Goal: Task Accomplishment & Management: Manage account settings

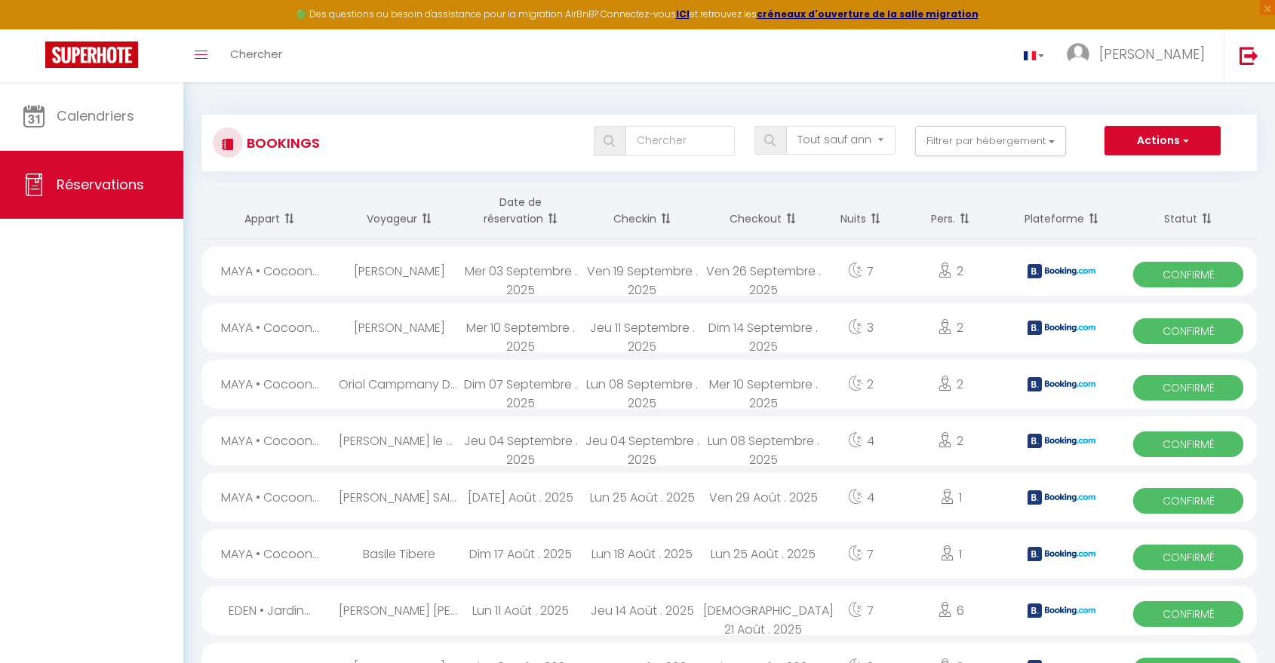
select select "not_cancelled"
click at [1245, 58] on img at bounding box center [1249, 55] width 19 height 19
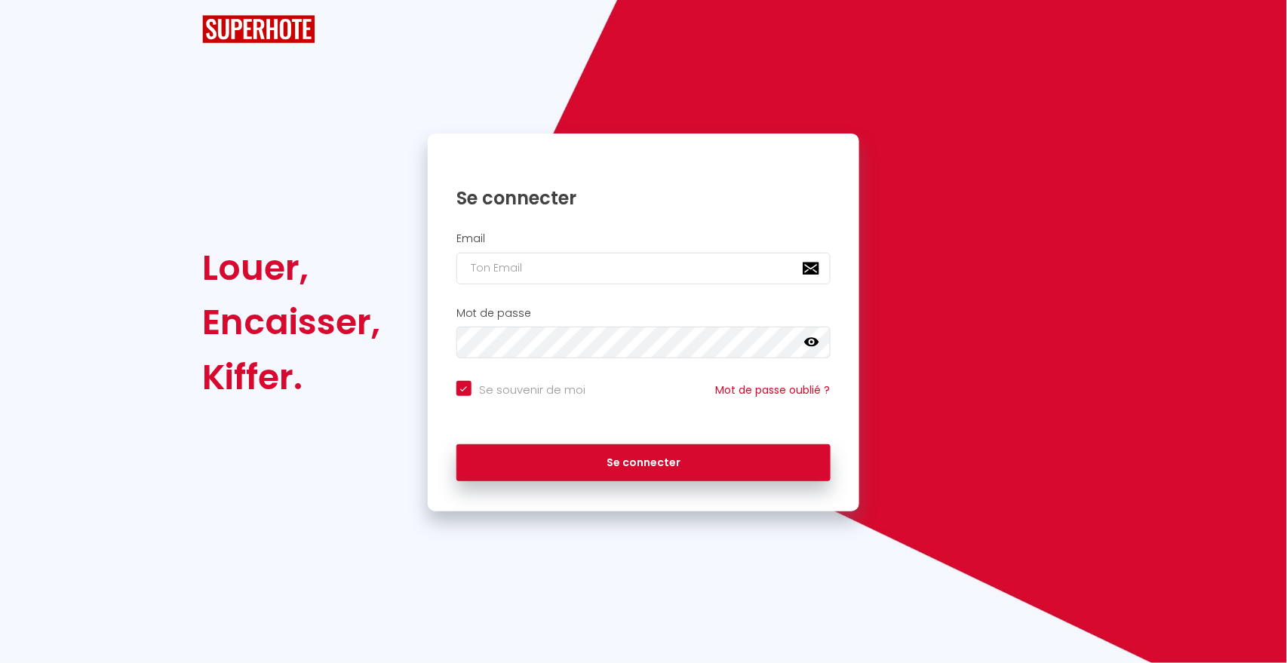
checkbox input "true"
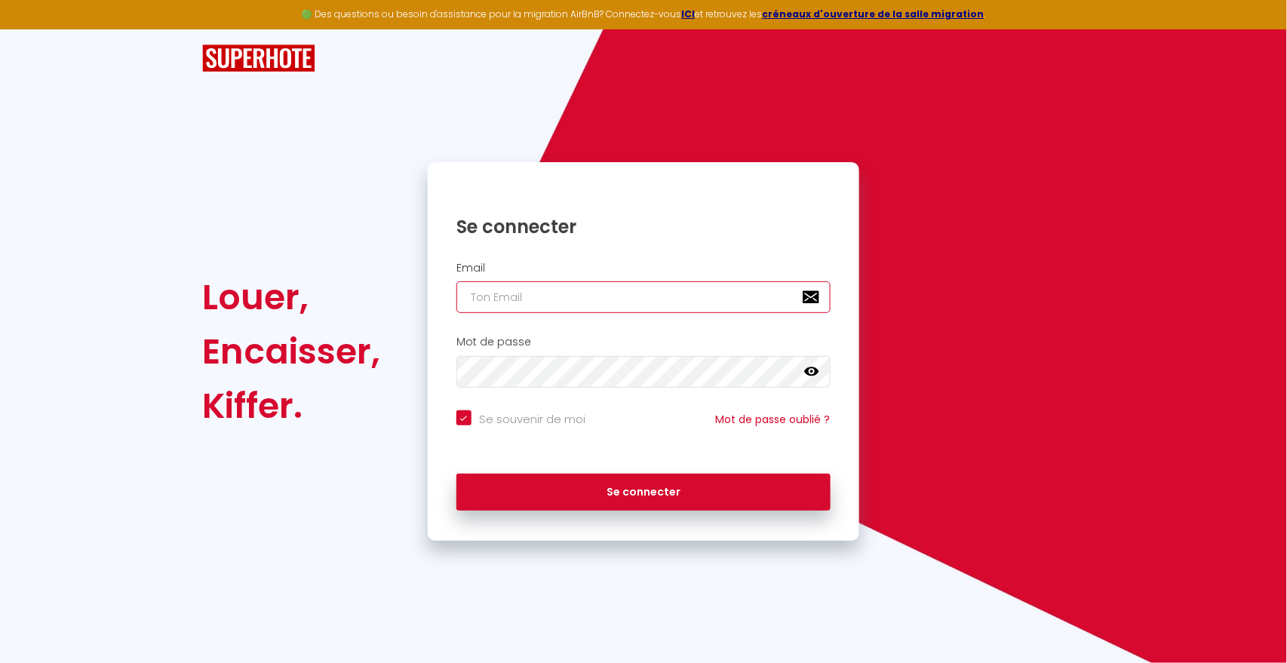
type input "A"
checkbox input "true"
click at [548, 302] on input "A" at bounding box center [644, 297] width 374 height 32
checkbox input "true"
paste input "[EMAIL_ADDRESS][DOMAIN_NAME]"
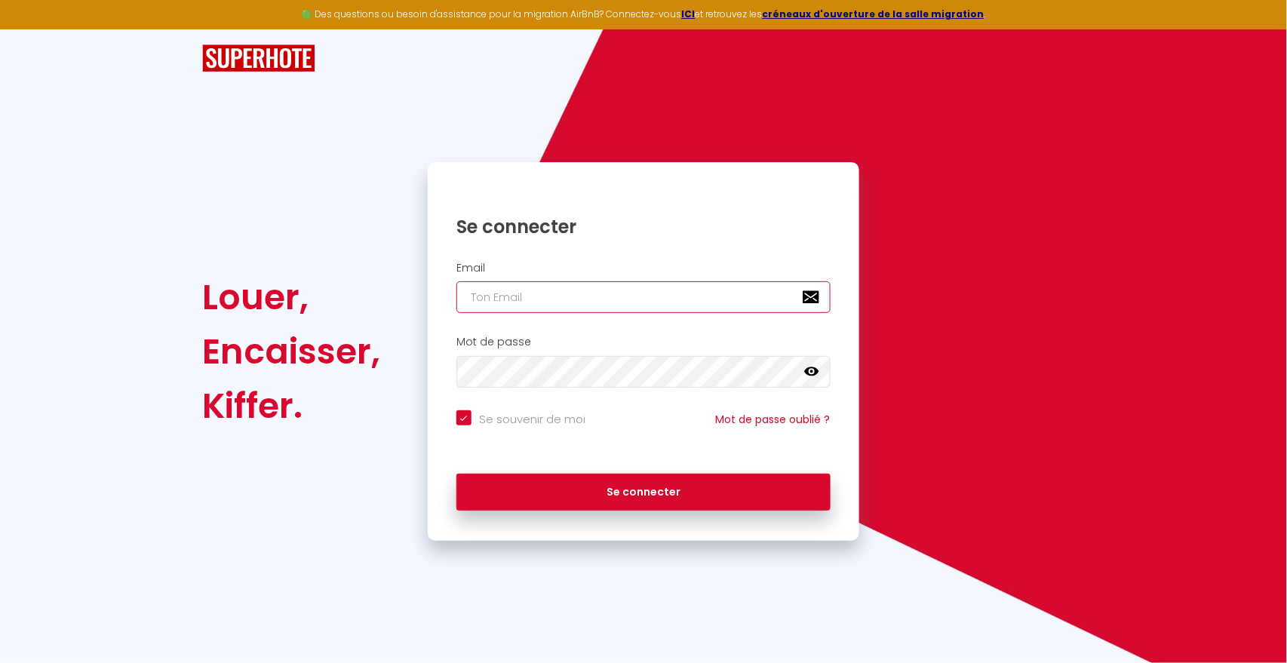
type input "[EMAIL_ADDRESS][DOMAIN_NAME]"
checkbox input "true"
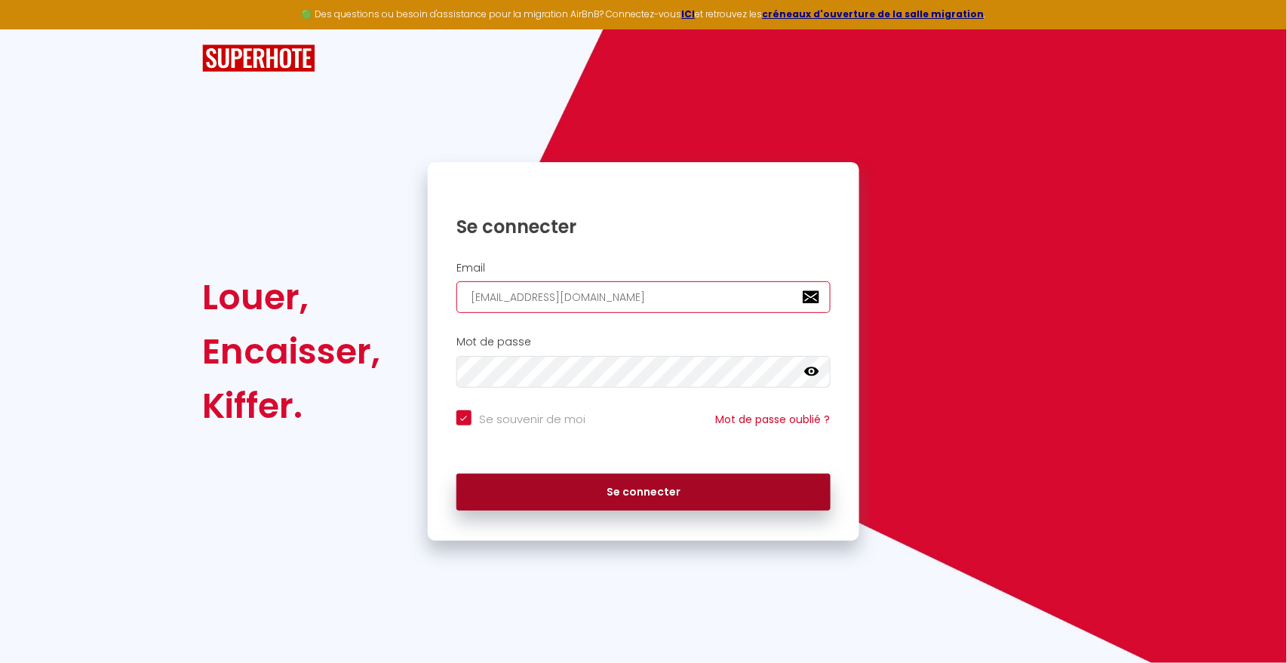
type input "[EMAIL_ADDRESS][DOMAIN_NAME]"
click at [572, 493] on button "Se connecter" at bounding box center [644, 493] width 374 height 38
checkbox input "true"
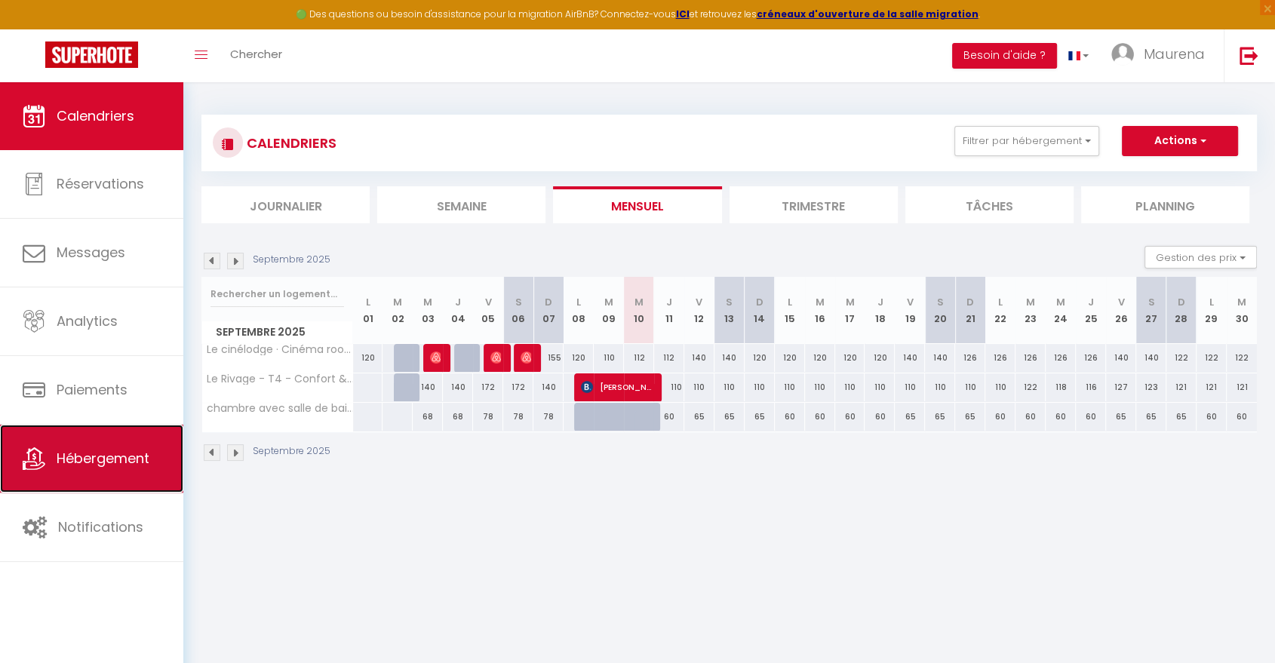
click at [123, 465] on span "Hébergement" at bounding box center [103, 458] width 93 height 19
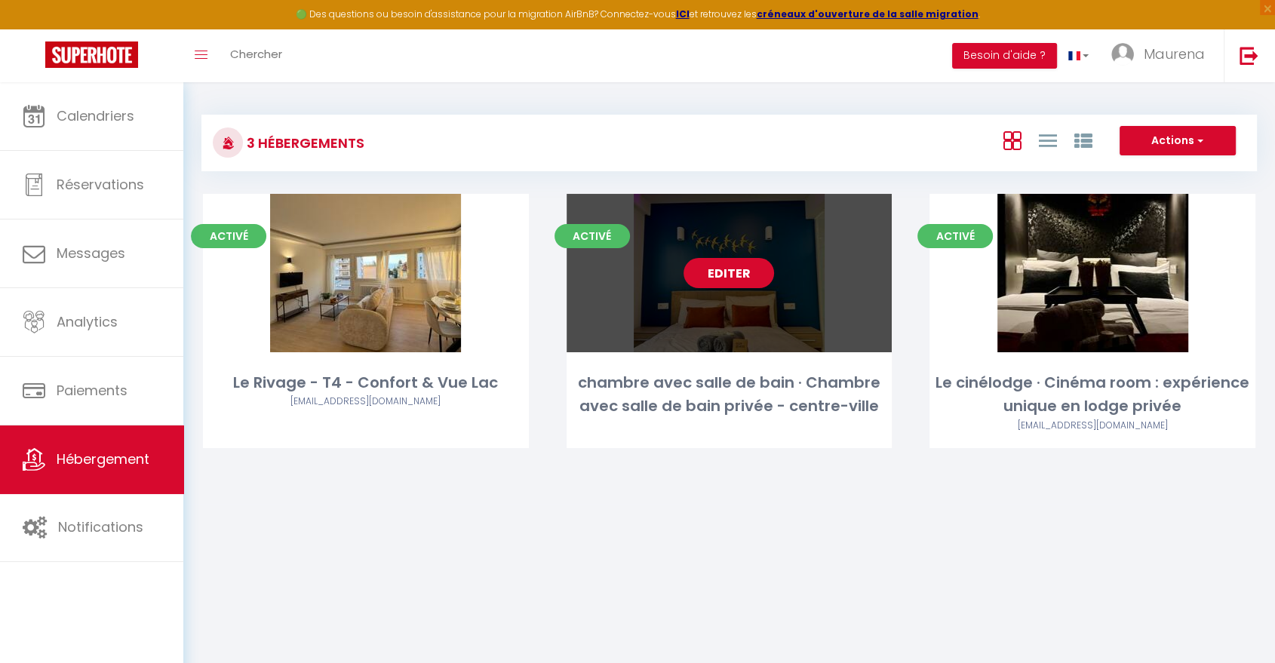
click at [740, 276] on link "Editer" at bounding box center [729, 273] width 91 height 30
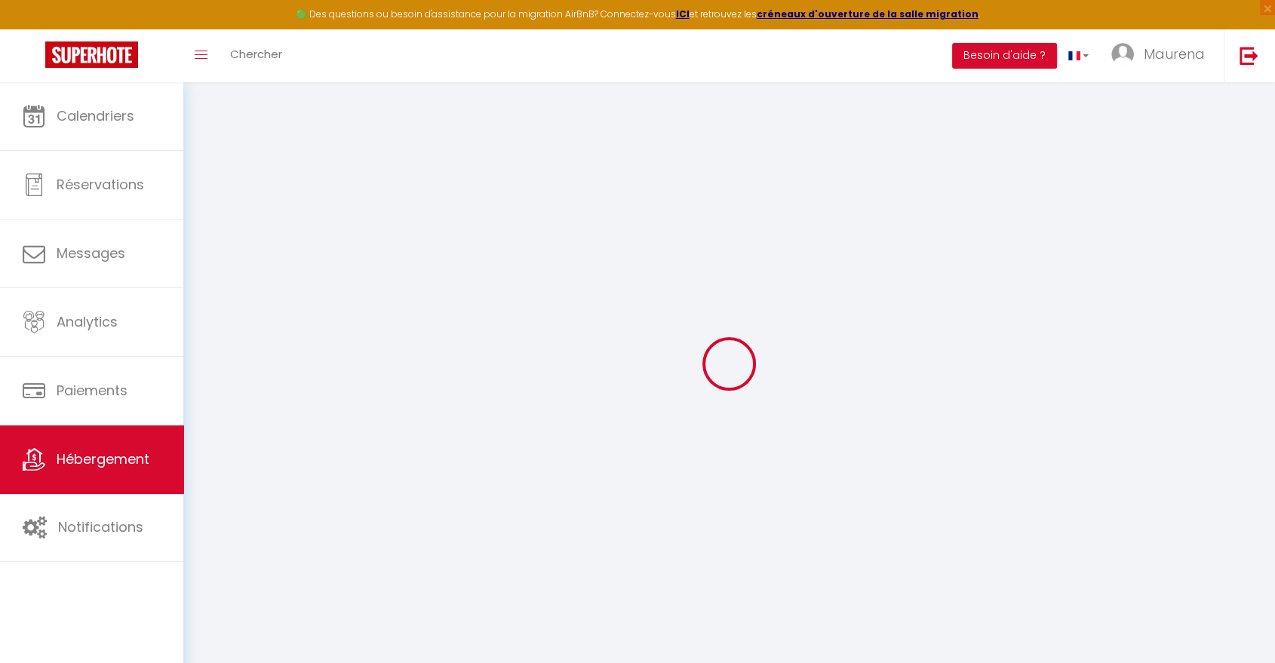
select select
checkbox input "false"
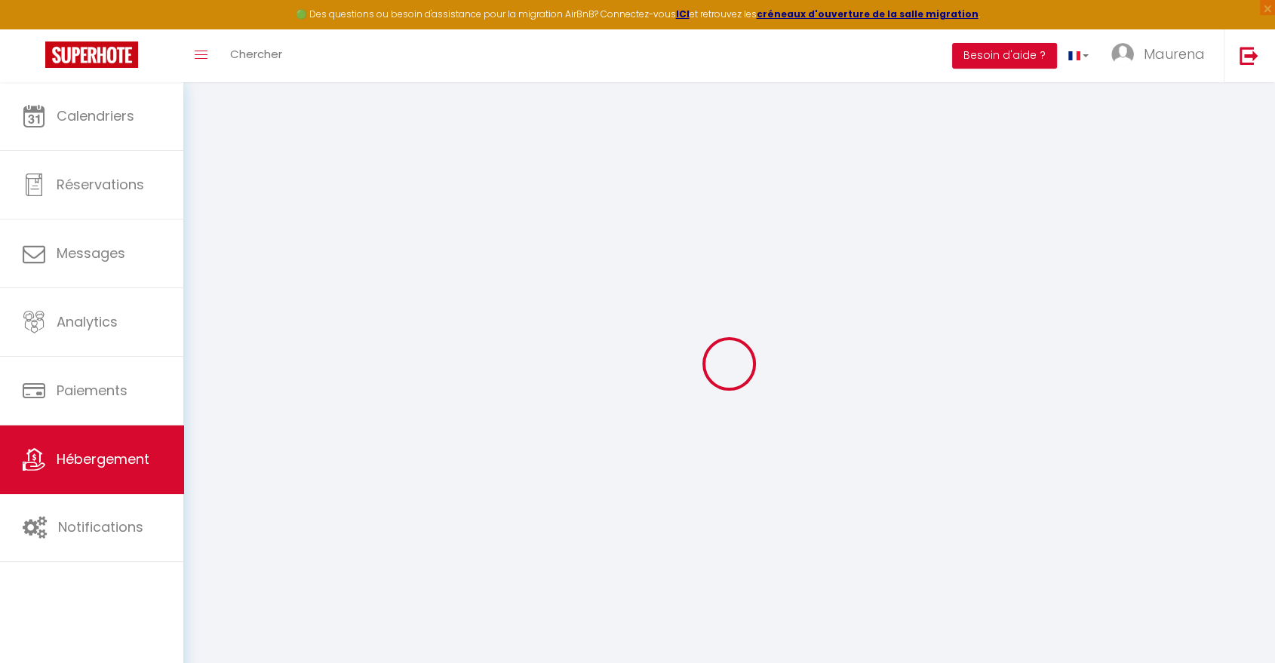
select select
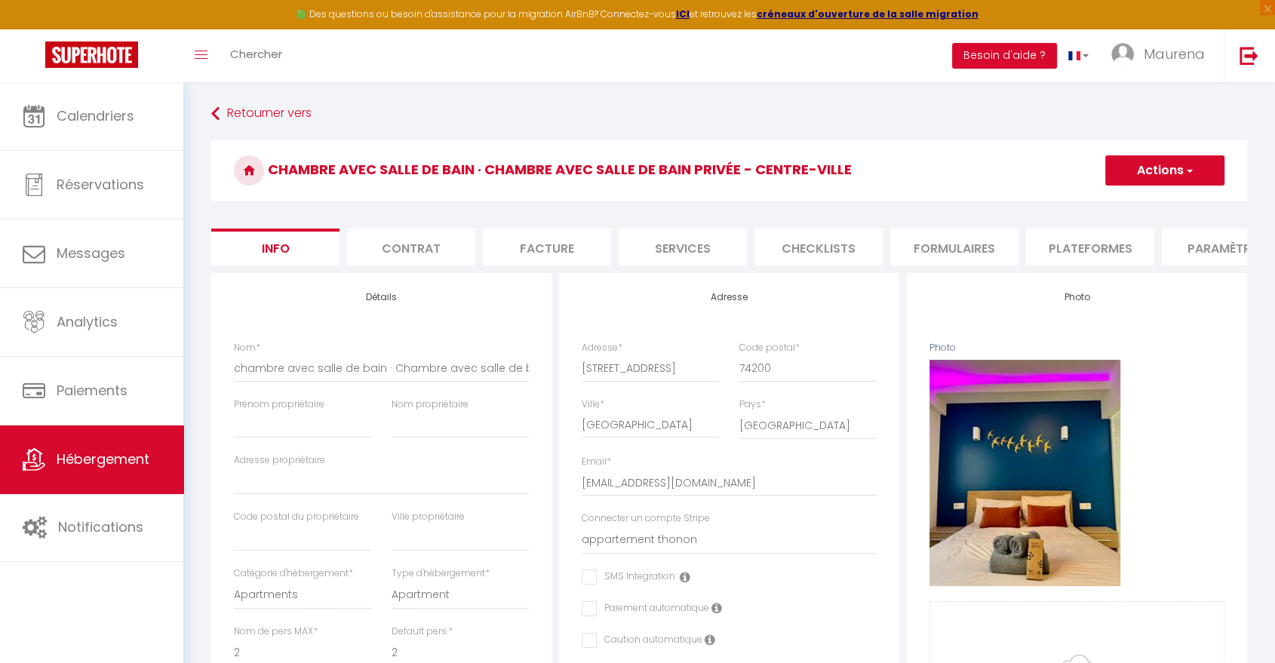
checkbox input "false"
click at [1084, 252] on li "Plateformes" at bounding box center [1090, 247] width 128 height 37
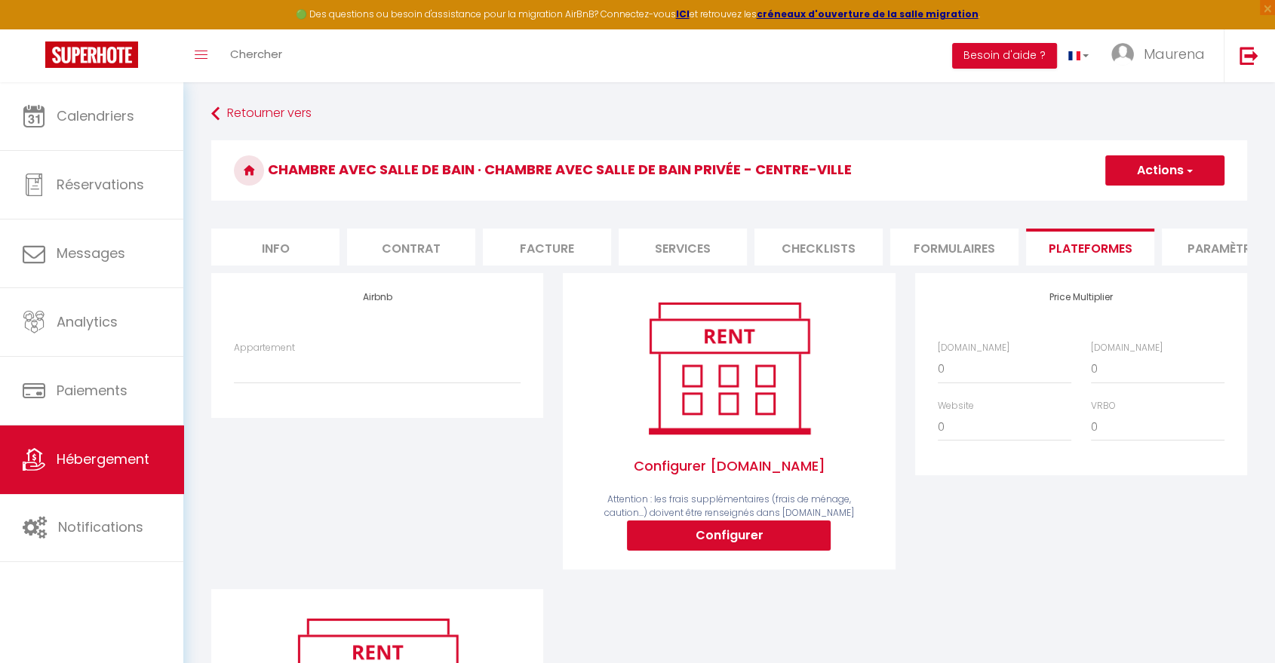
click at [398, 258] on li "Contrat" at bounding box center [411, 247] width 128 height 37
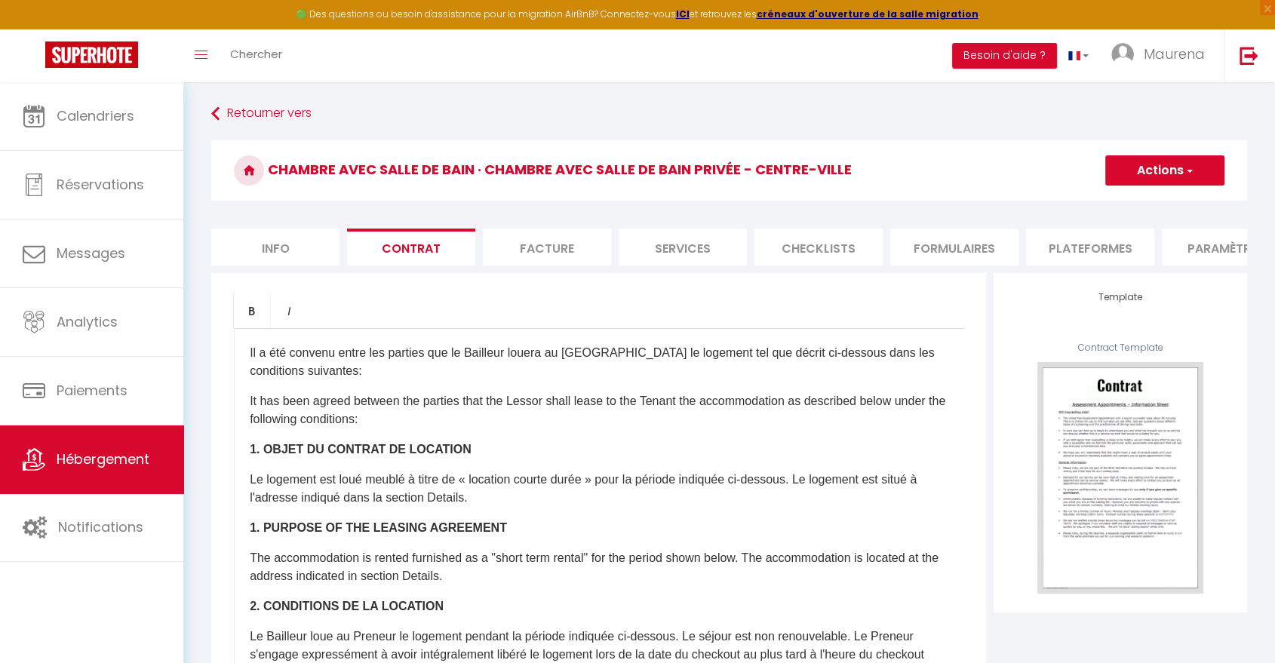
click at [527, 249] on li "Facture" at bounding box center [547, 247] width 128 height 37
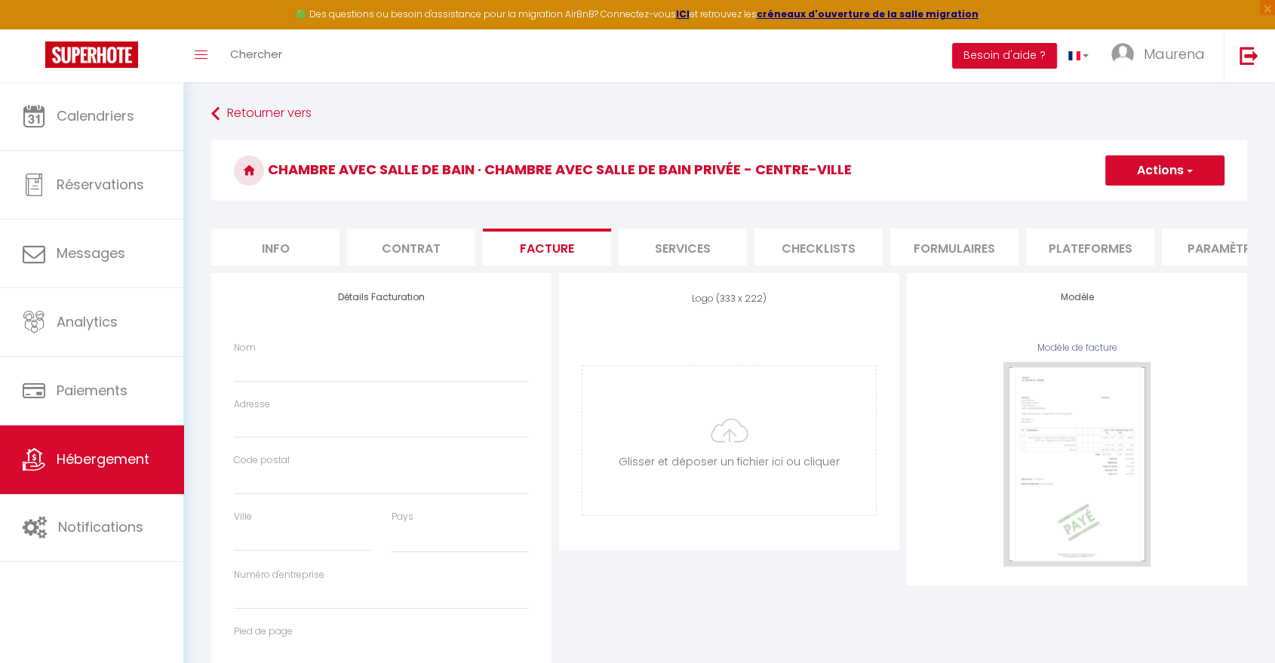
select select
click at [672, 240] on li "Services" at bounding box center [683, 247] width 128 height 37
select select
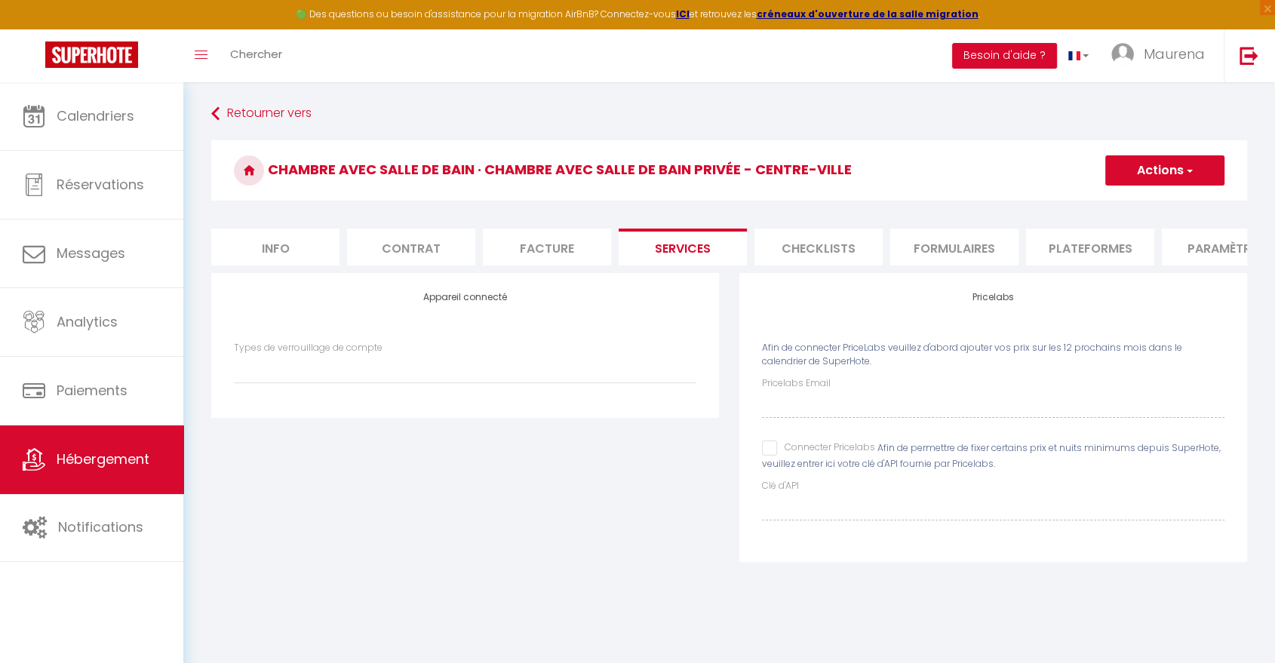
click at [272, 254] on li "Info" at bounding box center [275, 247] width 128 height 37
checkbox input "false"
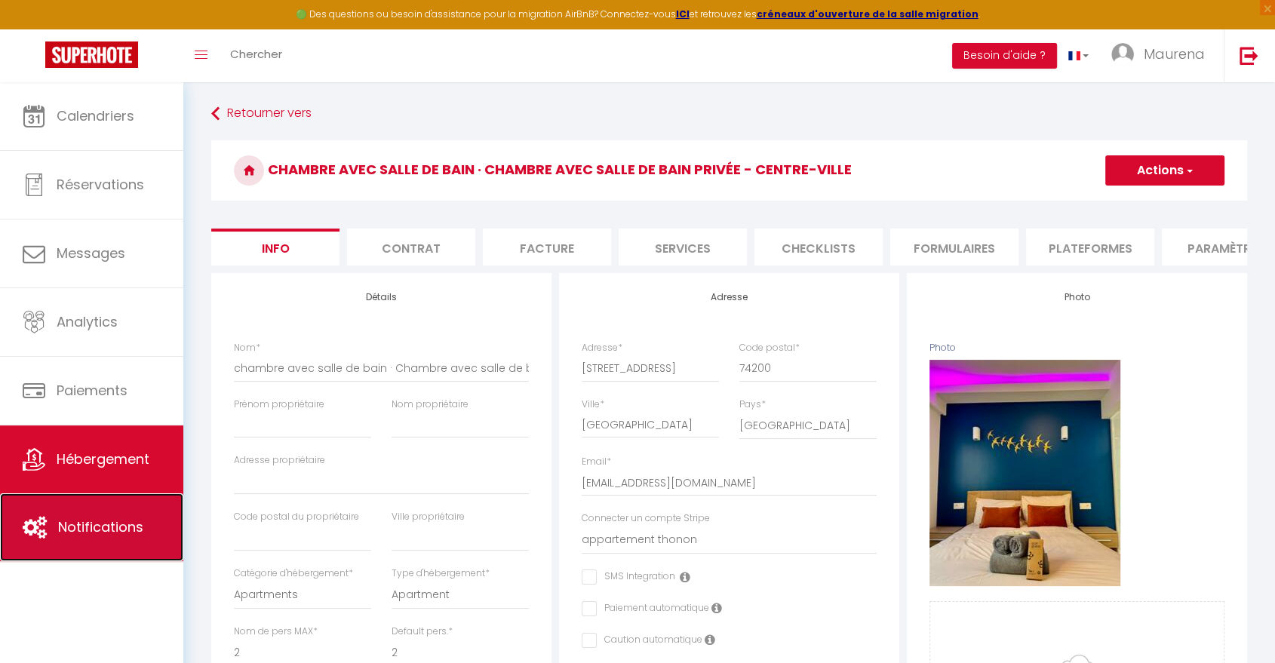
click at [125, 523] on span "Notifications" at bounding box center [100, 527] width 85 height 19
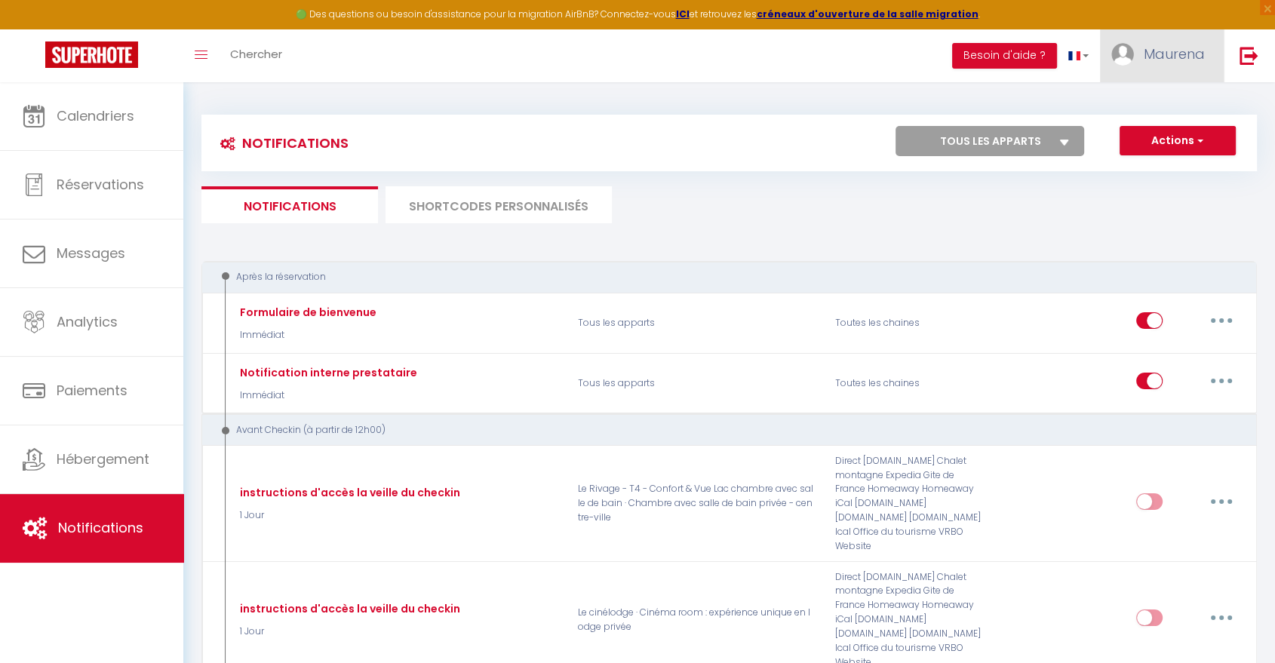
click at [1125, 56] on img at bounding box center [1123, 54] width 23 height 23
click at [1145, 111] on link "Paramètres" at bounding box center [1164, 105] width 112 height 26
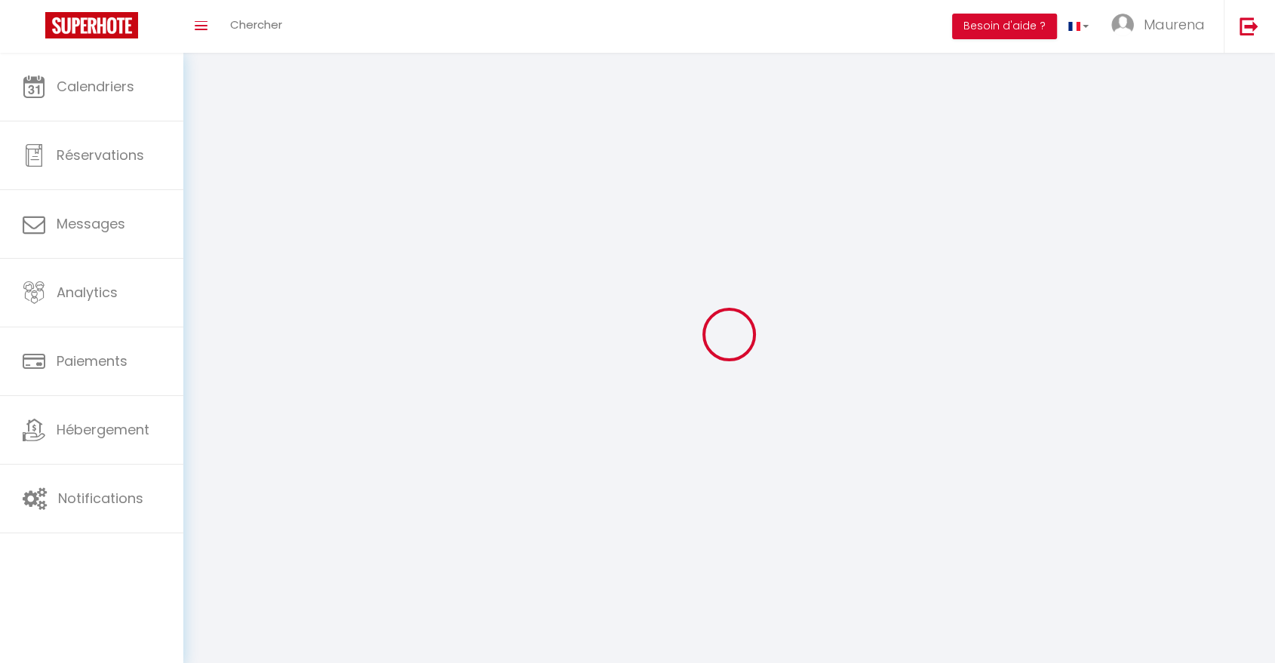
select select
type input "Maurena"
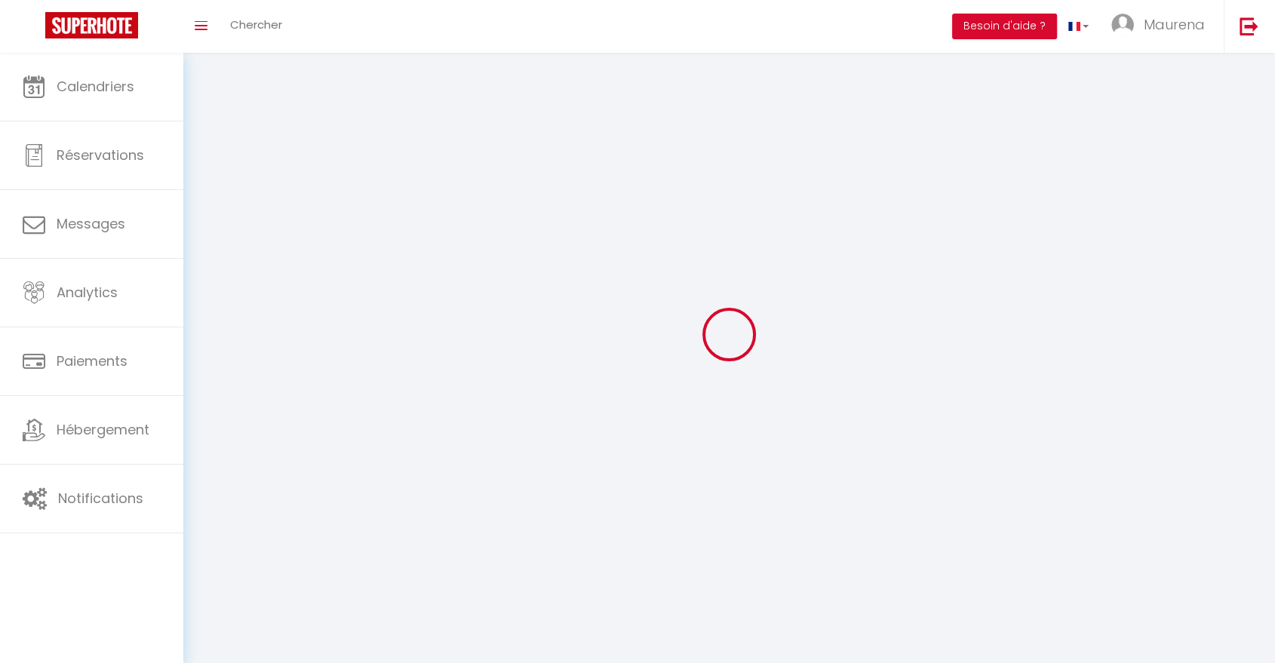
type input "Grosset"
type input "[PHONE_NUMBER]"
type input "[STREET_ADDRESS][PERSON_NAME]"
type input "1202"
type input "[GEOGRAPHIC_DATA]"
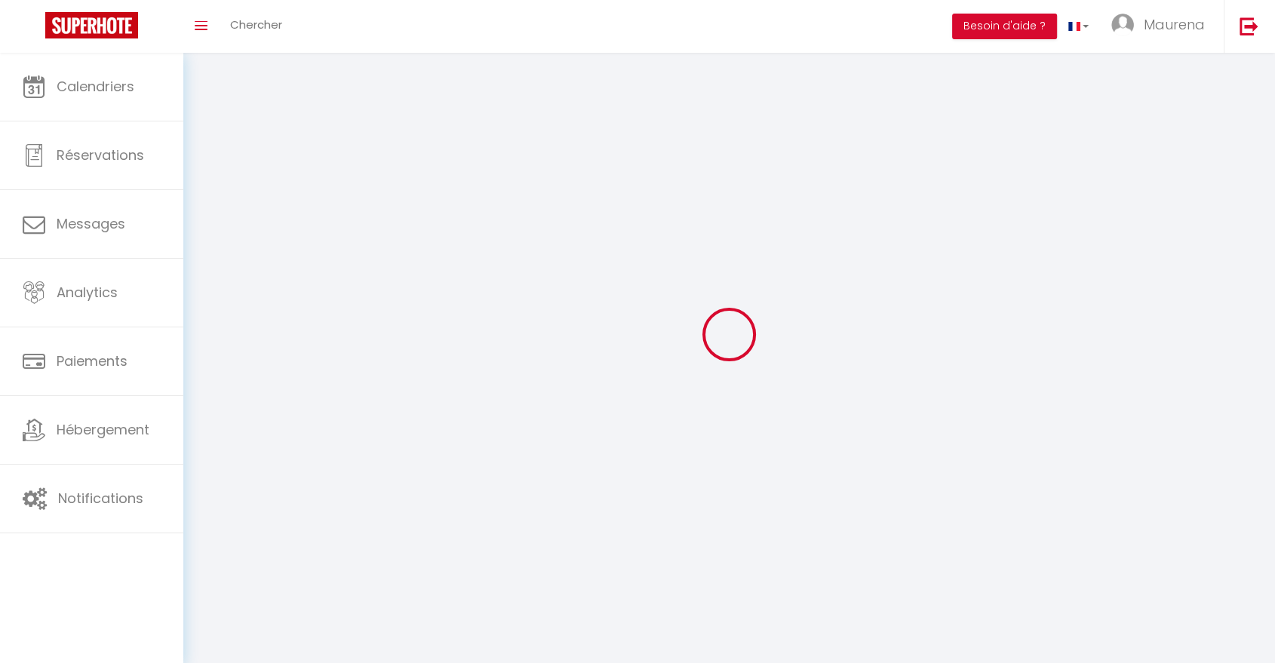
type input "0MazV1Py1raB0FwtWhJG85F1b"
type input "F3sD0KHHbYEVlnt9tD1iW3Xcj"
select select "208"
select select "28"
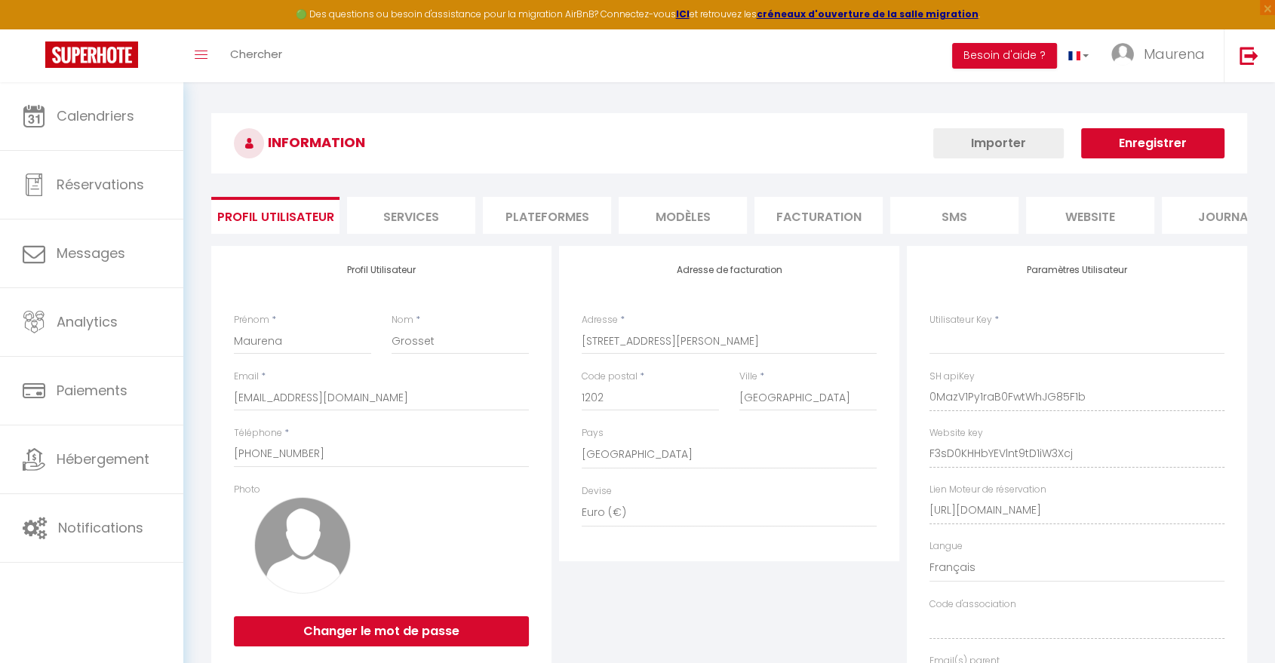
type input "0MazV1Py1raB0FwtWhJG85F1b"
type input "F3sD0KHHbYEVlnt9tD1iW3Xcj"
type input "[URL][DOMAIN_NAME]"
select select "fr"
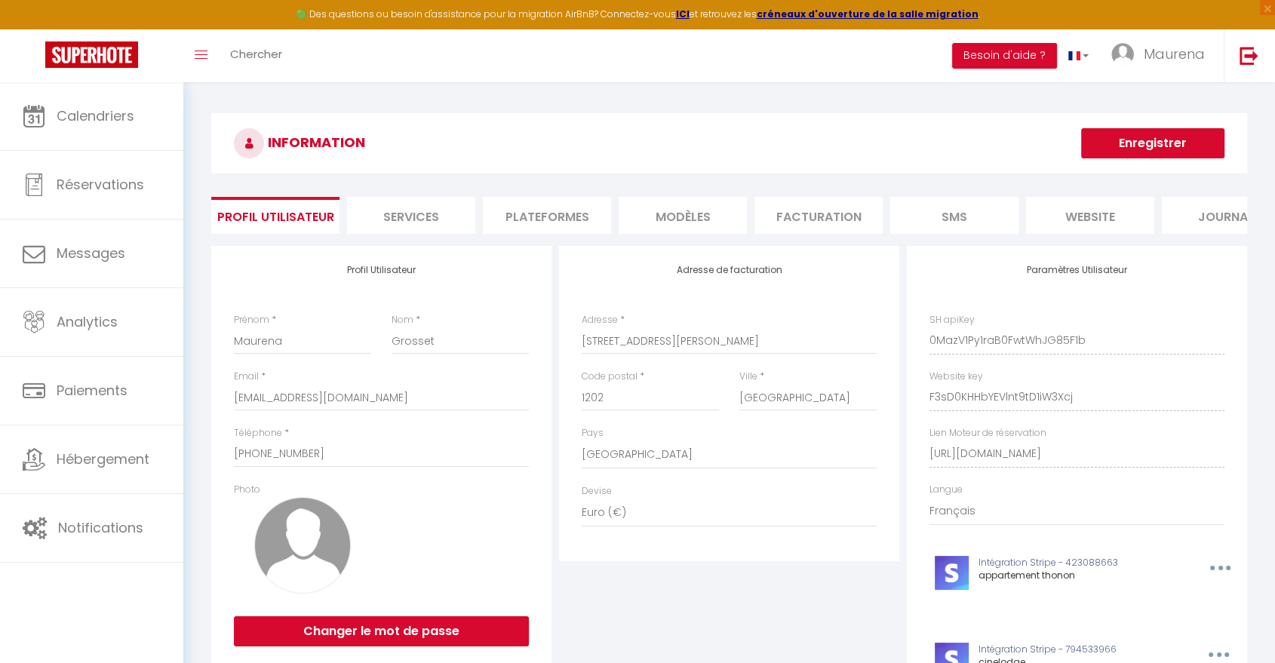
click at [593, 211] on li "Plateformes" at bounding box center [547, 215] width 128 height 37
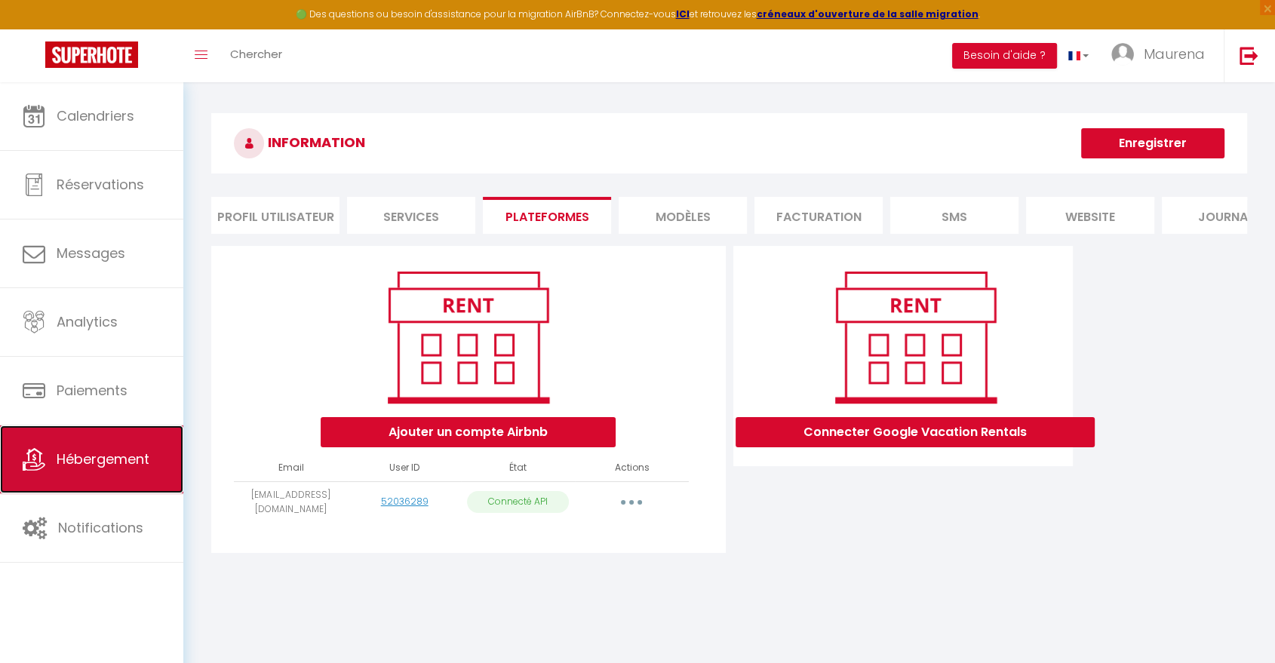
click at [112, 452] on span "Hébergement" at bounding box center [103, 459] width 93 height 19
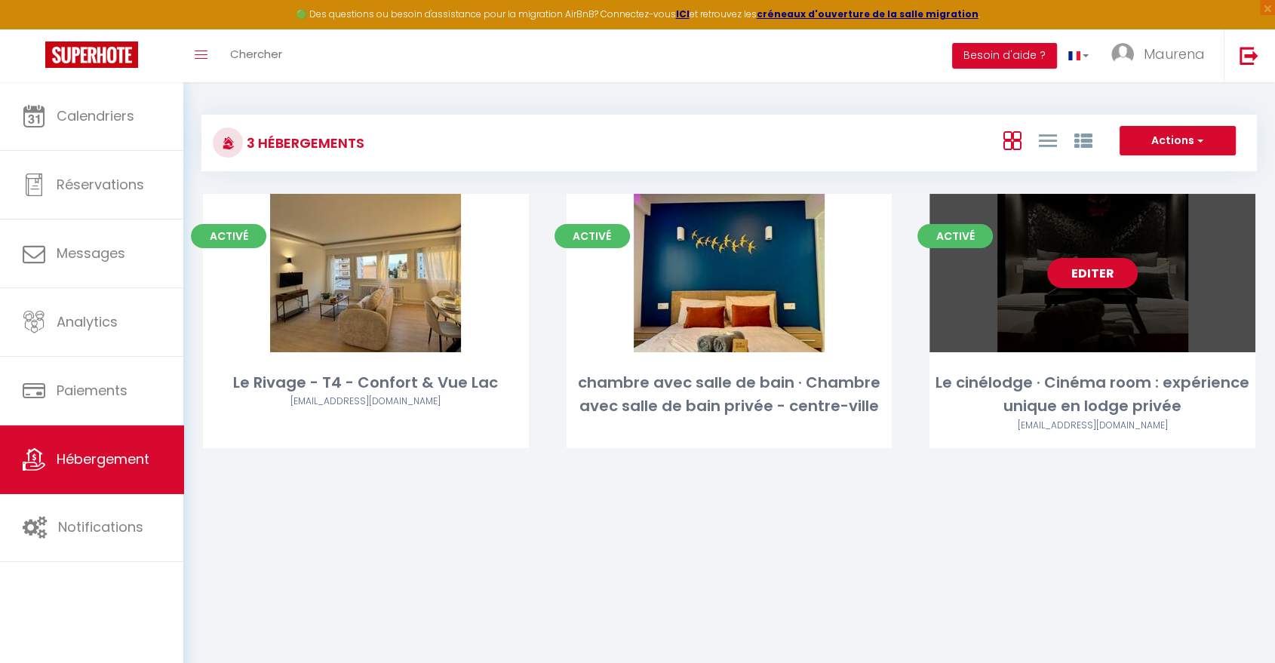
click at [1177, 307] on div "Editer" at bounding box center [1093, 273] width 326 height 158
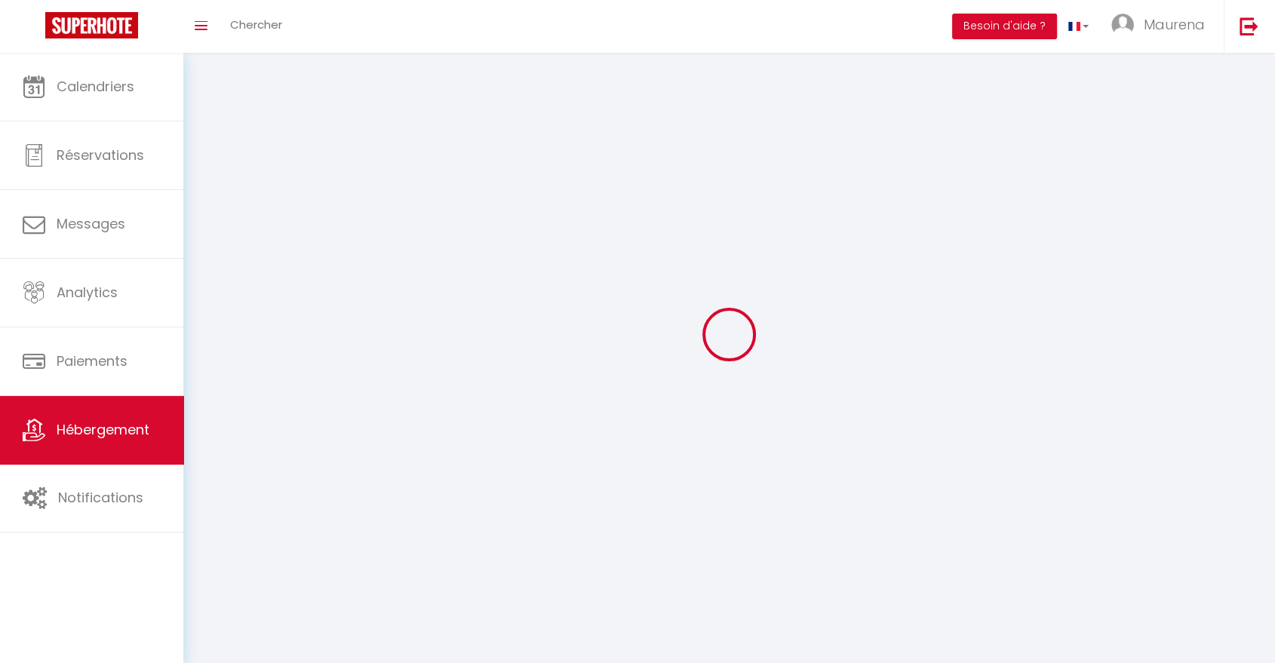
select select "1"
select select
select select "28"
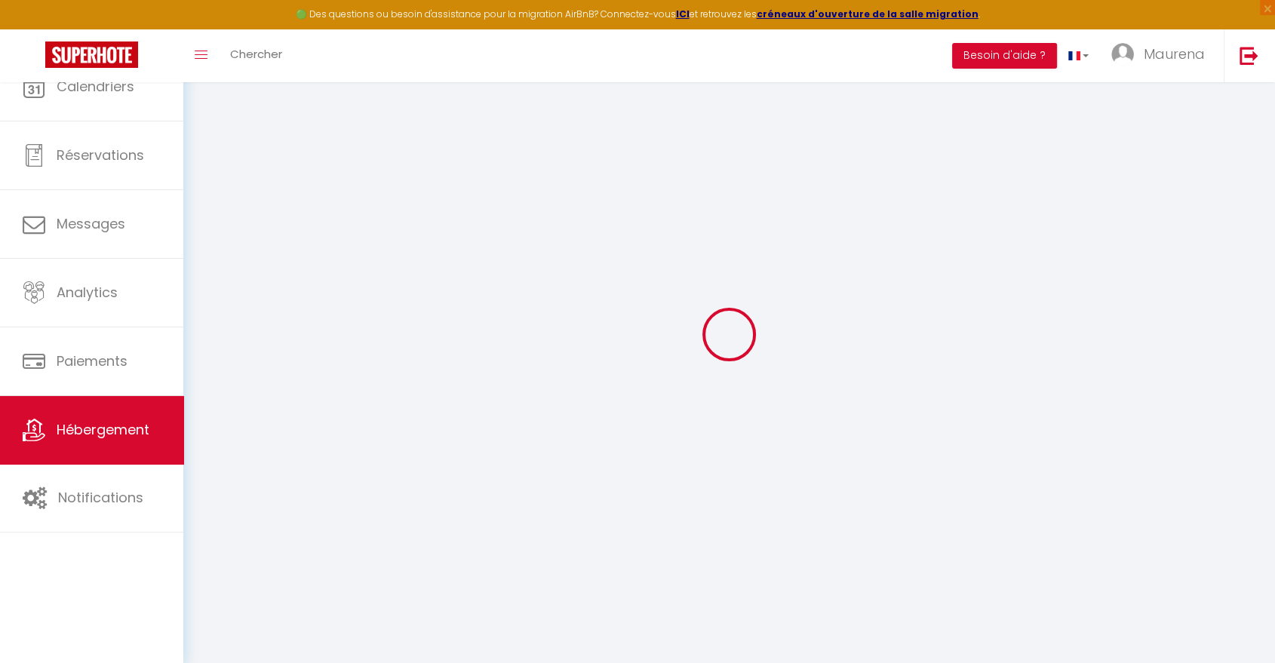
select select
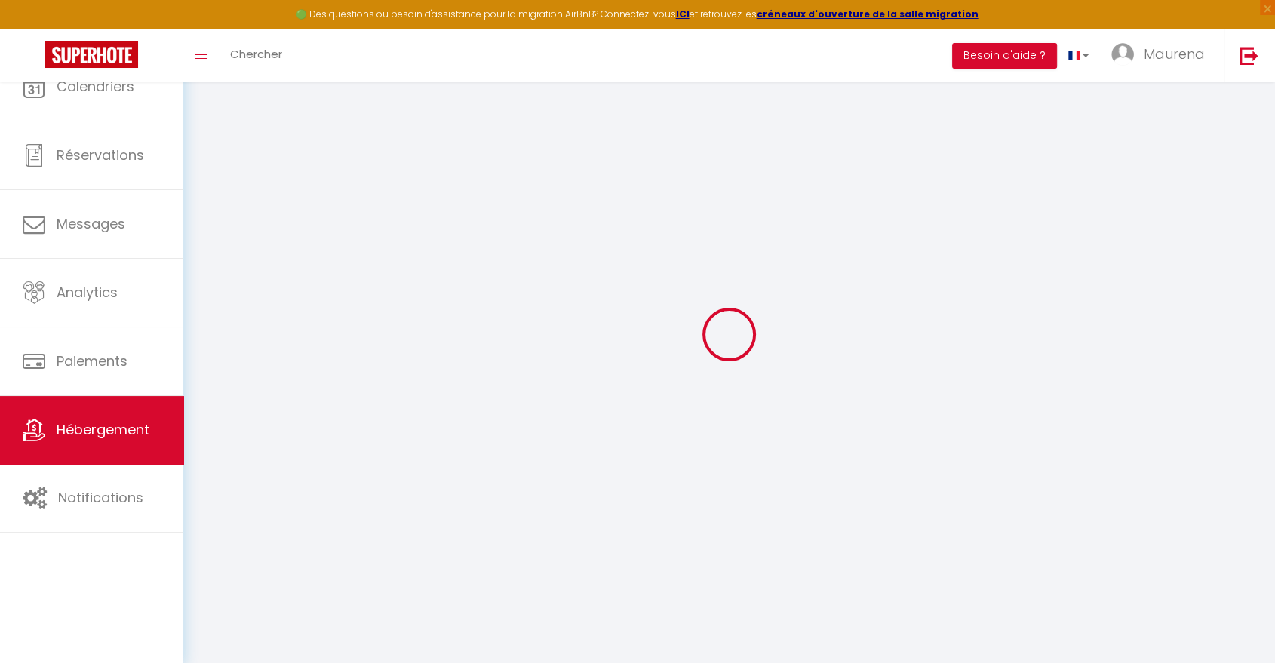
select select
checkbox input "false"
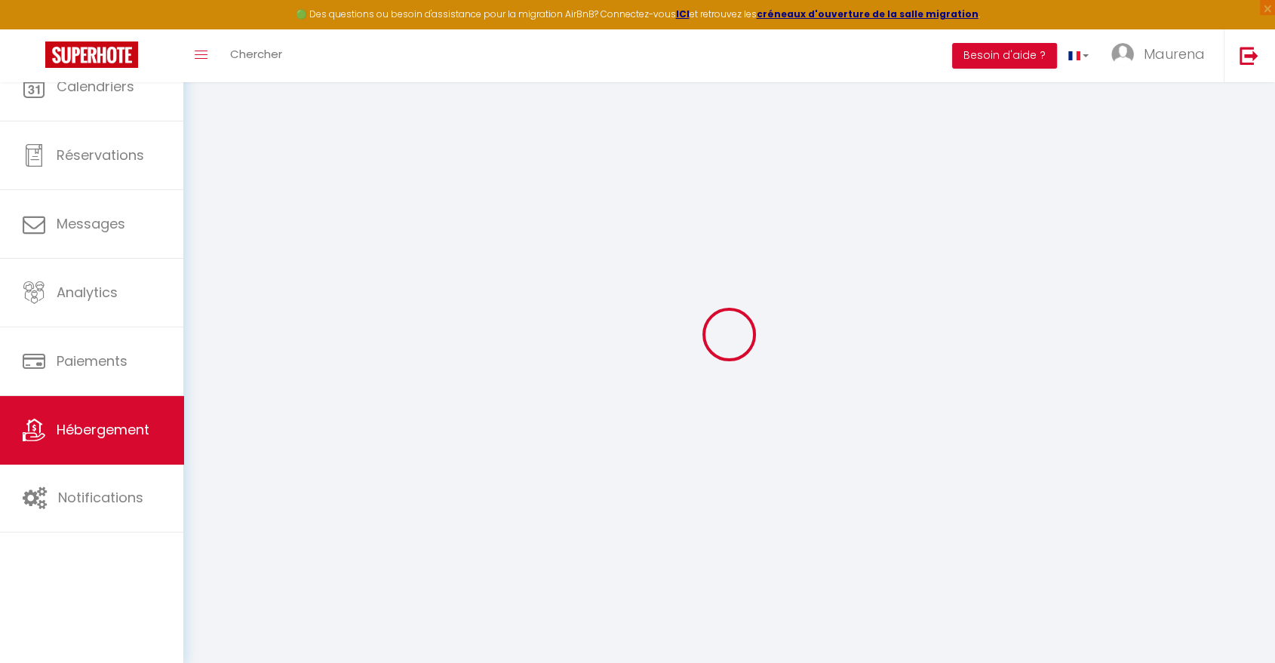
select select
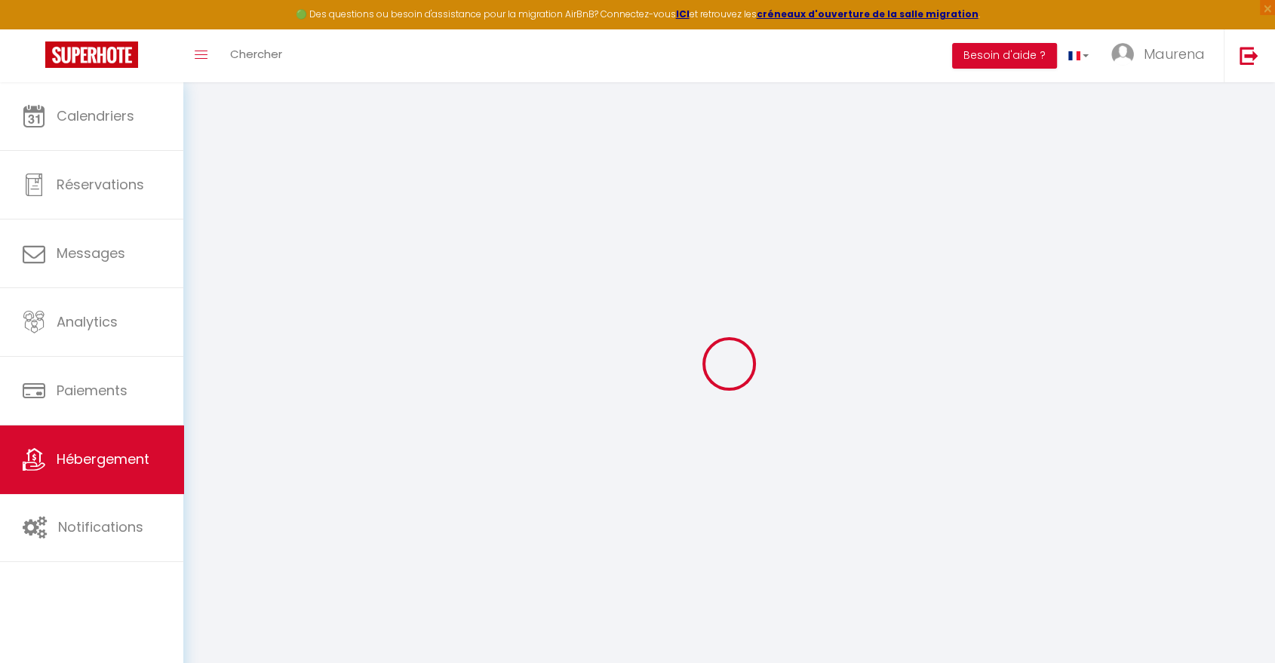
select select
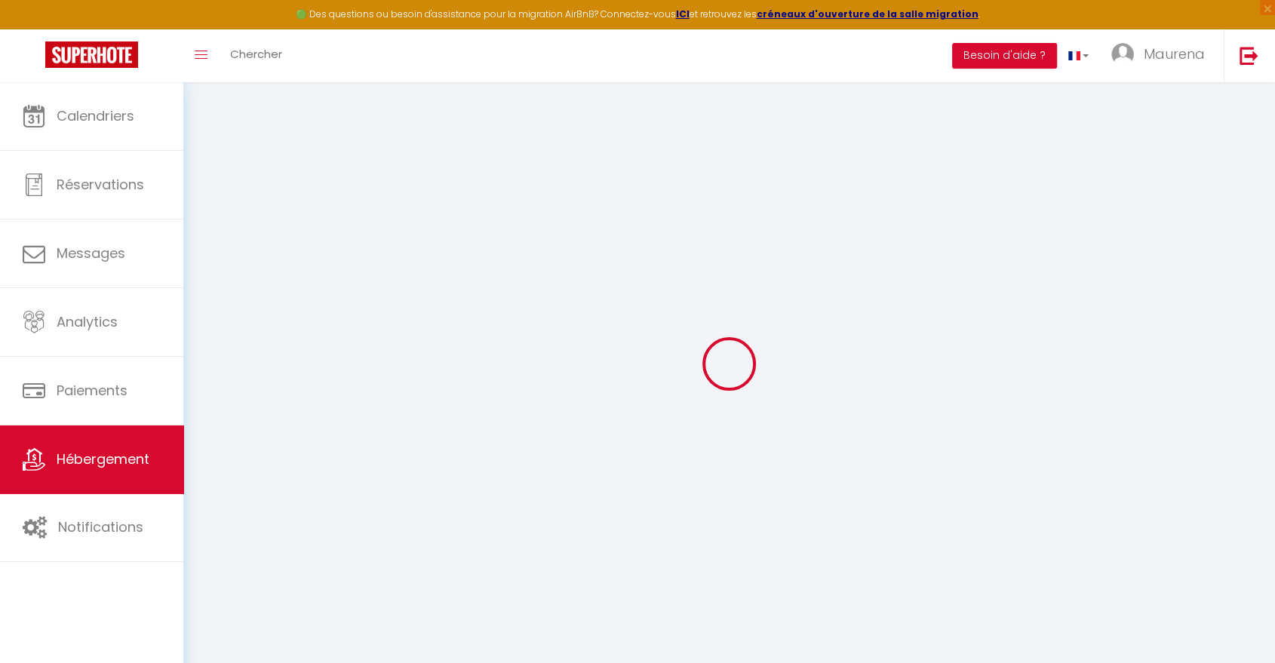
select select
checkbox input "false"
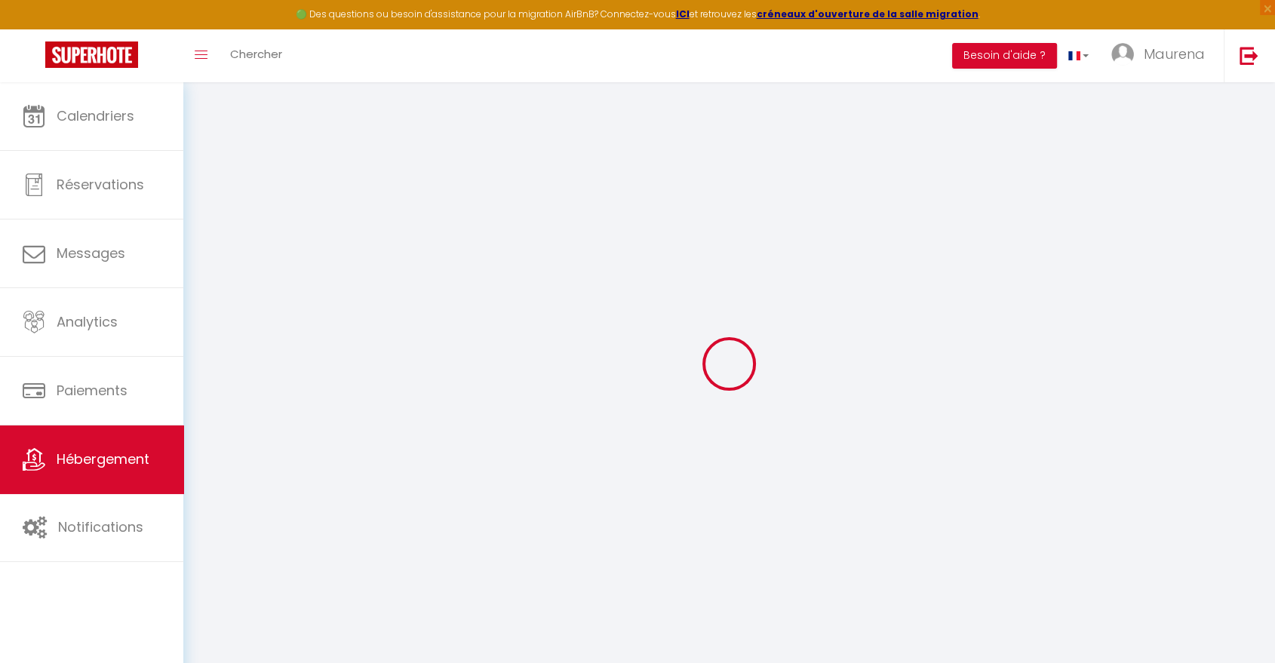
select select
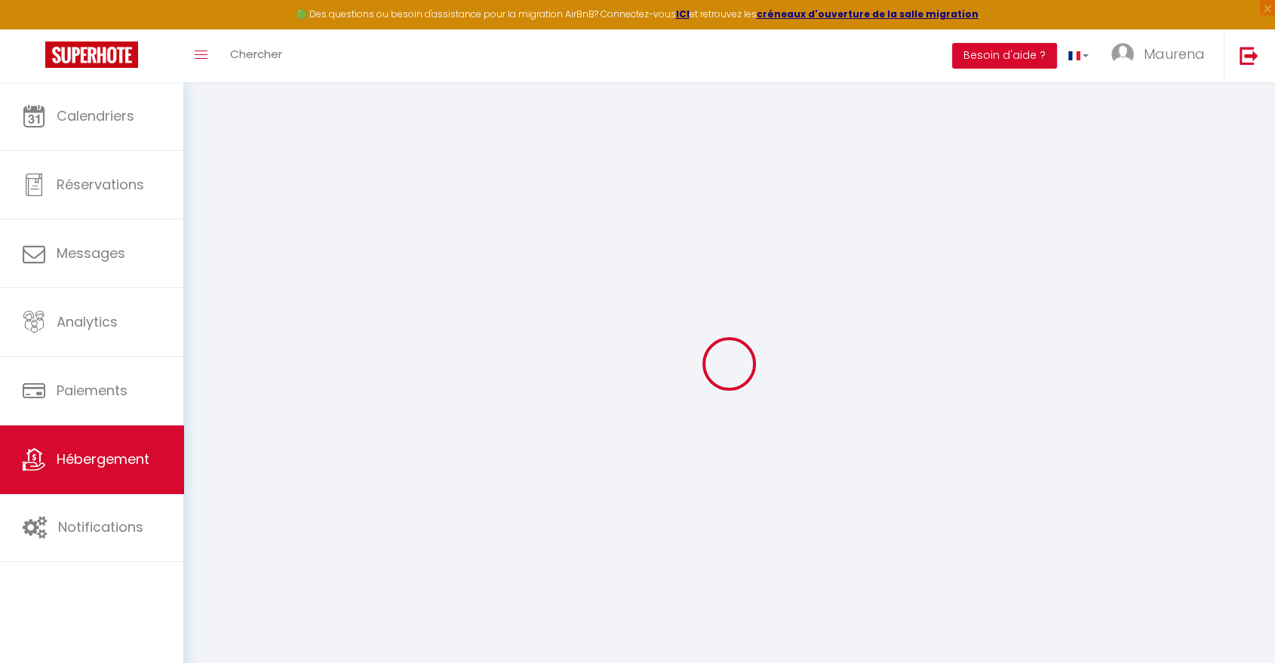
select select
checkbox input "false"
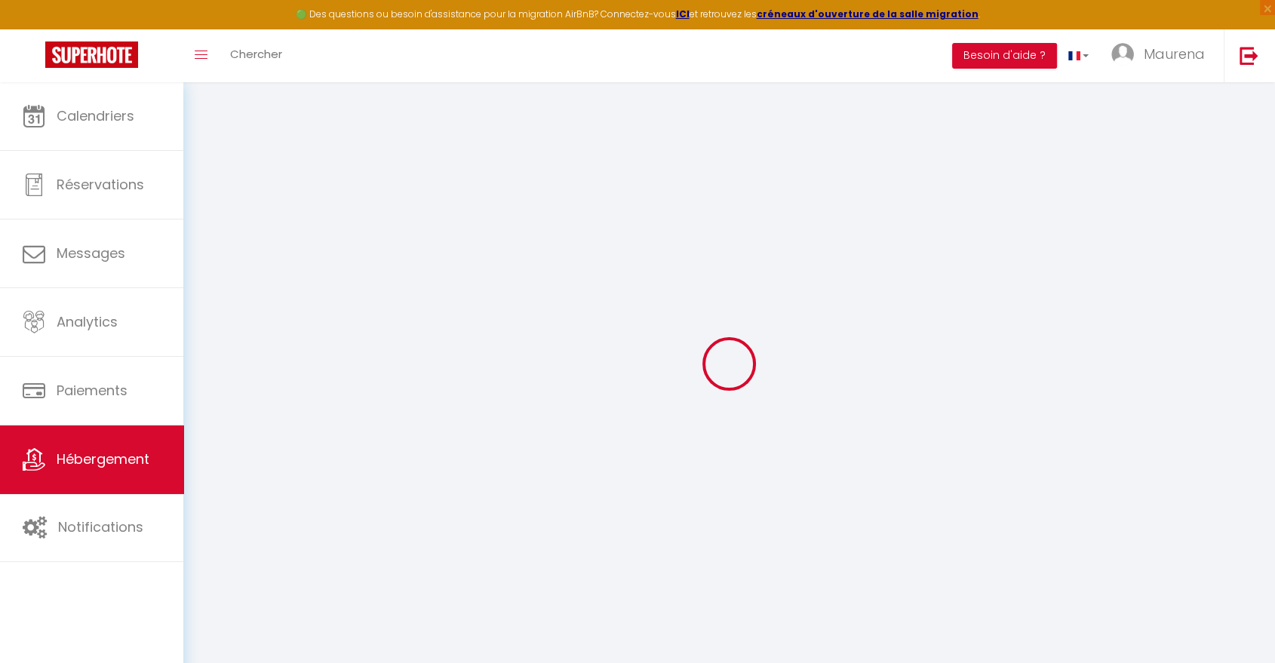
checkbox input "false"
select select
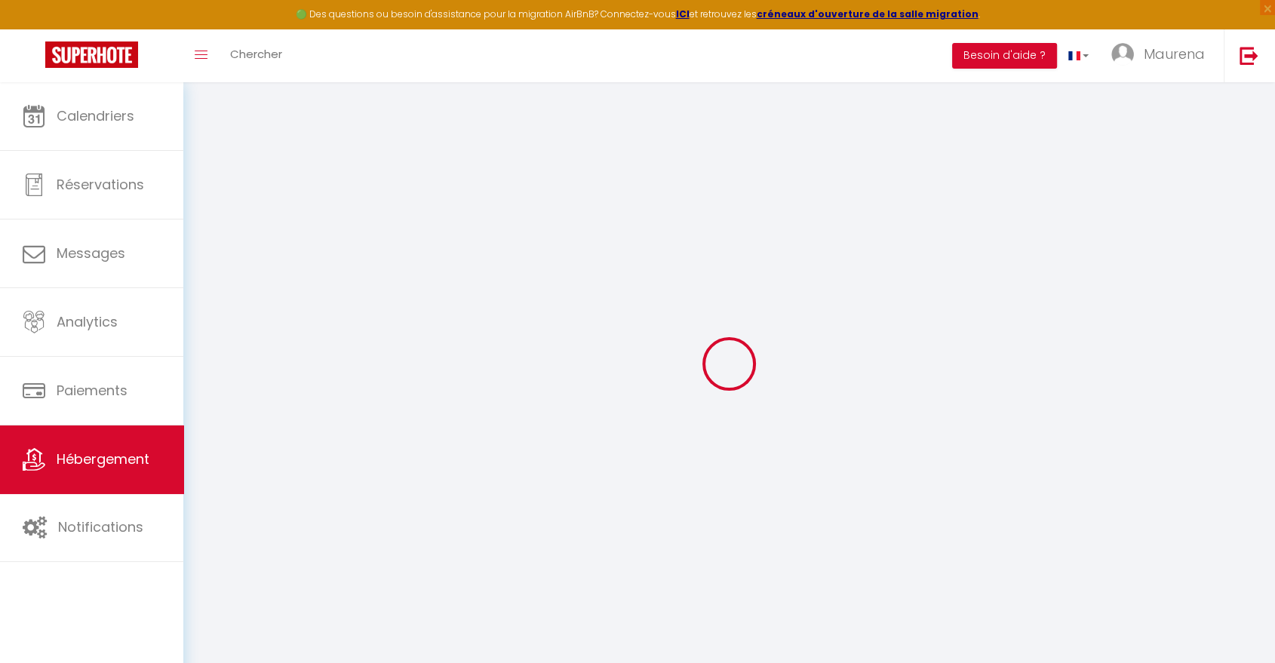
select select
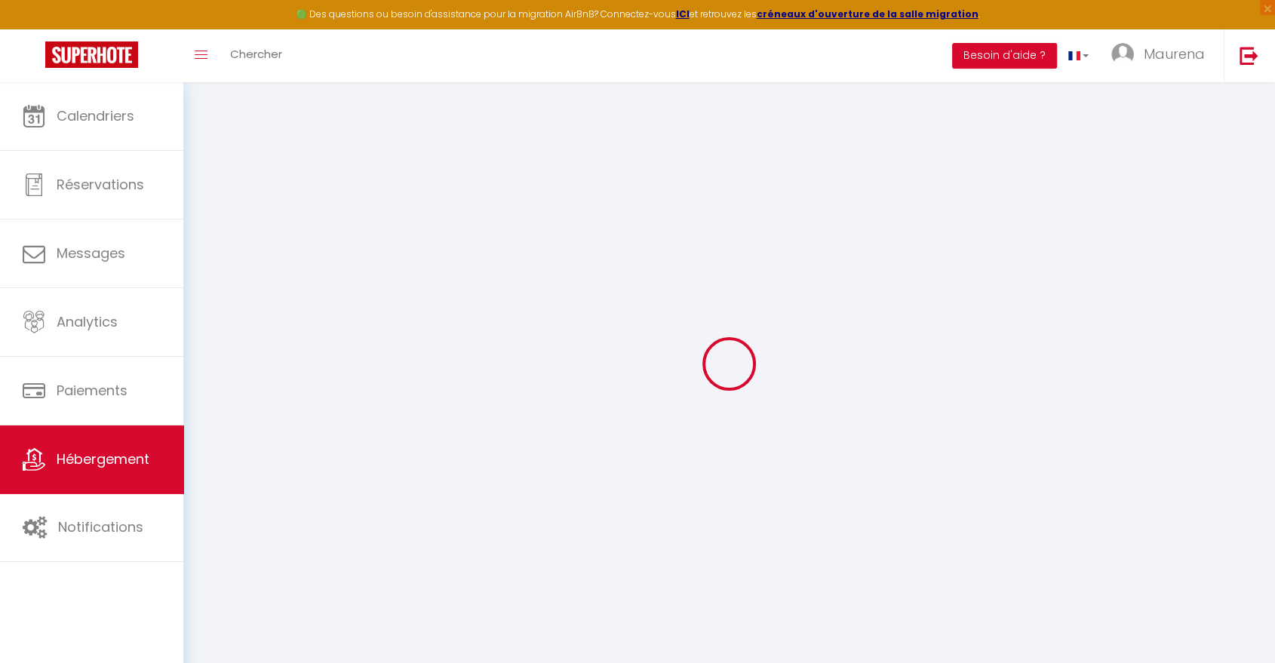
checkbox input "false"
select select
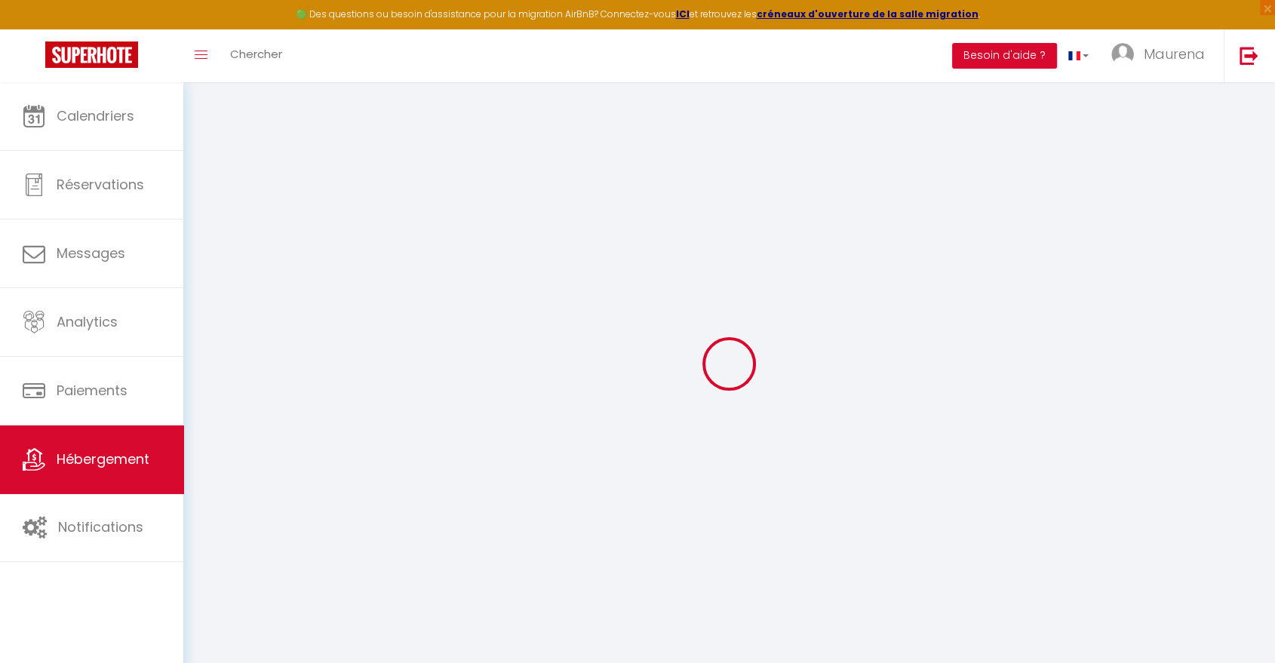
select select
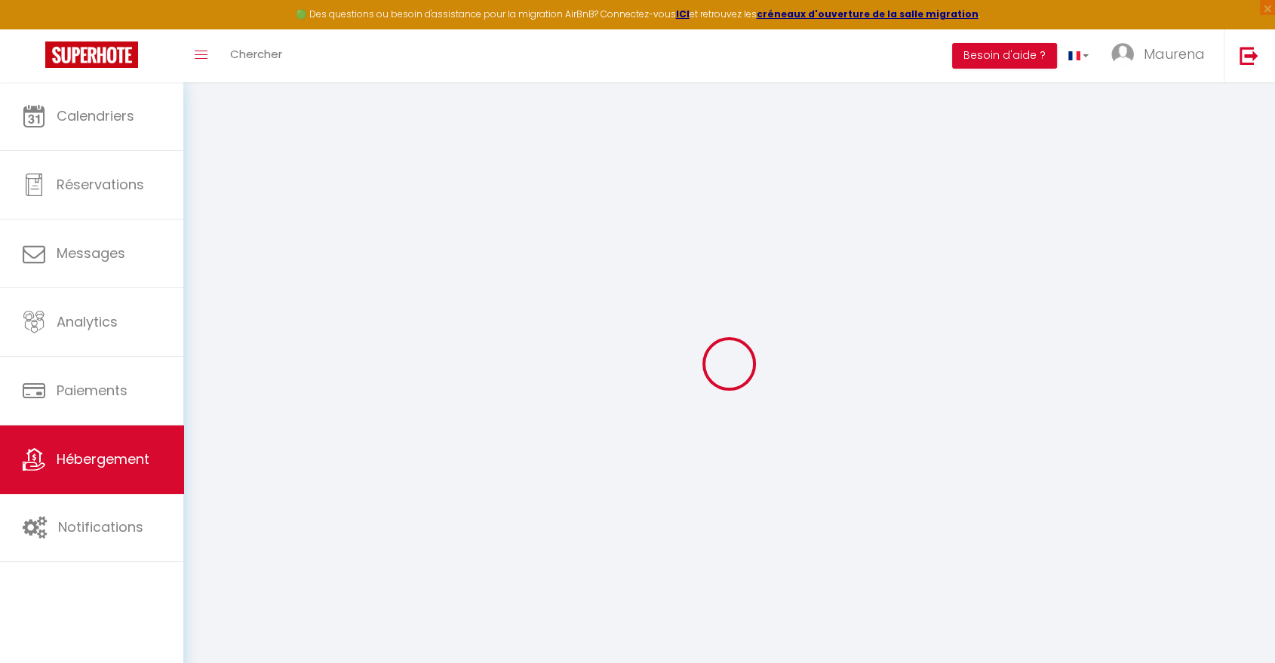
select select
checkbox input "false"
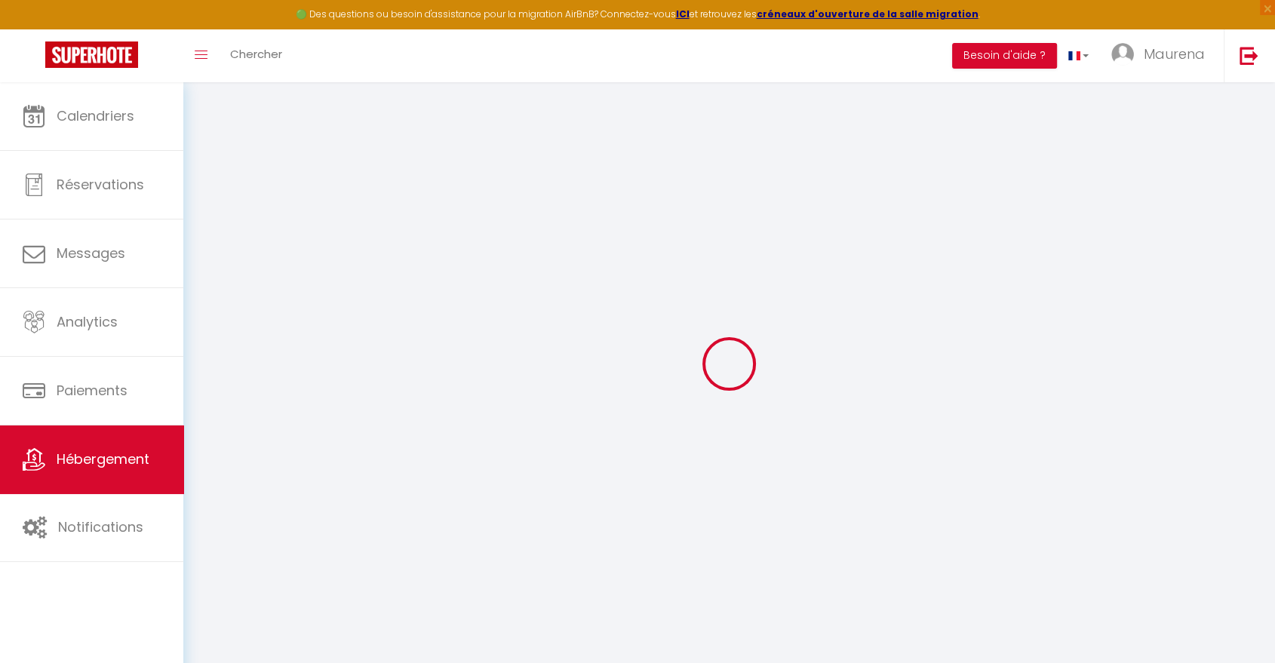
checkbox input "false"
select select
type input "Le cinélodge · Cinéma room : expérience unique en lodge privée"
select select "2"
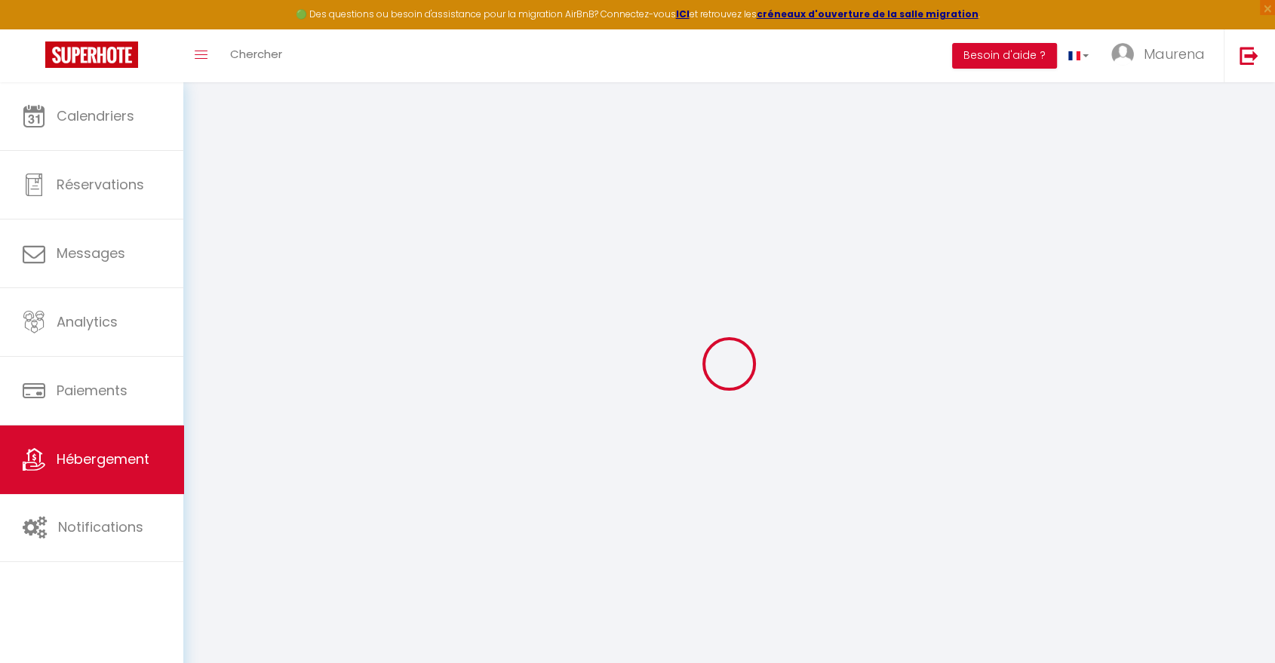
type input "155"
type input "50"
type input "500"
select select
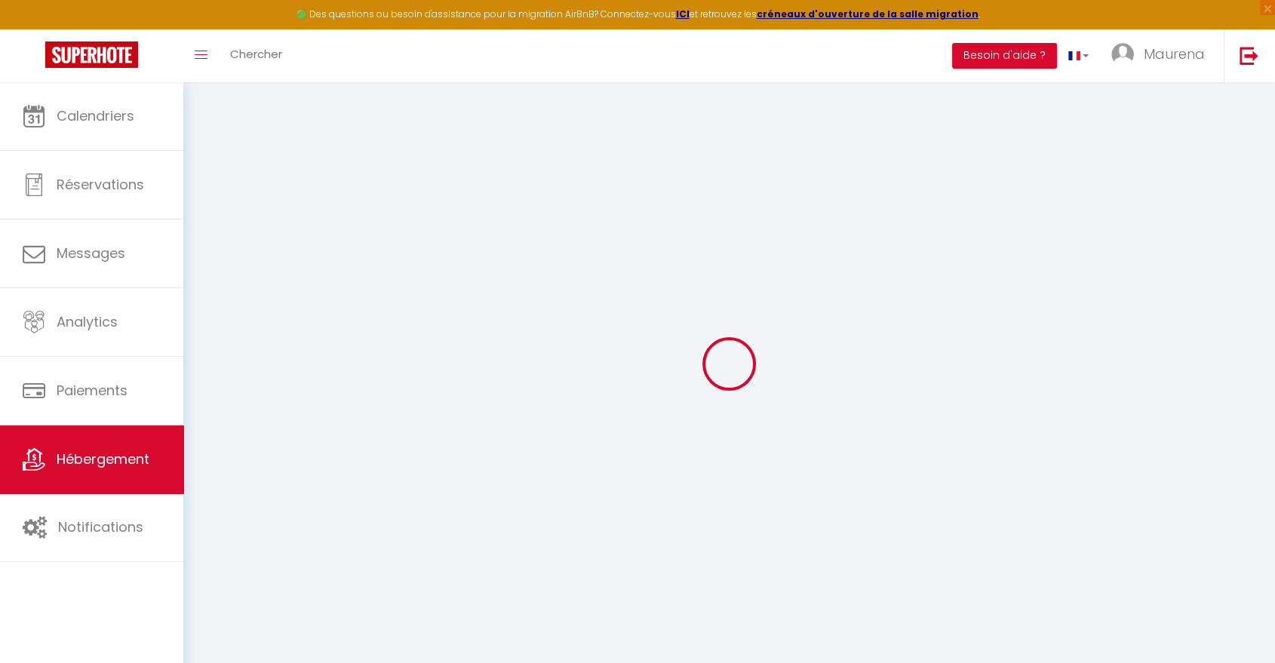
select select
type input "[STREET_ADDRESS]"
type input "74200"
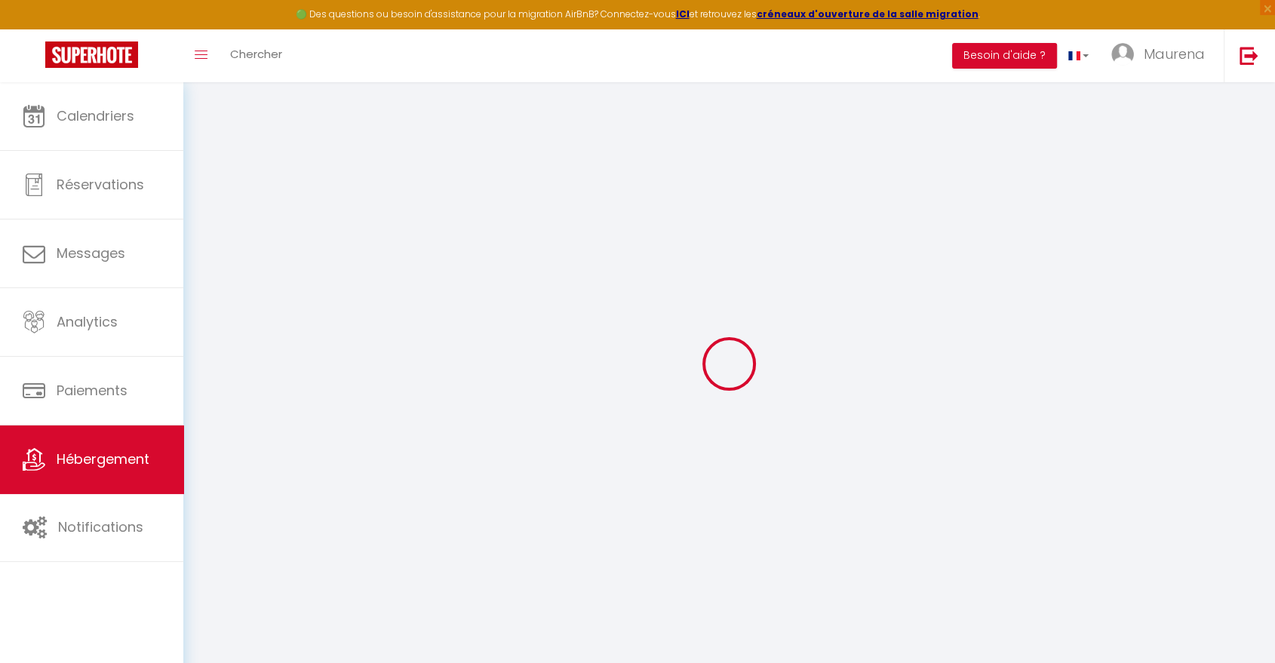
type input "[GEOGRAPHIC_DATA]"
type input "[EMAIL_ADDRESS][DOMAIN_NAME]"
select select "15875"
checkbox input "false"
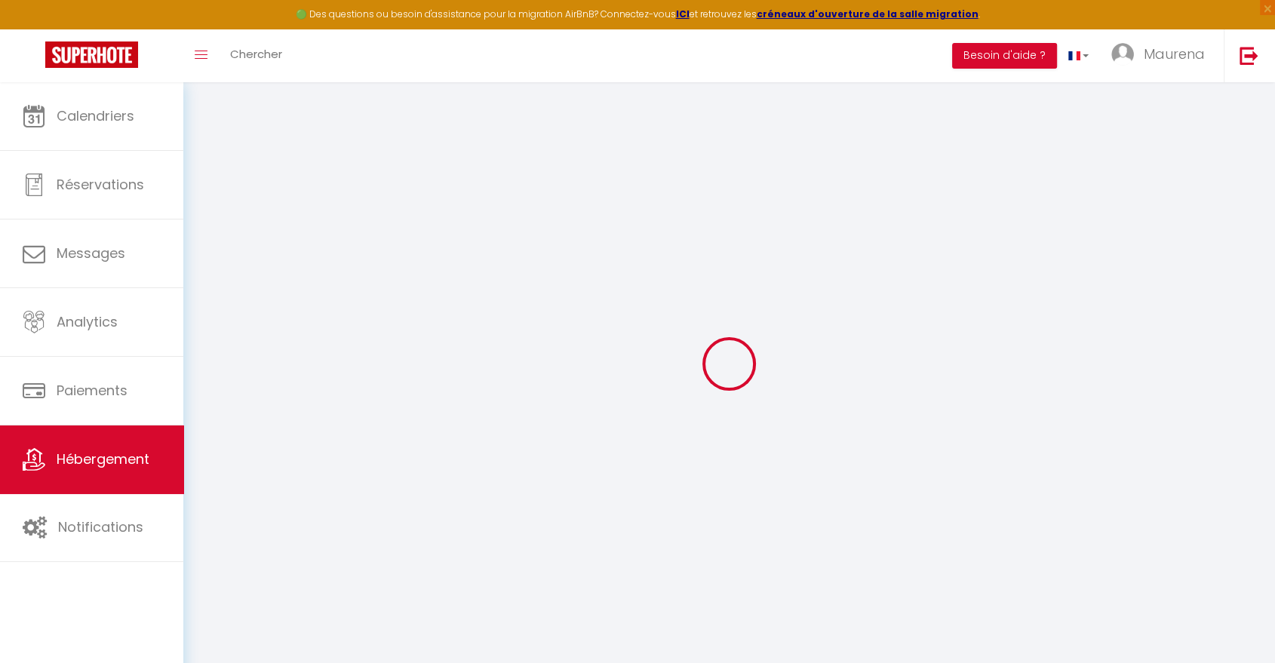
checkbox input "false"
type input "0"
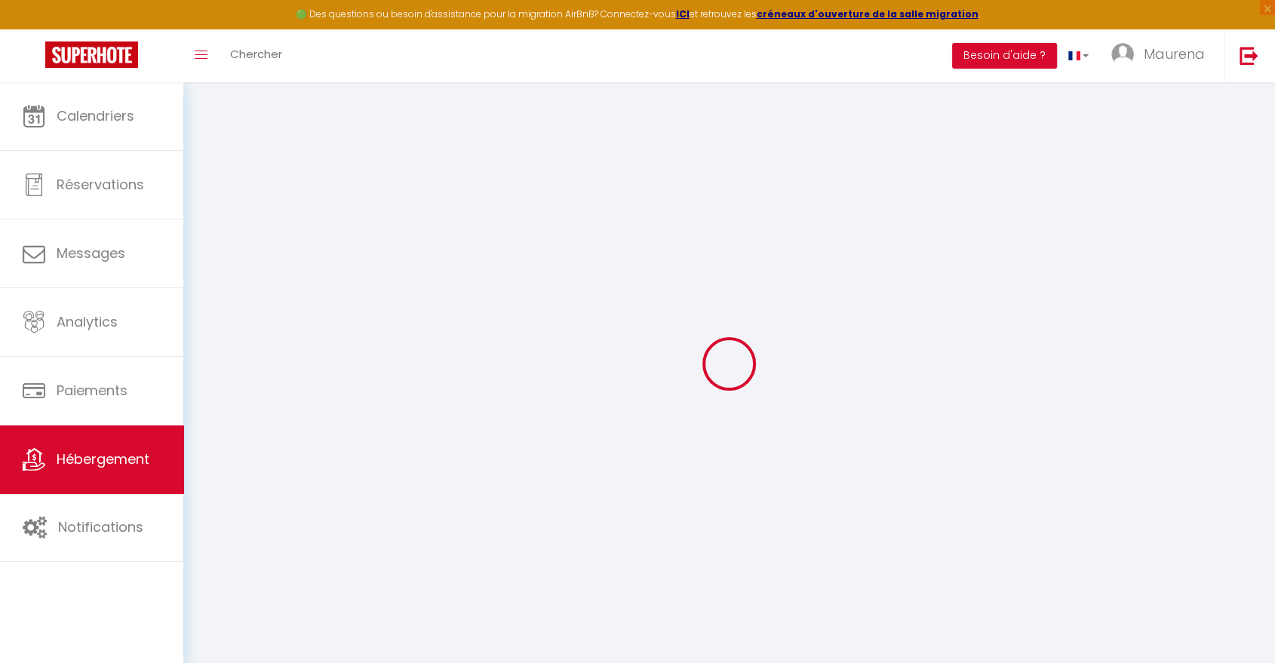
type input "0"
select select "52355"
select select
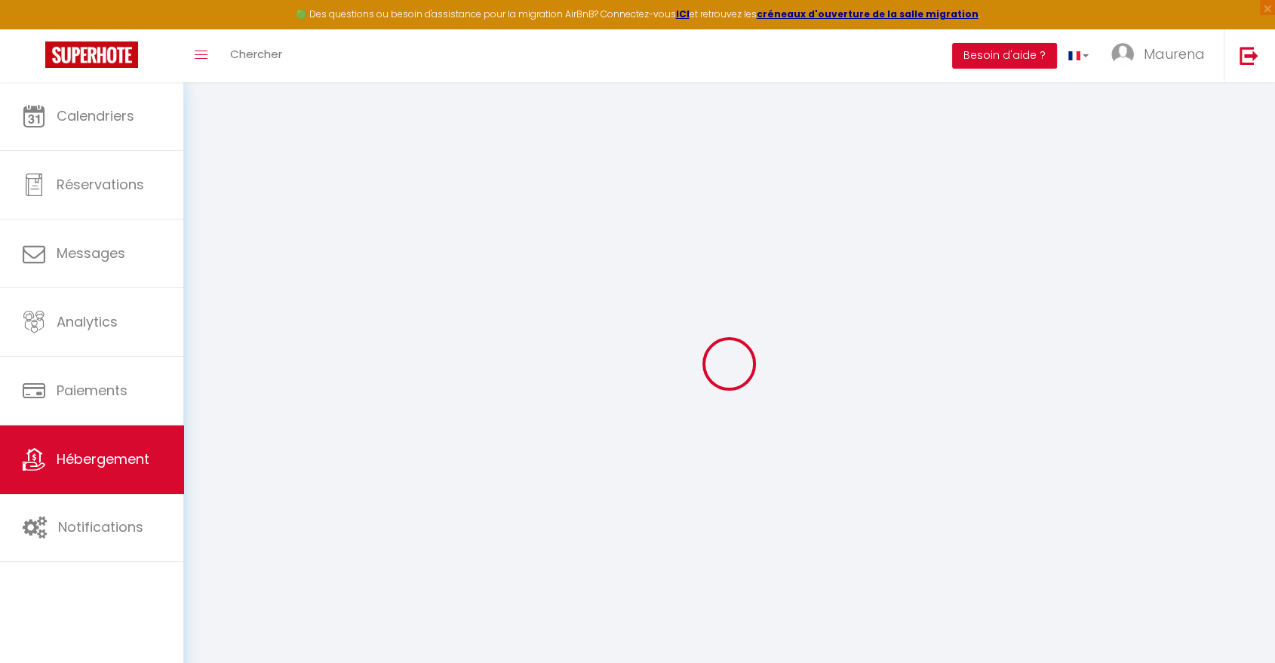
select select
checkbox input "false"
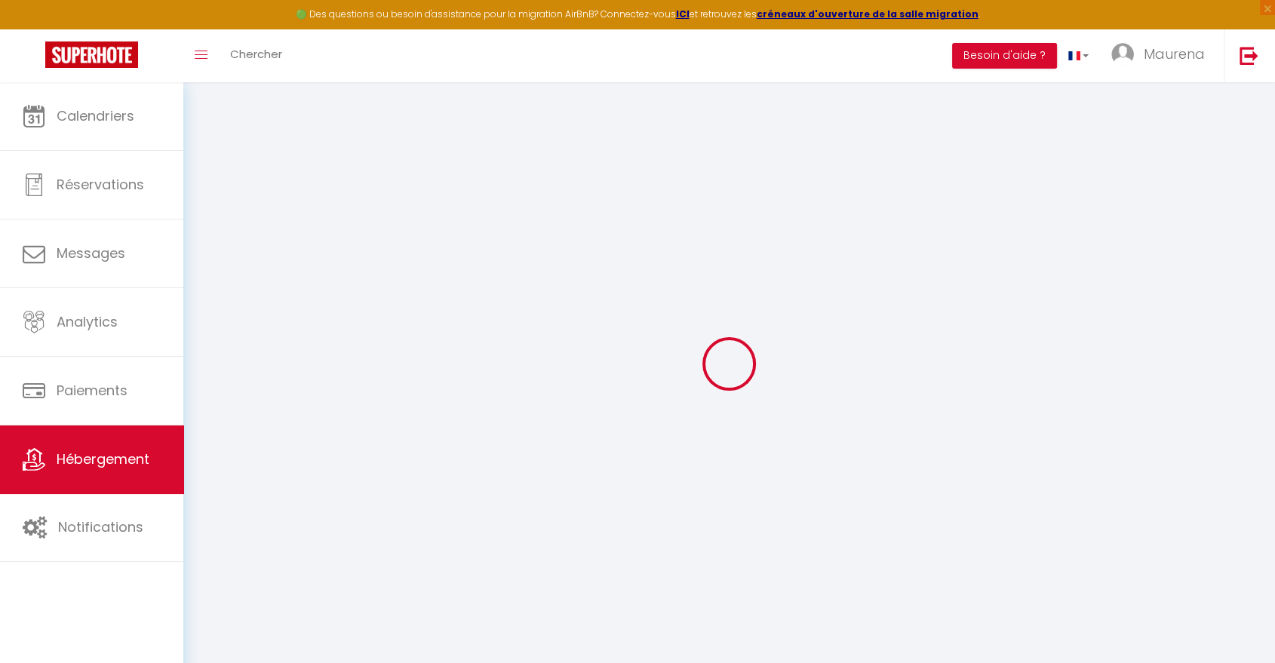
checkbox input "false"
select select
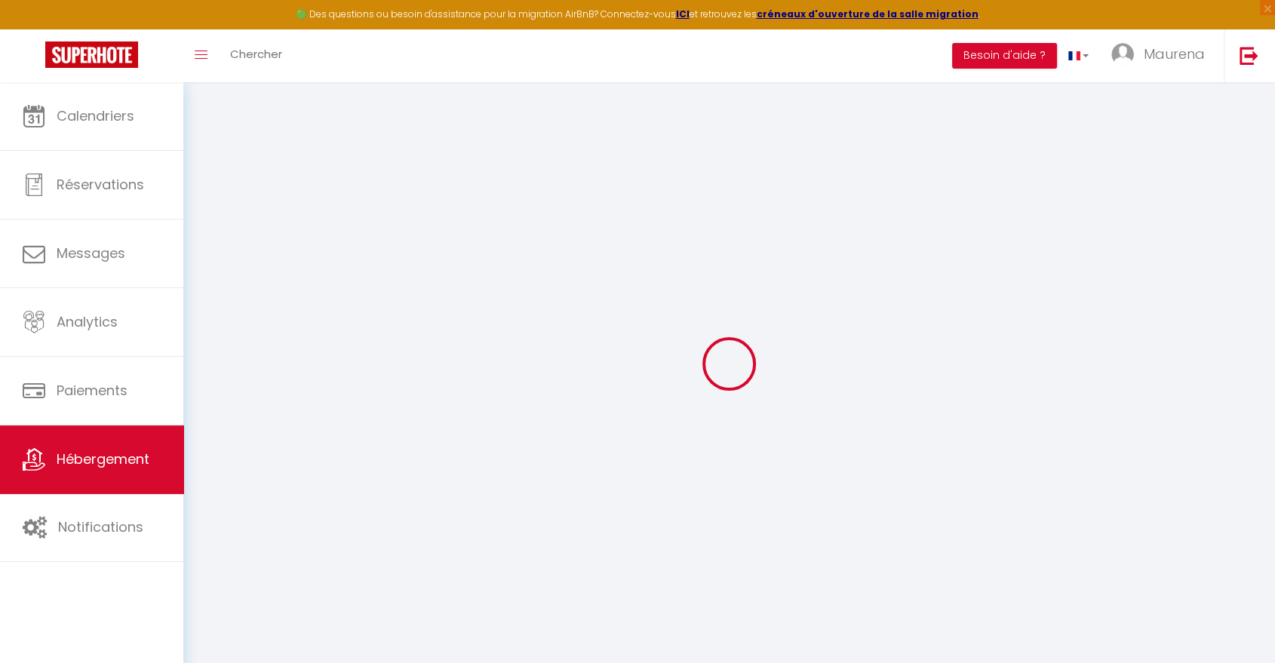
select select
checkbox input "false"
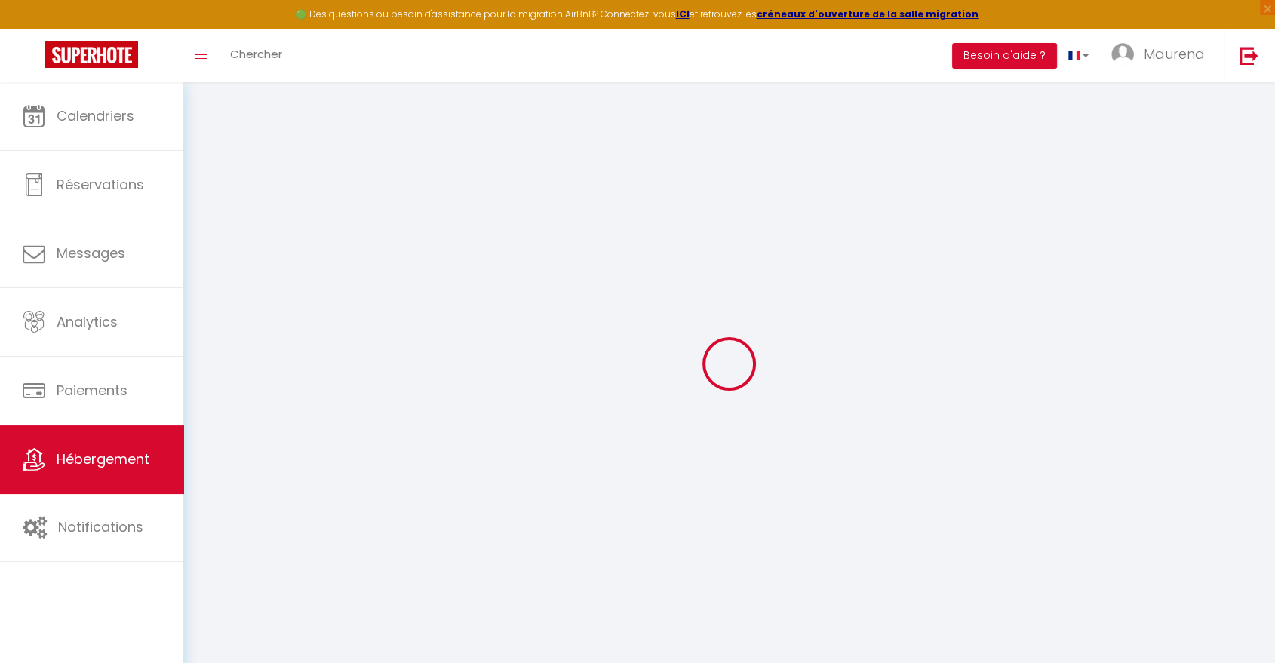
select select
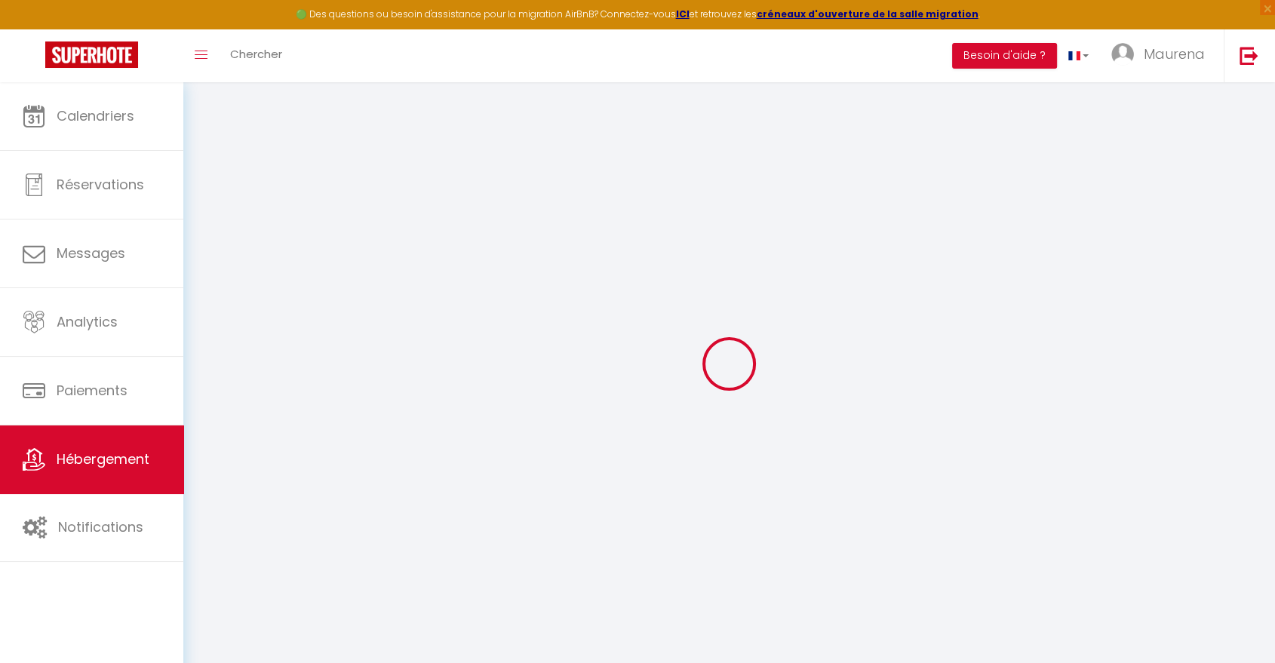
checkbox input "false"
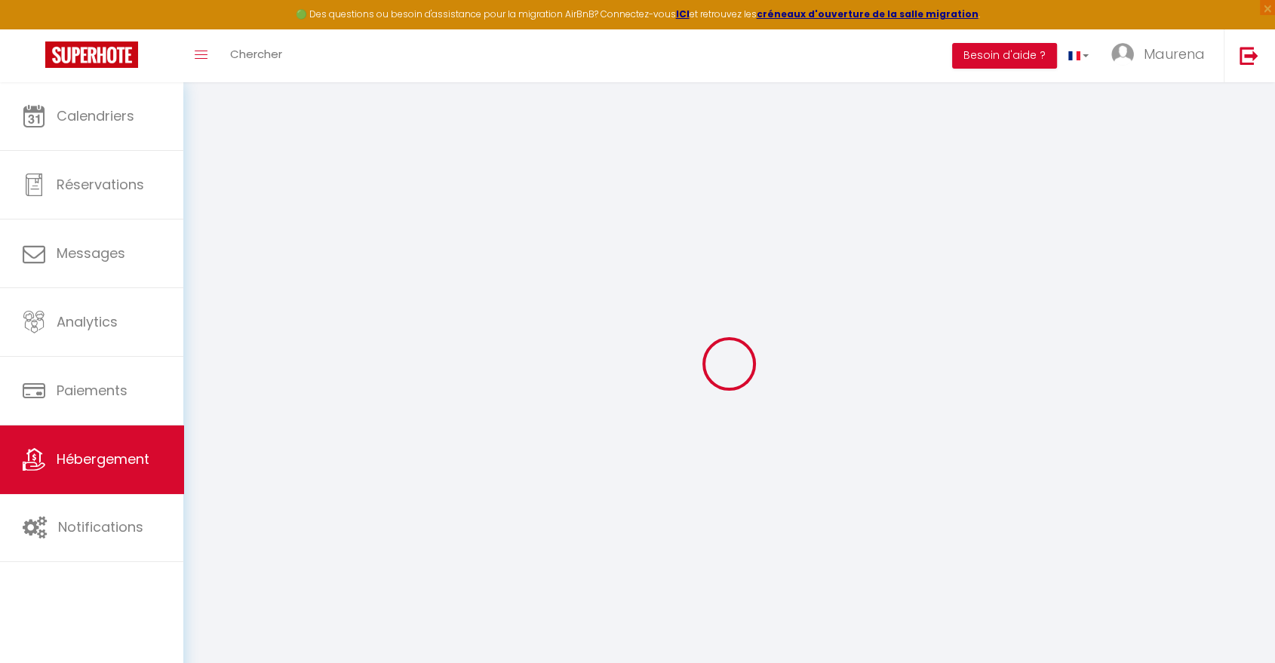
checkbox input "false"
select select "16:00"
select select "00:00"
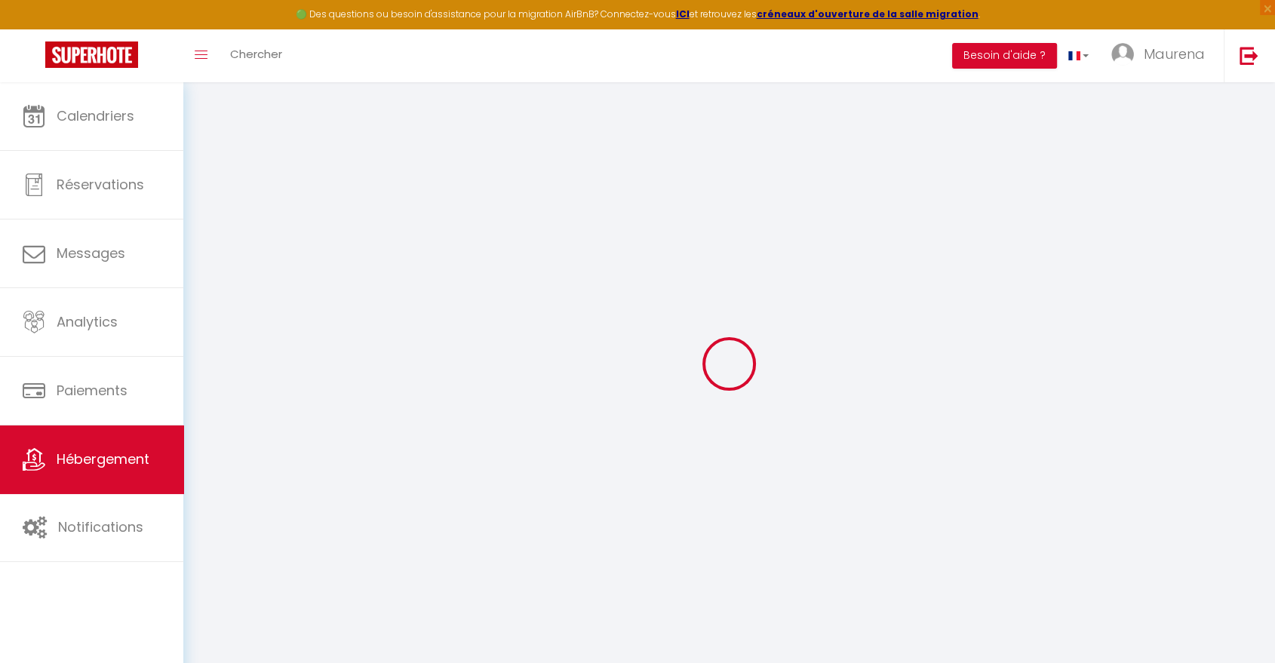
select select "11:00"
select select "30"
select select "120"
checkbox input "false"
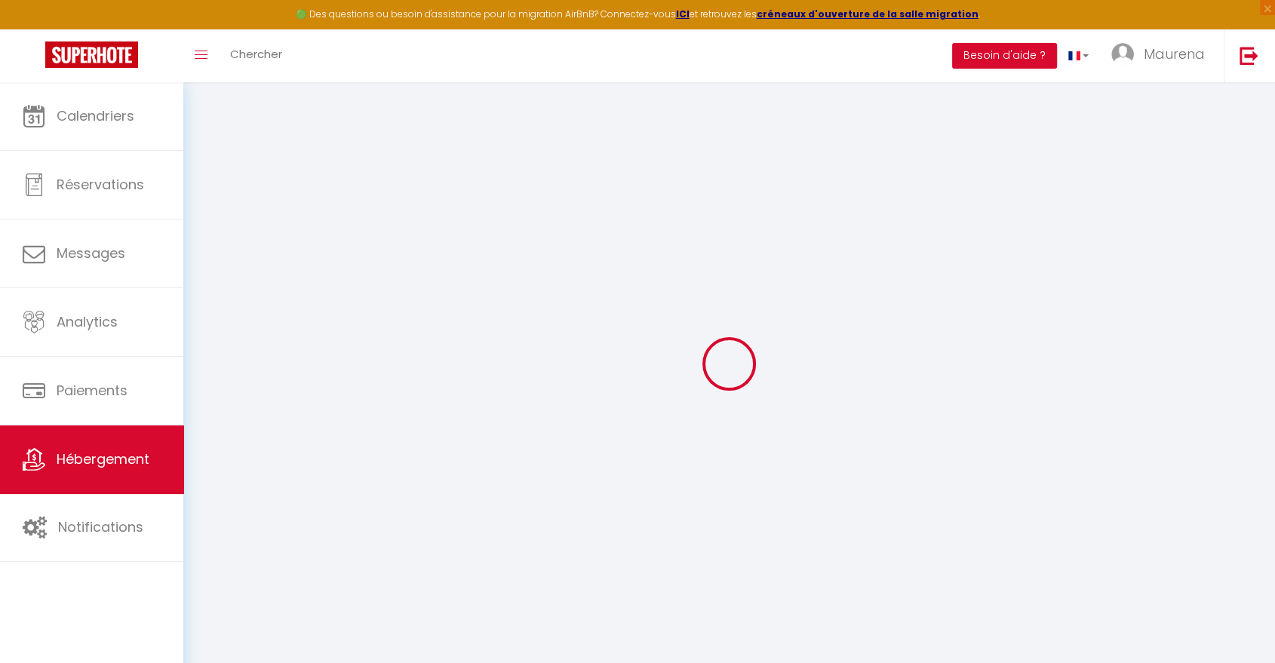
checkbox input "false"
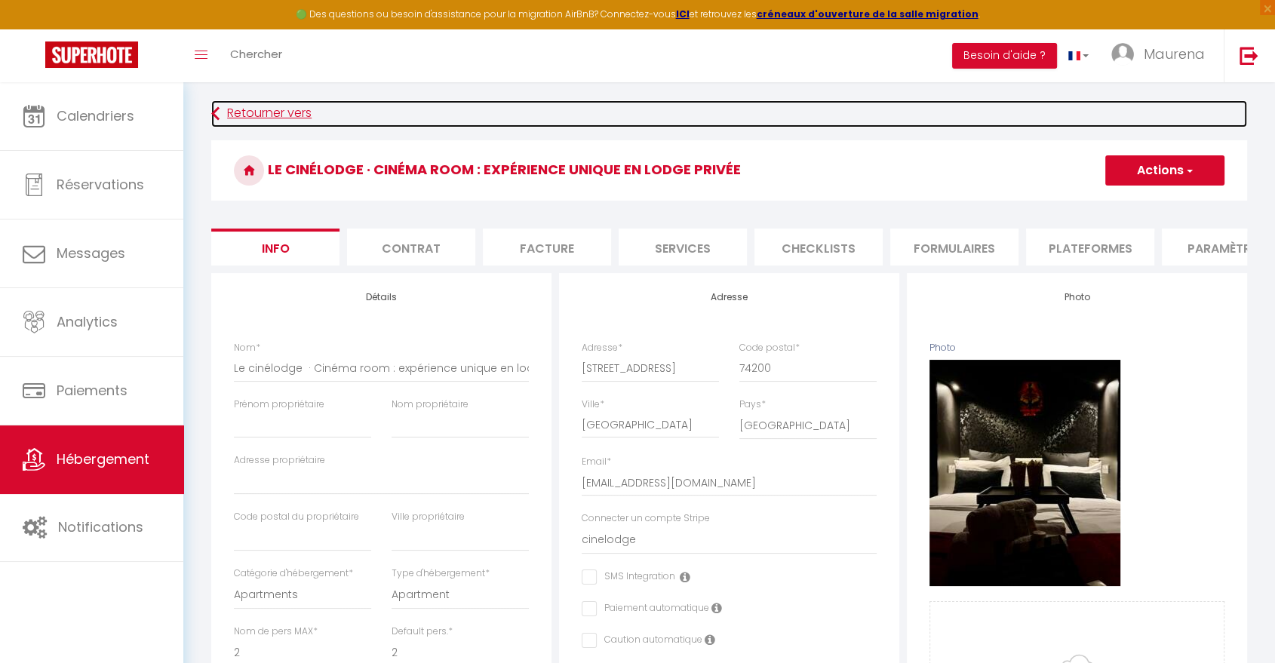
click at [265, 115] on link "Retourner vers" at bounding box center [729, 113] width 1036 height 27
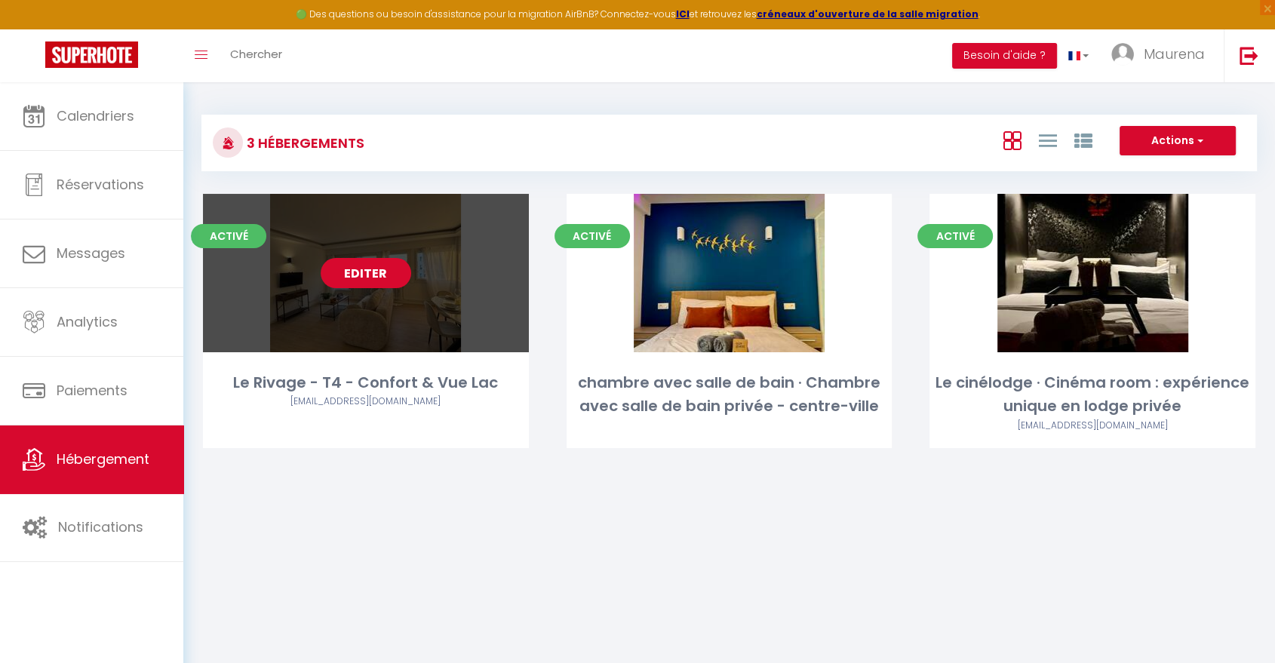
click at [374, 274] on link "Editer" at bounding box center [366, 273] width 91 height 30
select select "3"
select select "2"
select select "1"
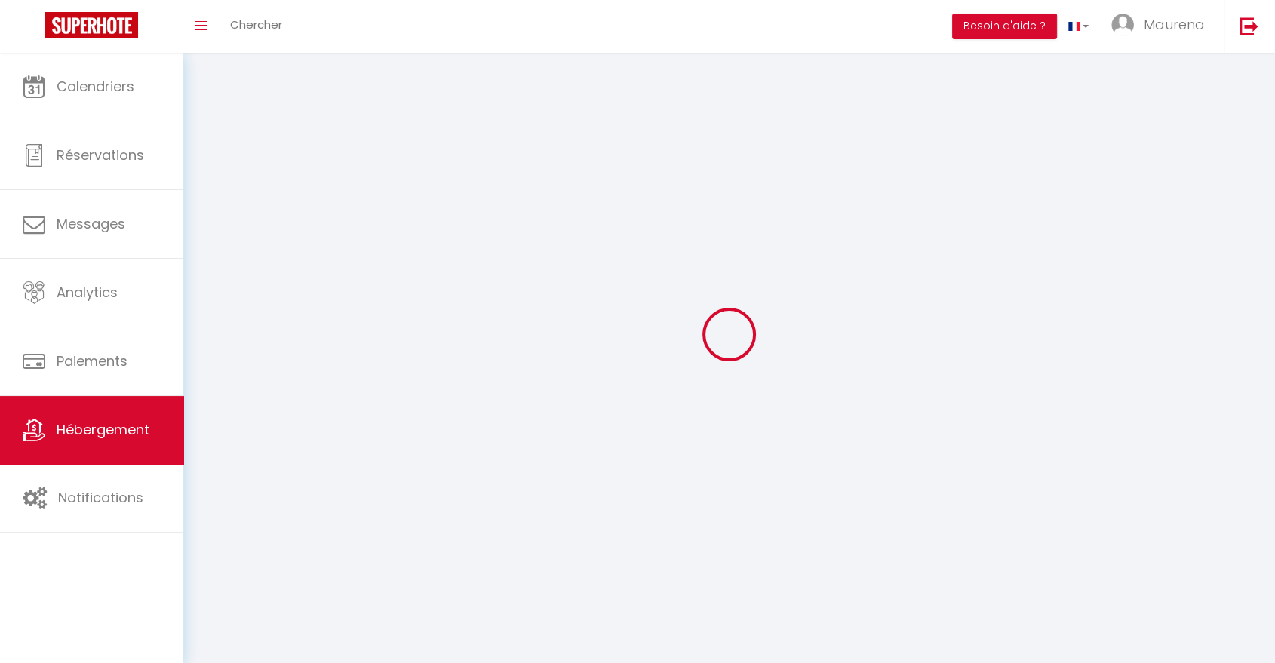
select select
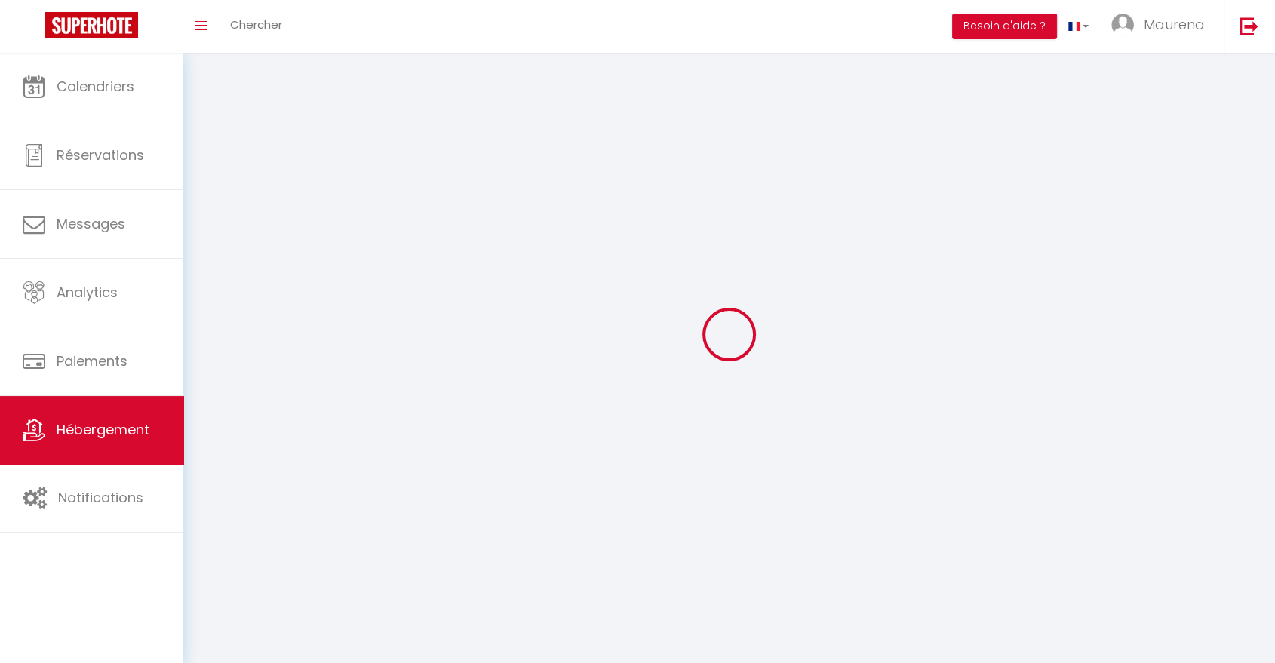
select select
checkbox input "false"
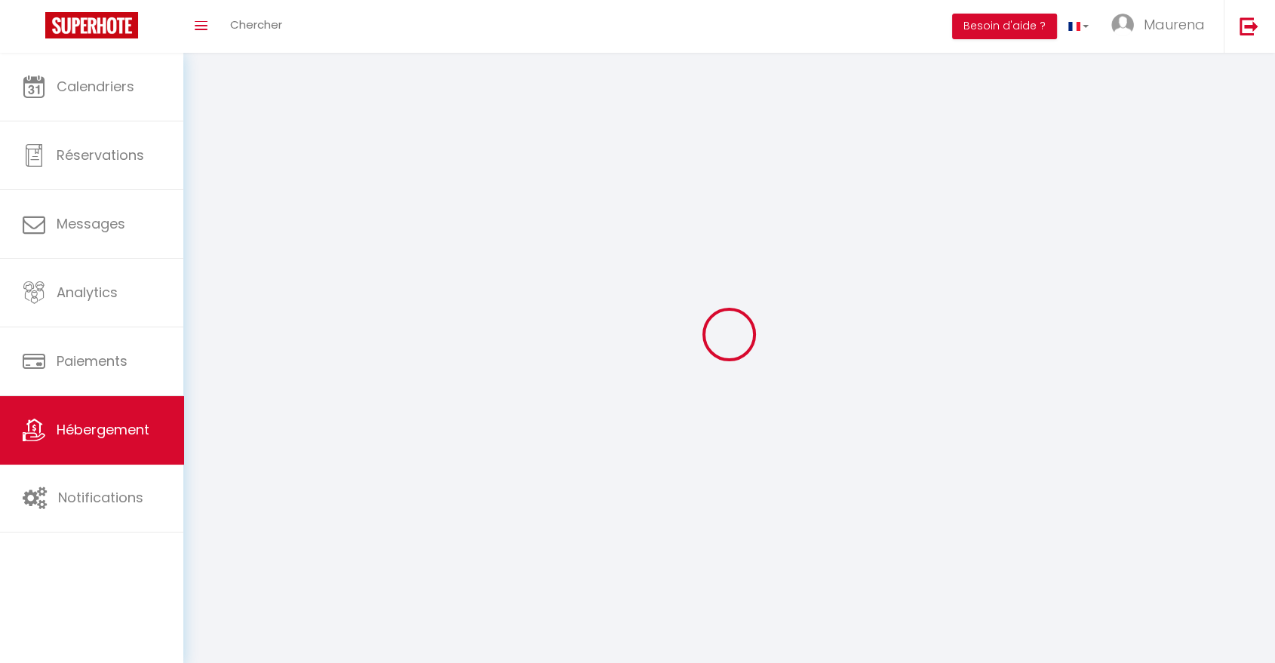
select select
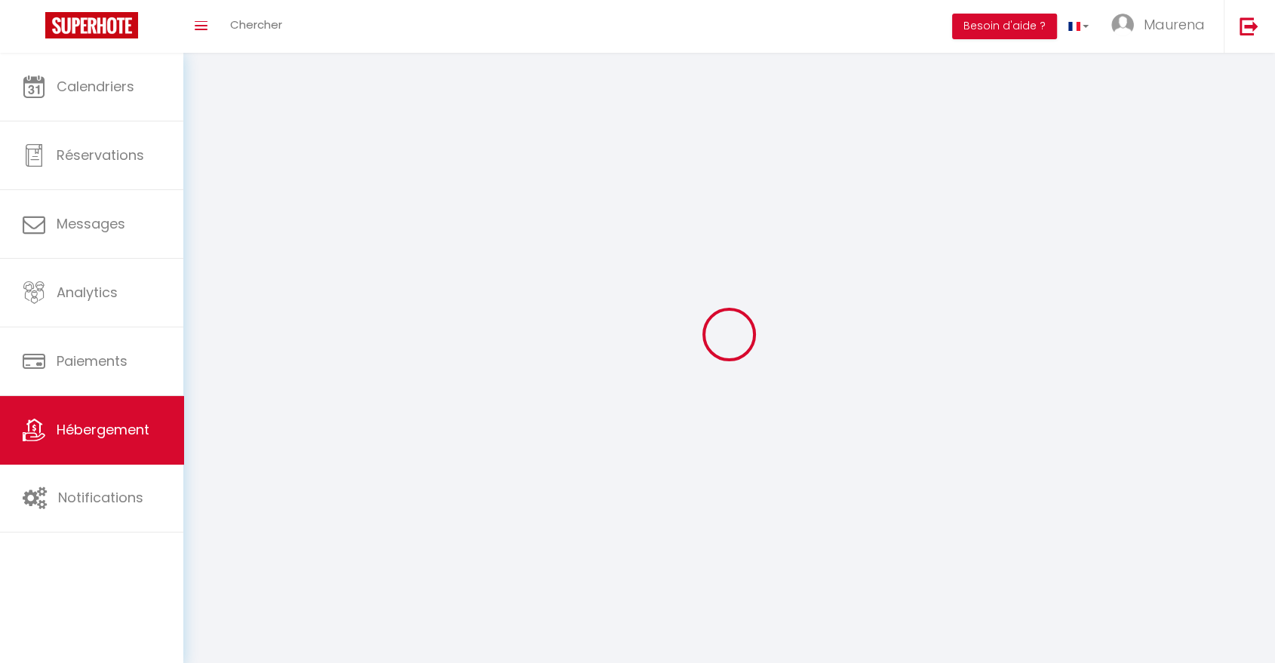
select select
checkbox input "false"
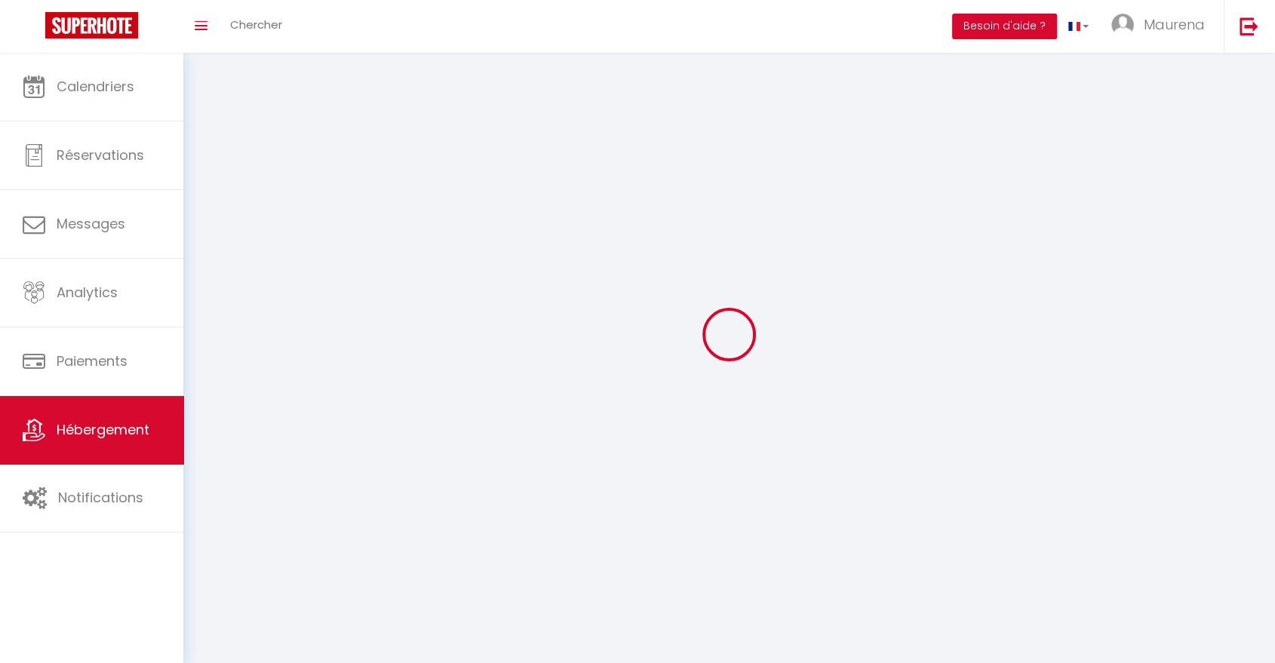
checkbox input "false"
select select
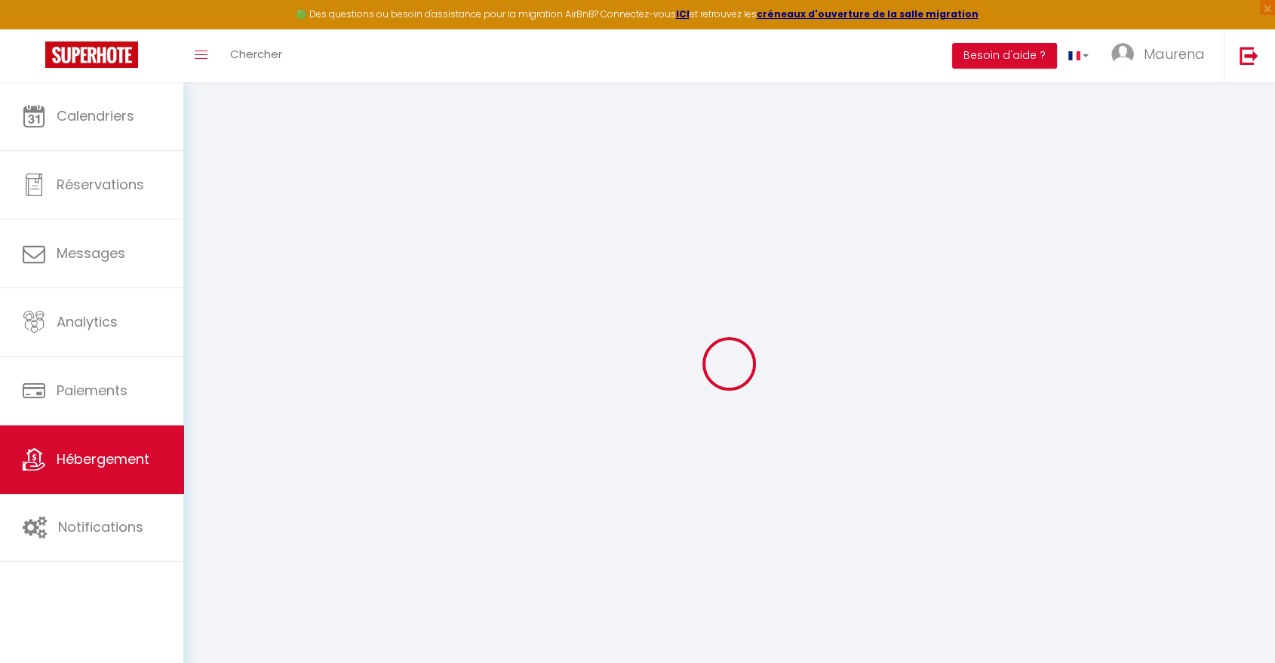
checkbox input "false"
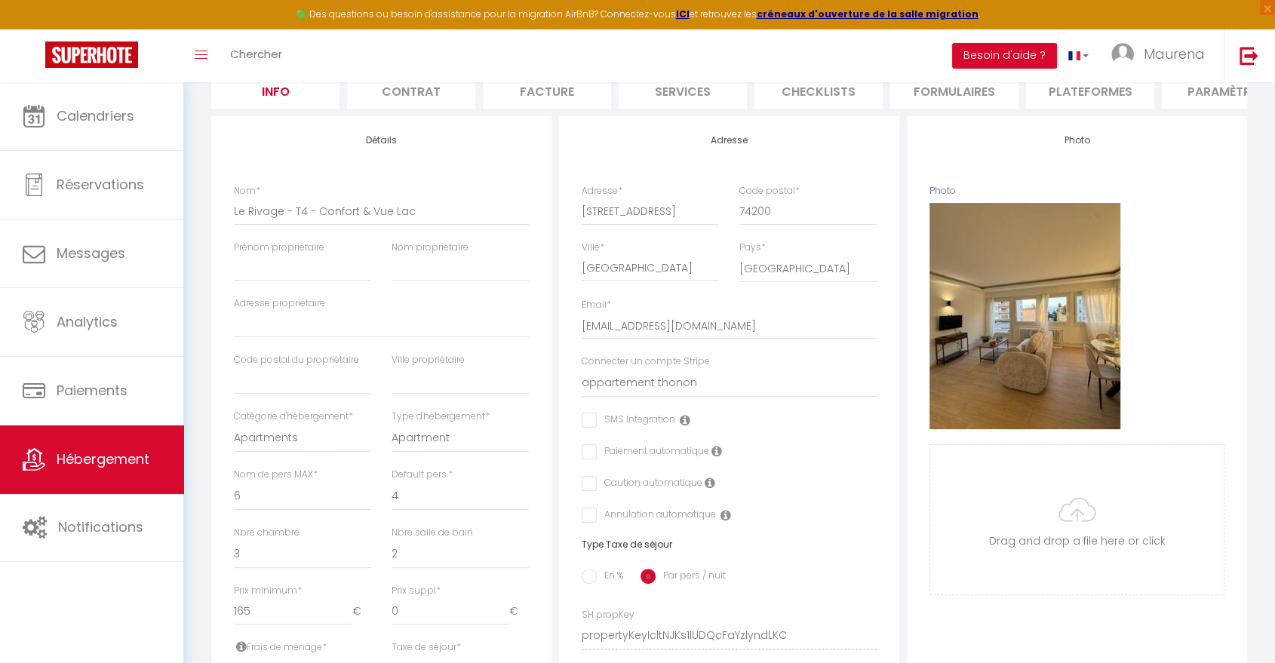
scroll to position [139, 0]
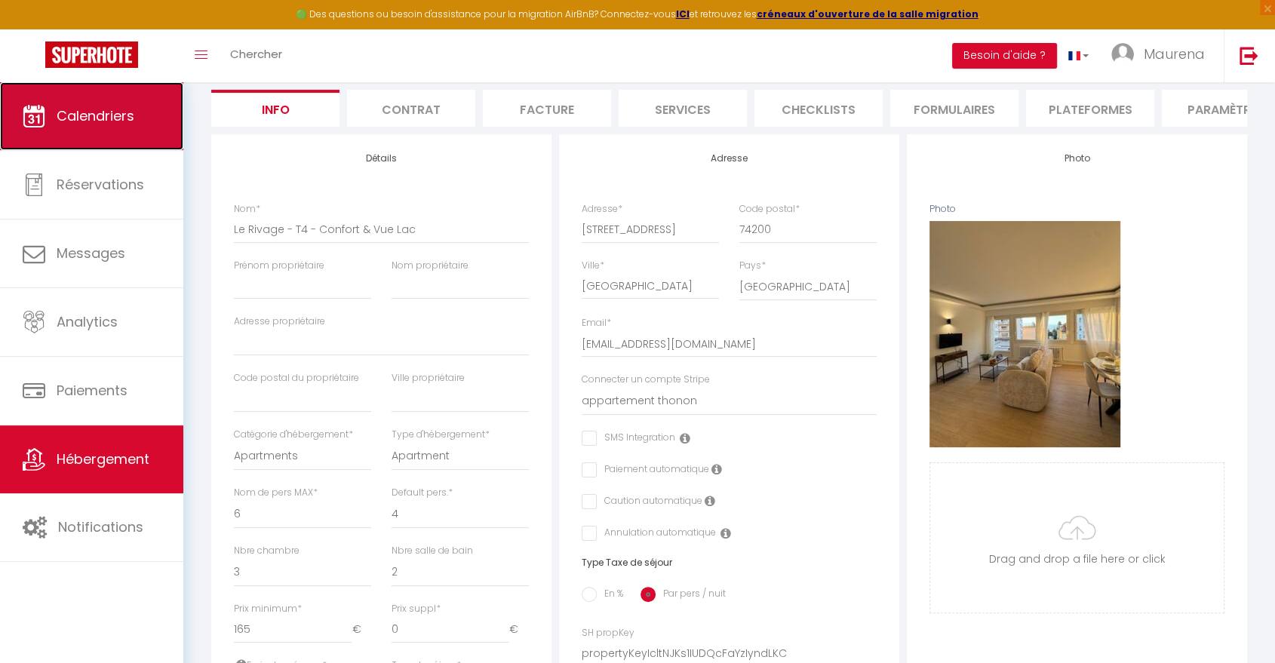
click at [116, 123] on span "Calendriers" at bounding box center [96, 115] width 78 height 19
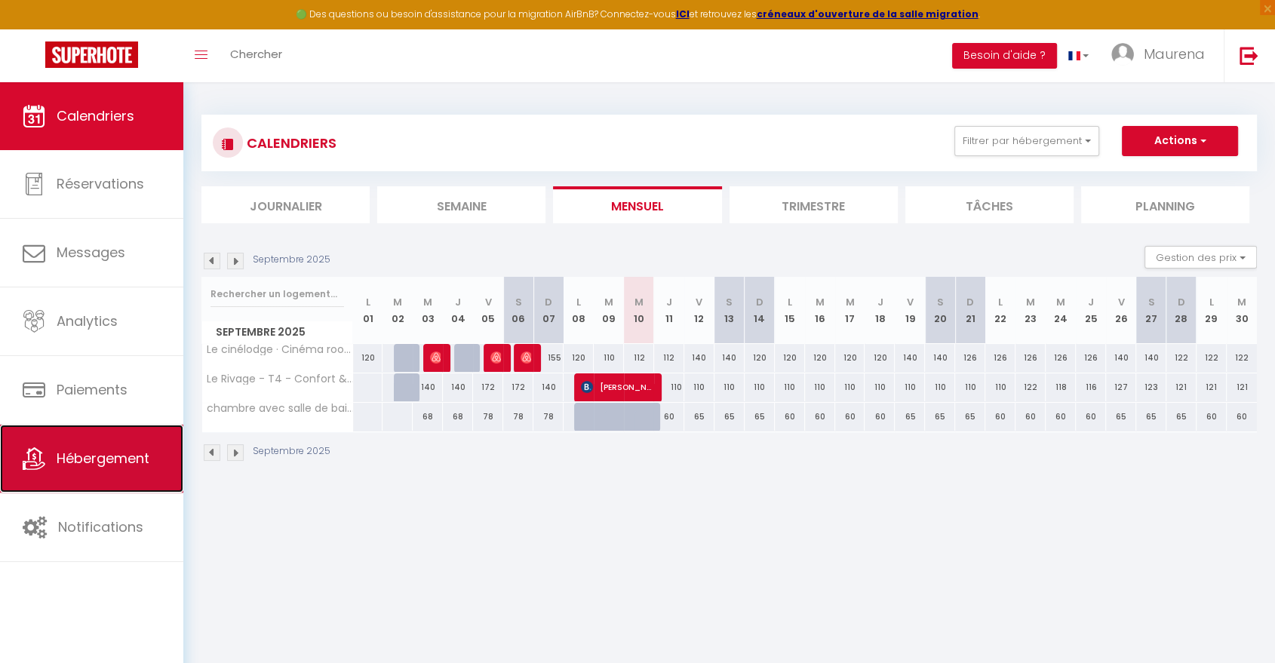
click at [78, 479] on link "Hébergement" at bounding box center [91, 459] width 183 height 68
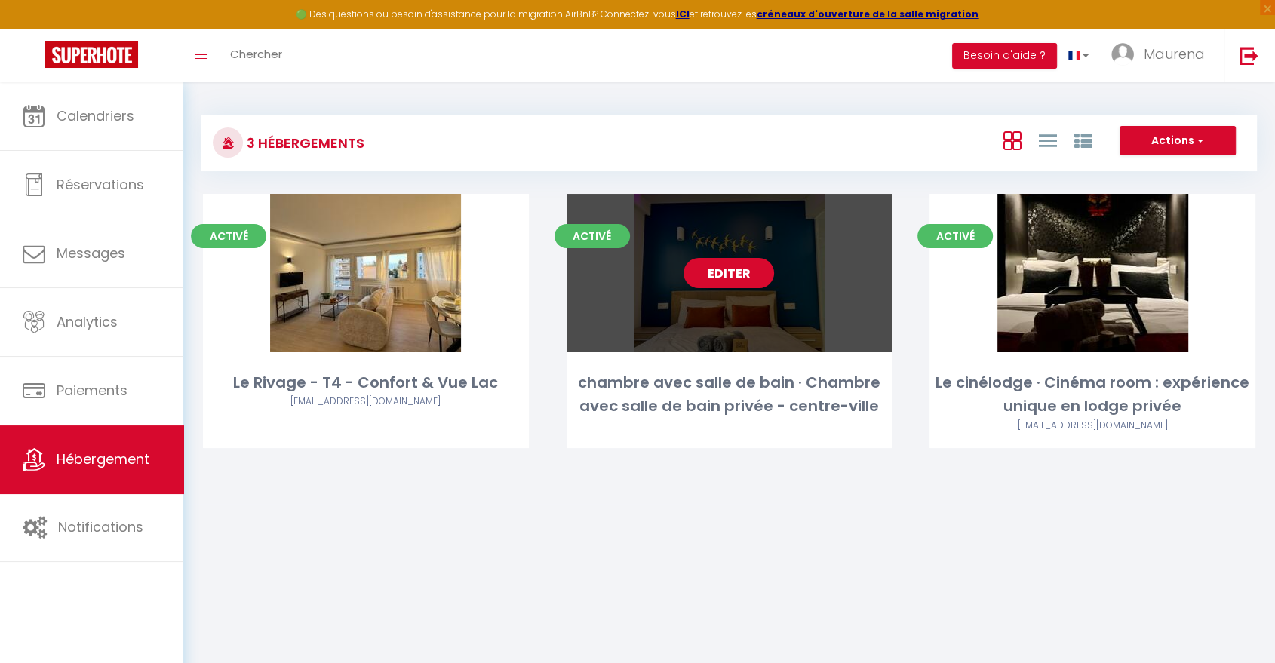
click at [732, 279] on link "Editer" at bounding box center [729, 273] width 91 height 30
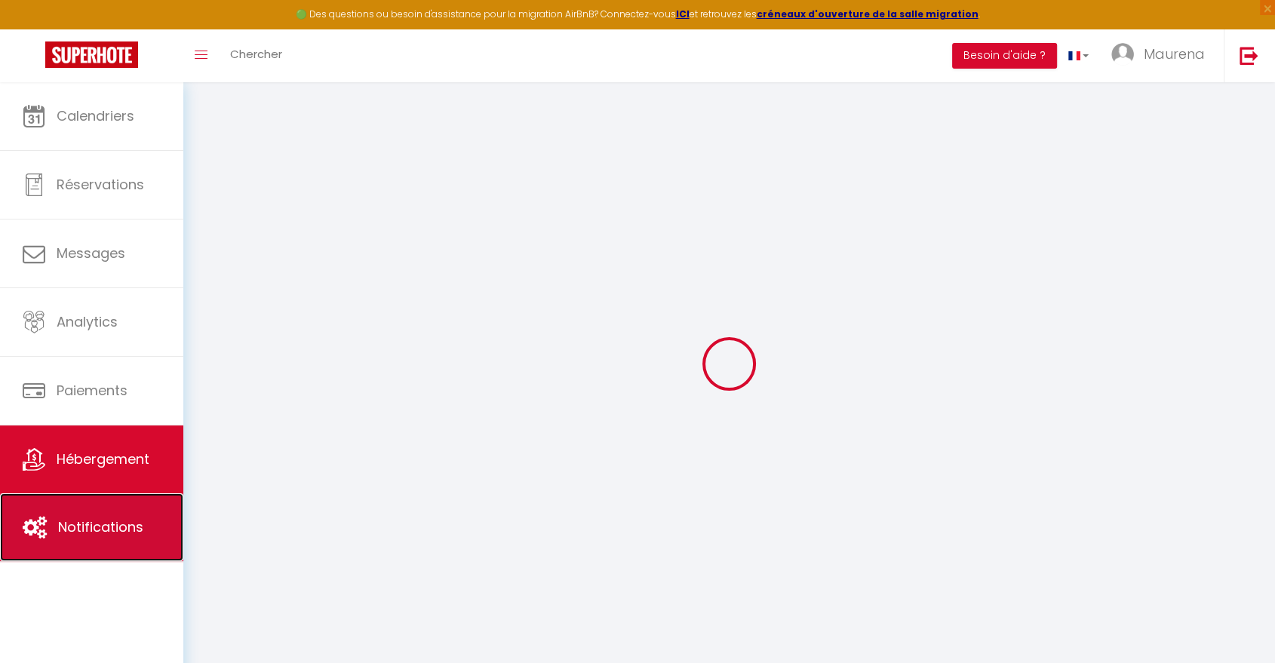
click at [88, 552] on link "Notifications" at bounding box center [91, 528] width 183 height 68
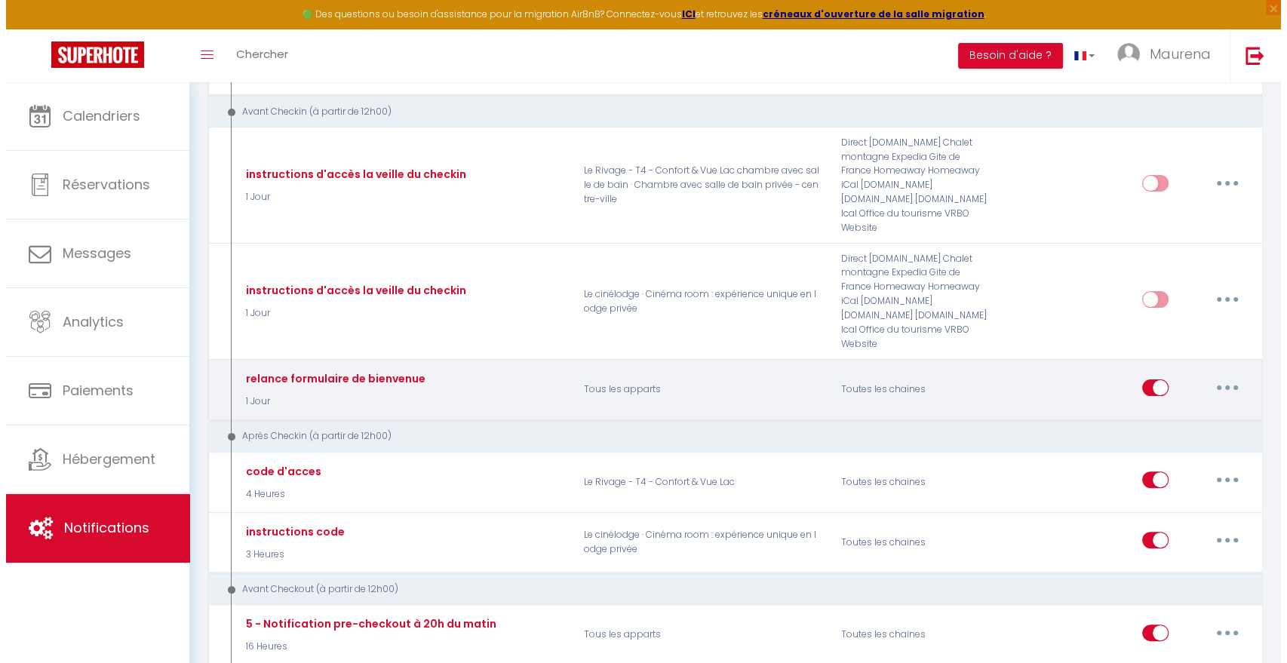
scroll to position [343, 0]
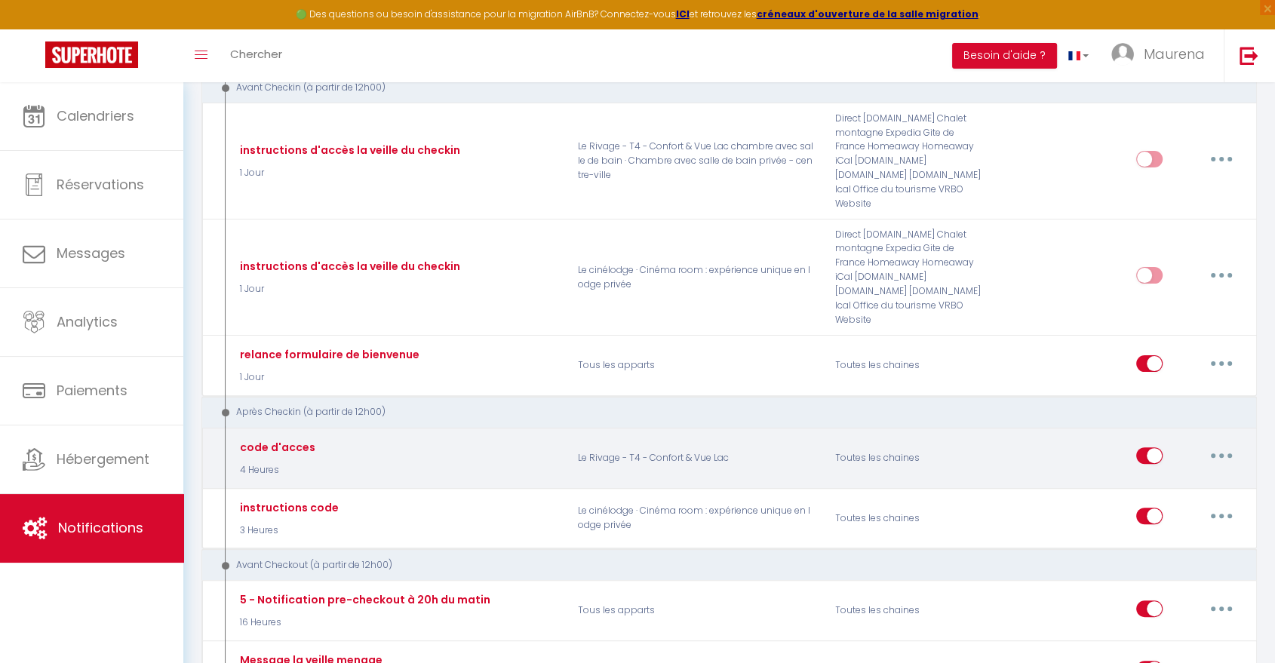
click at [1216, 444] on button "button" at bounding box center [1222, 456] width 42 height 24
click at [1167, 478] on link "Editer" at bounding box center [1183, 491] width 112 height 26
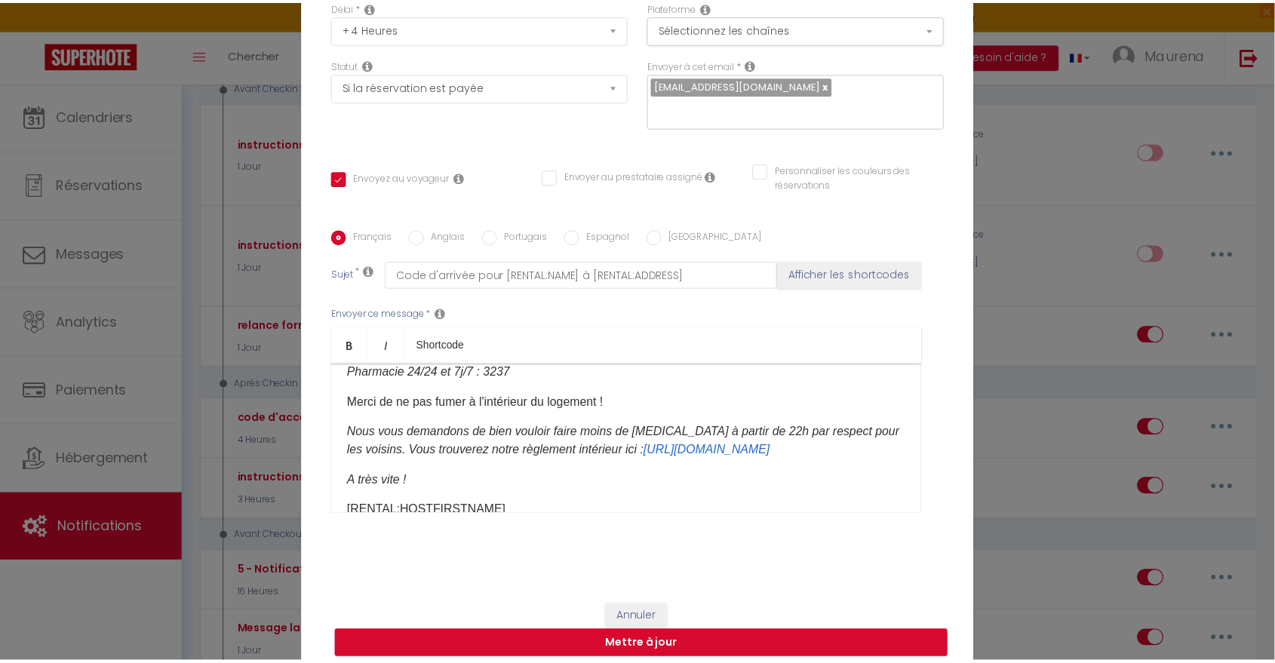
scroll to position [2619, 0]
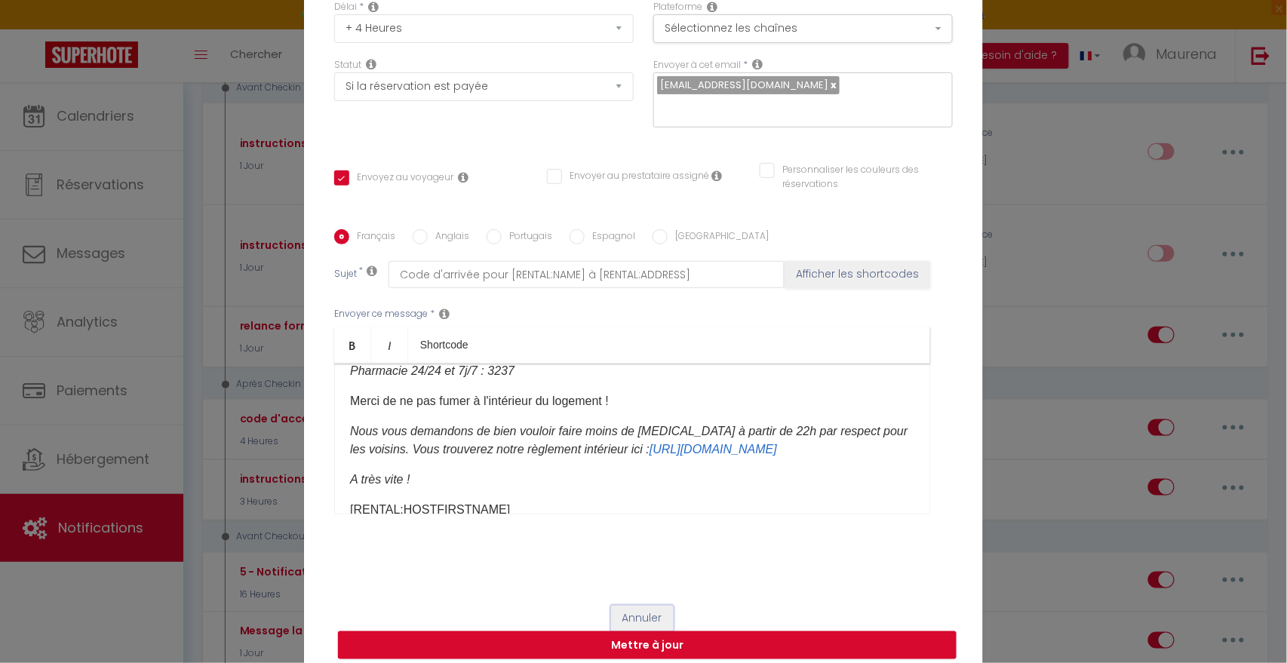
click at [634, 606] on button "Annuler" at bounding box center [642, 619] width 63 height 26
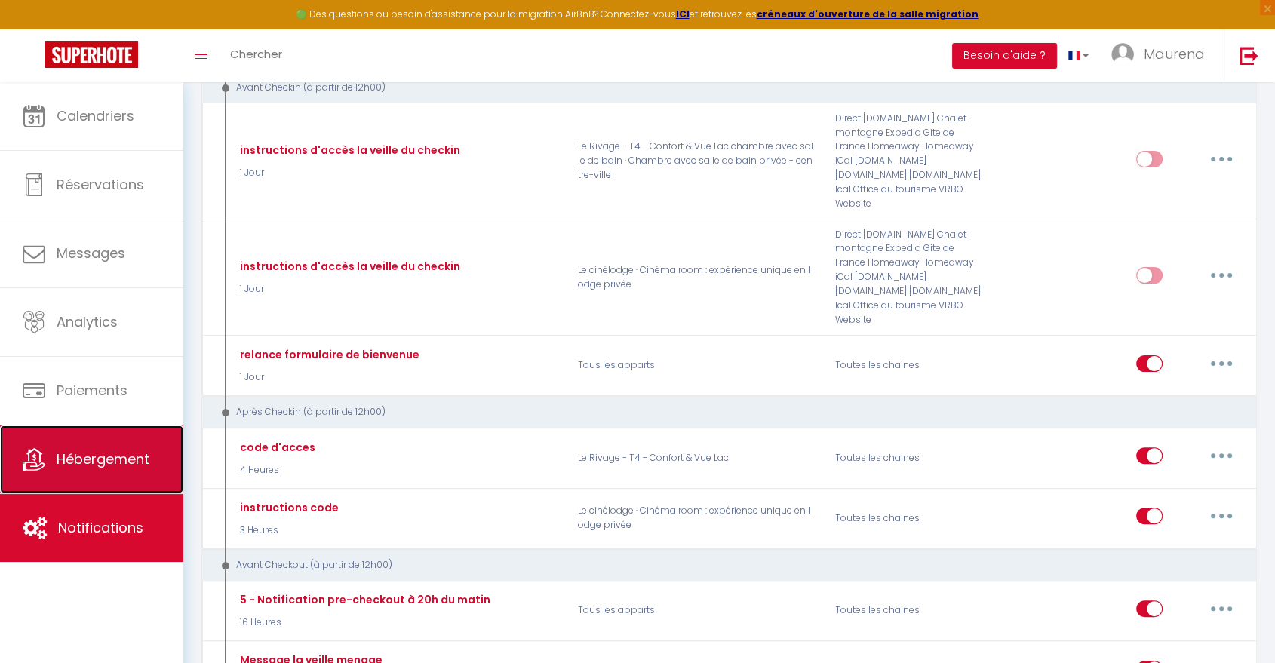
click at [115, 460] on span "Hébergement" at bounding box center [103, 459] width 93 height 19
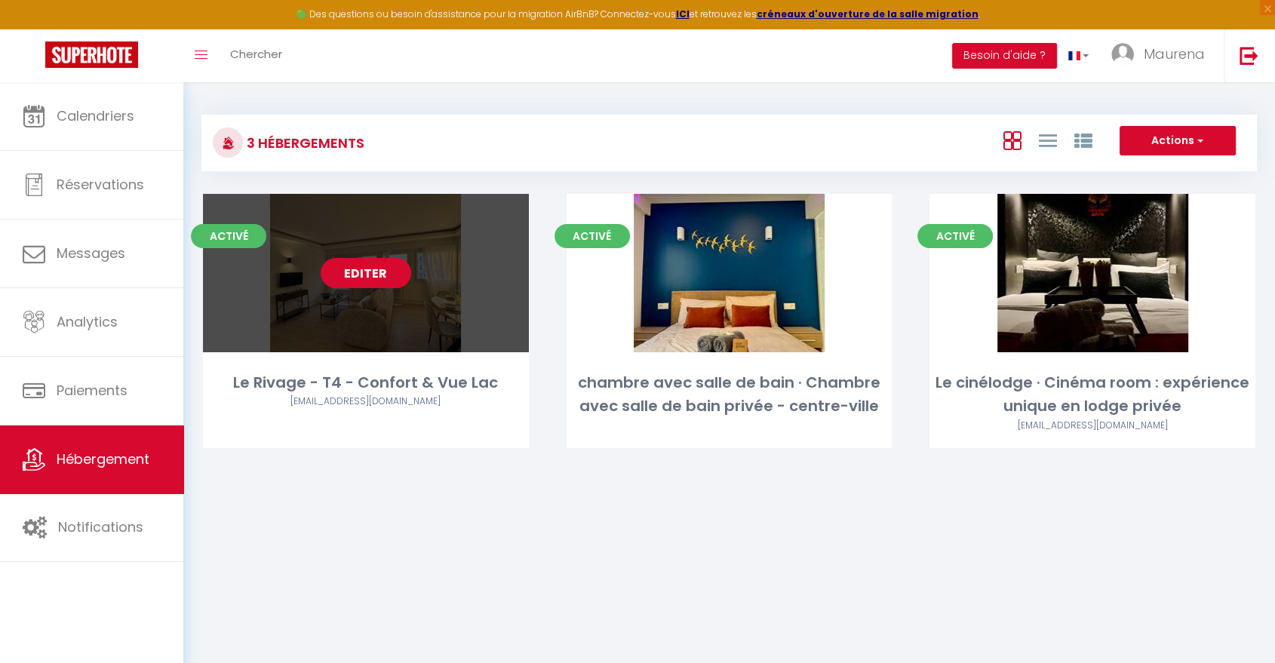
click at [383, 271] on link "Editer" at bounding box center [366, 273] width 91 height 30
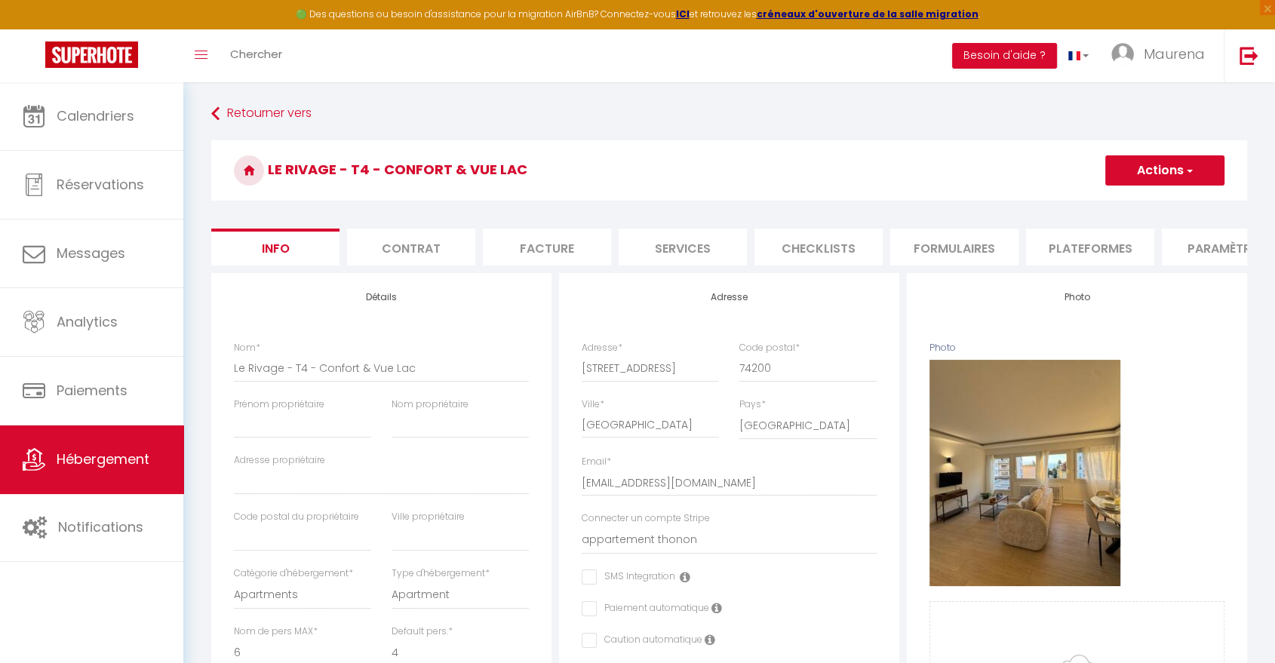
click at [681, 255] on li "Services" at bounding box center [683, 247] width 128 height 37
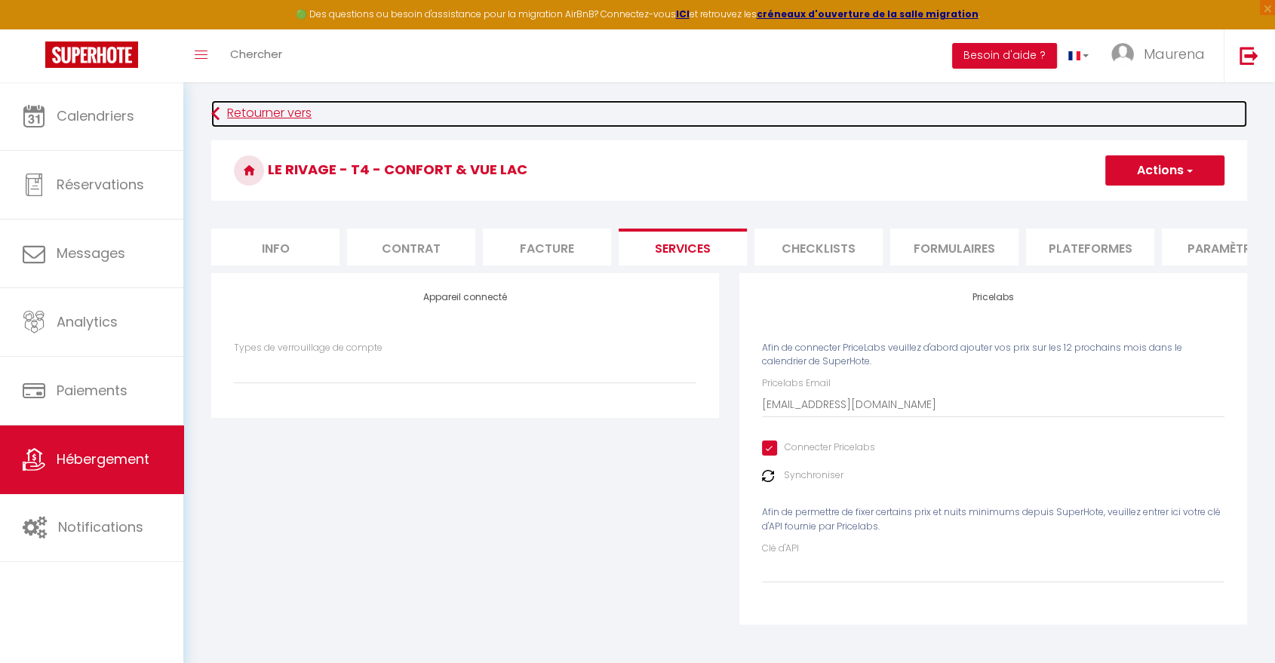
click at [272, 114] on link "Retourner vers" at bounding box center [729, 113] width 1036 height 27
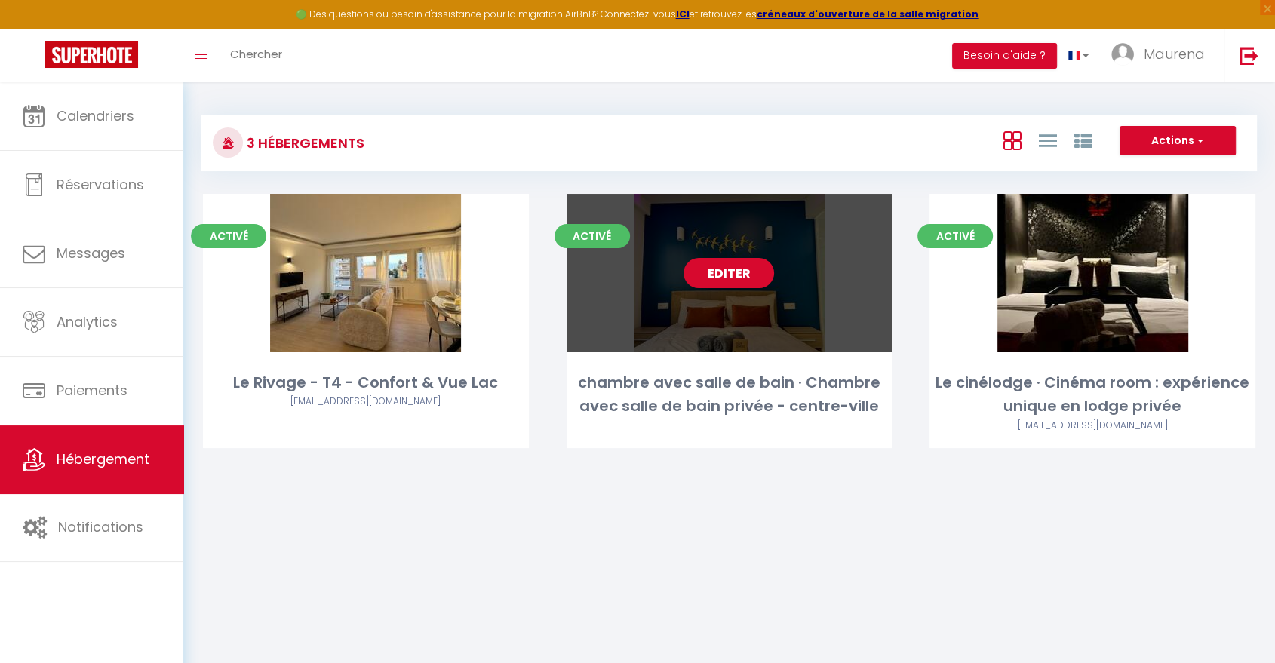
click at [727, 273] on link "Editer" at bounding box center [729, 273] width 91 height 30
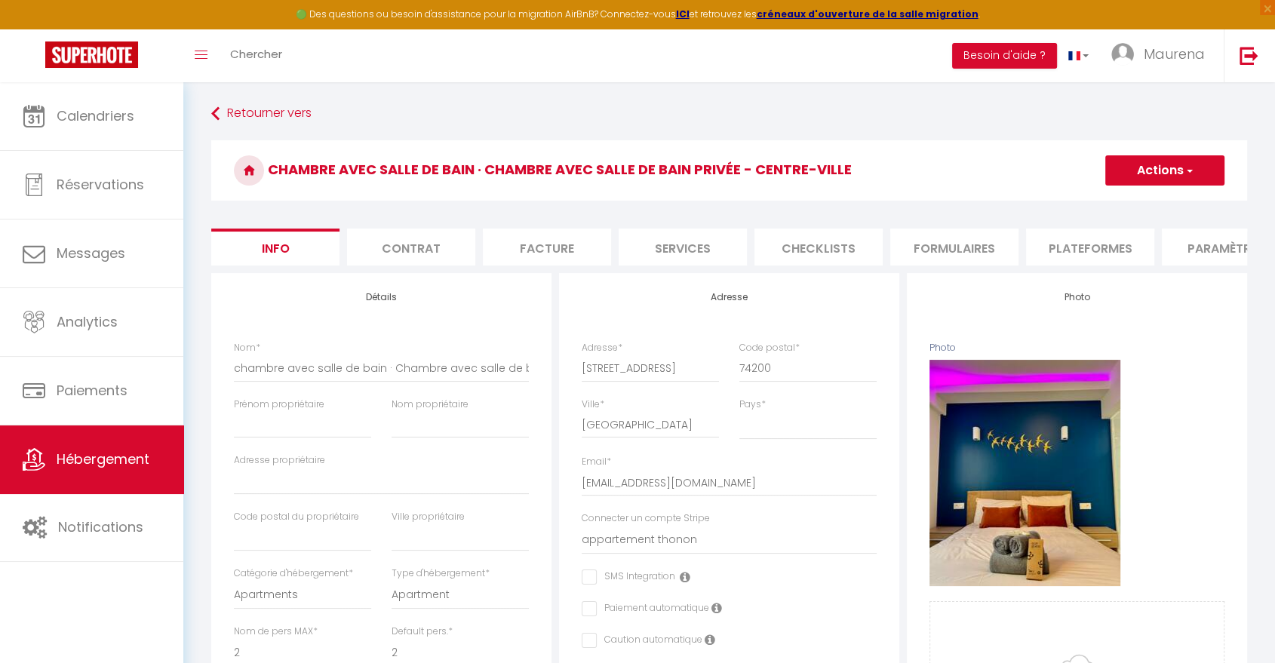
click at [685, 242] on li "Services" at bounding box center [683, 247] width 128 height 37
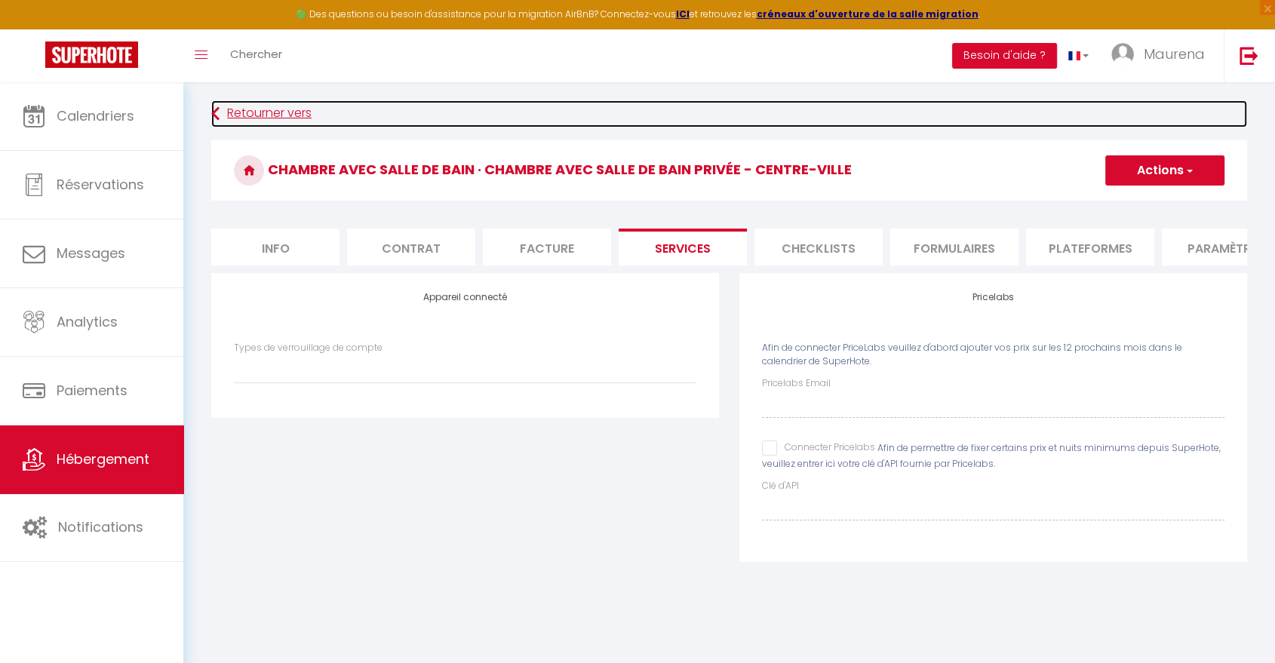
click at [239, 114] on link "Retourner vers" at bounding box center [729, 113] width 1036 height 27
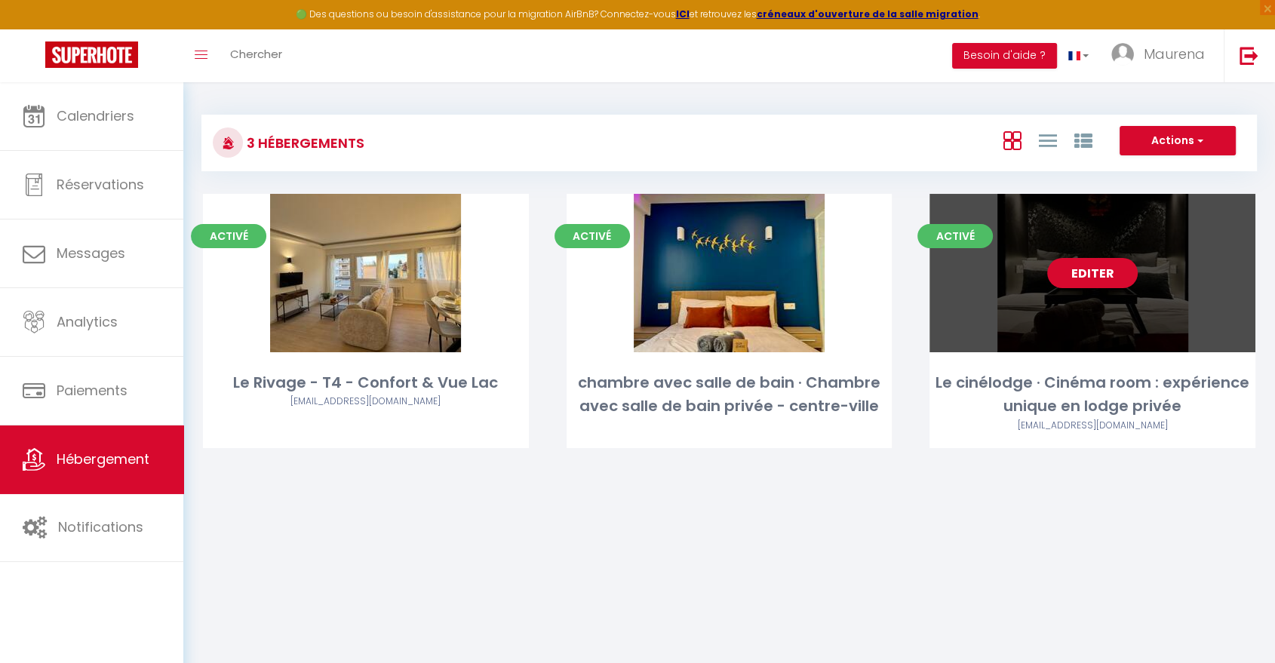
click at [1069, 284] on link "Editer" at bounding box center [1092, 273] width 91 height 30
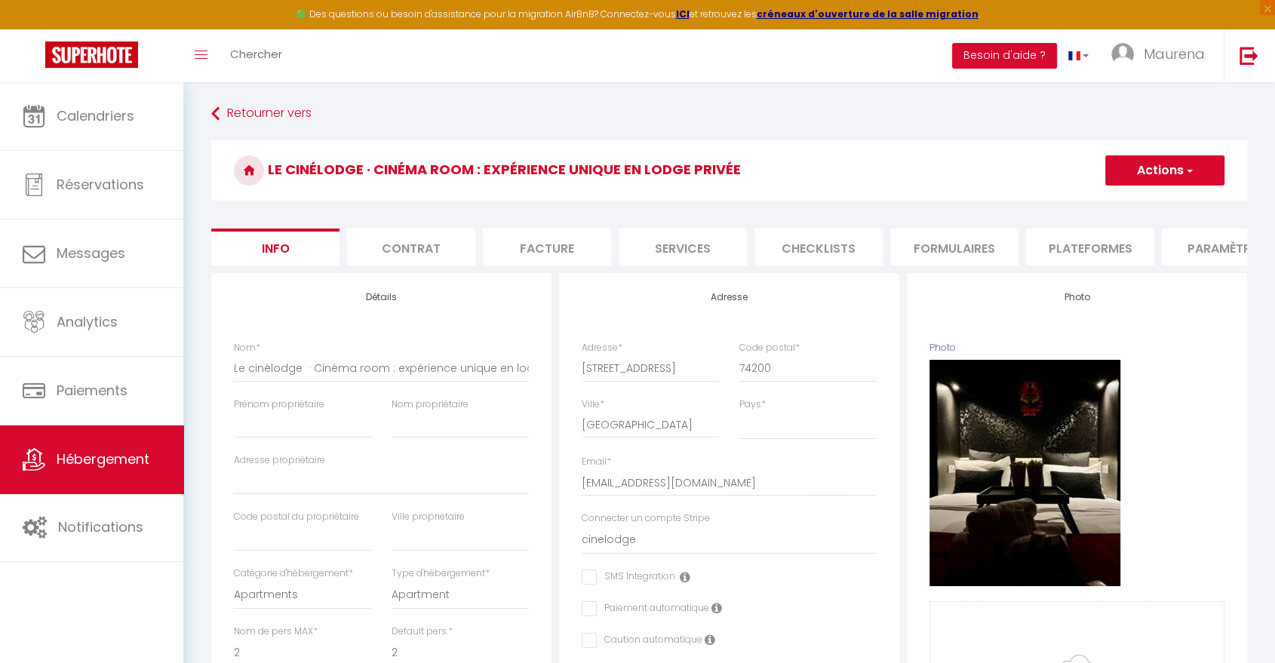
click at [674, 251] on li "Services" at bounding box center [683, 247] width 128 height 37
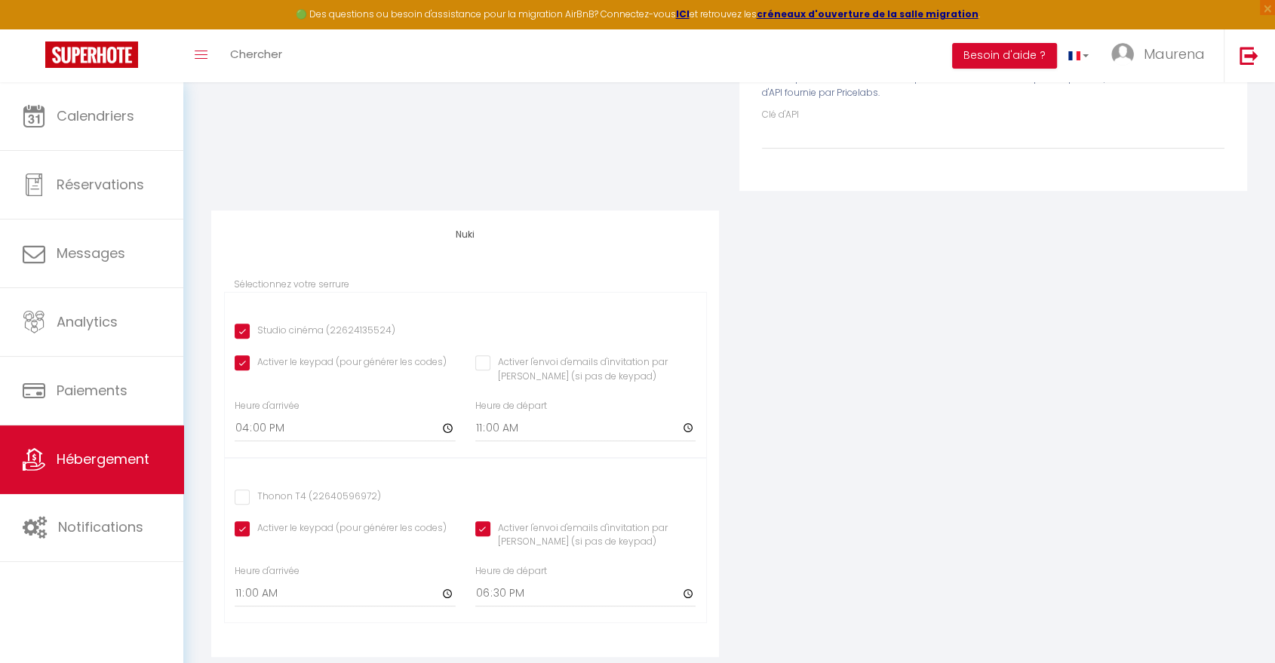
scroll to position [478, 0]
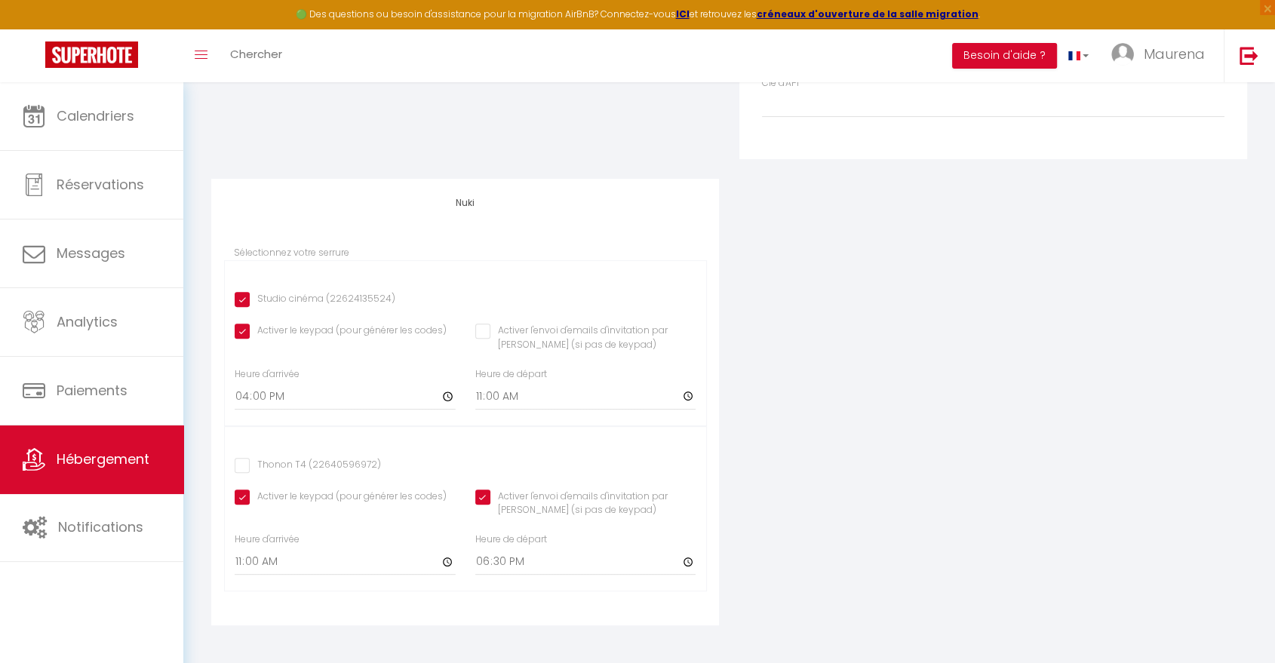
click at [484, 500] on input "Activer l'envoi d'emails d'invitation par [PERSON_NAME] (si pas de keypad)" at bounding box center [585, 497] width 221 height 15
click at [245, 499] on input "Activer le keypad (pour générer les codes)" at bounding box center [341, 497] width 212 height 15
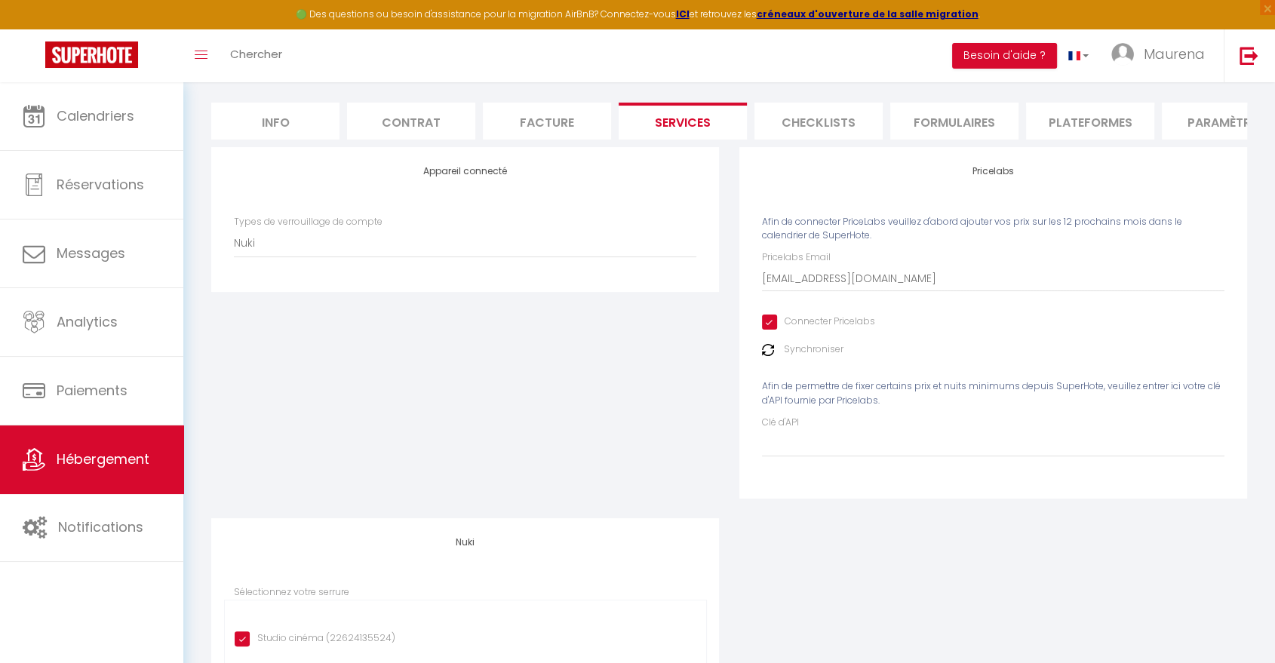
scroll to position [0, 0]
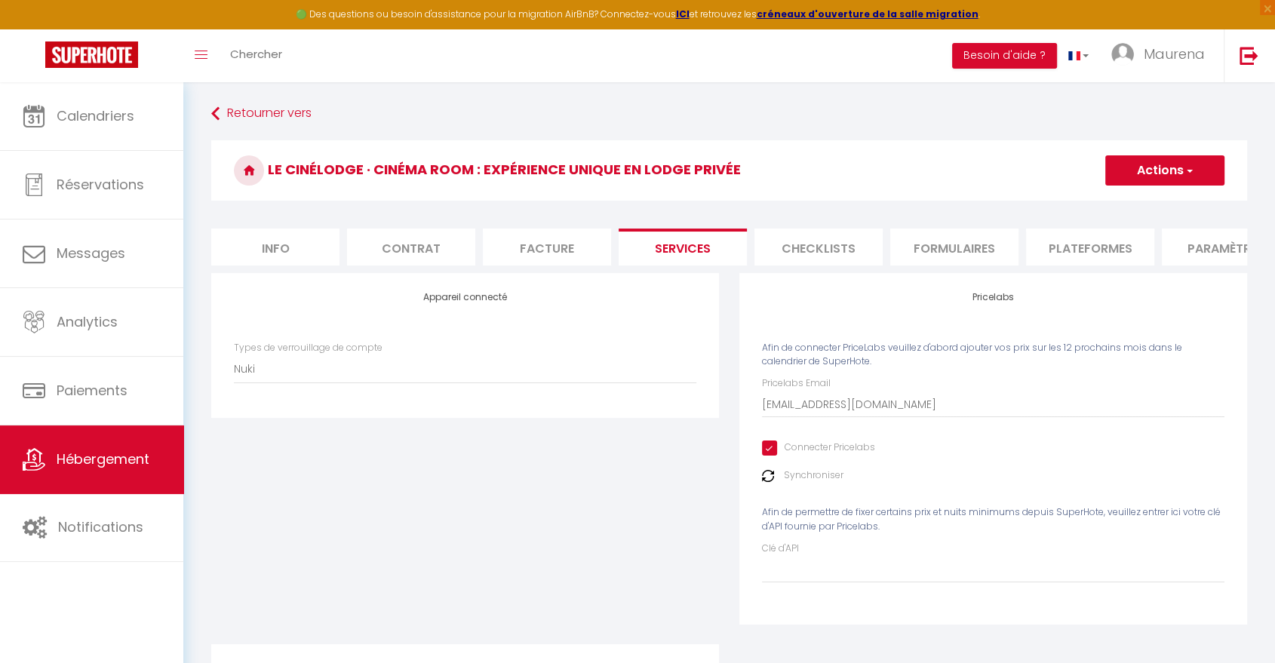
click at [1177, 165] on button "Actions" at bounding box center [1165, 170] width 119 height 30
click at [1140, 203] on link "Enregistrer" at bounding box center [1164, 204] width 119 height 20
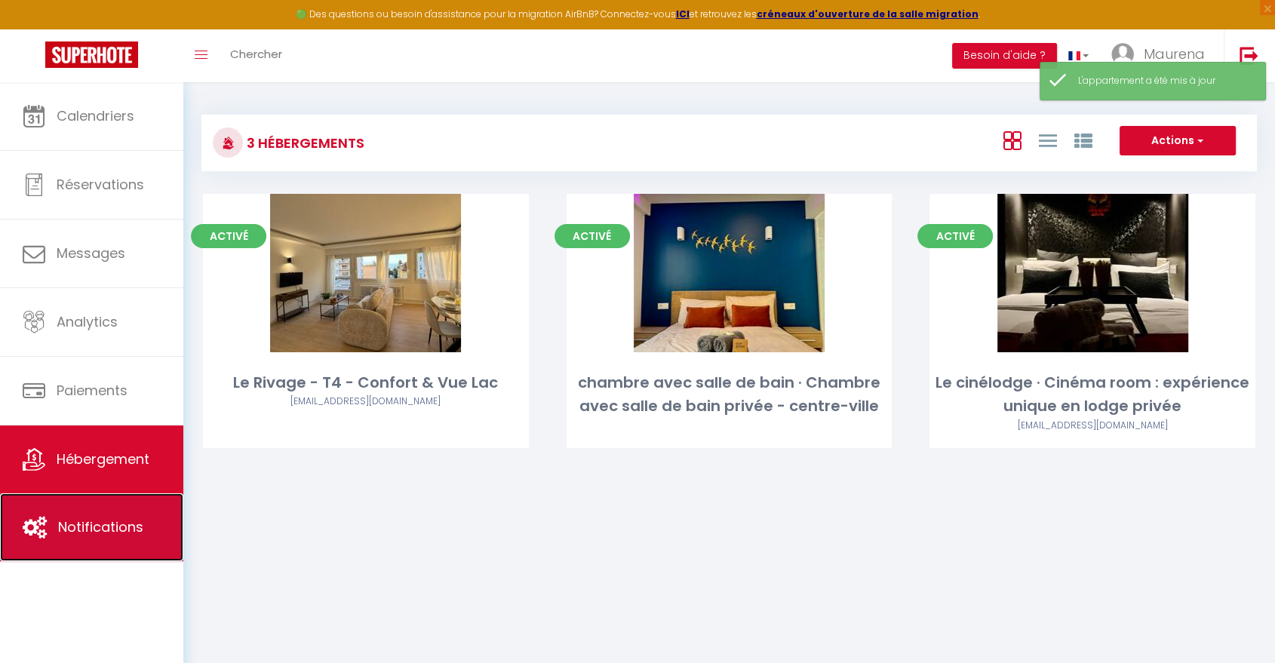
click at [89, 534] on span "Notifications" at bounding box center [100, 527] width 85 height 19
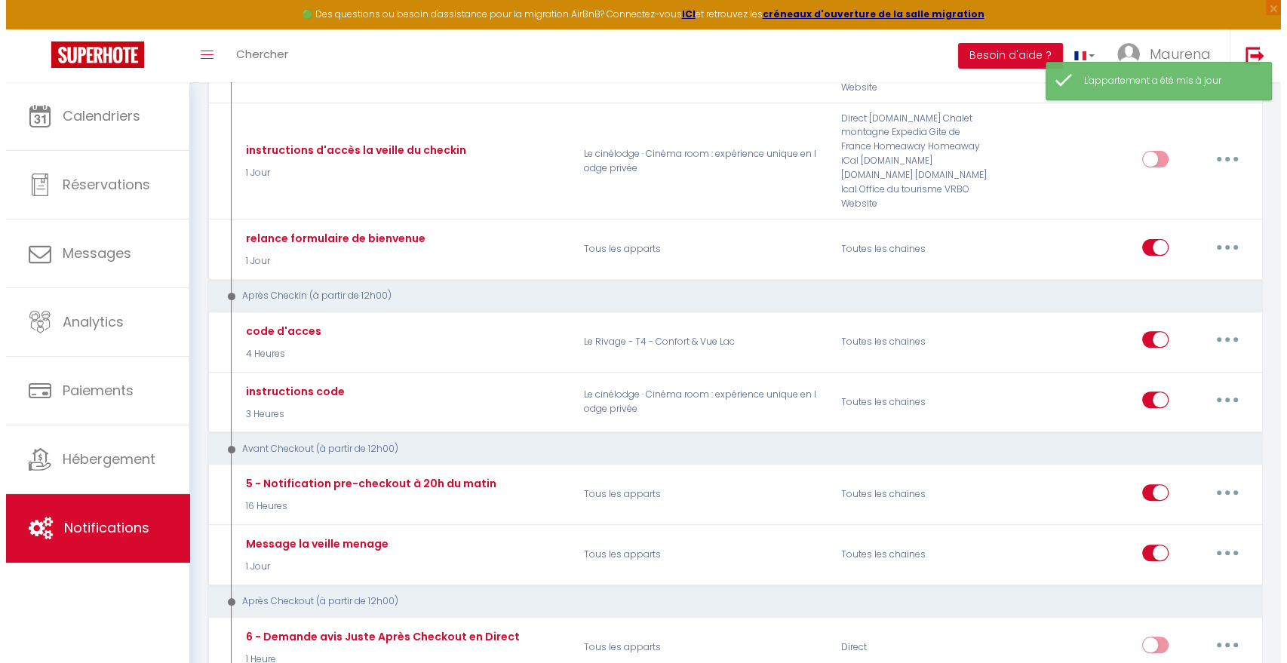
scroll to position [469, 0]
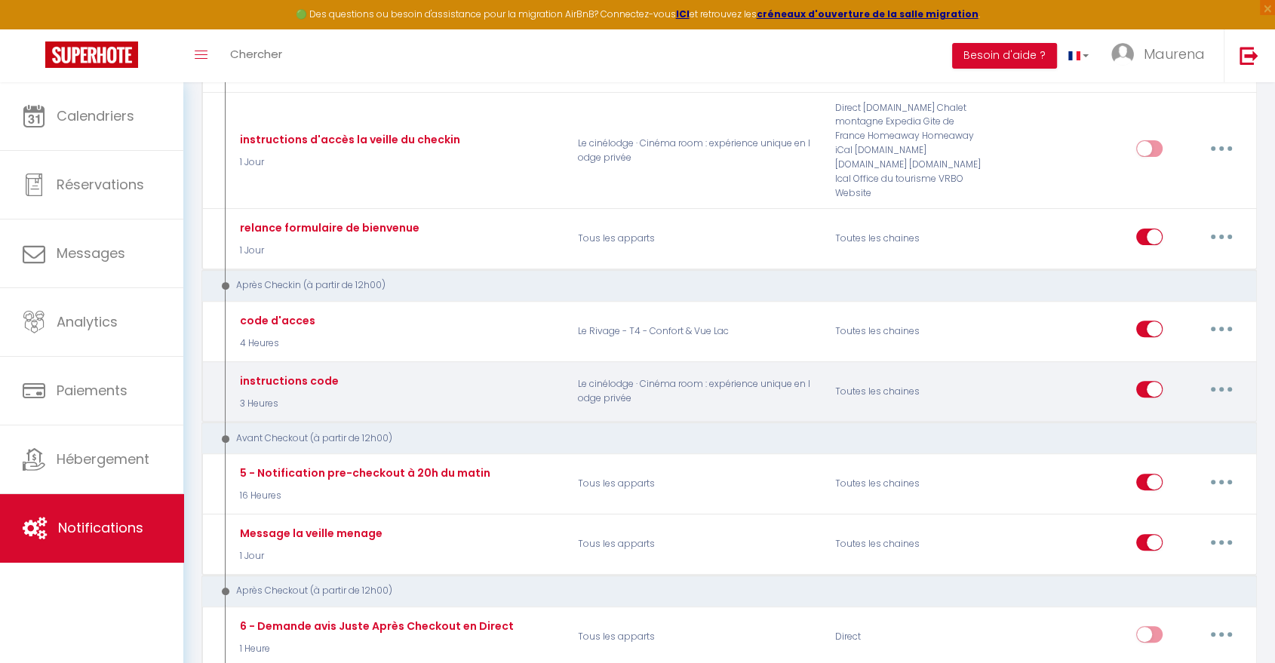
click at [1221, 377] on button "button" at bounding box center [1222, 389] width 42 height 24
click at [1176, 411] on link "Editer" at bounding box center [1183, 424] width 112 height 26
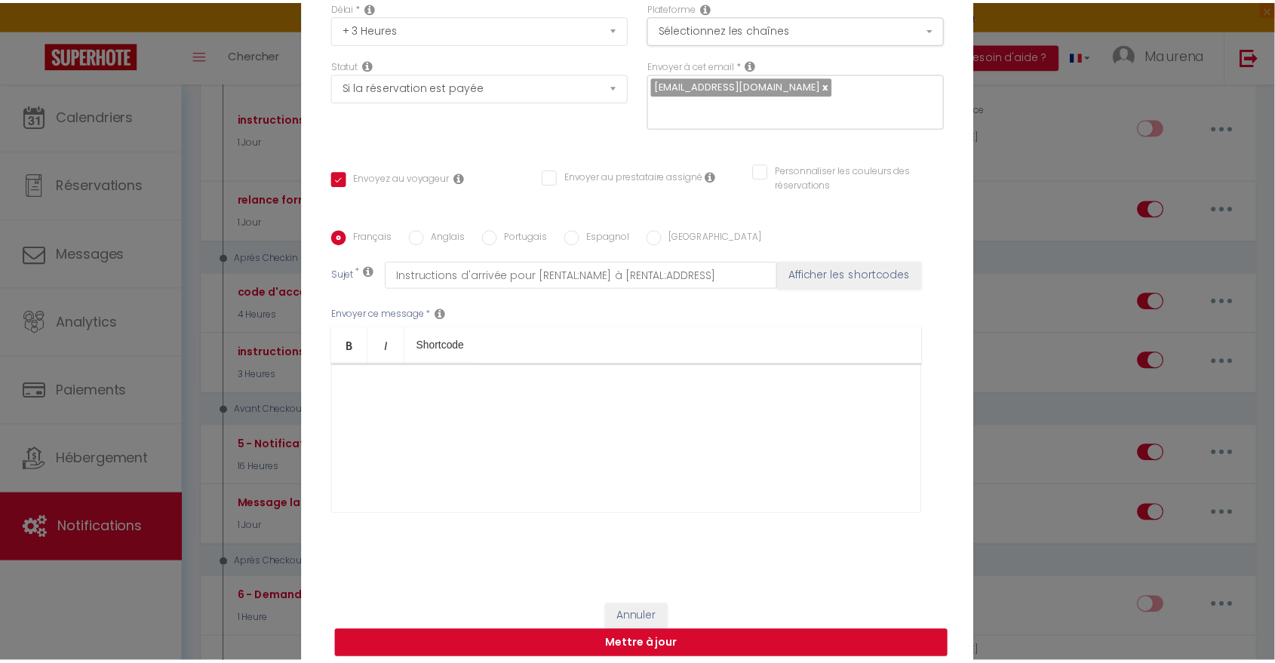
scroll to position [694, 0]
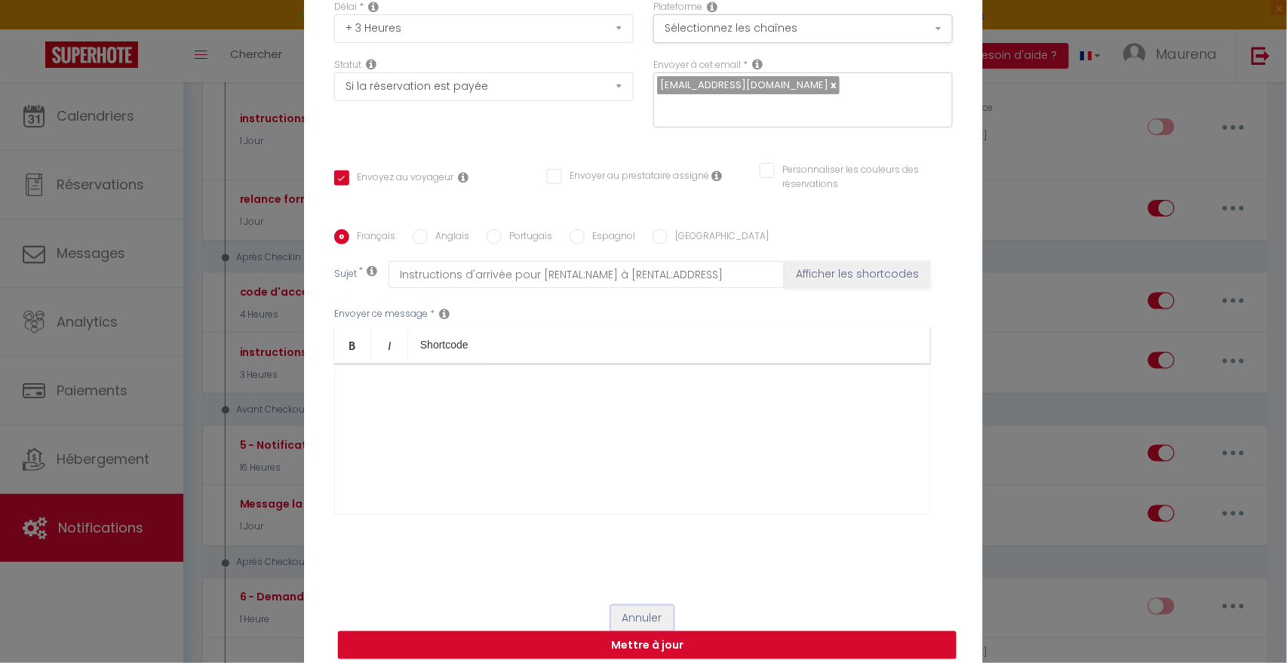
click at [633, 606] on button "Annuler" at bounding box center [642, 619] width 63 height 26
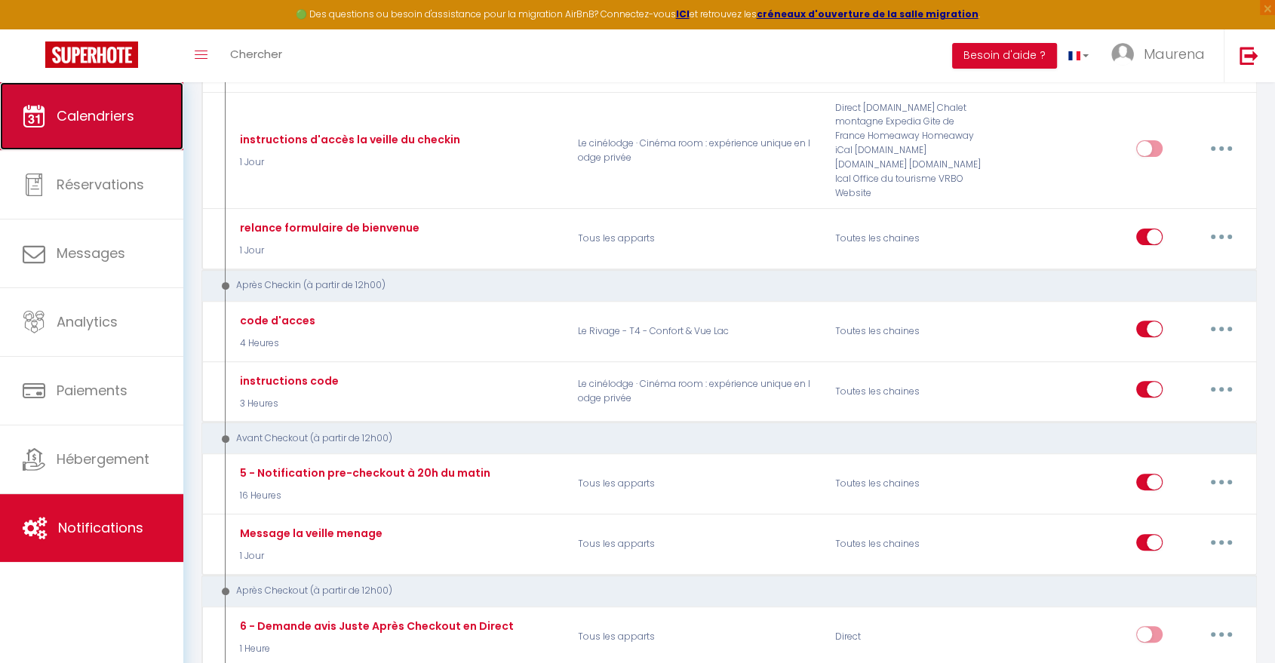
click at [82, 121] on span "Calendriers" at bounding box center [96, 115] width 78 height 19
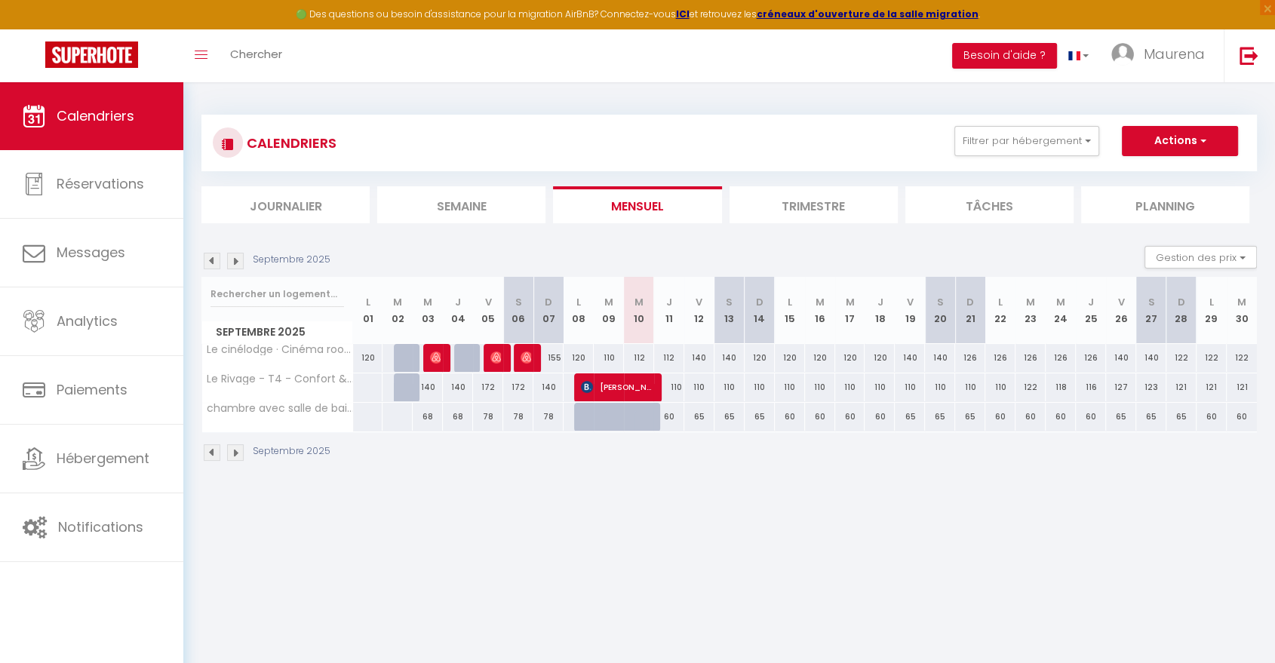
click at [1060, 359] on div "126" at bounding box center [1061, 358] width 30 height 28
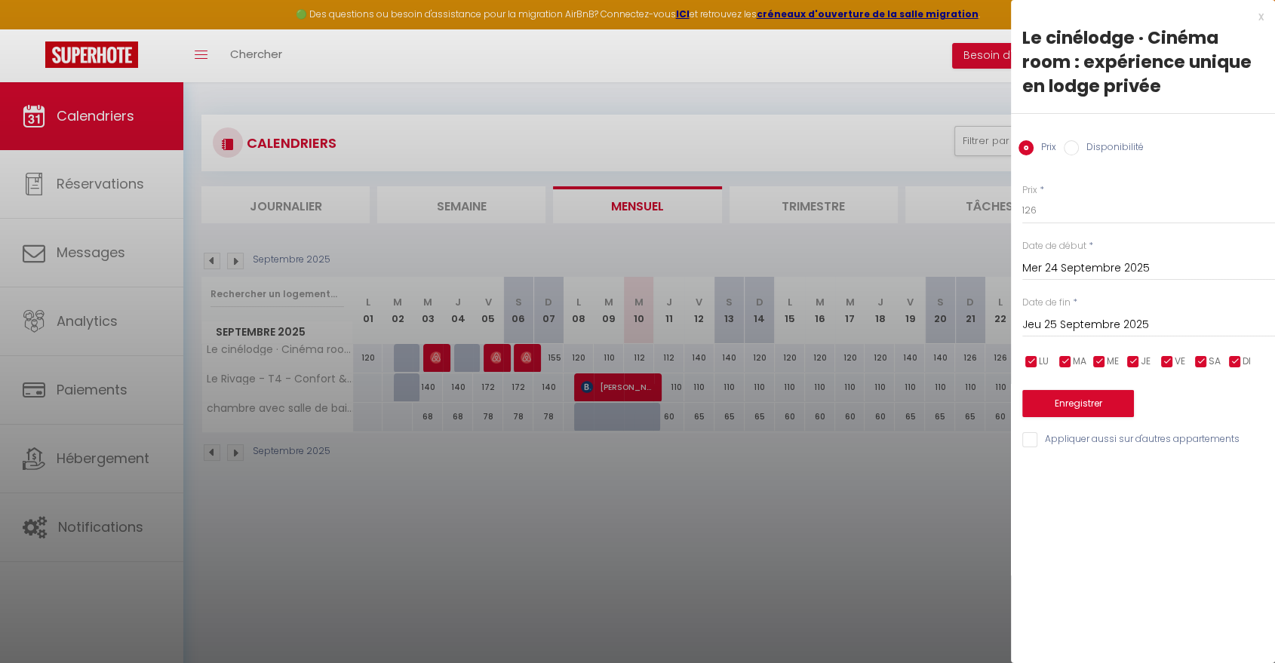
click at [996, 237] on div at bounding box center [637, 331] width 1275 height 663
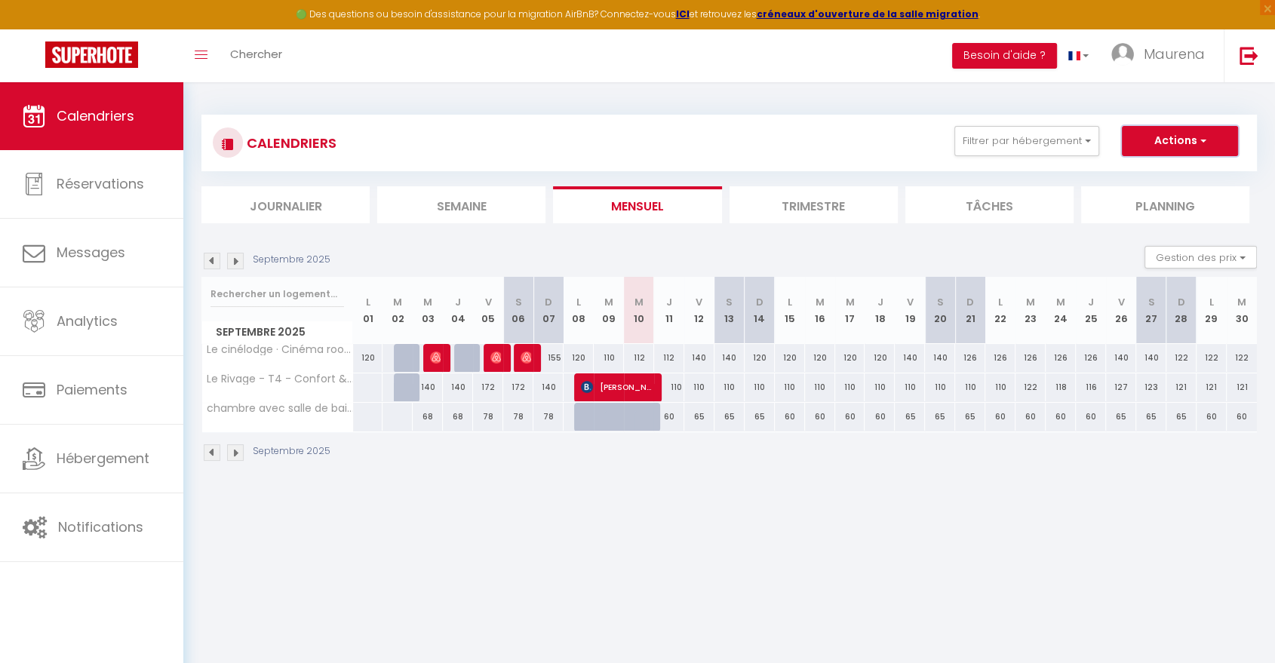
click at [1203, 132] on button "Actions" at bounding box center [1180, 141] width 116 height 30
click at [1151, 173] on link "Nouvelle réservation" at bounding box center [1164, 176] width 131 height 23
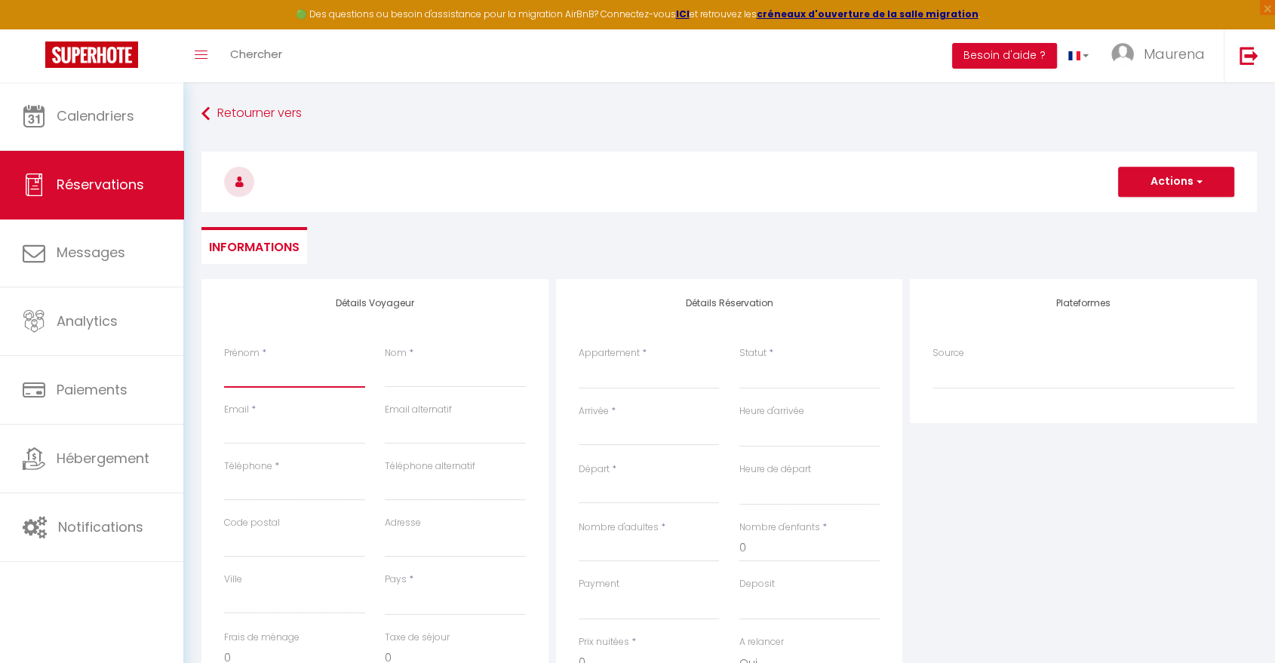
click at [278, 383] on input "Prénom" at bounding box center [294, 374] width 141 height 27
click at [442, 379] on input "Nom" at bounding box center [455, 374] width 141 height 27
click at [234, 441] on input "Email client" at bounding box center [294, 430] width 141 height 27
click at [253, 498] on input "Téléphone" at bounding box center [294, 487] width 141 height 27
click at [446, 623] on div "Pays * [GEOGRAPHIC_DATA] [GEOGRAPHIC_DATA] [GEOGRAPHIC_DATA] [GEOGRAPHIC_DATA] …" at bounding box center [455, 602] width 161 height 58
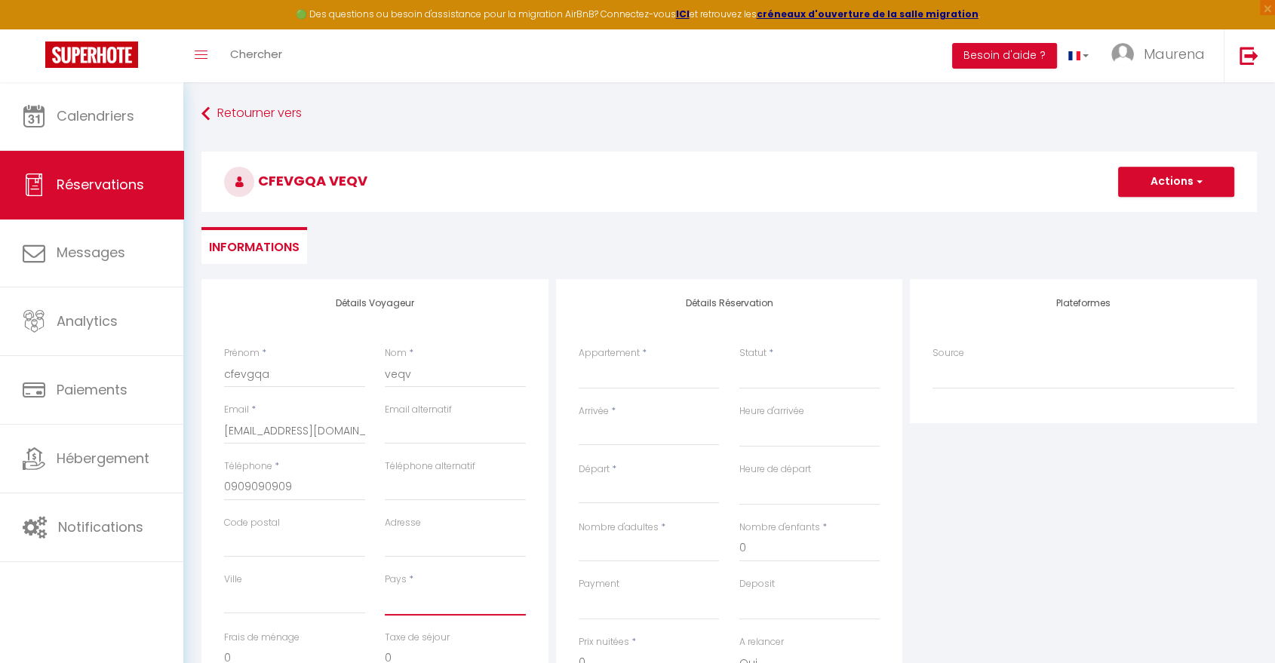
click at [444, 599] on select "[GEOGRAPHIC_DATA] [GEOGRAPHIC_DATA] [GEOGRAPHIC_DATA] [GEOGRAPHIC_DATA] [GEOGRA…" at bounding box center [455, 601] width 141 height 29
click at [385, 587] on select "[GEOGRAPHIC_DATA] [GEOGRAPHIC_DATA] [GEOGRAPHIC_DATA] [GEOGRAPHIC_DATA] [GEOGRA…" at bounding box center [455, 601] width 141 height 29
click at [618, 373] on select "Le Rivage - T4 - Confort & Vue Lac chambre avec salle [PERSON_NAME] · Chambre a…" at bounding box center [649, 375] width 141 height 29
click at [579, 361] on select "Le Rivage - T4 - Confort & Vue Lac chambre avec salle [PERSON_NAME] · Chambre a…" at bounding box center [649, 375] width 141 height 29
click at [764, 383] on select "Confirmé Non Confirmé [PERSON_NAME] par le voyageur No Show Request" at bounding box center [810, 375] width 141 height 29
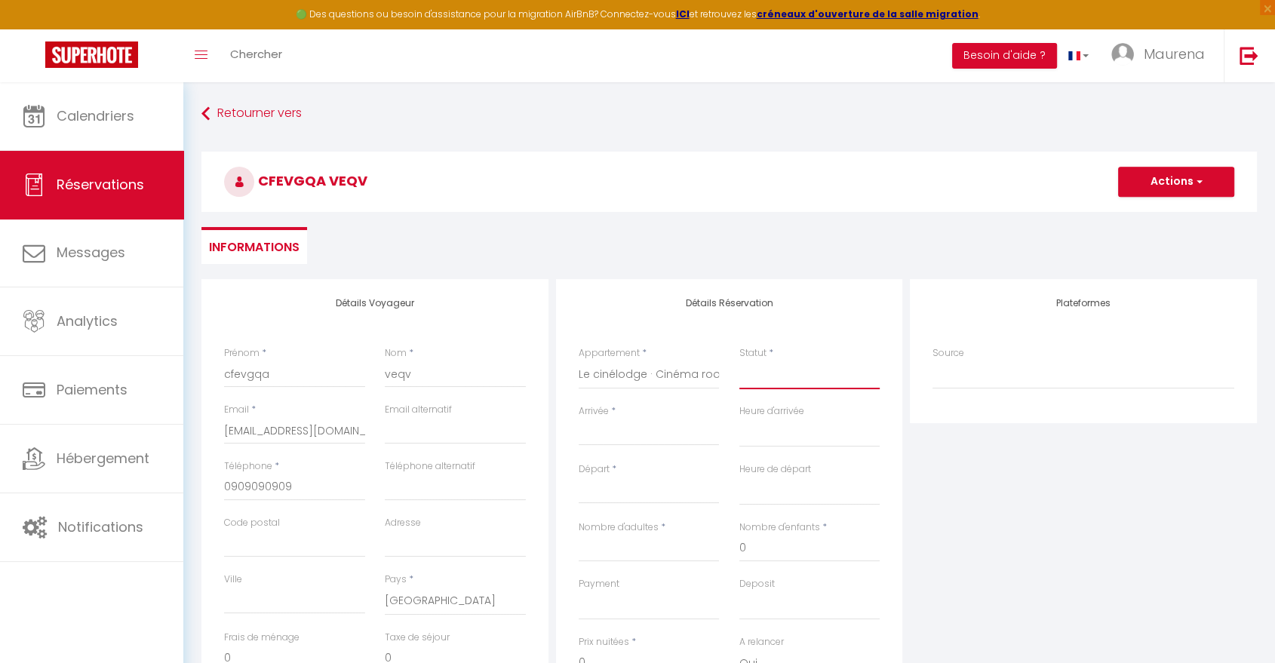
click at [769, 384] on select "Confirmé Non Confirmé [PERSON_NAME] par le voyageur No Show Request" at bounding box center [810, 375] width 141 height 29
click at [770, 387] on select "Confirmé Non Confirmé [PERSON_NAME] par le voyageur No Show Request" at bounding box center [810, 375] width 141 height 29
click at [740, 361] on select "Confirmé Non Confirmé [PERSON_NAME] par le voyageur No Show Request" at bounding box center [810, 375] width 141 height 29
click at [650, 449] on div "Arrivée * < [DATE] > Dim Lun Mar Mer Jeu Ven Sam 1 2 3 4 5 6 7 8 9 10 11 12 13 …" at bounding box center [649, 433] width 161 height 58
click at [642, 441] on input "Arrivée" at bounding box center [649, 434] width 141 height 20
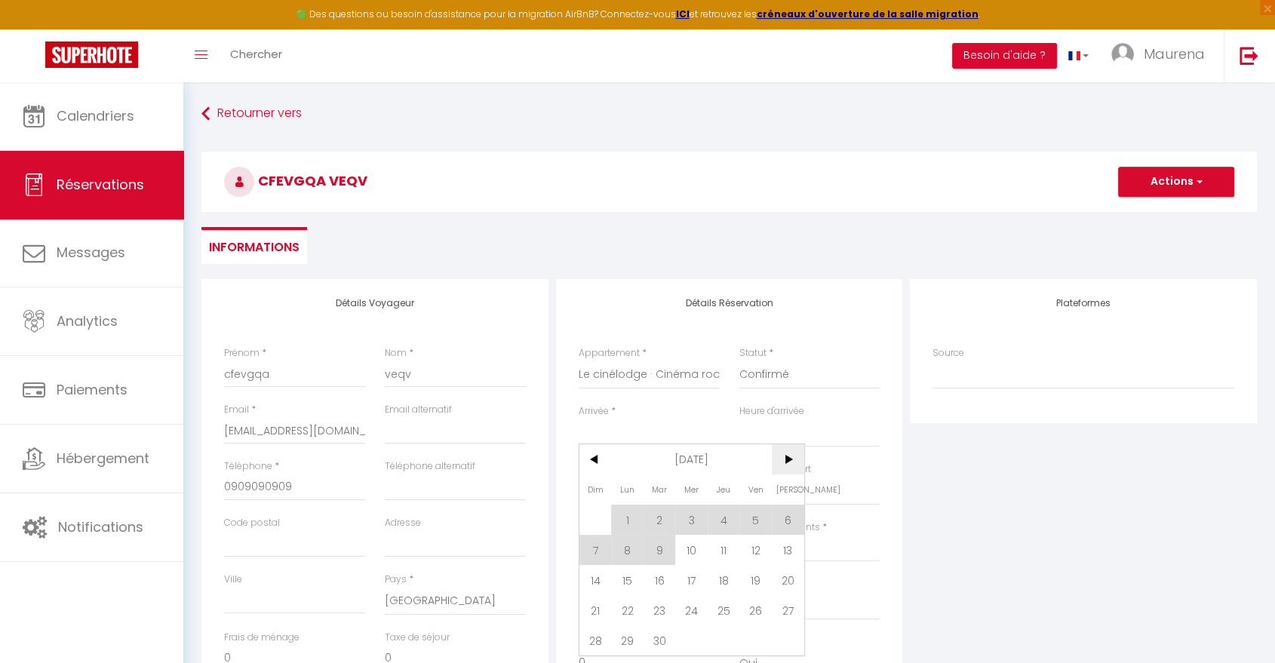
click at [787, 457] on span ">" at bounding box center [788, 459] width 32 height 30
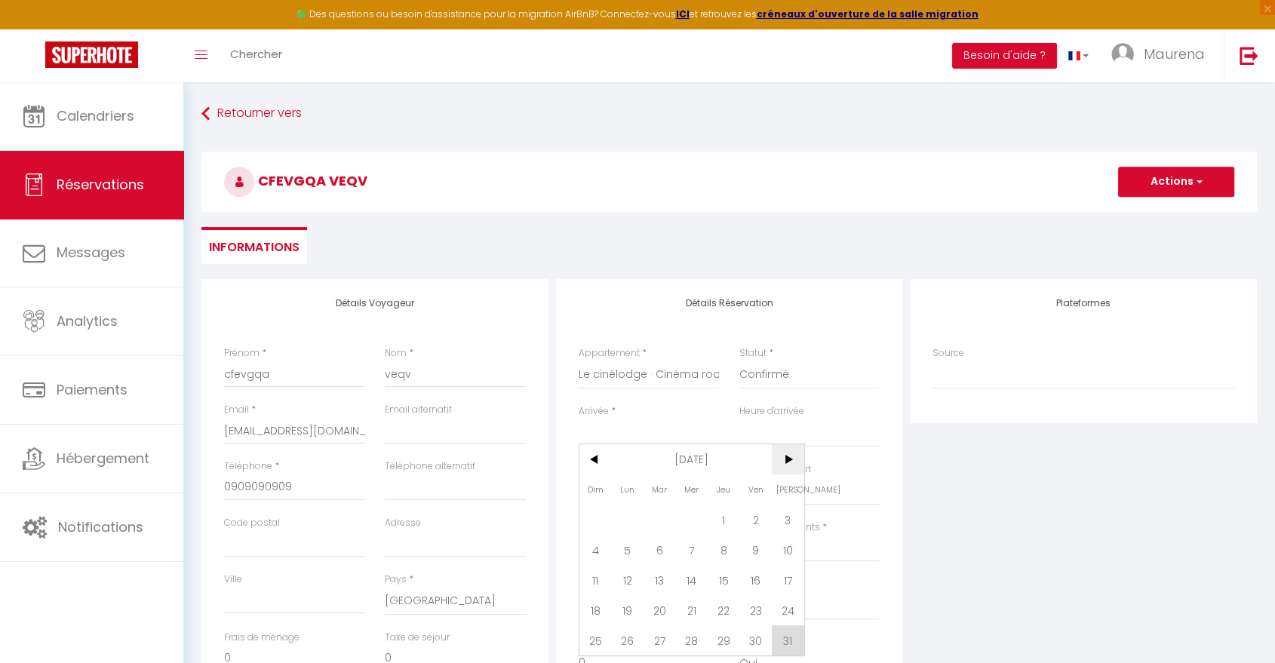
click at [789, 459] on span ">" at bounding box center [788, 459] width 32 height 30
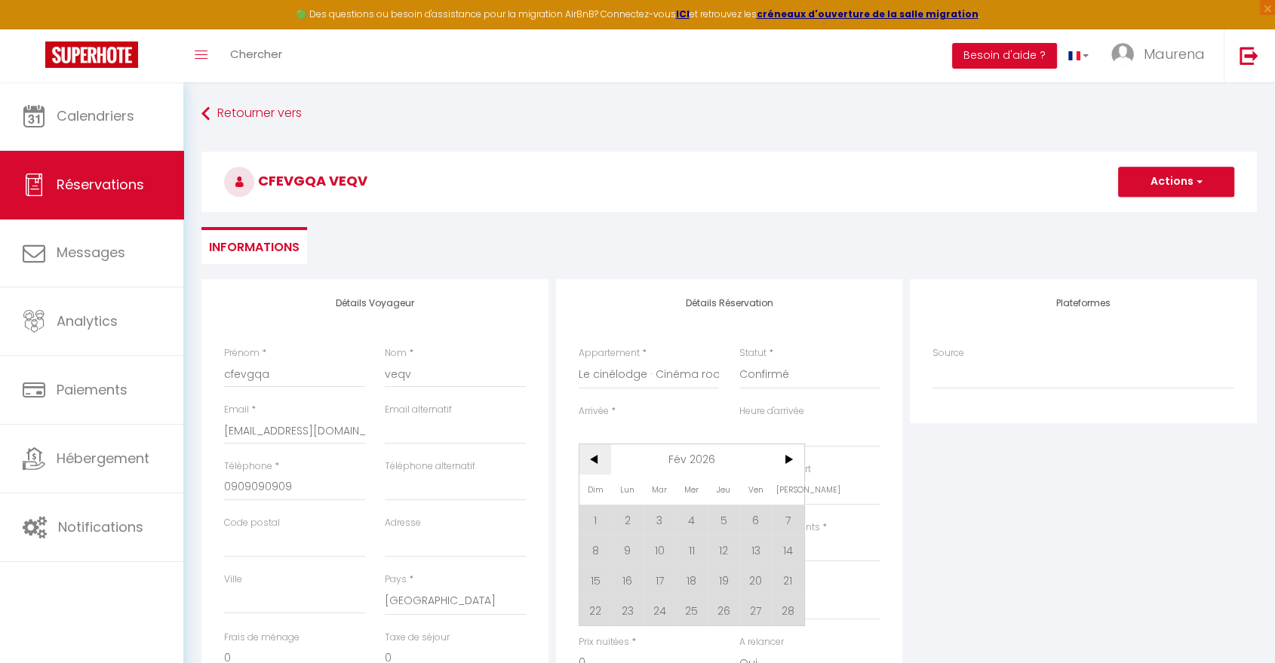
click at [599, 463] on span "<" at bounding box center [596, 459] width 32 height 30
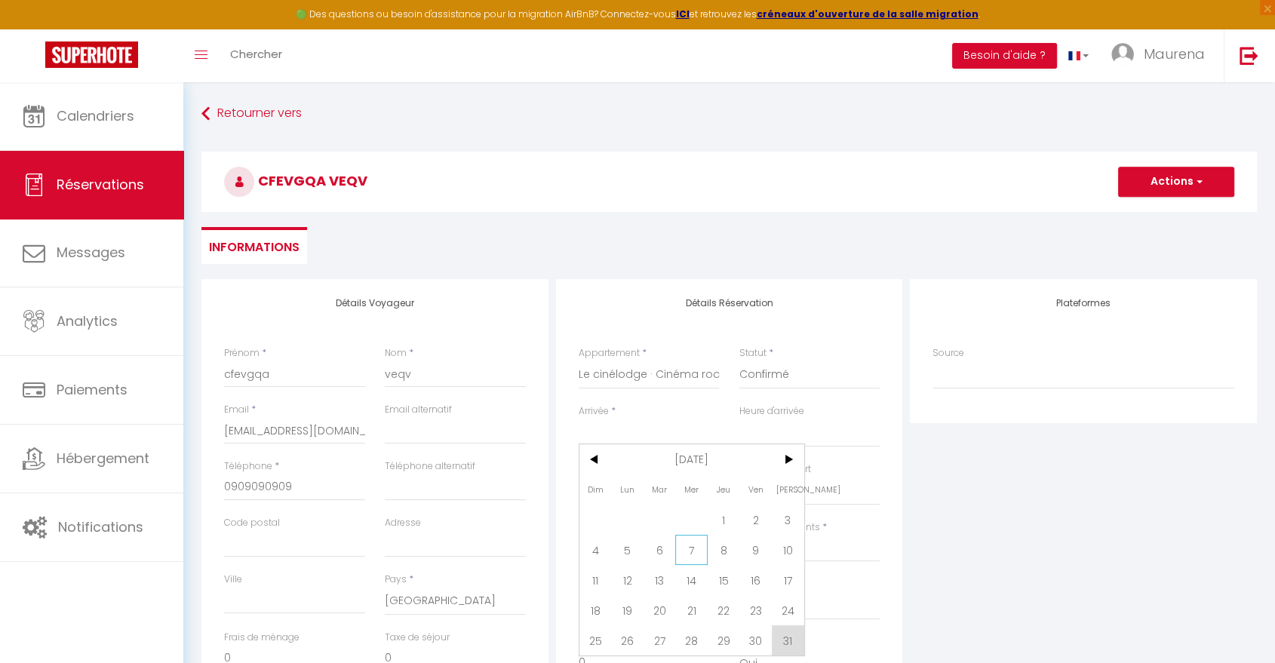
click at [684, 564] on span "7" at bounding box center [691, 550] width 32 height 30
click at [653, 555] on input "Nombre d'adultes" at bounding box center [649, 548] width 141 height 27
click at [1206, 174] on button "Actions" at bounding box center [1176, 182] width 116 height 30
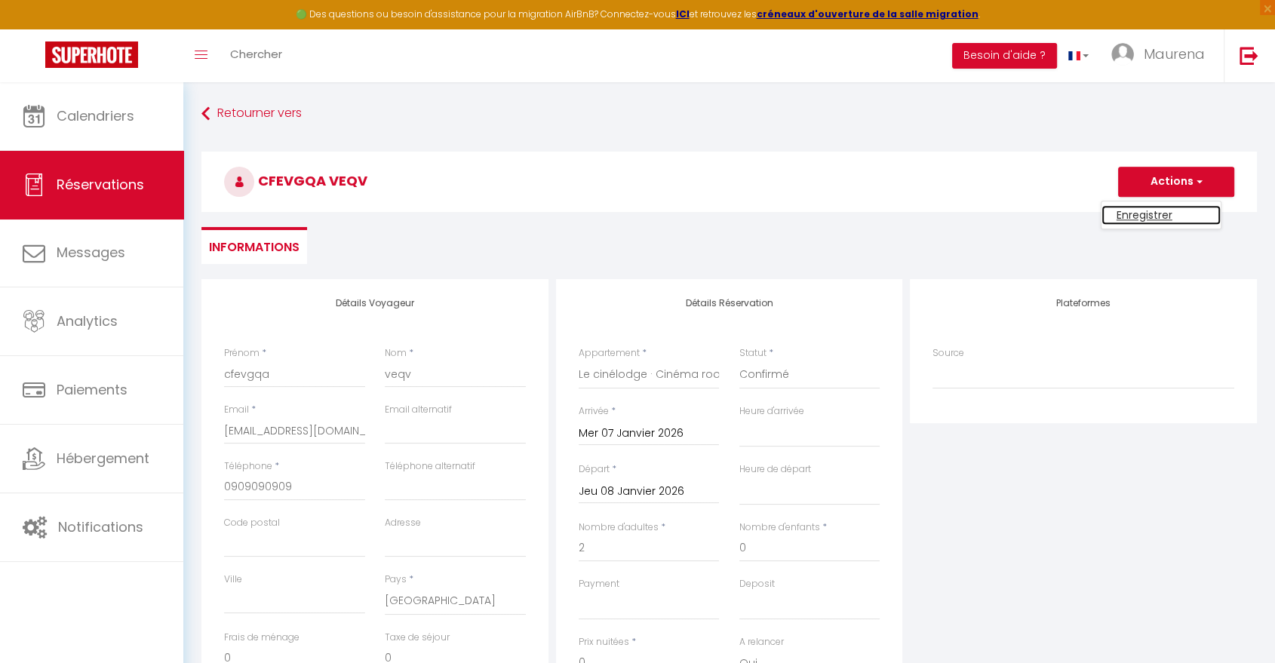
click at [1154, 213] on link "Enregistrer" at bounding box center [1161, 215] width 119 height 20
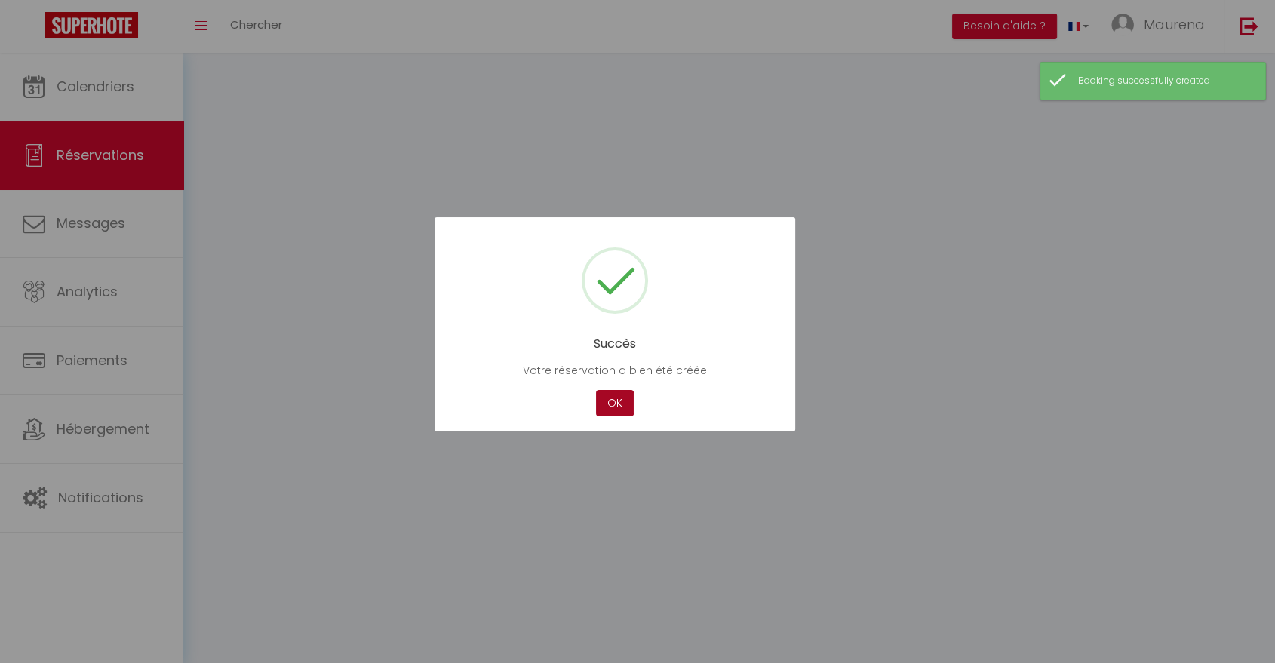
click at [611, 404] on button "OK" at bounding box center [615, 403] width 38 height 26
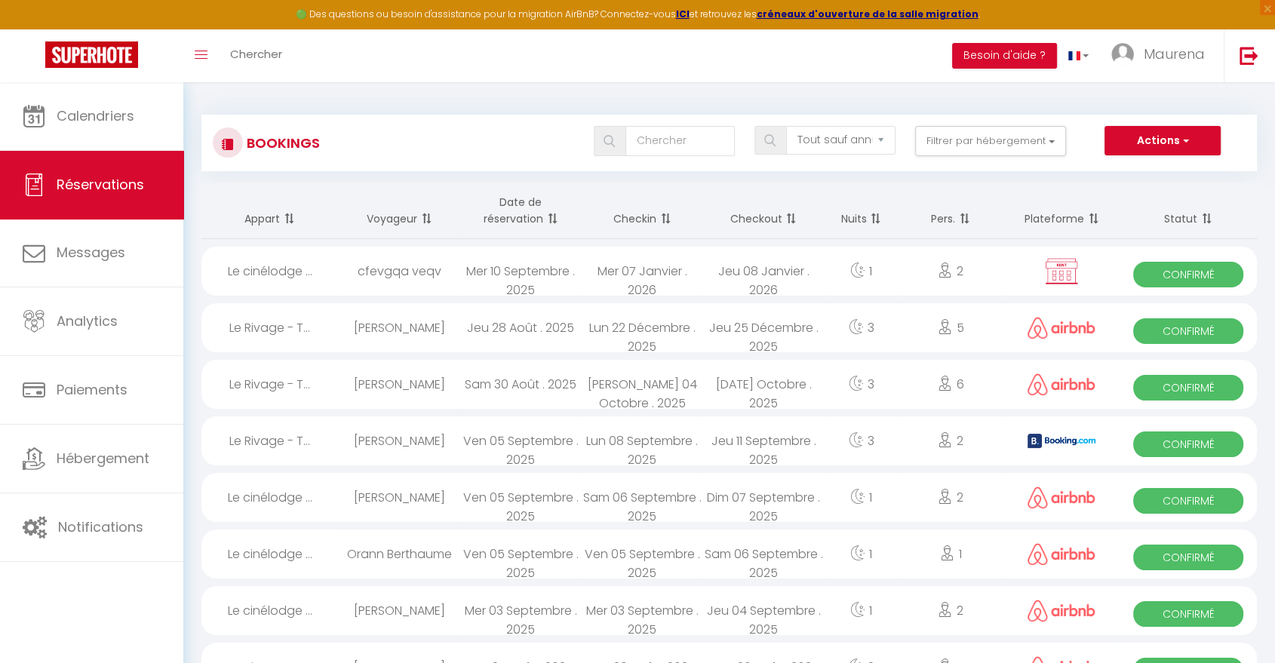
click at [392, 268] on div "cfevgqa veqv" at bounding box center [399, 271] width 121 height 49
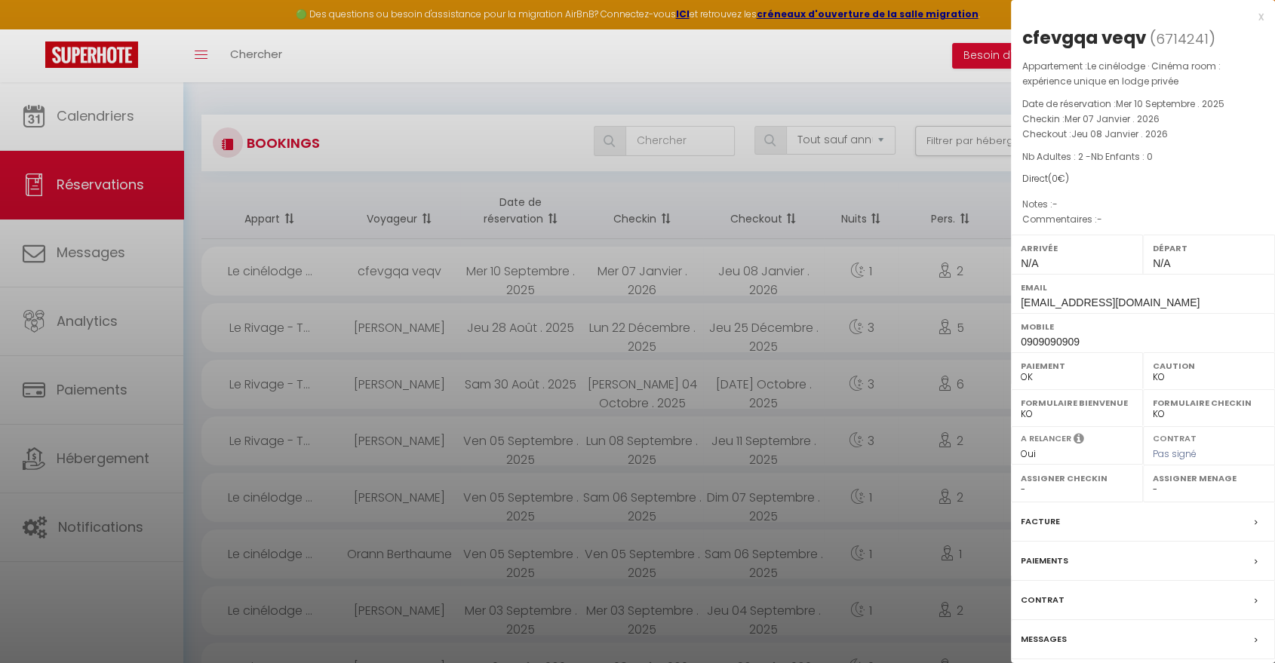
scroll to position [82, 0]
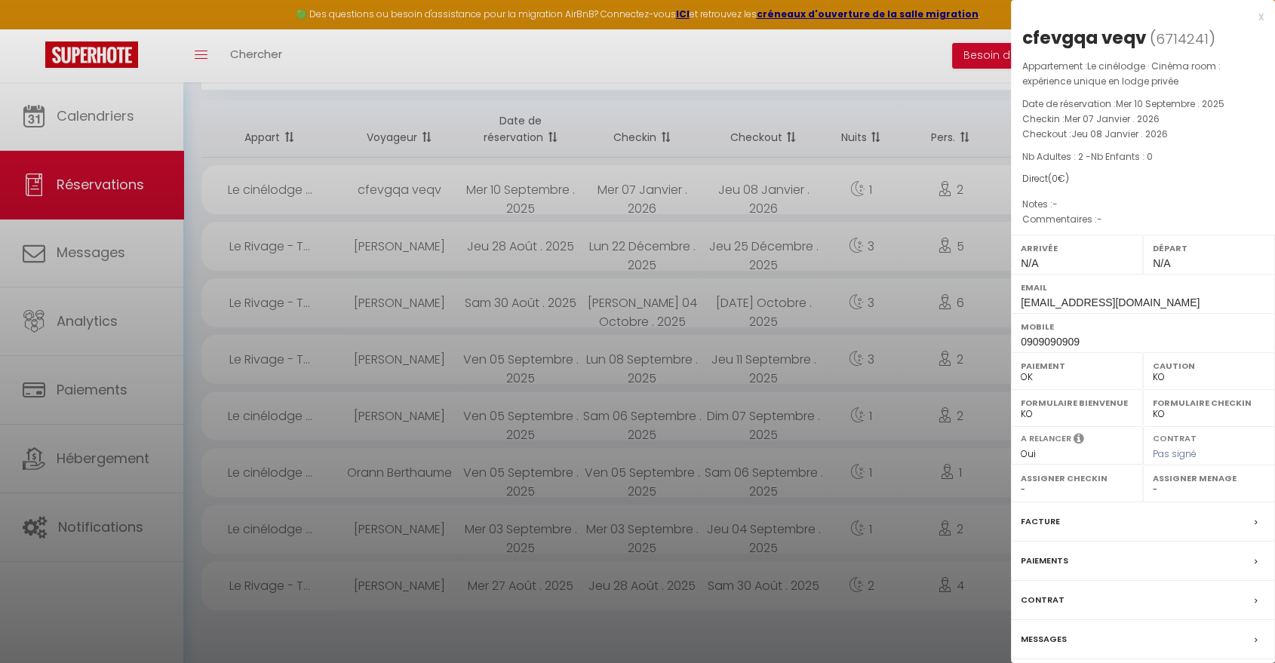
click at [1052, 639] on label "Messages" at bounding box center [1044, 640] width 46 height 16
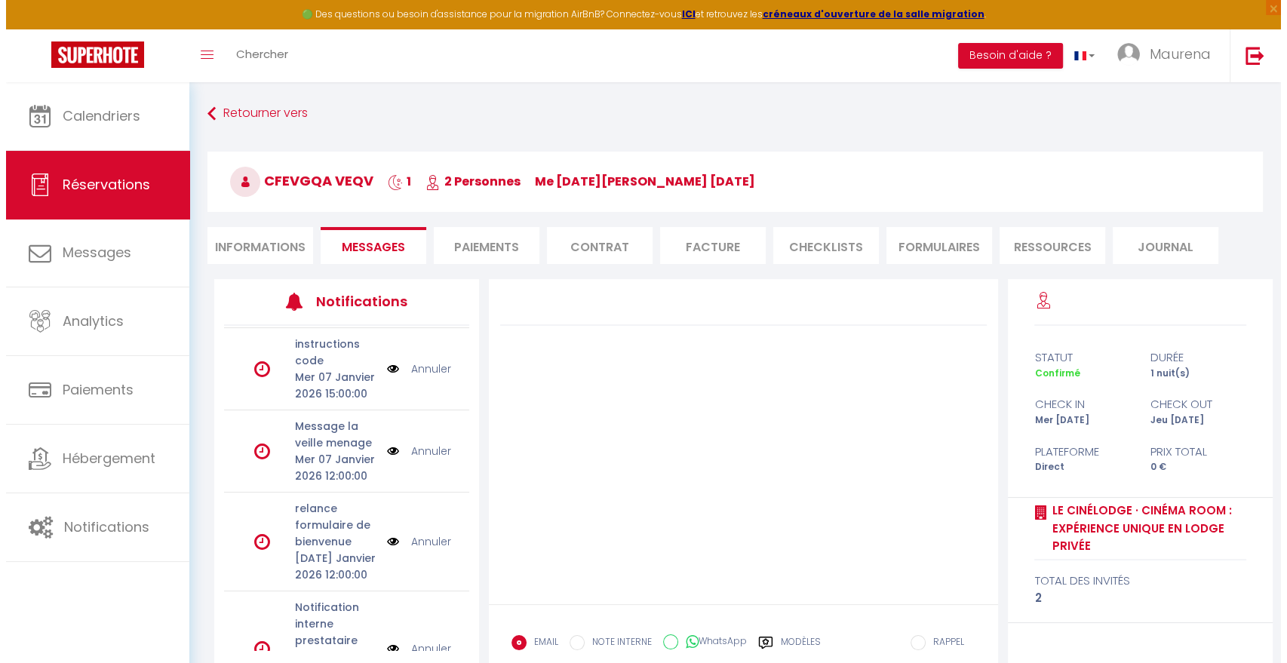
scroll to position [142, 0]
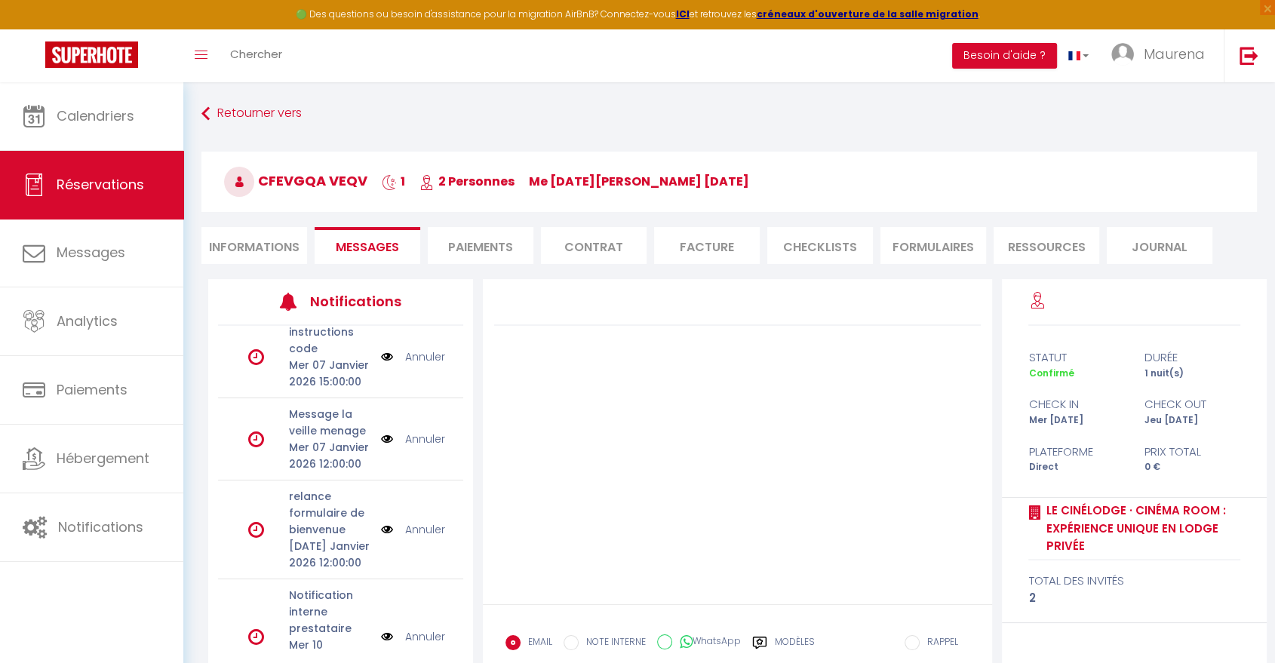
click at [381, 365] on img at bounding box center [387, 357] width 12 height 17
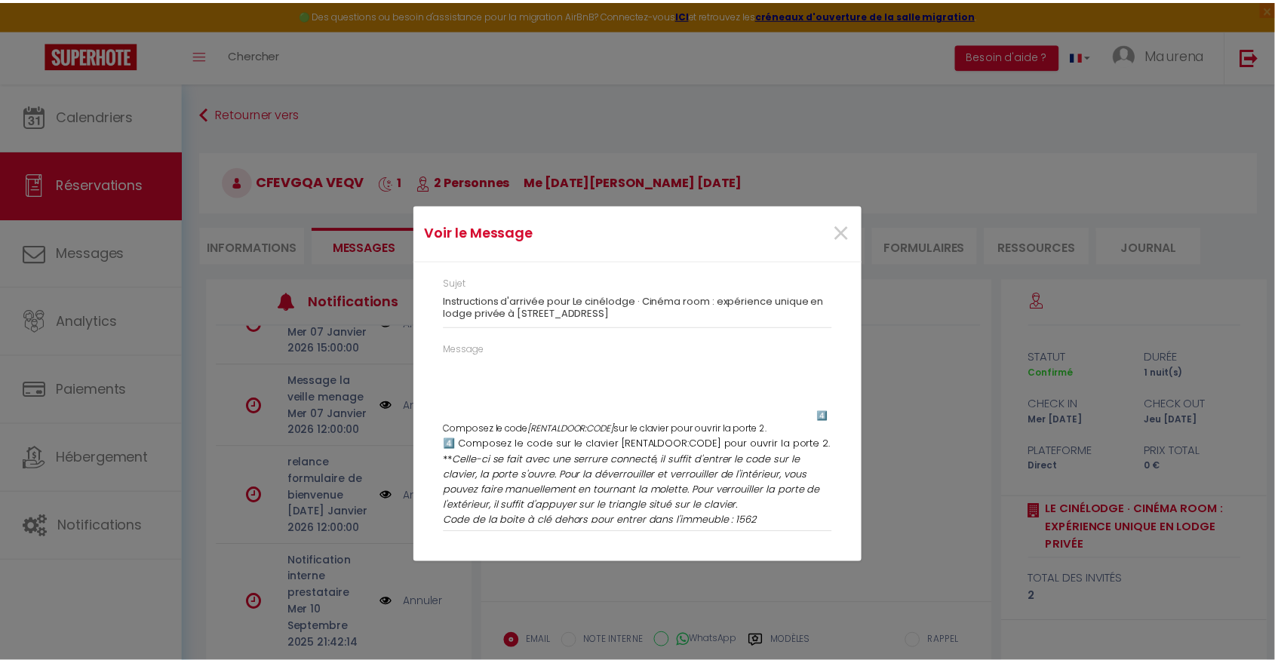
scroll to position [1392, 0]
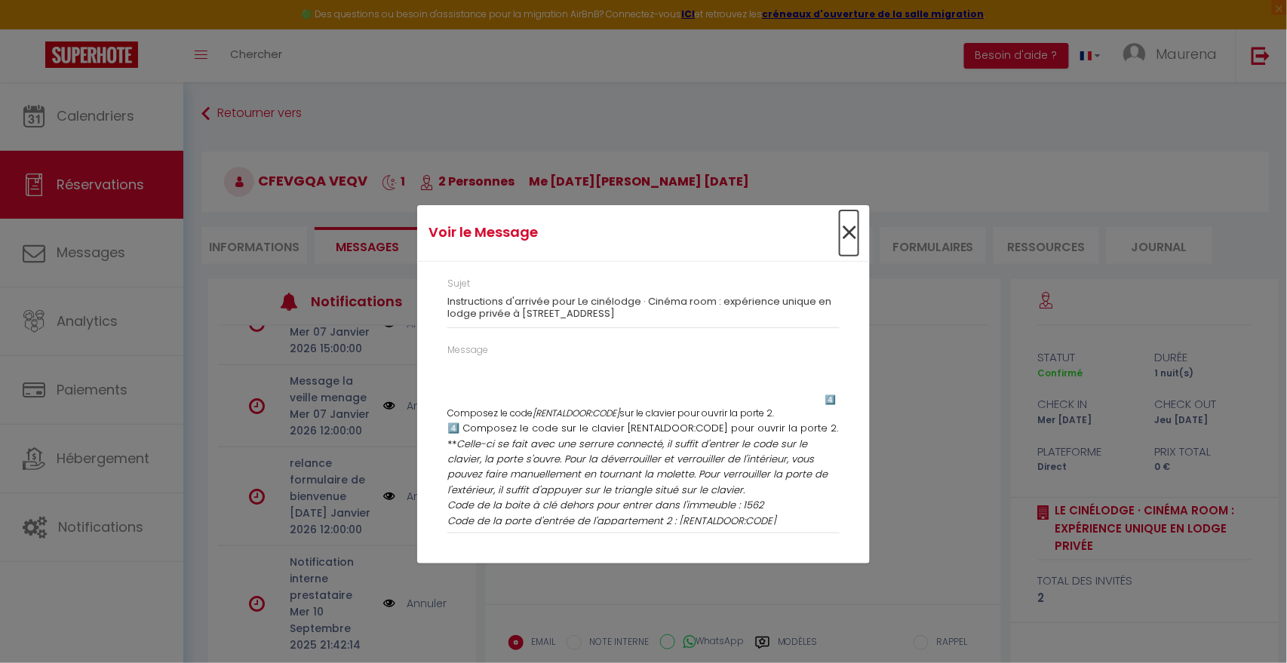
click at [857, 223] on span "×" at bounding box center [849, 233] width 19 height 45
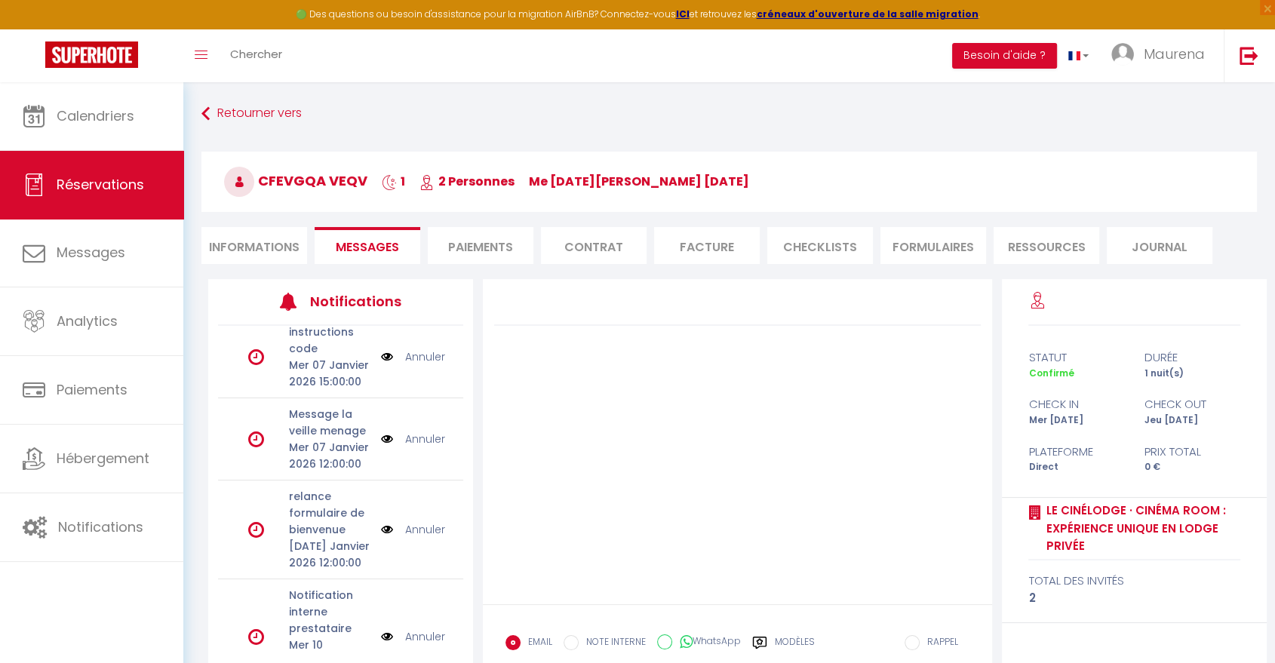
click at [253, 249] on li "Informations" at bounding box center [254, 245] width 106 height 37
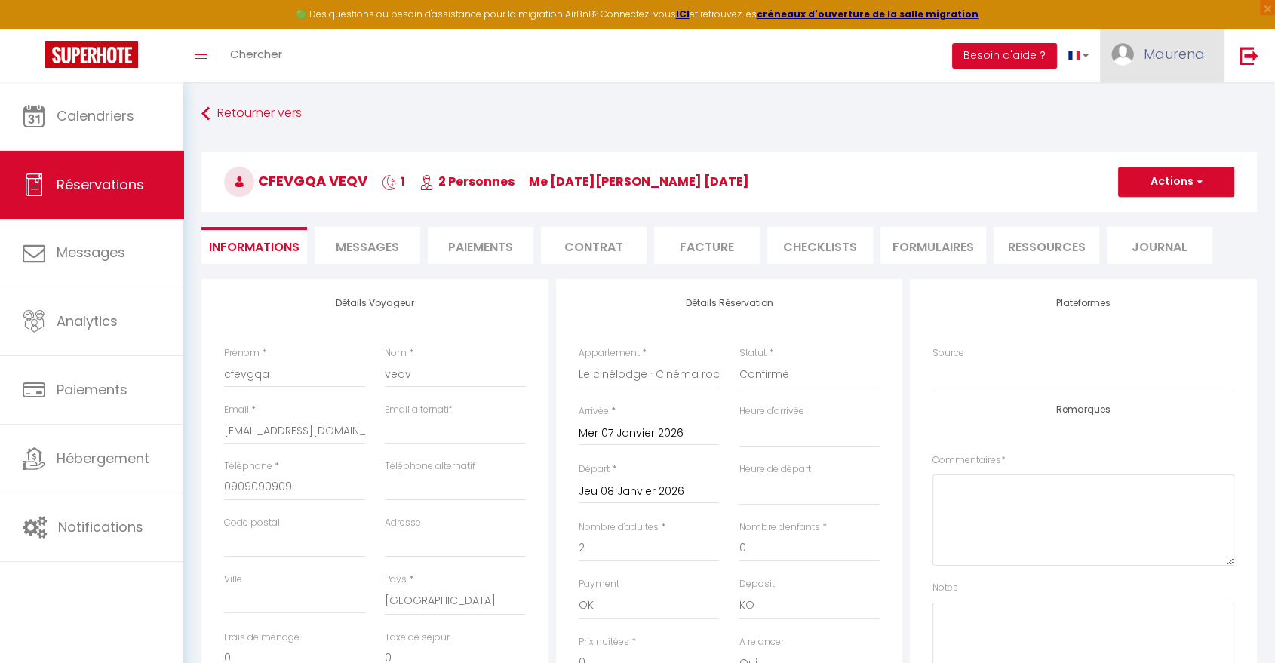
click at [1178, 54] on span "Maurena" at bounding box center [1174, 54] width 61 height 19
click at [1157, 103] on link "Paramètres" at bounding box center [1164, 105] width 112 height 26
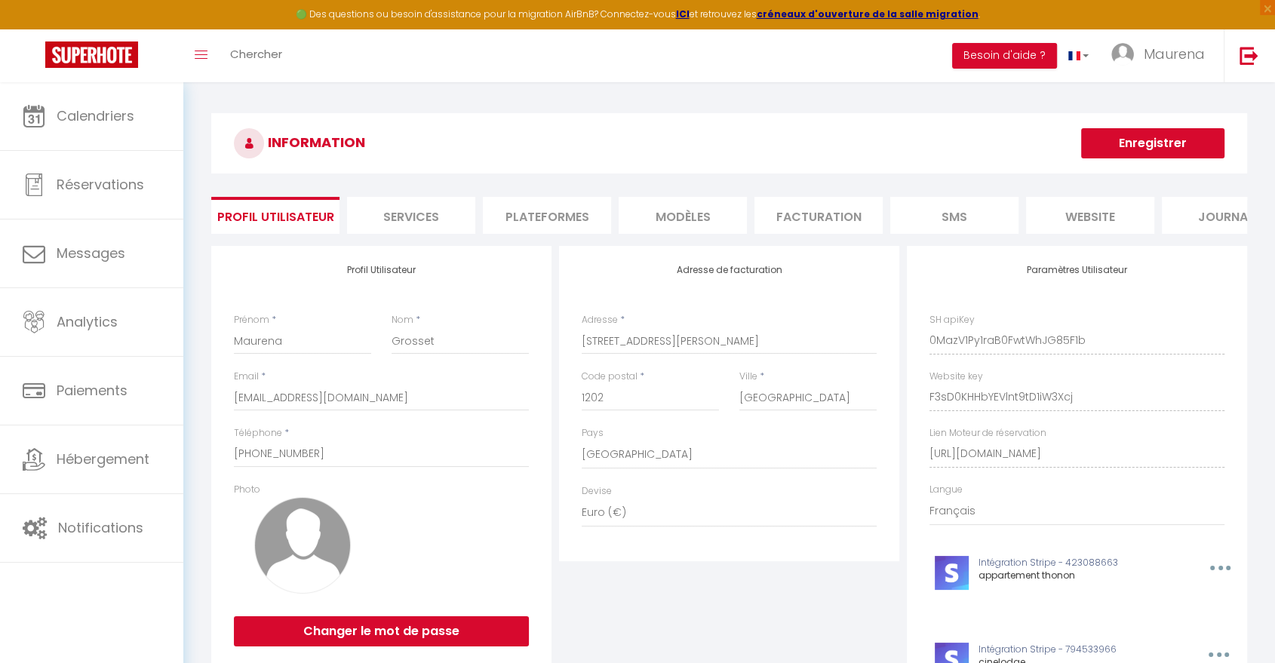
click at [441, 219] on li "Services" at bounding box center [411, 215] width 128 height 37
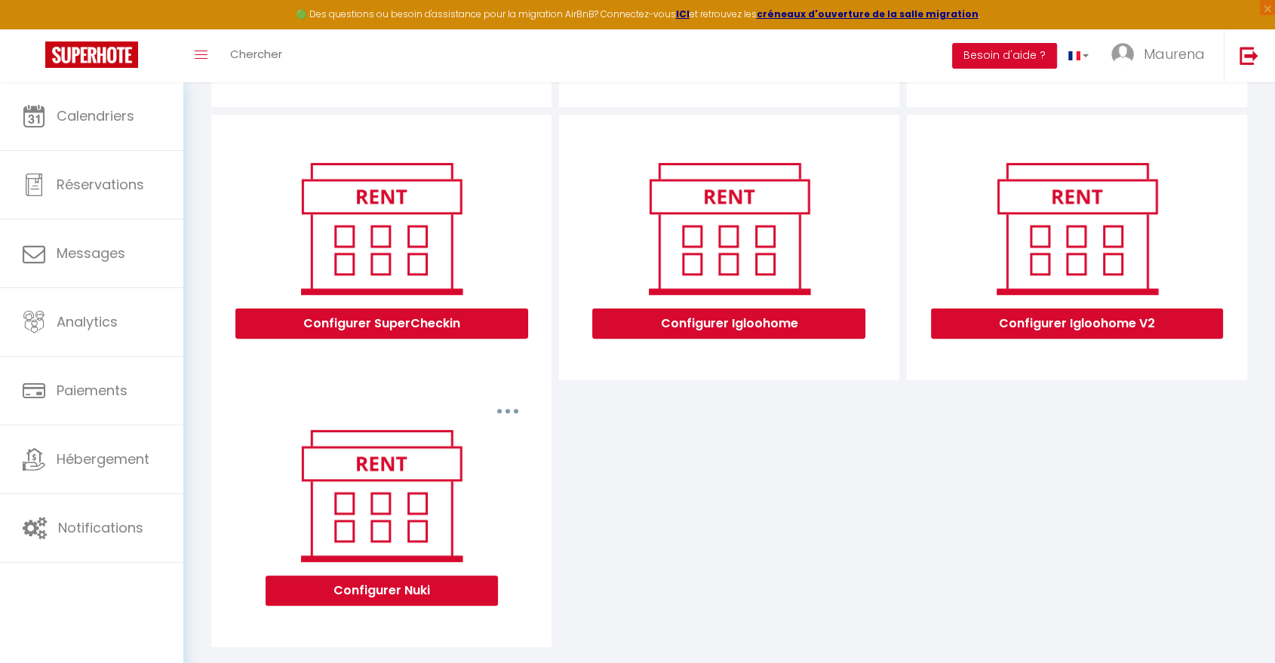
scroll to position [415, 0]
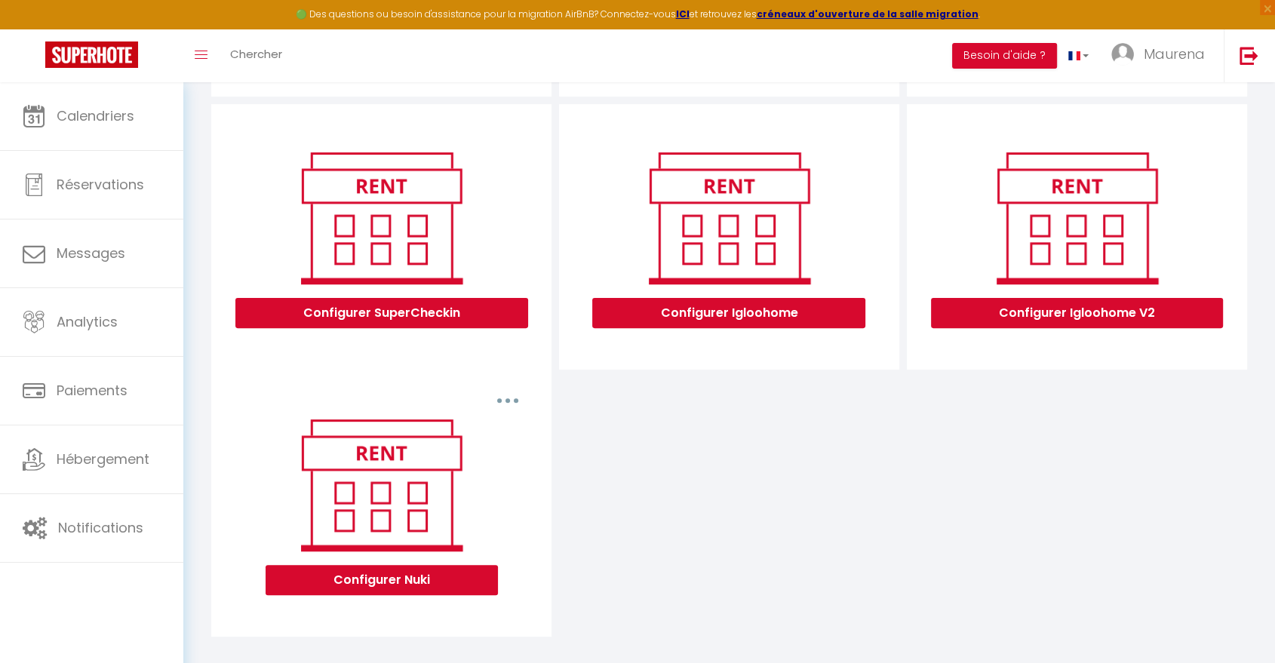
click at [507, 403] on icon "button" at bounding box center [508, 400] width 5 height 5
click at [534, 554] on div "Configurer Nuki" at bounding box center [381, 515] width 315 height 205
click at [403, 595] on button "Configurer Nuki" at bounding box center [382, 580] width 232 height 30
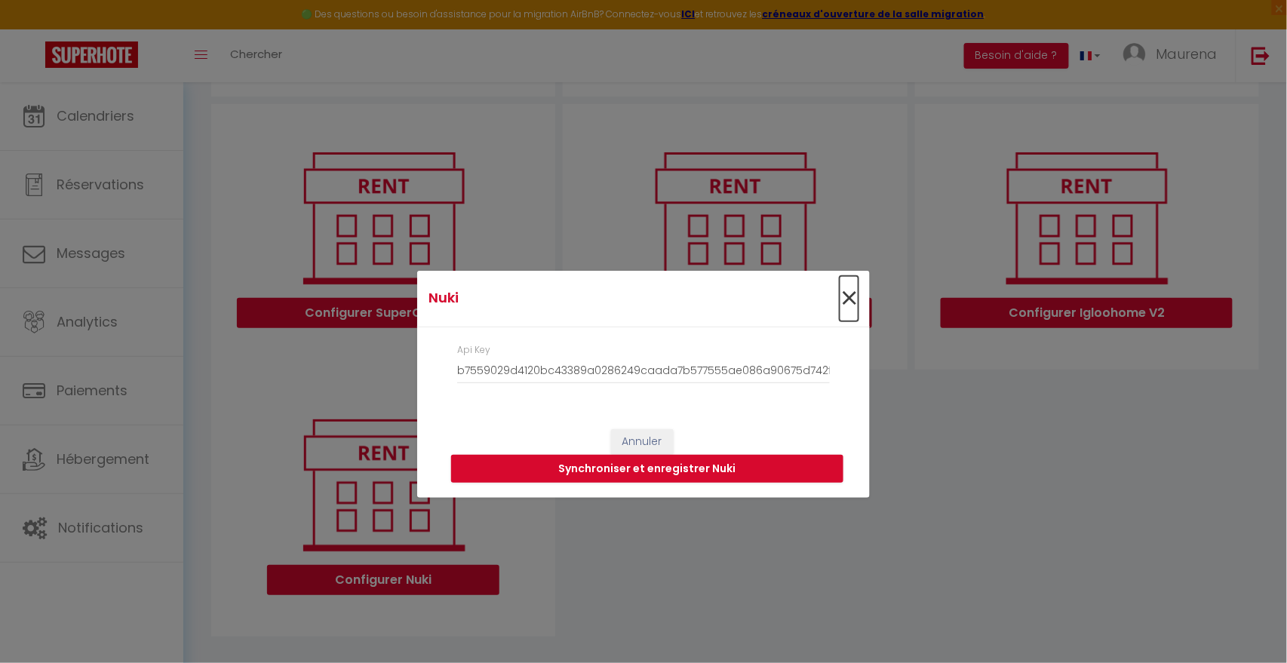
click at [850, 293] on span "×" at bounding box center [849, 298] width 19 height 45
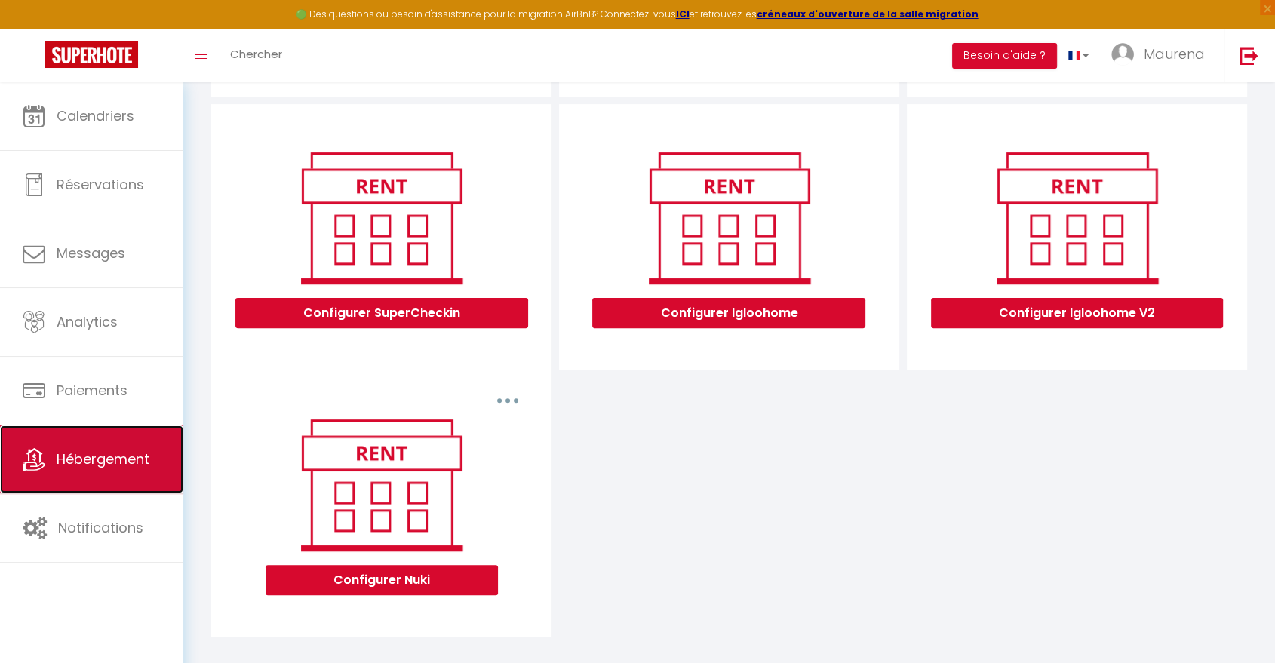
click at [107, 463] on span "Hébergement" at bounding box center [103, 459] width 93 height 19
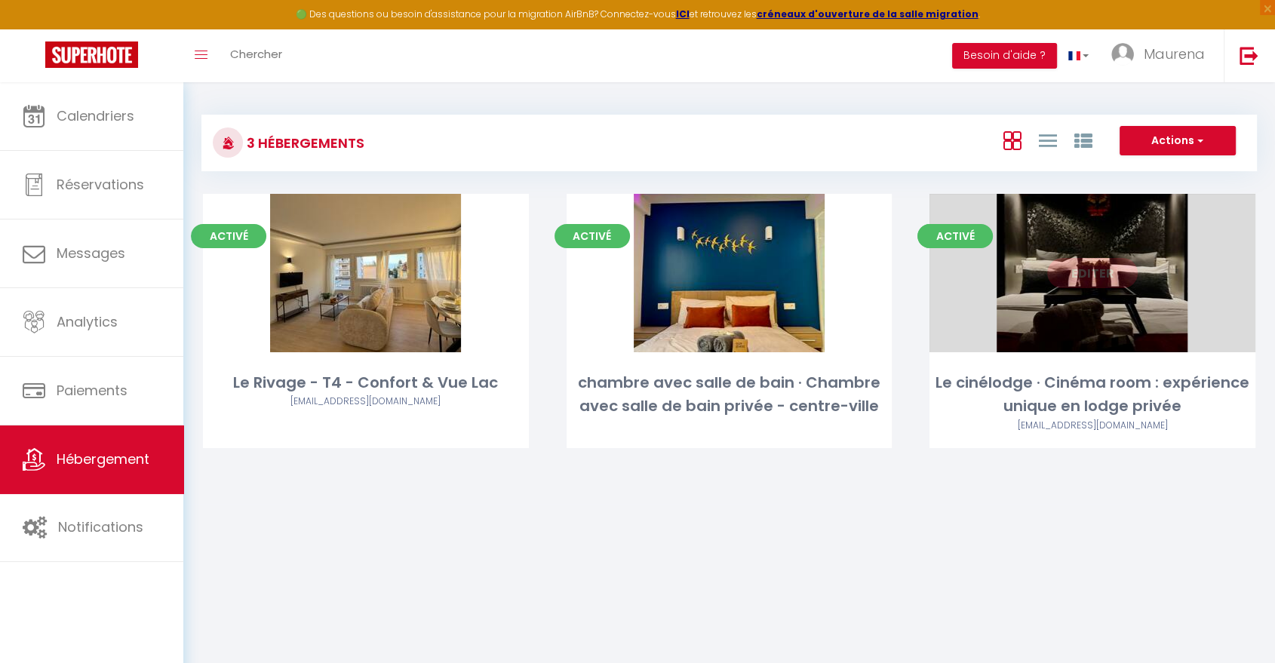
click at [1080, 284] on link "Editer" at bounding box center [1092, 273] width 91 height 30
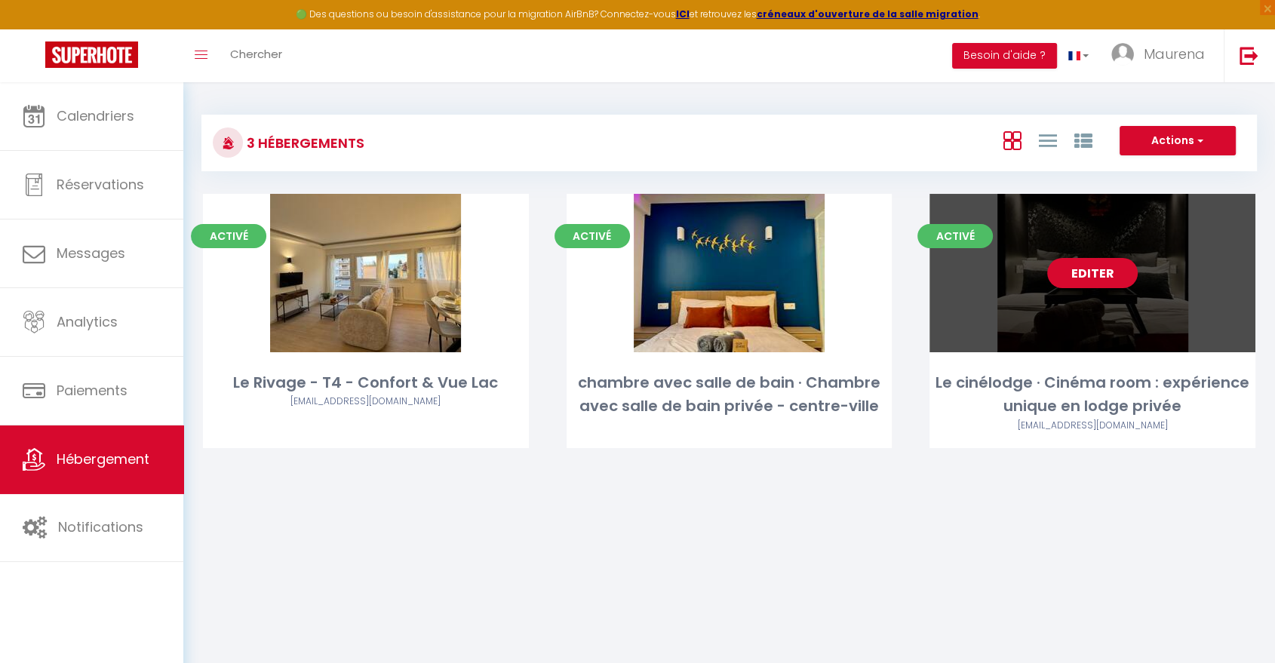
click at [1076, 276] on link "Editer" at bounding box center [1092, 273] width 91 height 30
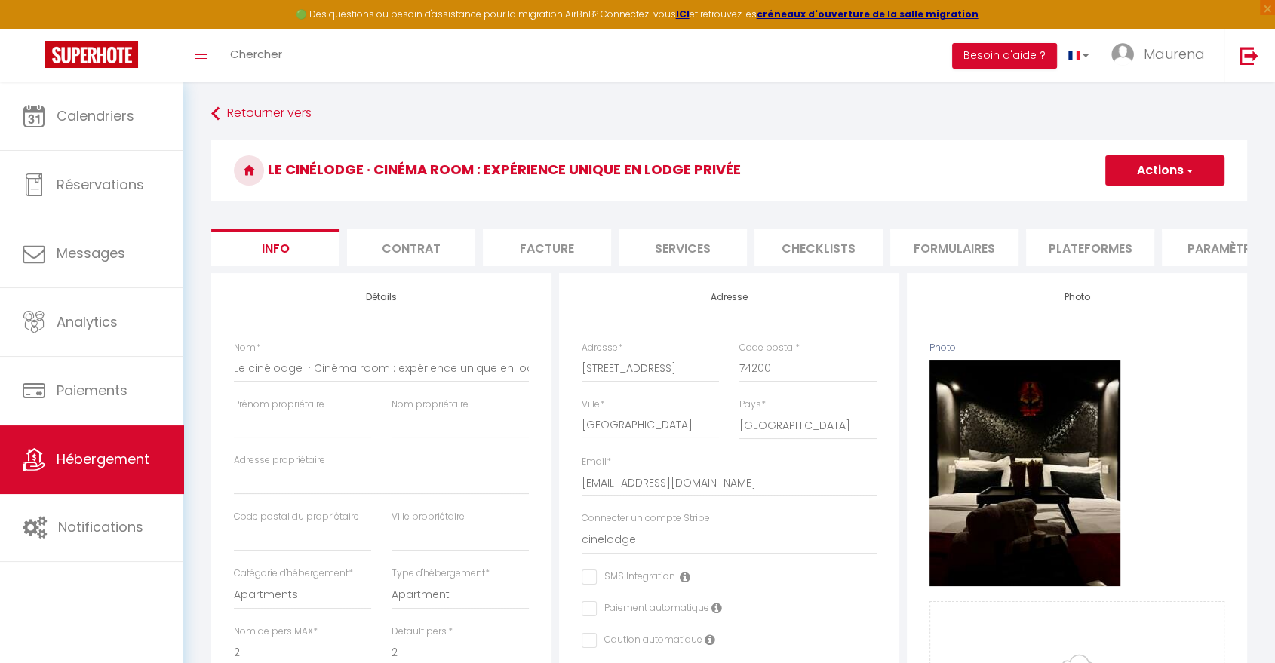
click at [695, 244] on li "Services" at bounding box center [683, 247] width 128 height 37
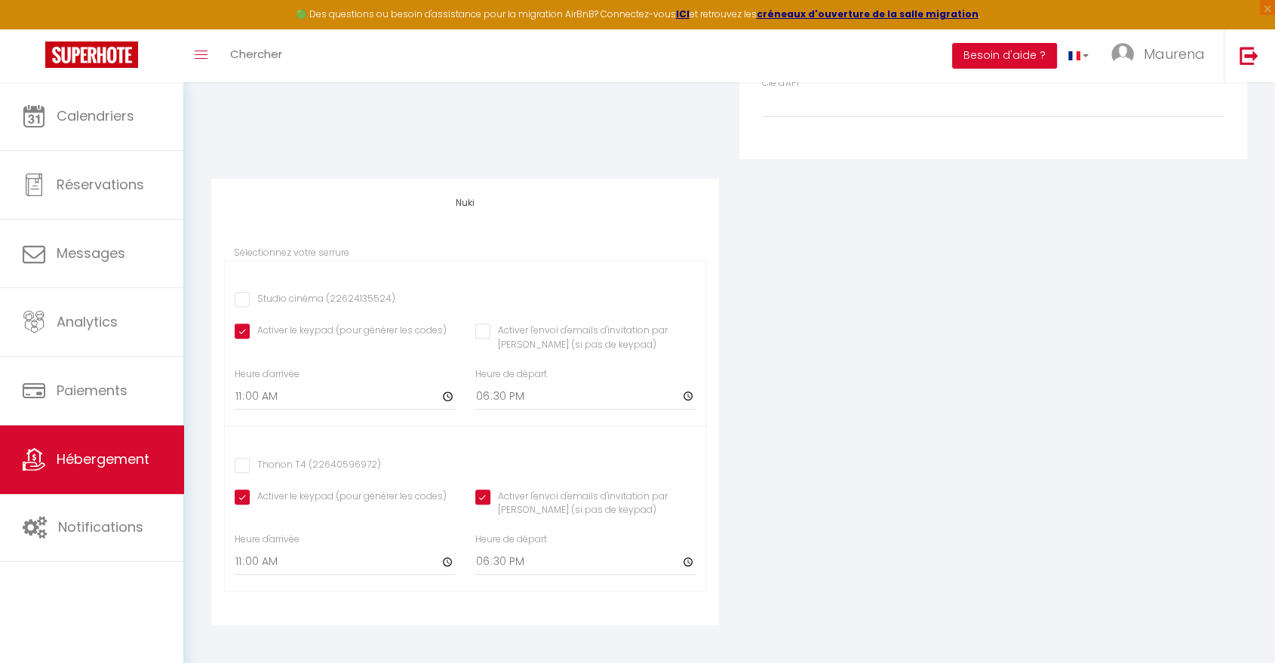
scroll to position [478, 0]
click at [238, 300] on input "Studio cinéma (22624135524)" at bounding box center [315, 299] width 161 height 15
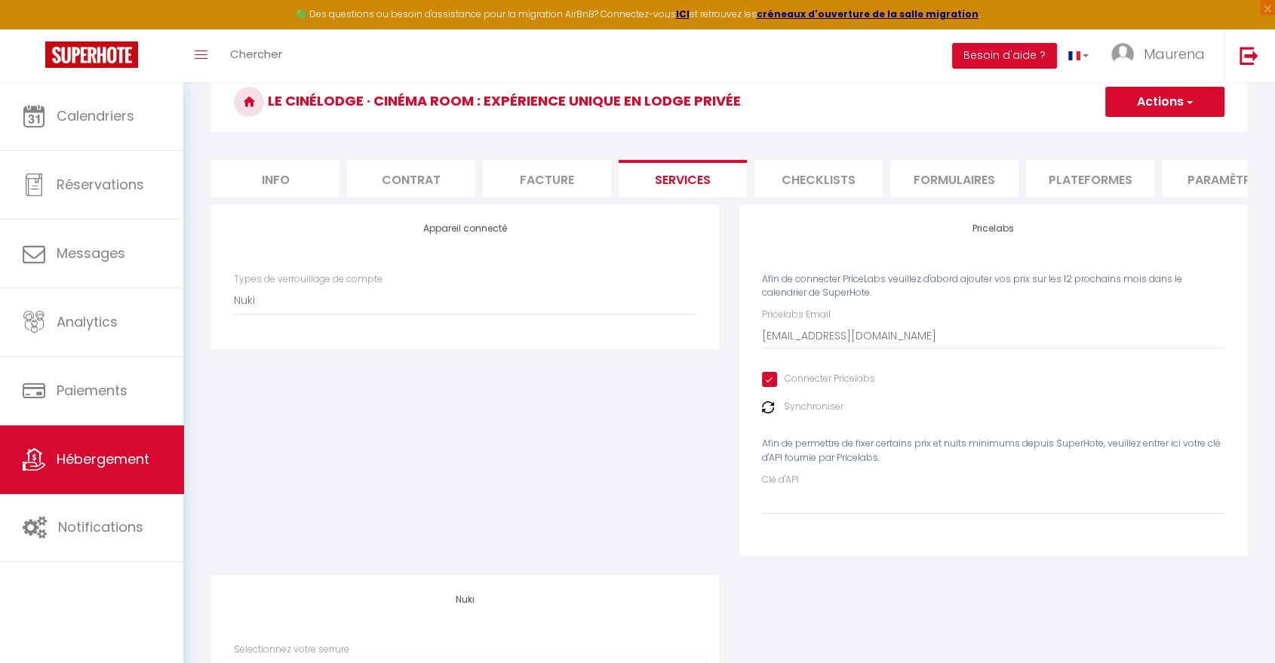
scroll to position [0, 0]
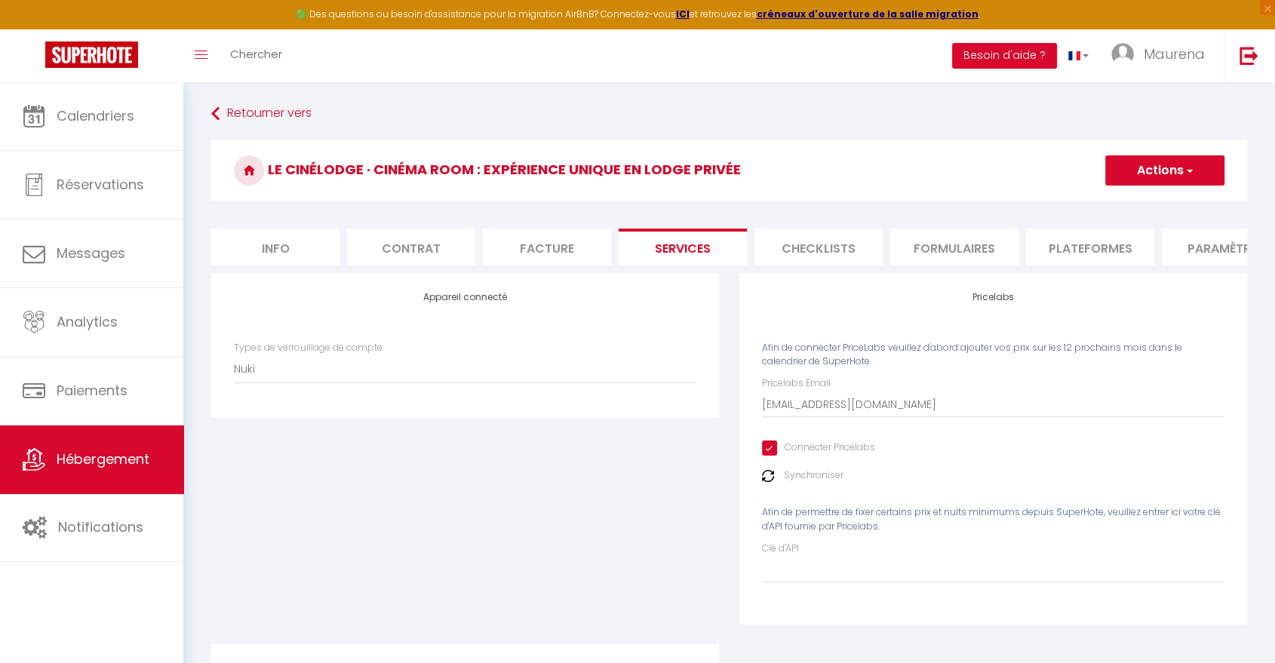
click at [1155, 174] on button "Actions" at bounding box center [1165, 170] width 119 height 30
click at [1143, 203] on link "Enregistrer" at bounding box center [1164, 204] width 119 height 20
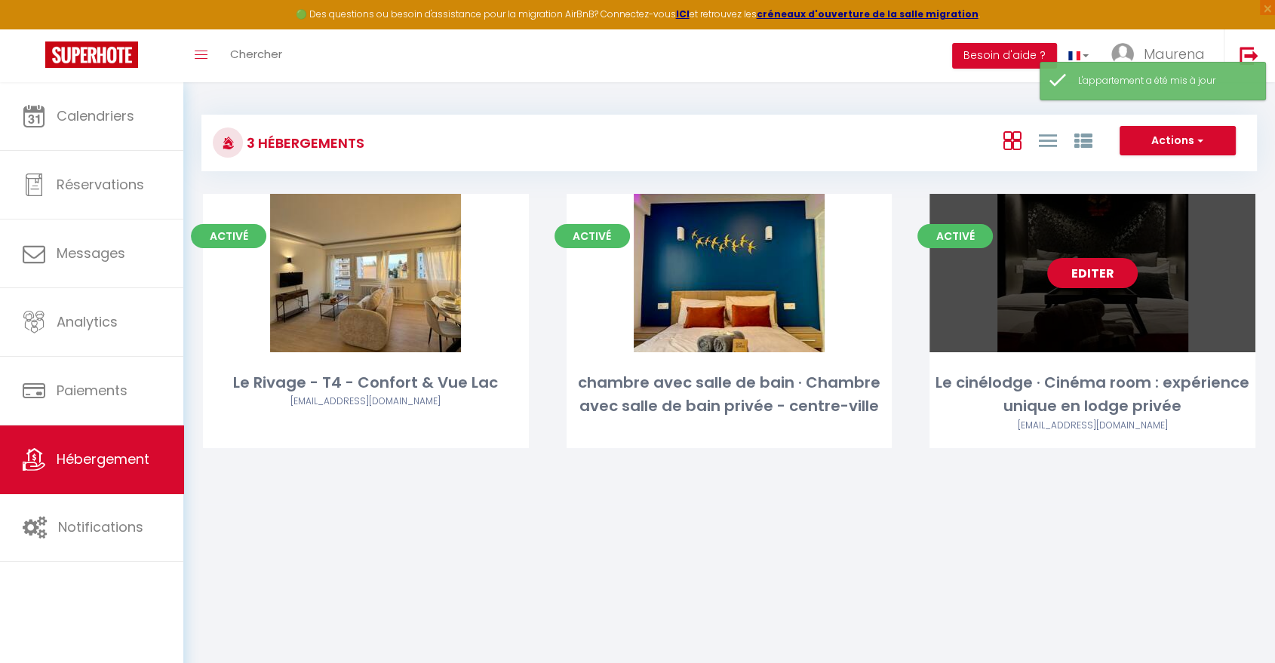
click at [1120, 271] on link "Editer" at bounding box center [1092, 273] width 91 height 30
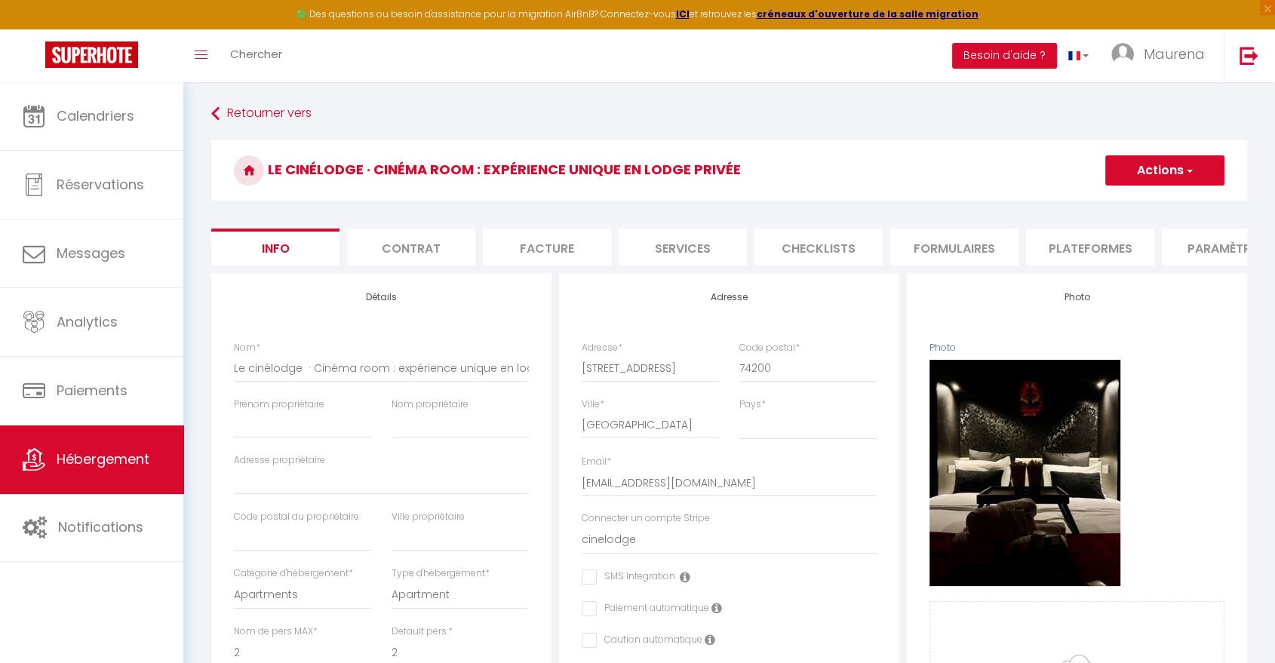
click at [701, 251] on li "Services" at bounding box center [683, 247] width 128 height 37
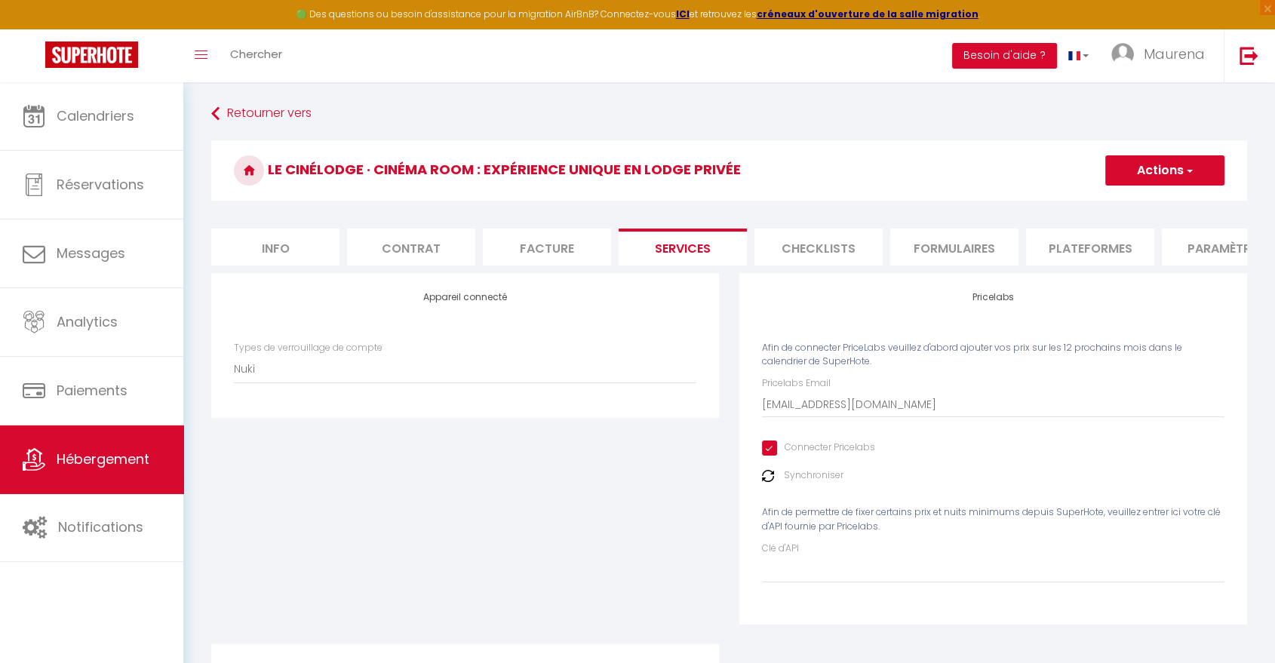
click at [1146, 168] on button "Actions" at bounding box center [1165, 170] width 119 height 30
click at [1143, 202] on link "Enregistrer" at bounding box center [1164, 204] width 119 height 20
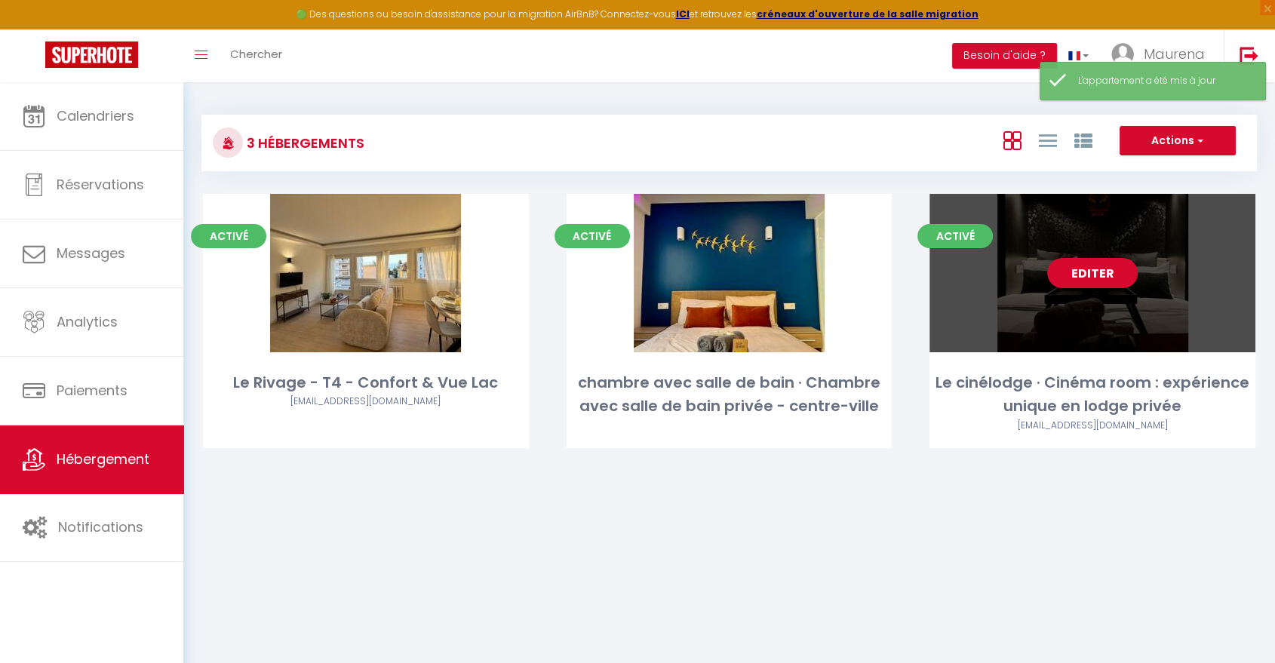
click at [1103, 269] on link "Editer" at bounding box center [1092, 273] width 91 height 30
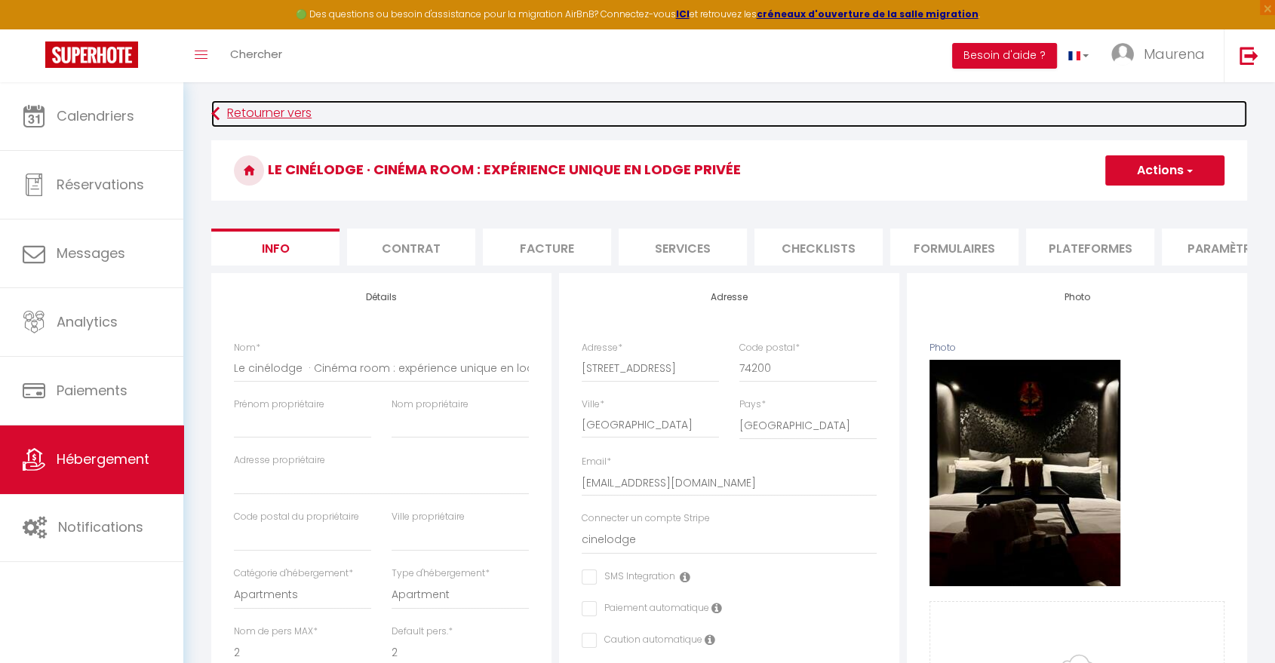
click at [264, 112] on link "Retourner vers" at bounding box center [729, 113] width 1036 height 27
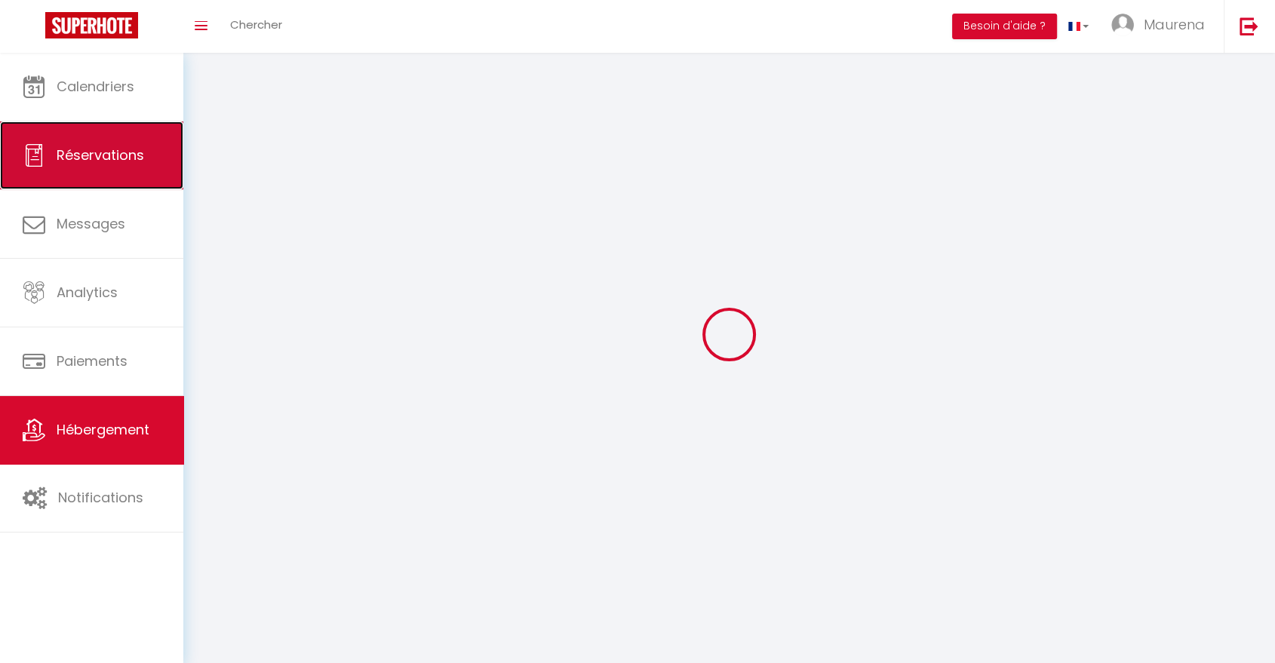
click at [124, 155] on span "Réservations" at bounding box center [101, 155] width 88 height 19
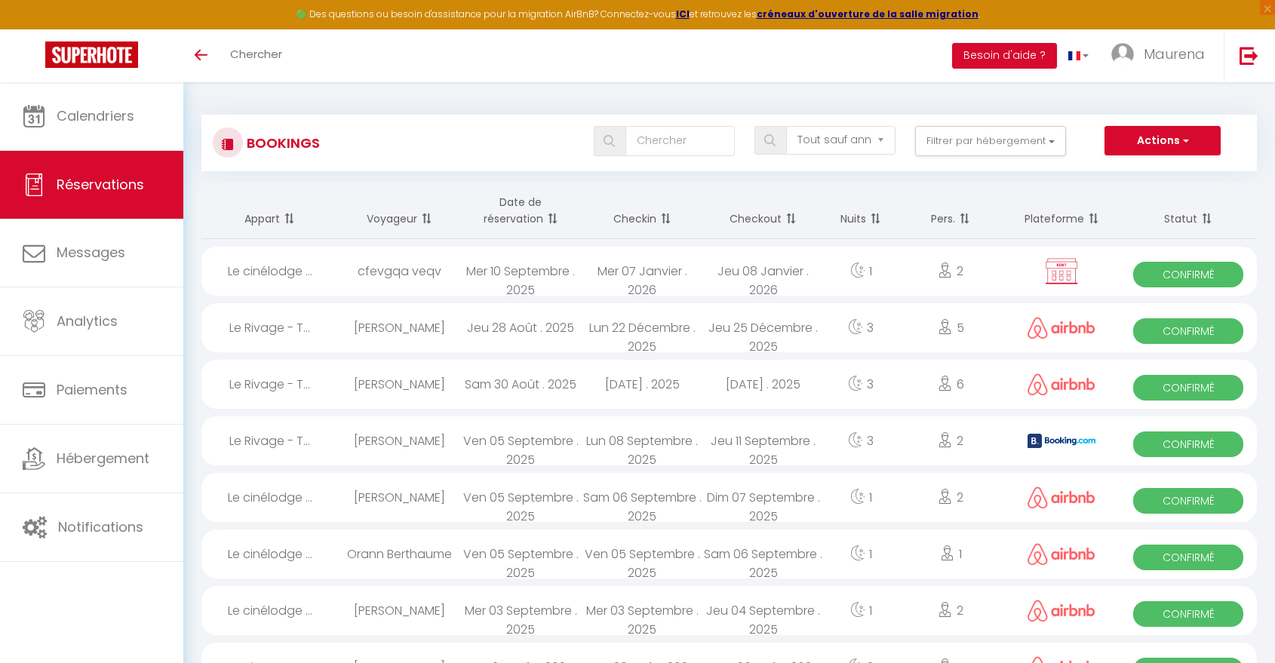
select select "not_cancelled"
click at [383, 282] on div "cfevgqa veqv" at bounding box center [399, 271] width 121 height 49
select select "OK"
select select "KO"
select select "0"
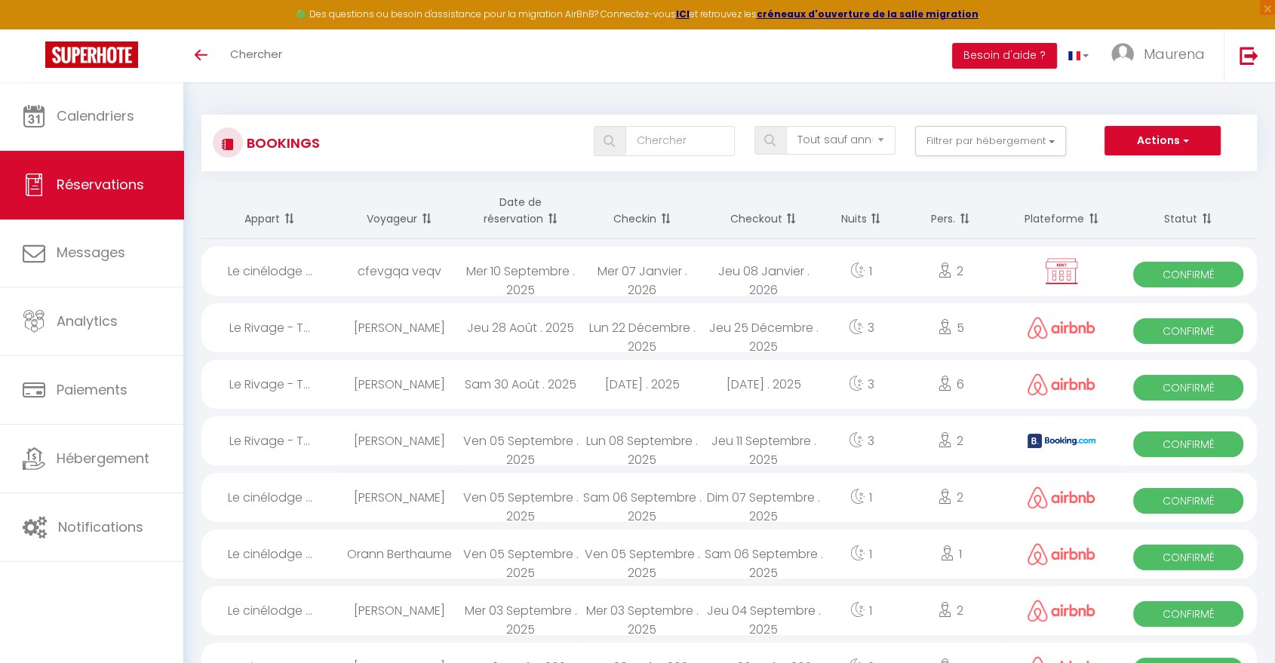
select select "0"
select select "1"
select select
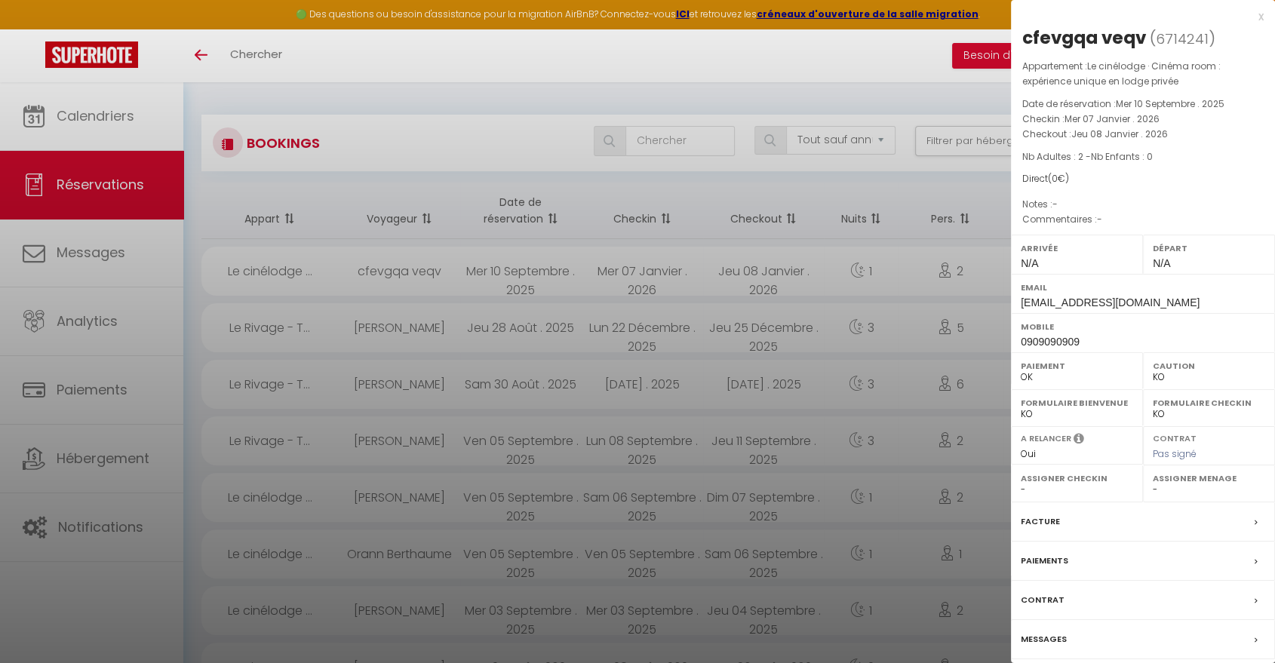
scroll to position [82, 0]
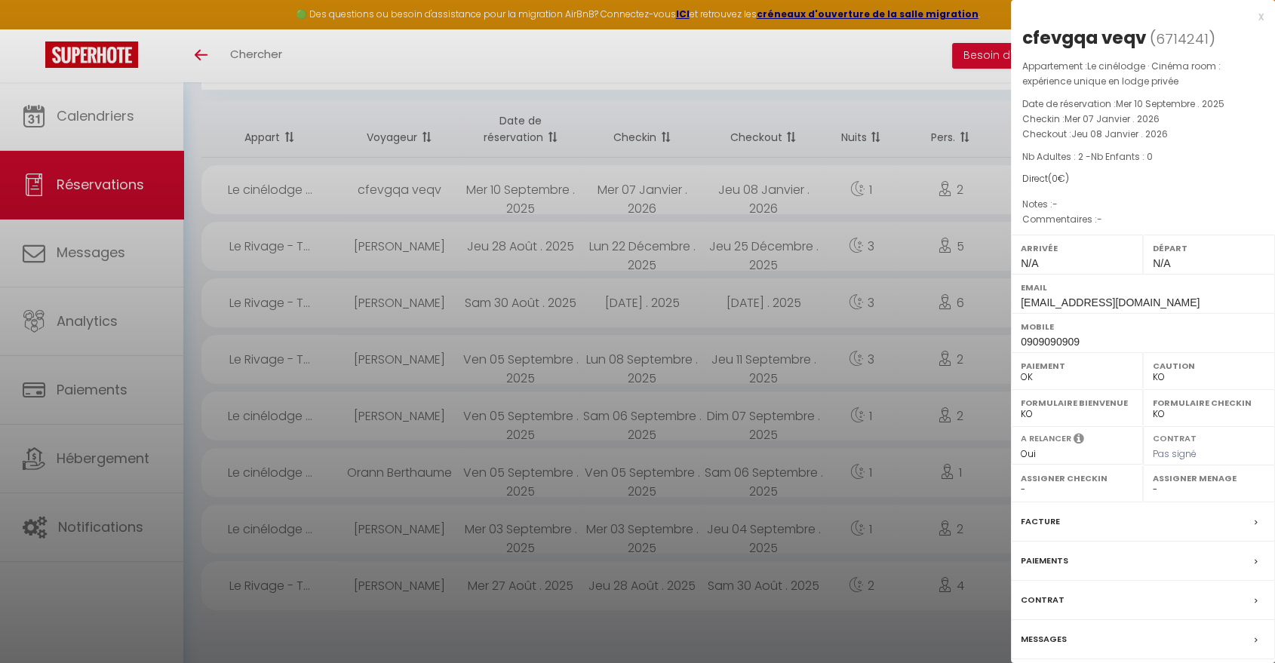
click at [1049, 644] on label "Messages" at bounding box center [1044, 640] width 46 height 16
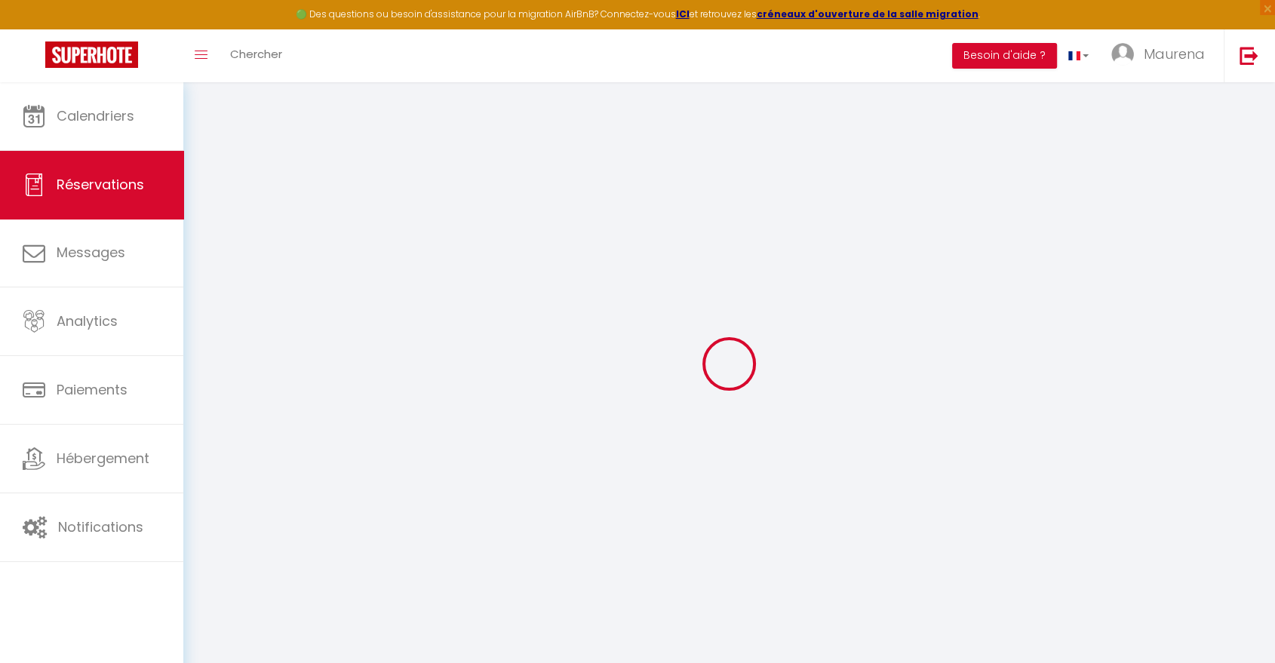
select select
checkbox input "false"
select select
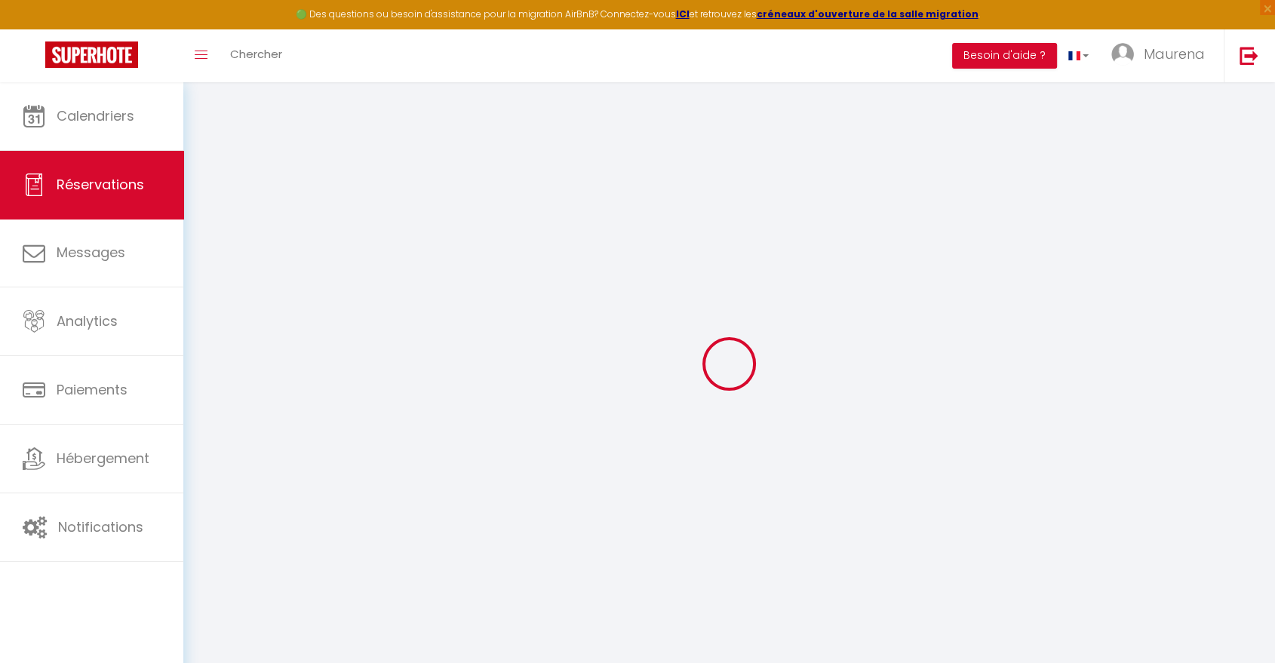
checkbox input "false"
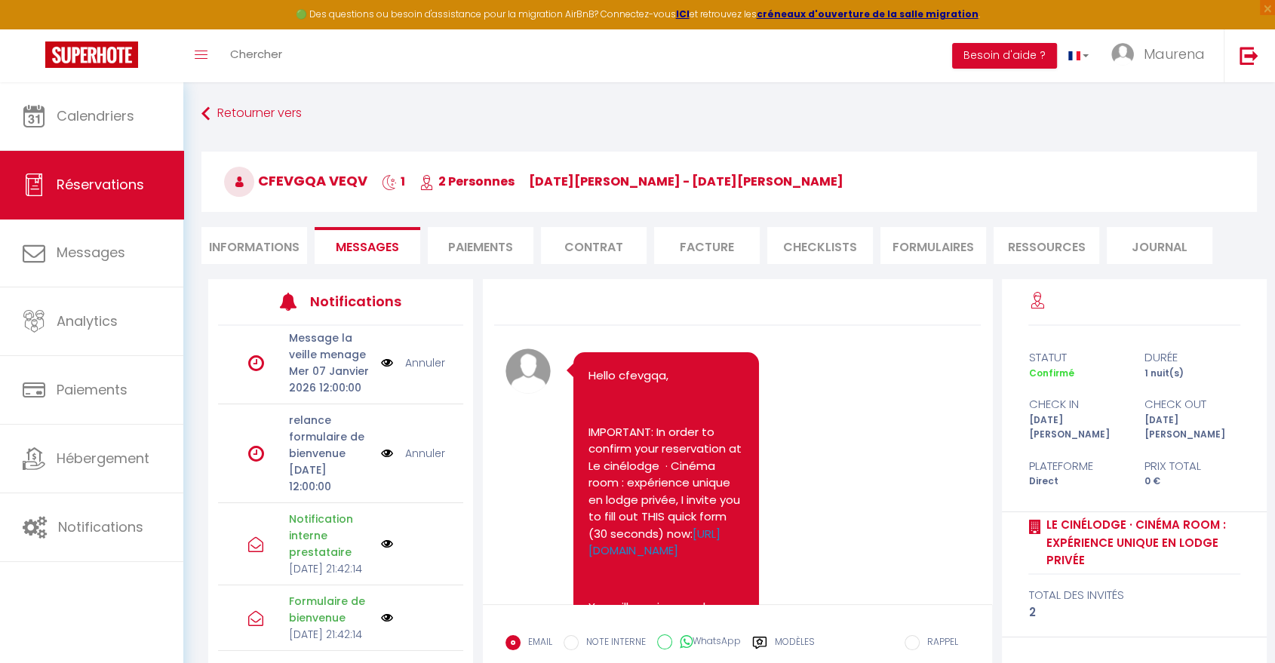
scroll to position [350, 0]
click at [272, 235] on li "Informations" at bounding box center [254, 245] width 106 height 37
select select
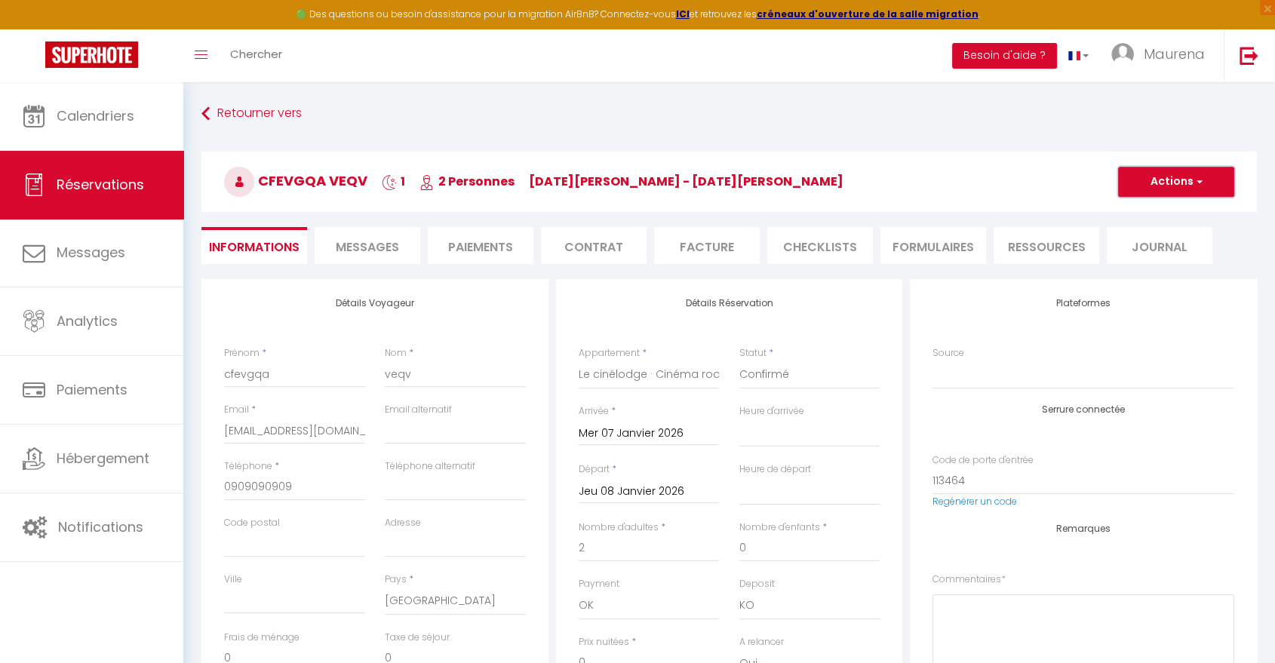
click at [1184, 185] on button "Actions" at bounding box center [1176, 182] width 116 height 30
click at [1147, 253] on link "Supprimer" at bounding box center [1161, 255] width 119 height 20
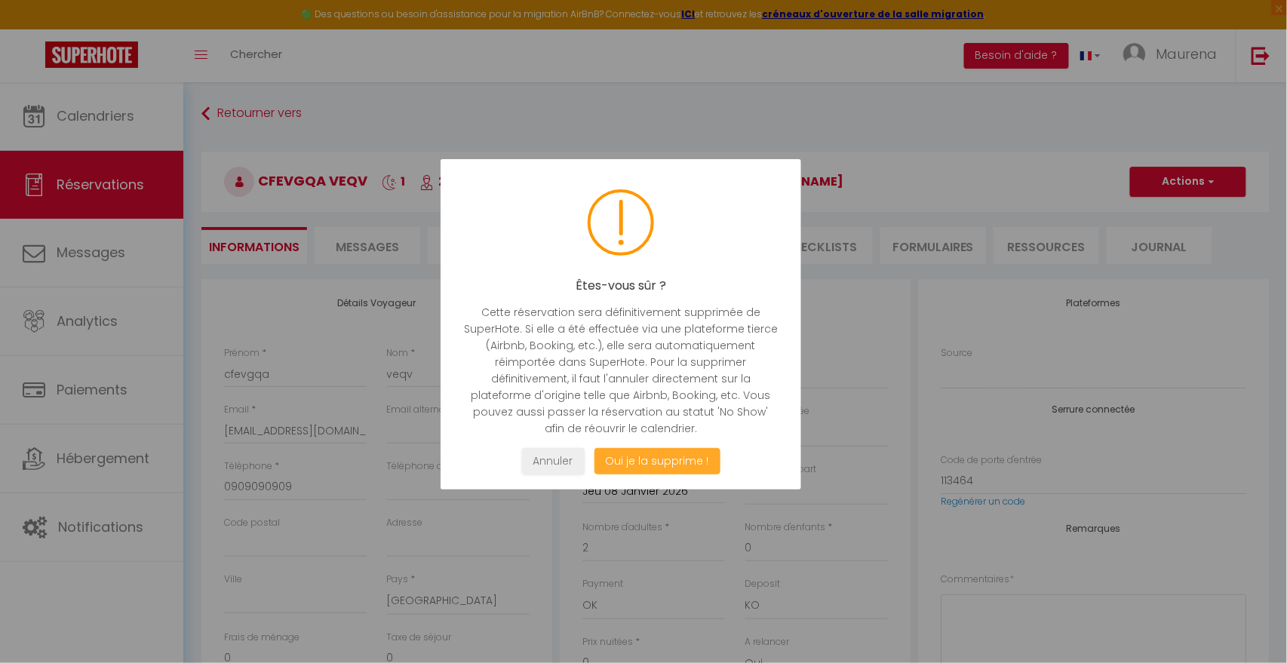
click at [688, 466] on button "Oui je la supprime !" at bounding box center [658, 461] width 126 height 26
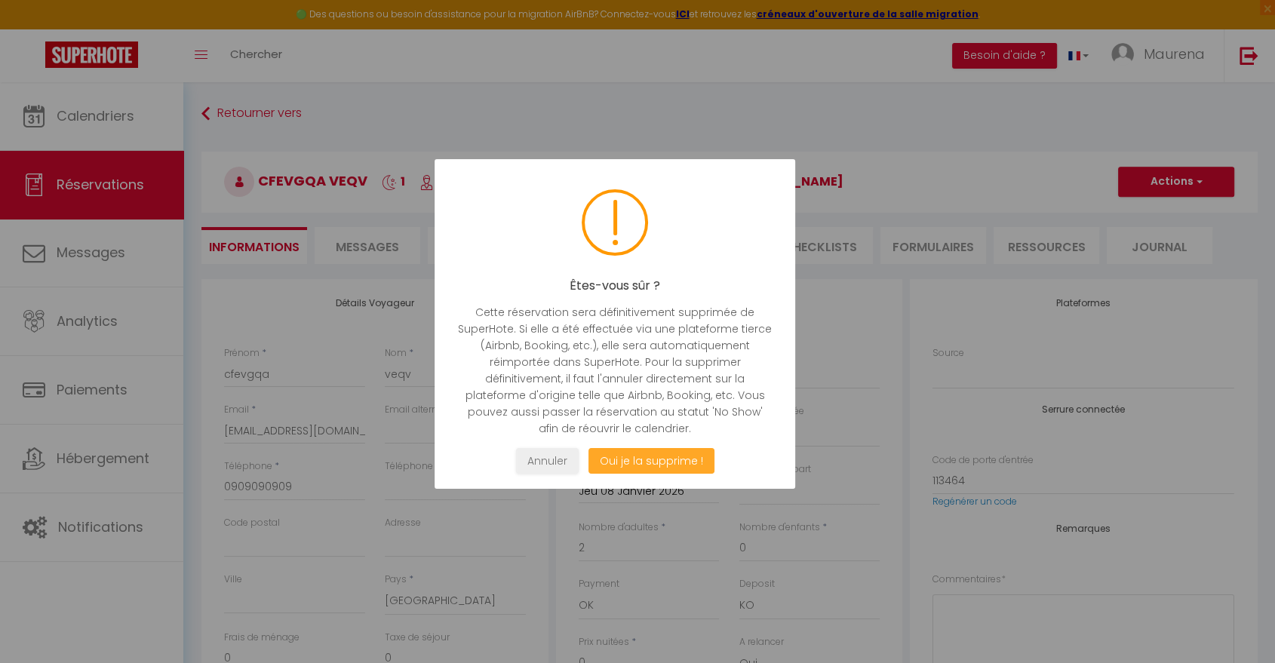
select select "not_cancelled"
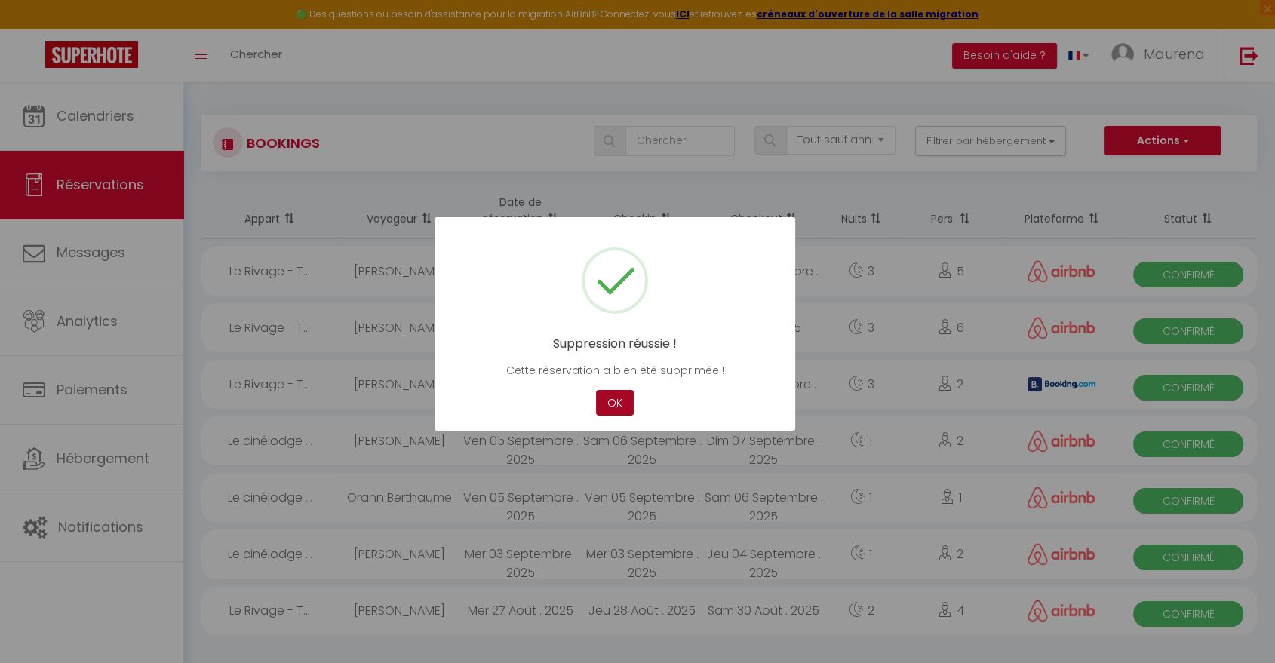
click at [610, 393] on button "OK" at bounding box center [615, 403] width 38 height 26
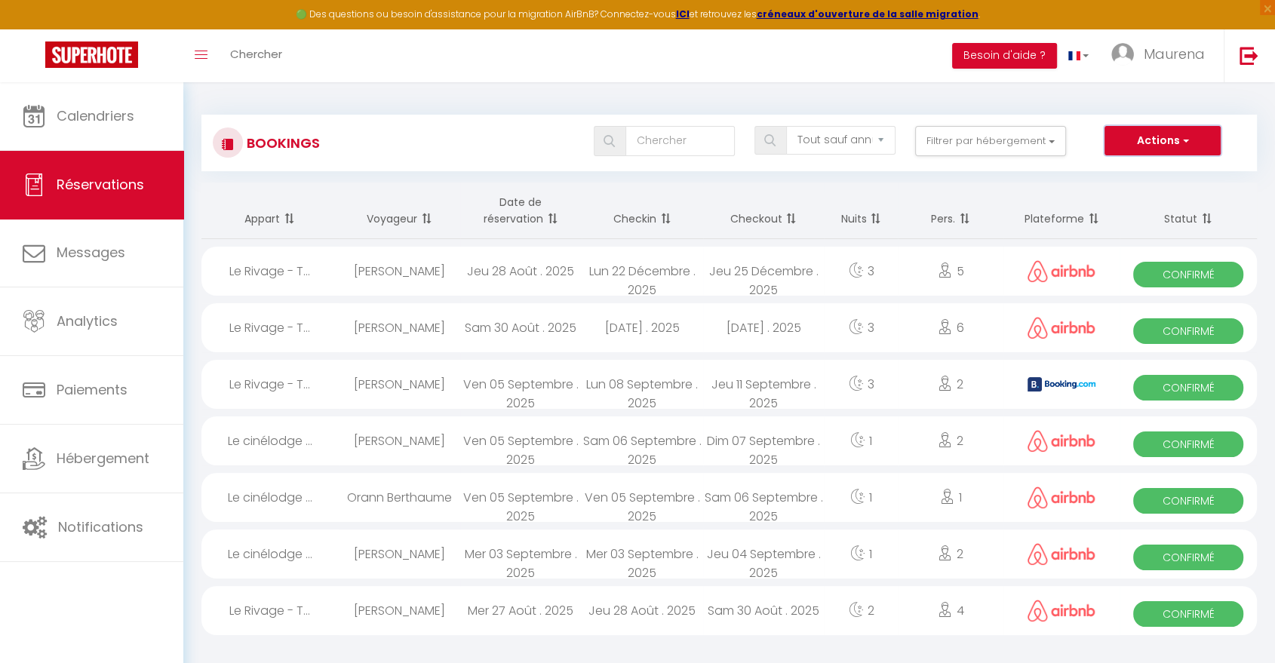
click at [1186, 142] on span "button" at bounding box center [1184, 140] width 9 height 15
click at [1143, 167] on link "Nouvelle Réservation" at bounding box center [1139, 174] width 161 height 20
select select
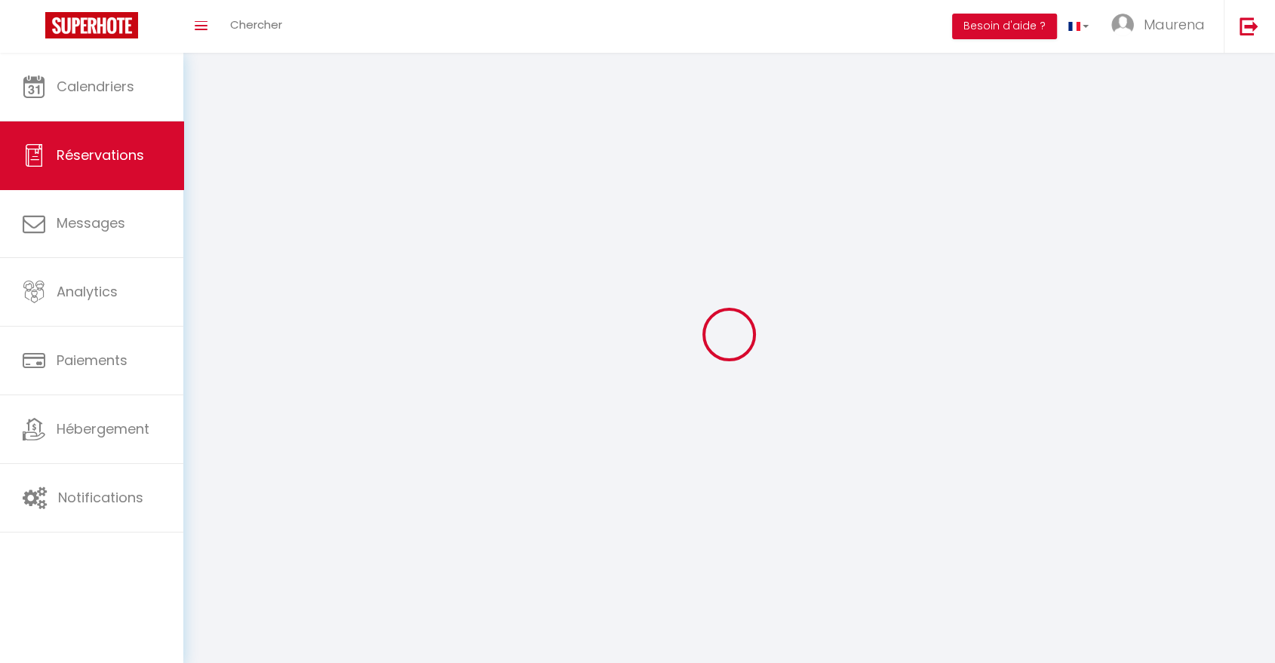
select select
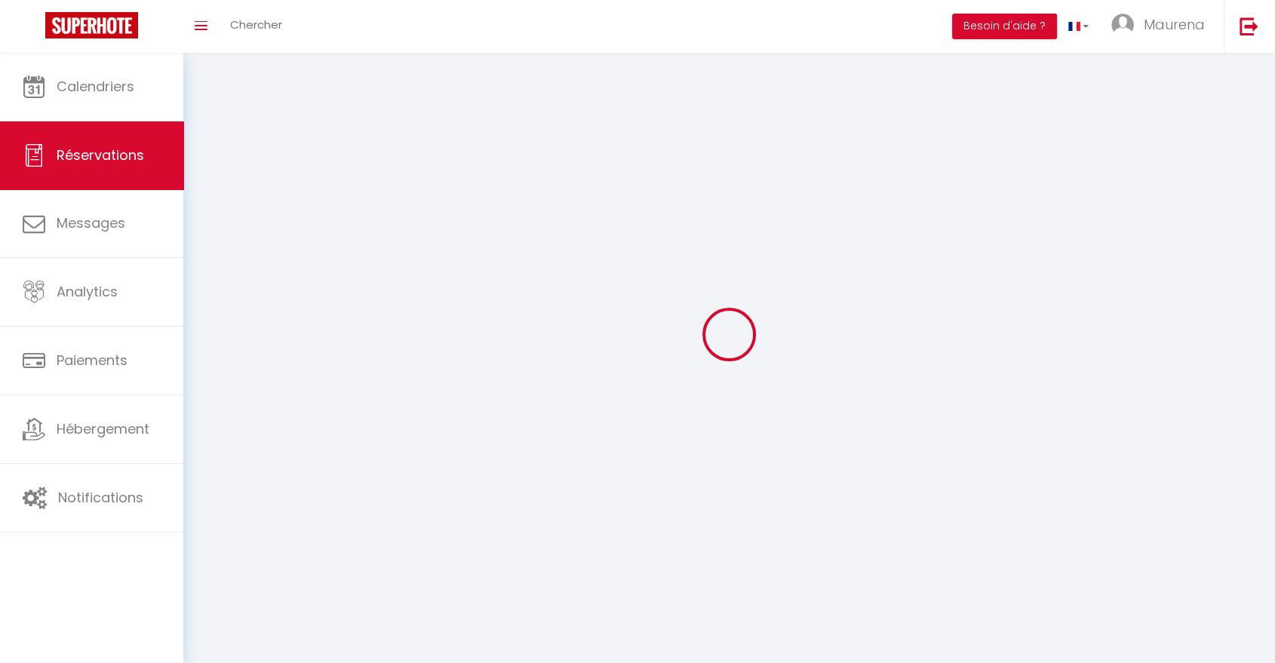
select select
checkbox input "false"
select select
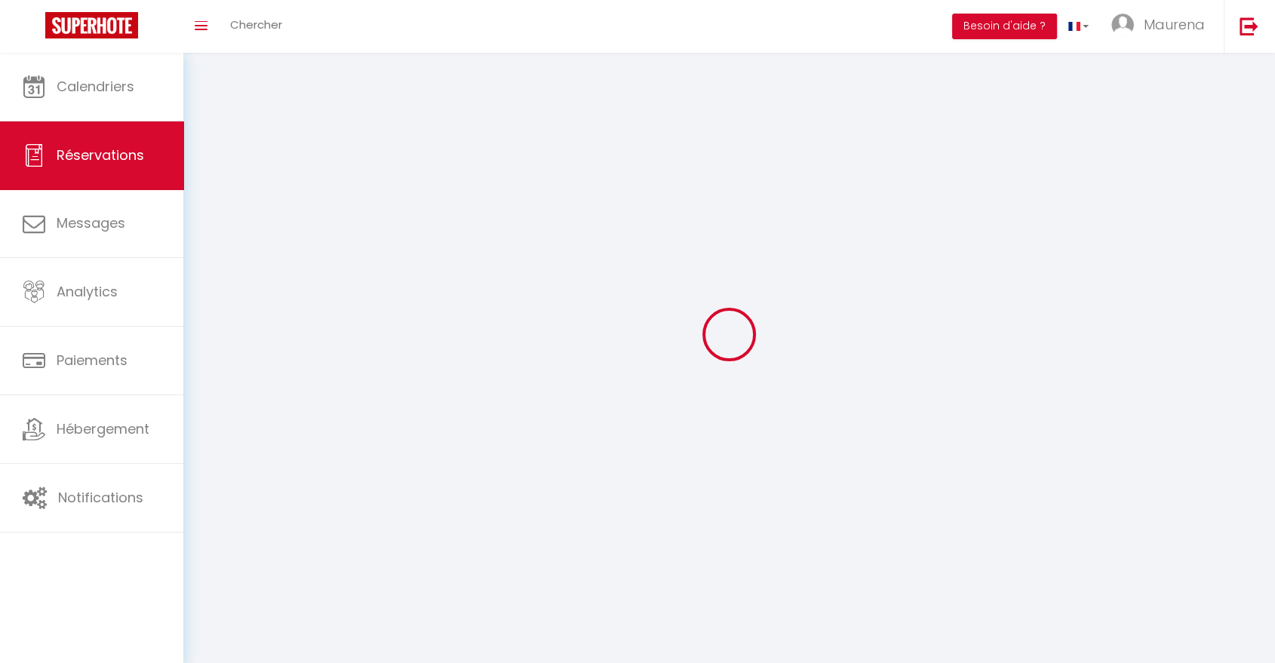
select select
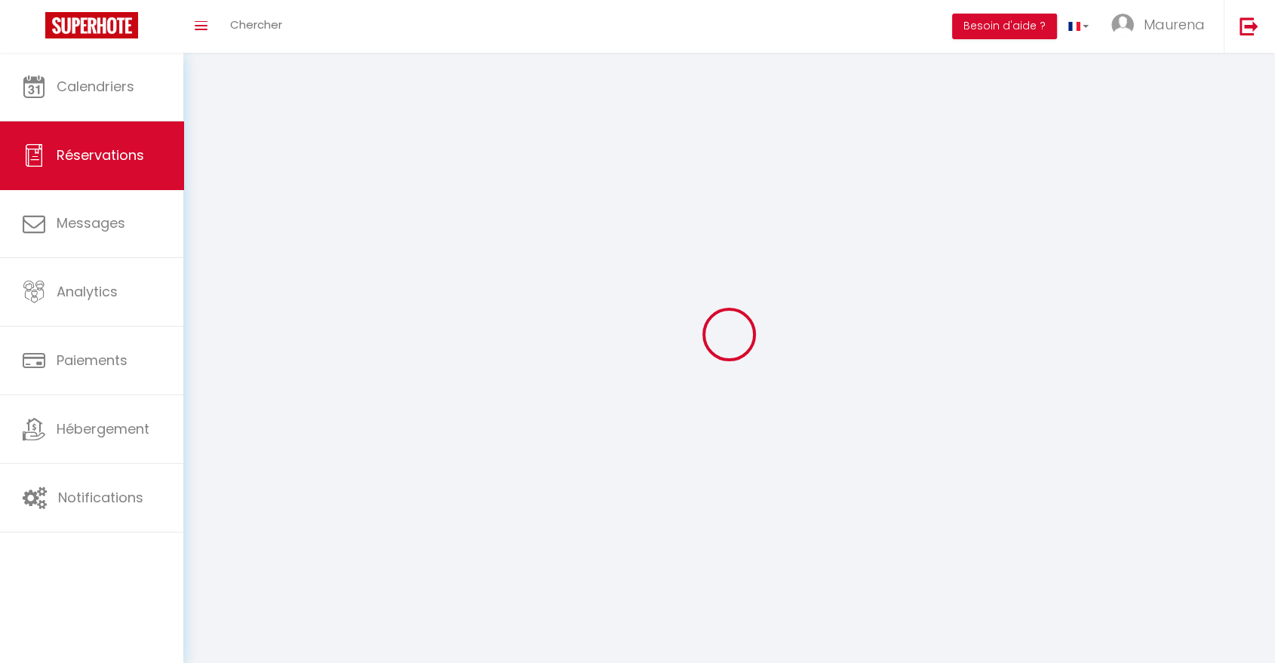
checkbox input "false"
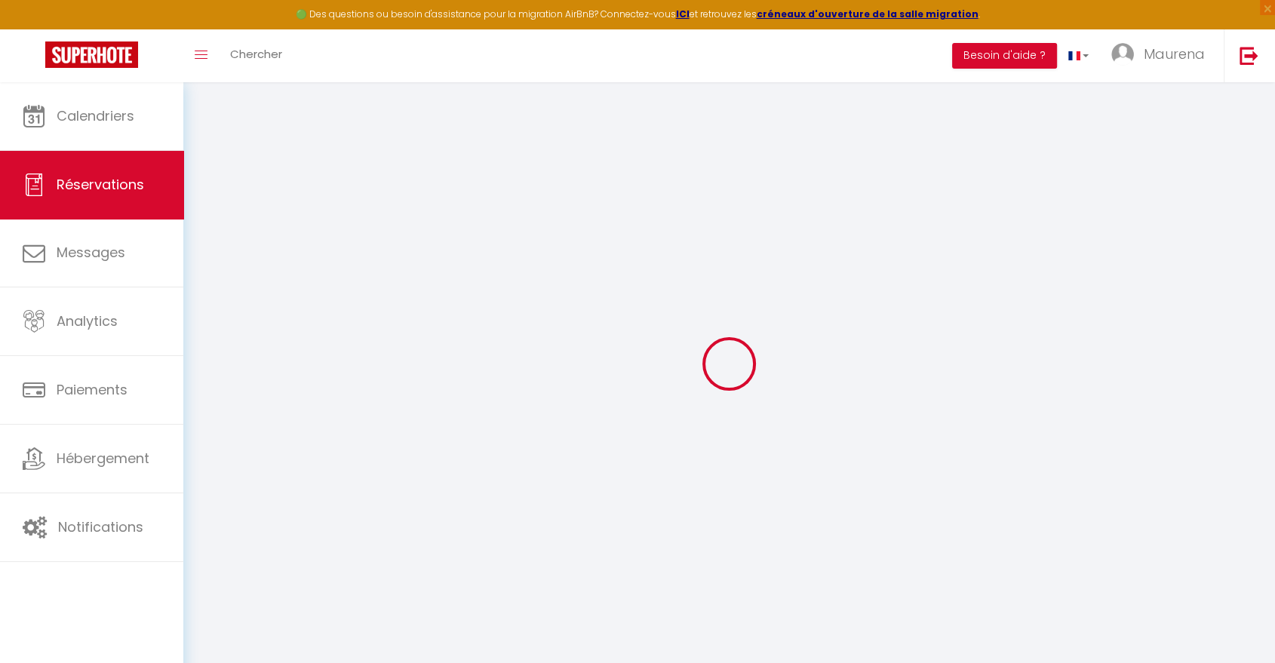
select select
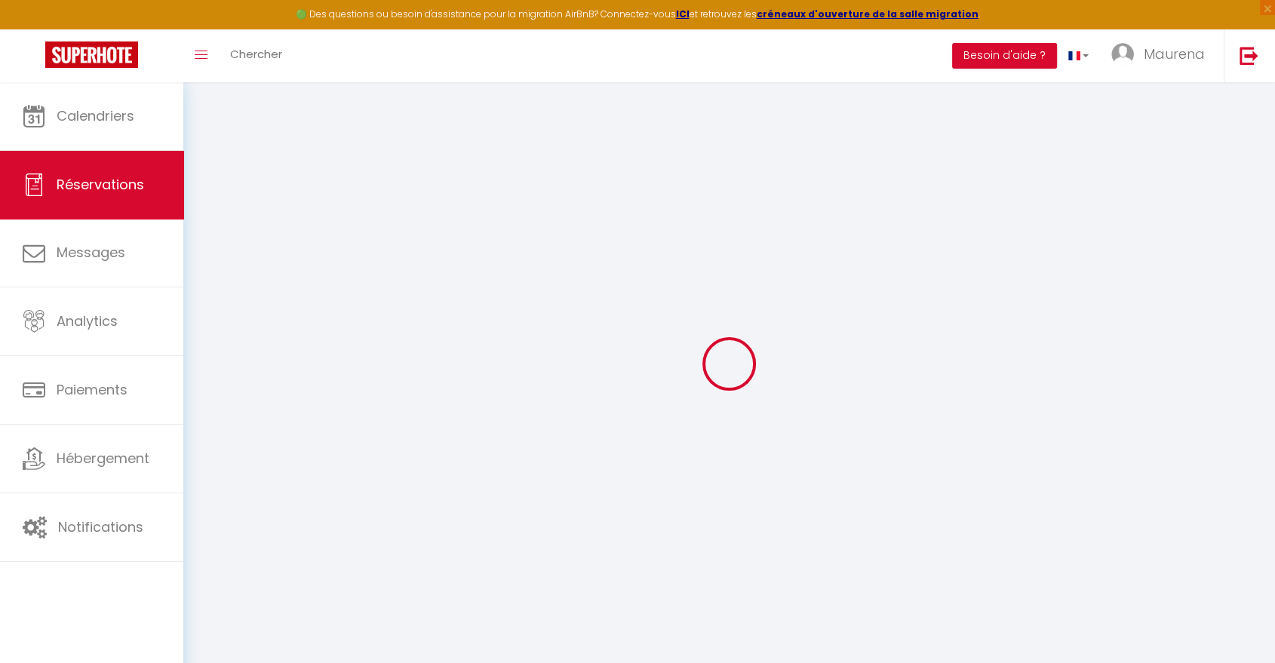
select select
checkbox input "false"
select select
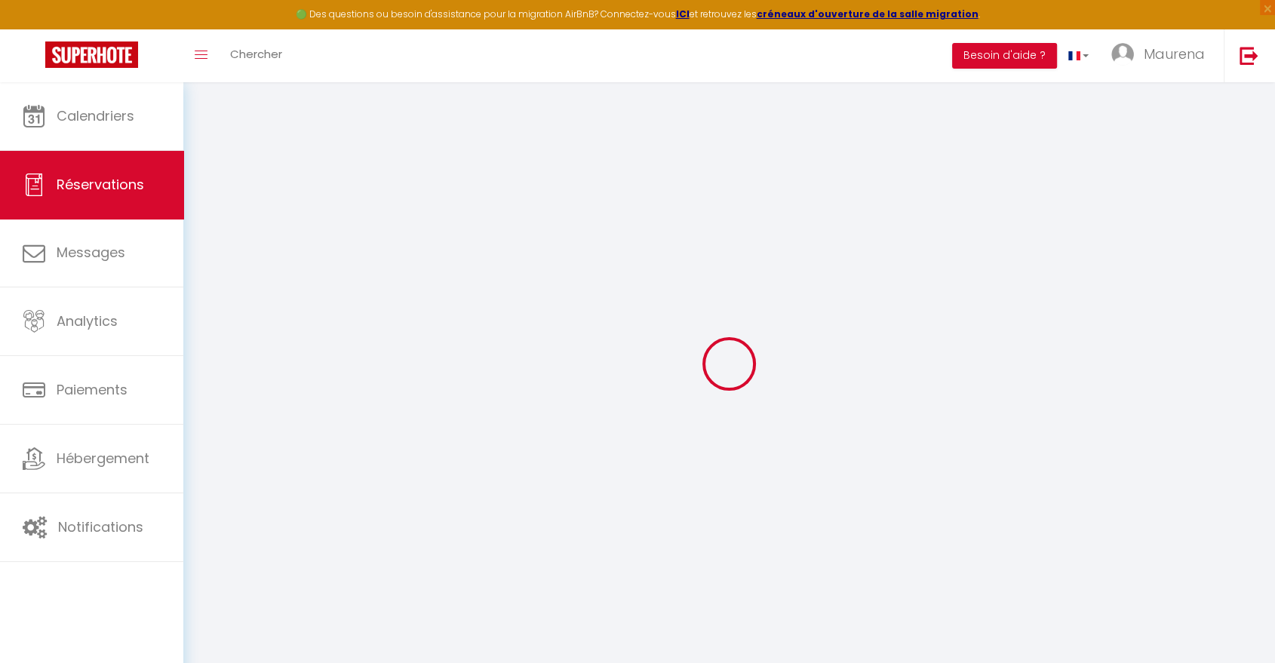
select select
checkbox input "false"
select select
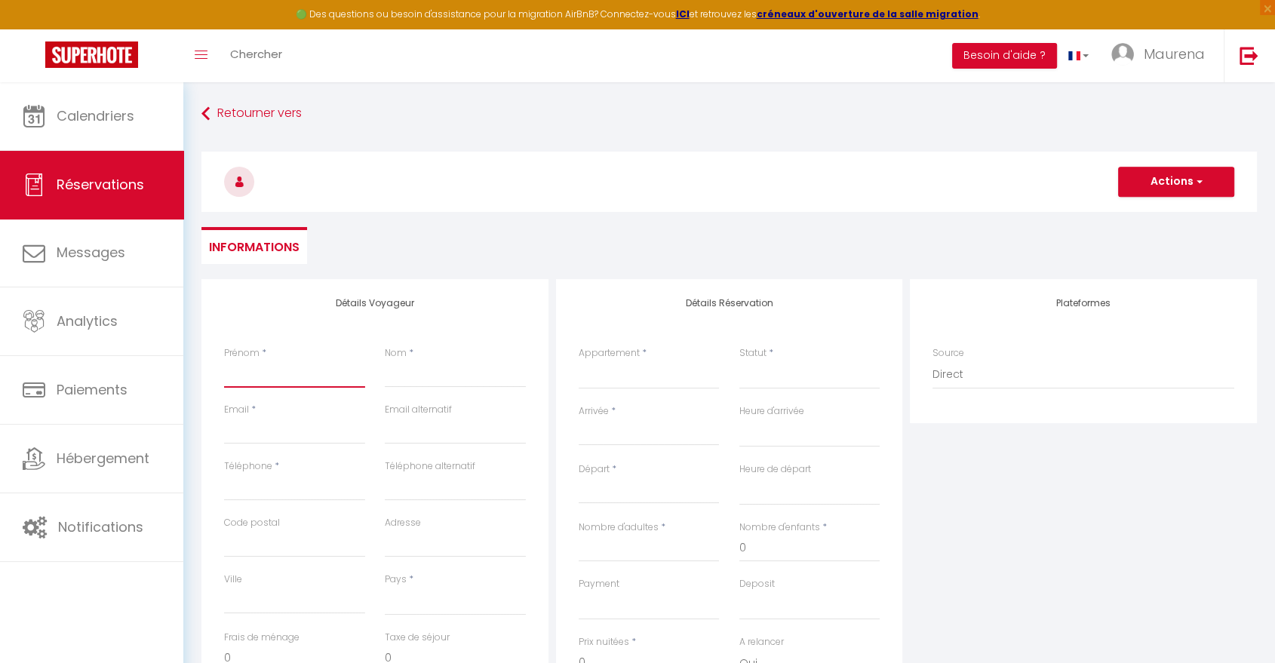
click at [298, 383] on input "Prénom" at bounding box center [294, 374] width 141 height 27
type input "B"
select select
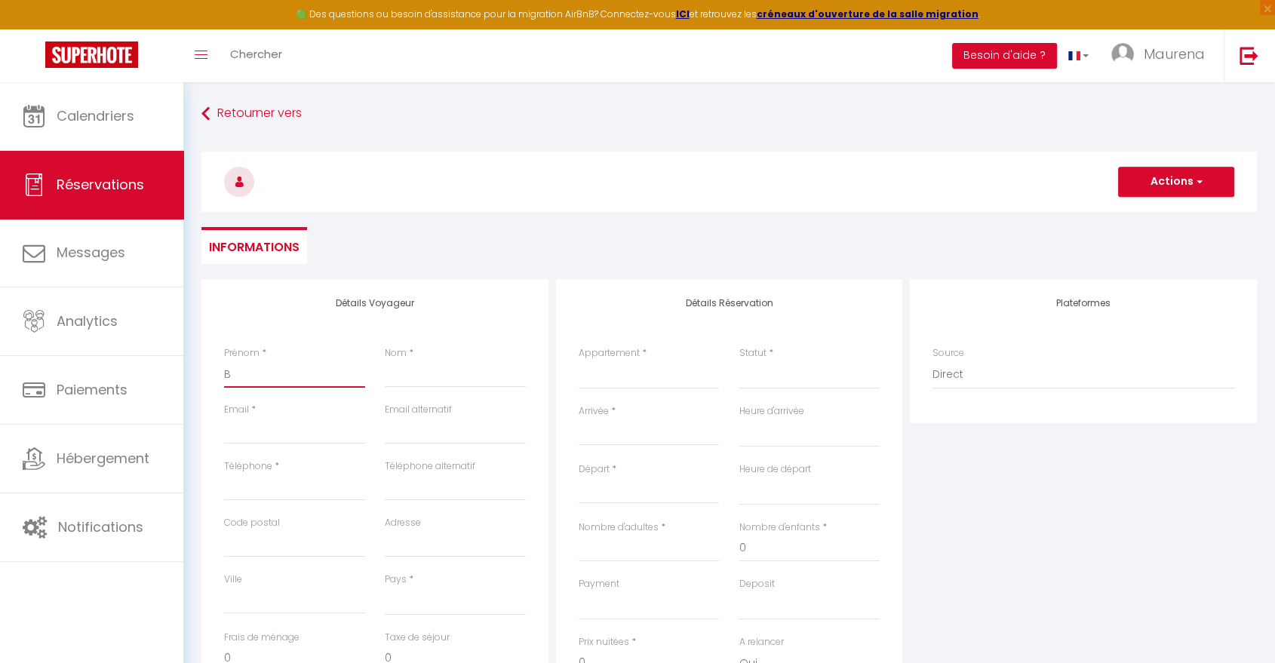
select select
checkbox input "false"
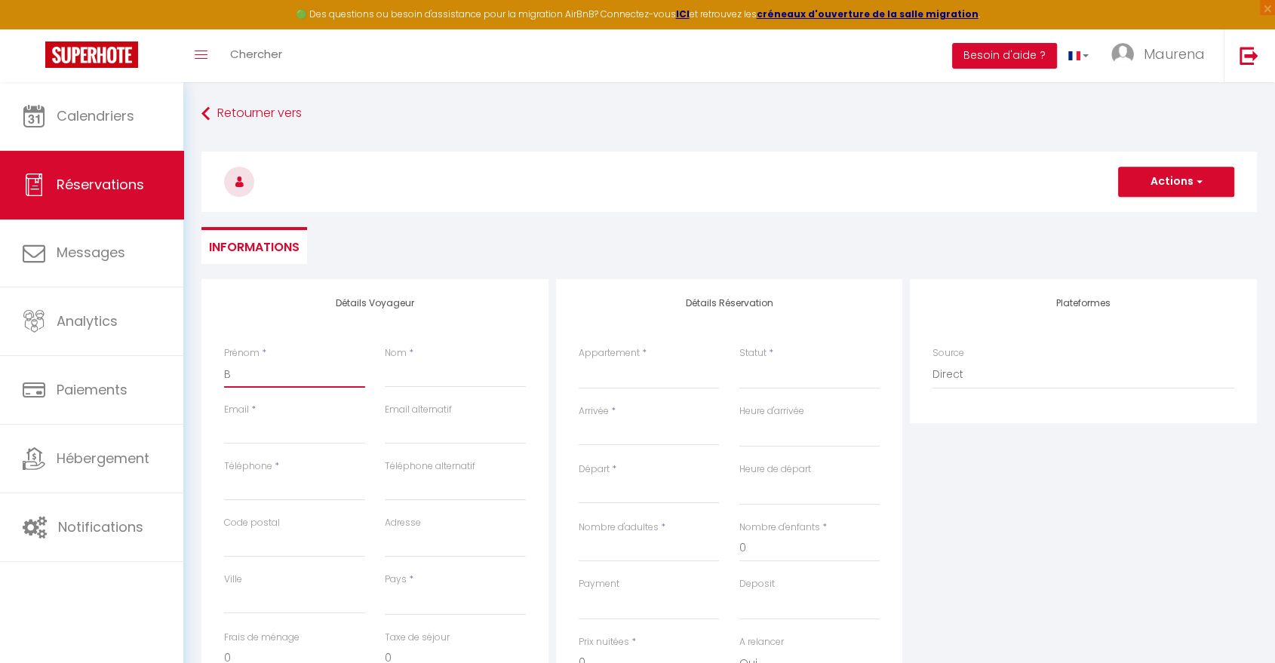
type input "BH"
select select
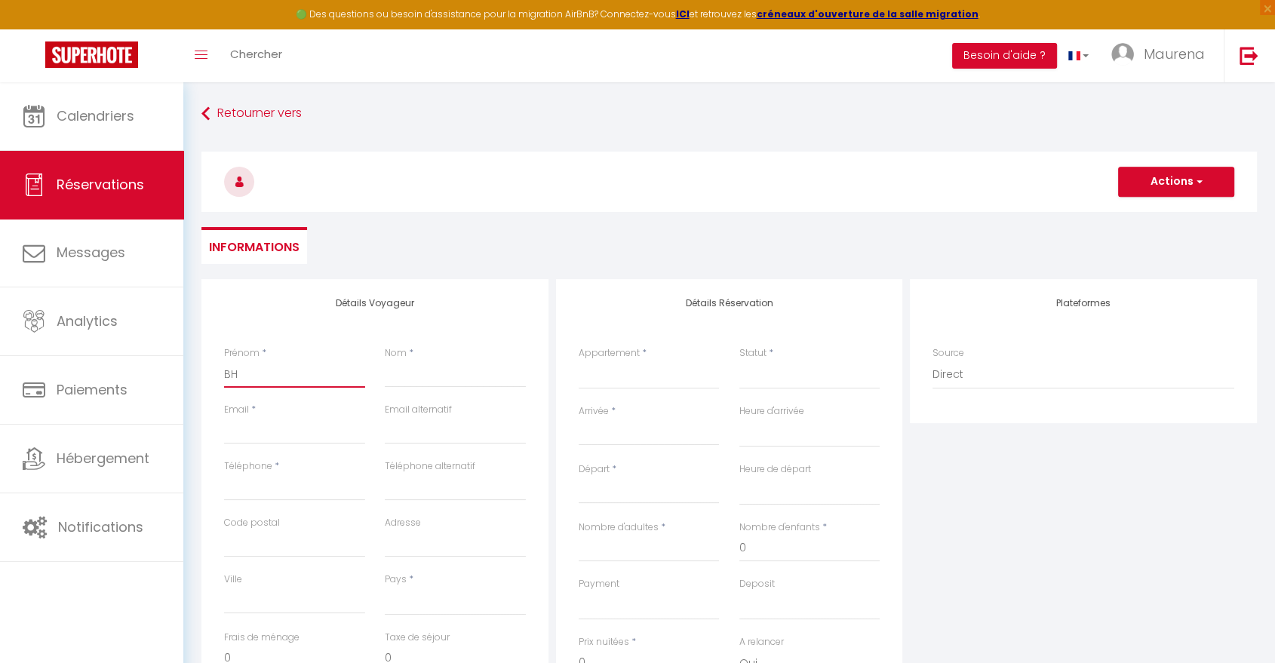
select select
checkbox input "false"
type input "BHCVF"
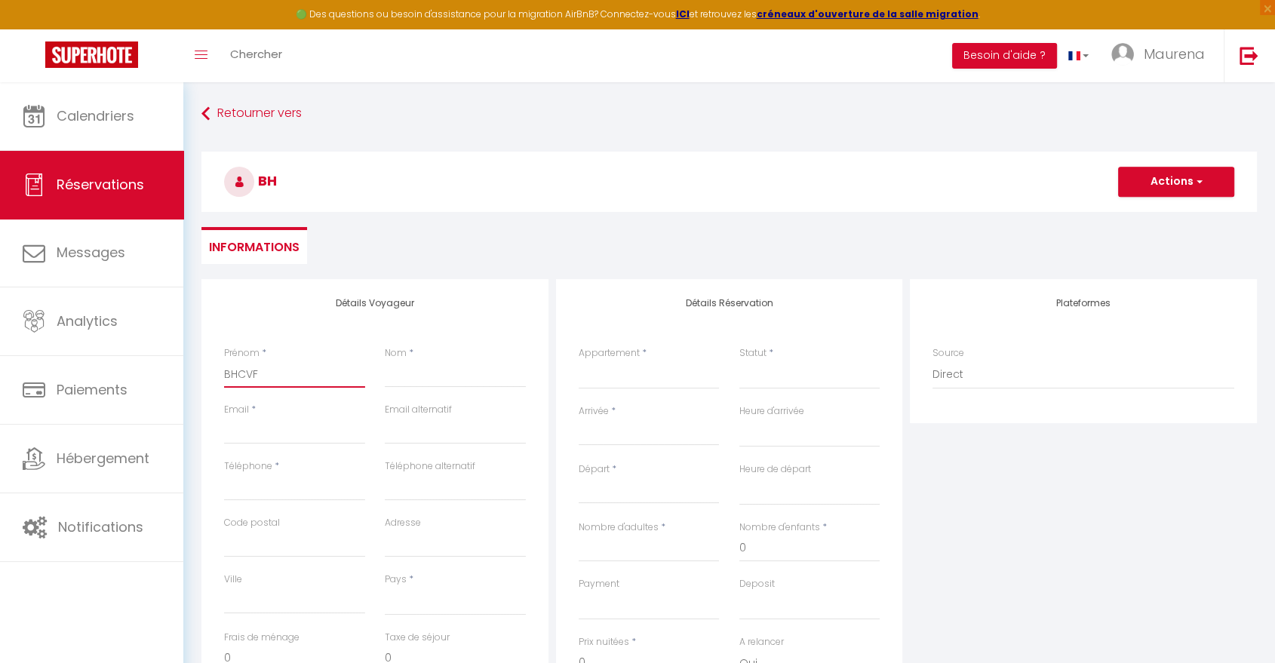
select select
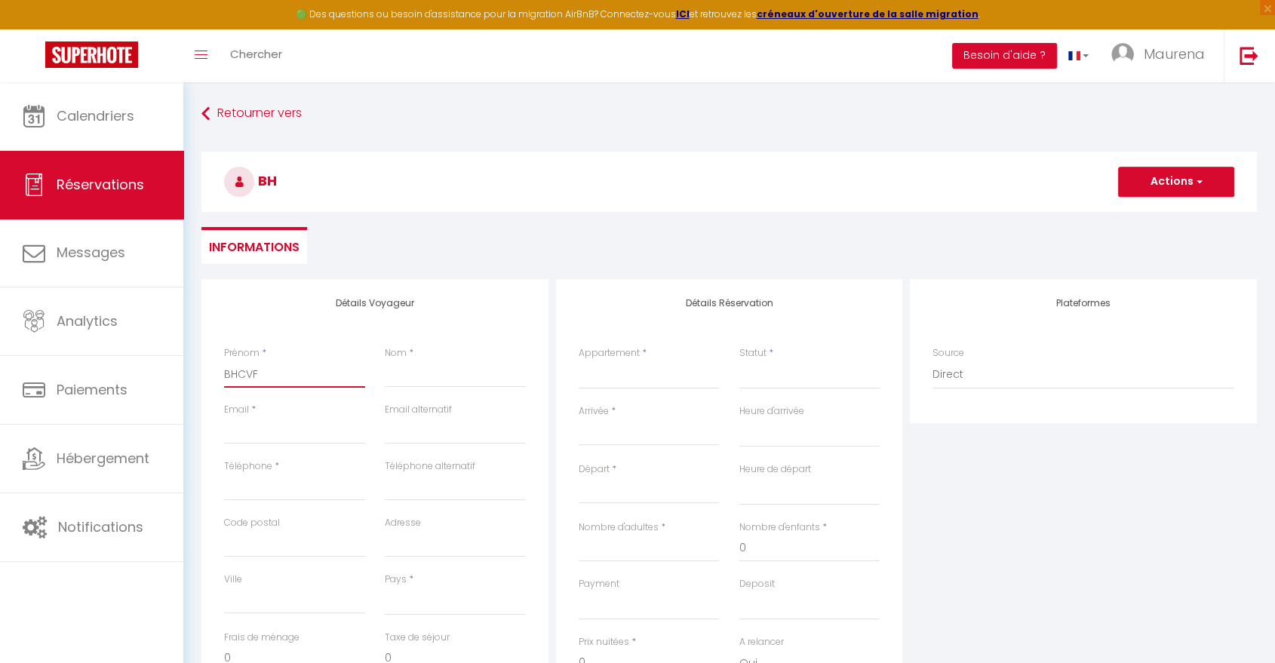
select select
checkbox input "false"
type input "BHCVFEI"
select select
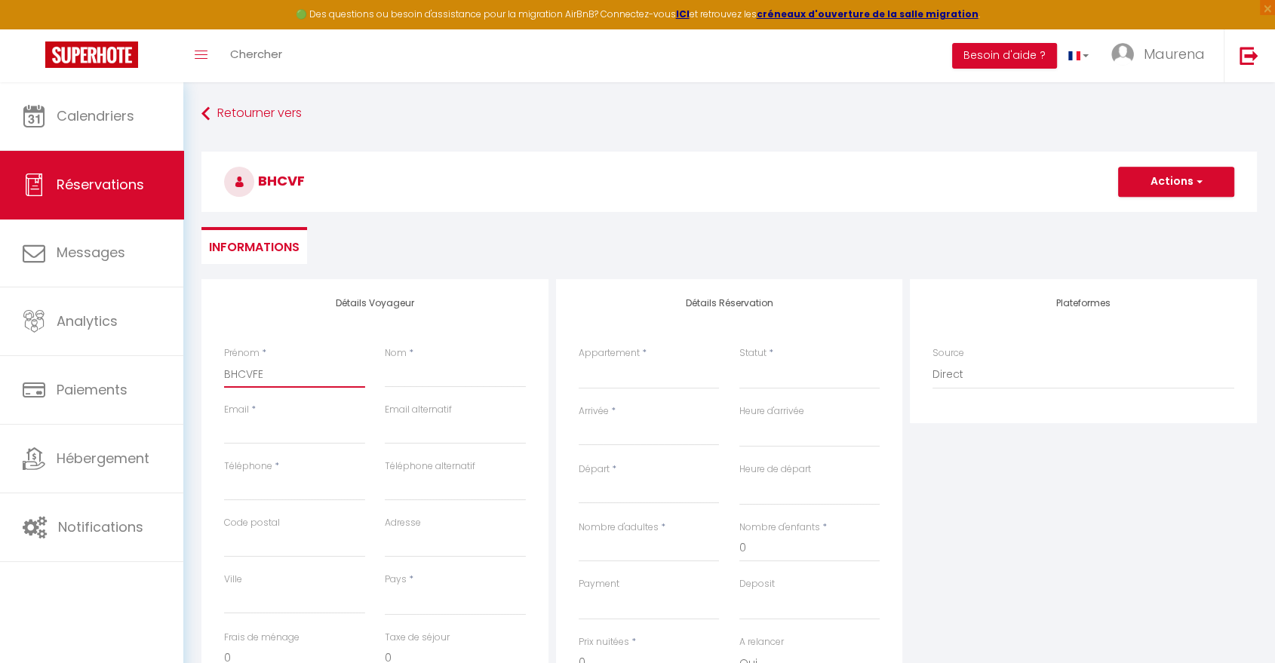
select select
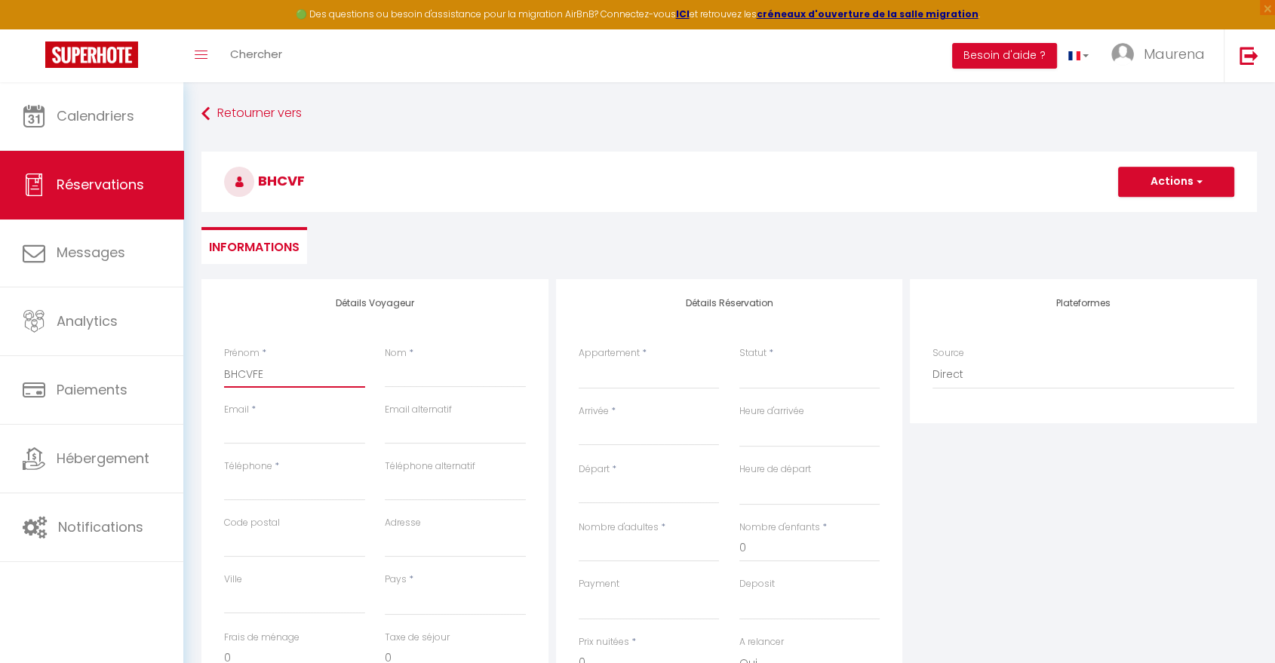
select select
checkbox input "false"
select select
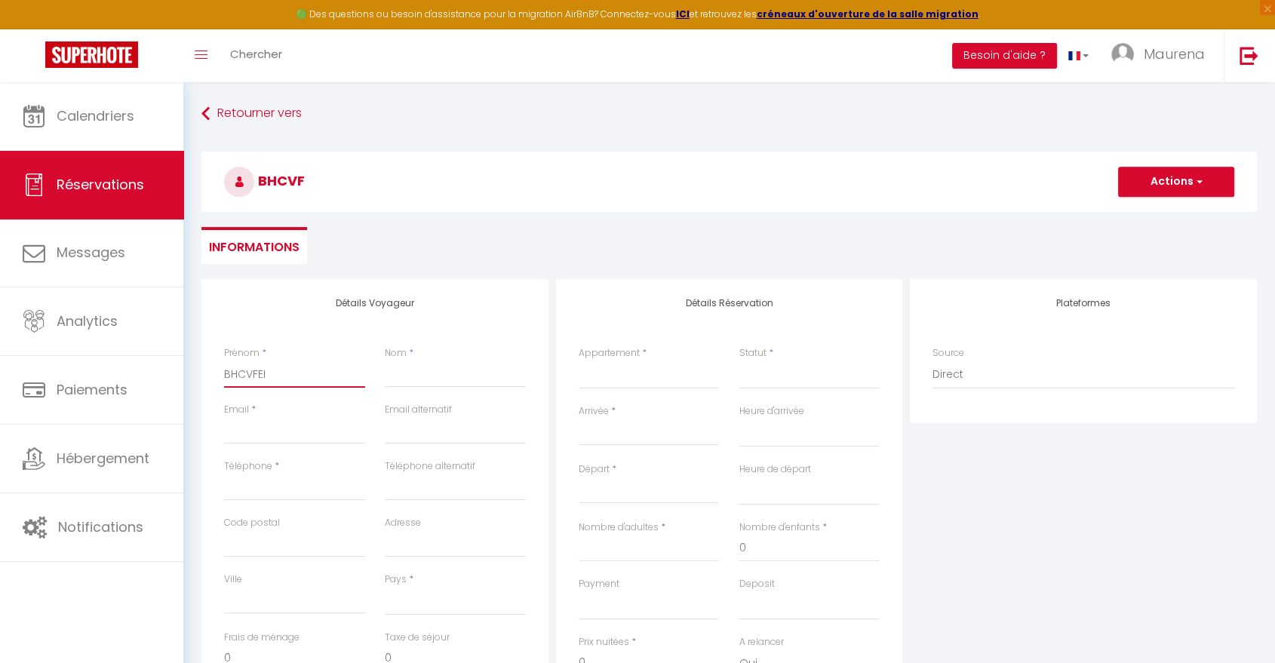
select select
checkbox input "false"
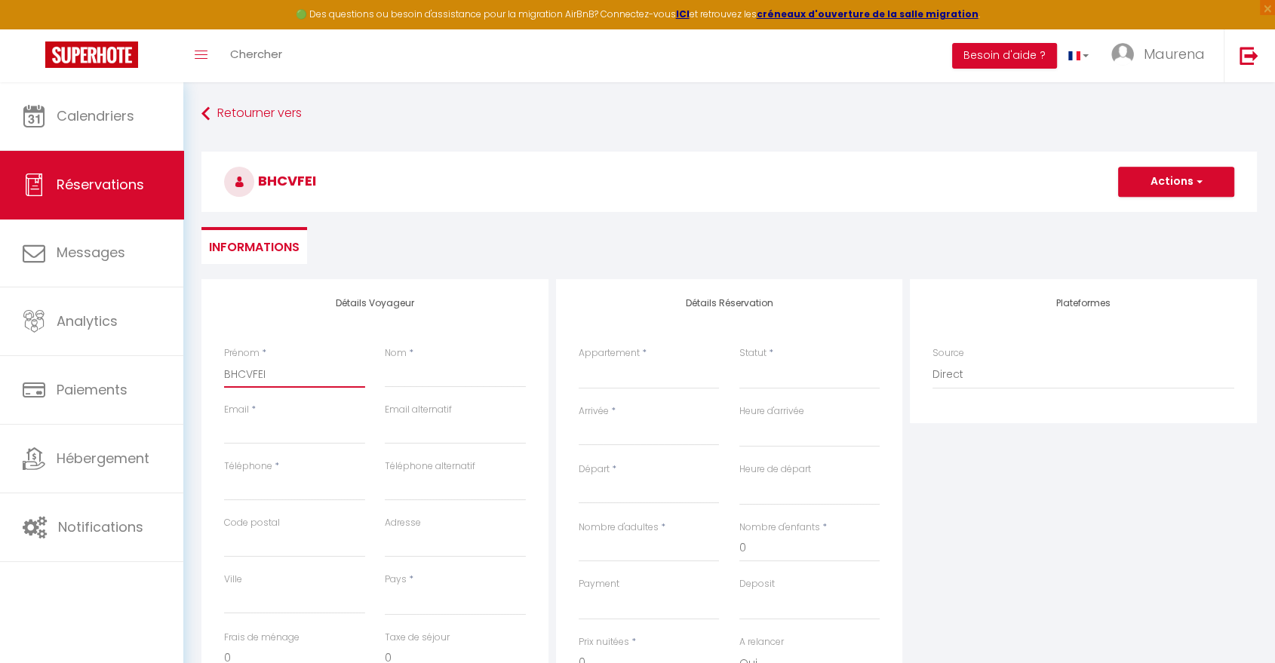
type input "BHCVFEI"
click at [429, 379] on input "Nom" at bounding box center [455, 374] width 141 height 27
type input "B"
select select
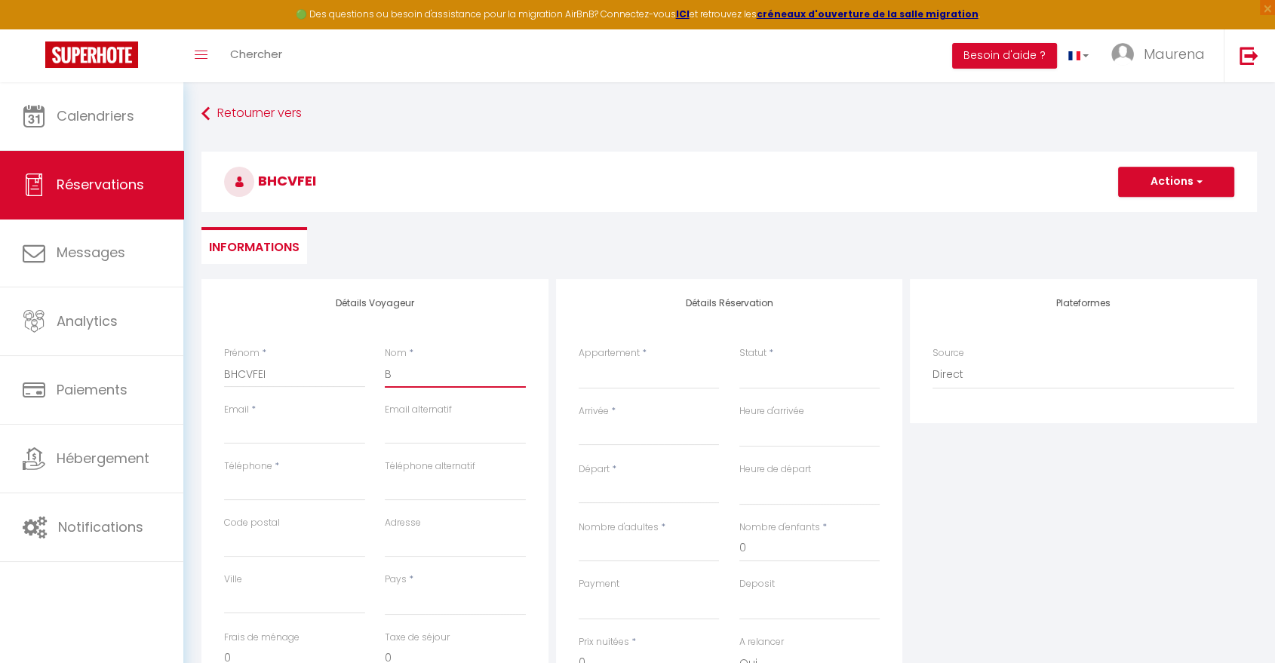
select select
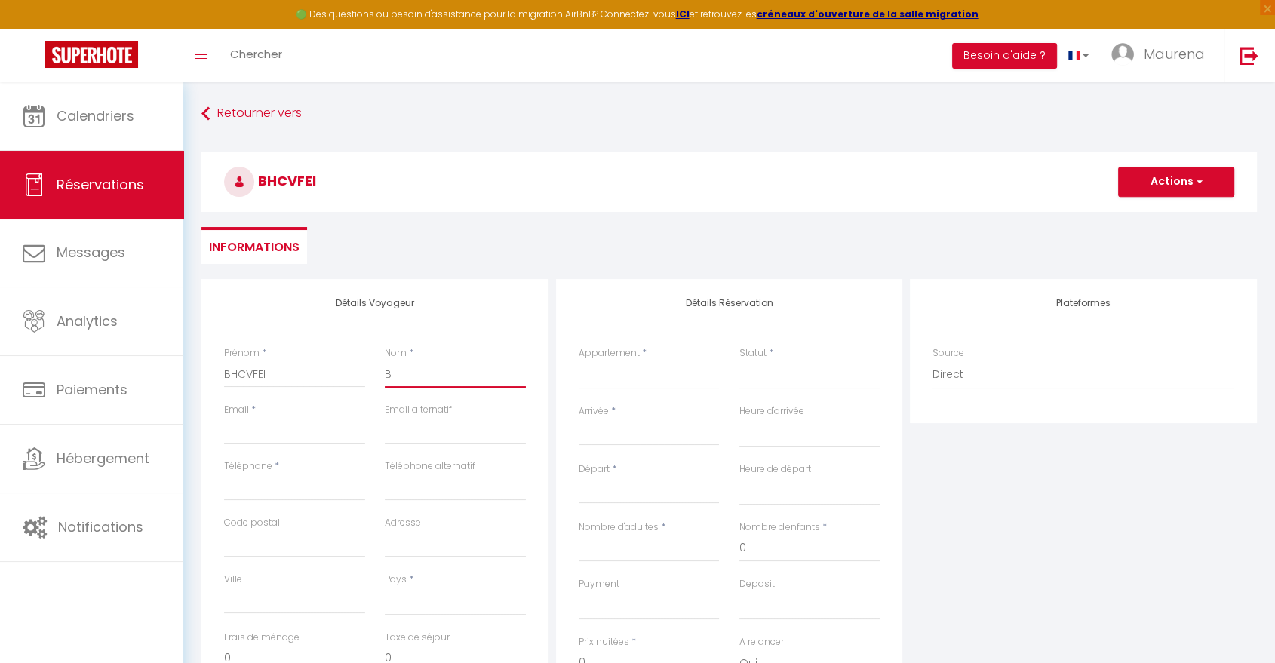
checkbox input "false"
type input "BI"
select select
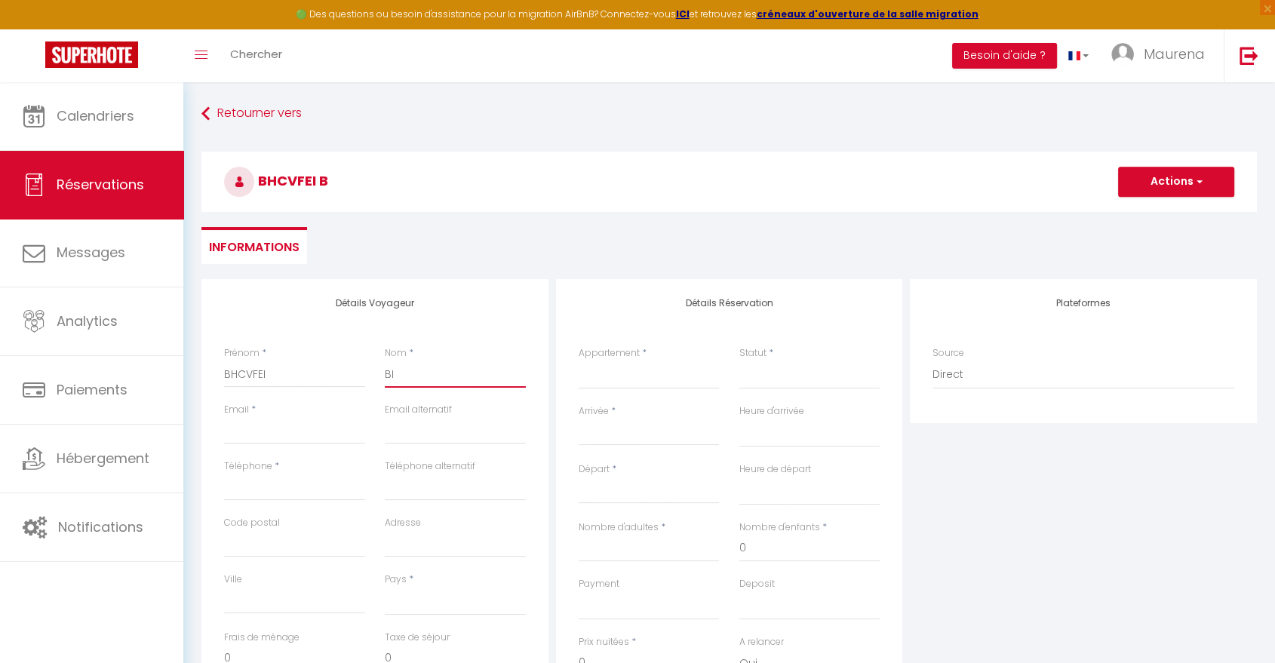
select select
checkbox input "false"
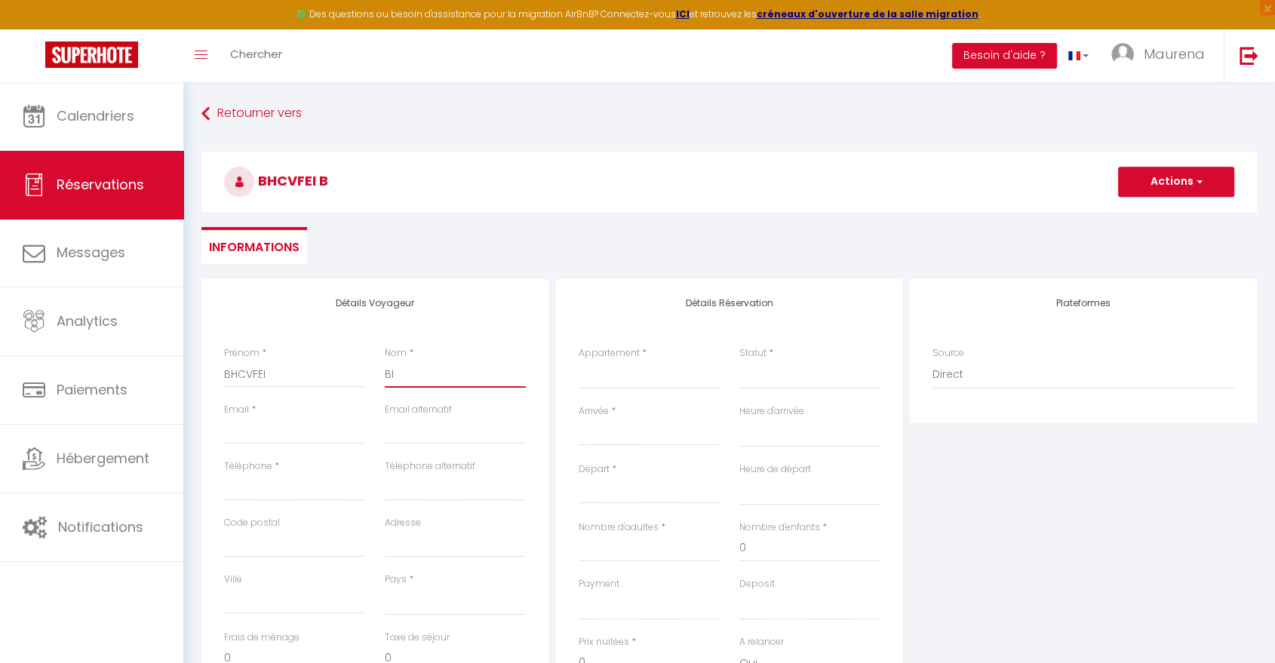
type input "BIH"
select select
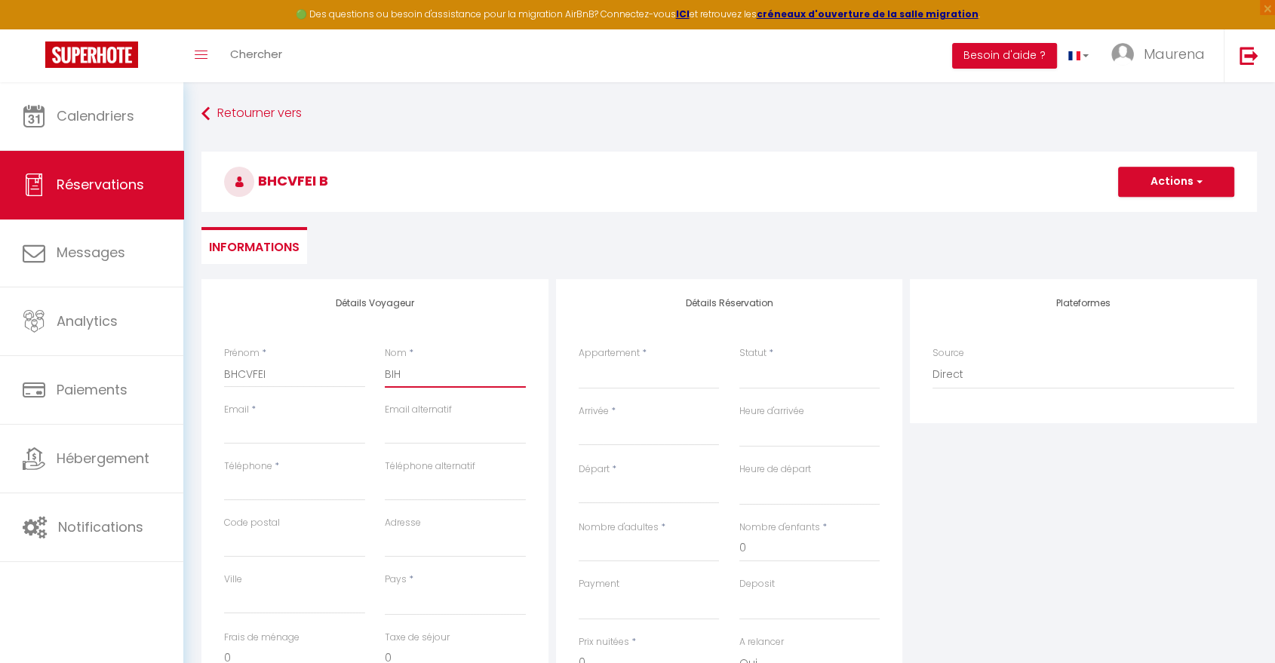
select select
checkbox input "false"
type input "BIHC"
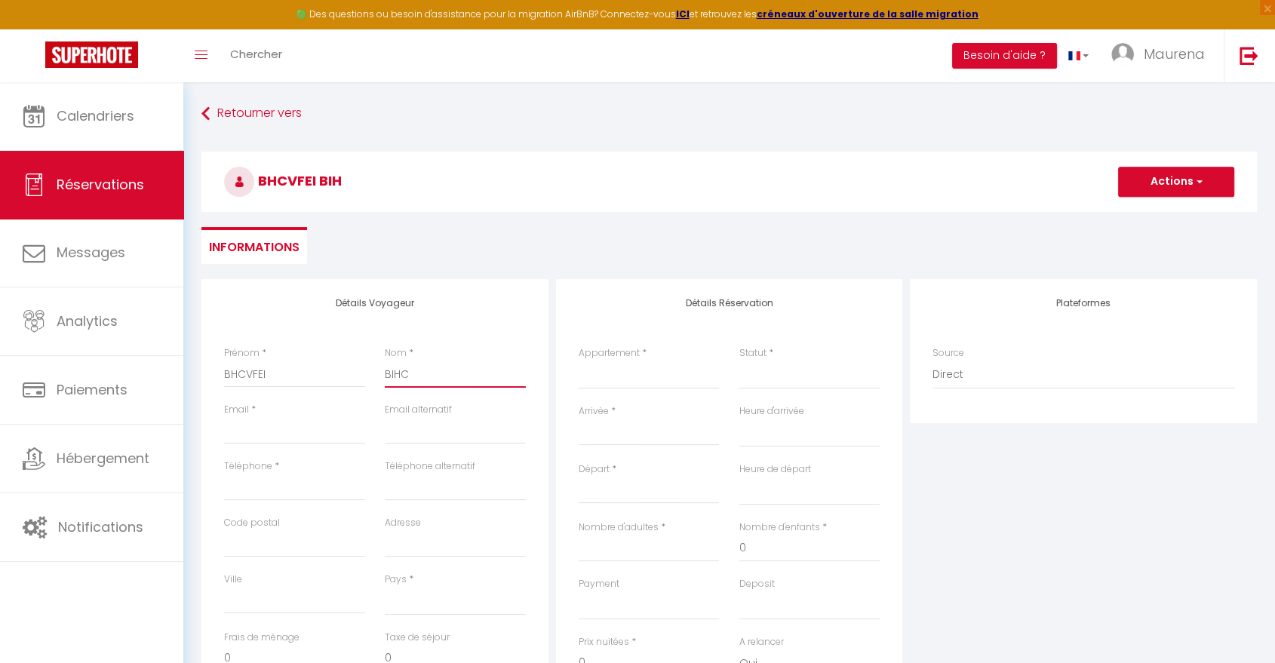
select select
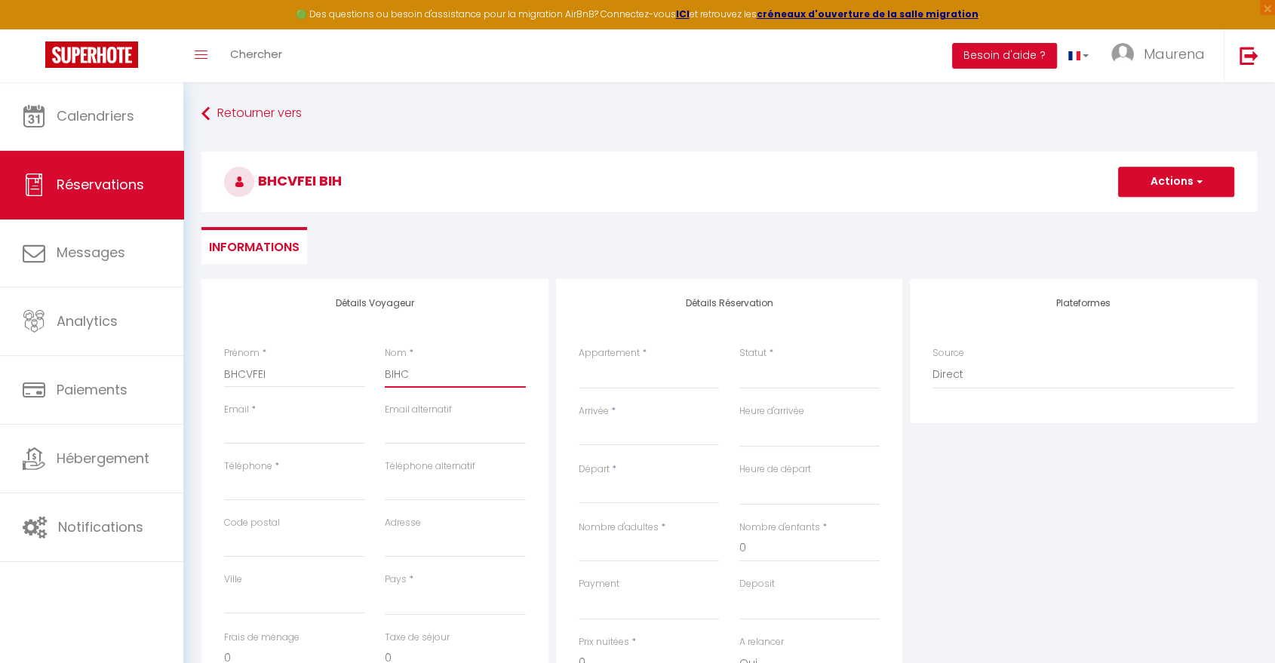
select select
checkbox input "false"
type input "BIHCRE"
select select
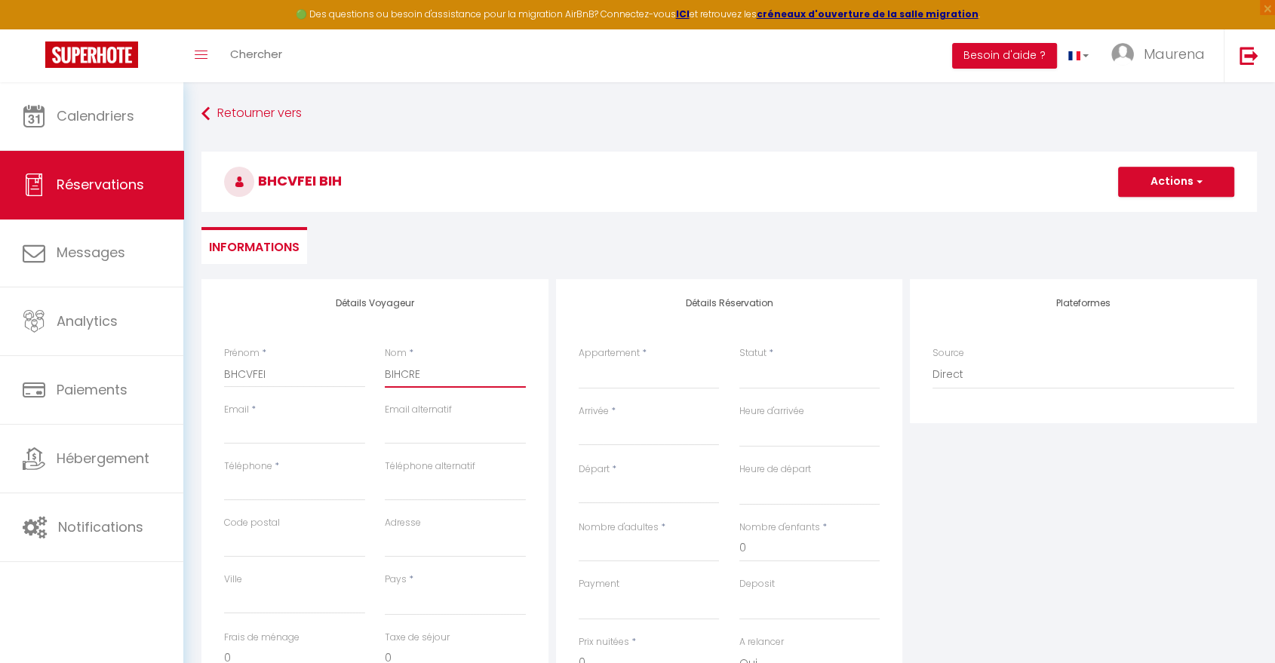
select select
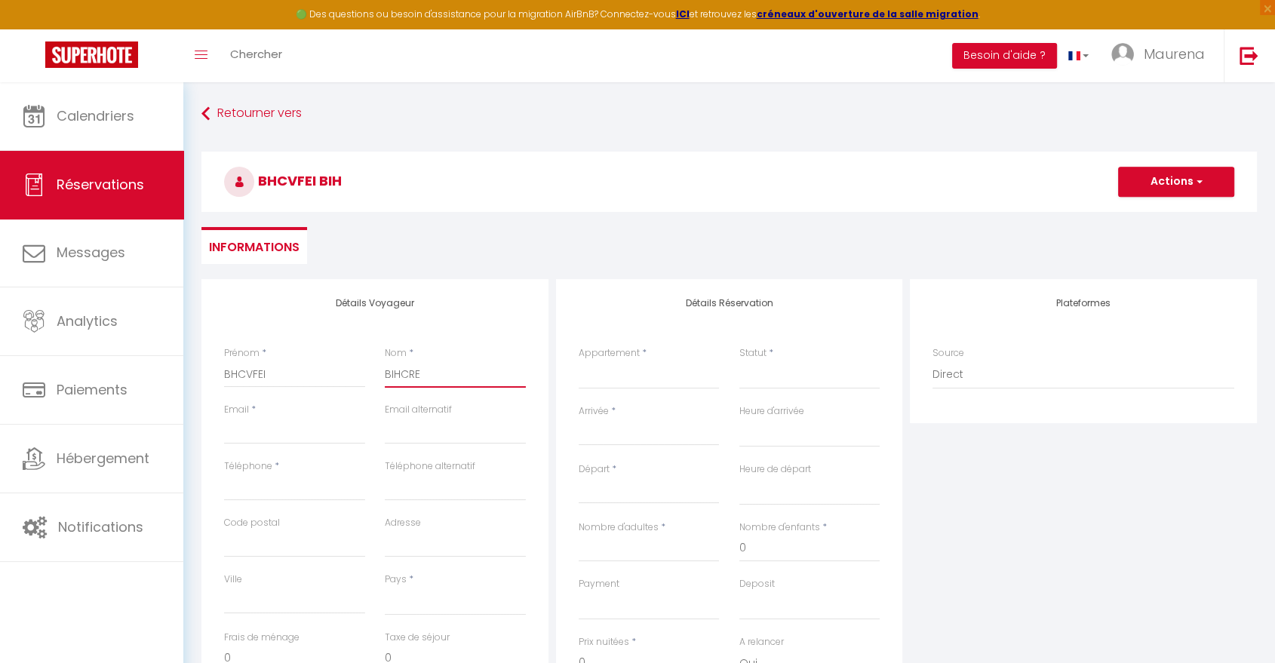
select select
checkbox input "false"
type input "BIHCRE"
click at [328, 429] on input "Email client" at bounding box center [294, 430] width 141 height 27
type input "B"
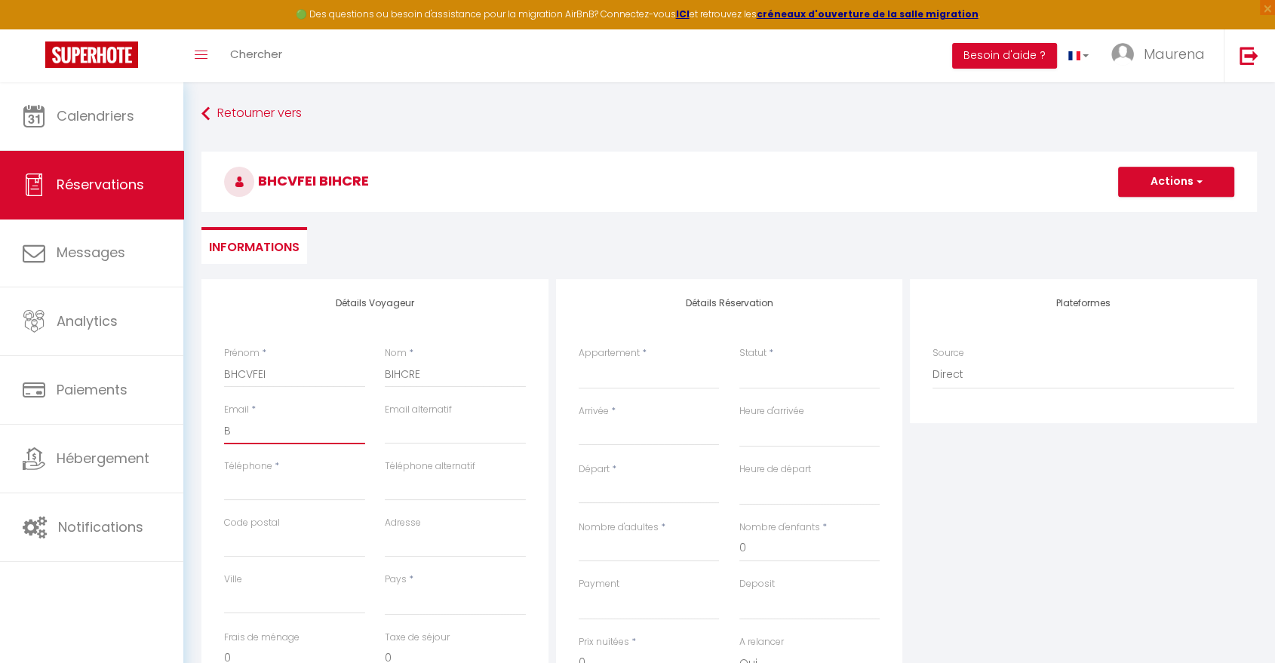
select select
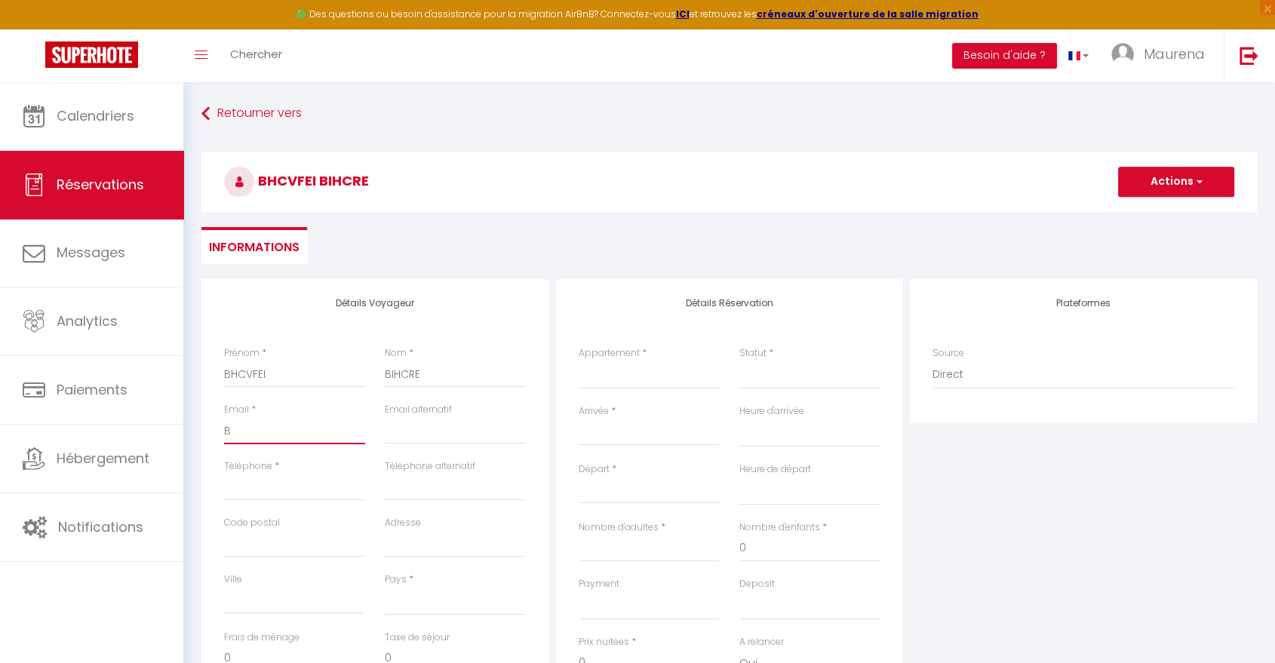
select select
checkbox input "false"
type input "BH"
select select
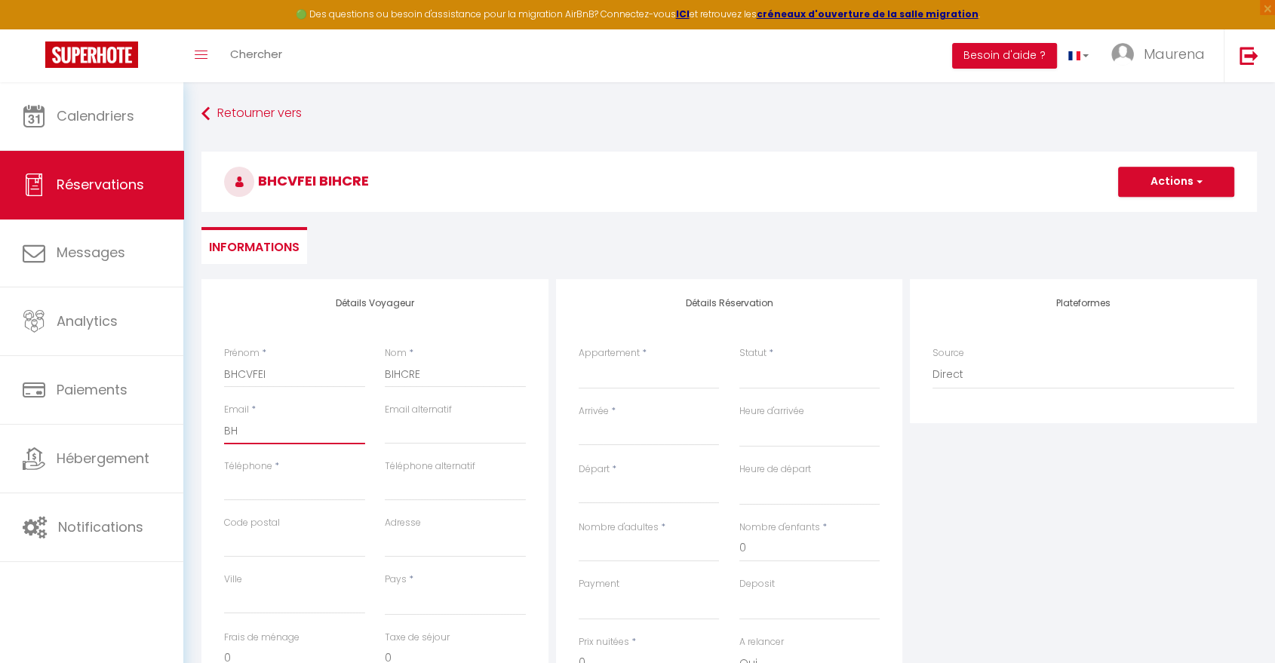
select select
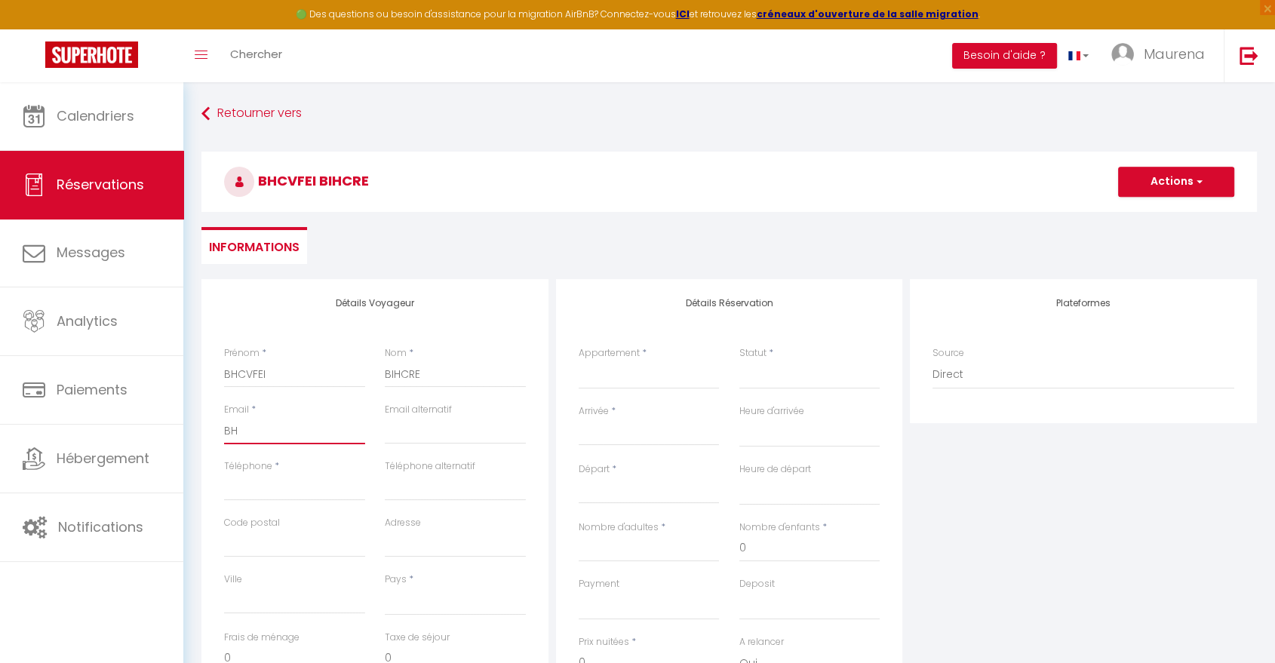
select select
checkbox input "false"
type input "BHI"
select select
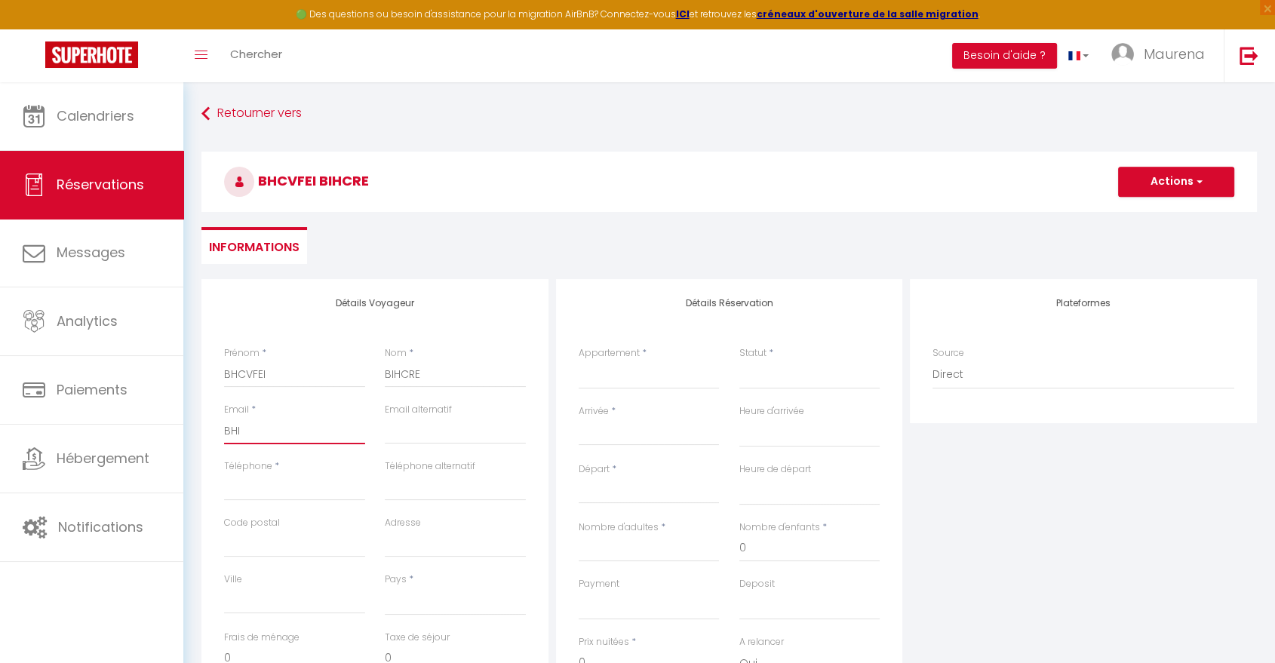
select select
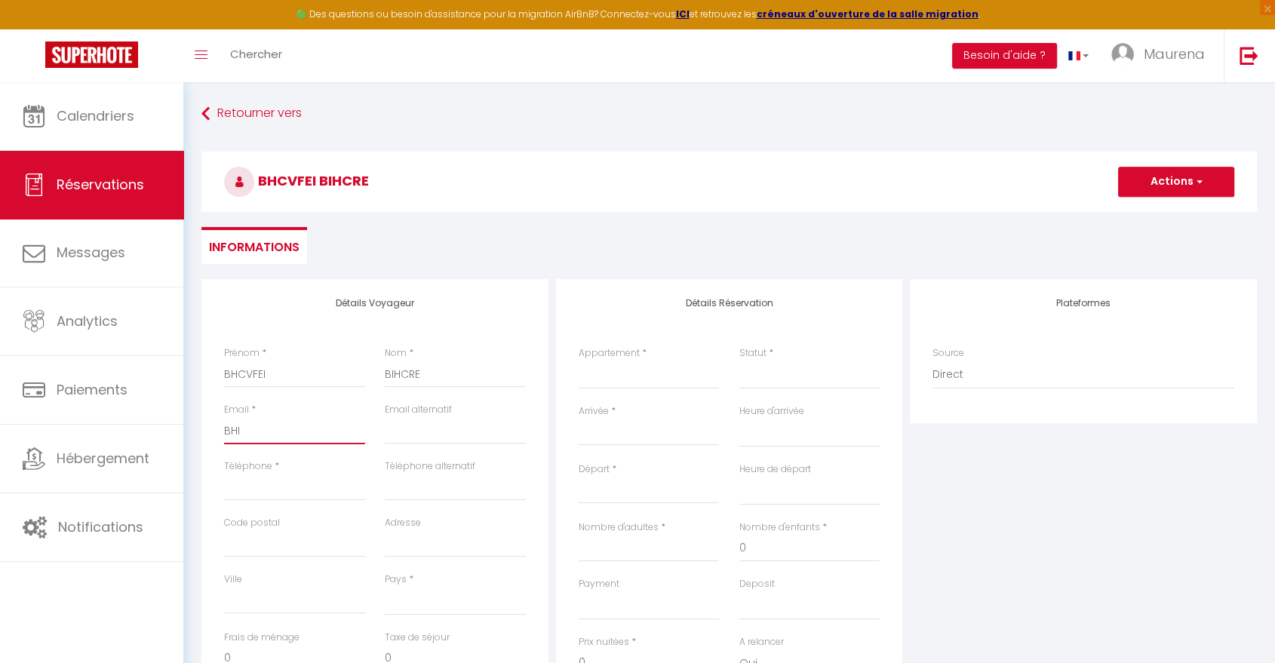
checkbox input "false"
type input "BHIF"
select select
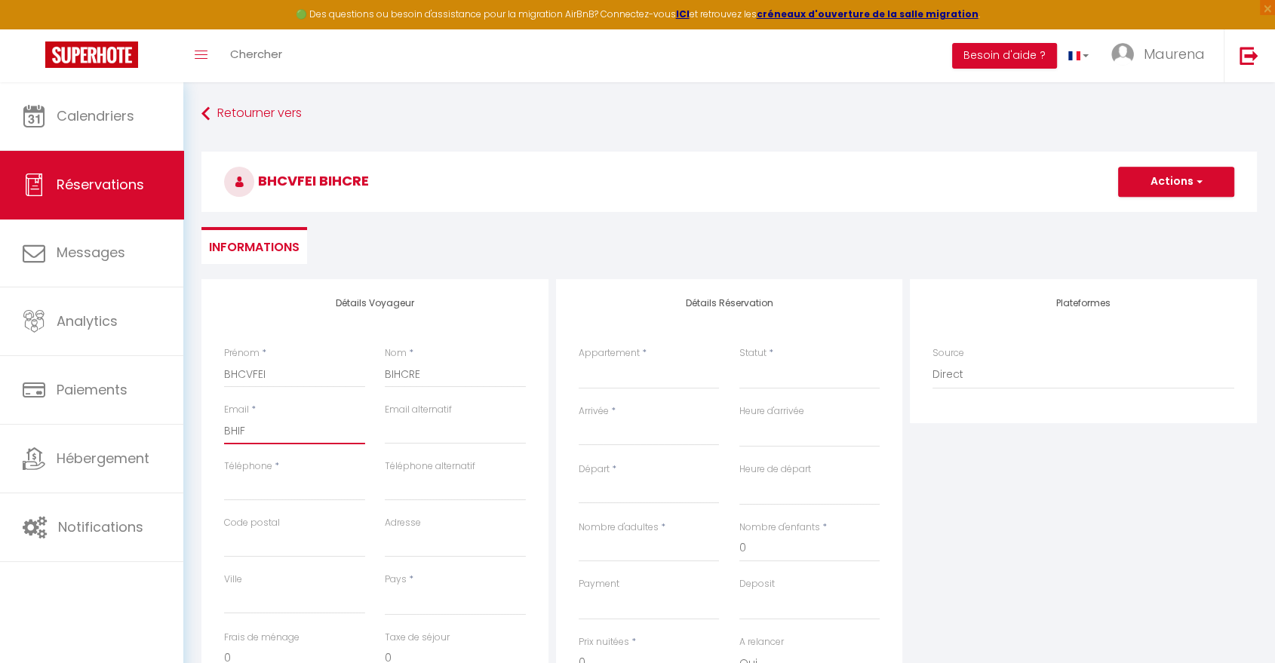
select select
checkbox input "false"
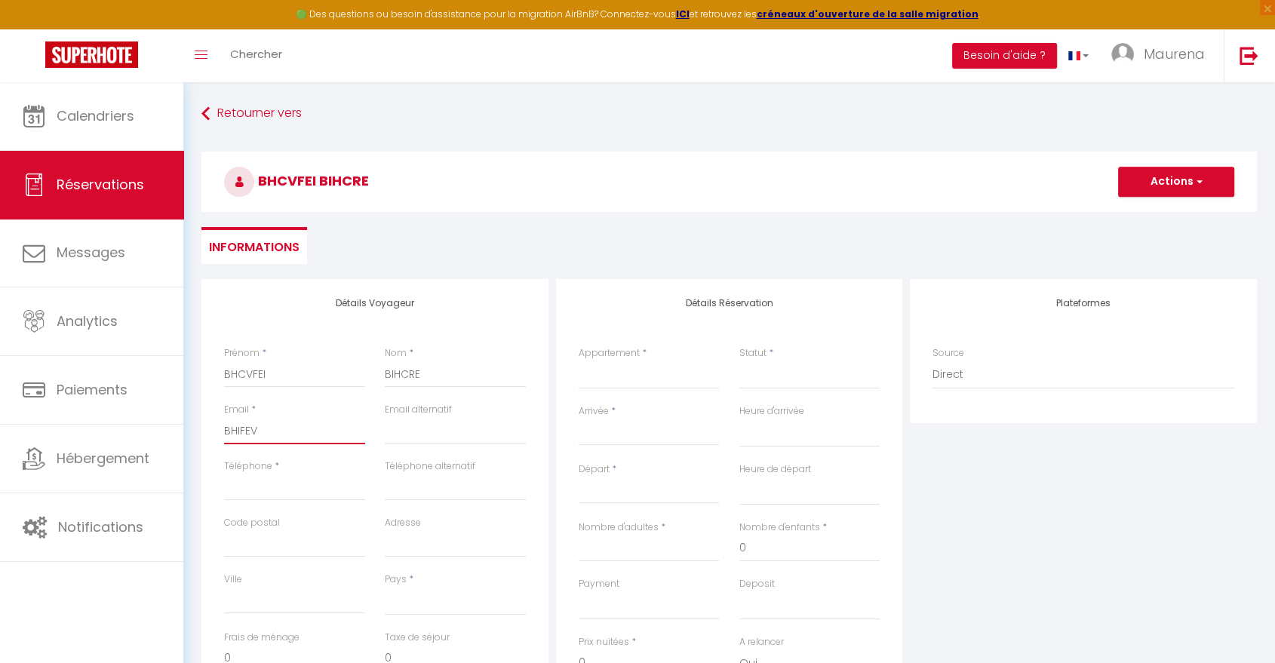
type input "BHIFEVI"
select select
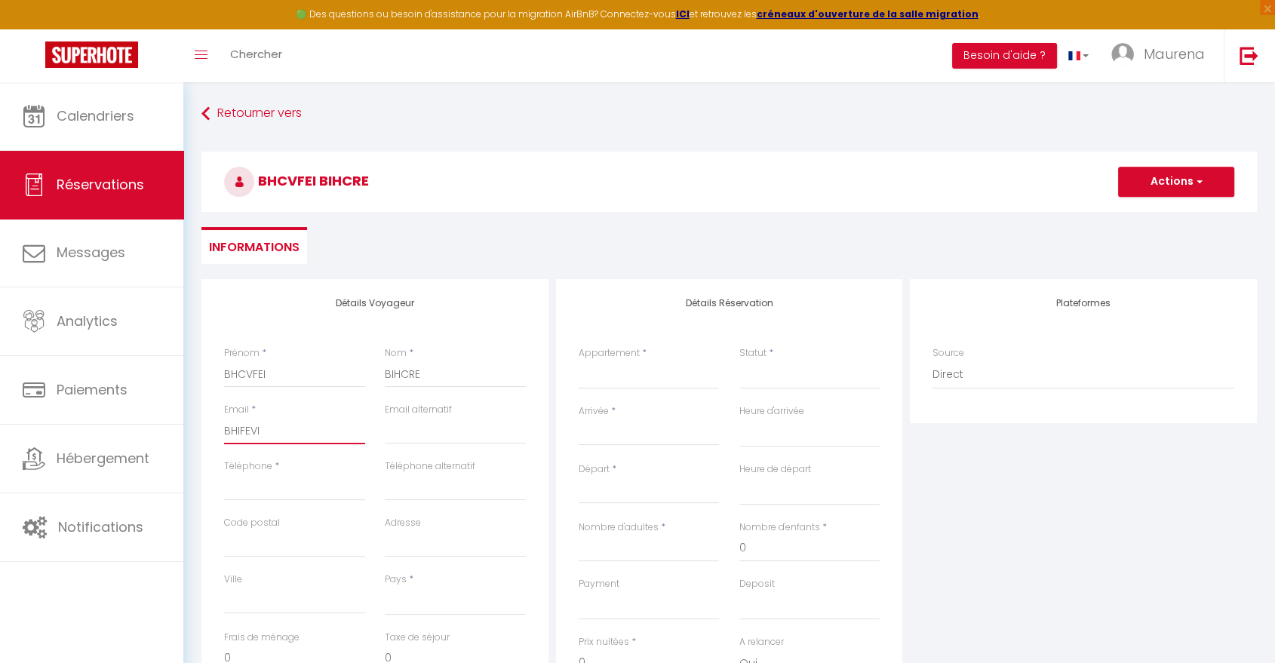
select select
checkbox input "false"
type input "BHIFEVIO"
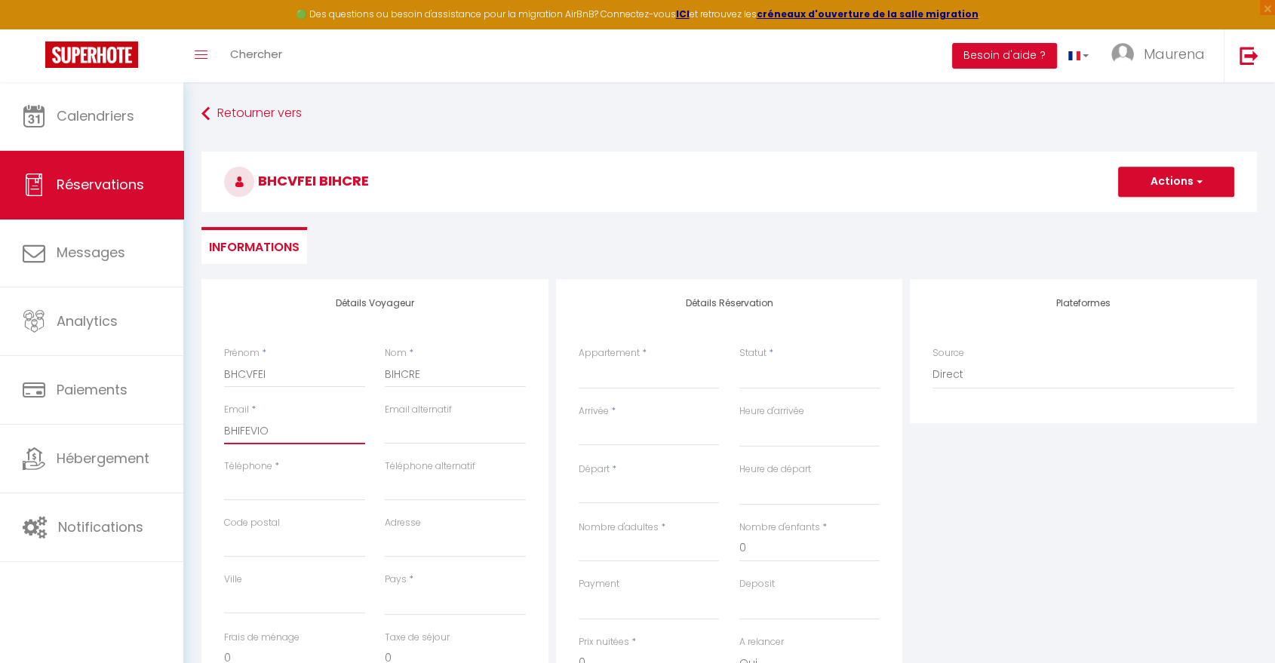
select select
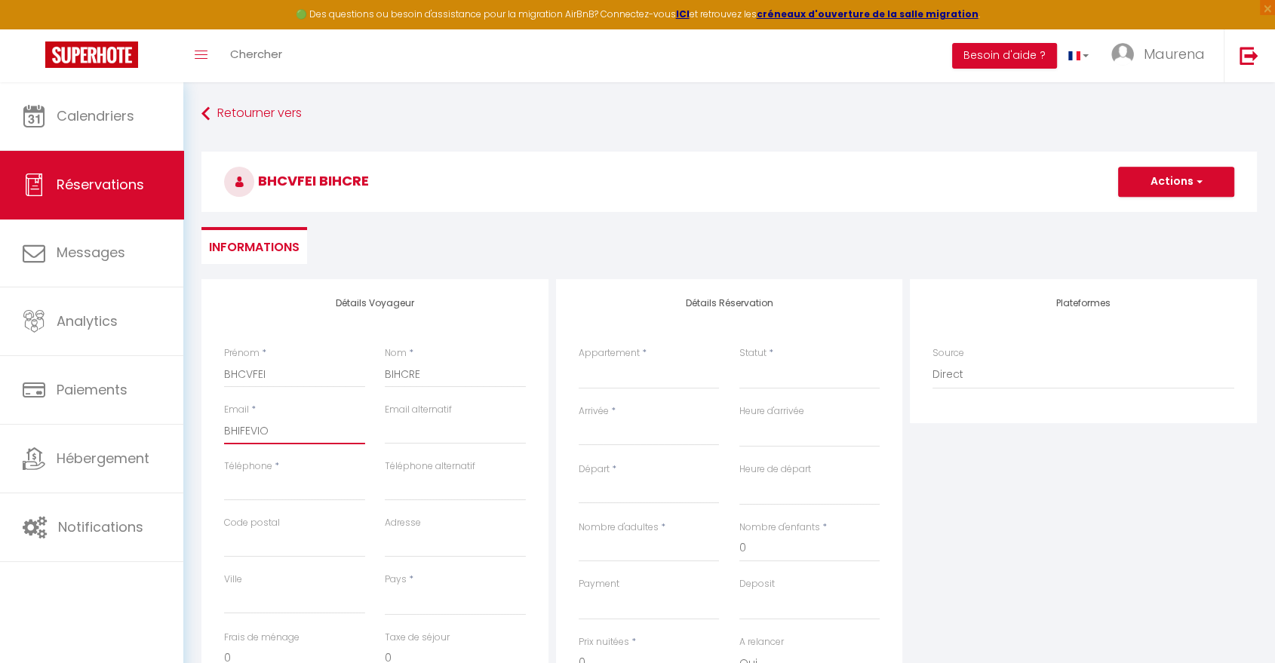
select select
checkbox input "false"
type input "BHIFEVIOR"
select select
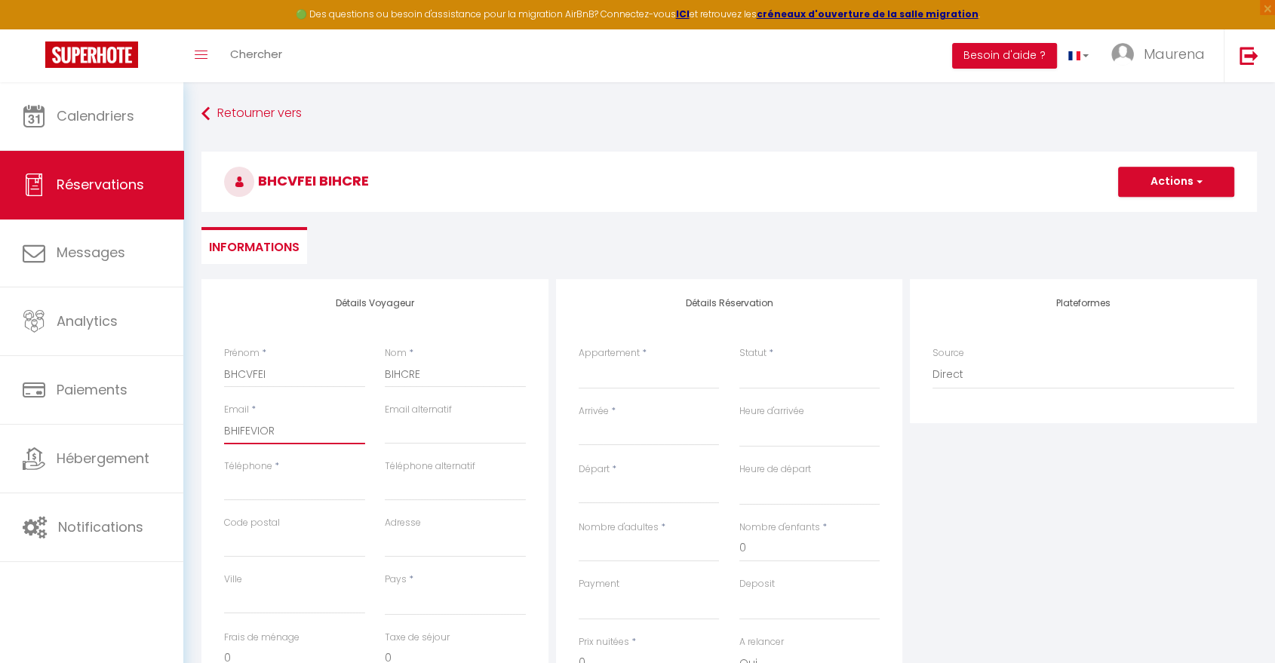
select select
click at [314, 491] on input "Téléphone" at bounding box center [294, 487] width 141 height 27
click at [411, 608] on select "[GEOGRAPHIC_DATA] [GEOGRAPHIC_DATA] [GEOGRAPHIC_DATA] [GEOGRAPHIC_DATA] [GEOGRA…" at bounding box center [455, 601] width 141 height 29
click at [385, 587] on select "[GEOGRAPHIC_DATA] [GEOGRAPHIC_DATA] [GEOGRAPHIC_DATA] [GEOGRAPHIC_DATA] [GEOGRA…" at bounding box center [455, 601] width 141 height 29
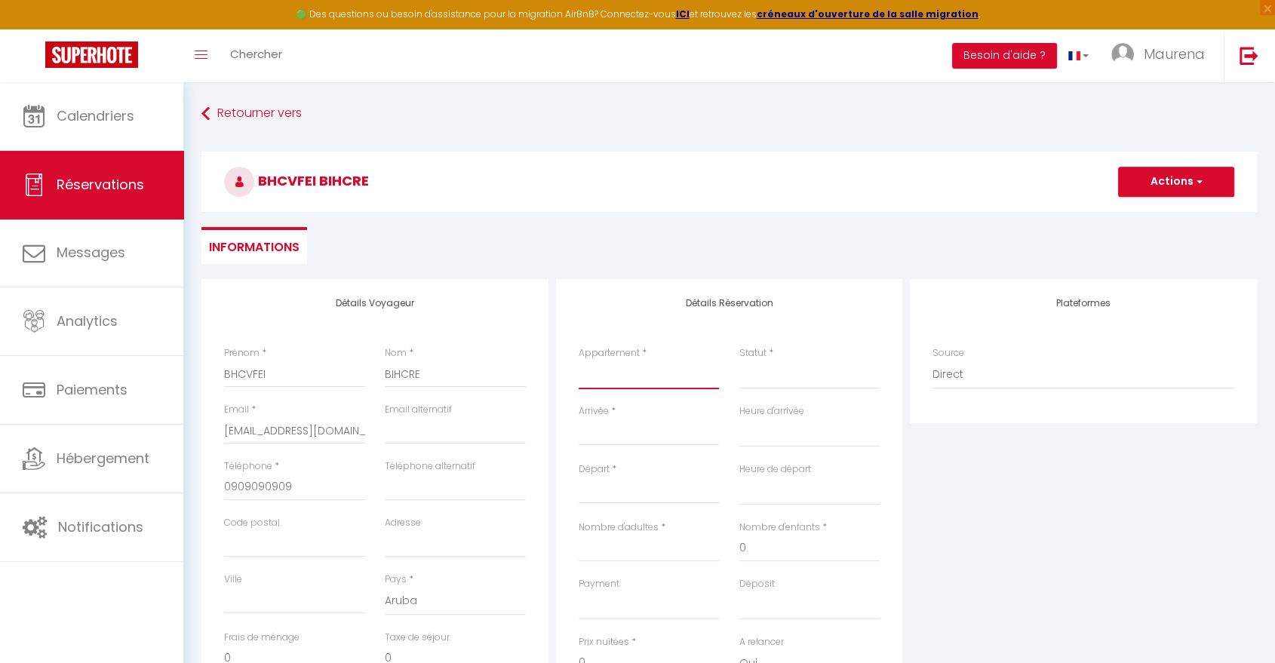
click at [631, 374] on select "Le Rivage - T4 - Confort & Vue Lac chambre avec salle [PERSON_NAME] · Chambre a…" at bounding box center [649, 375] width 141 height 29
click at [579, 361] on select "Le Rivage - T4 - Confort & Vue Lac chambre avec salle [PERSON_NAME] · Chambre a…" at bounding box center [649, 375] width 141 height 29
click at [813, 384] on select "Confirmé Non Confirmé [PERSON_NAME] par le voyageur No Show Request" at bounding box center [810, 375] width 141 height 29
click at [774, 388] on select "Confirmé Non Confirmé [PERSON_NAME] par le voyageur No Show Request" at bounding box center [810, 375] width 141 height 29
click at [768, 365] on select "Confirmé Non Confirmé [PERSON_NAME] par le voyageur No Show Request" at bounding box center [810, 375] width 141 height 29
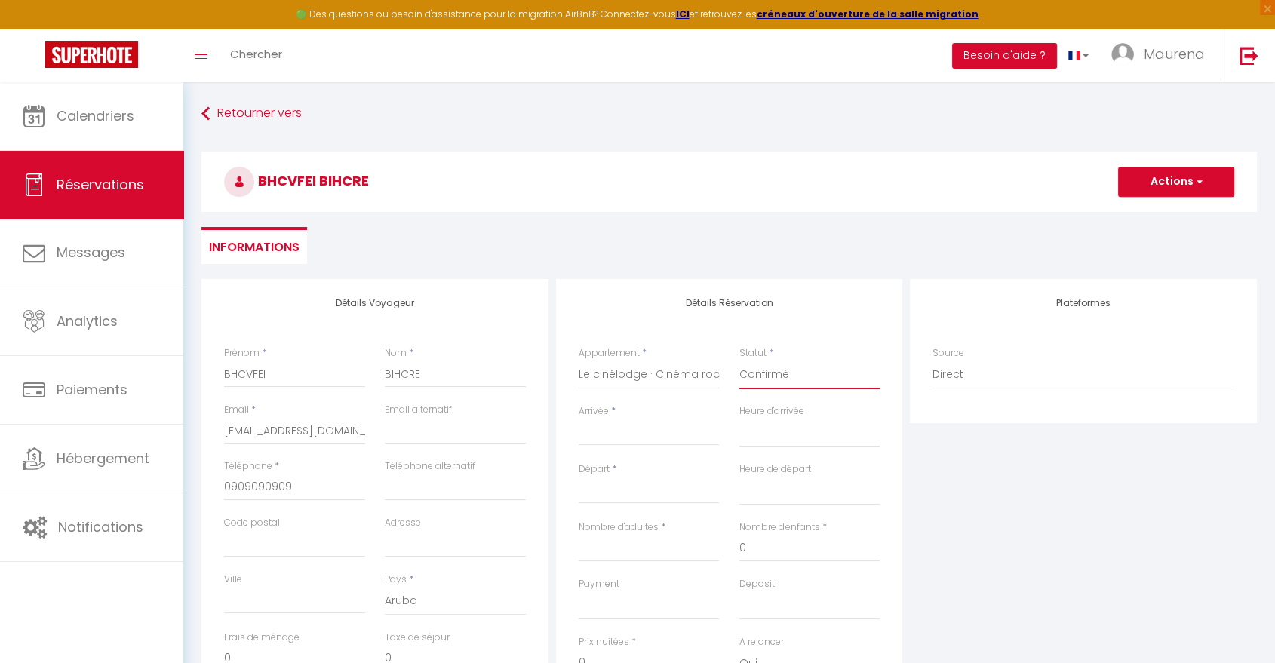
click at [740, 361] on select "Confirmé Non Confirmé [PERSON_NAME] par le voyageur No Show Request" at bounding box center [810, 375] width 141 height 29
click at [661, 433] on input "Arrivée" at bounding box center [649, 434] width 141 height 20
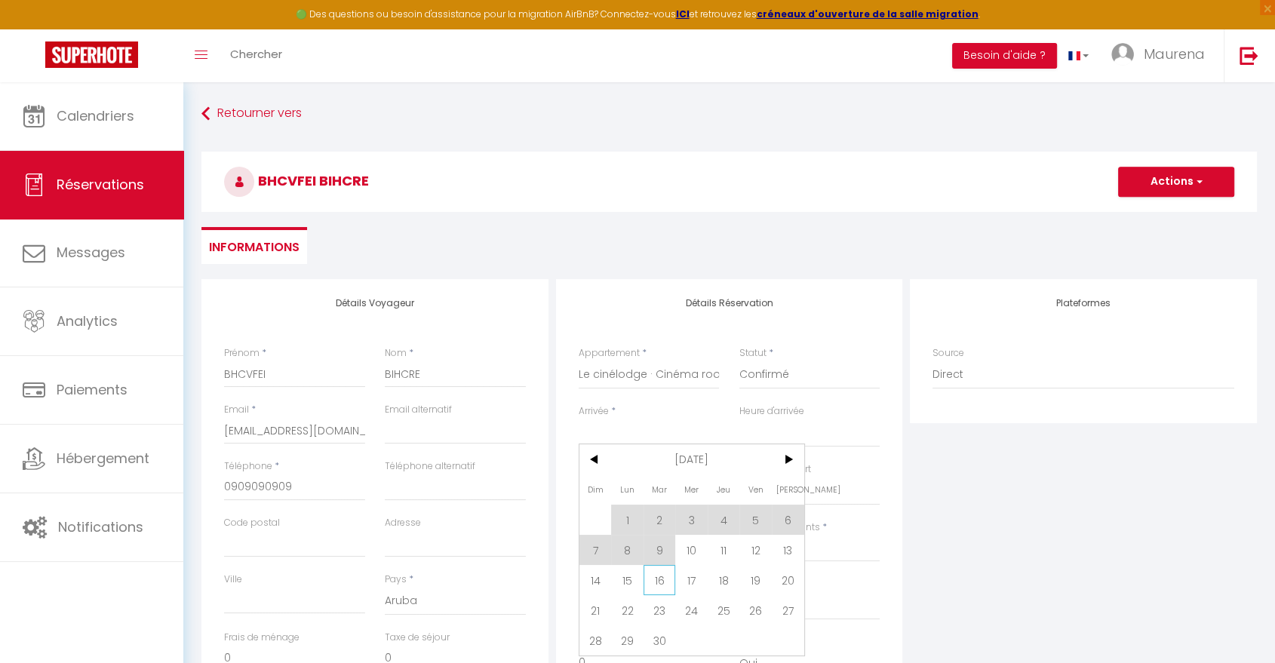
click at [661, 577] on span "16" at bounding box center [660, 580] width 32 height 30
click at [724, 583] on div "Payment OK KO" at bounding box center [649, 606] width 161 height 58
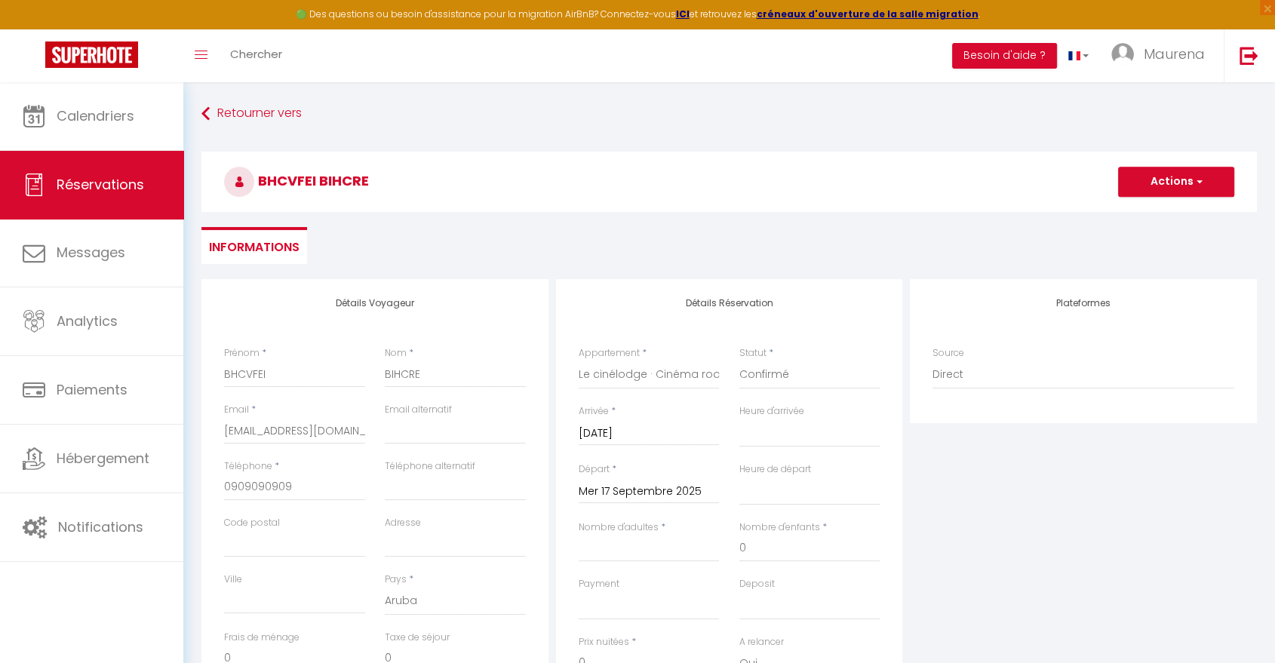
click at [632, 443] on div "Mar 16 Septembre 2025 < Sep 2025 > Dim Lun Mar Mer Jeu Ven Sam 1 2 3 4 5 6 7 8 …" at bounding box center [649, 432] width 141 height 27
click at [629, 436] on input "Mar 16 Septembre 2025" at bounding box center [649, 434] width 141 height 20
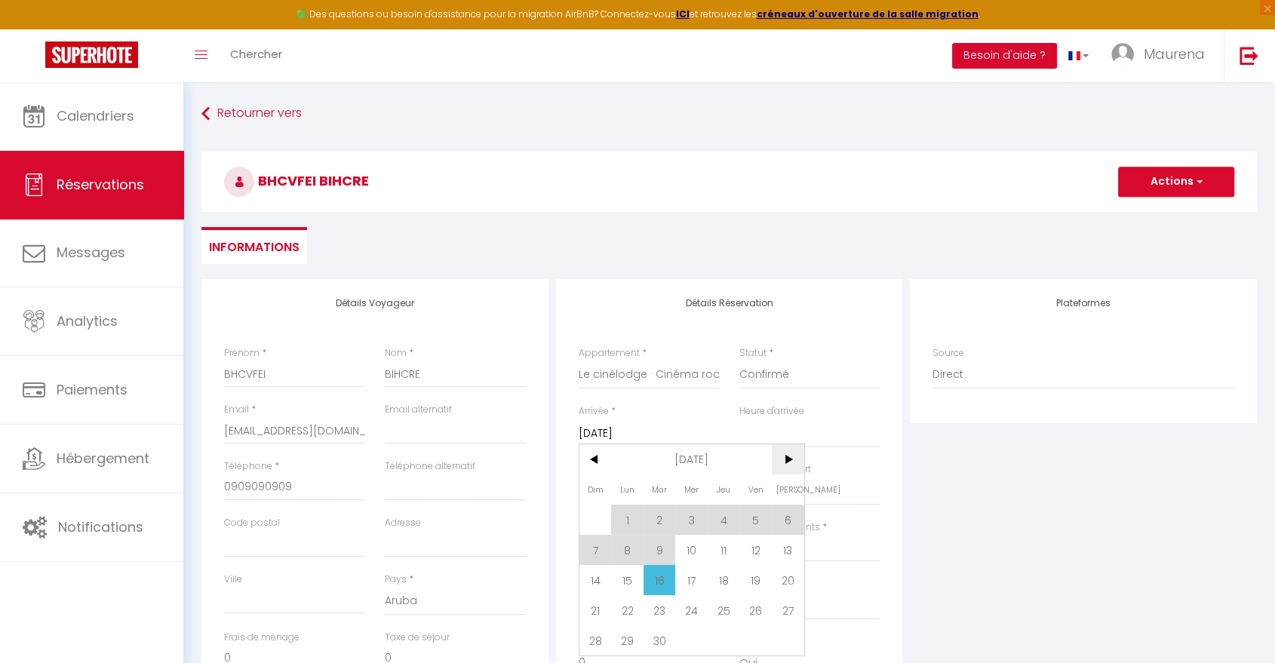
click at [792, 459] on span ">" at bounding box center [788, 459] width 32 height 30
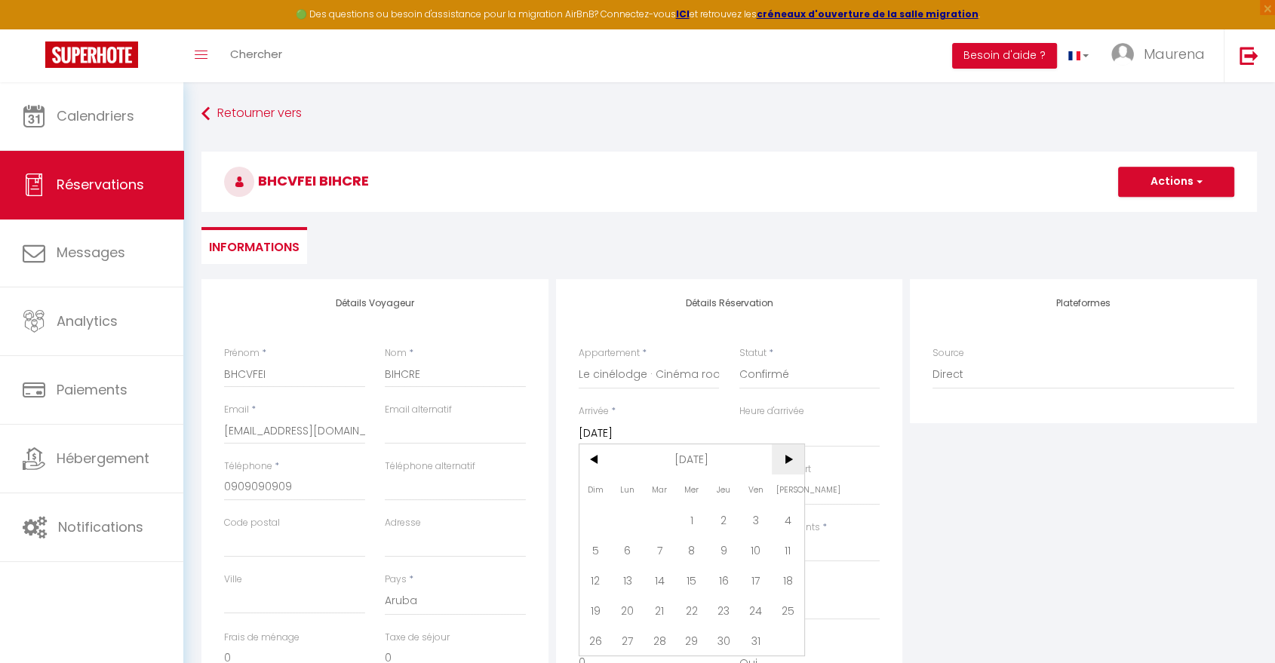
click at [789, 458] on span ">" at bounding box center [788, 459] width 32 height 30
click at [628, 552] on span "5" at bounding box center [627, 550] width 32 height 30
click at [651, 551] on input "Nombre d'adultes" at bounding box center [649, 548] width 141 height 27
click at [657, 551] on input "Nombre d'adultes" at bounding box center [649, 548] width 141 height 27
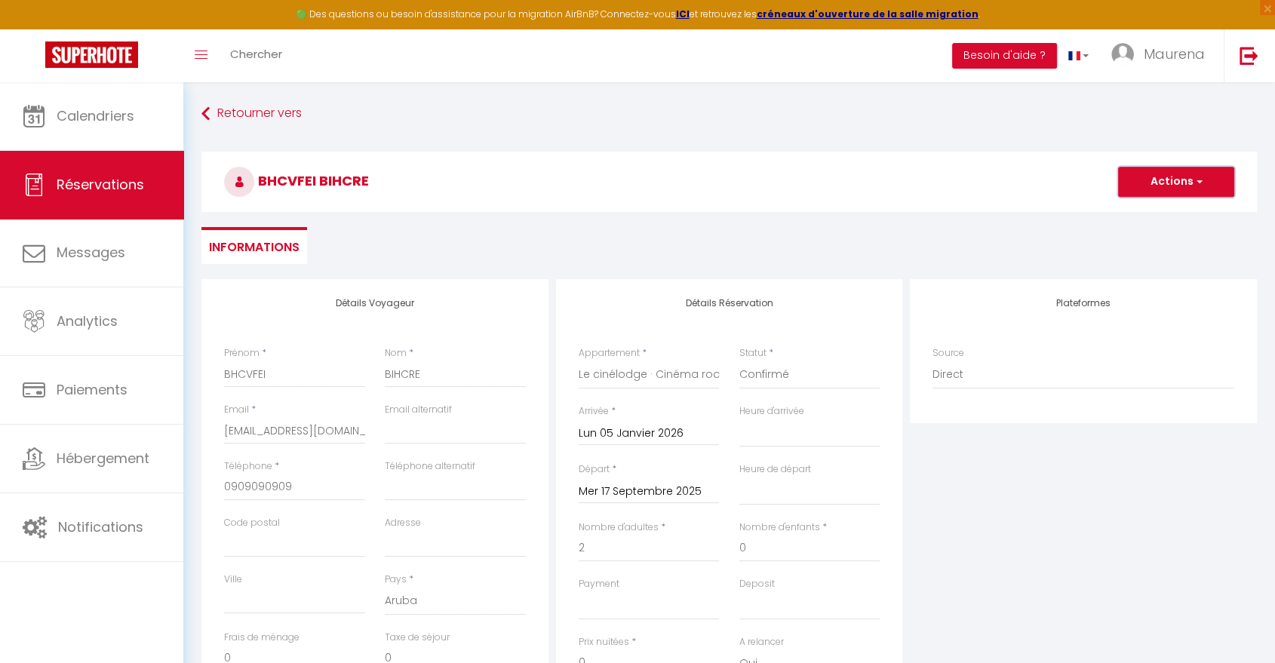
click at [1166, 180] on button "Actions" at bounding box center [1176, 182] width 116 height 30
click at [1148, 209] on link "Enregistrer" at bounding box center [1161, 215] width 119 height 20
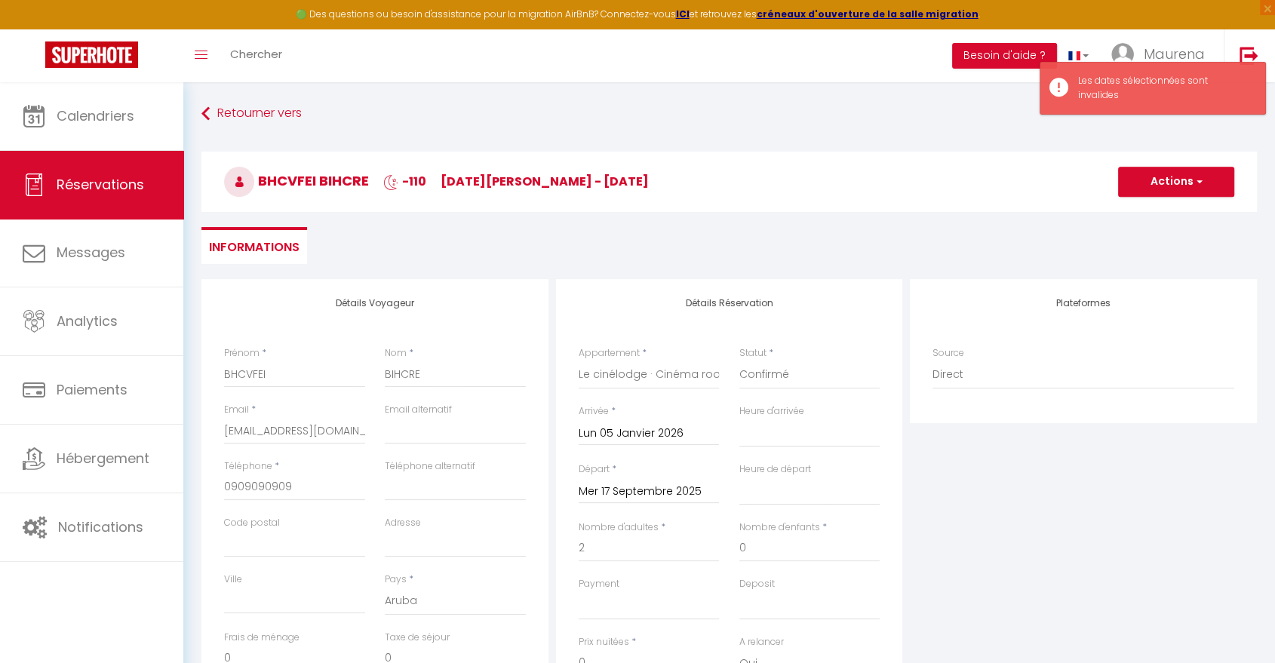
click at [651, 491] on input "Mer 17 Septembre 2025" at bounding box center [649, 492] width 141 height 20
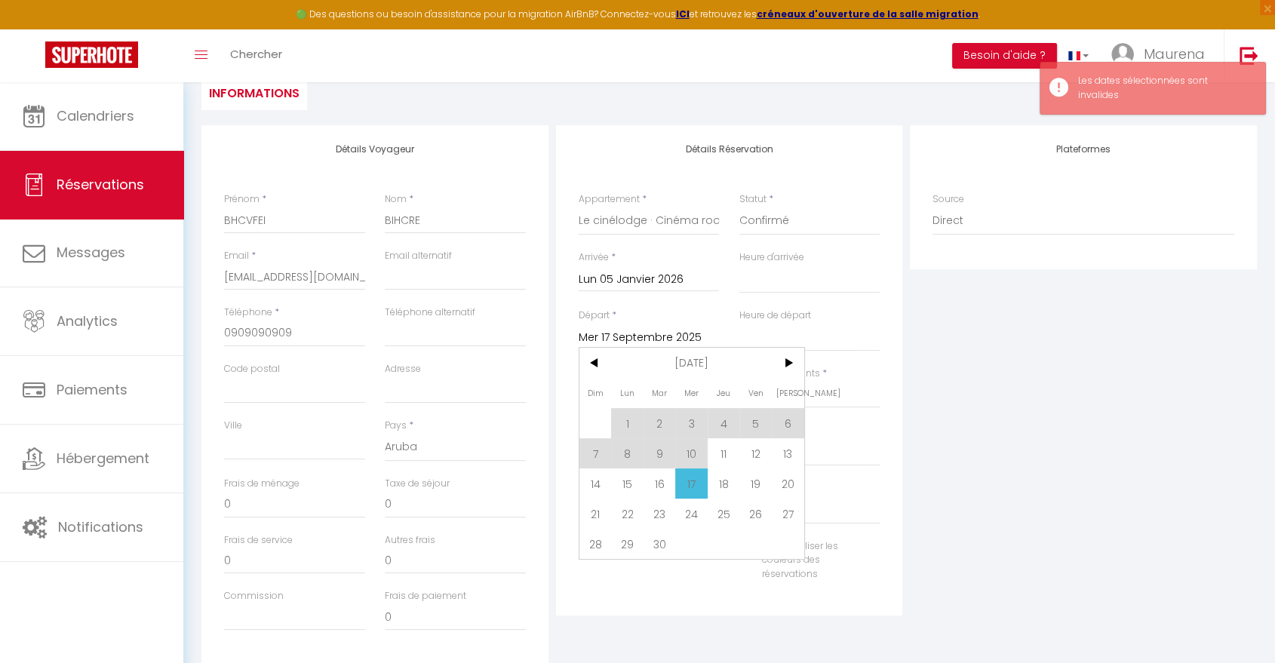
scroll to position [155, 0]
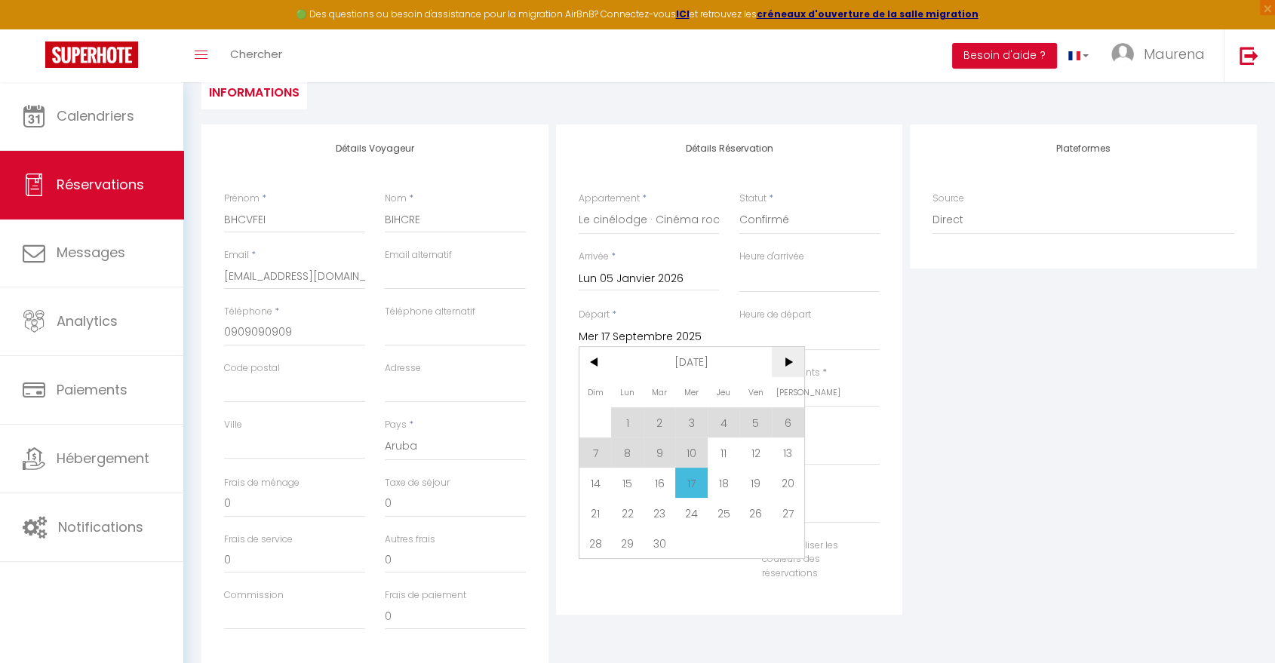
click at [786, 365] on span ">" at bounding box center [788, 362] width 32 height 30
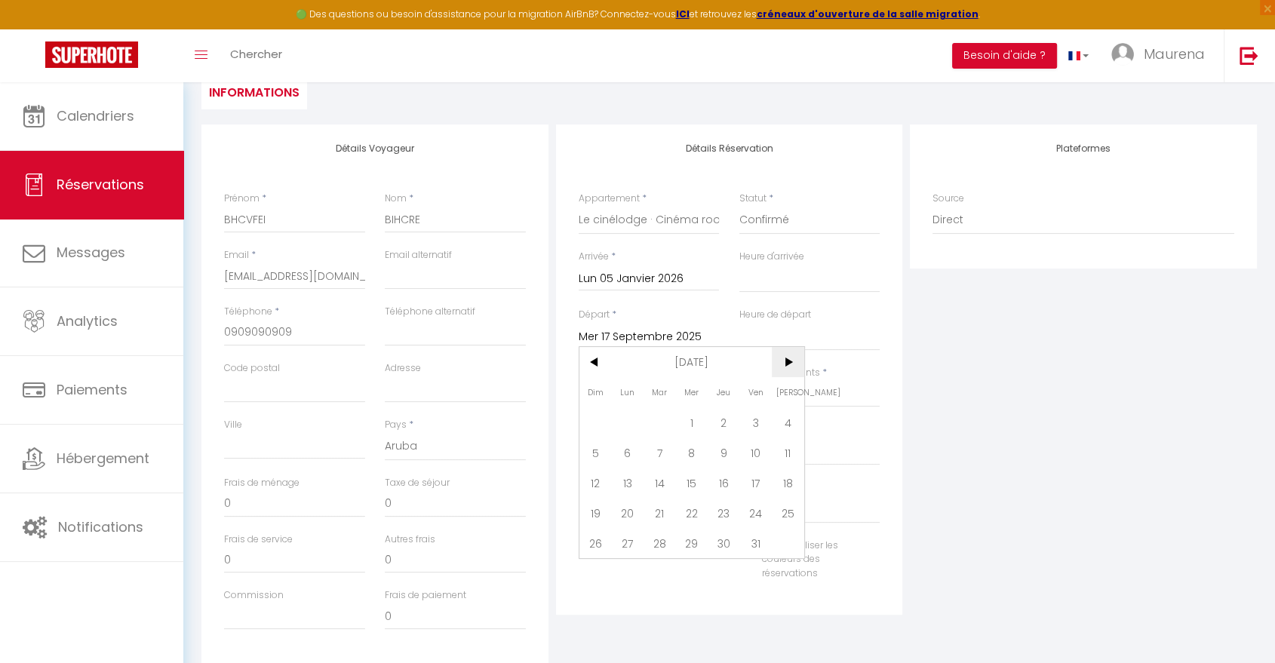
click at [786, 365] on span ">" at bounding box center [788, 362] width 32 height 30
click at [786, 364] on span ">" at bounding box center [788, 362] width 32 height 30
click at [690, 460] on span "7" at bounding box center [691, 453] width 32 height 30
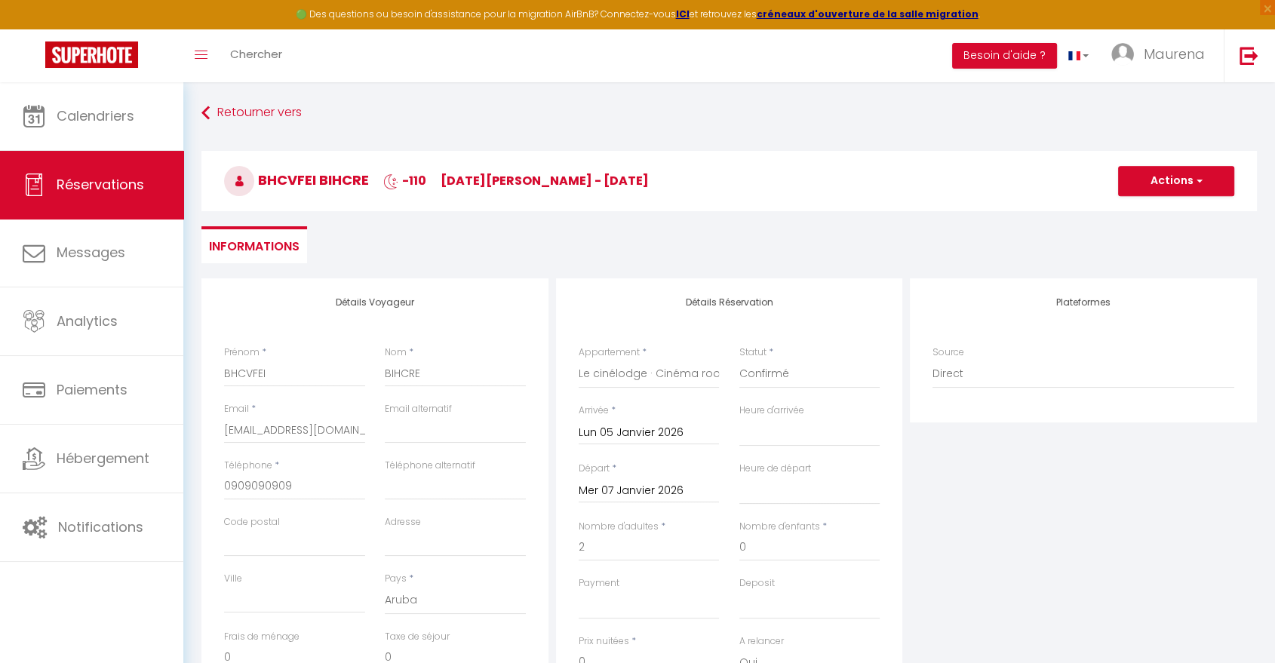
scroll to position [0, 0]
click at [1158, 180] on button "Actions" at bounding box center [1176, 182] width 116 height 30
click at [1151, 217] on link "Enregistrer" at bounding box center [1161, 215] width 119 height 20
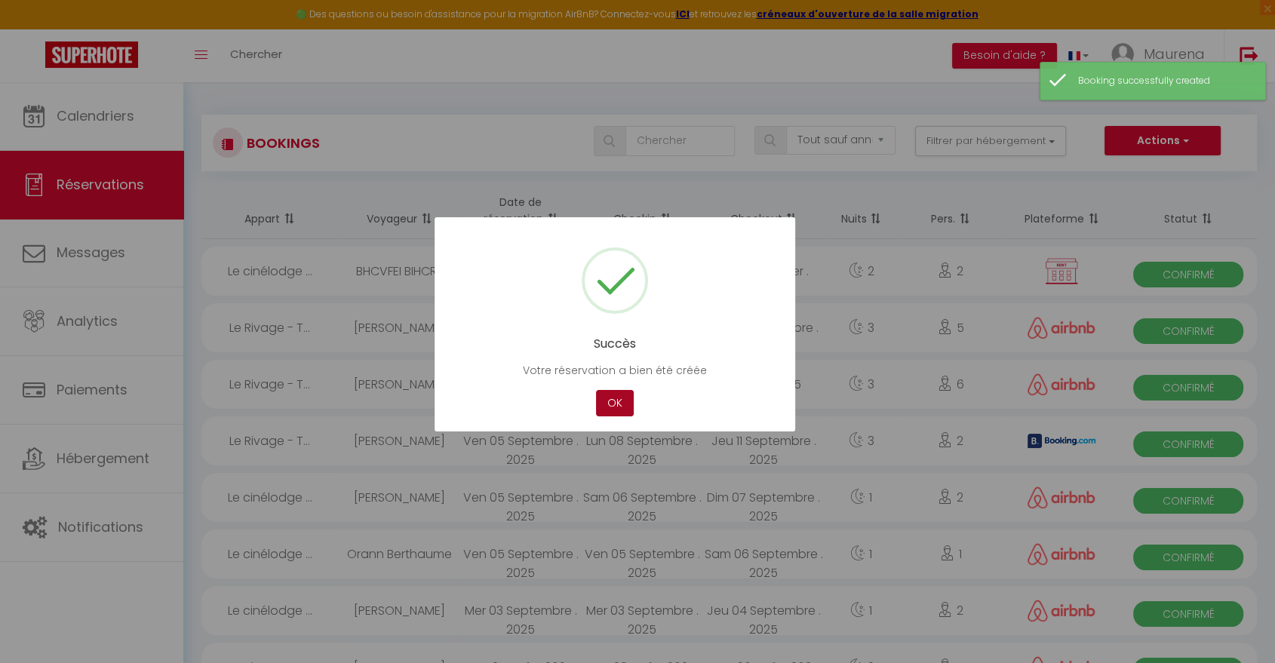
click at [616, 398] on button "OK" at bounding box center [615, 403] width 38 height 26
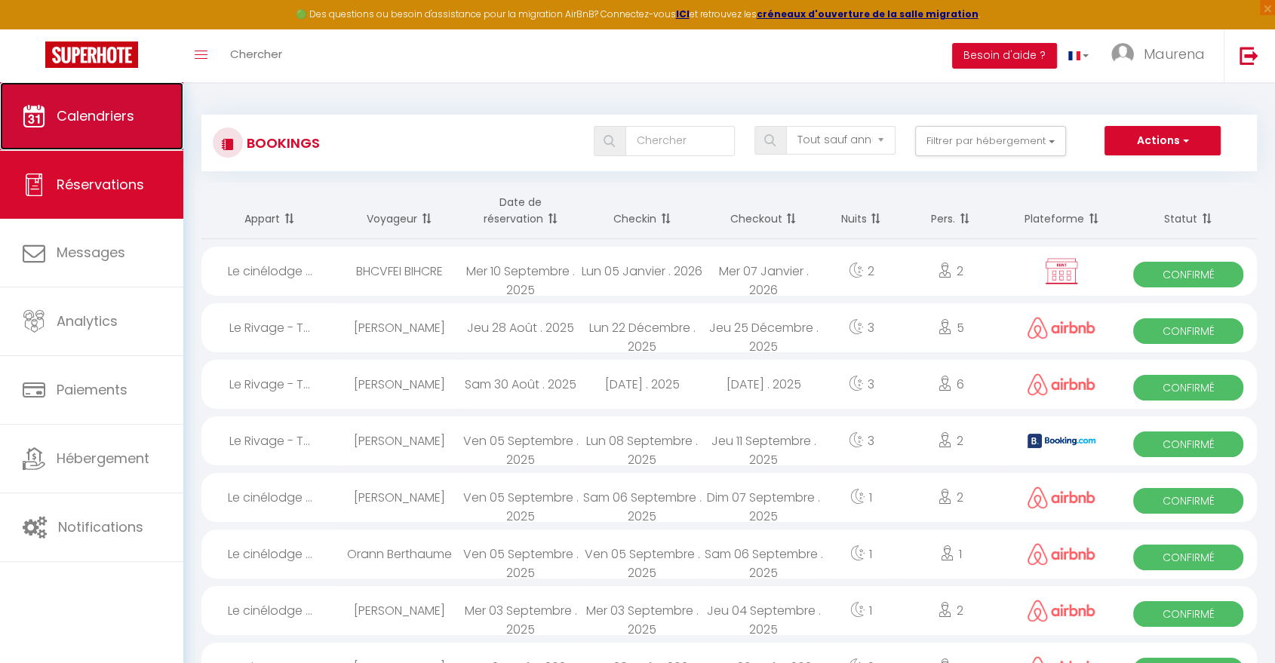
click at [109, 111] on span "Calendriers" at bounding box center [96, 115] width 78 height 19
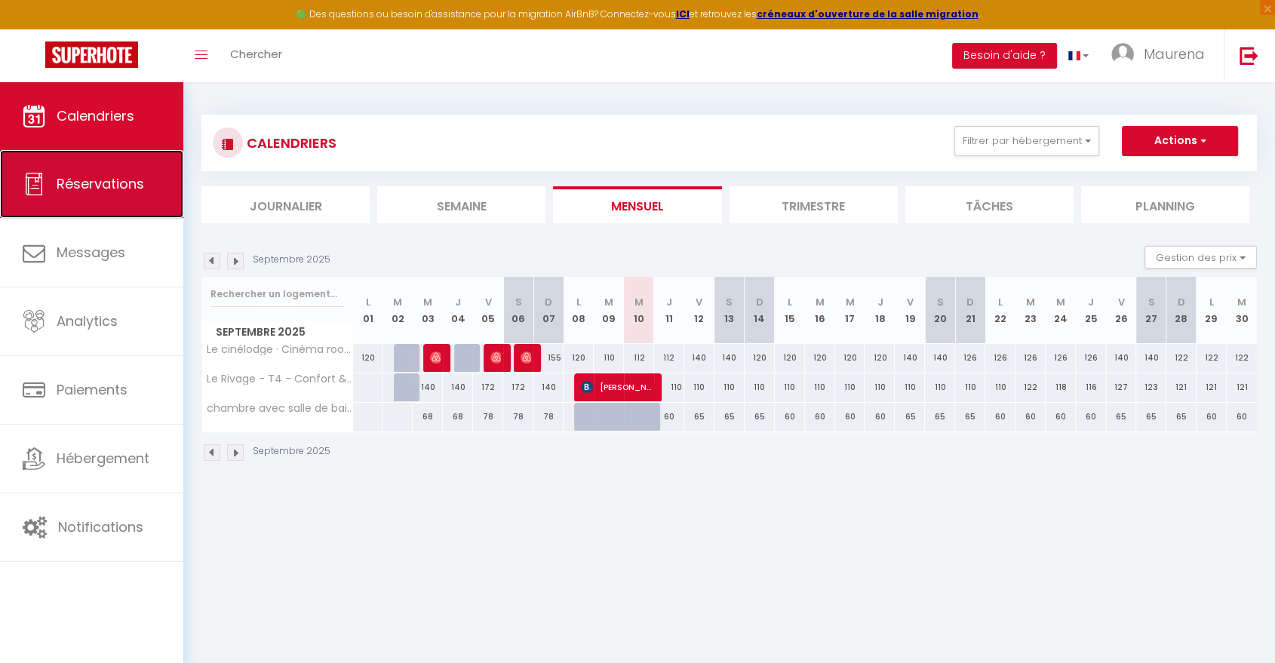
click at [97, 190] on span "Réservations" at bounding box center [101, 183] width 88 height 19
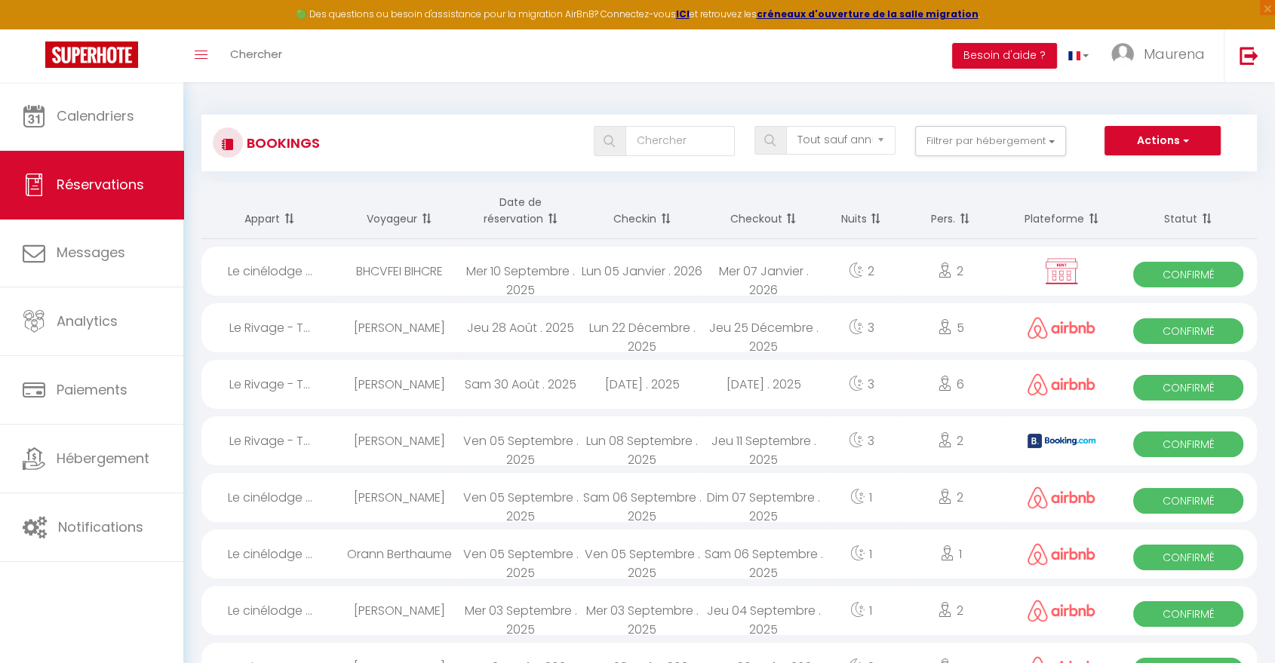
click at [522, 275] on div "Mer 10 Septembre . 2025" at bounding box center [520, 271] width 121 height 49
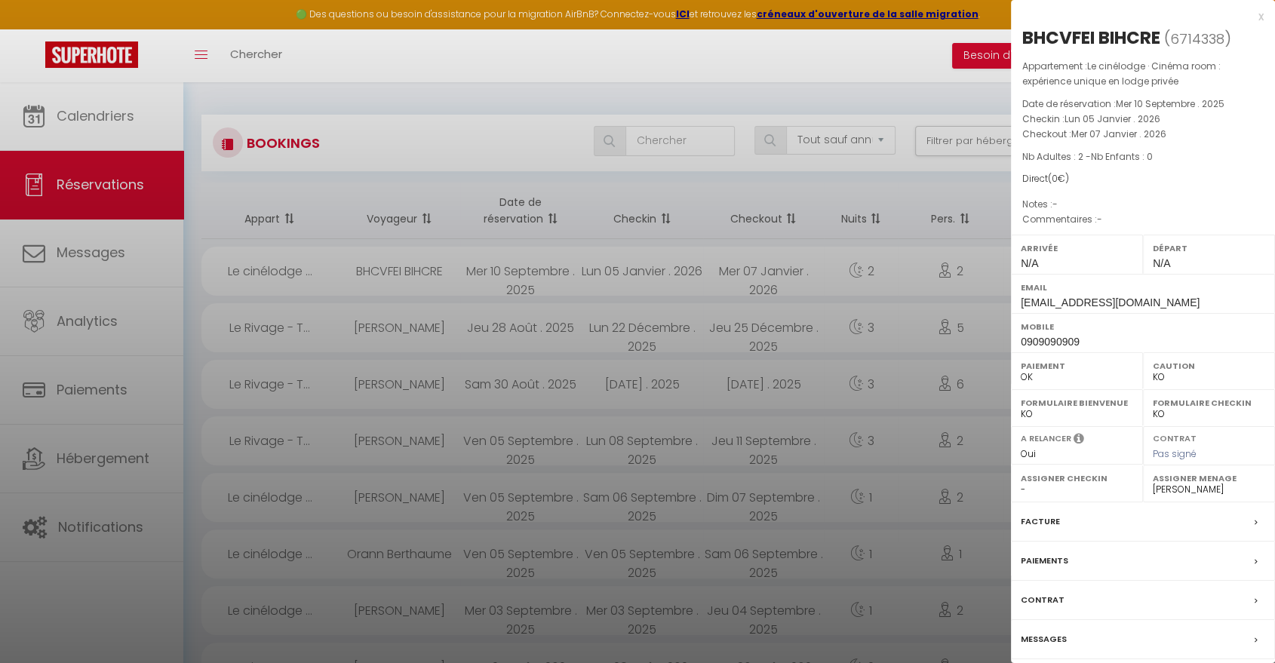
scroll to position [82, 0]
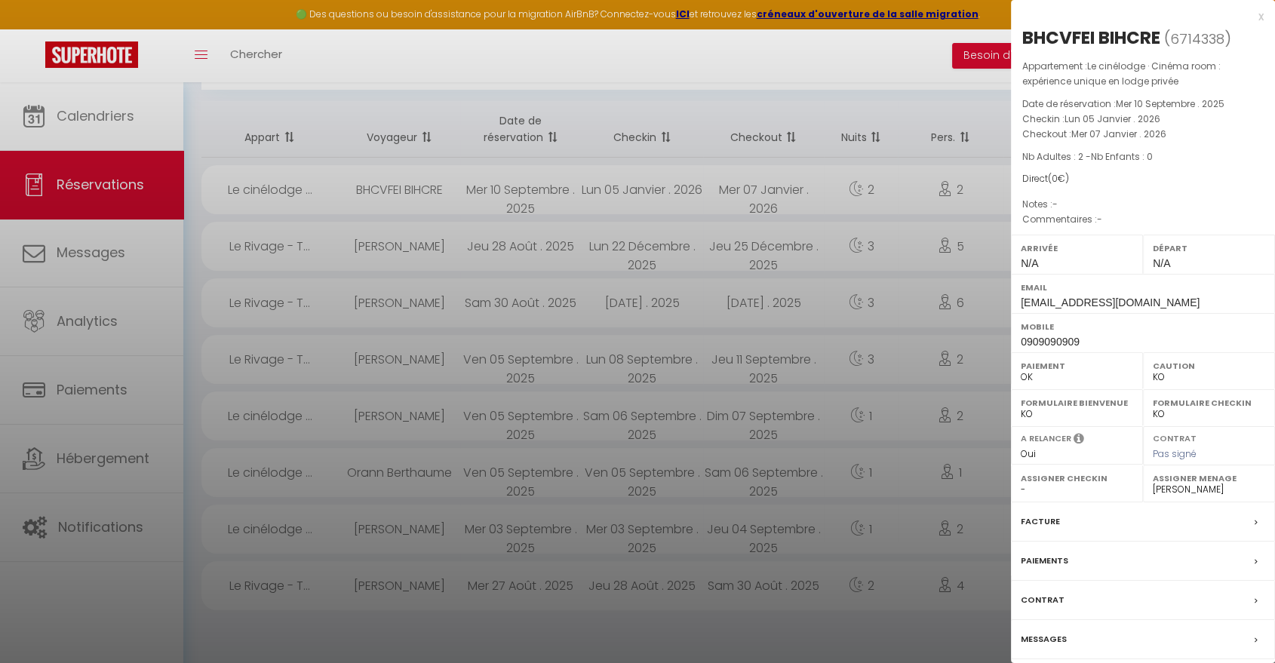
click at [1044, 641] on label "Messages" at bounding box center [1044, 640] width 46 height 16
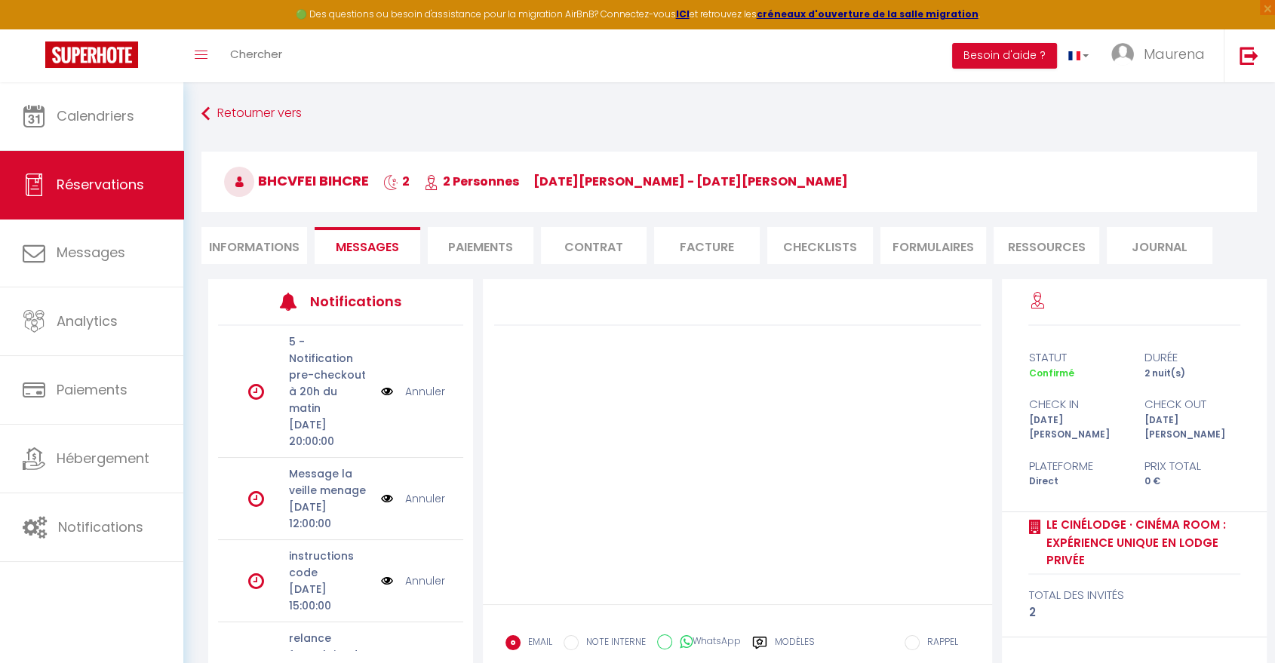
click at [270, 250] on li "Informations" at bounding box center [254, 245] width 106 height 37
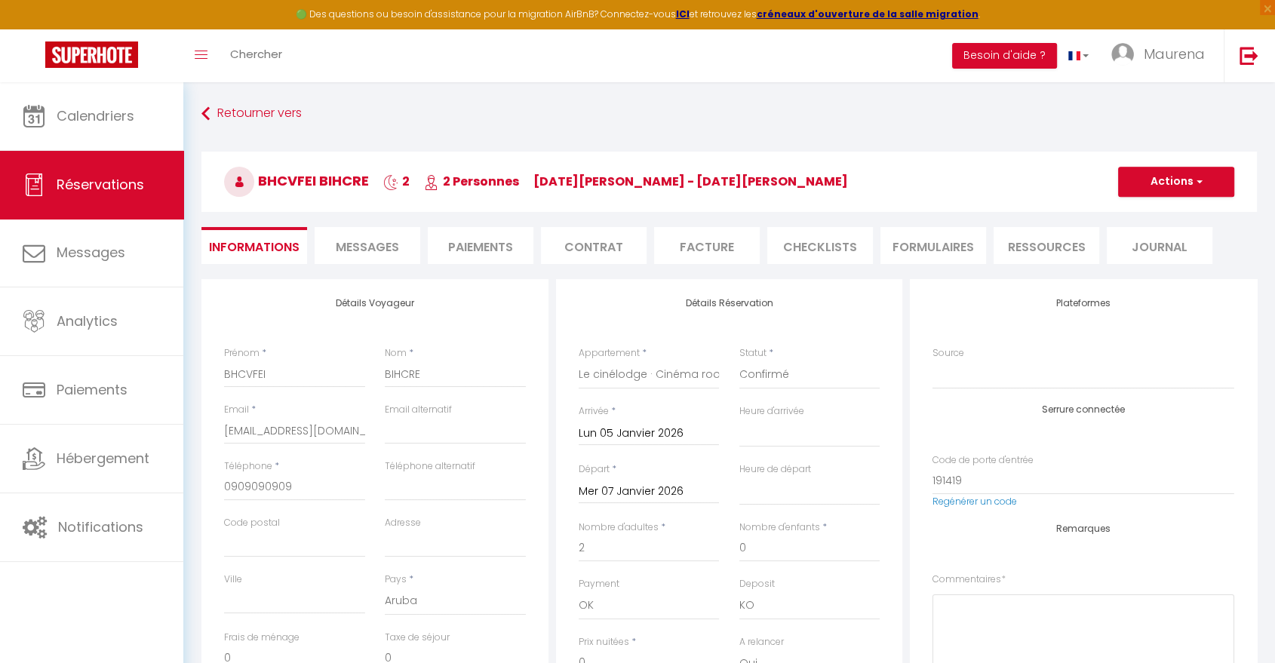
click at [358, 250] on span "Messages" at bounding box center [367, 246] width 63 height 17
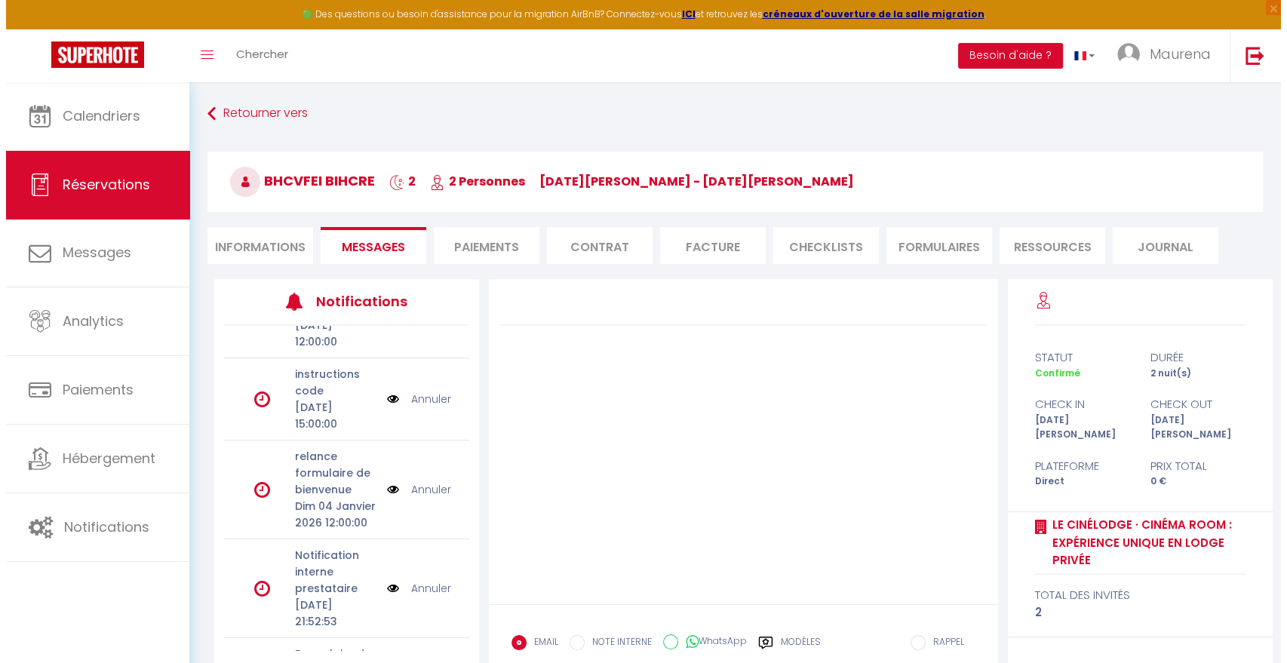
scroll to position [183, 0]
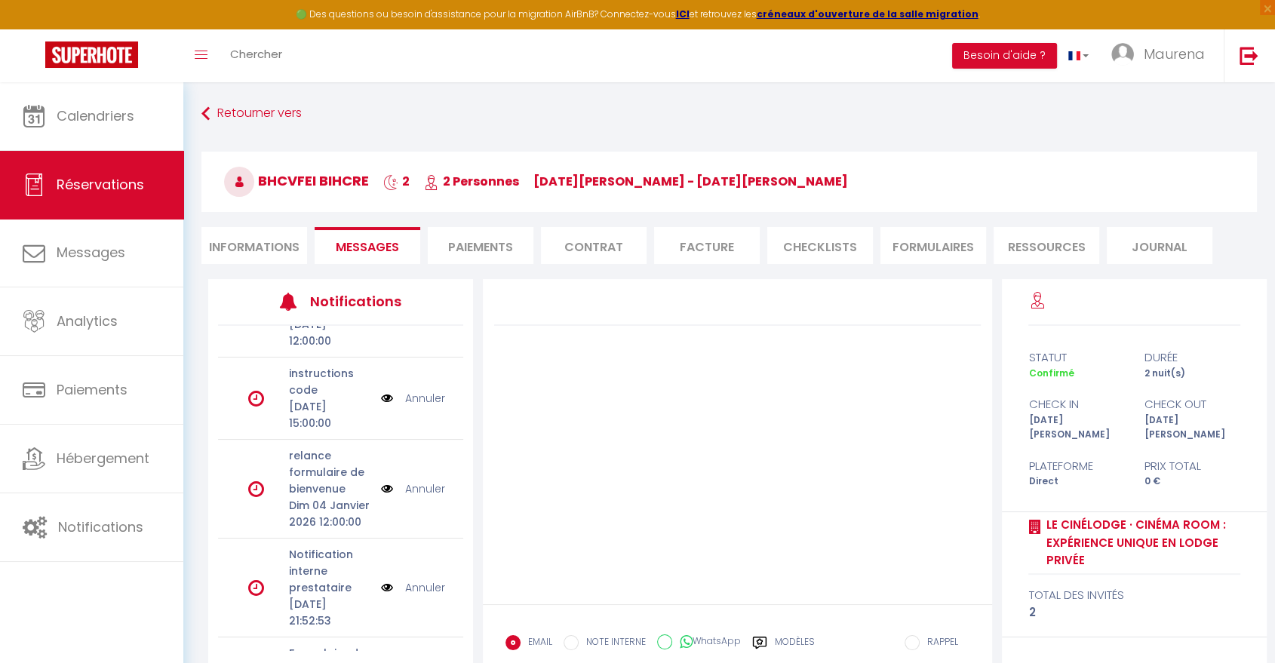
click at [381, 407] on img at bounding box center [387, 398] width 12 height 17
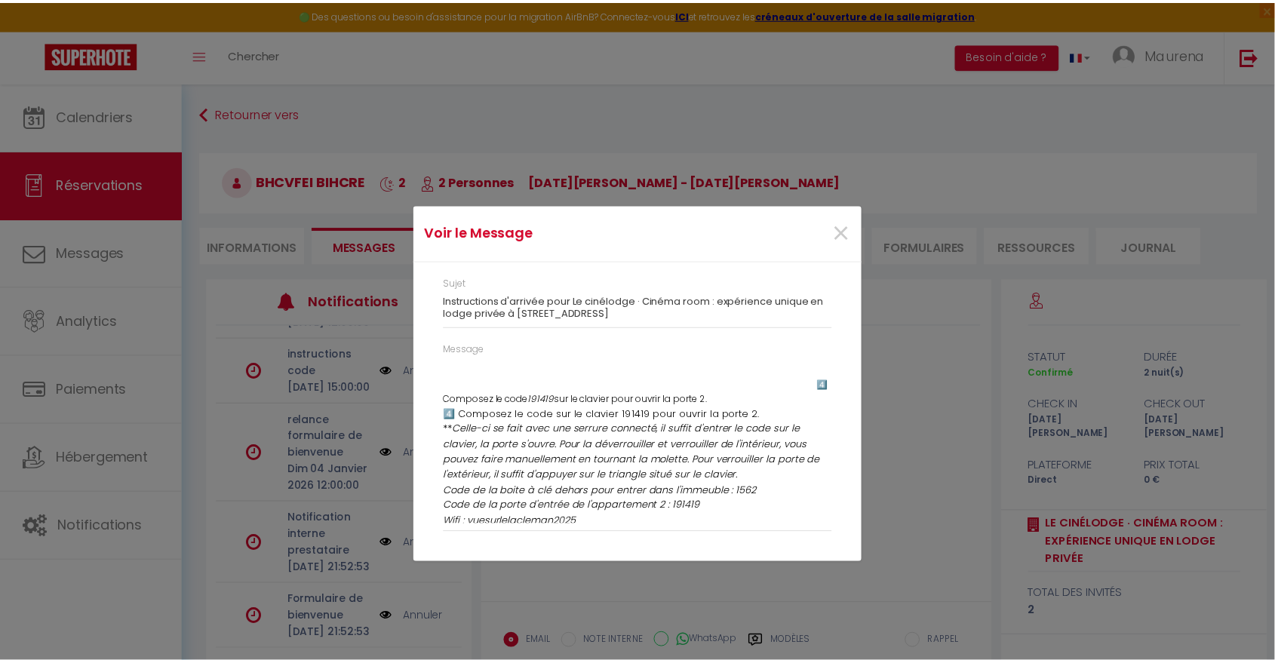
scroll to position [1392, 0]
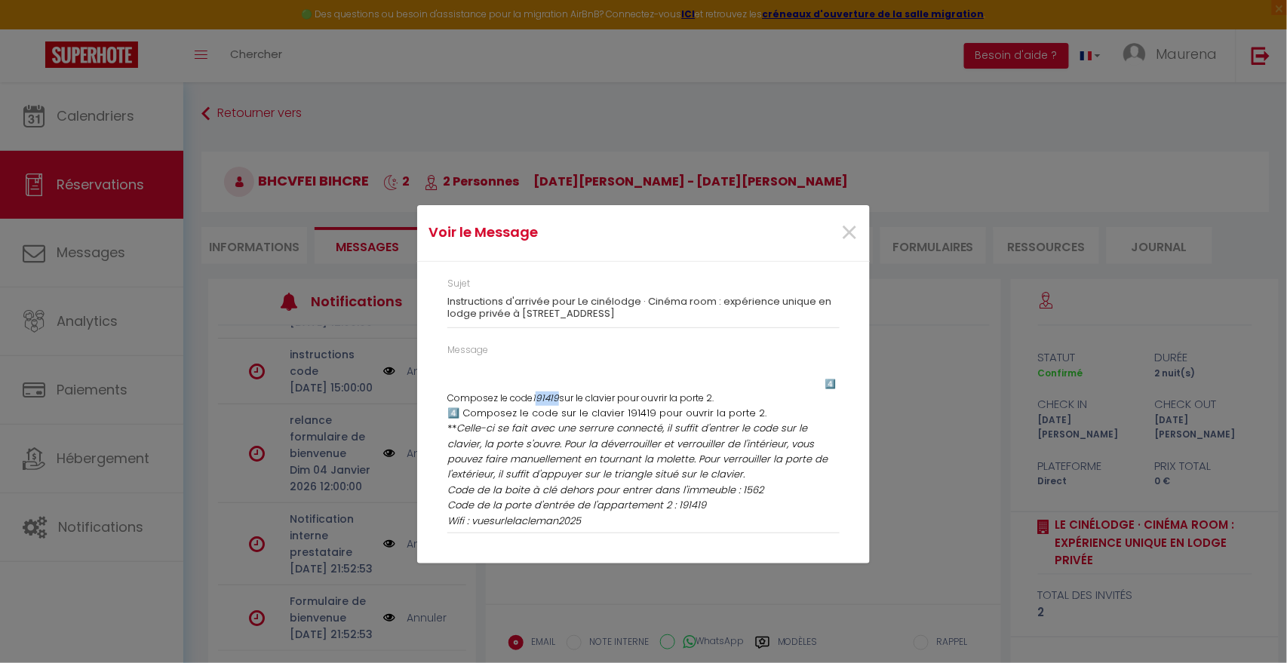
drag, startPoint x: 550, startPoint y: 409, endPoint x: 574, endPoint y: 409, distance: 24.1
click at [559, 404] on em "191419" at bounding box center [546, 398] width 26 height 13
click at [854, 214] on span "×" at bounding box center [849, 233] width 19 height 45
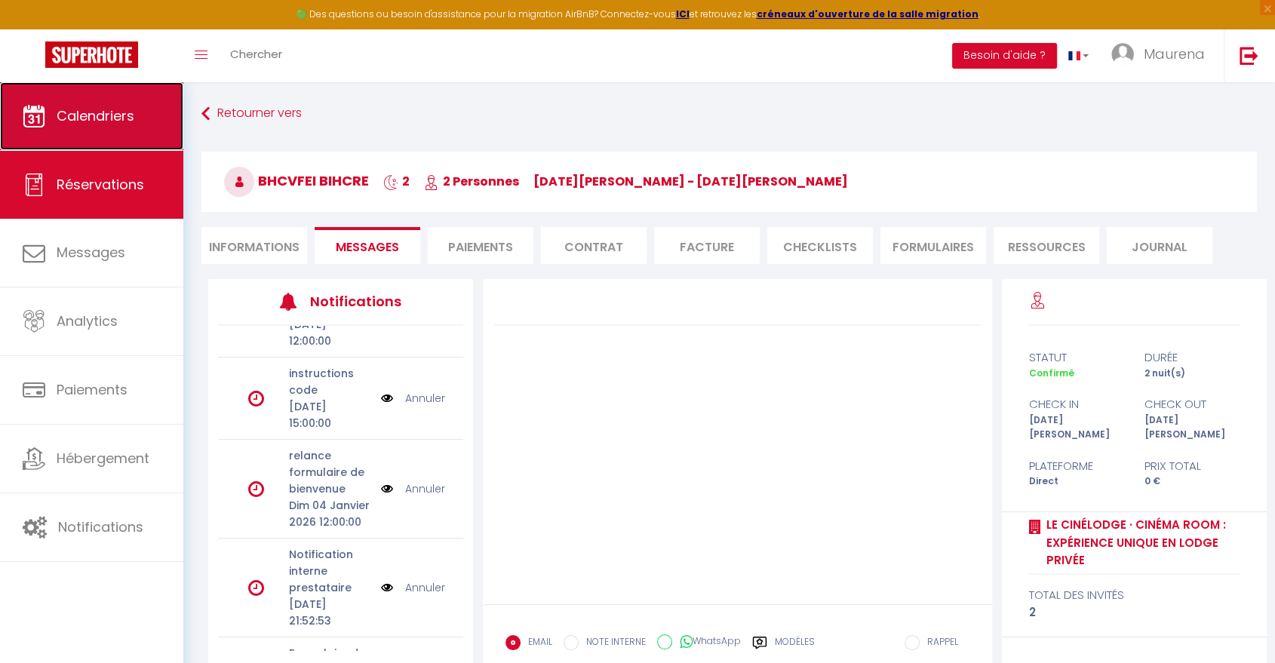
click at [130, 109] on link "Calendriers" at bounding box center [91, 116] width 183 height 68
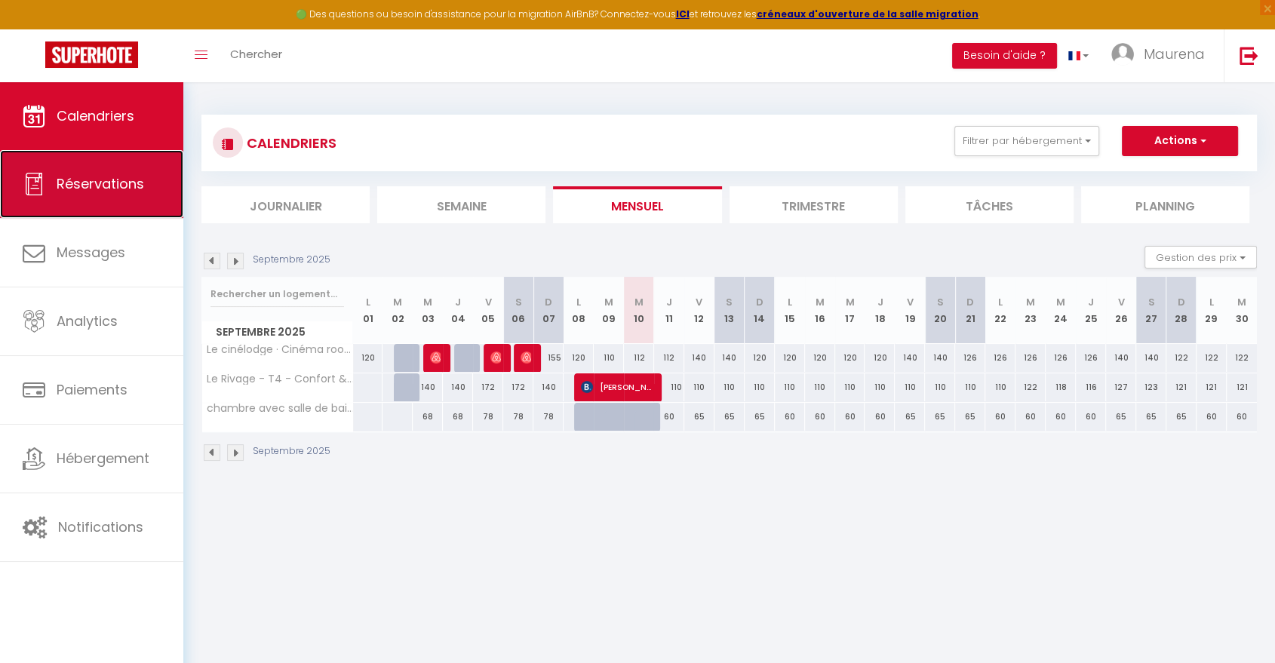
click at [137, 185] on span "Réservations" at bounding box center [101, 183] width 88 height 19
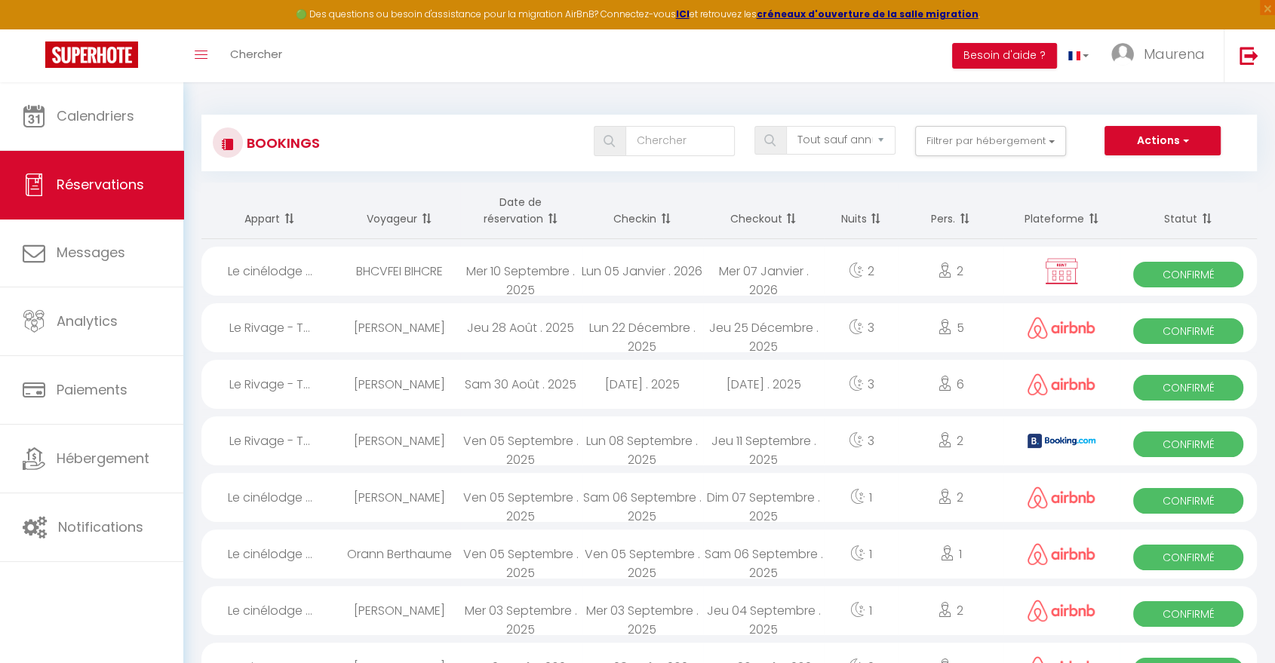
click at [580, 260] on div "Mer 10 Septembre . 2025" at bounding box center [520, 271] width 121 height 49
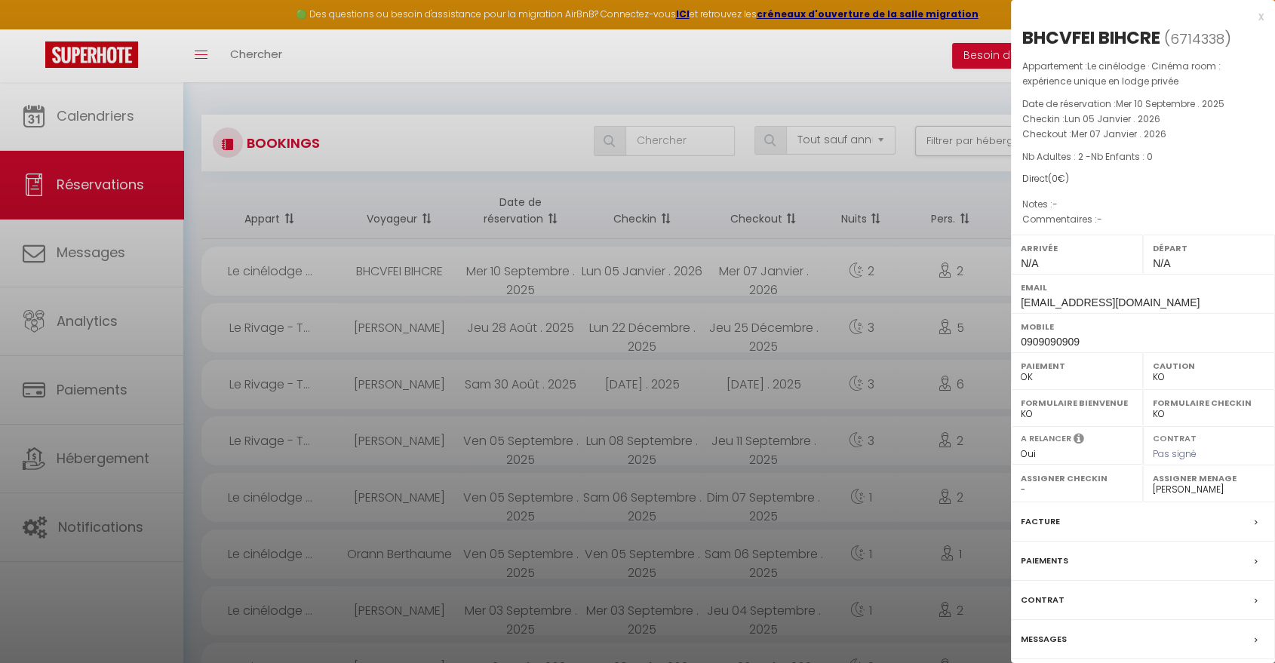
scroll to position [82, 0]
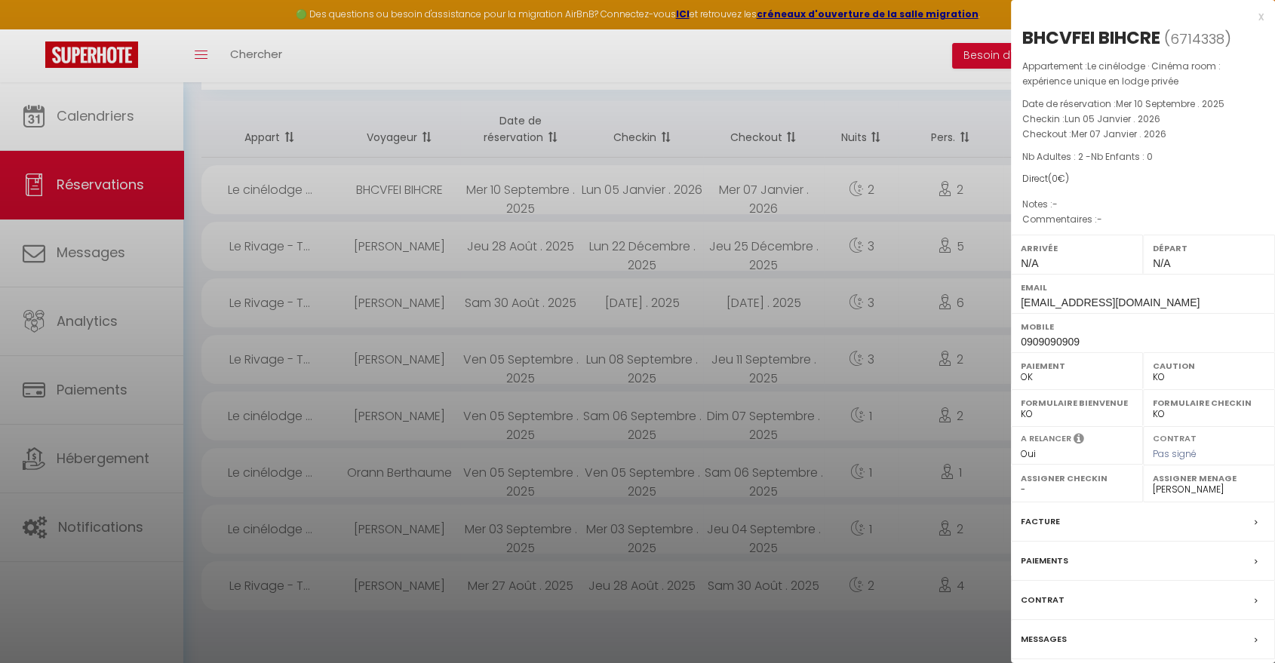
click at [1049, 607] on label "Contrat" at bounding box center [1043, 600] width 44 height 16
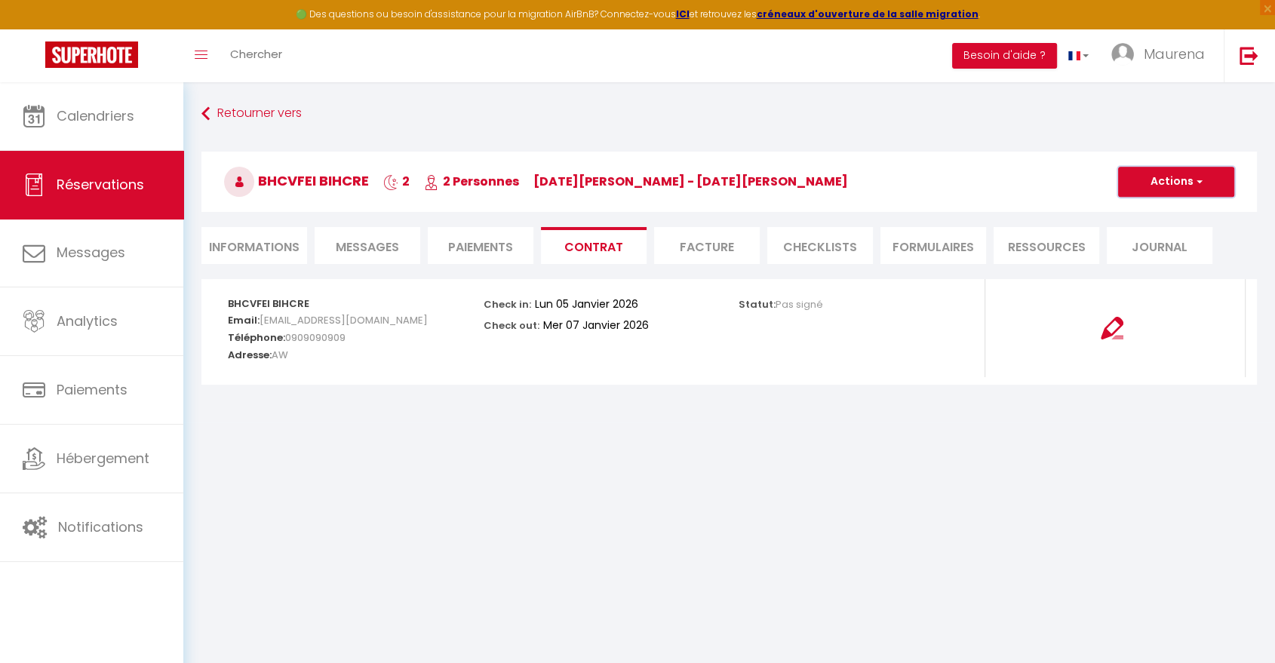
click at [1154, 177] on button "Actions" at bounding box center [1176, 182] width 116 height 30
click at [268, 236] on li "Informations" at bounding box center [254, 245] width 106 height 37
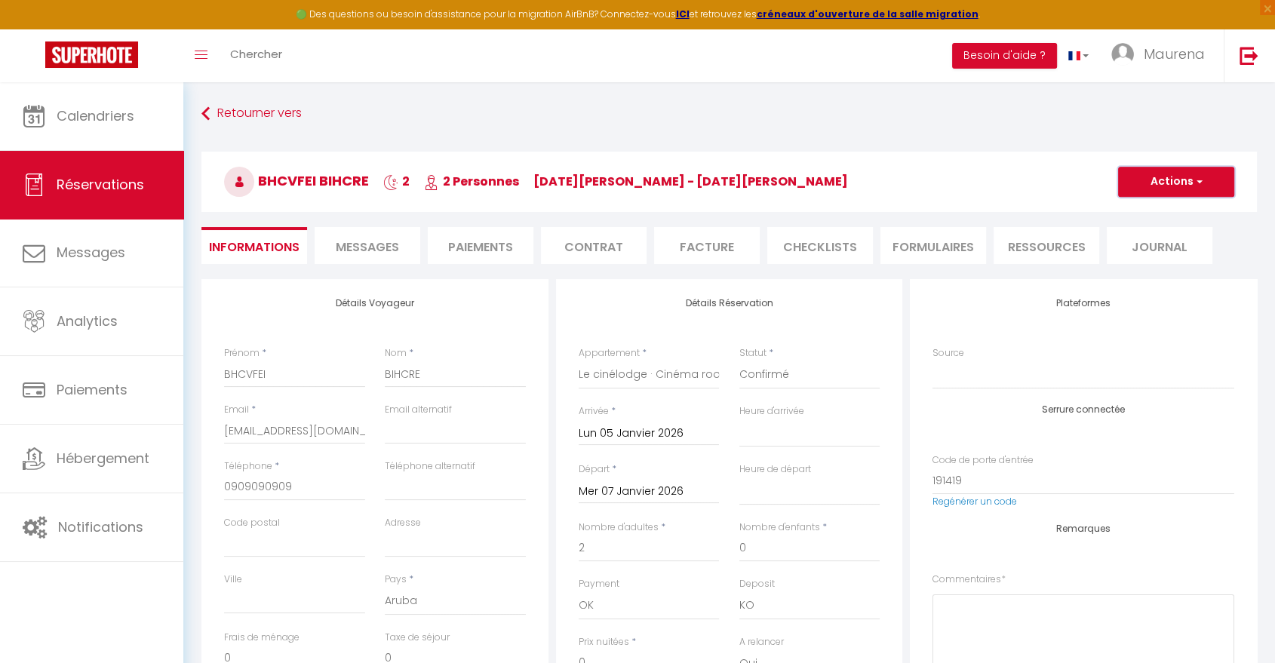
click at [1177, 194] on button "Actions" at bounding box center [1176, 182] width 116 height 30
click at [1159, 251] on link "Supprimer" at bounding box center [1161, 255] width 119 height 20
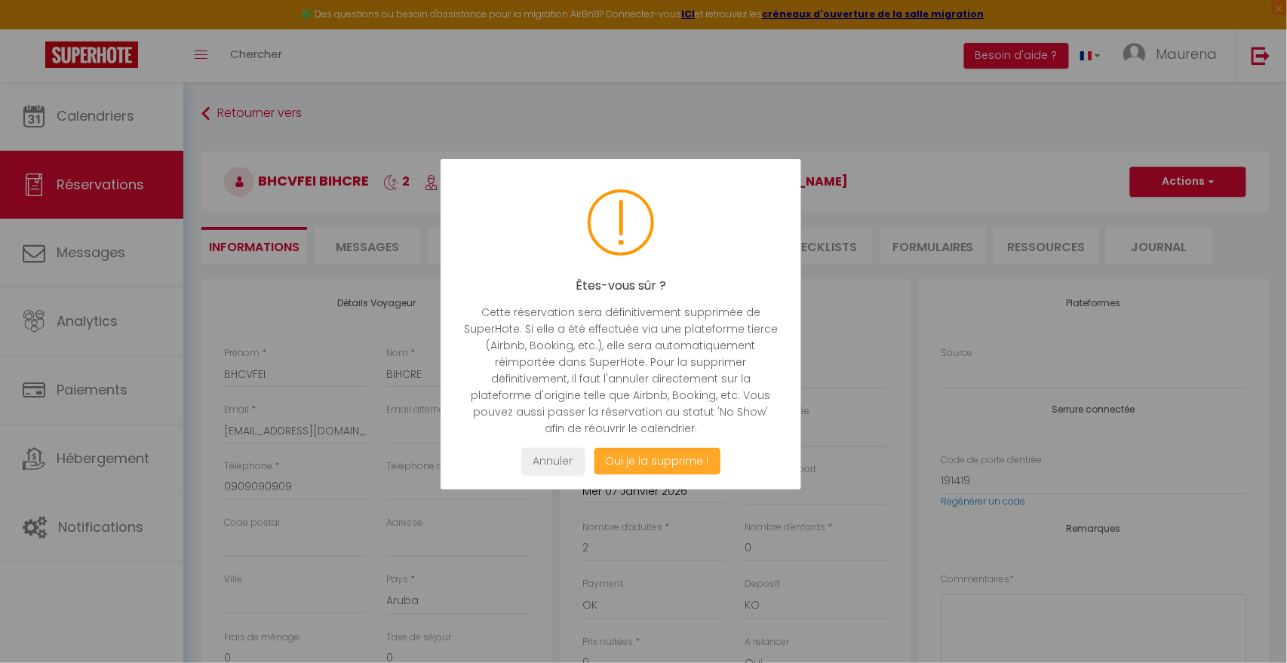
click at [653, 467] on button "Oui je la supprime !" at bounding box center [658, 461] width 126 height 26
click at [642, 457] on button "Oui je la supprime !" at bounding box center [658, 461] width 126 height 26
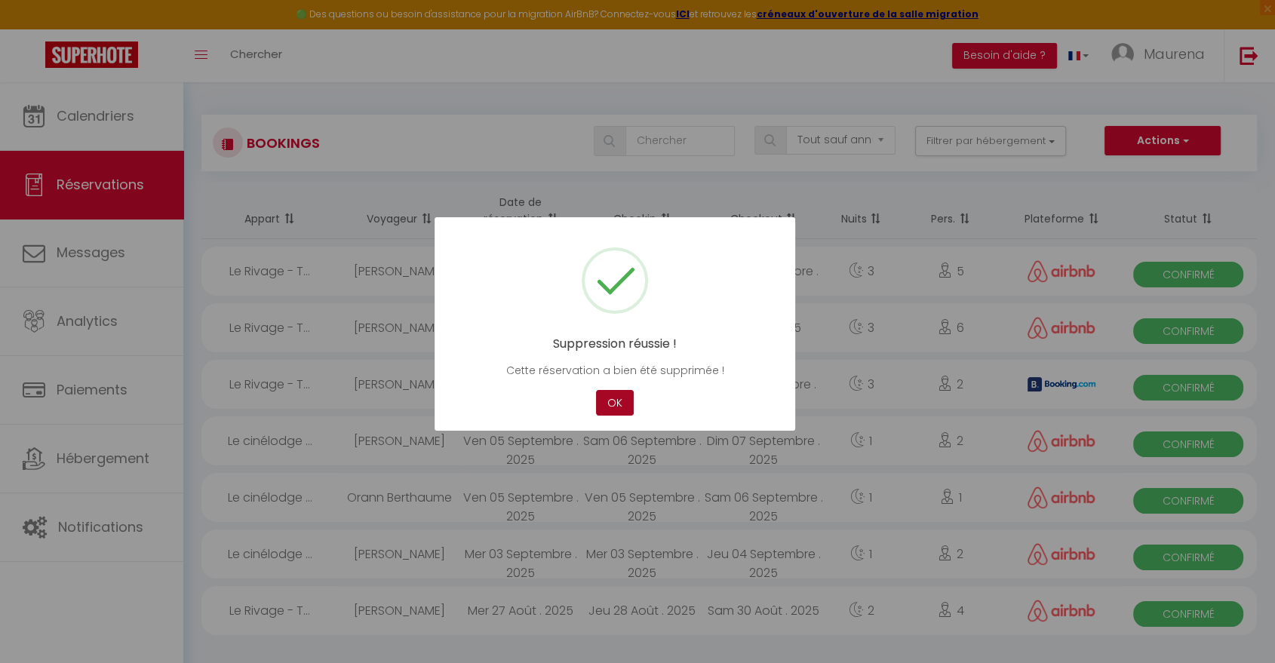
click at [611, 397] on button "OK" at bounding box center [615, 403] width 38 height 26
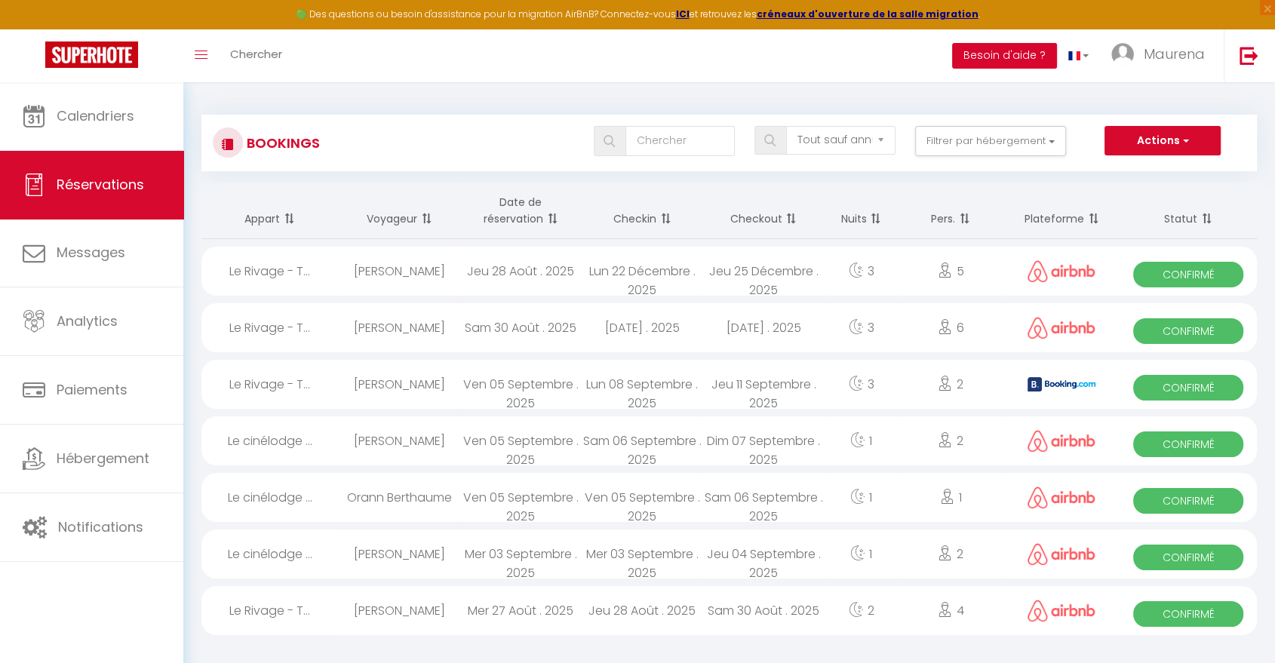
click at [1011, 55] on button "Besoin d'aide ?" at bounding box center [1004, 56] width 105 height 26
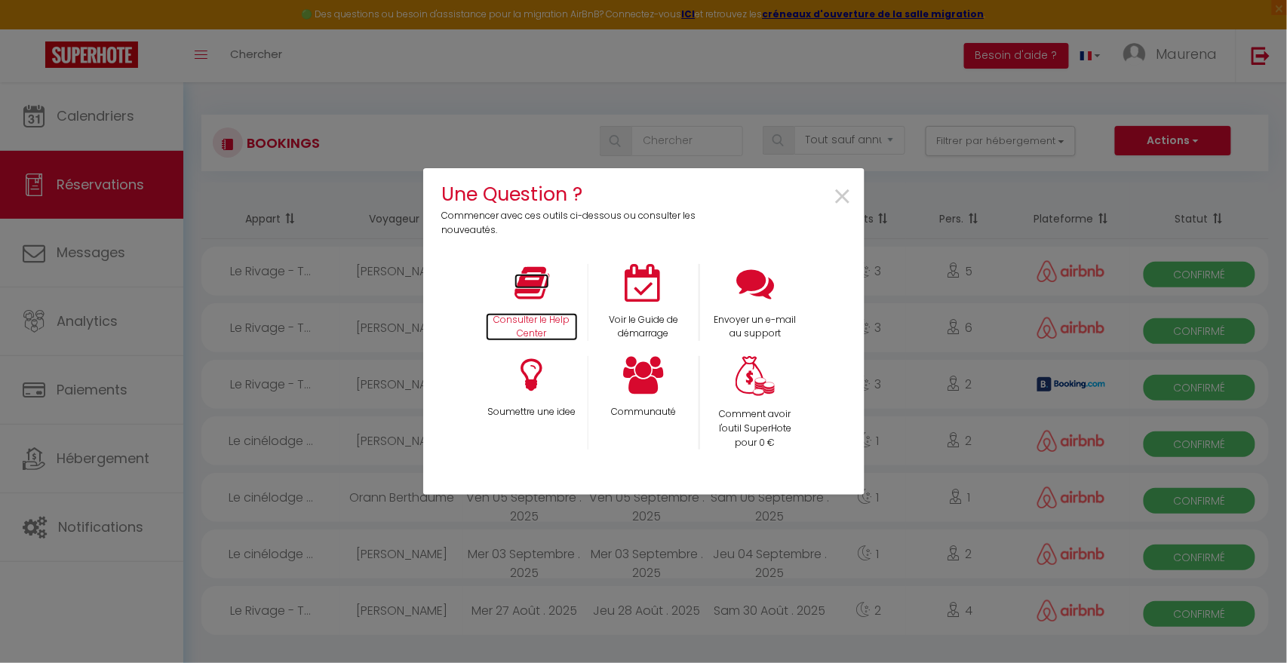
click at [532, 279] on icon at bounding box center [532, 283] width 35 height 38
click at [843, 196] on span "×" at bounding box center [843, 198] width 20 height 48
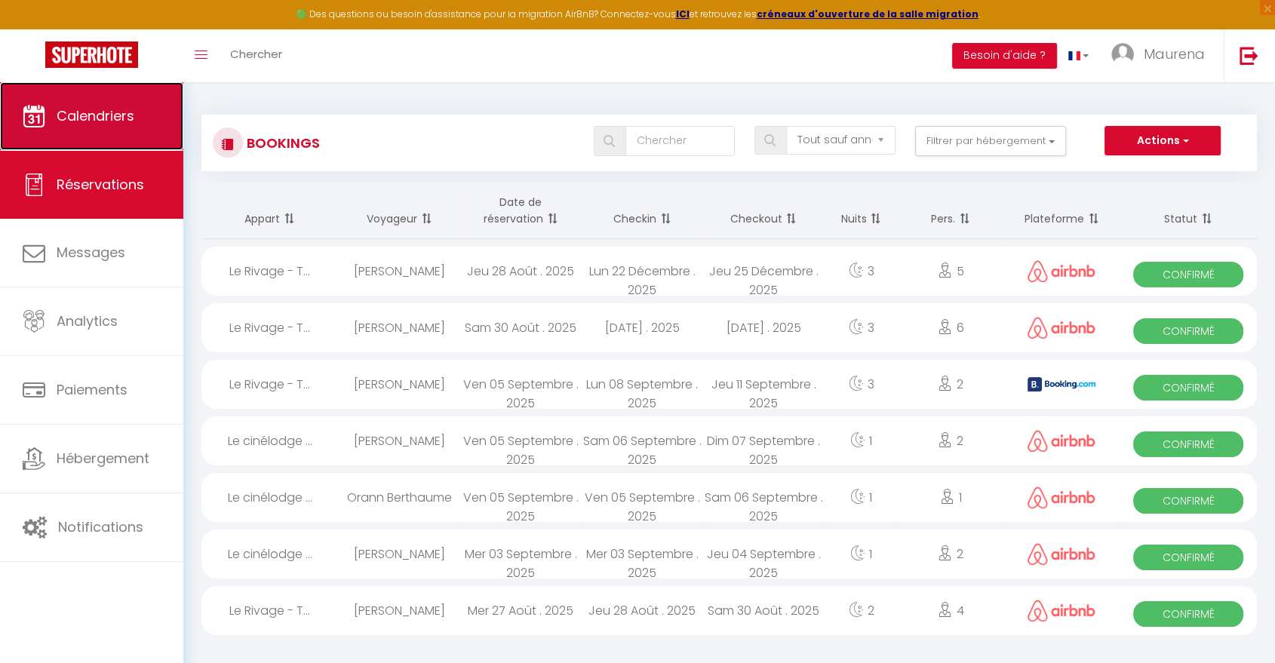
click at [110, 116] on span "Calendriers" at bounding box center [96, 115] width 78 height 19
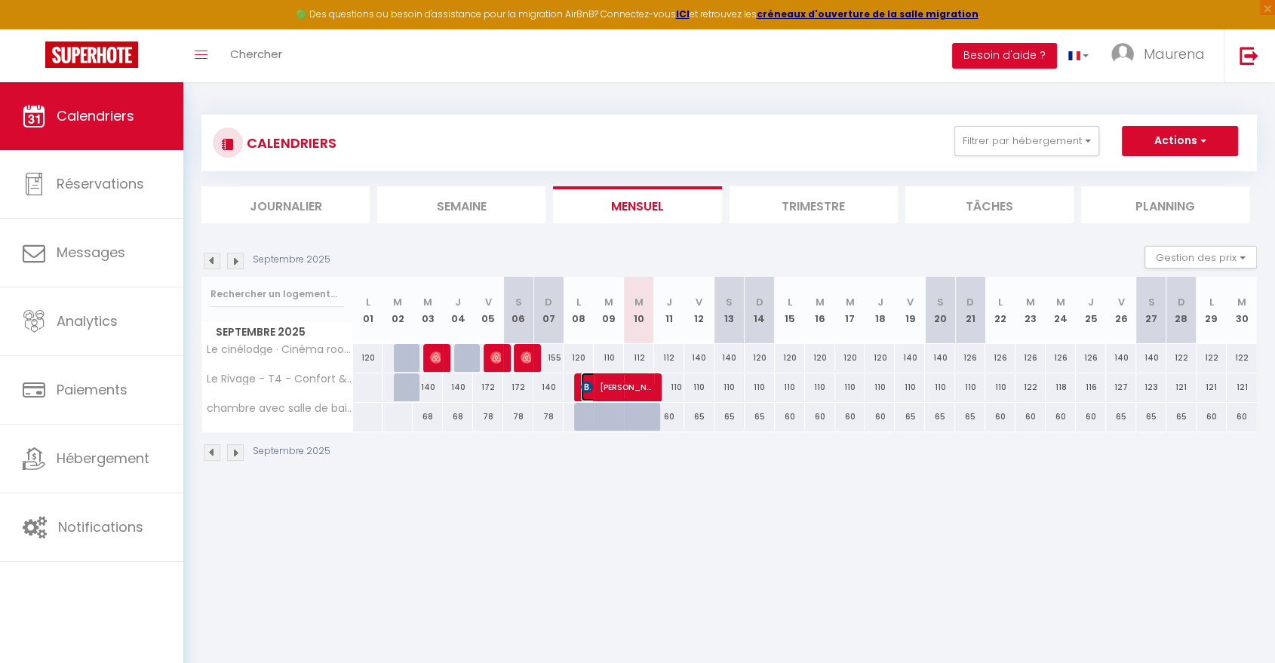
click at [625, 386] on span "[PERSON_NAME]" at bounding box center [616, 387] width 70 height 29
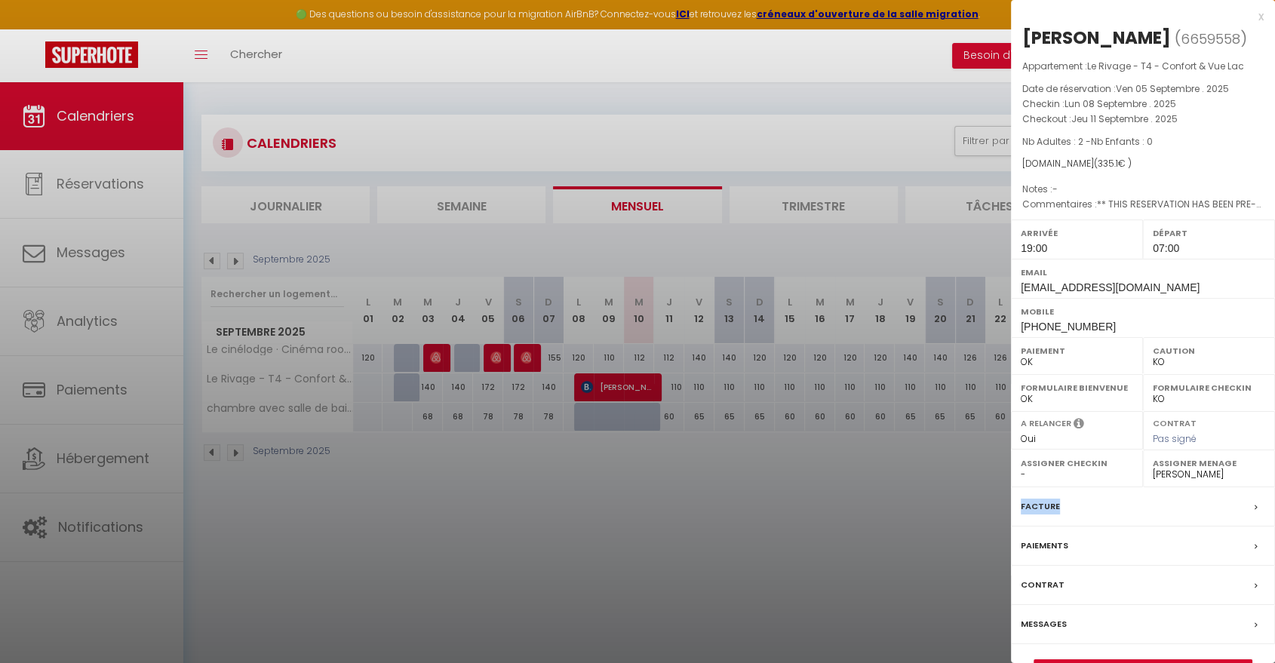
drag, startPoint x: 1069, startPoint y: 505, endPoint x: 1020, endPoint y: 509, distance: 49.3
click at [1020, 509] on div "Facture" at bounding box center [1143, 506] width 264 height 39
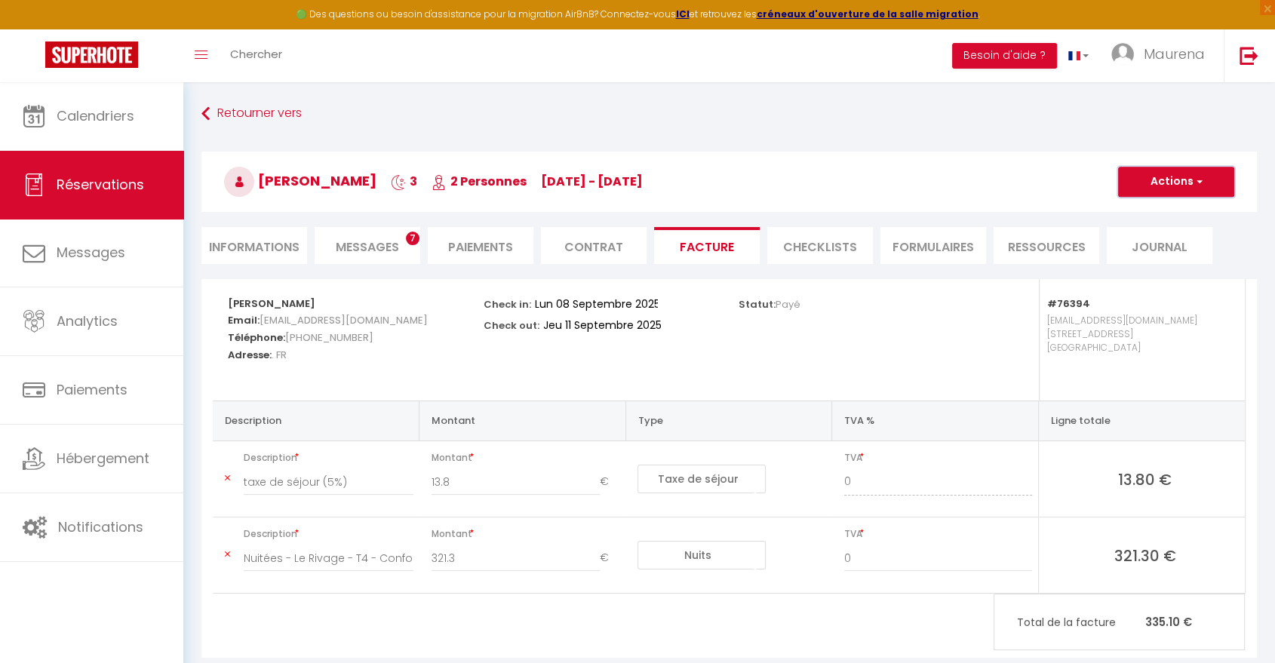
click at [1152, 175] on button "Actions" at bounding box center [1176, 182] width 116 height 30
click at [1161, 238] on link "Aperçu et éditer" at bounding box center [1165, 235] width 127 height 20
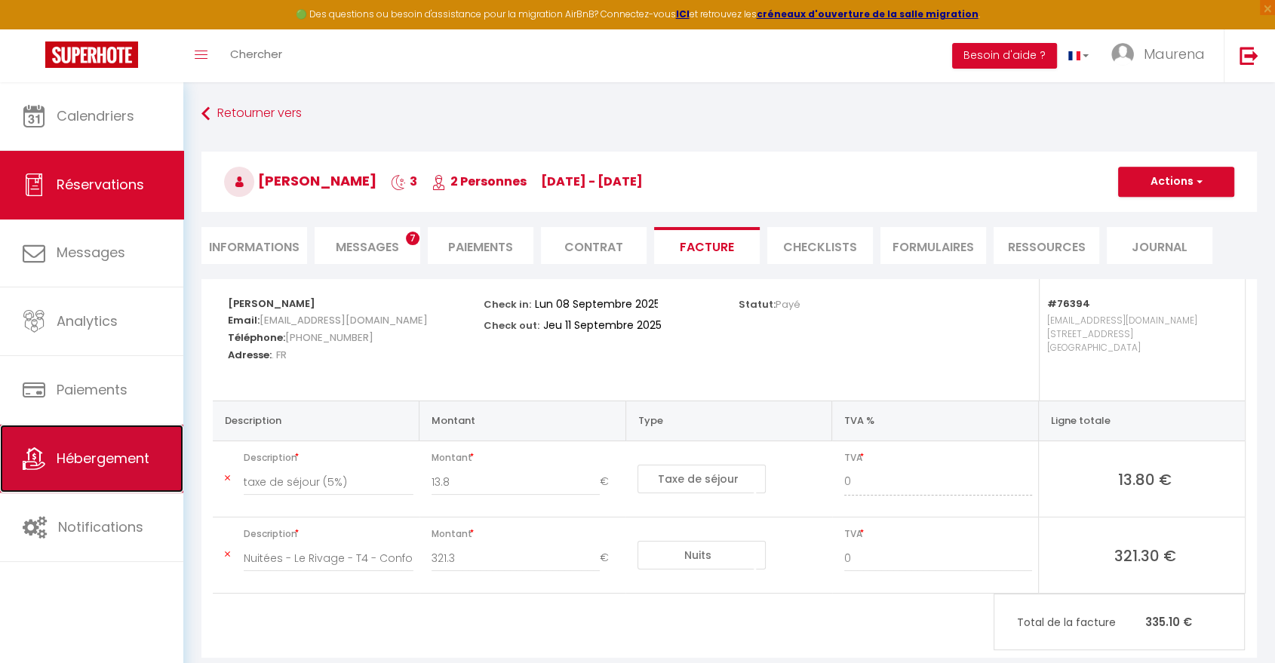
click at [93, 451] on span "Hébergement" at bounding box center [103, 458] width 93 height 19
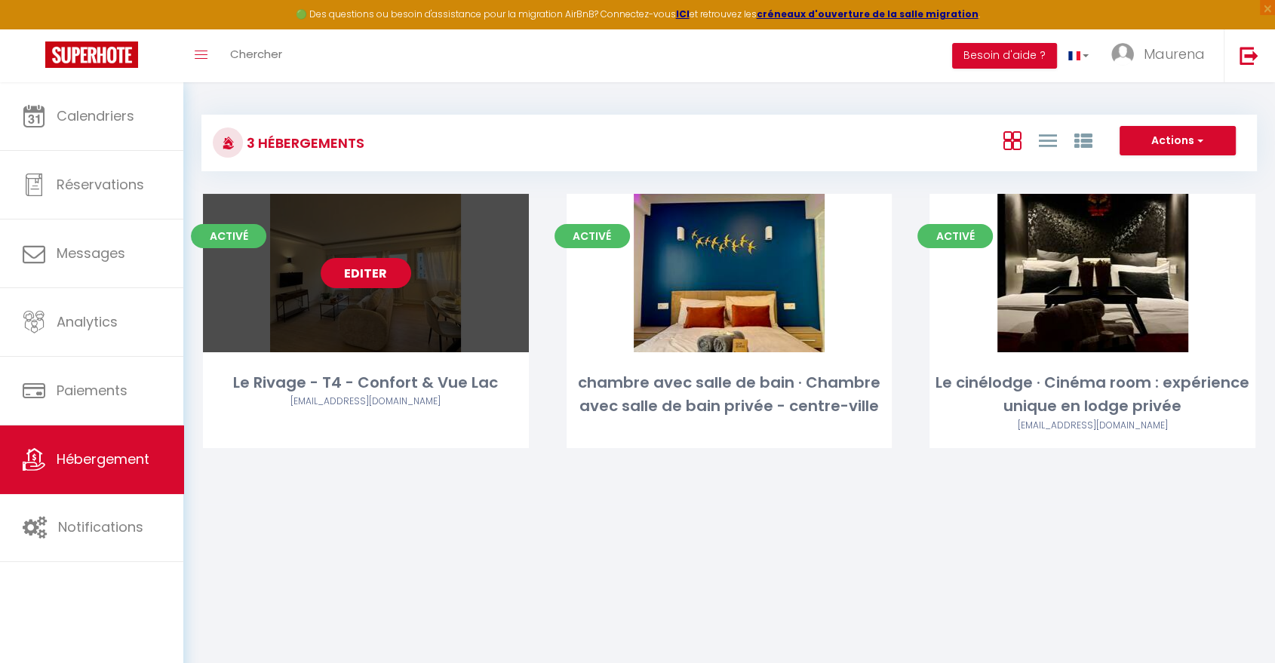
click at [381, 278] on link "Editer" at bounding box center [366, 273] width 91 height 30
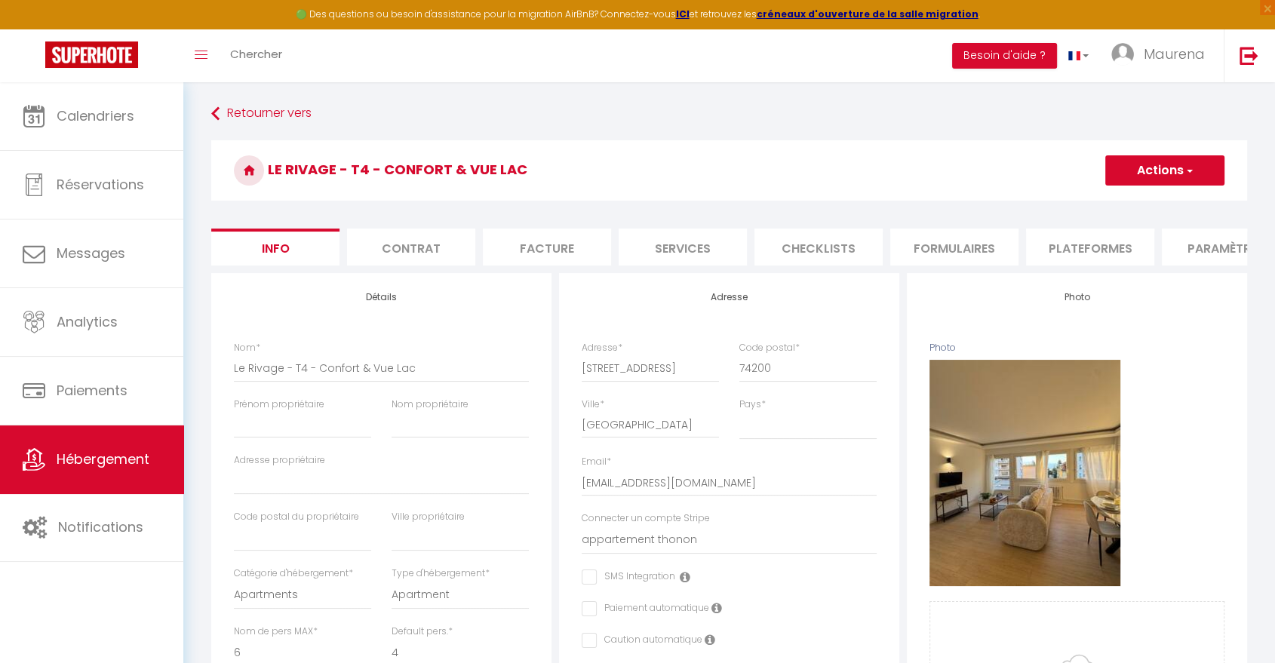
click at [541, 247] on li "Facture" at bounding box center [547, 247] width 128 height 37
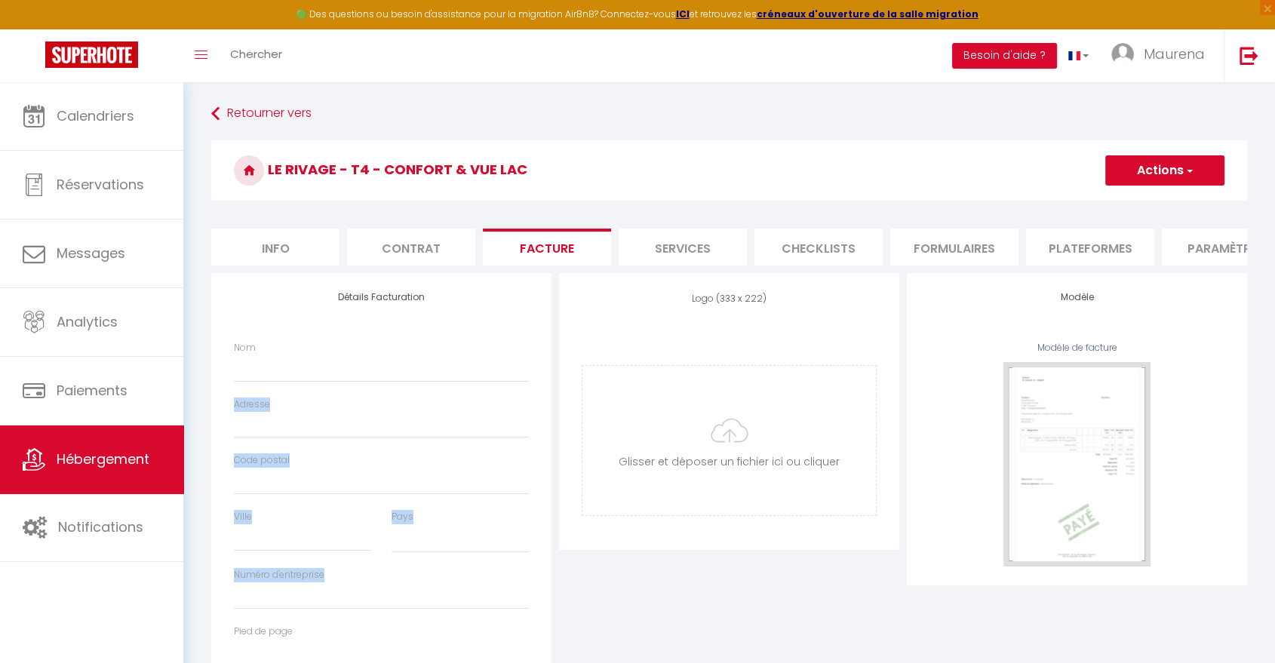
drag, startPoint x: 277, startPoint y: 353, endPoint x: 318, endPoint y: 620, distance: 269.5
click at [318, 620] on div "Détails Facturation Nom Adresse Code postal Ville Pays France Portugal Afghanis…" at bounding box center [381, 486] width 340 height 427
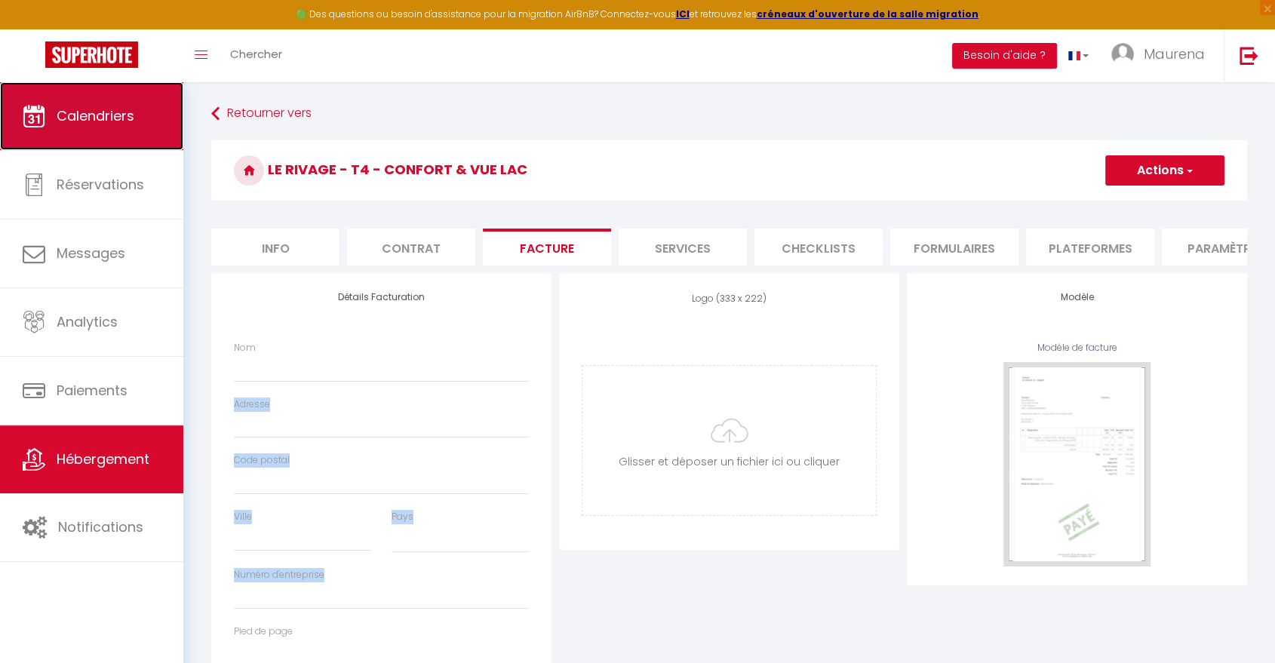
click at [116, 114] on span "Calendriers" at bounding box center [96, 115] width 78 height 19
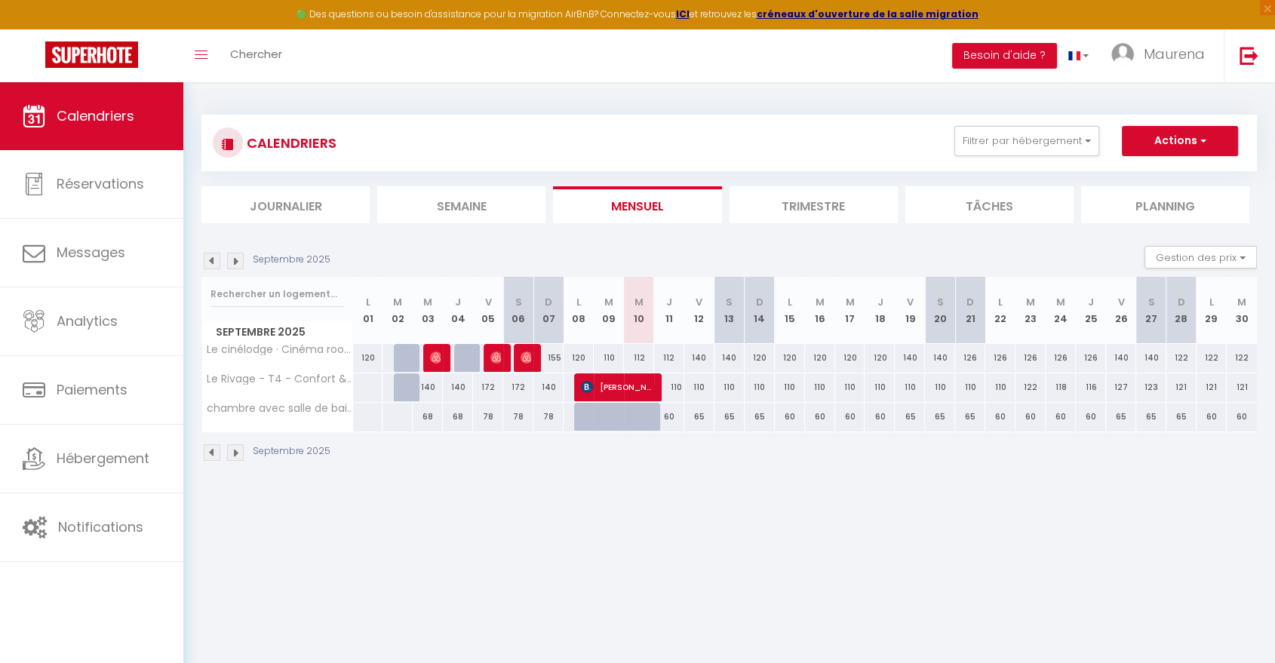
click at [770, 208] on li "Trimestre" at bounding box center [814, 204] width 168 height 37
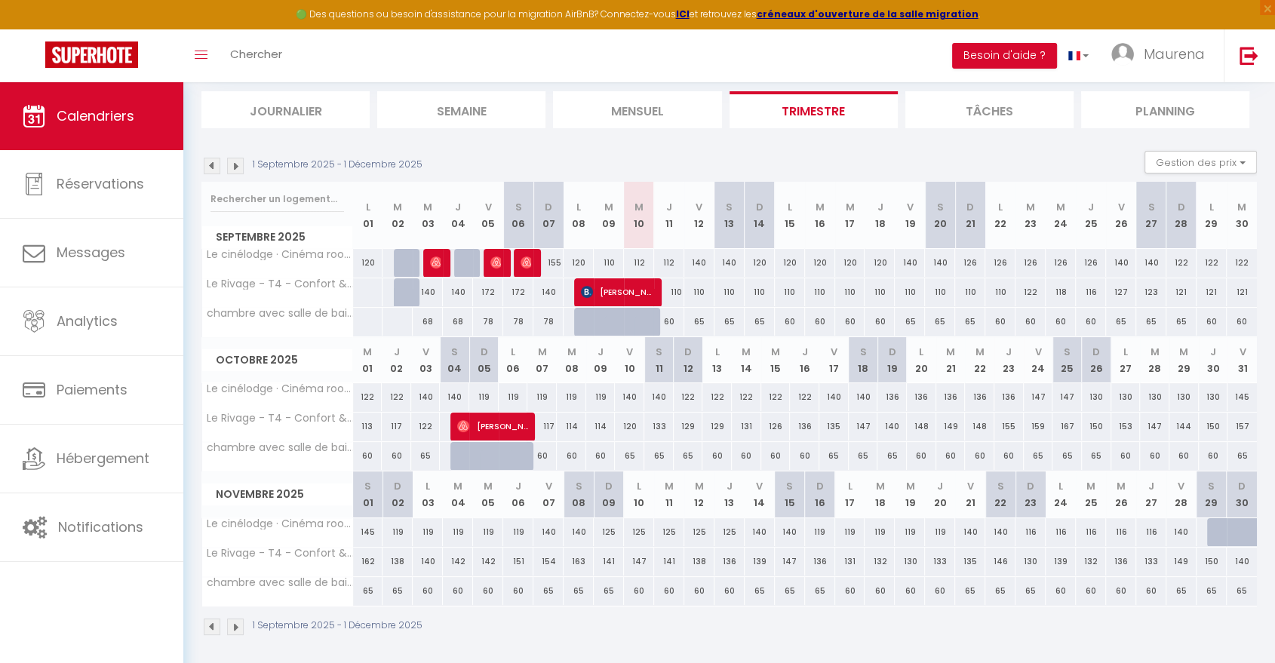
scroll to position [99, 0]
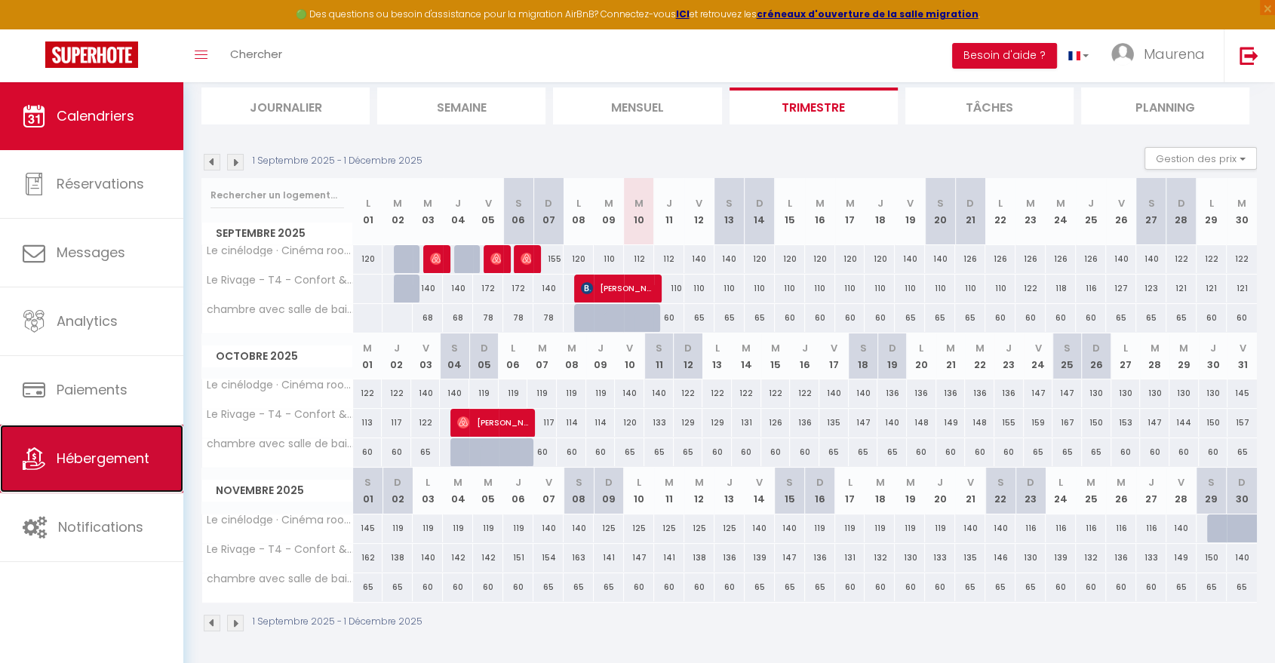
click at [141, 477] on link "Hébergement" at bounding box center [91, 459] width 183 height 68
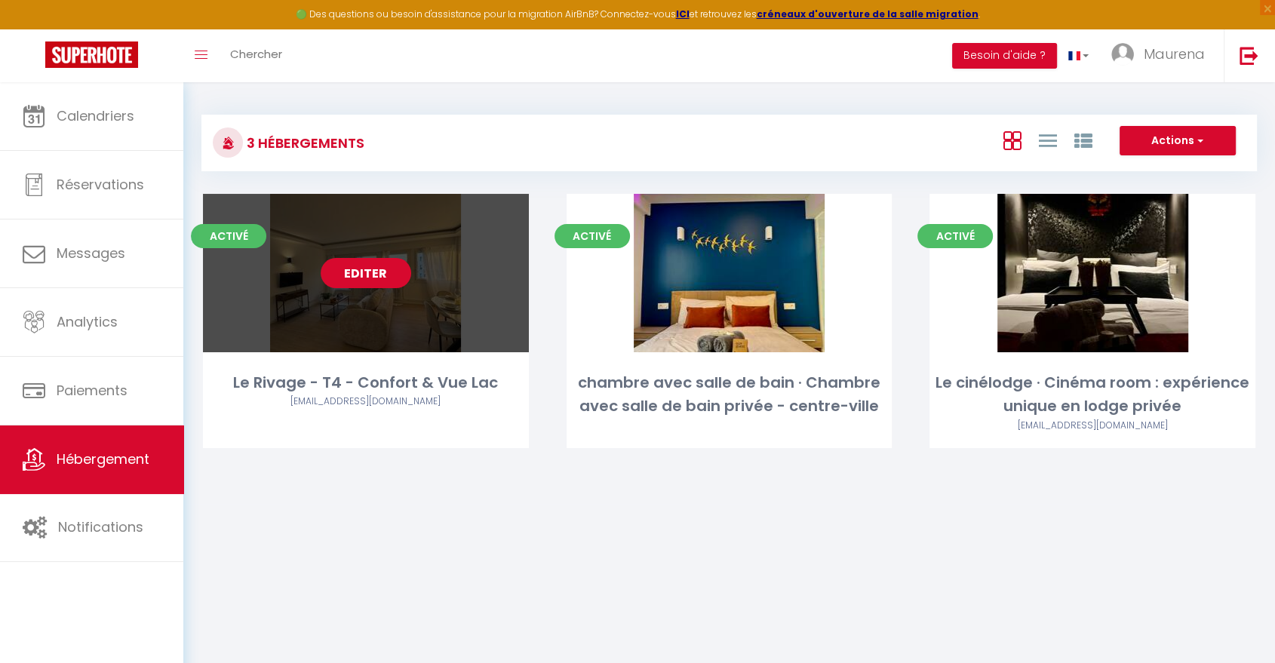
click at [377, 270] on link "Editer" at bounding box center [366, 273] width 91 height 30
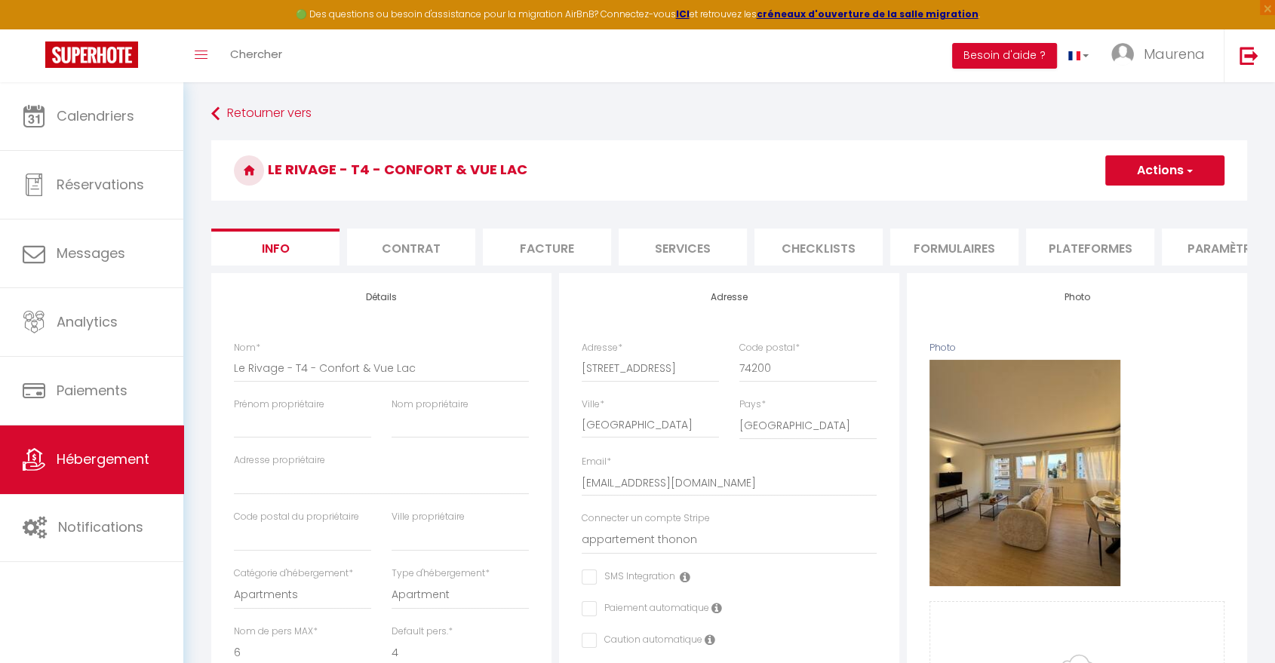
click at [678, 260] on li "Services" at bounding box center [683, 247] width 128 height 37
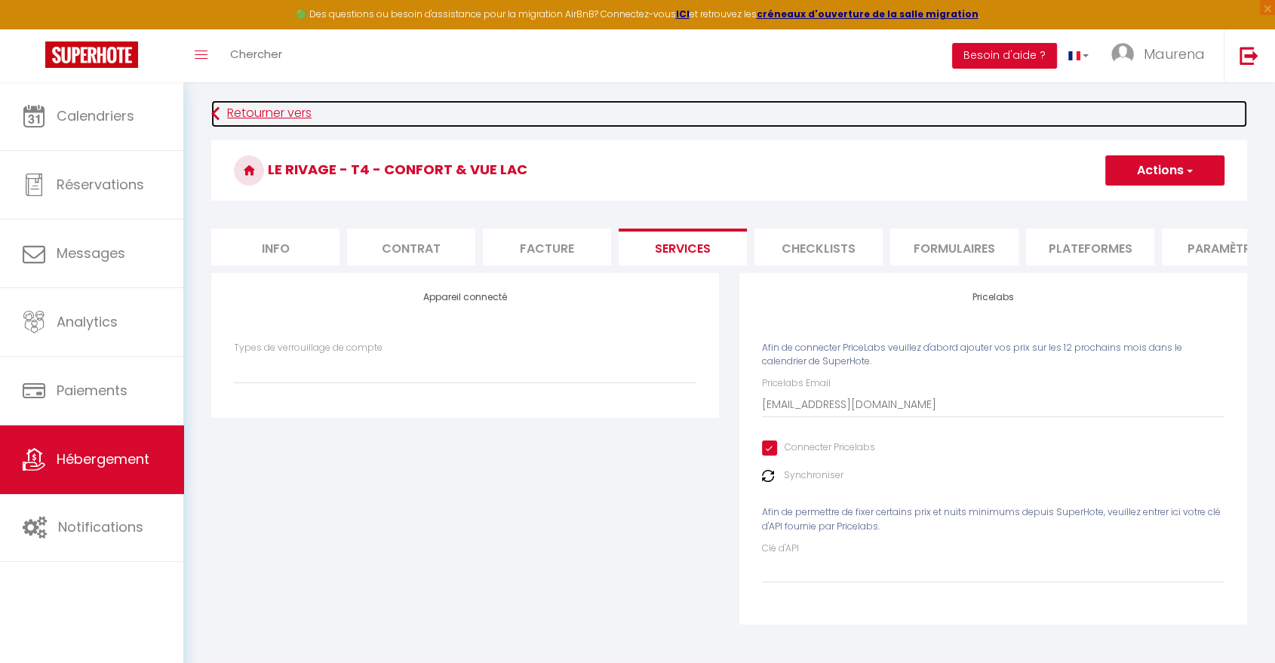
click at [271, 115] on link "Retourner vers" at bounding box center [729, 113] width 1036 height 27
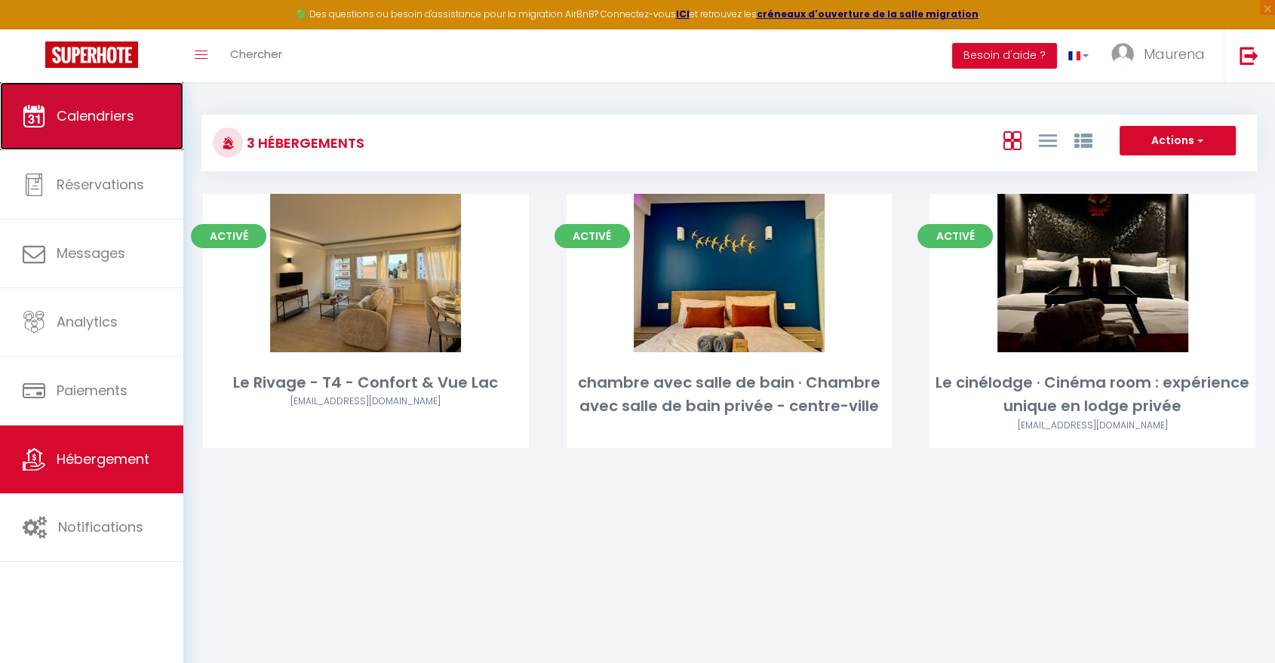
click at [103, 114] on span "Calendriers" at bounding box center [96, 115] width 78 height 19
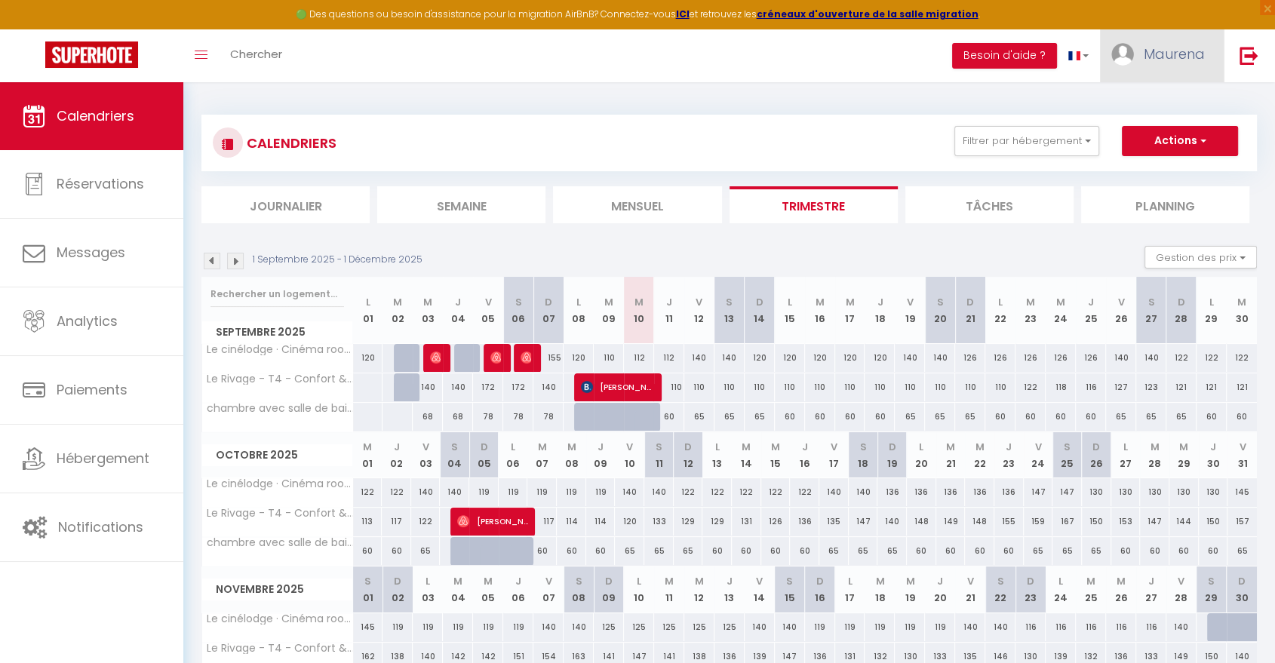
click at [1161, 57] on span "Maurena" at bounding box center [1174, 54] width 61 height 19
click at [1157, 104] on link "Paramètres" at bounding box center [1164, 105] width 112 height 26
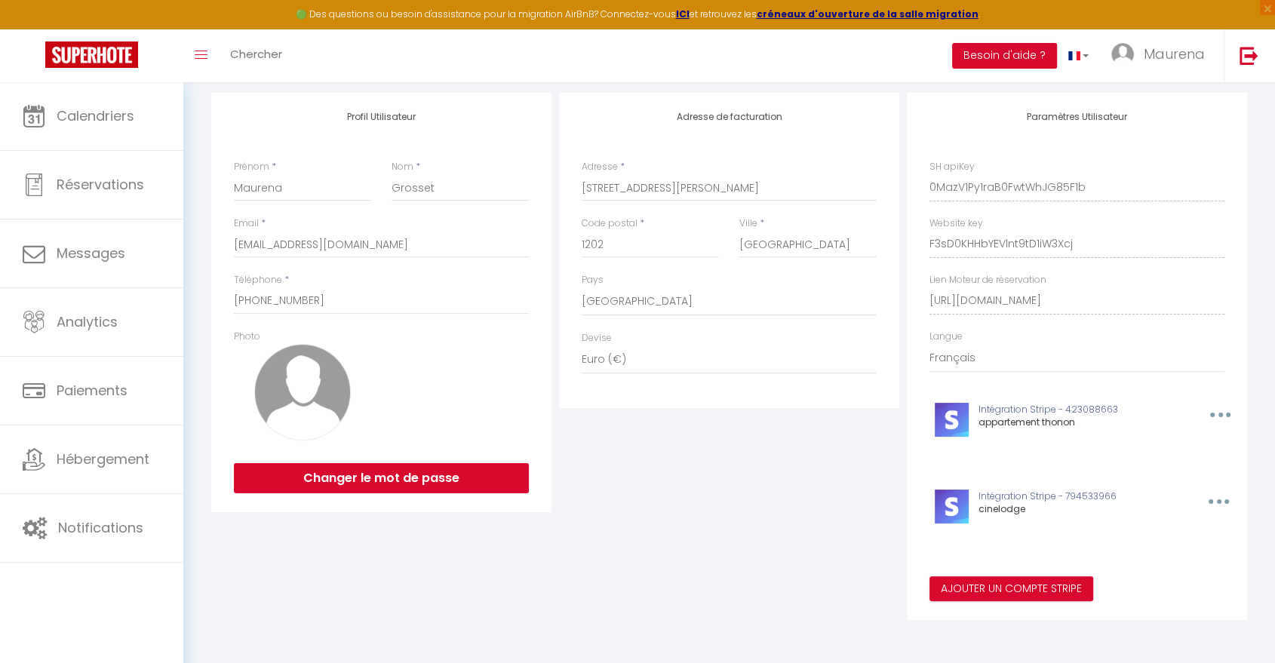
scroll to position [165, 0]
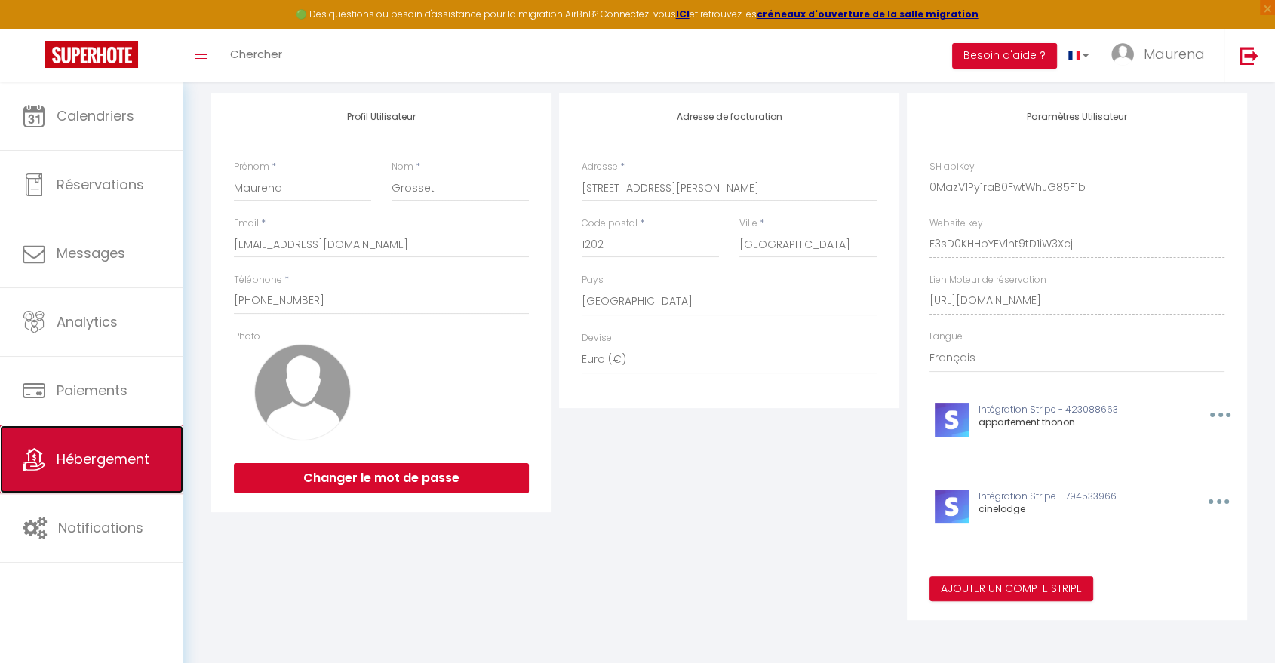
click at [85, 464] on span "Hébergement" at bounding box center [103, 459] width 93 height 19
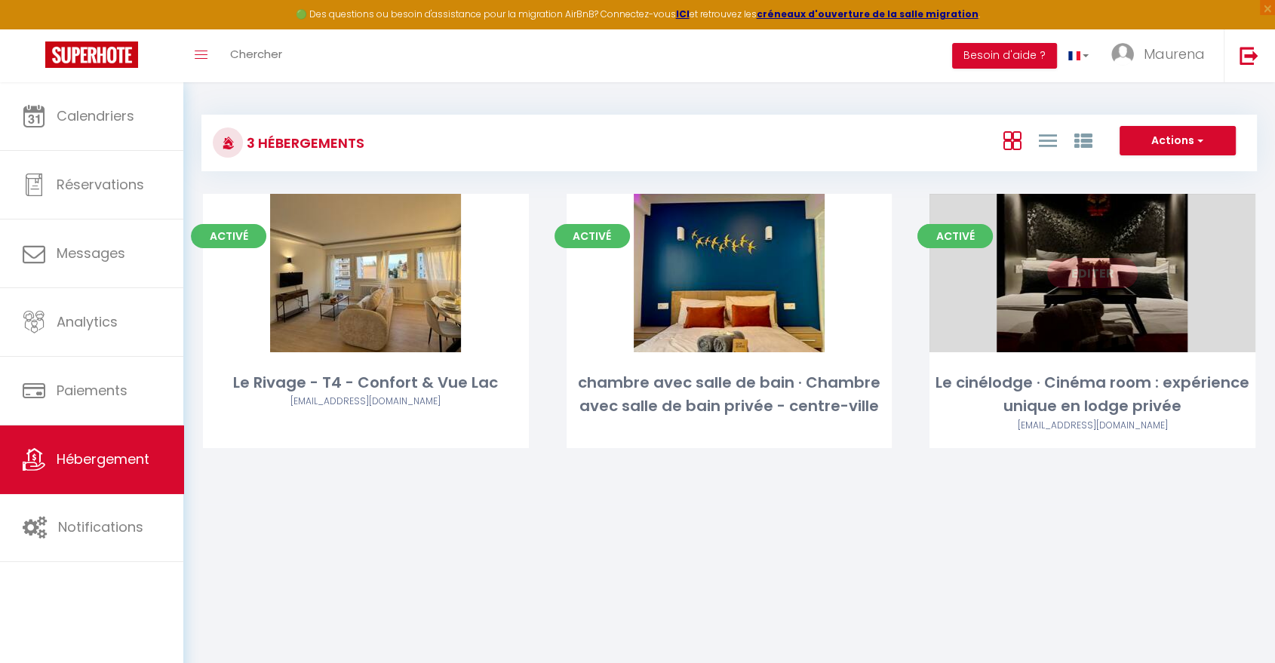
click at [1111, 270] on link "Editer" at bounding box center [1092, 273] width 91 height 30
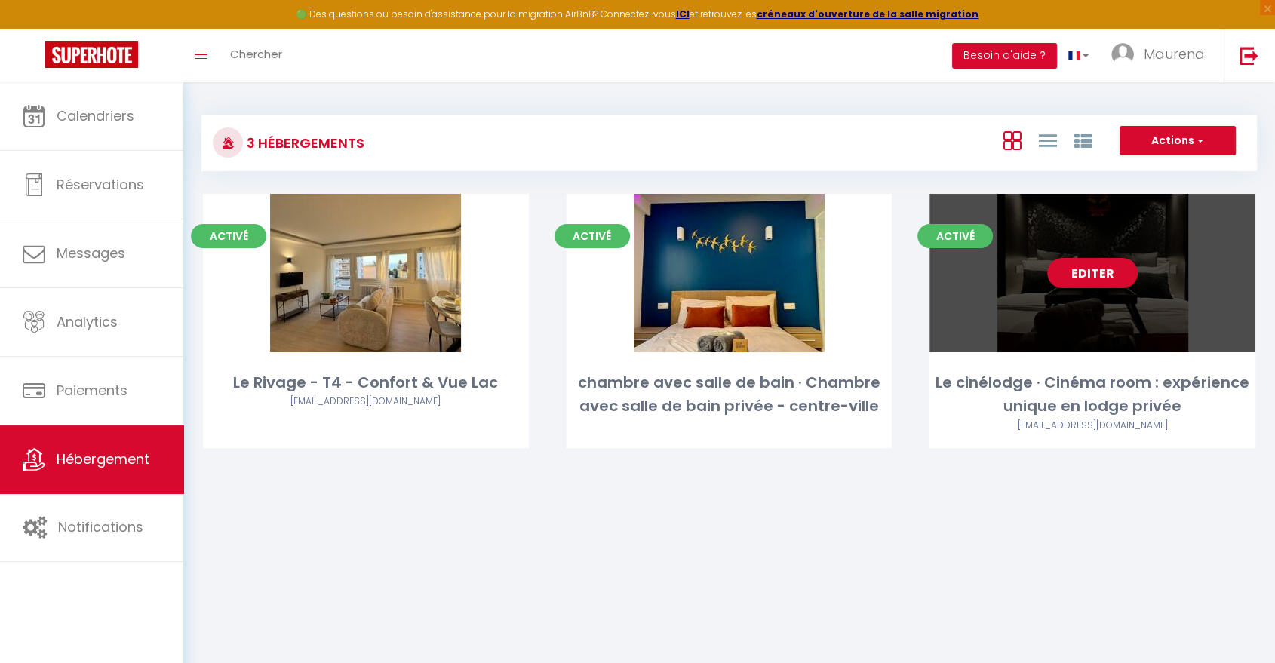
click at [1100, 278] on link "Editer" at bounding box center [1092, 273] width 91 height 30
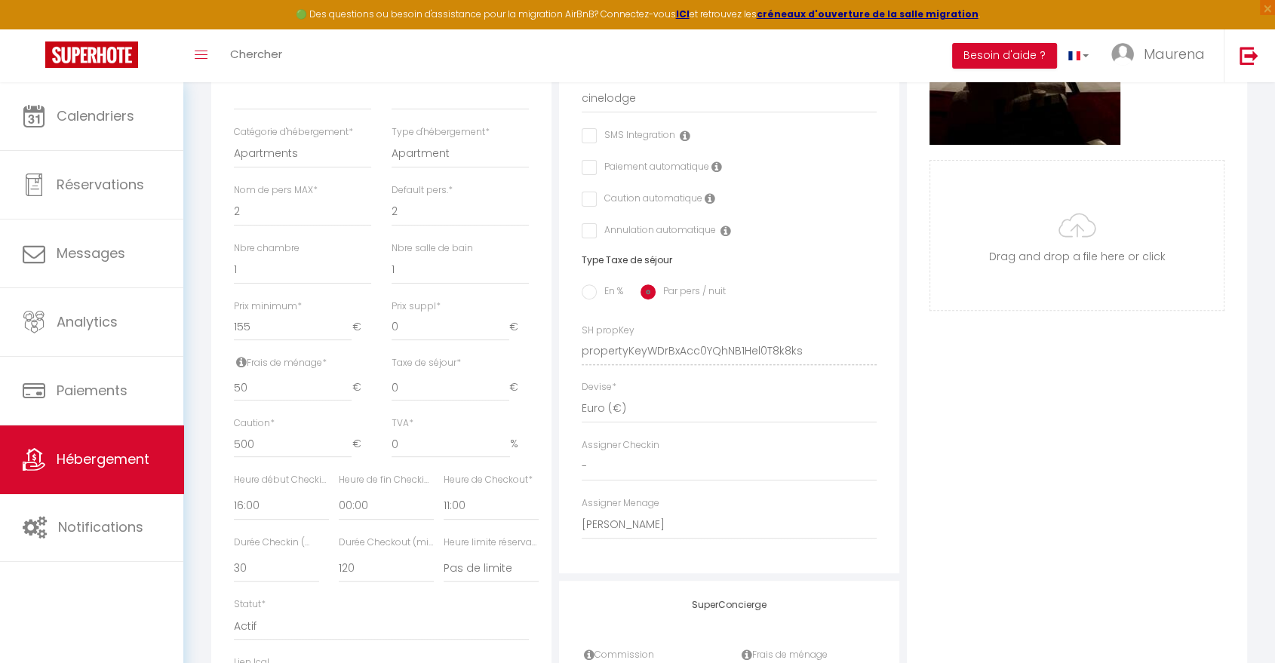
scroll to position [442, 0]
drag, startPoint x: 238, startPoint y: 454, endPoint x: 278, endPoint y: 464, distance: 41.4
click at [278, 457] on input "500" at bounding box center [293, 443] width 118 height 27
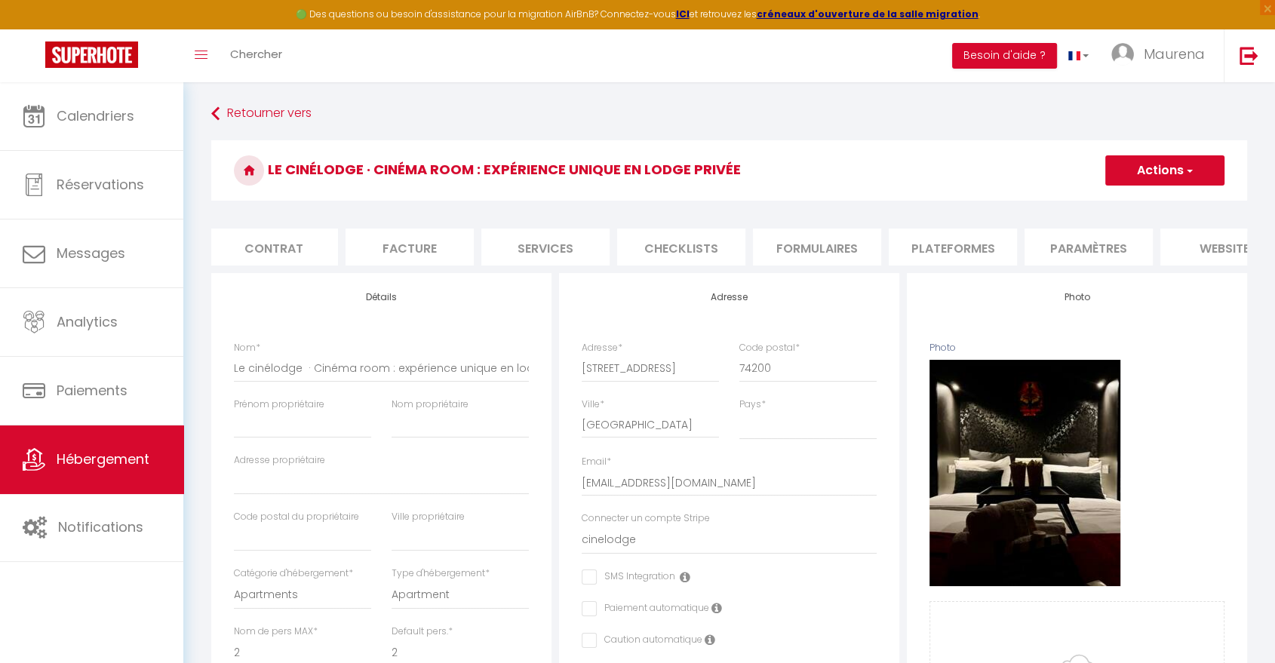
scroll to position [0, 144]
click at [1066, 245] on li "Paramètres" at bounding box center [1082, 247] width 128 height 37
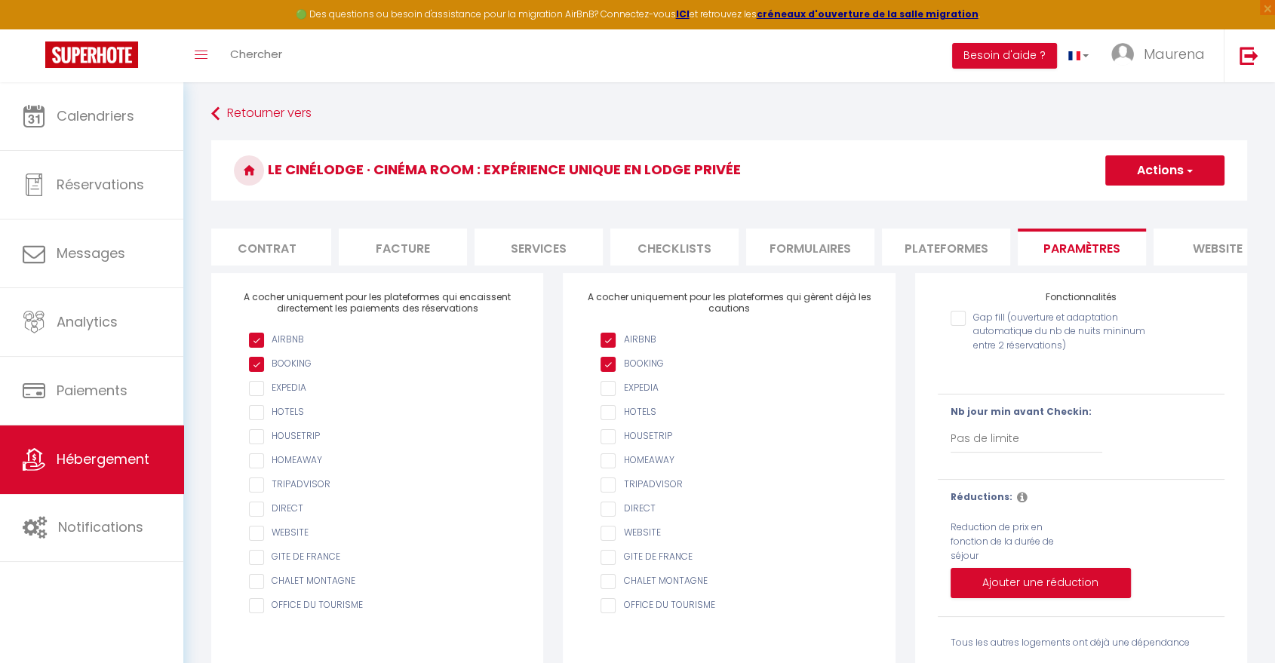
drag, startPoint x: 589, startPoint y: 306, endPoint x: 801, endPoint y: 325, distance: 213.6
click at [801, 314] on h4 "A cocher uniquement pour les plateformes qui gèrent déjà les cautions" at bounding box center [729, 303] width 287 height 22
click at [614, 372] on input "AIRBNB" at bounding box center [737, 364] width 272 height 15
click at [612, 372] on input "AIRBNB" at bounding box center [737, 364] width 272 height 15
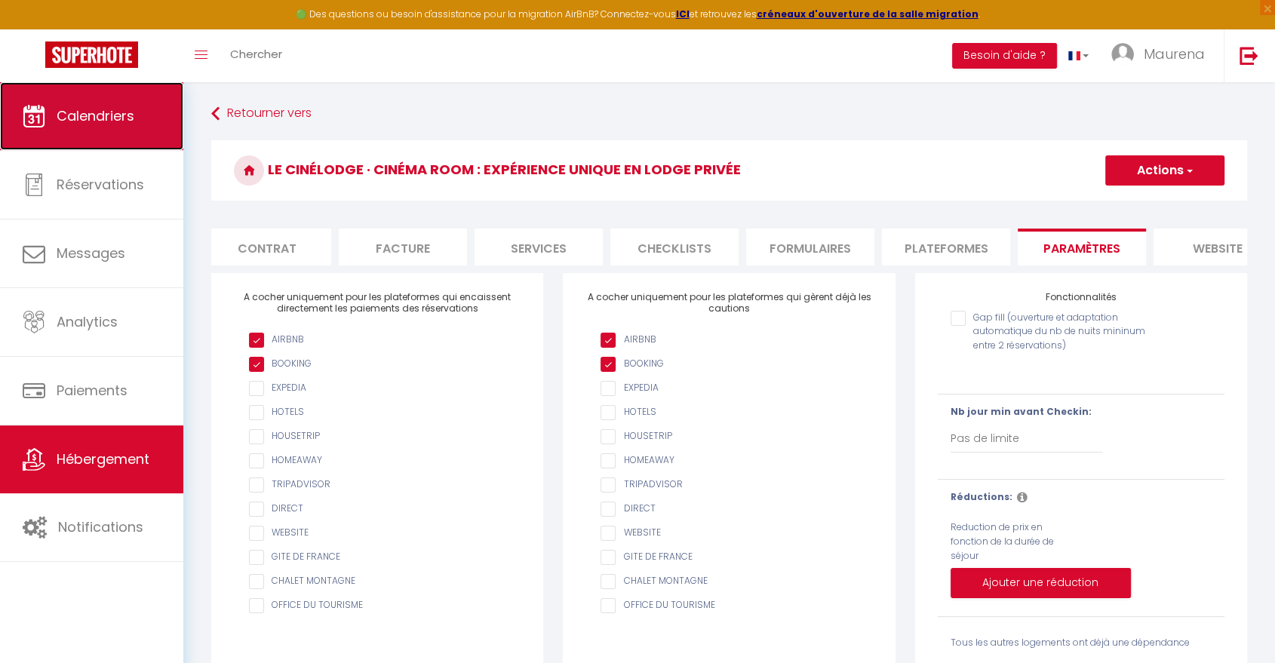
click at [102, 112] on span "Calendriers" at bounding box center [96, 115] width 78 height 19
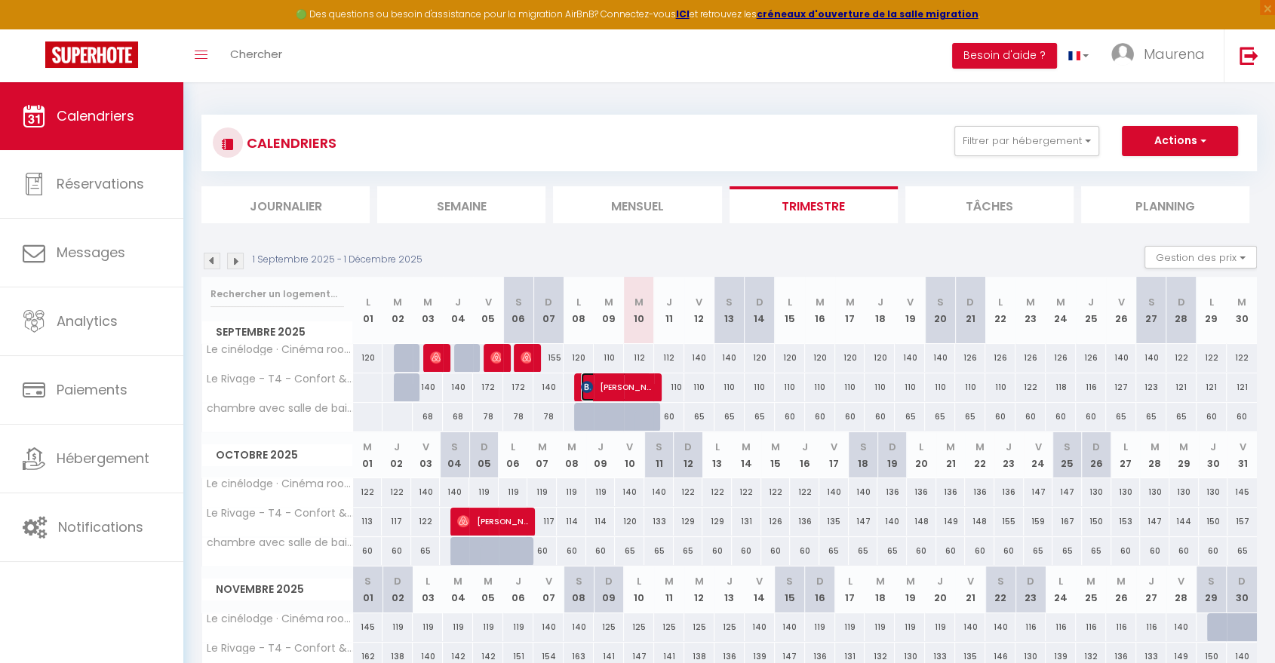
click at [623, 387] on span "[PERSON_NAME]" at bounding box center [616, 387] width 70 height 29
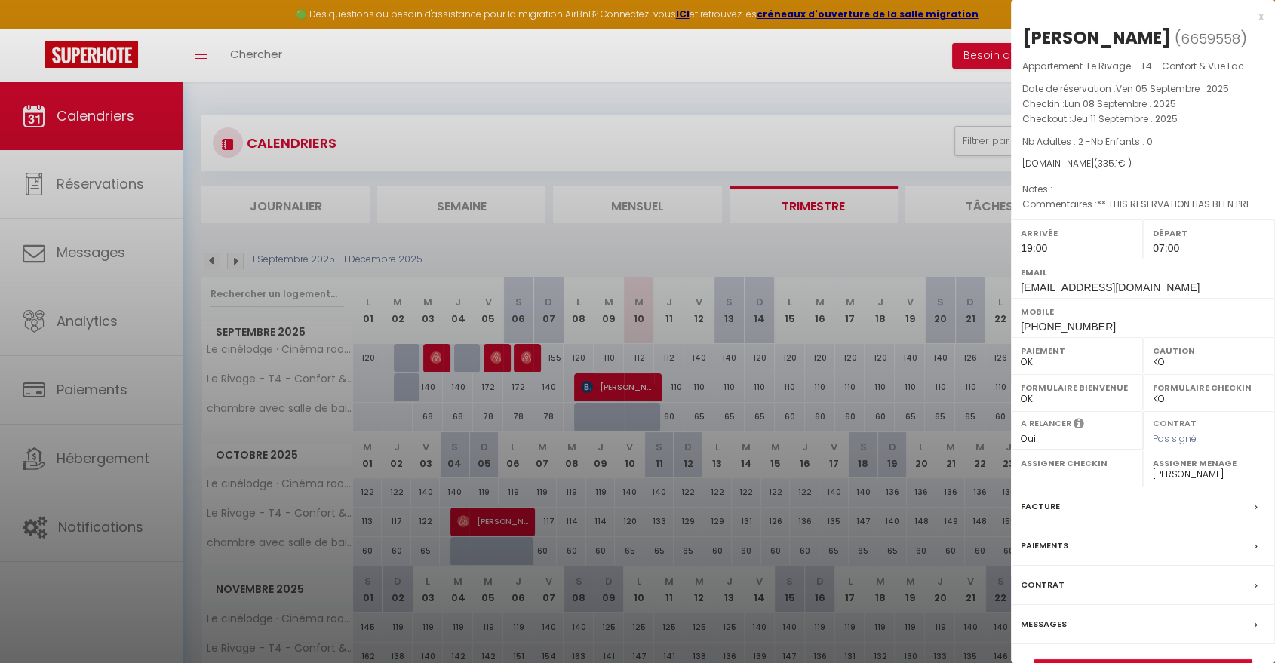
click at [1165, 361] on select "OK KO" at bounding box center [1209, 362] width 112 height 14
click at [1161, 356] on label "Caution" at bounding box center [1209, 350] width 112 height 15
click at [110, 530] on div at bounding box center [637, 331] width 1275 height 663
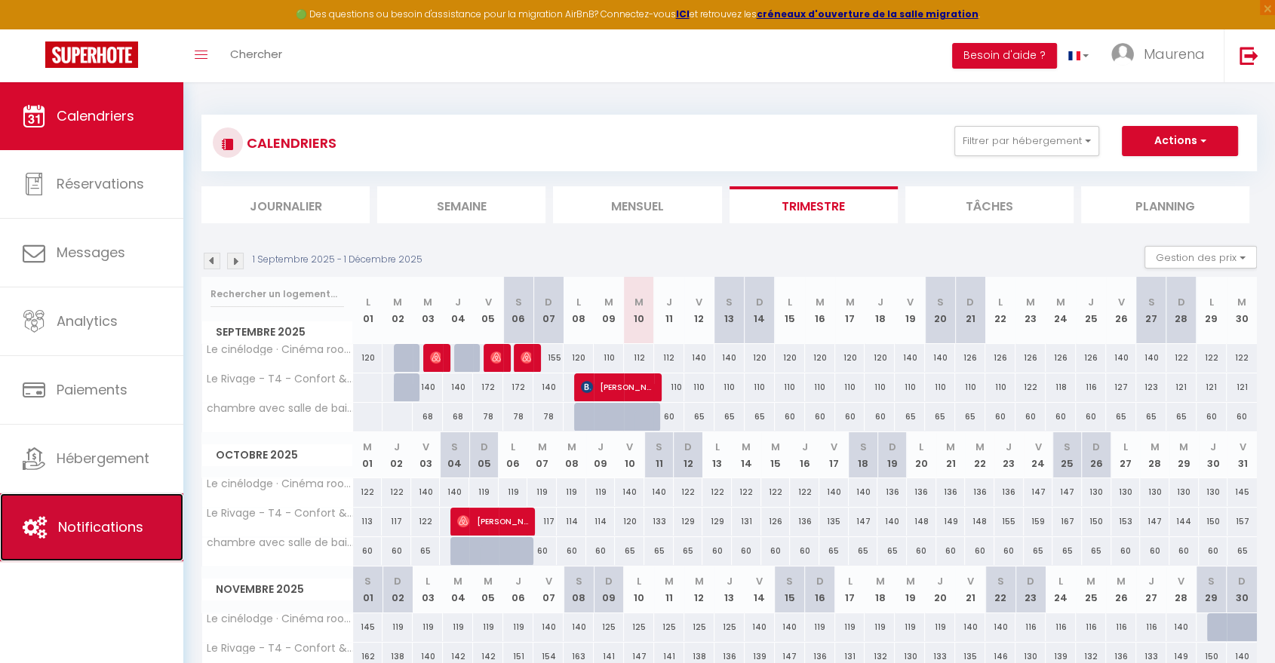
click at [110, 530] on span "Notifications" at bounding box center [100, 527] width 85 height 19
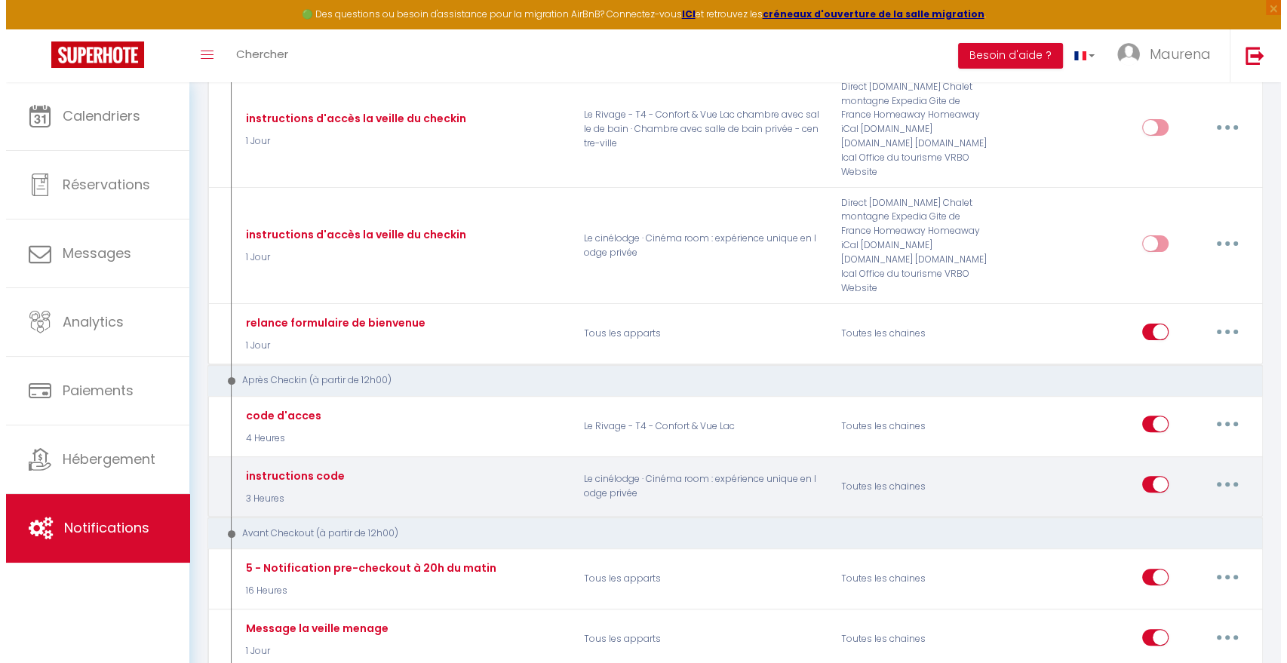
scroll to position [377, 0]
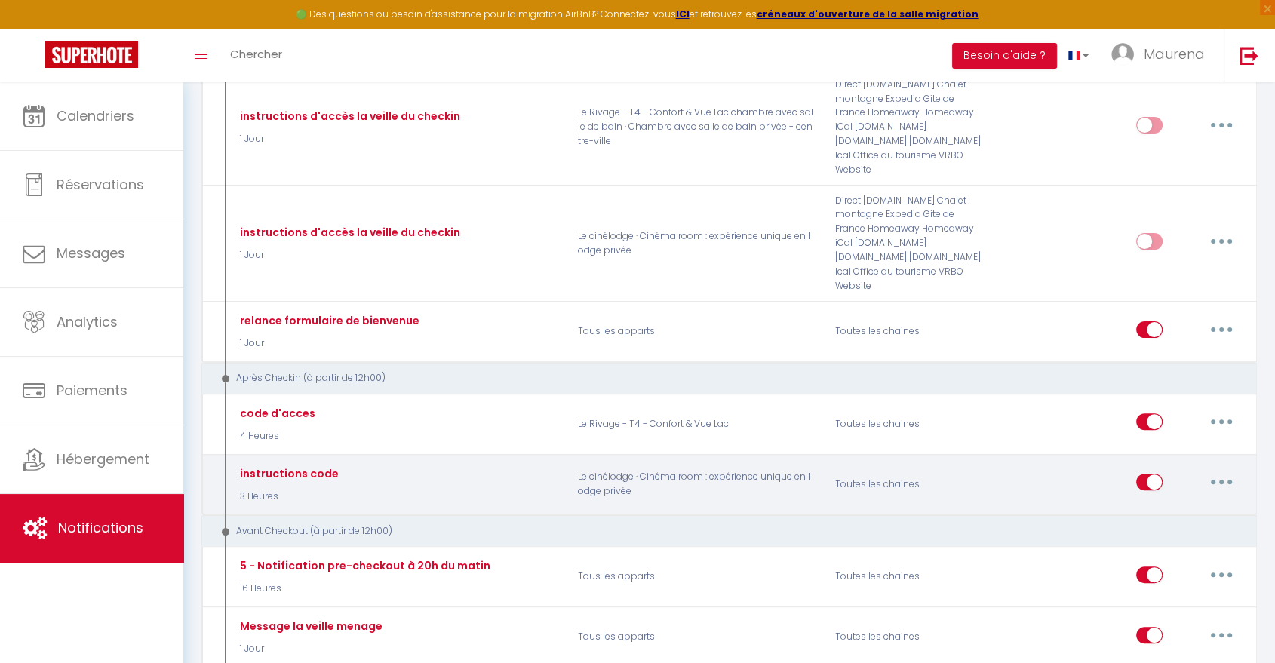
click at [1237, 470] on button "button" at bounding box center [1222, 482] width 42 height 24
click at [1194, 504] on link "Editer" at bounding box center [1183, 517] width 112 height 26
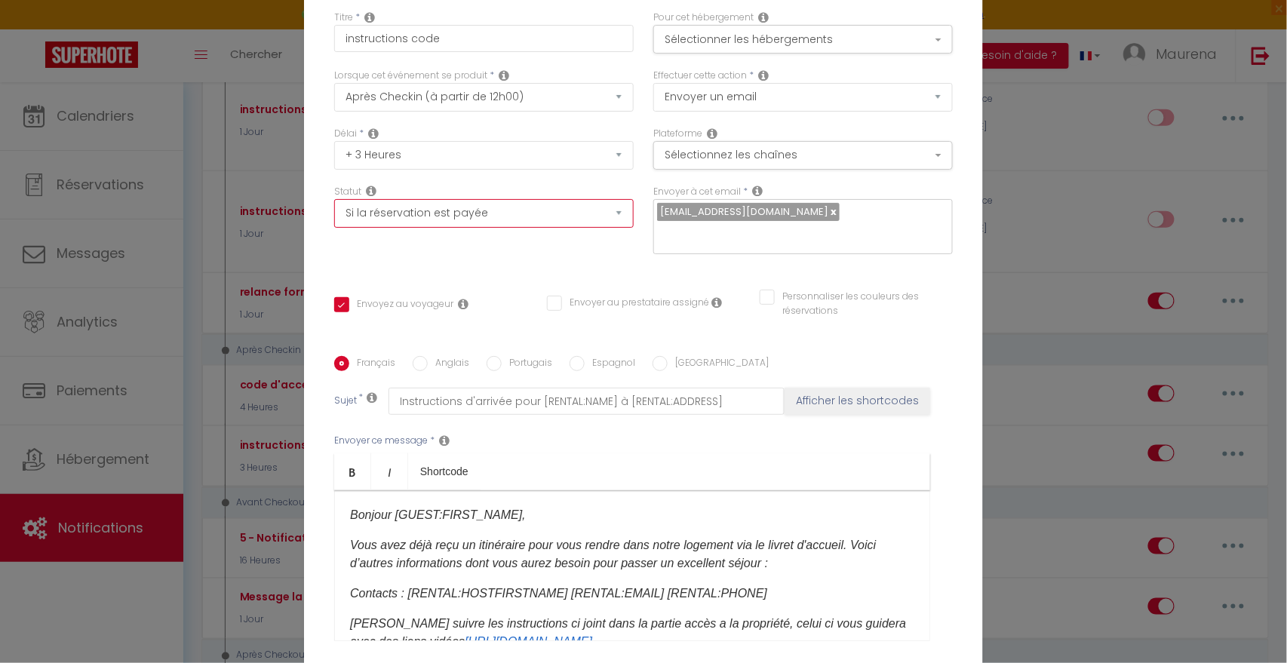
click at [460, 225] on select "Aucun Si la réservation est payée Si réservation non payée Si la caution a été …" at bounding box center [484, 213] width 300 height 29
click at [334, 209] on select "Aucun Si la réservation est payée Si réservation non payée Si la caution a été …" at bounding box center [484, 213] width 300 height 29
click at [594, 227] on select "Aucun Si la réservation est payée Si réservation non payée Si la caution a été …" at bounding box center [484, 213] width 300 height 29
click at [334, 209] on select "Aucun Si la réservation est payée Si réservation non payée Si la caution a été …" at bounding box center [484, 213] width 300 height 29
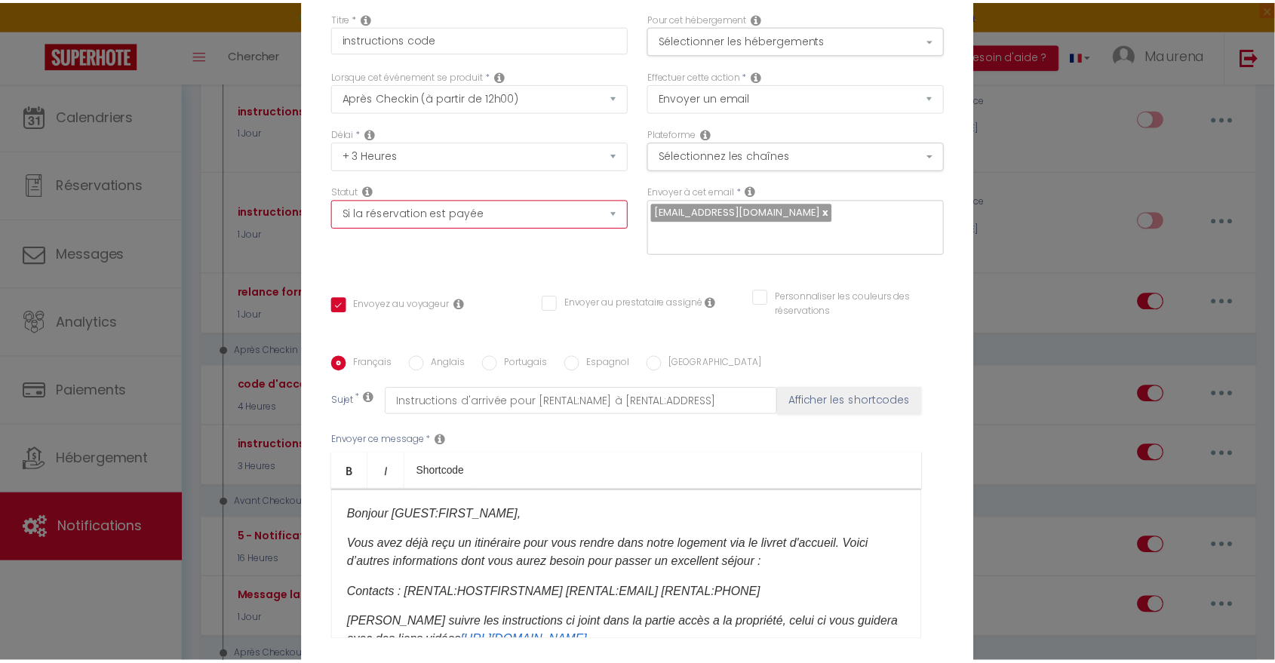
scroll to position [127, 0]
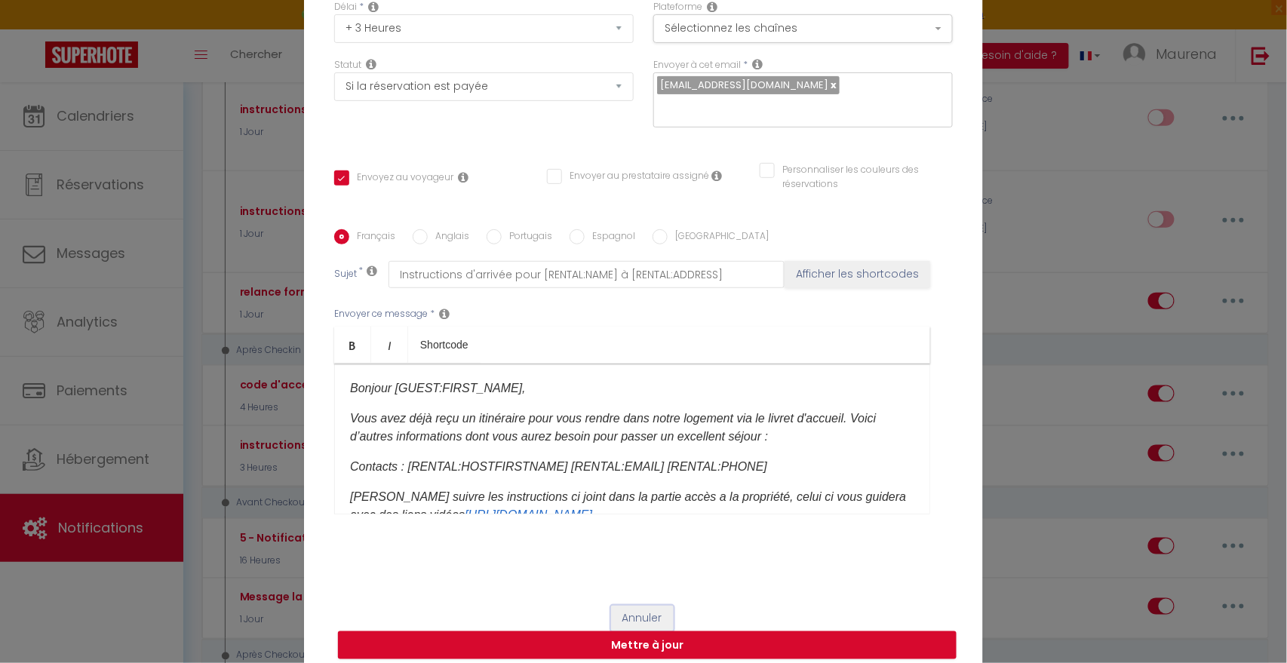
click at [621, 606] on button "Annuler" at bounding box center [642, 619] width 63 height 26
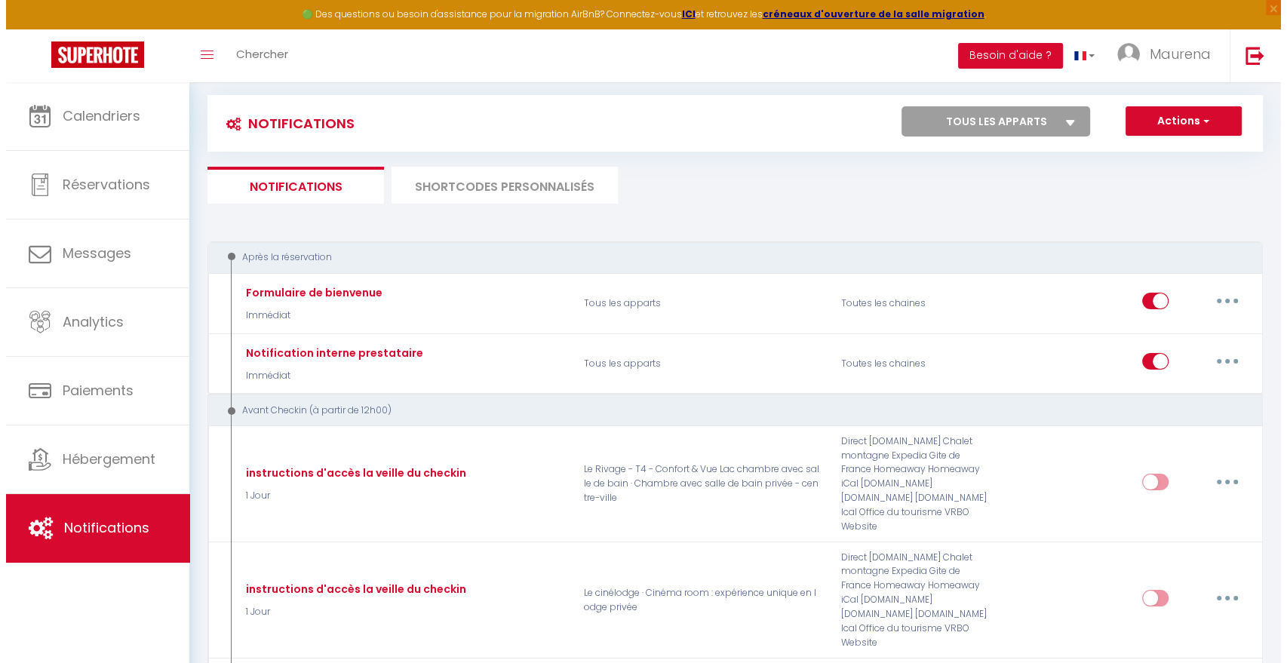
scroll to position [0, 0]
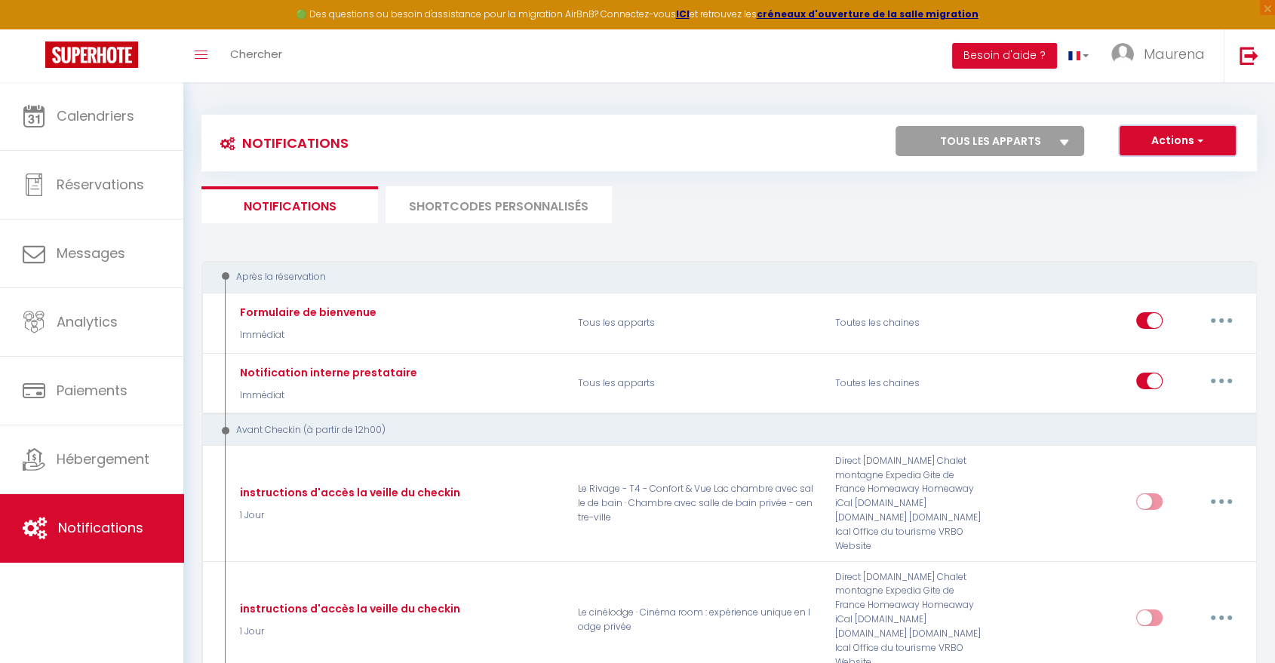
click at [1174, 136] on button "Actions" at bounding box center [1178, 141] width 116 height 30
click at [1153, 158] on div "Actions Nouvelle Notification Exporter Importer Tous les apparts Le Rivage - T4…" at bounding box center [860, 143] width 789 height 34
click at [1154, 142] on button "Actions" at bounding box center [1178, 141] width 116 height 30
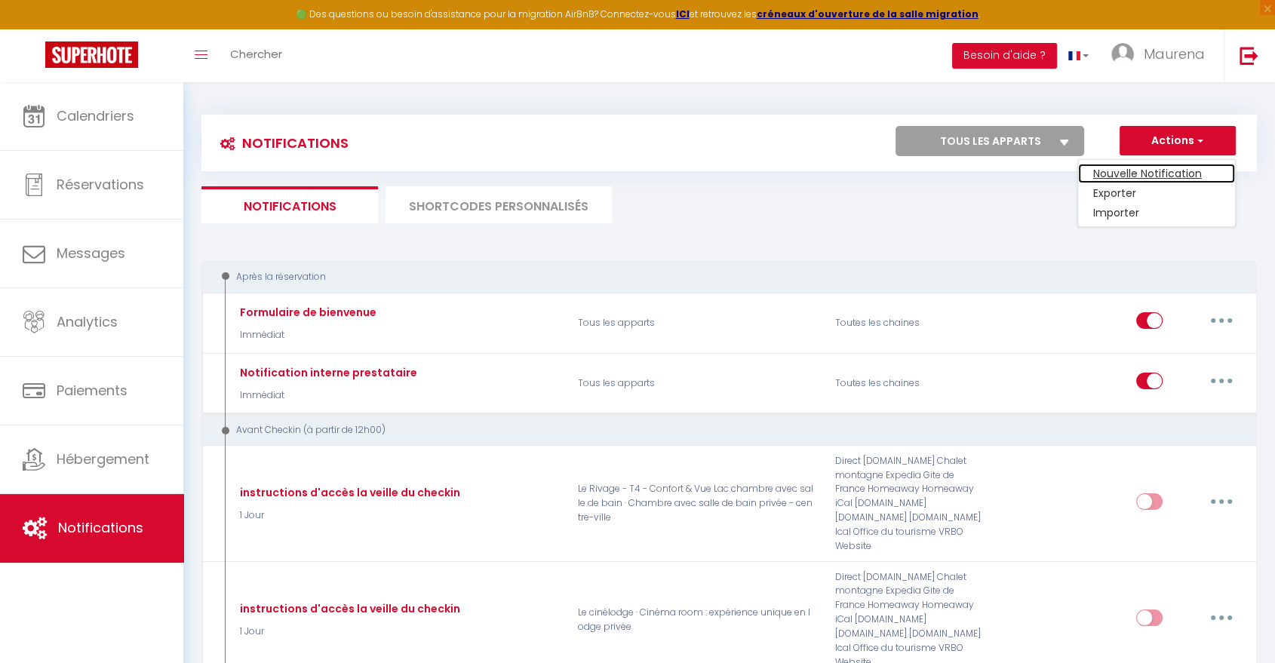
click at [1158, 172] on link "Nouvelle Notification" at bounding box center [1156, 174] width 157 height 20
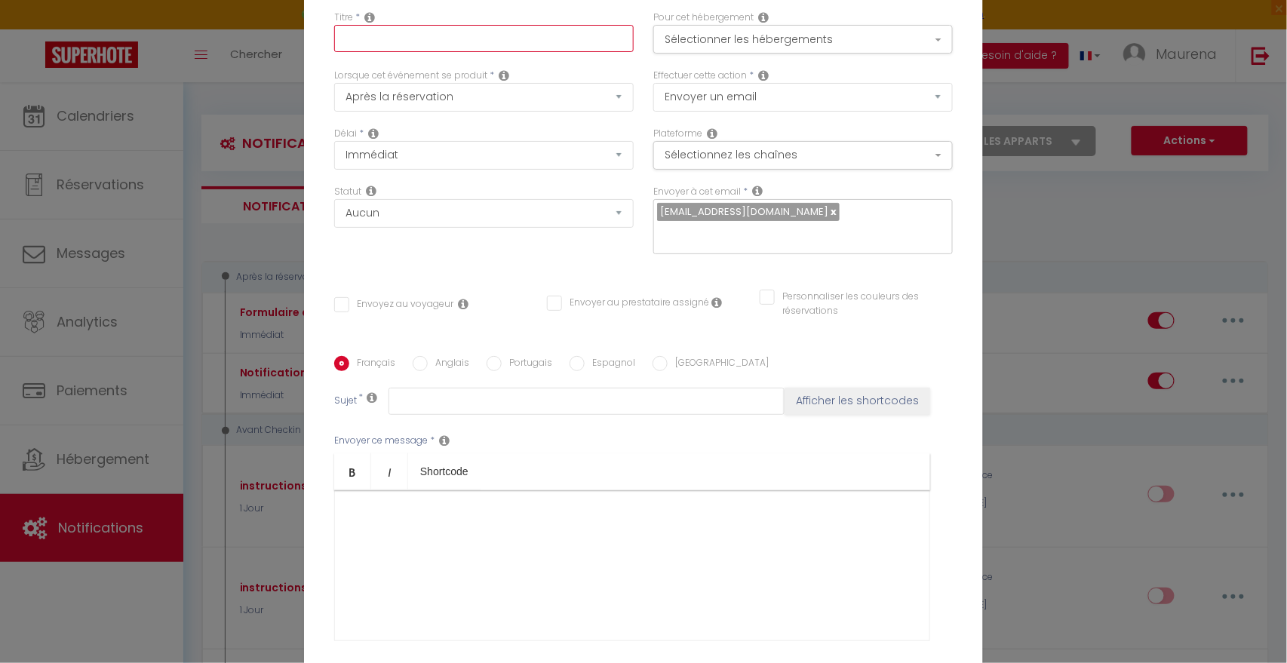
click at [437, 46] on input "text" at bounding box center [484, 38] width 300 height 27
click at [494, 112] on select "Après la réservation Avant Checkin (à partir de 12h00) Après Checkin (à partir …" at bounding box center [484, 97] width 300 height 29
click at [334, 93] on select "Après la réservation Avant Checkin (à partir de 12h00) Après Checkin (à partir …" at bounding box center [484, 97] width 300 height 29
click at [422, 112] on select "Après la réservation Avant Checkin (à partir de 12h00) Après Checkin (à partir …" at bounding box center [484, 97] width 300 height 29
click at [334, 93] on select "Après la réservation Avant Checkin (à partir de 12h00) Après Checkin (à partir …" at bounding box center [484, 97] width 300 height 29
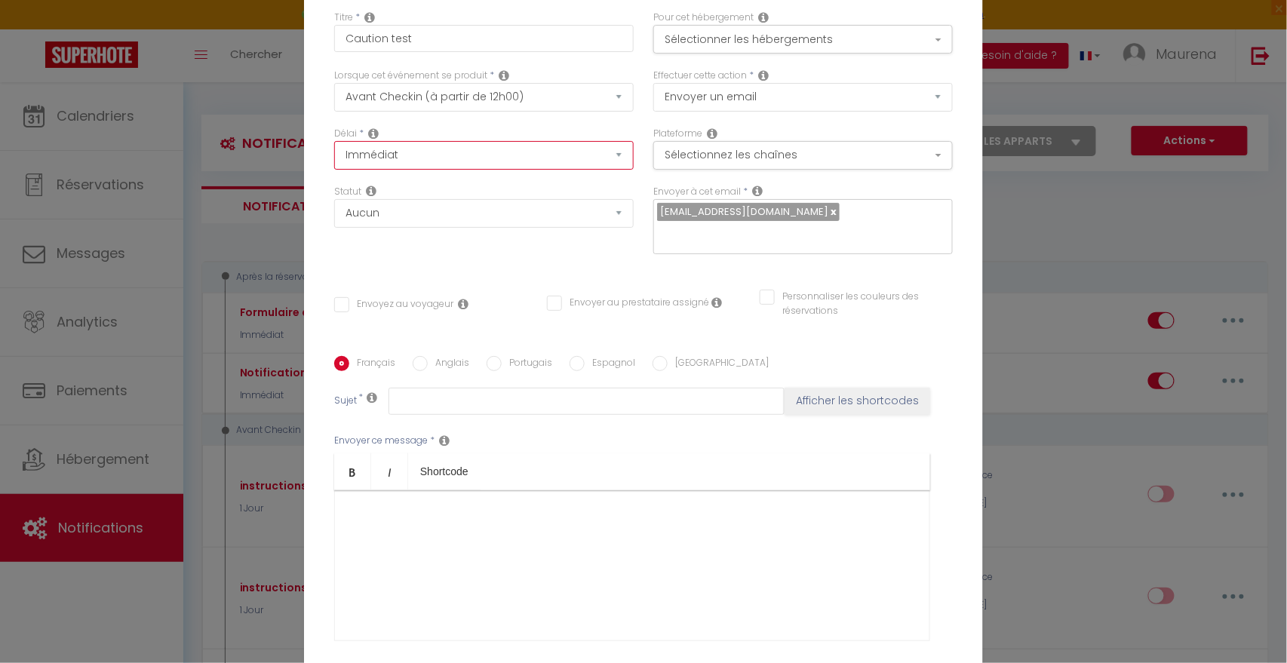
click at [414, 167] on select "Immédiat - 10 Minutes - 1 Heure - 2 Heures - 3 Heures - 4 Heures - 5 Heures - 6…" at bounding box center [484, 155] width 300 height 29
click at [334, 151] on select "Immédiat - 10 Minutes - 1 Heure - 2 Heures - 3 Heures - 4 Heures - 5 Heures - 6…" at bounding box center [484, 155] width 300 height 29
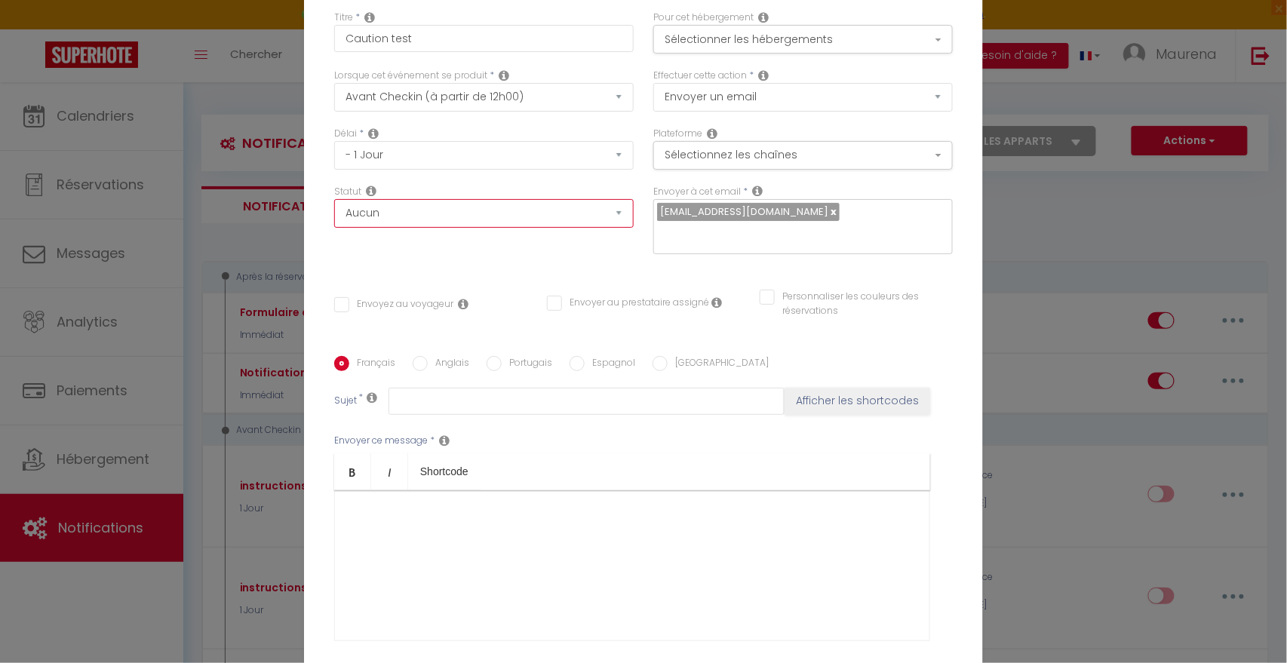
click at [451, 226] on select "Aucun Si la réservation est payée Si réservation non payée Si la caution a été …" at bounding box center [484, 213] width 300 height 29
click at [334, 209] on select "Aucun Si la réservation est payée Si réservation non payée Si la caution a été …" at bounding box center [484, 213] width 300 height 29
click at [685, 54] on button "Sélectionner les hébergements" at bounding box center [804, 39] width 300 height 29
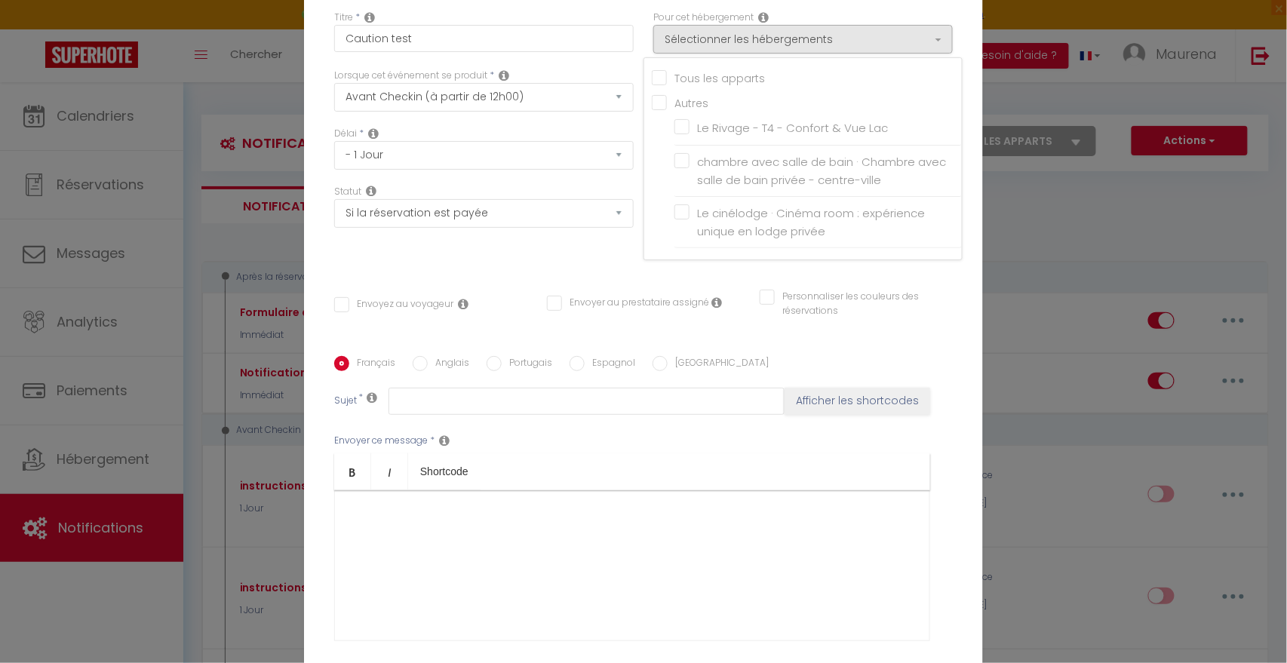
click at [663, 85] on input "Tous les apparts" at bounding box center [807, 76] width 310 height 15
click at [620, 69] on div "Titre * Caution test" at bounding box center [483, 40] width 319 height 58
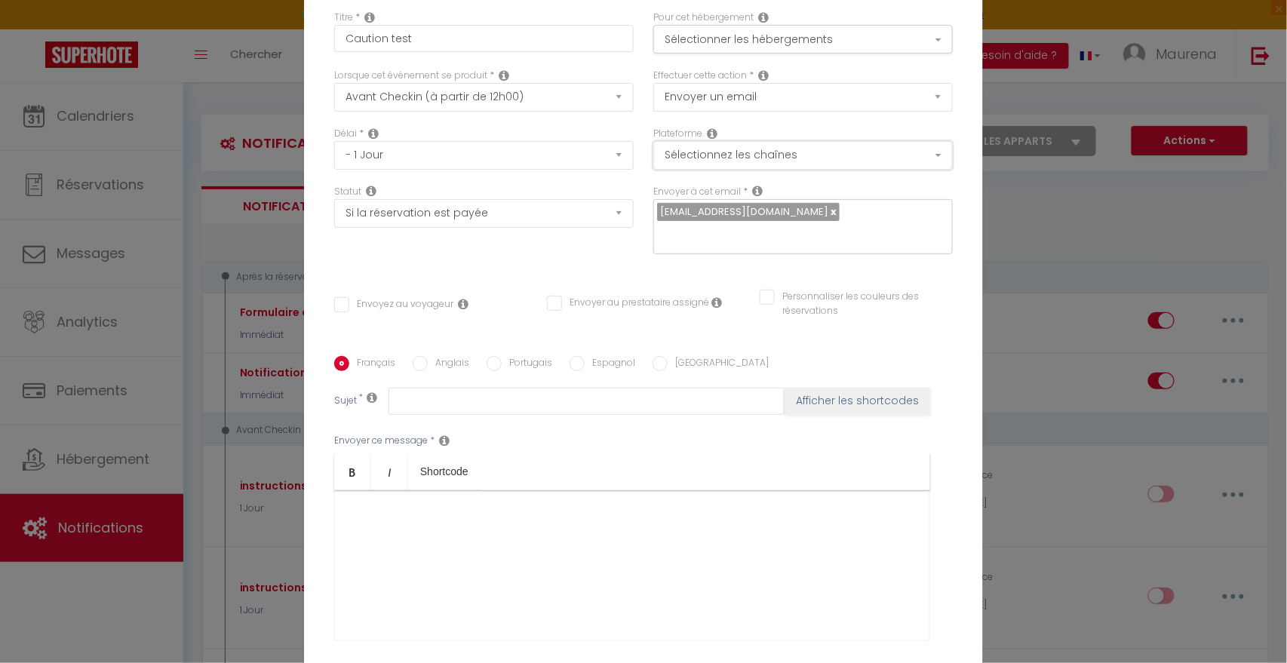
click at [737, 163] on button "Sélectionnez les chaînes" at bounding box center [804, 155] width 300 height 29
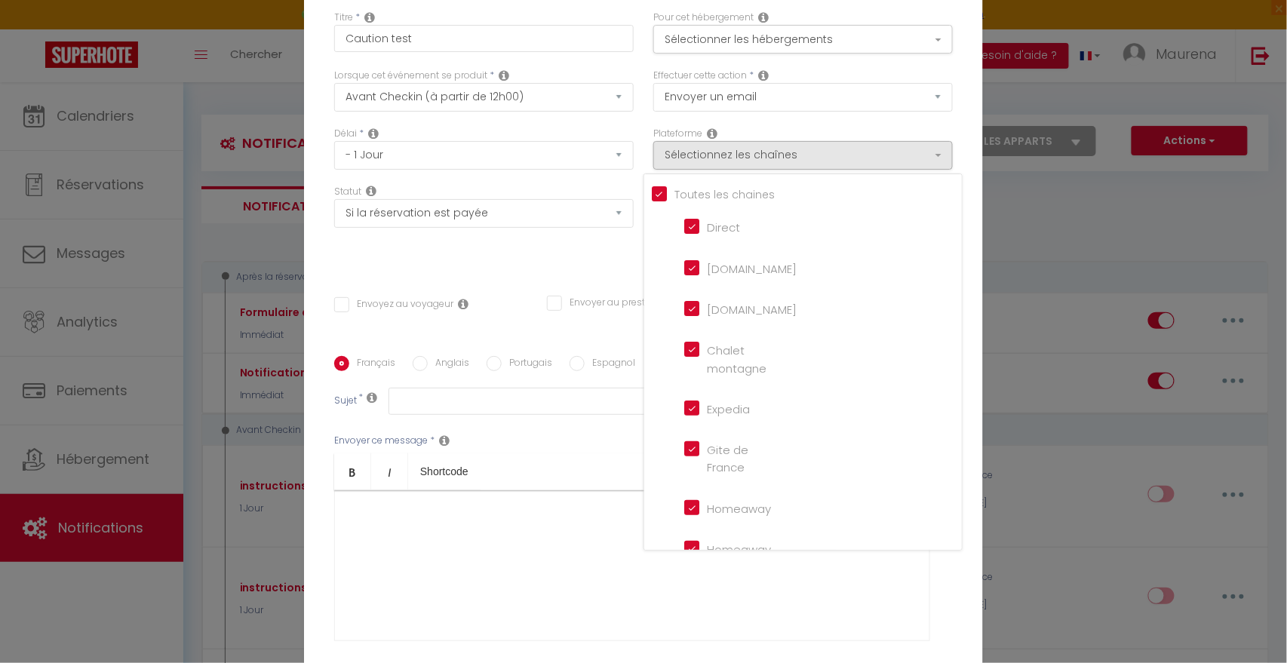
click at [693, 275] on input "[DOMAIN_NAME]" at bounding box center [727, 267] width 86 height 15
click at [625, 259] on div "Titre * Caution test Pour cet hébergement Sélectionner les hébergements Tous le…" at bounding box center [643, 356] width 679 height 722
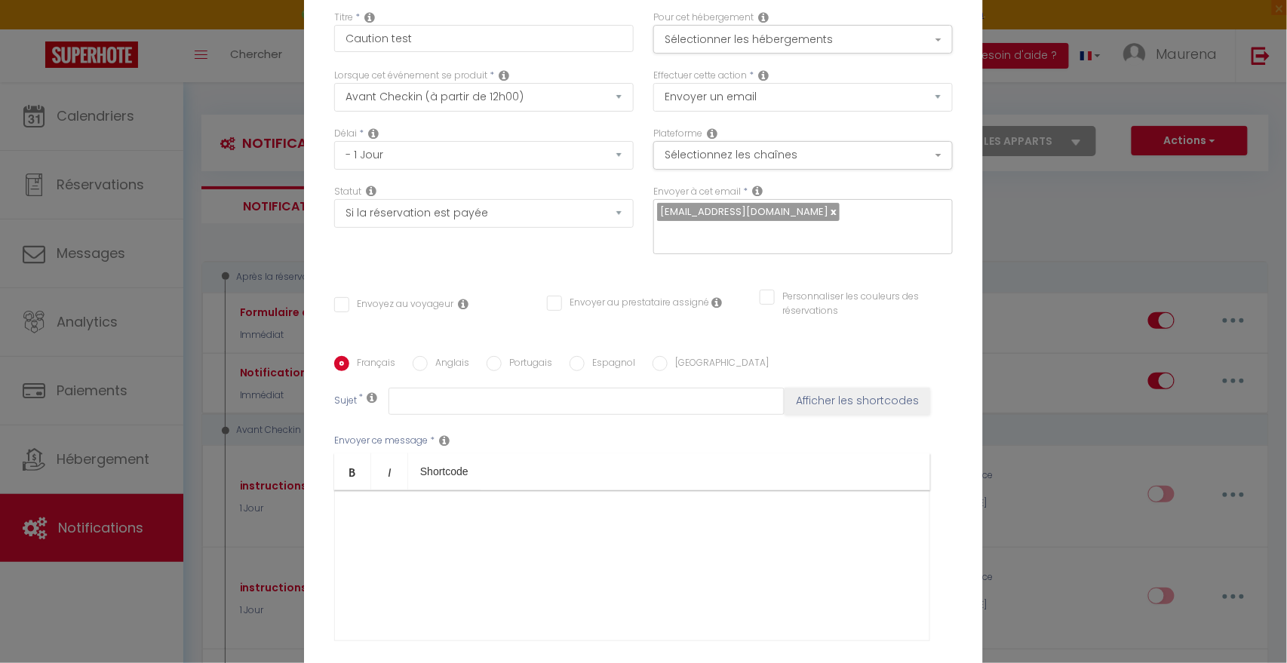
click at [341, 297] on input "Envoyez au voyageur" at bounding box center [393, 304] width 119 height 15
click at [417, 388] on input "text" at bounding box center [587, 401] width 396 height 27
click at [417, 516] on div at bounding box center [632, 566] width 596 height 151
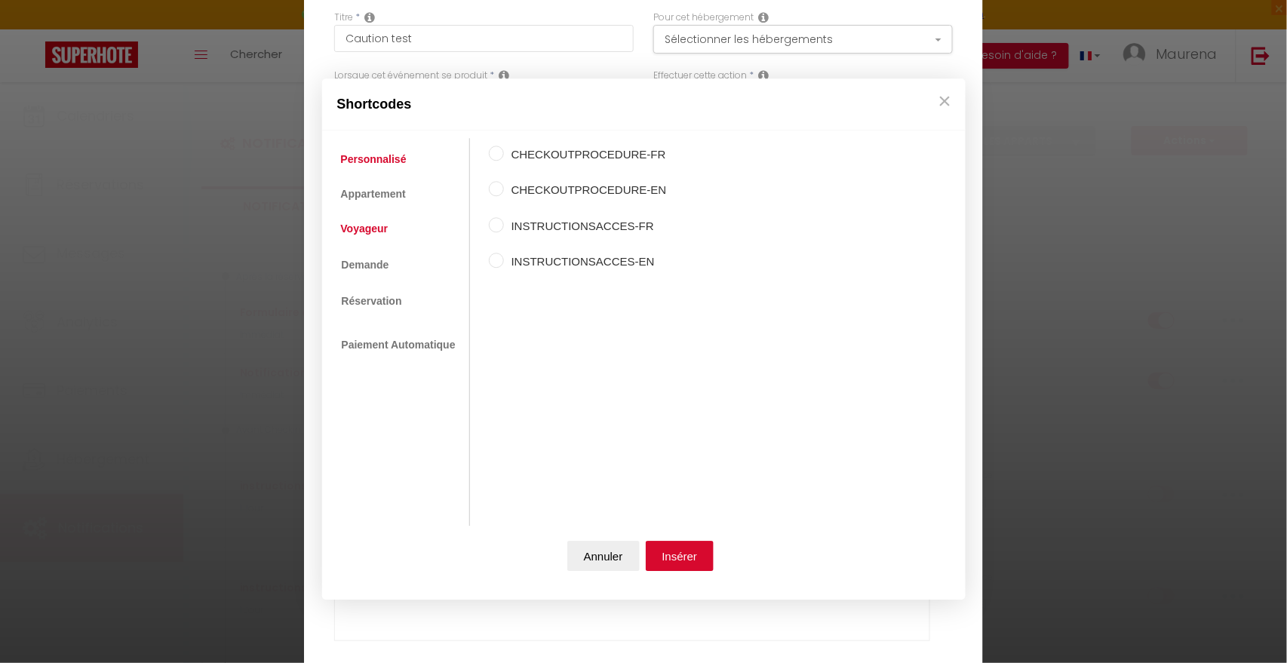
click at [371, 237] on link "Voyageur" at bounding box center [365, 229] width 63 height 27
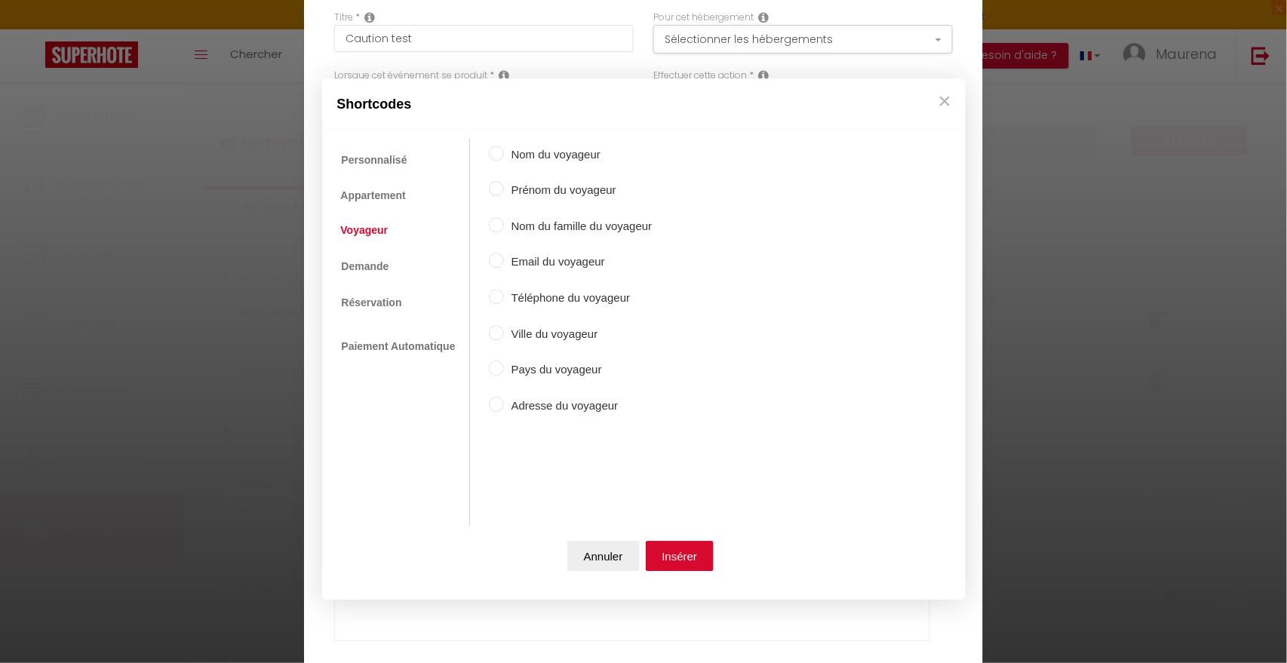
click at [540, 196] on label "Prénom du voyageur" at bounding box center [578, 191] width 149 height 18
click at [504, 196] on input "Prénom du voyageur" at bounding box center [496, 189] width 15 height 15
click at [685, 562] on button "Insérer" at bounding box center [680, 556] width 69 height 30
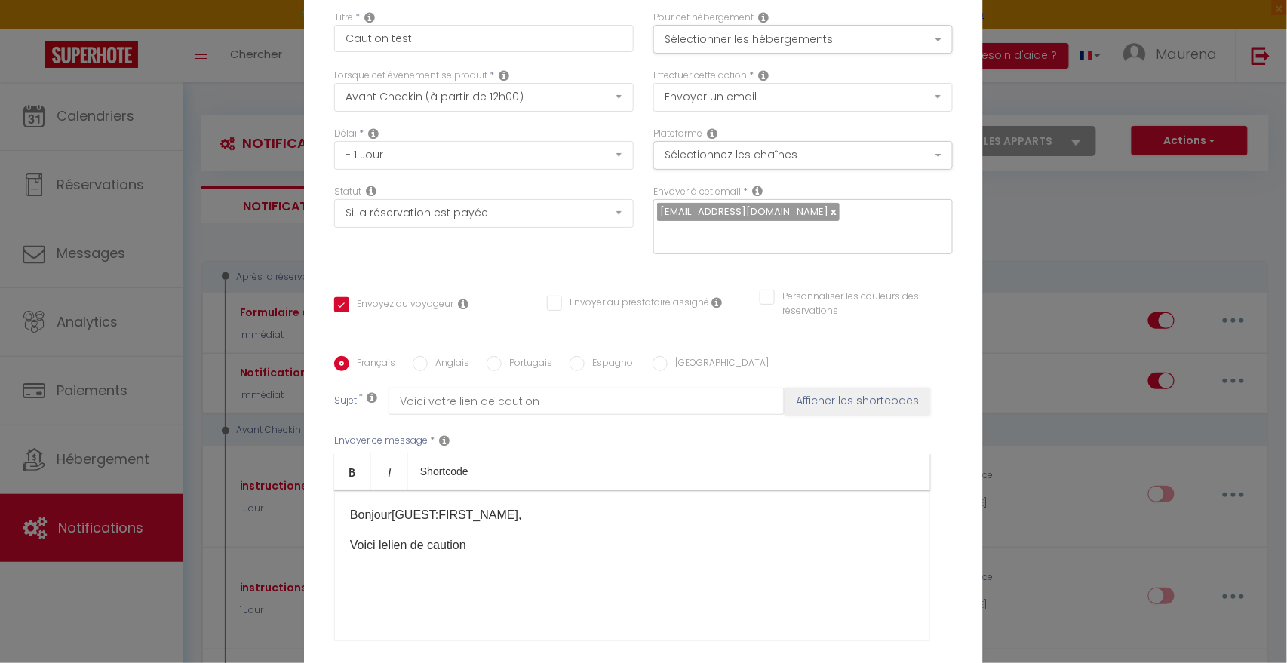
click at [383, 537] on p "Voici lelien de caution ​" at bounding box center [632, 546] width 564 height 18
click at [481, 537] on p "Voici le lien de caution ​" at bounding box center [632, 546] width 564 height 18
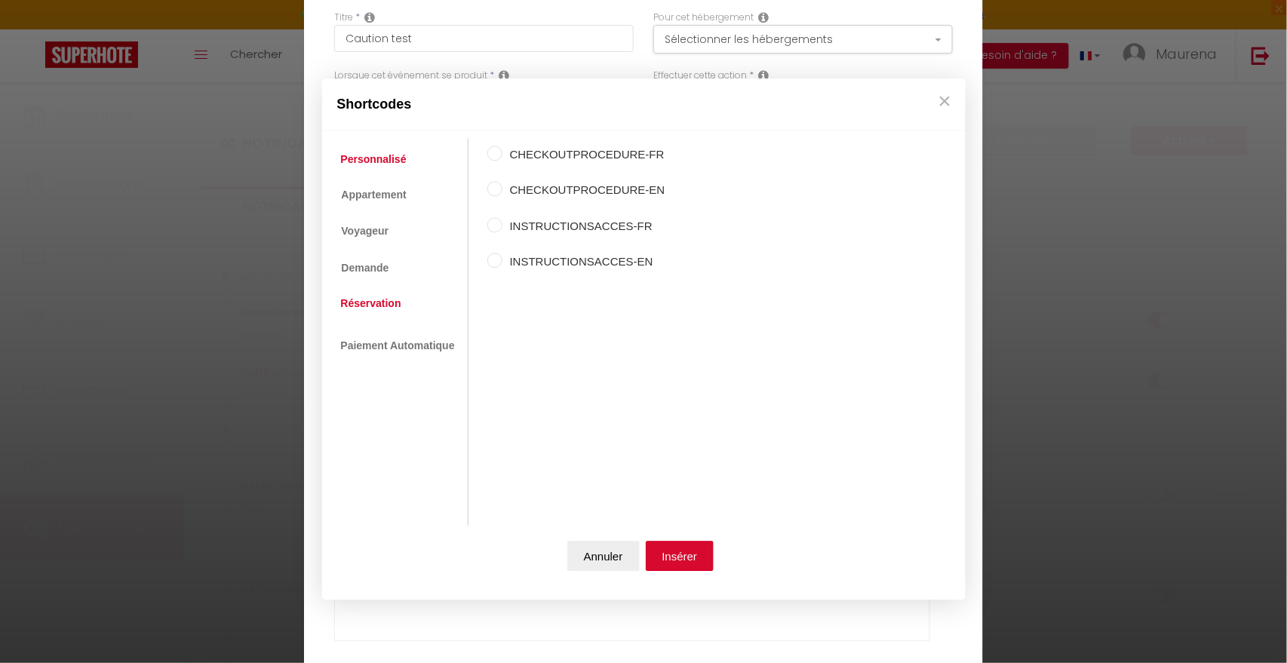
click at [374, 306] on link "Réservation" at bounding box center [371, 303] width 75 height 27
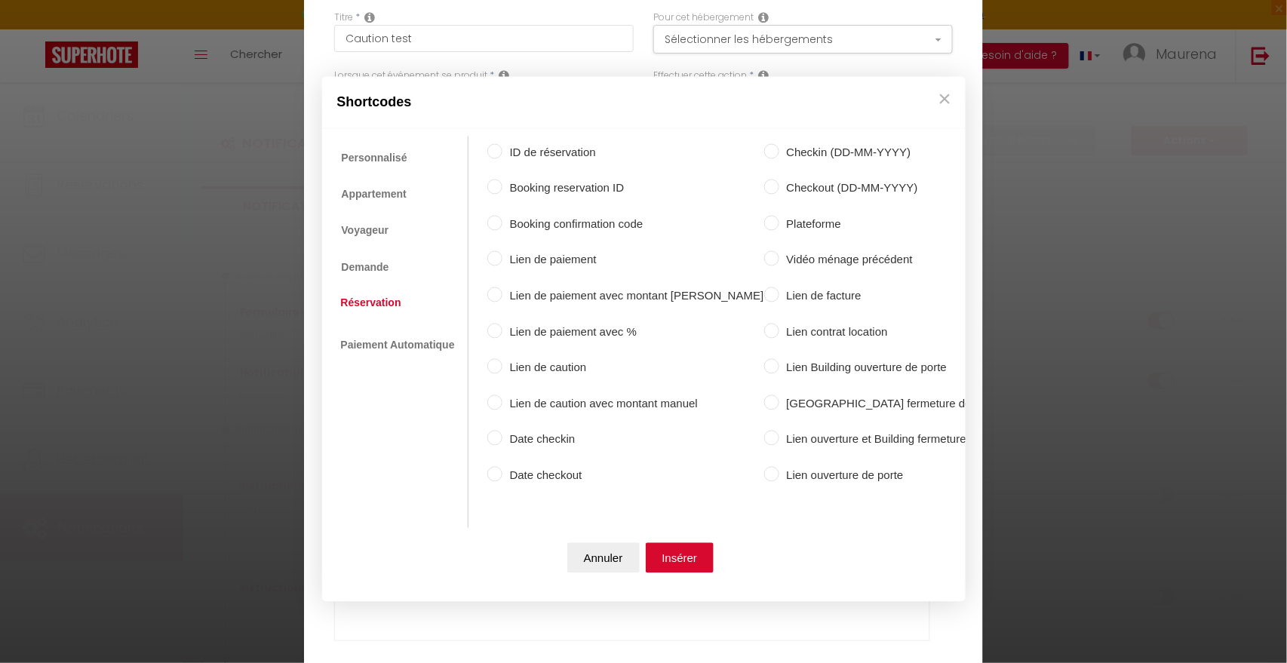
click at [497, 360] on input "Lien de caution" at bounding box center [494, 366] width 15 height 15
click at [681, 550] on button "Insérer" at bounding box center [680, 558] width 69 height 30
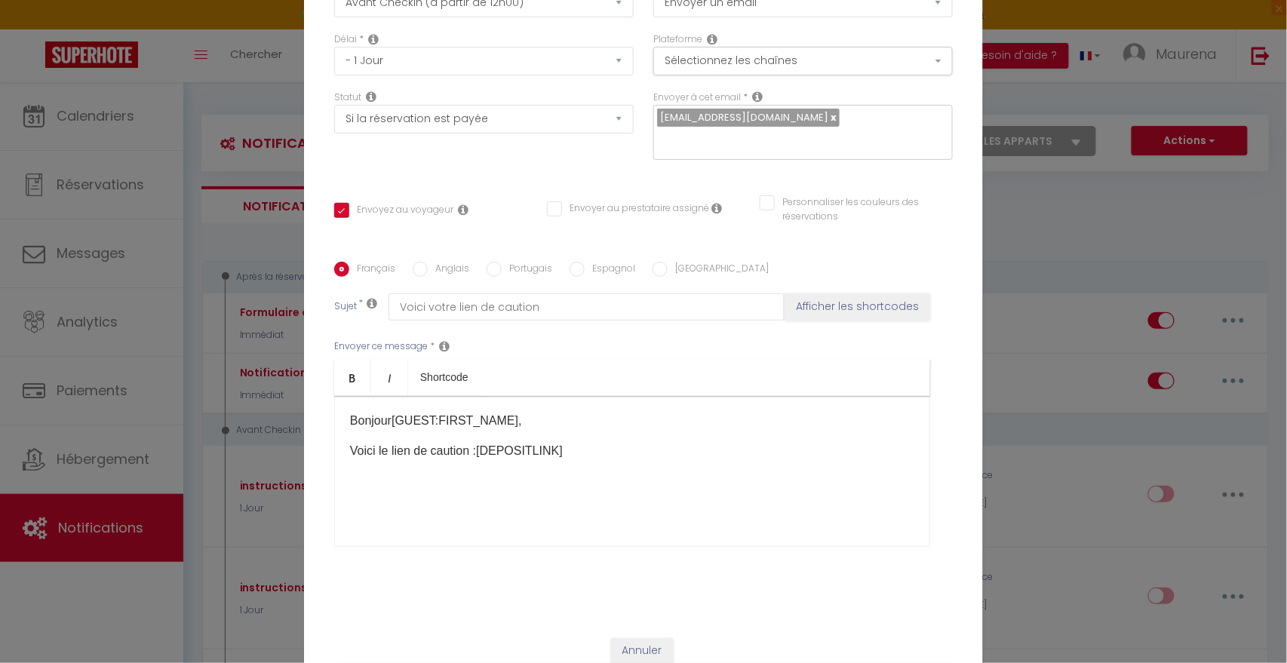
scroll to position [127, 0]
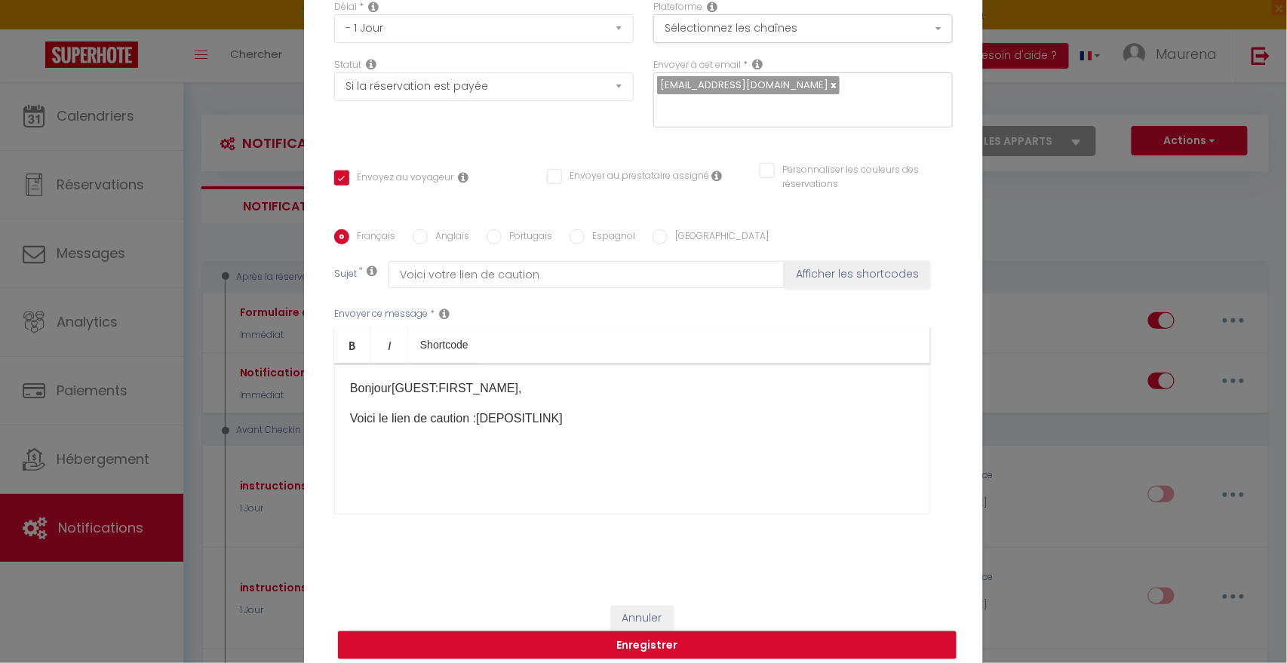
click at [678, 635] on button "Enregistrer" at bounding box center [647, 646] width 619 height 29
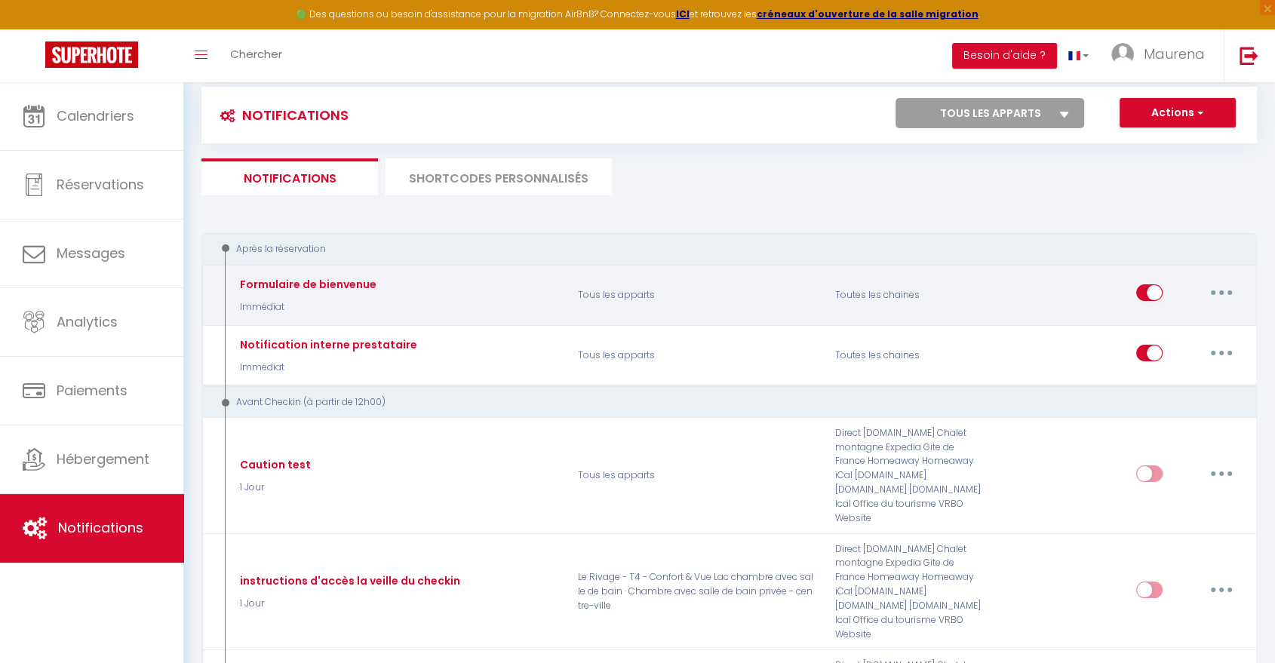
scroll to position [0, 0]
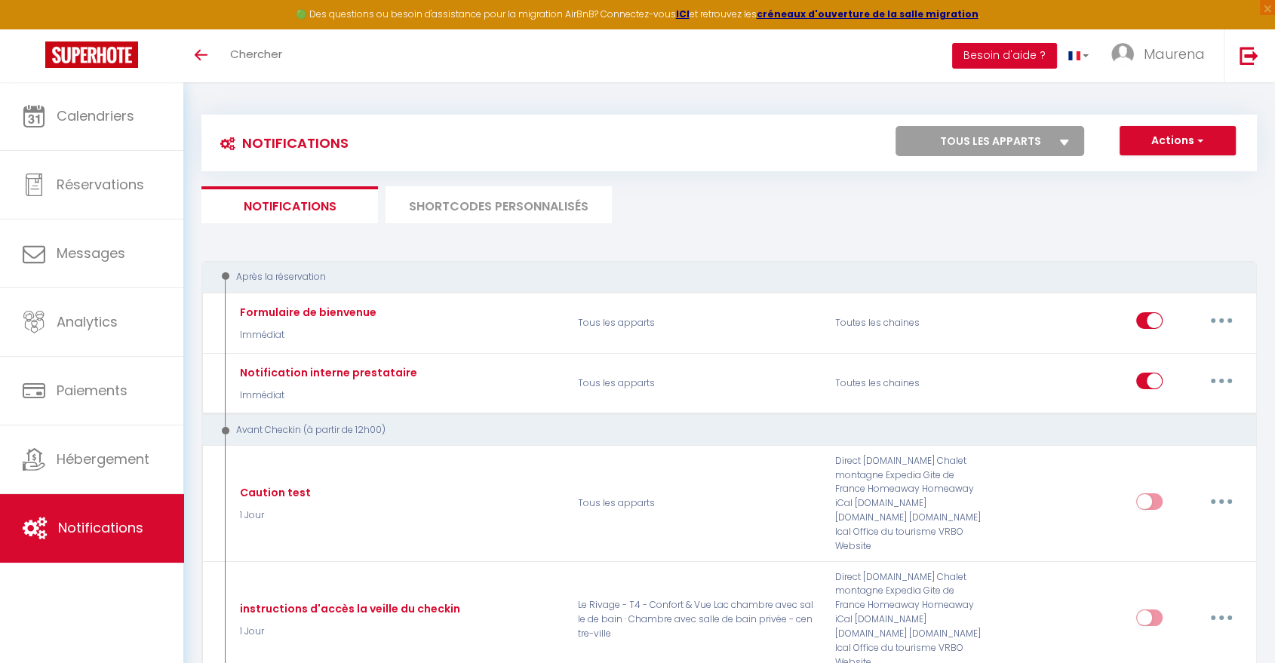
click at [982, 59] on button "Besoin d'aide ?" at bounding box center [1004, 56] width 105 height 26
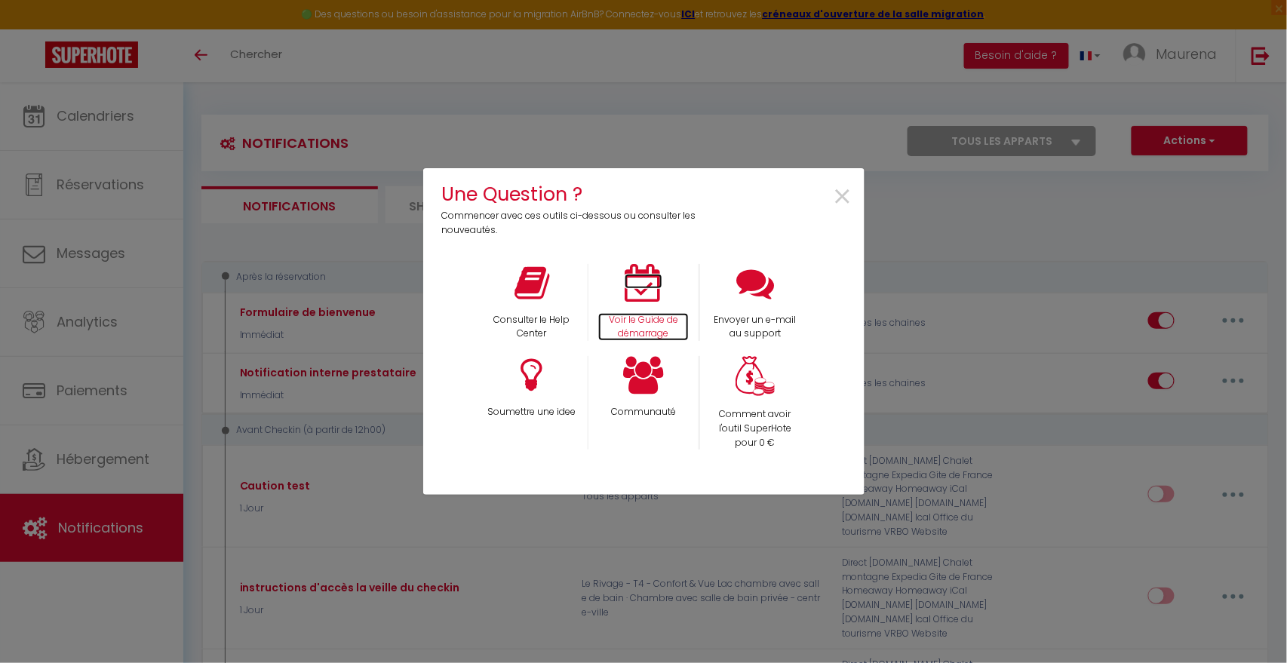
click at [638, 322] on p "Voir le Guide de démarrage" at bounding box center [643, 327] width 91 height 29
click at [838, 195] on span "×" at bounding box center [843, 198] width 20 height 48
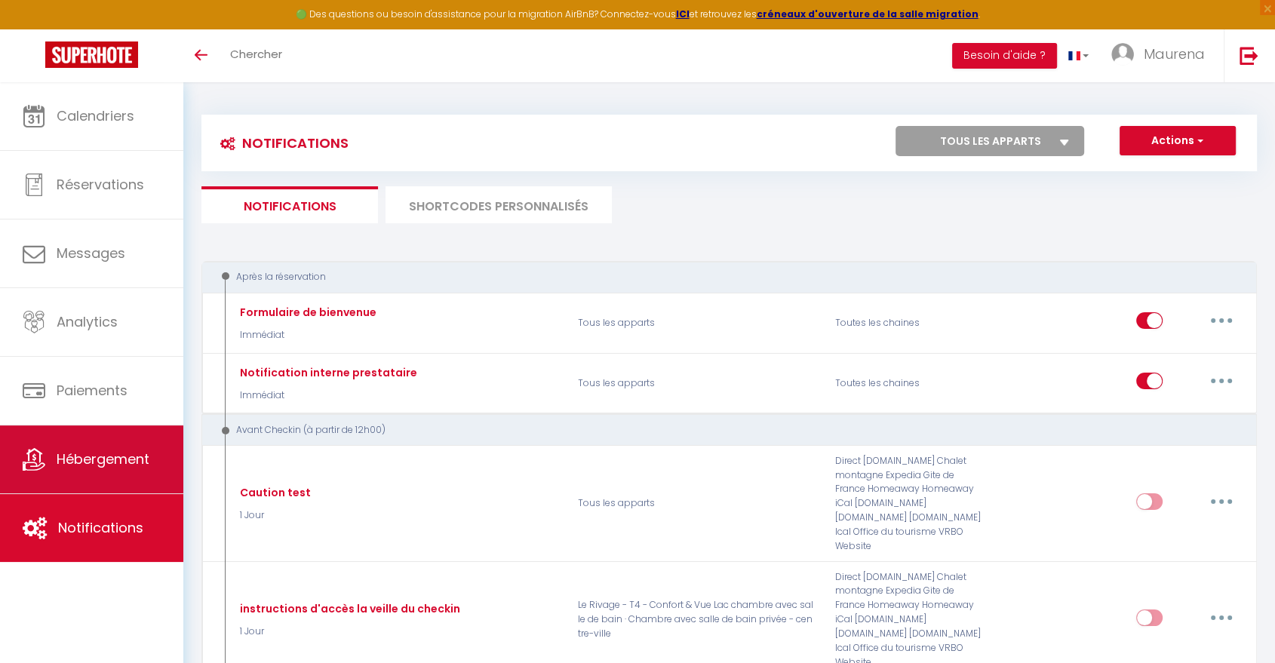
click at [103, 466] on span "Hébergement" at bounding box center [103, 459] width 93 height 19
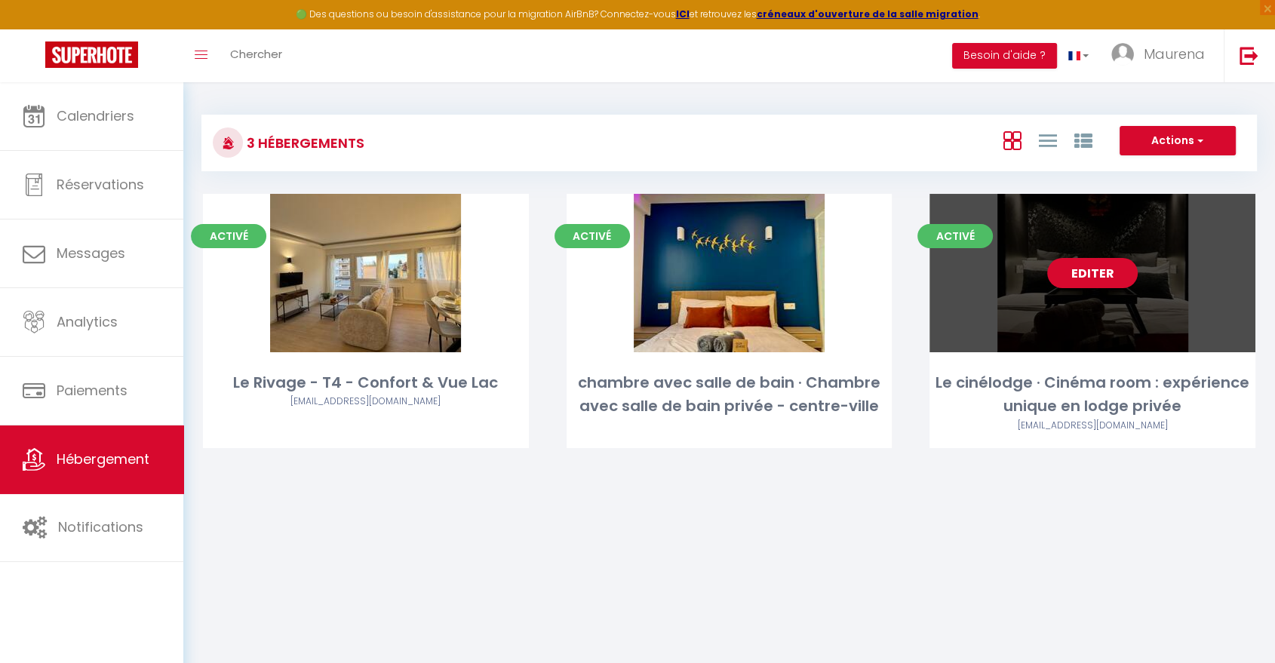
click at [1095, 275] on link "Editer" at bounding box center [1092, 273] width 91 height 30
select select "3"
select select "2"
select select "1"
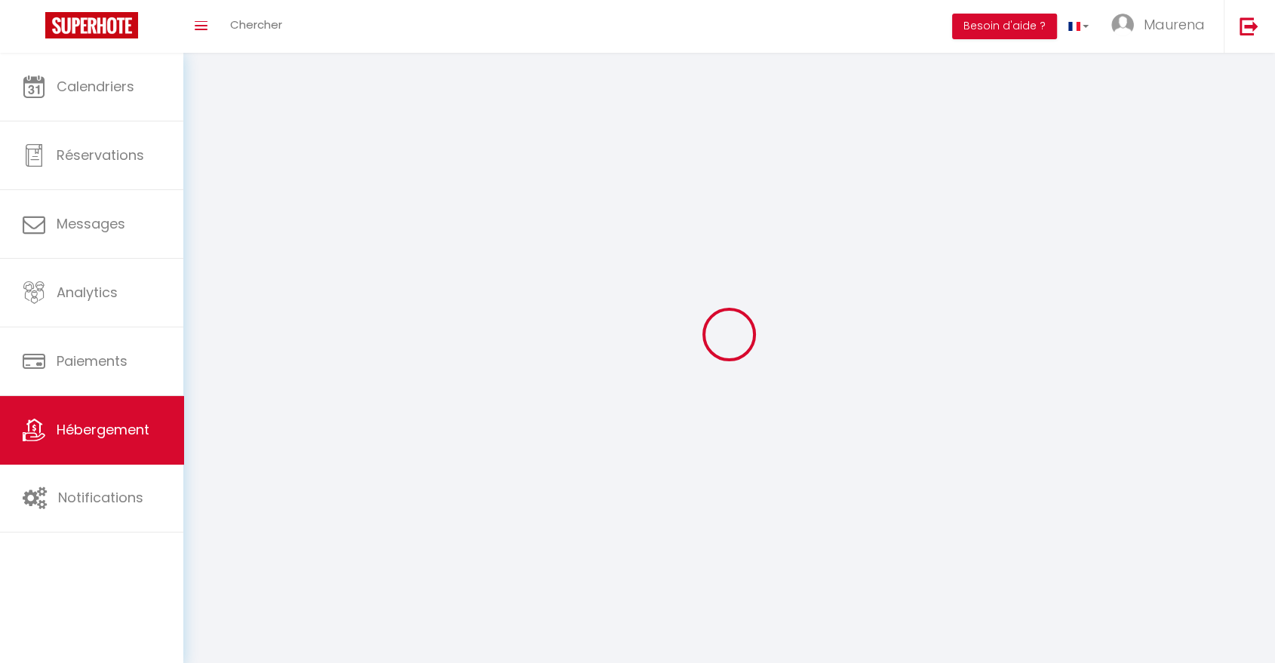
select select
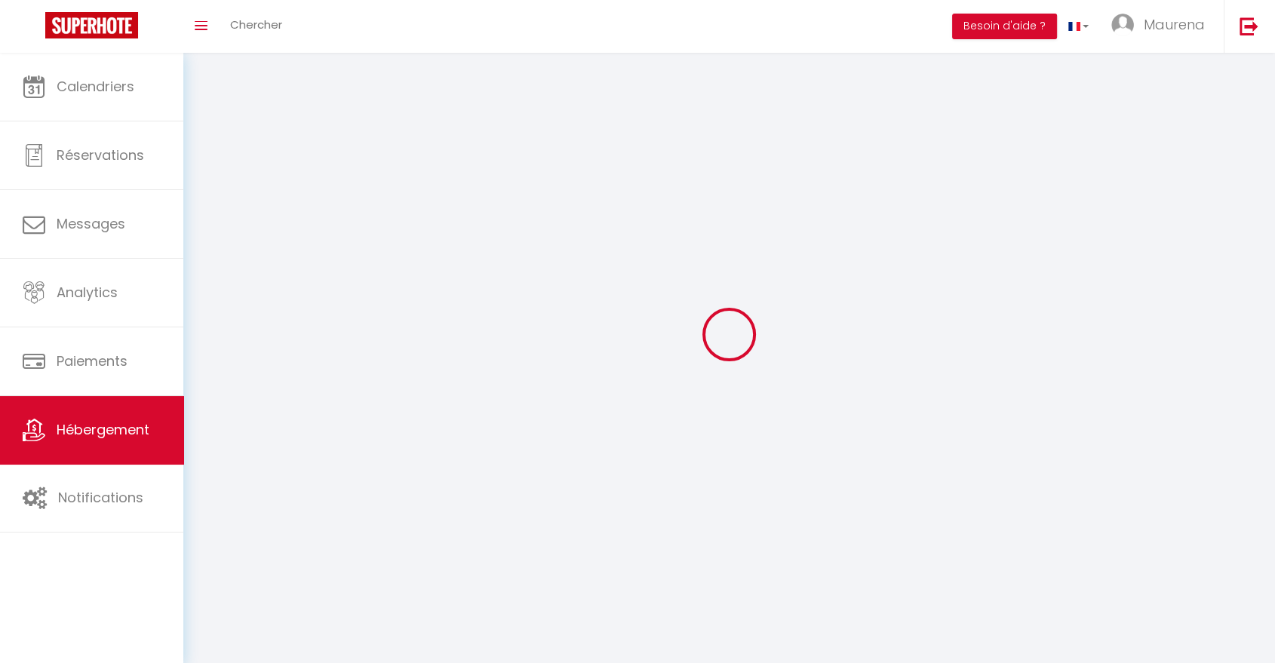
select select
checkbox input "false"
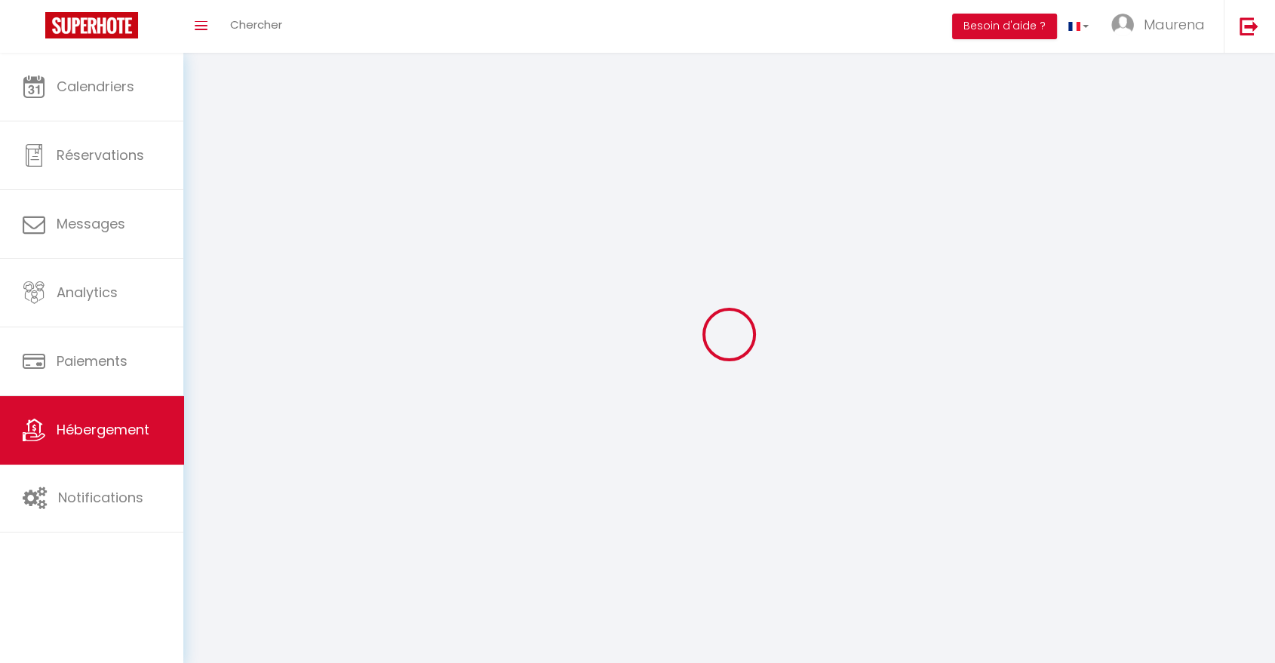
checkbox input "false"
select select
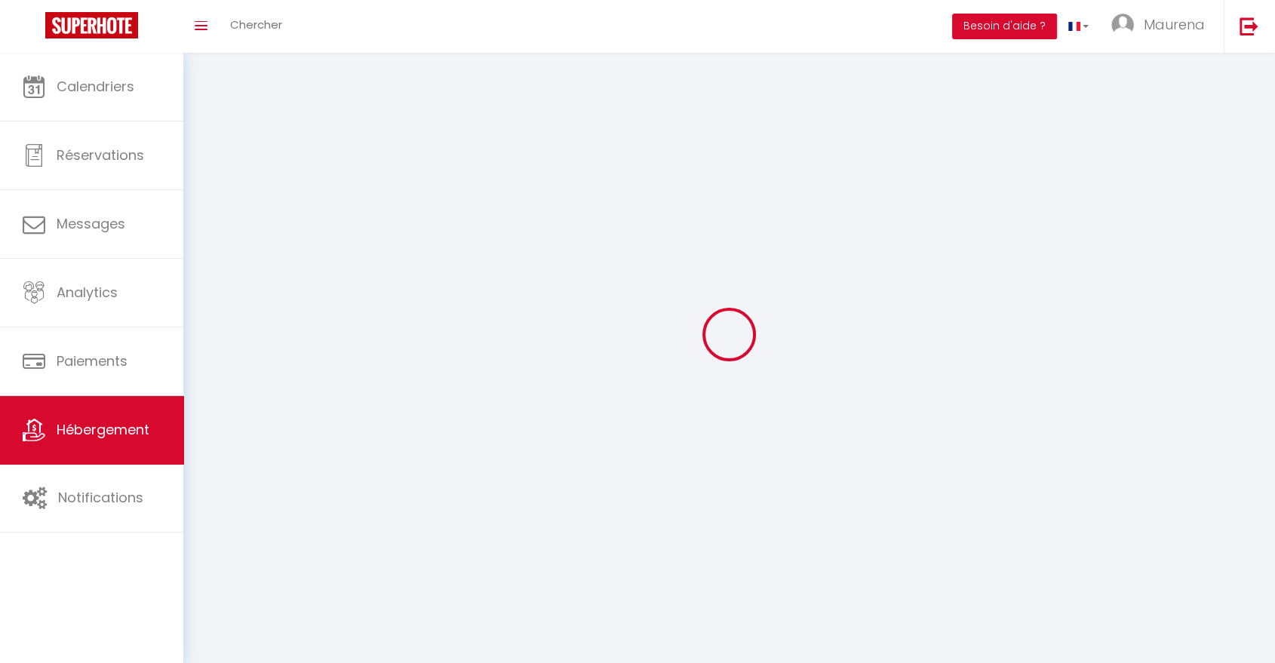
select select
checkbox input "false"
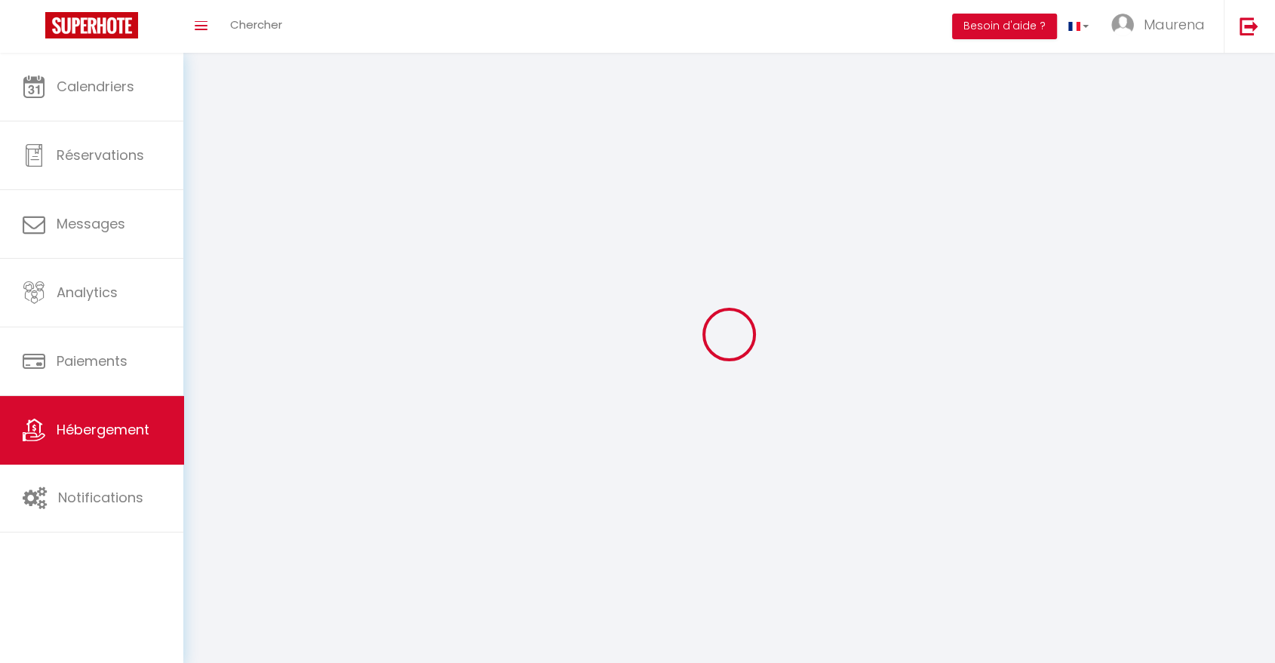
checkbox input "false"
select select
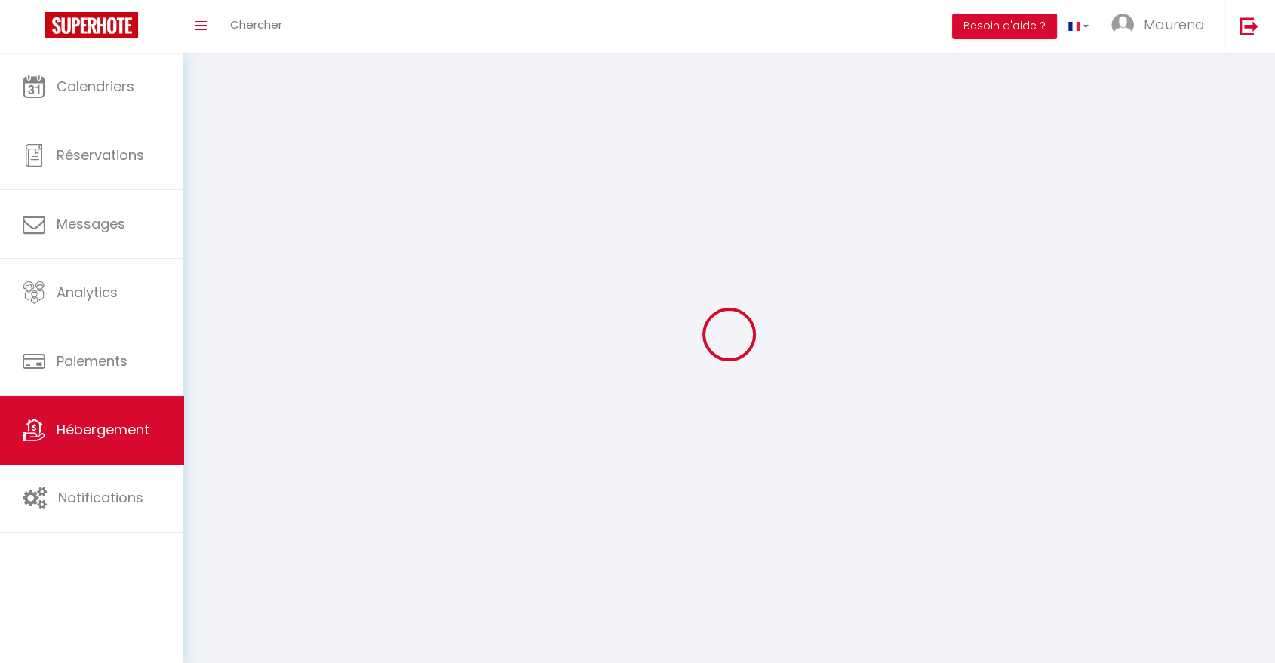
select select "28"
select select
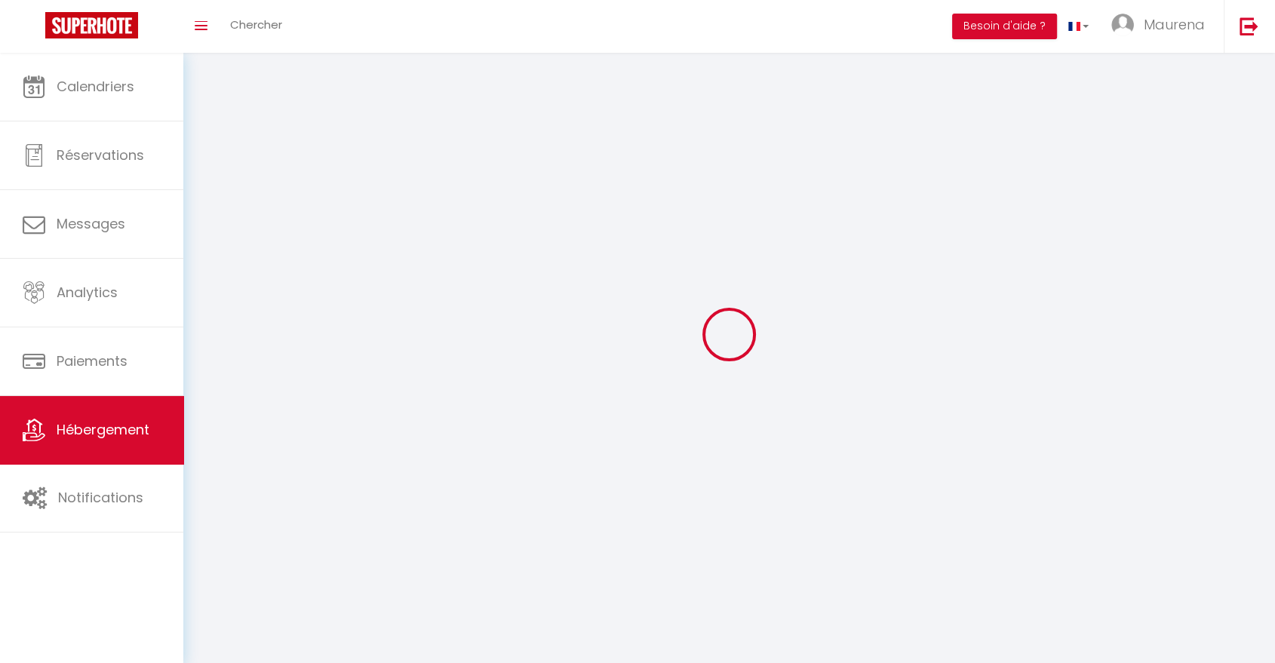
select select
checkbox input "false"
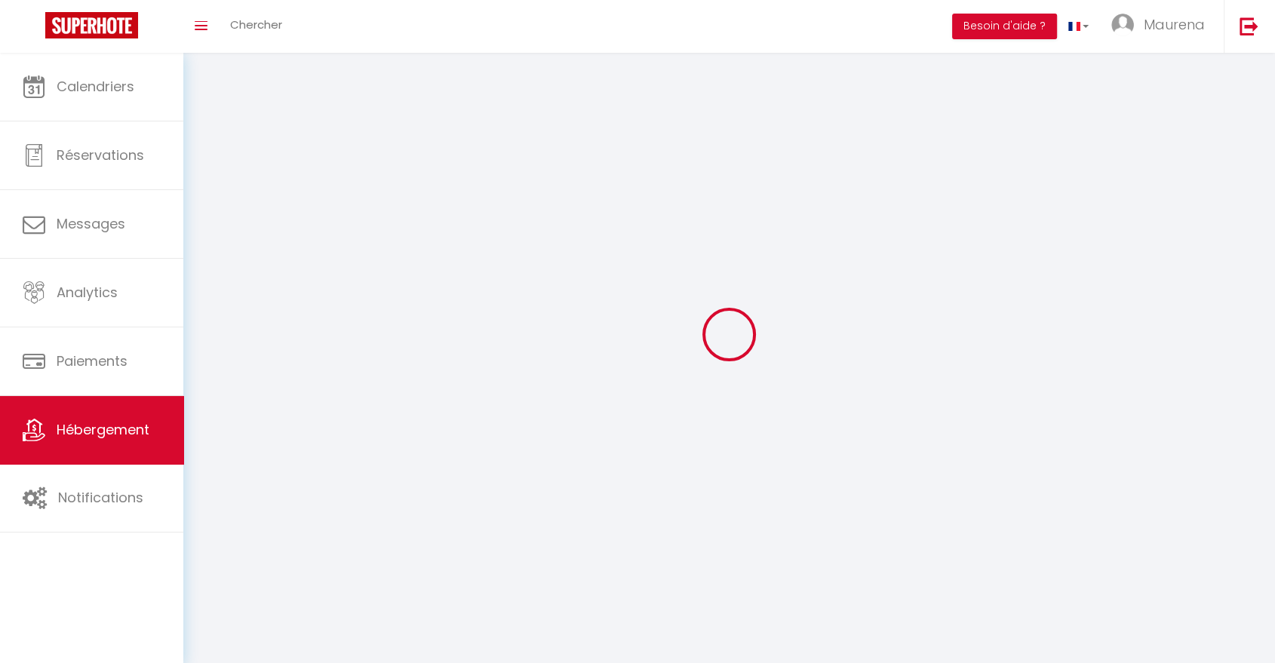
checkbox input "false"
select select
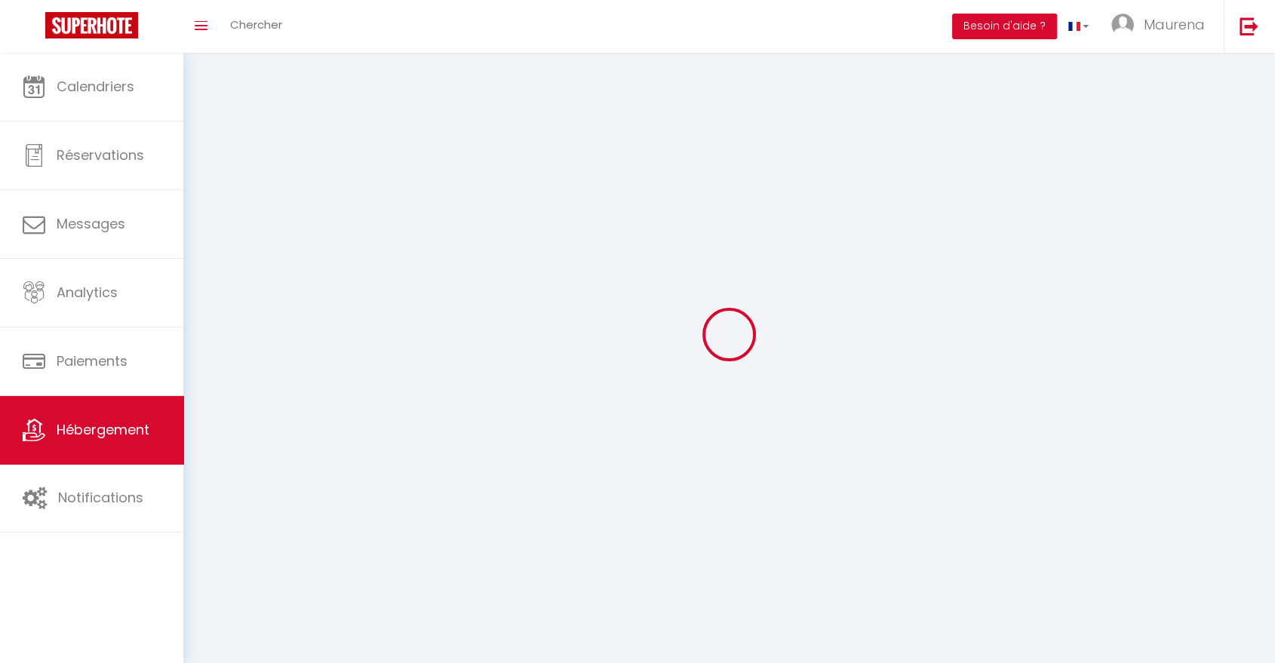
select select
checkbox input "false"
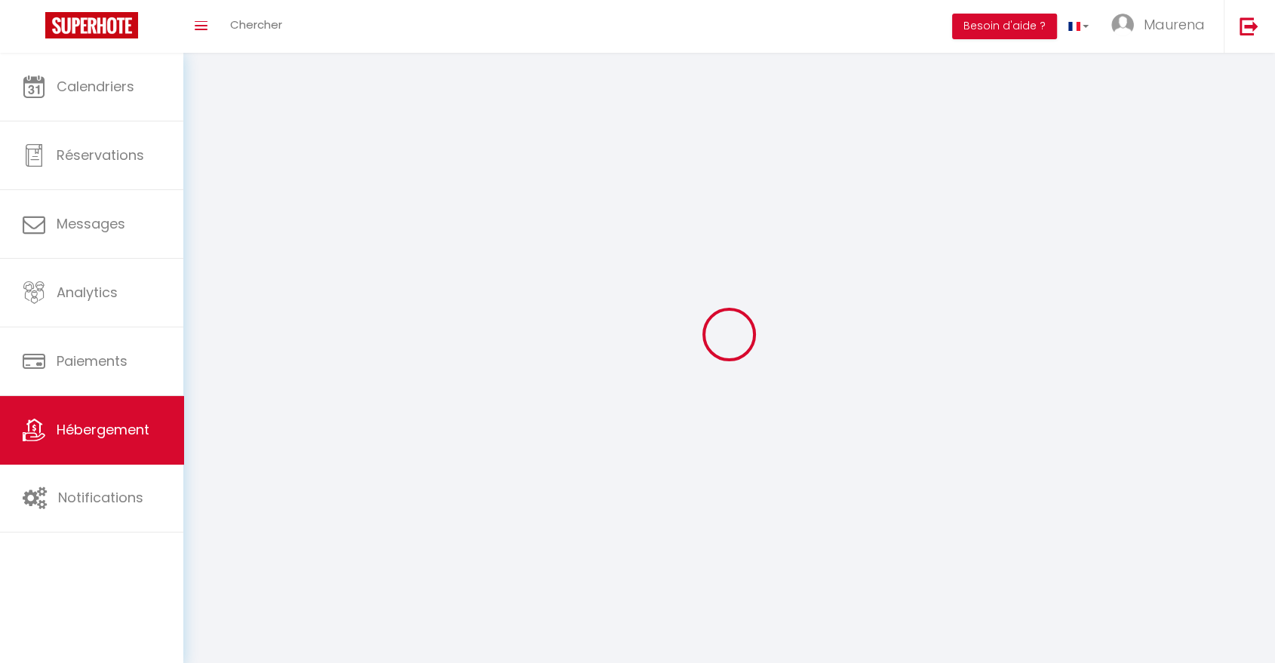
checkbox input "false"
select select
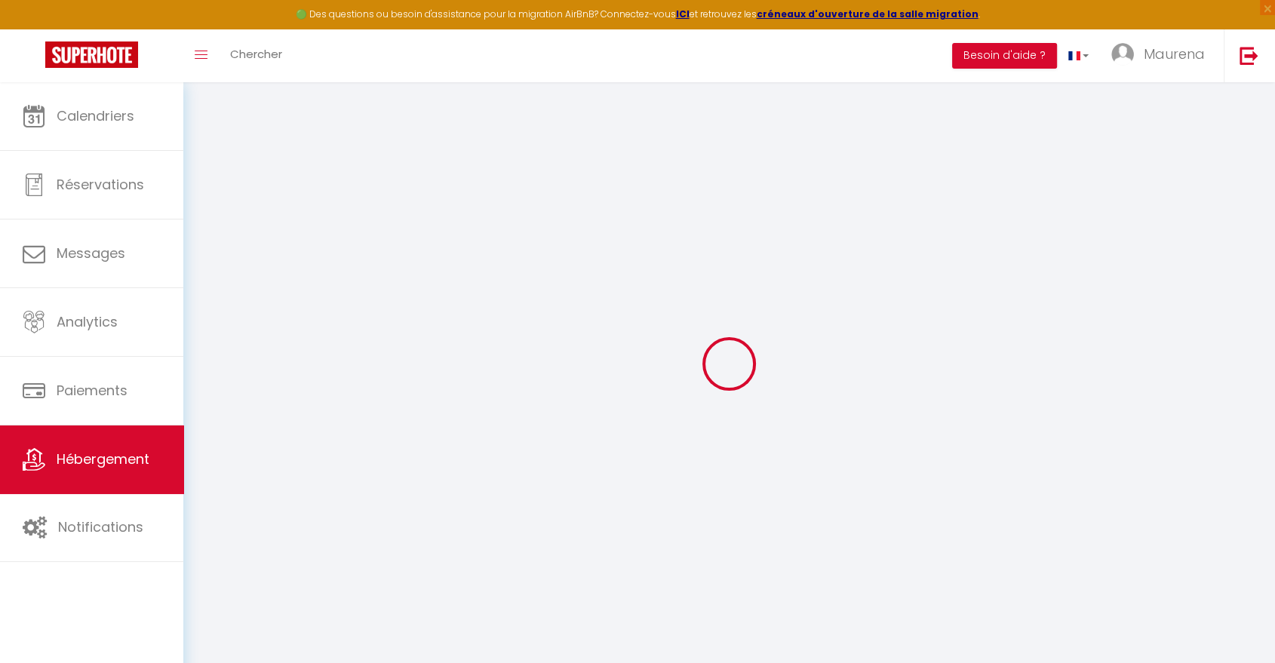
select select
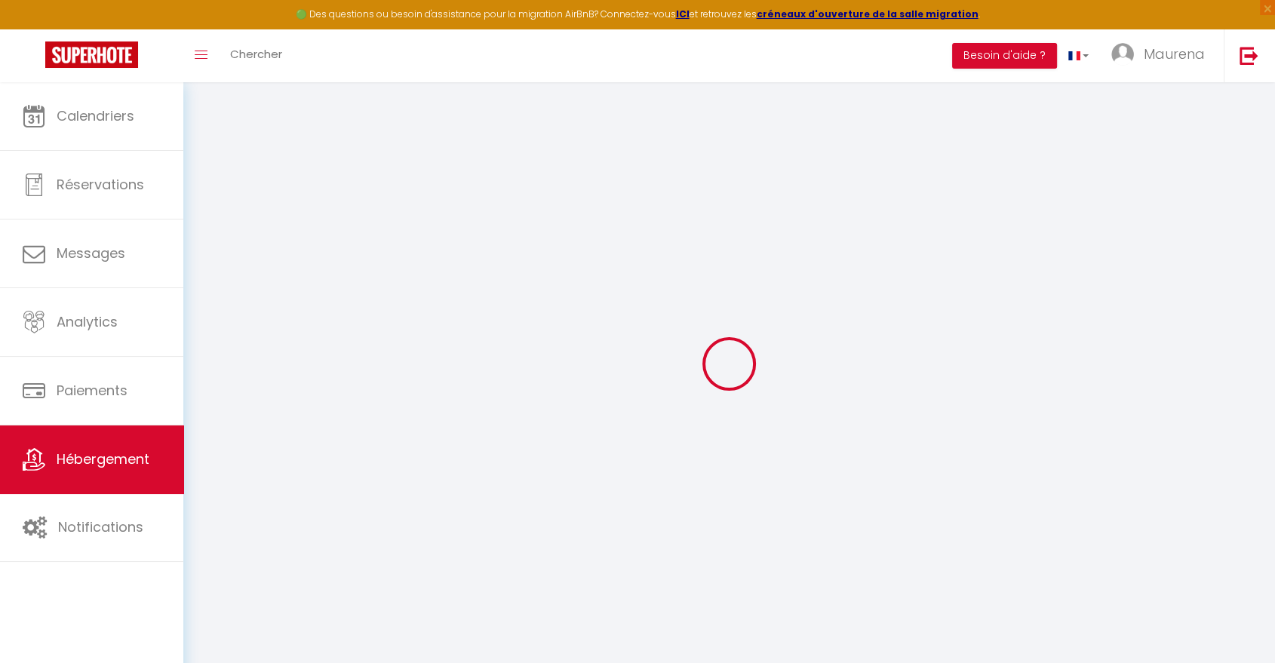
select select
checkbox input "false"
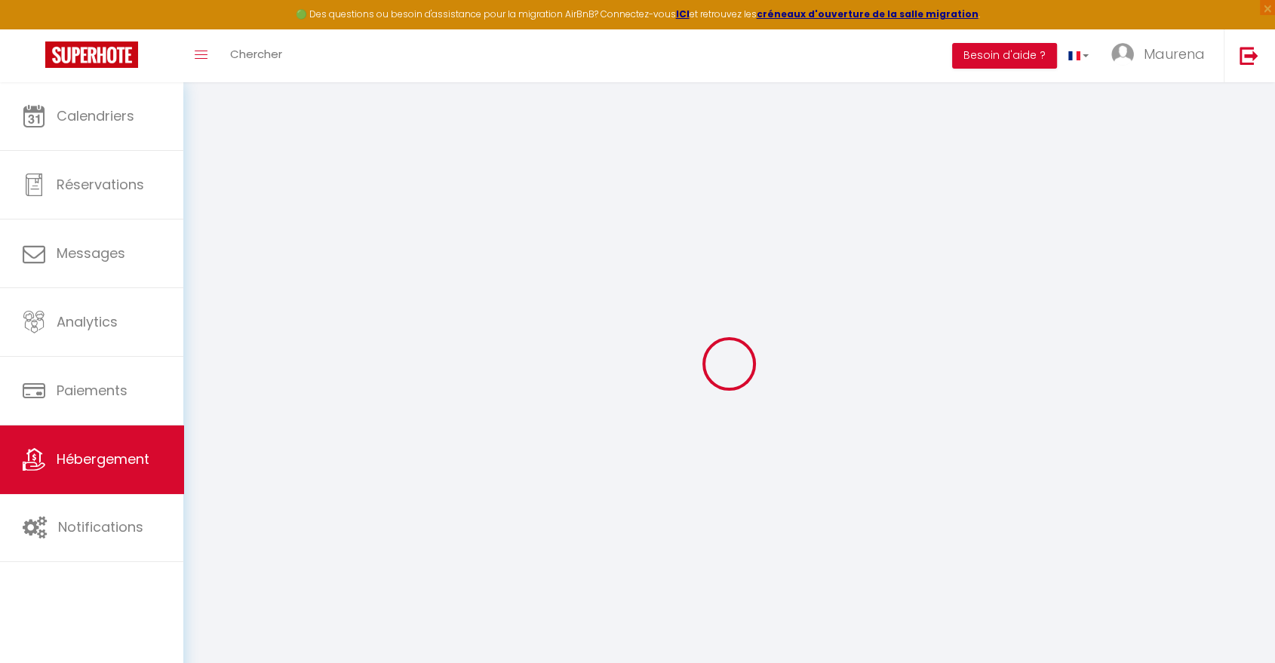
select select
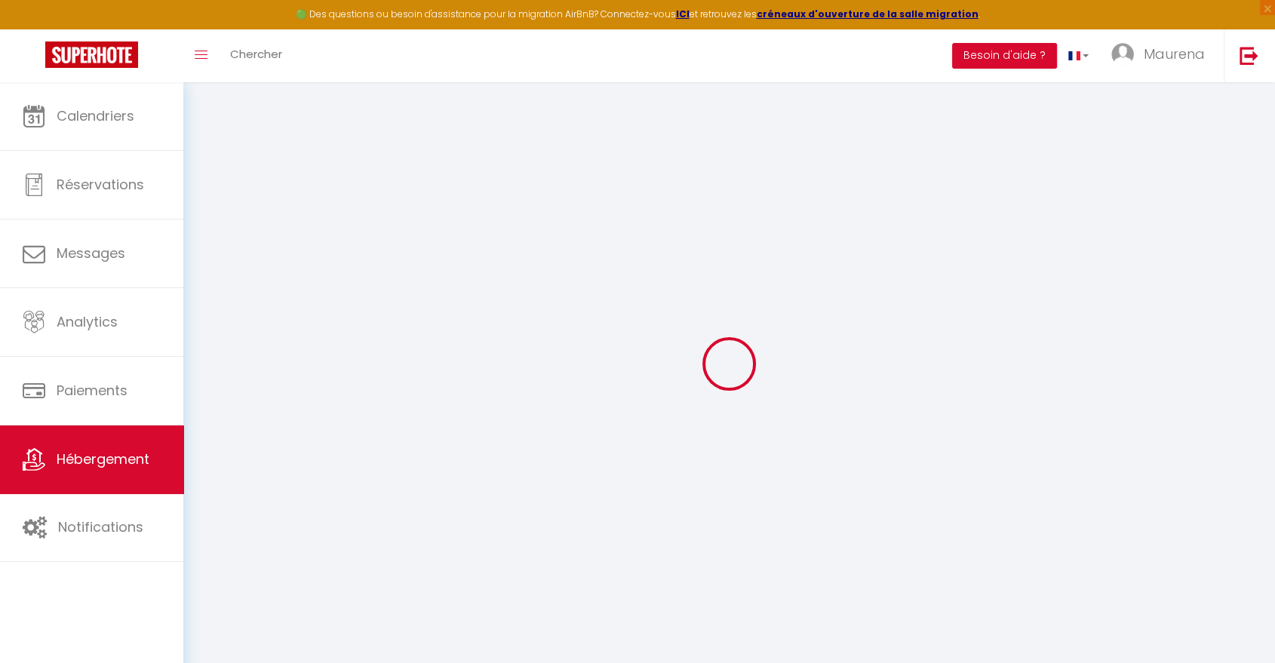
select select
checkbox input "false"
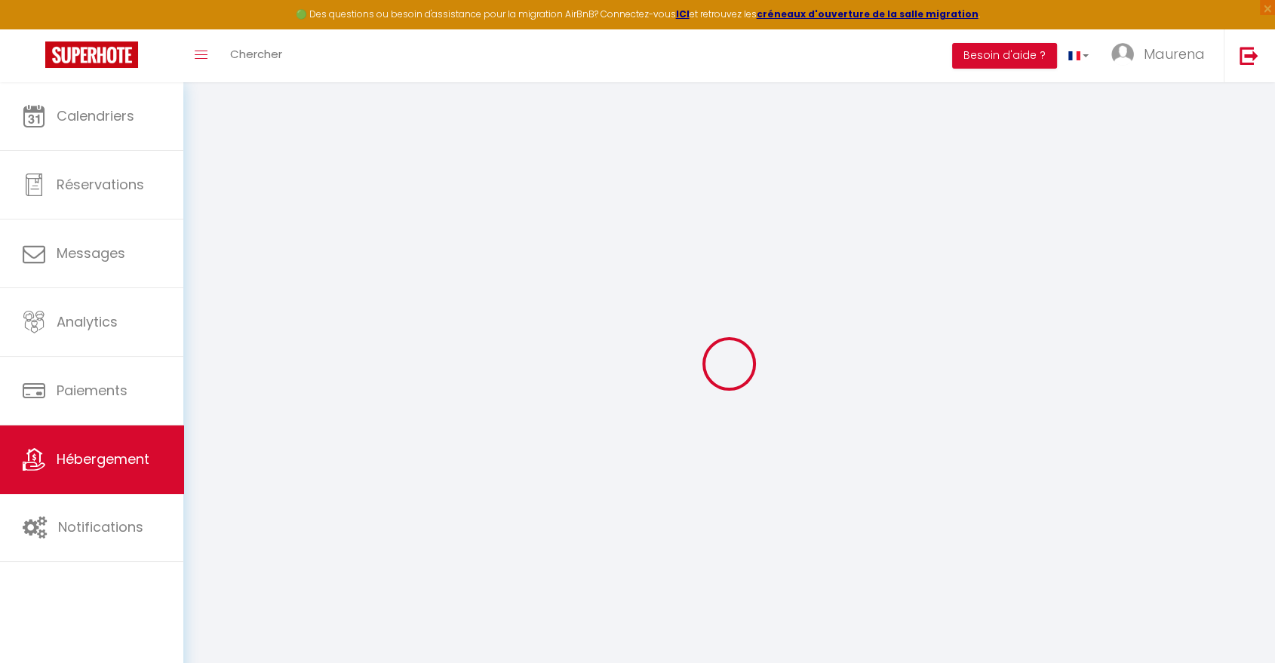
checkbox input "false"
select select
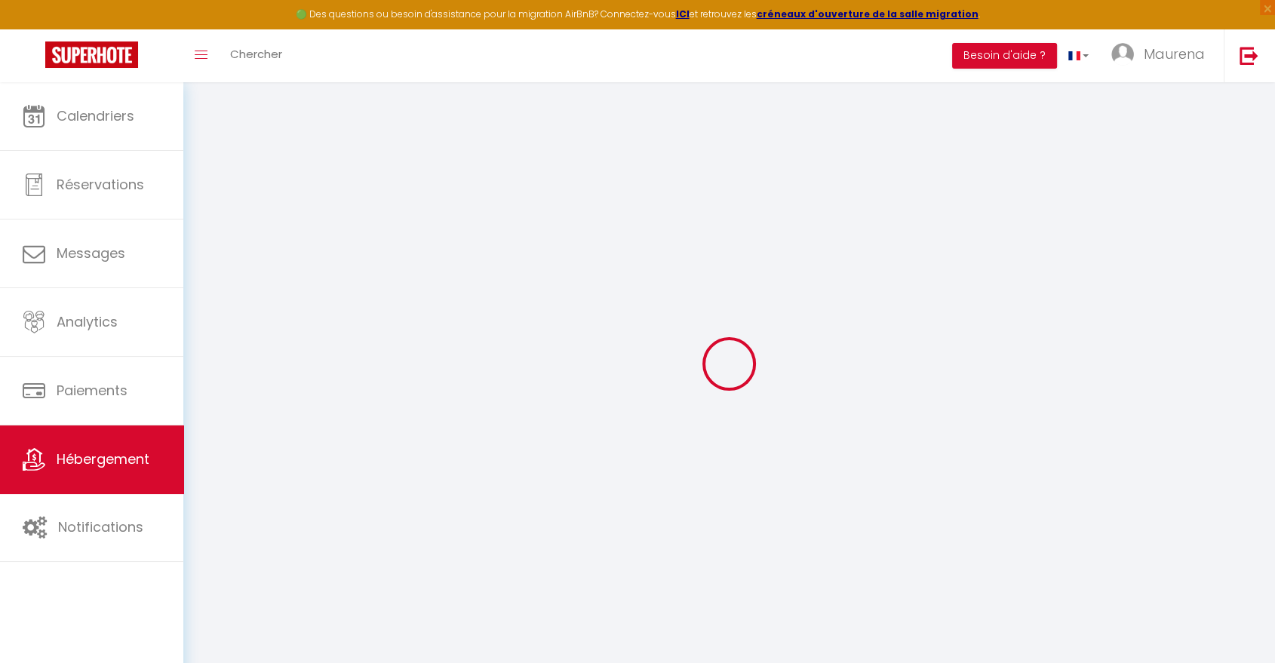
select select
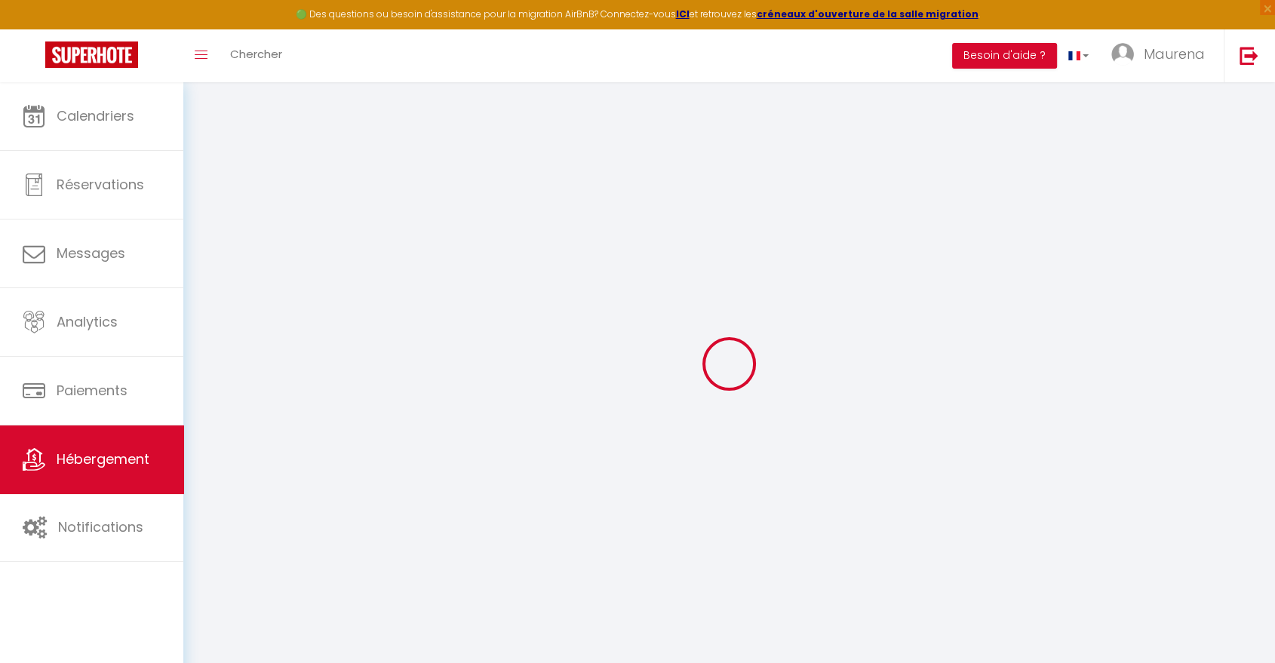
checkbox input "false"
select select
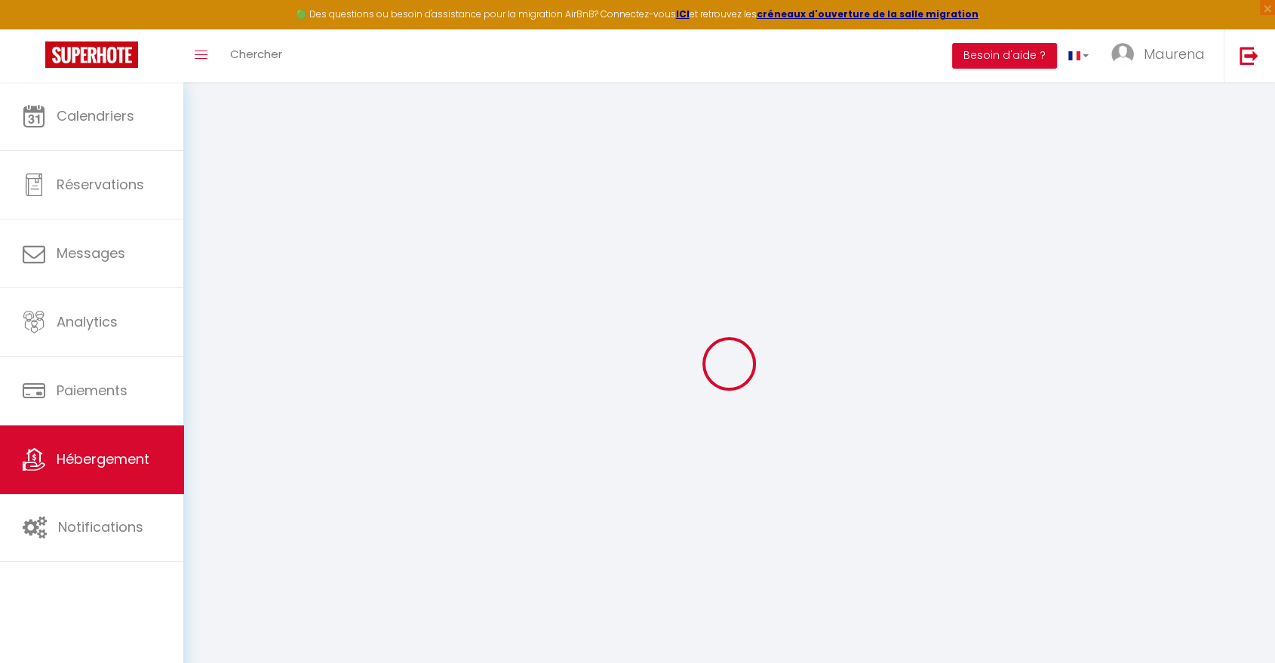
select select
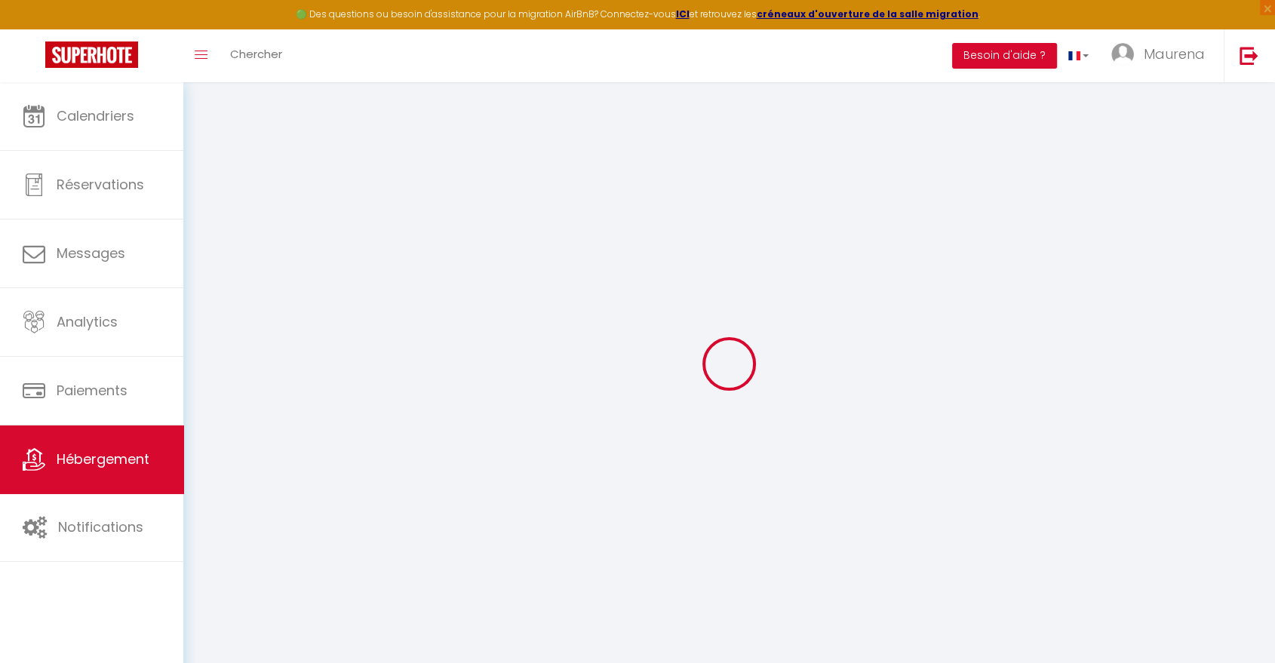
select select
checkbox input "false"
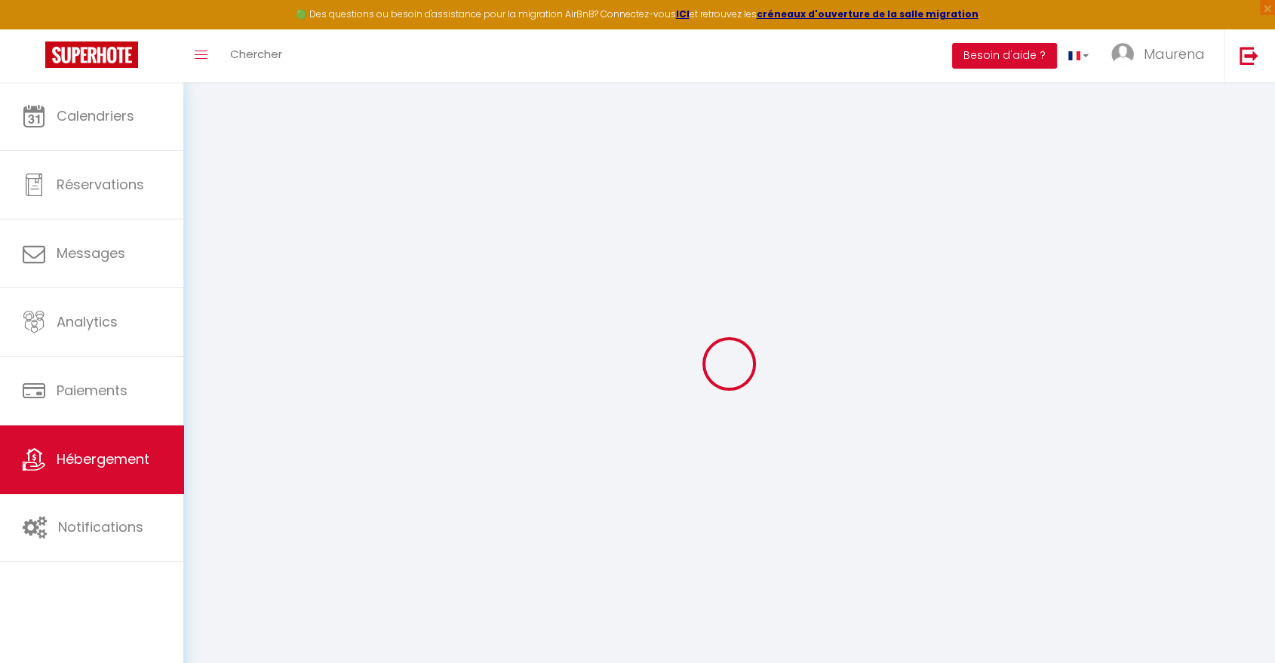
checkbox input "false"
select select
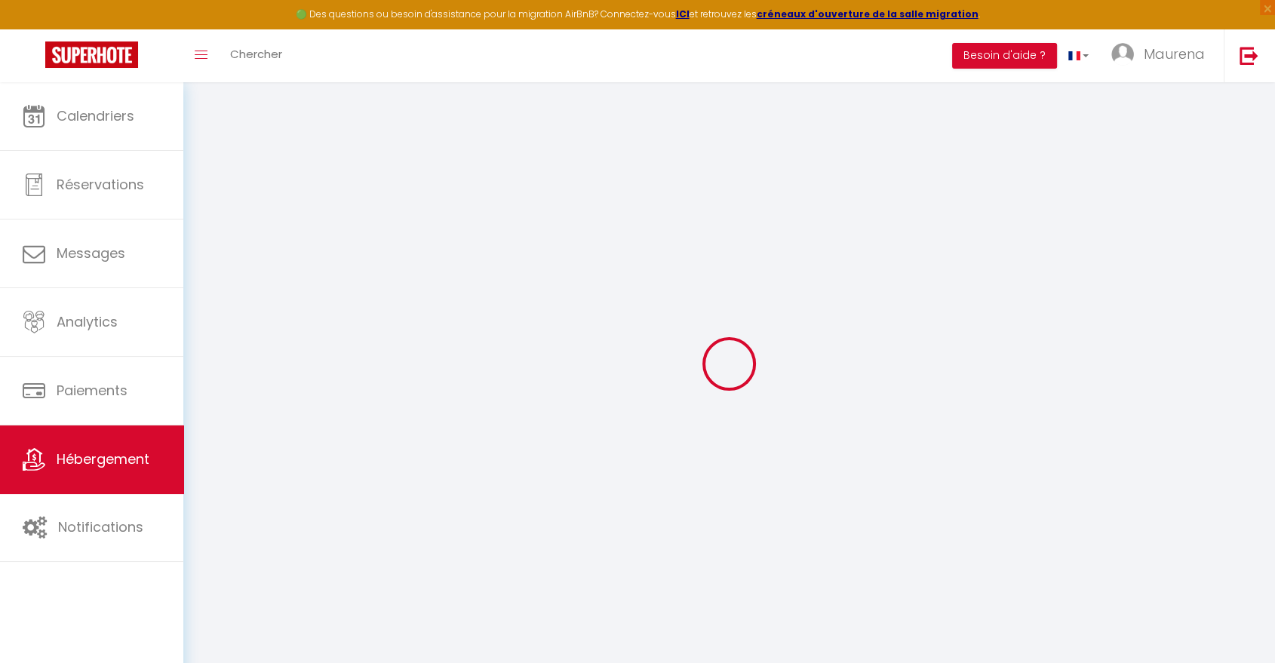
select select
checkbox input "false"
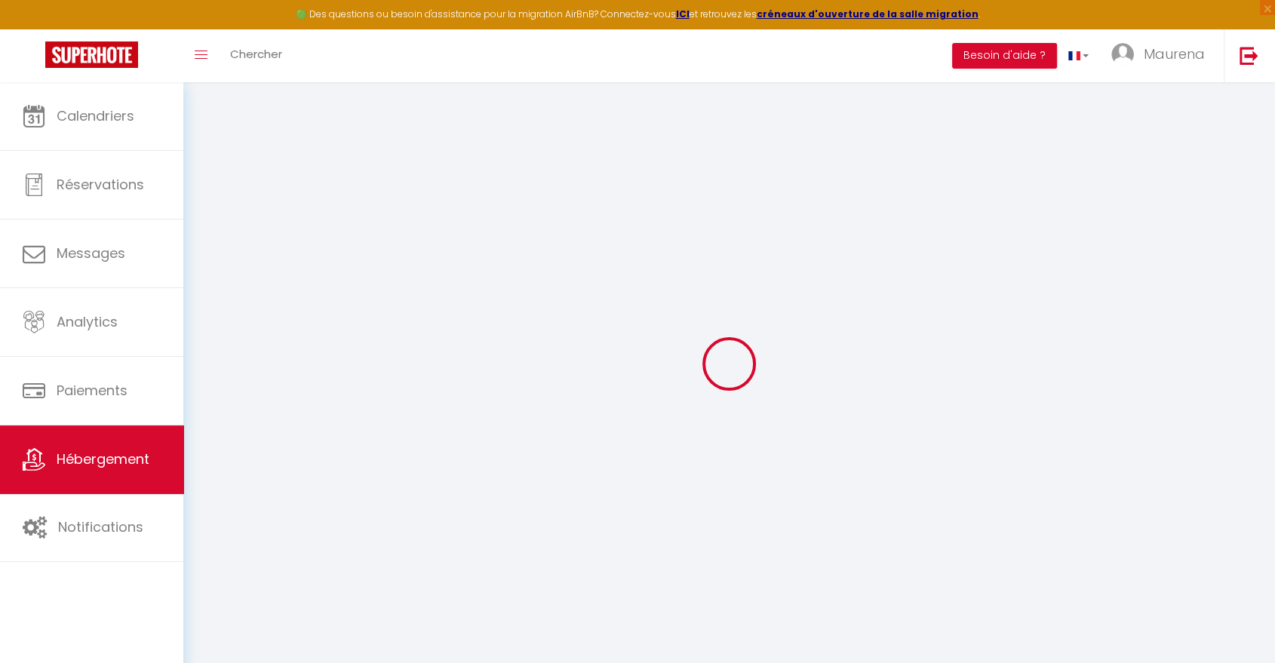
checkbox input "false"
select select
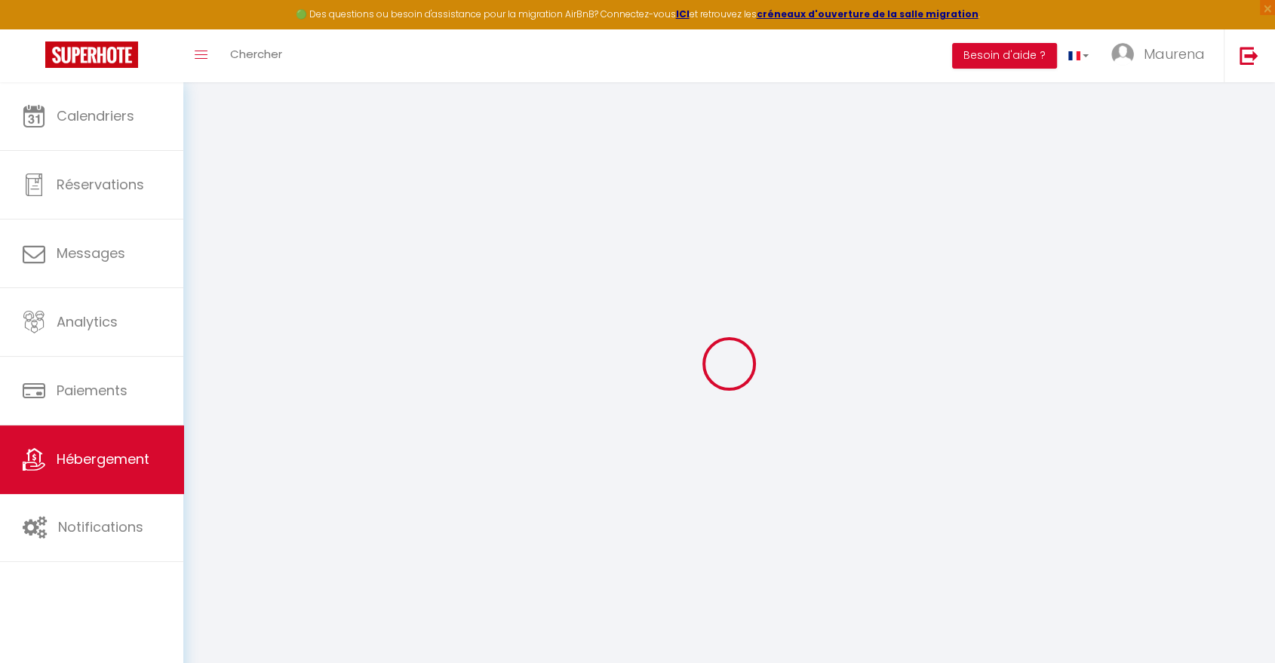
type input "Le cinélodge · Cinéma room : expérience unique en lodge privée"
select select "2"
type input "155"
type input "50"
type input "500"
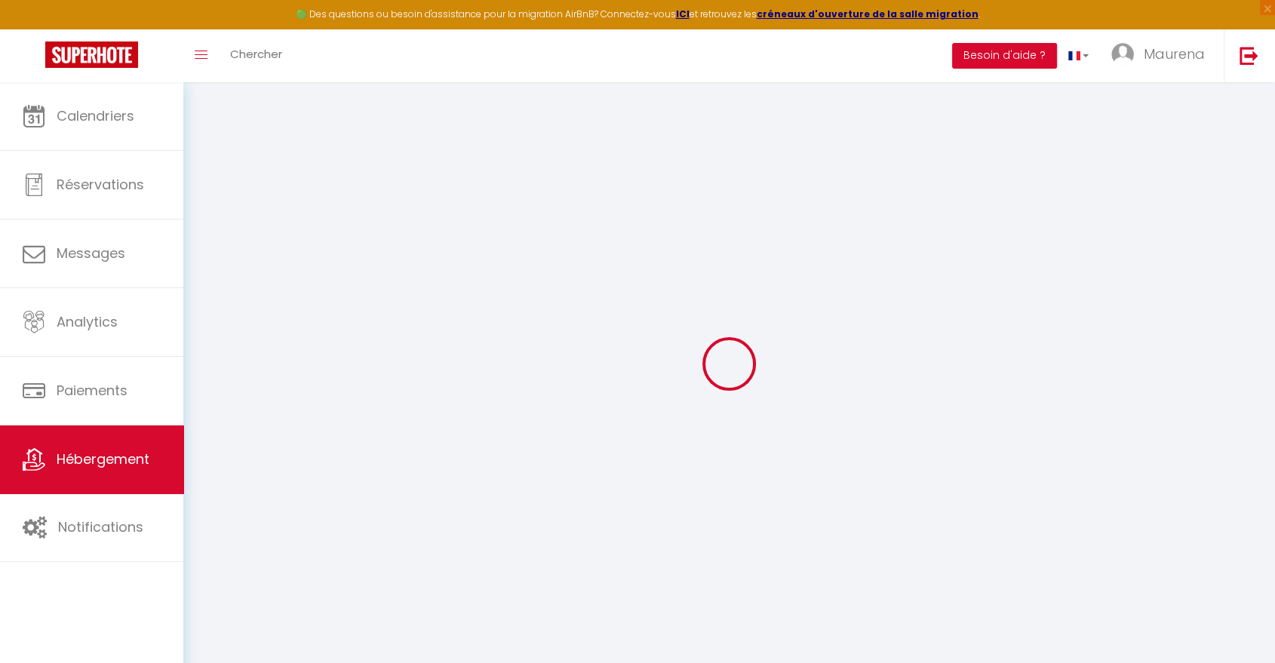
select select
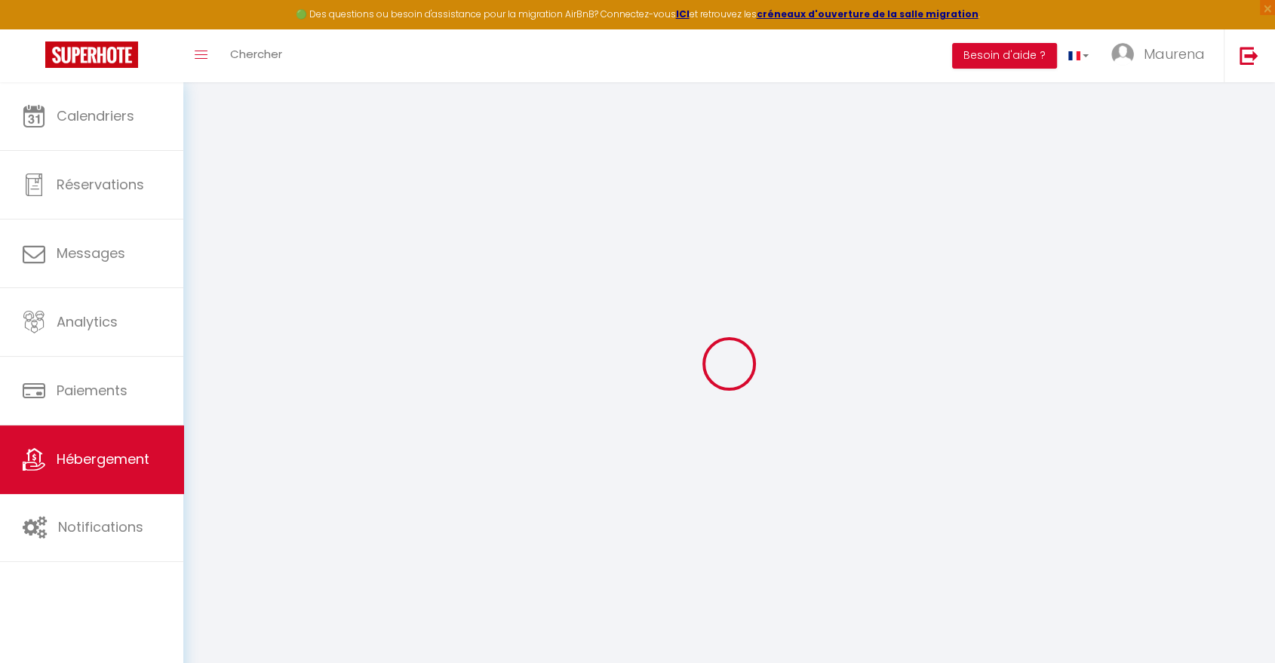
type input "[STREET_ADDRESS]"
type input "74200"
type input "[GEOGRAPHIC_DATA]"
type input "[EMAIL_ADDRESS][DOMAIN_NAME]"
select select "15875"
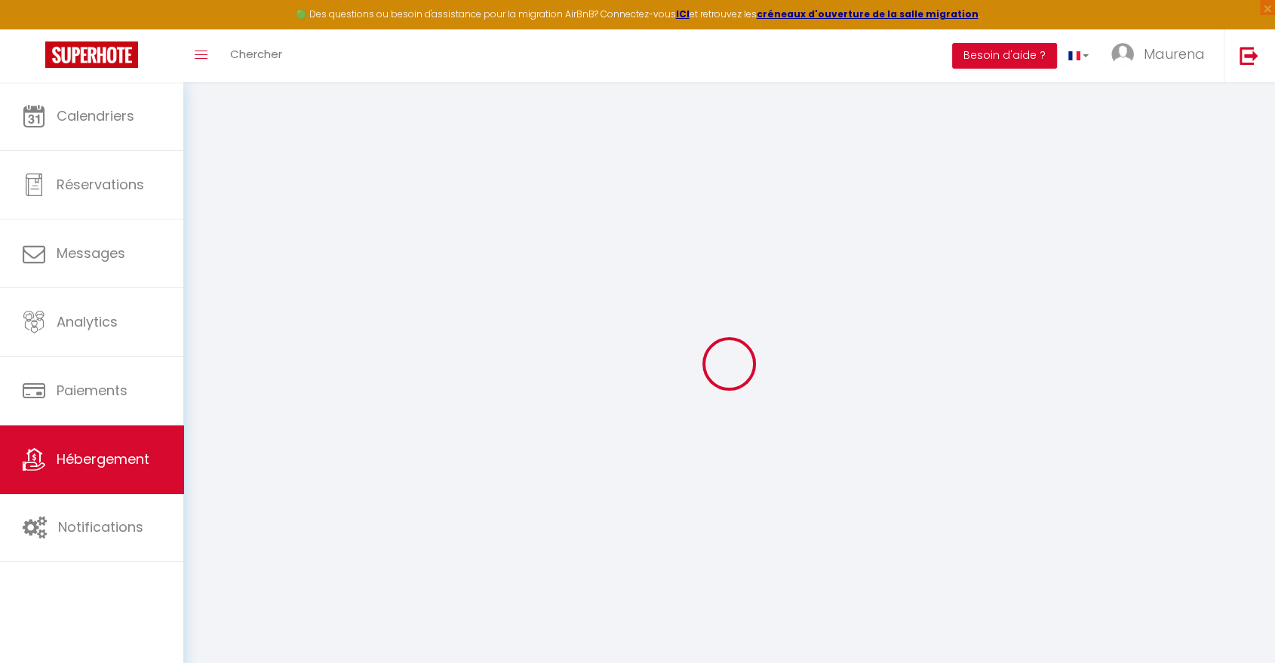
checkbox input "false"
type input "0"
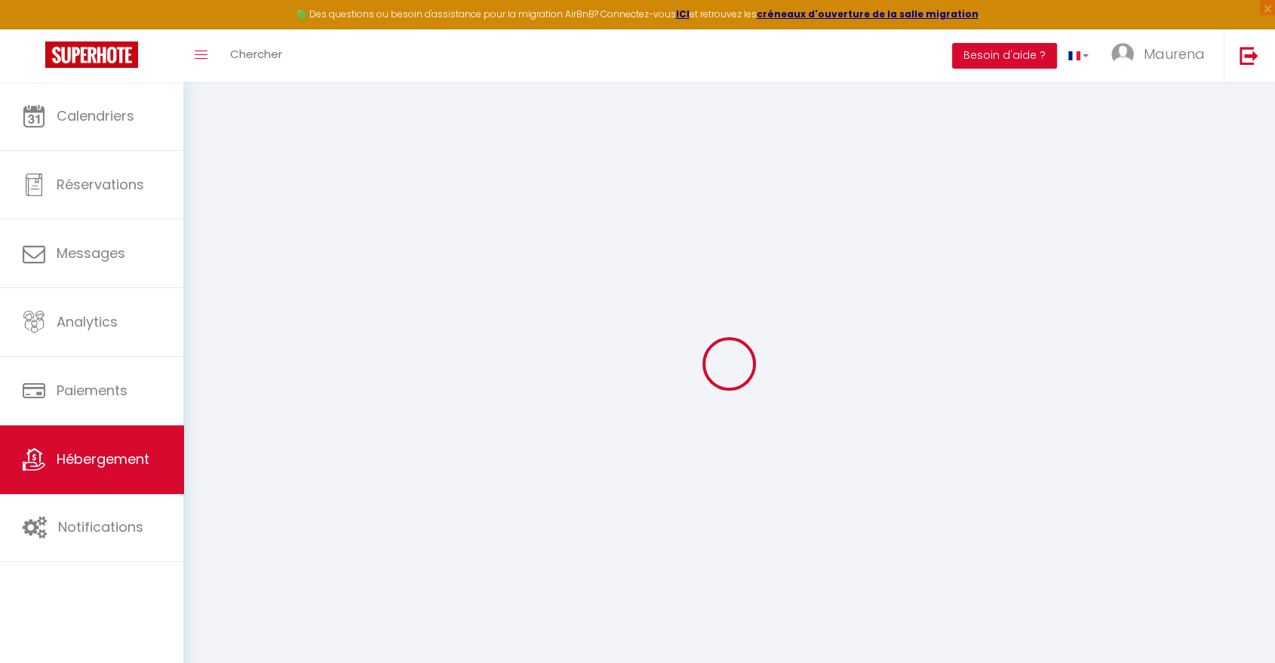
type input "0"
select select
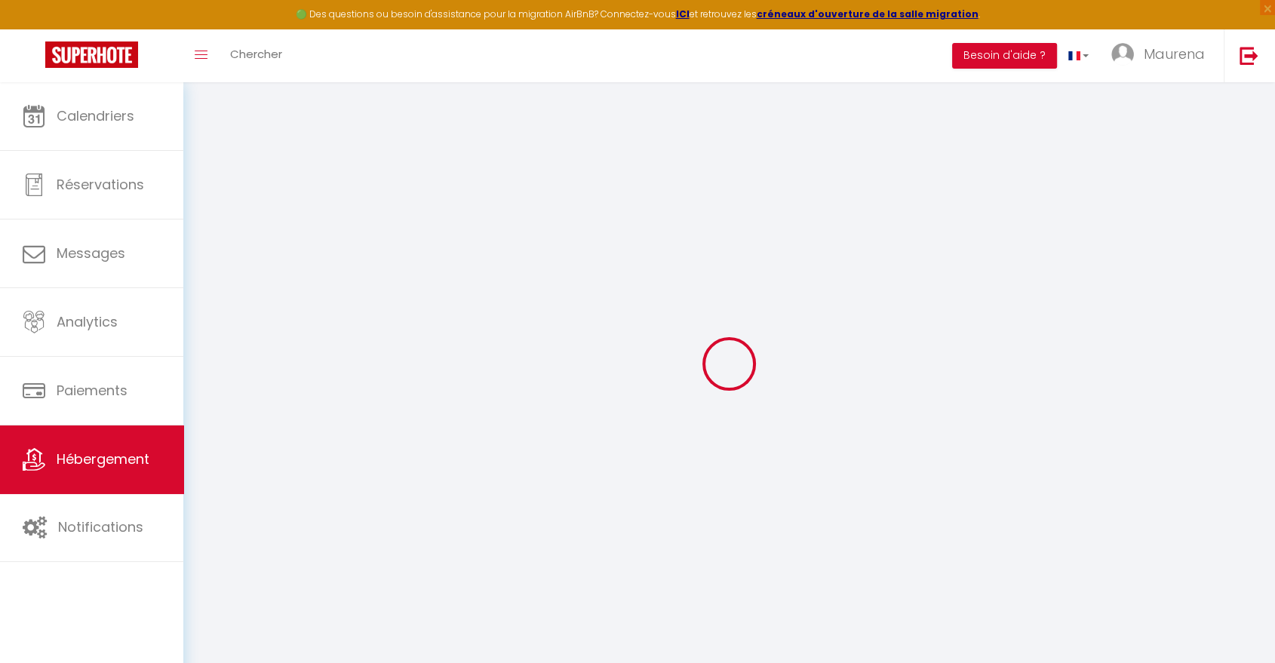
select select
checkbox input "false"
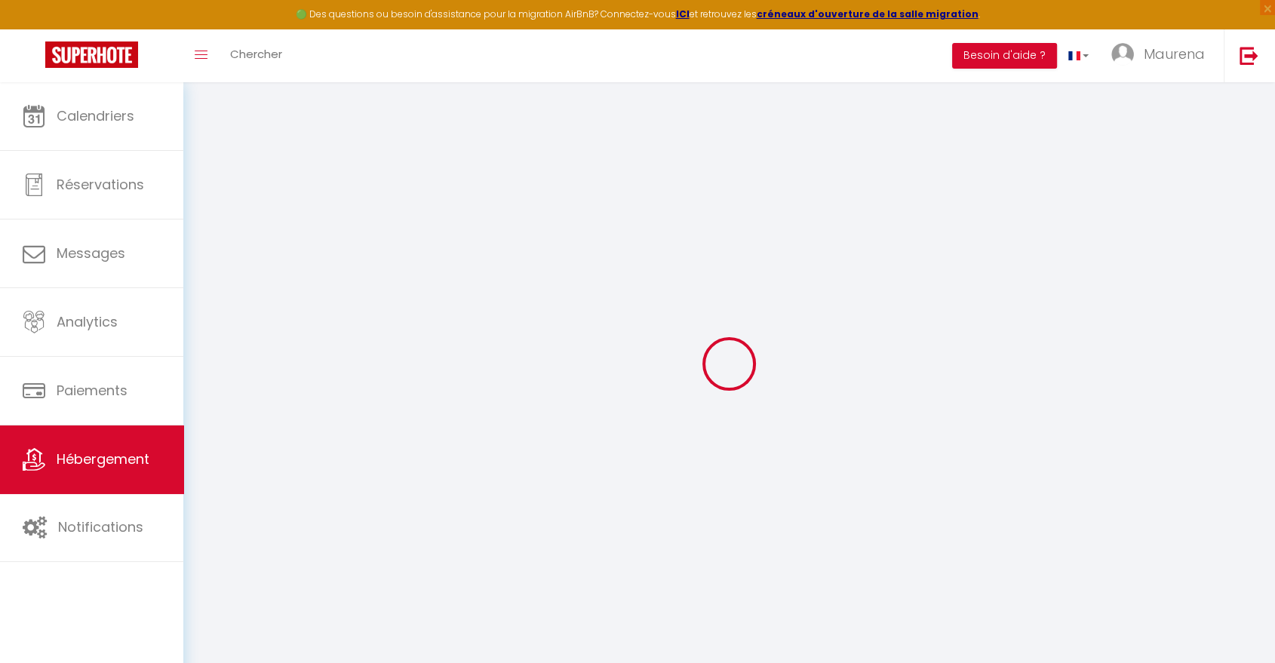
checkbox input "false"
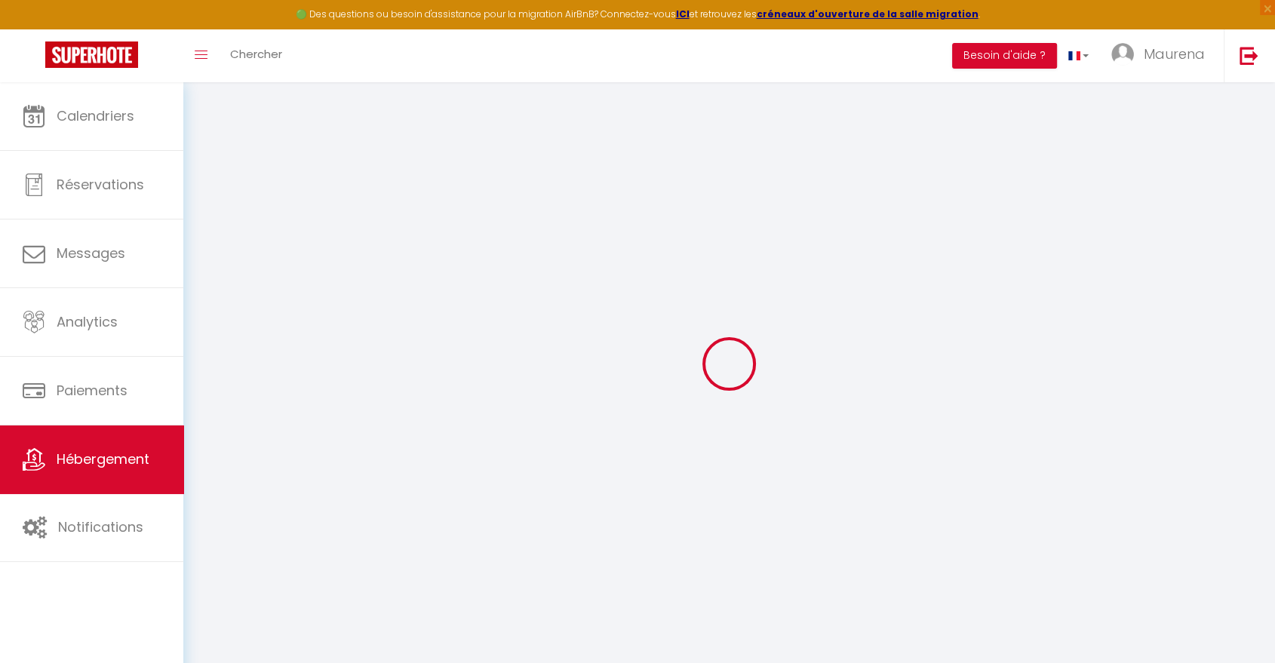
checkbox input "false"
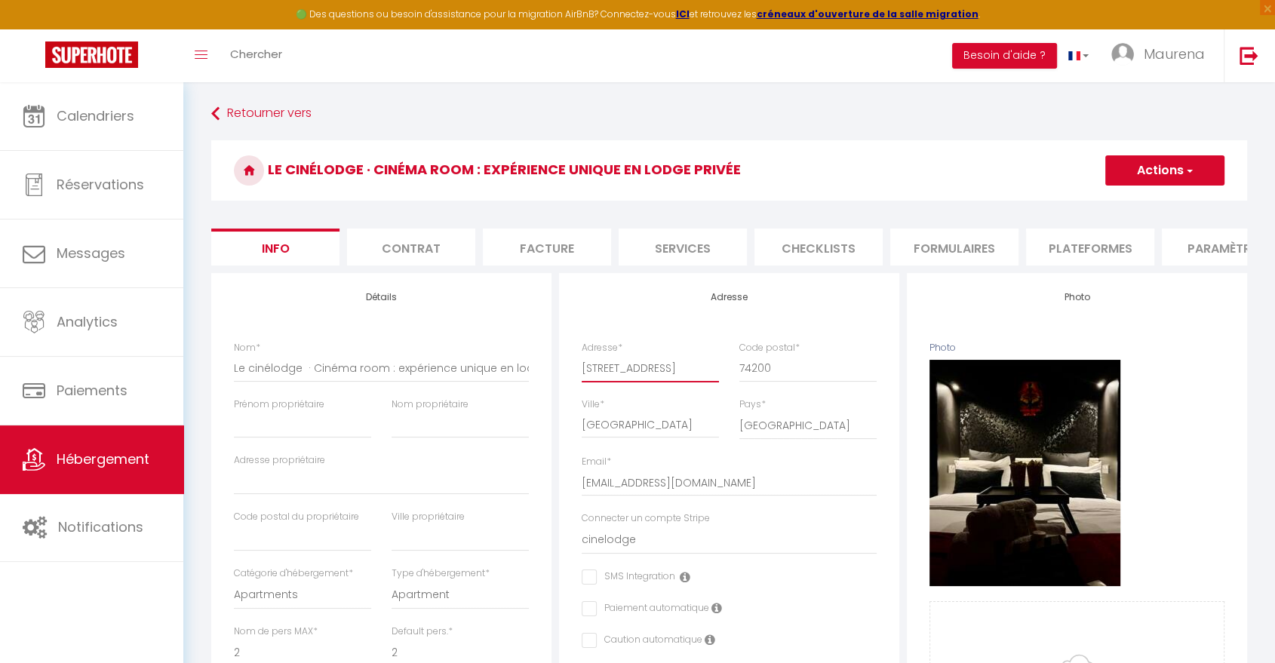
drag, startPoint x: 688, startPoint y: 385, endPoint x: 555, endPoint y: 397, distance: 134.1
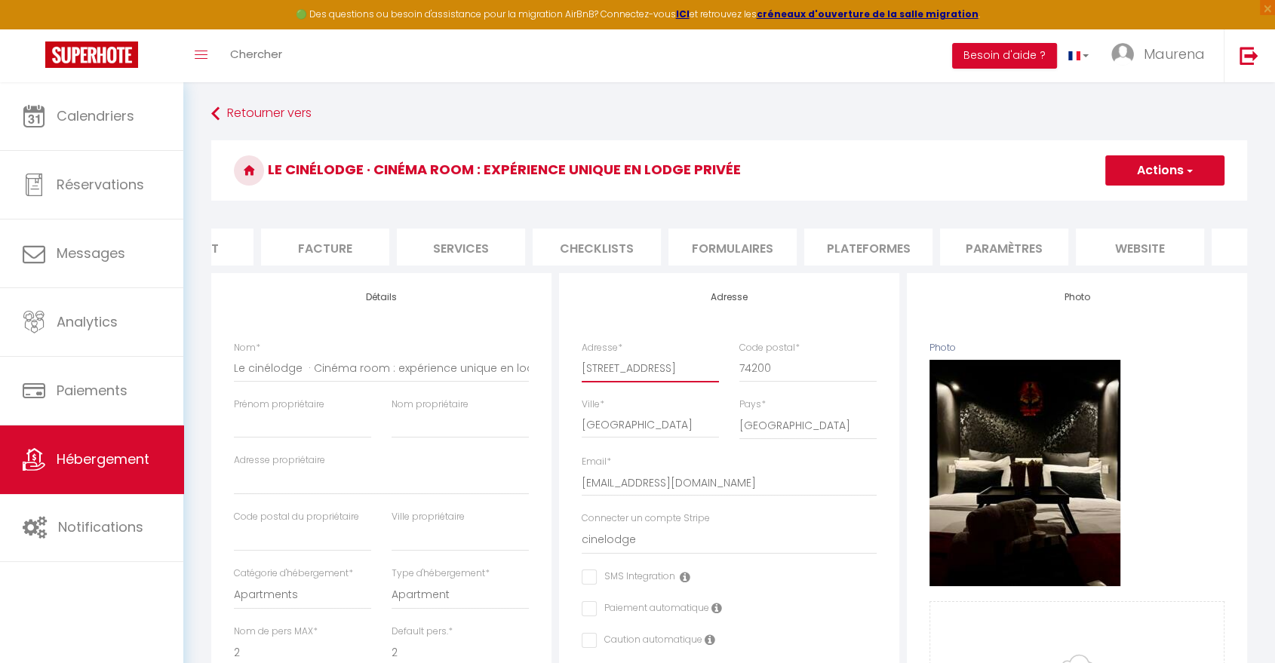
scroll to position [0, 322]
click at [1068, 240] on li "website" at bounding box center [1040, 247] width 128 height 37
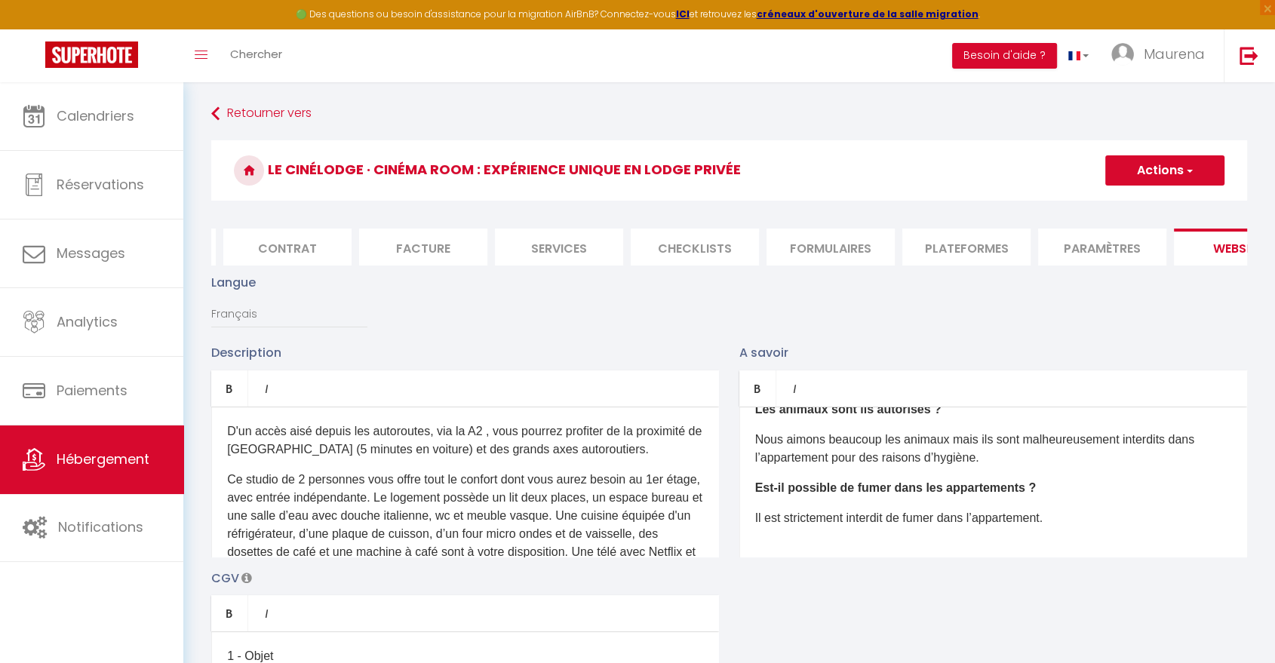
scroll to position [0, 27]
click at [279, 254] on li "Info" at bounding box center [248, 247] width 128 height 37
checkbox input "false"
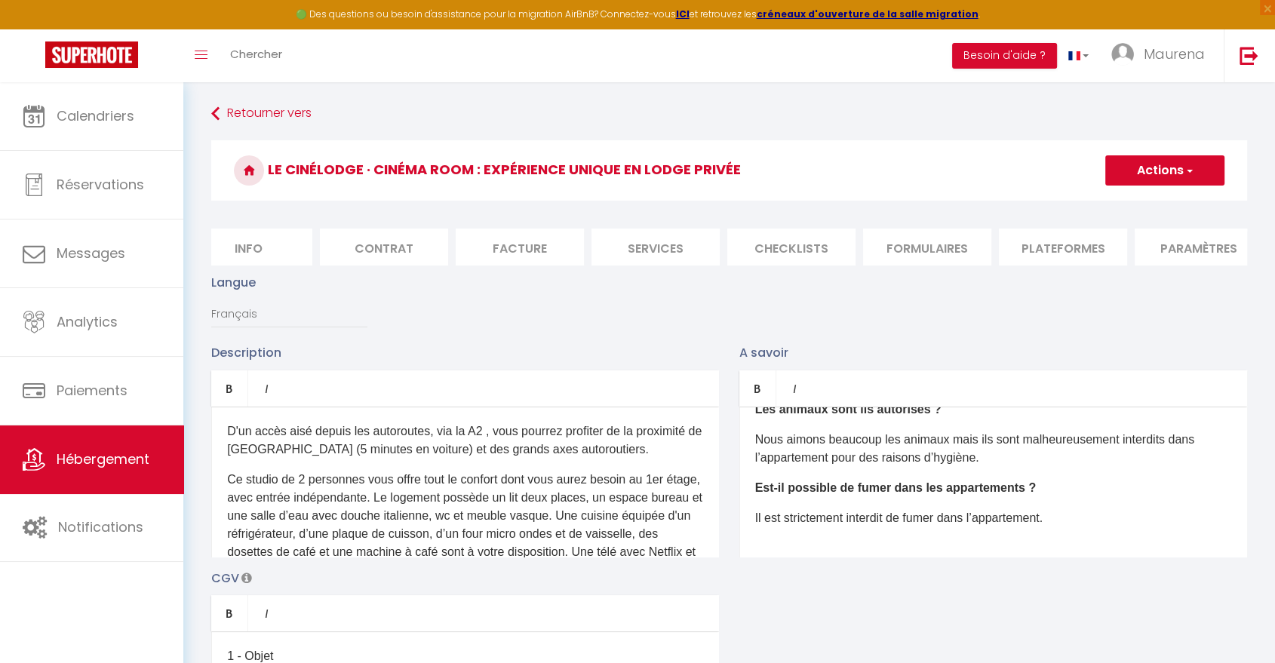
checkbox input "false"
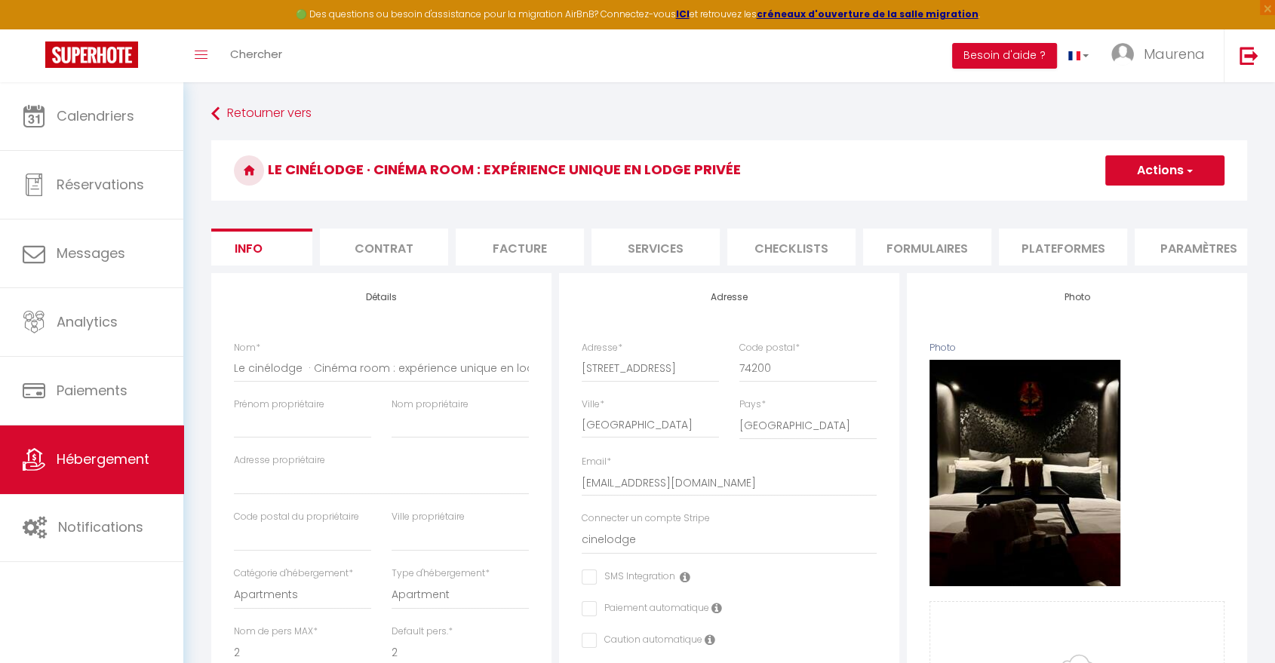
click at [530, 248] on li "Facture" at bounding box center [520, 247] width 128 height 37
select select
checkbox input "true"
checkbox input "false"
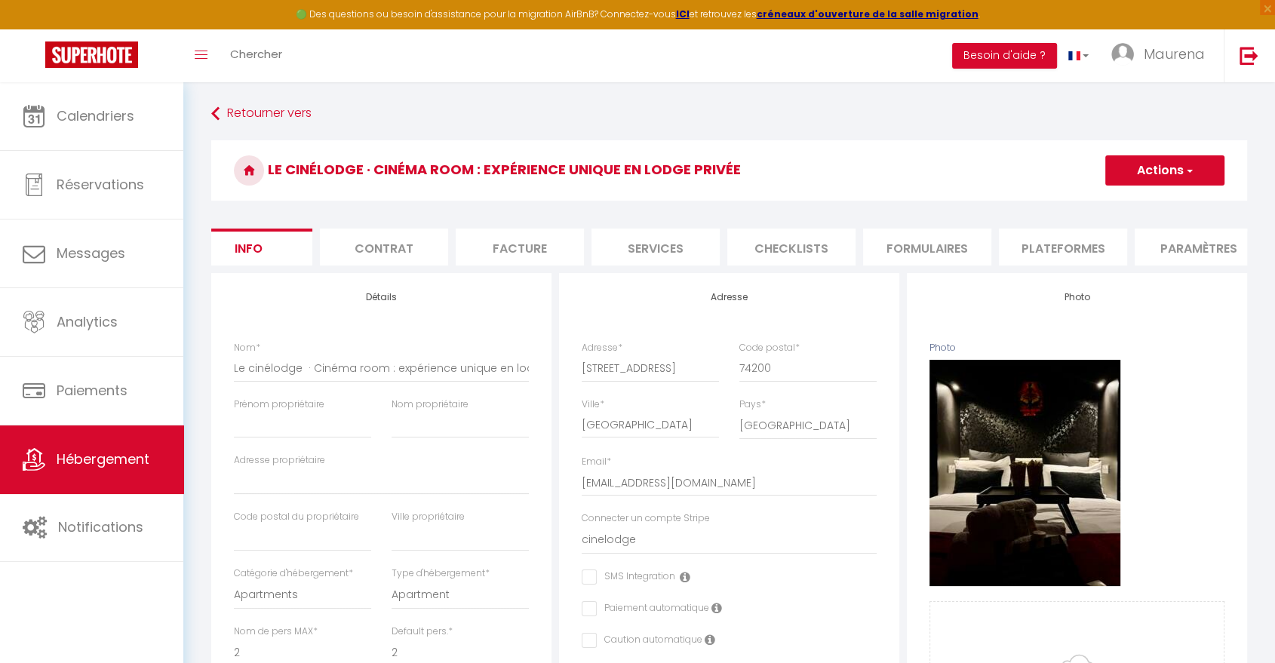
checkbox input "false"
checkbox input "true"
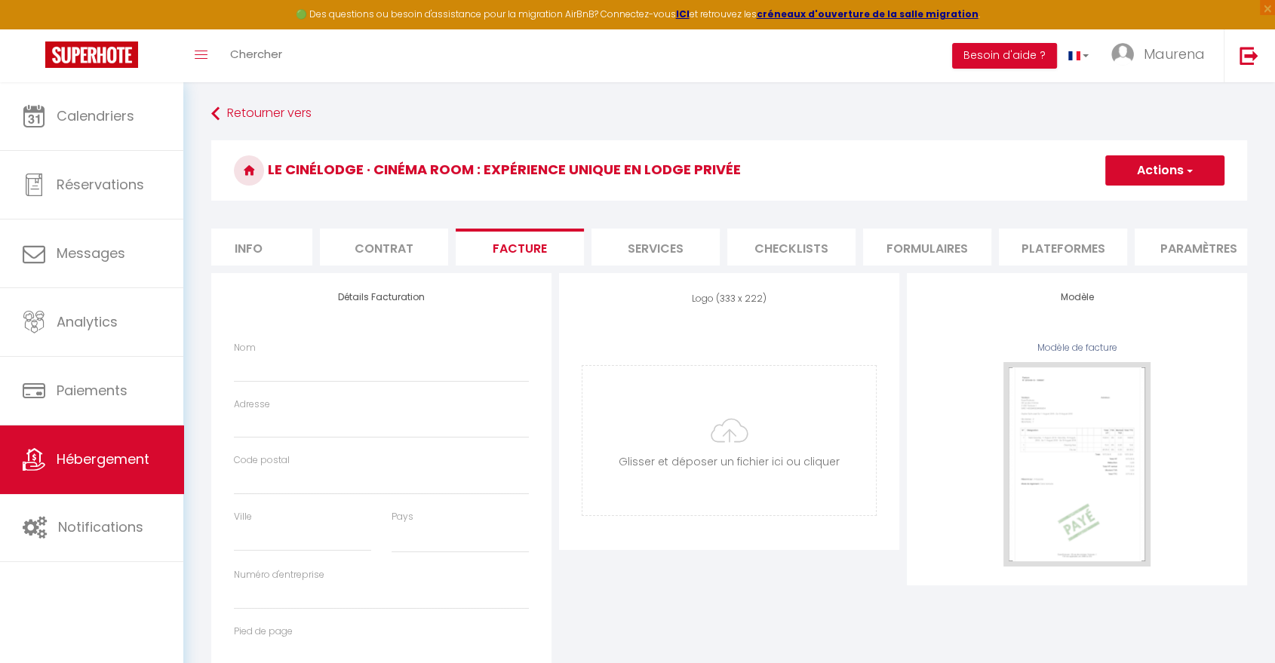
select select
checkbox input "true"
checkbox input "false"
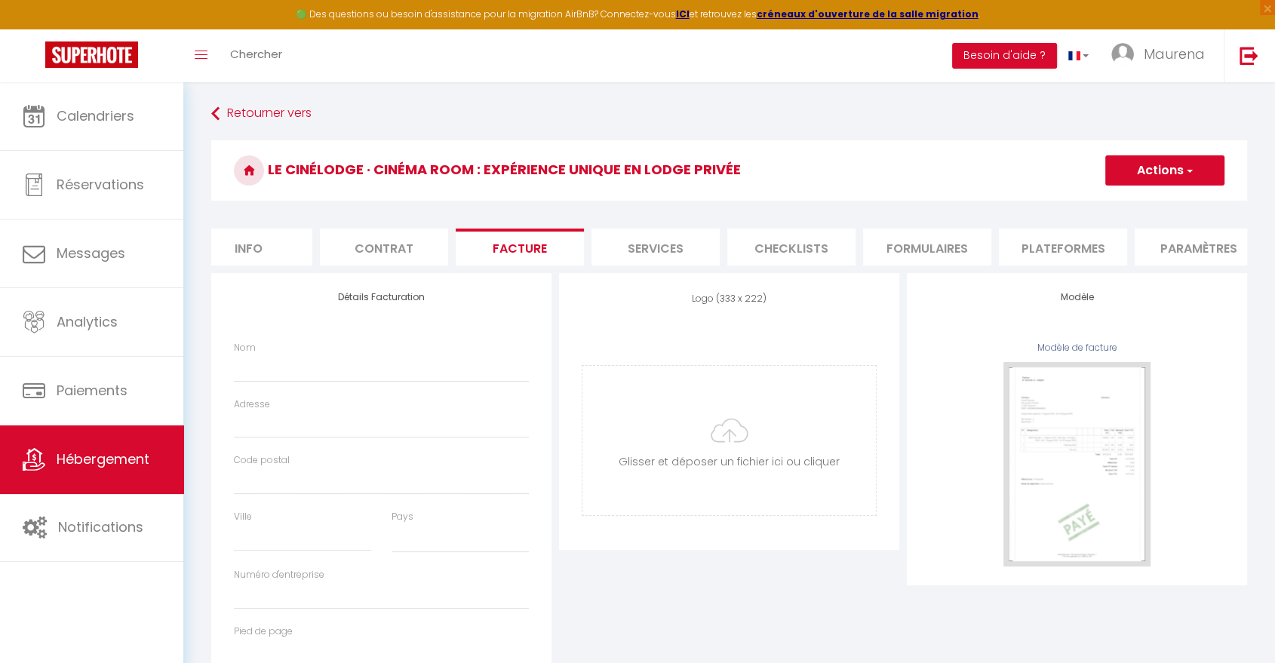
checkbox input "true"
select select
checkbox input "true"
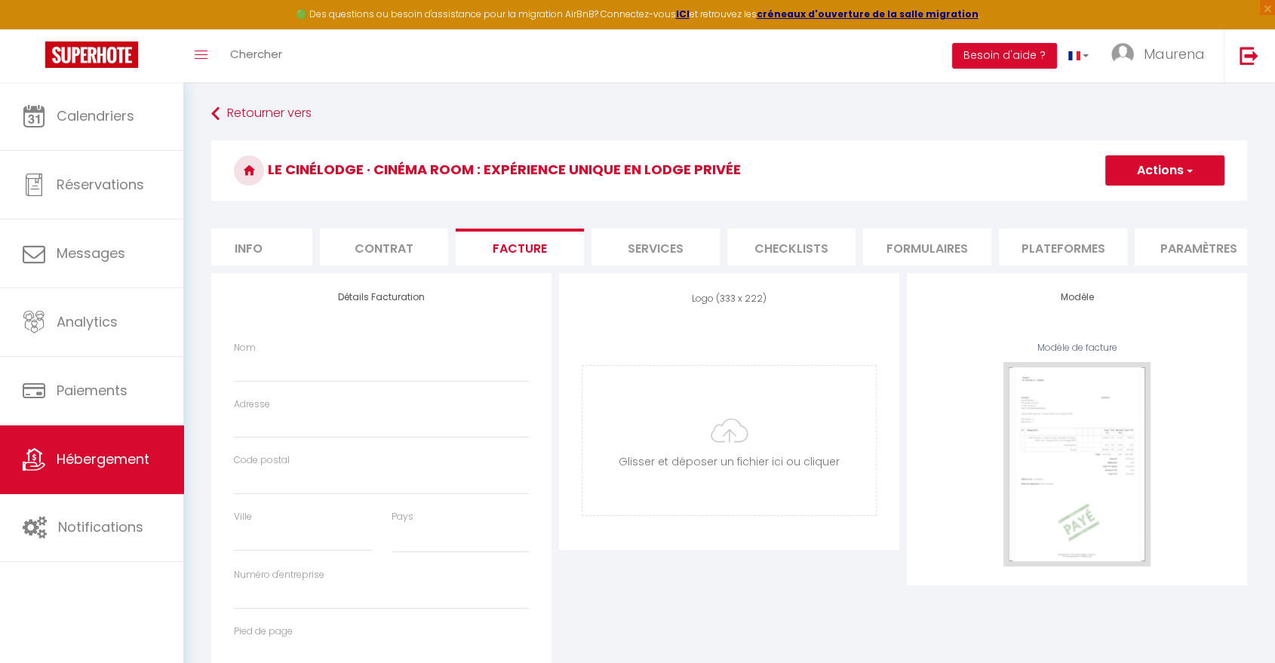
checkbox input "false"
checkbox input "true"
select select
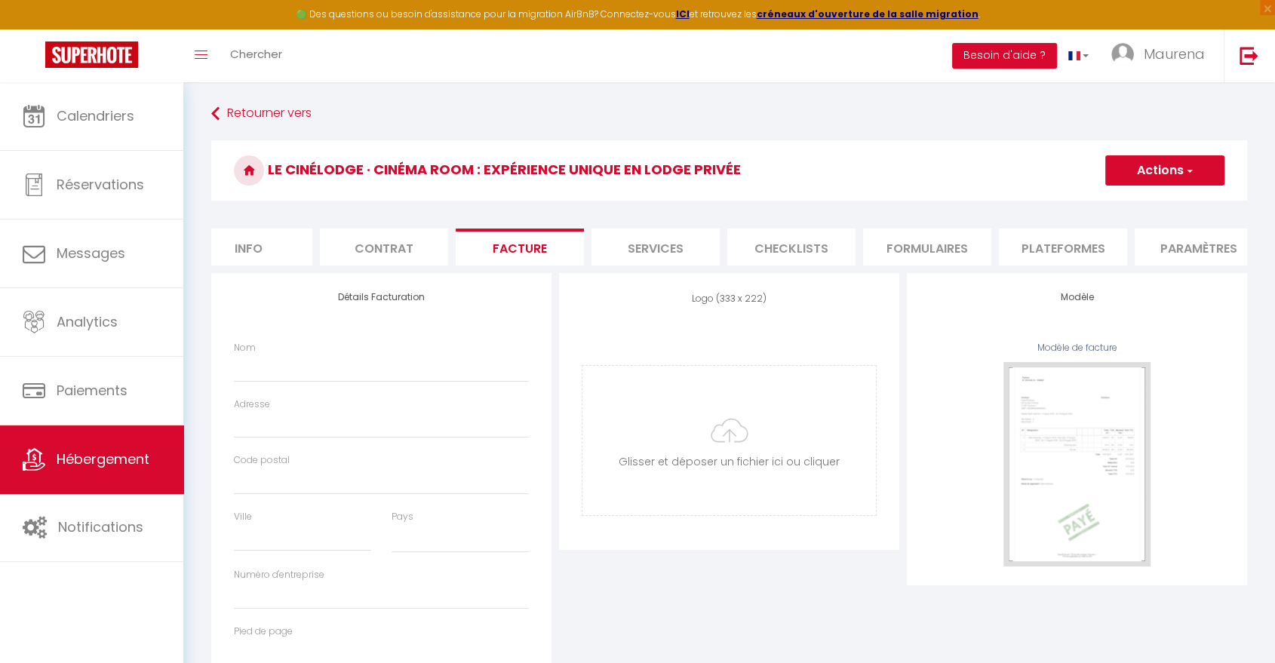
checkbox input "true"
checkbox input "false"
checkbox input "true"
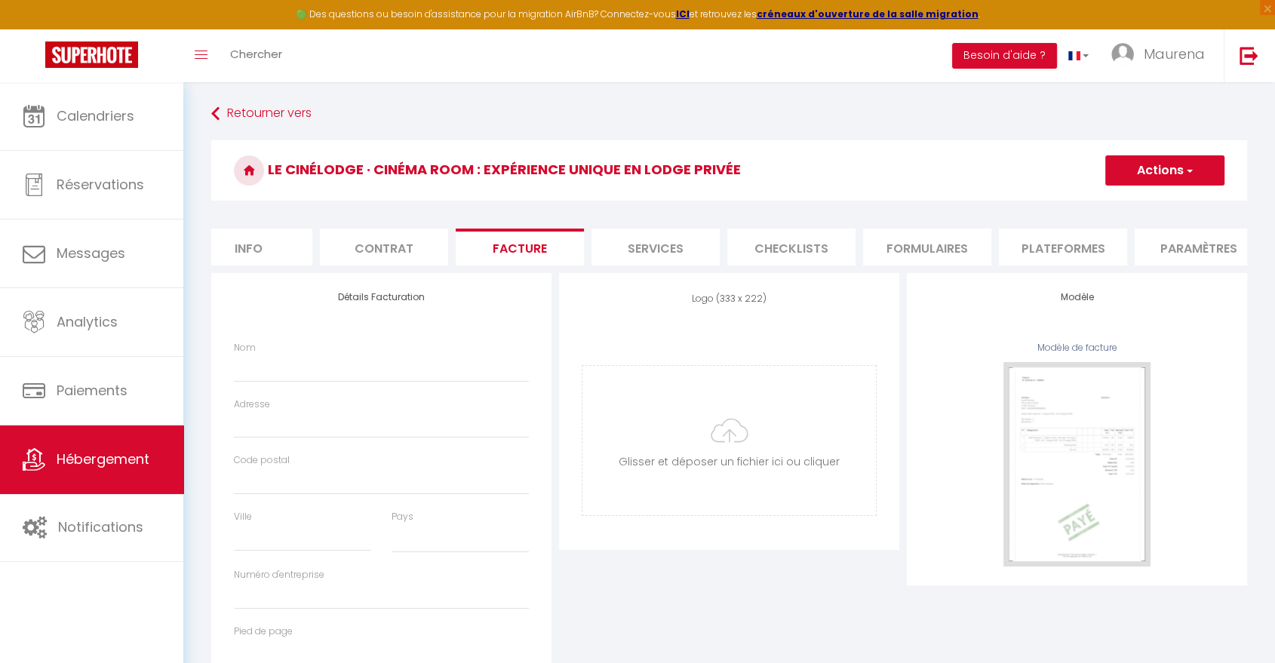
checkbox input "true"
select select
checkbox input "true"
checkbox input "false"
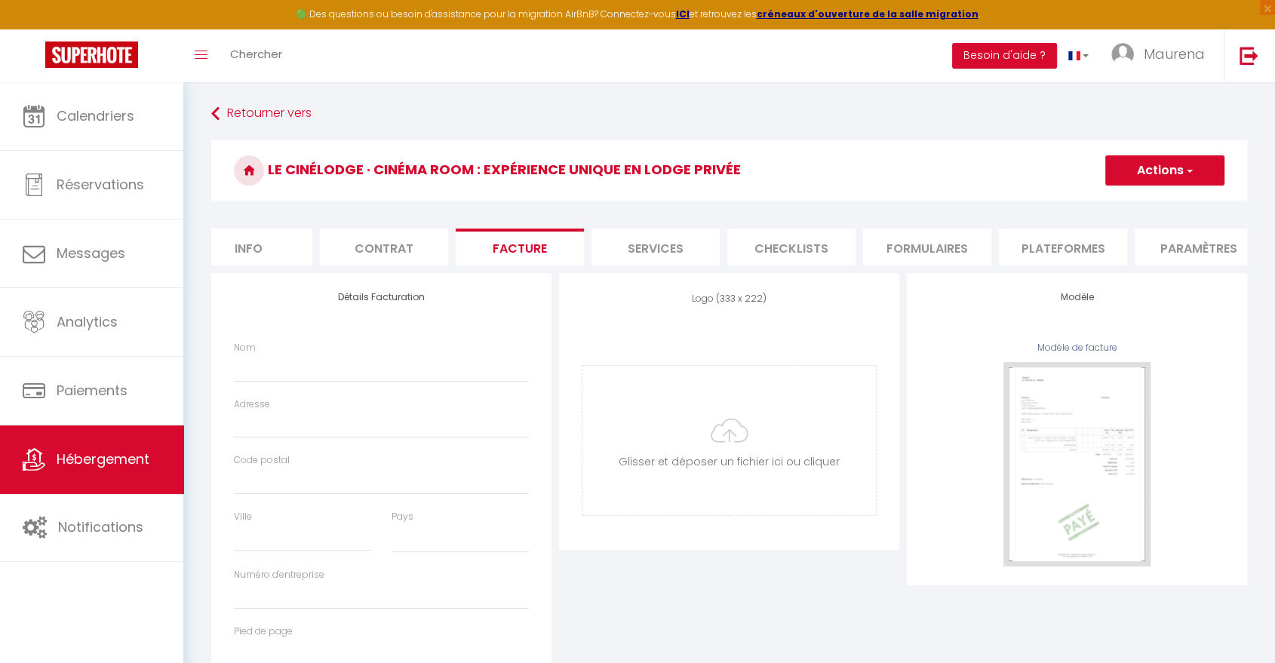
checkbox input "false"
checkbox input "true"
click at [670, 252] on li "Services" at bounding box center [656, 247] width 128 height 37
checkbox input "true"
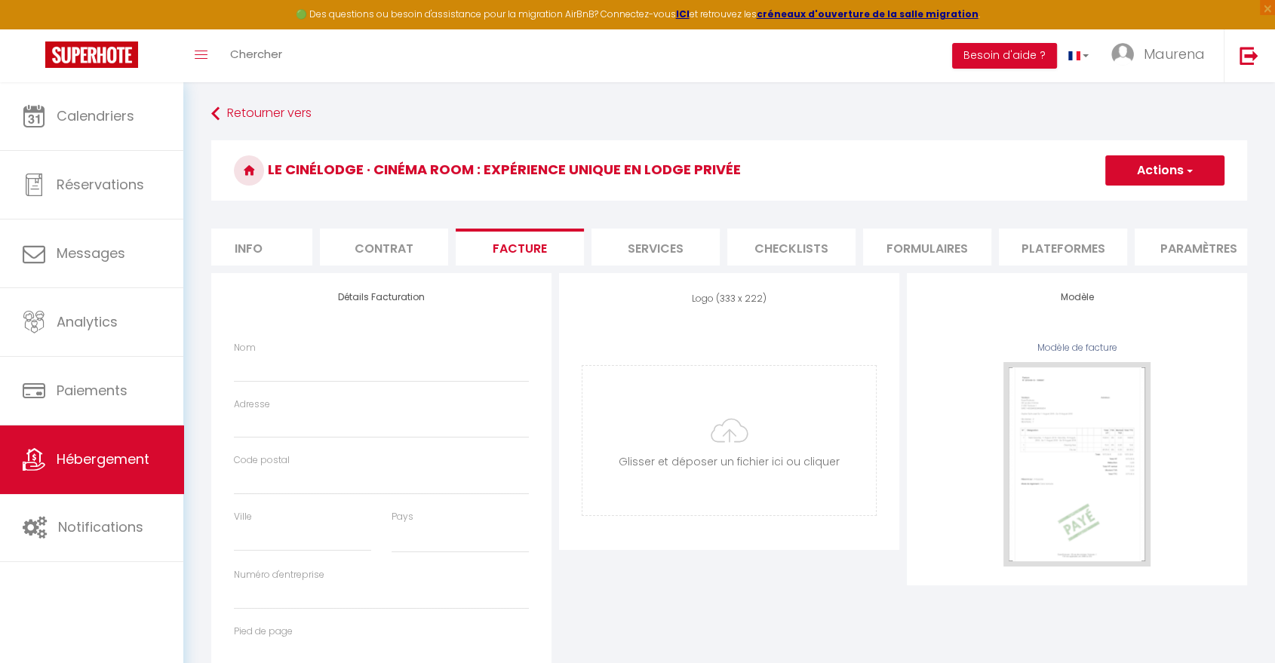
checkbox input "true"
checkbox input "false"
checkbox input "true"
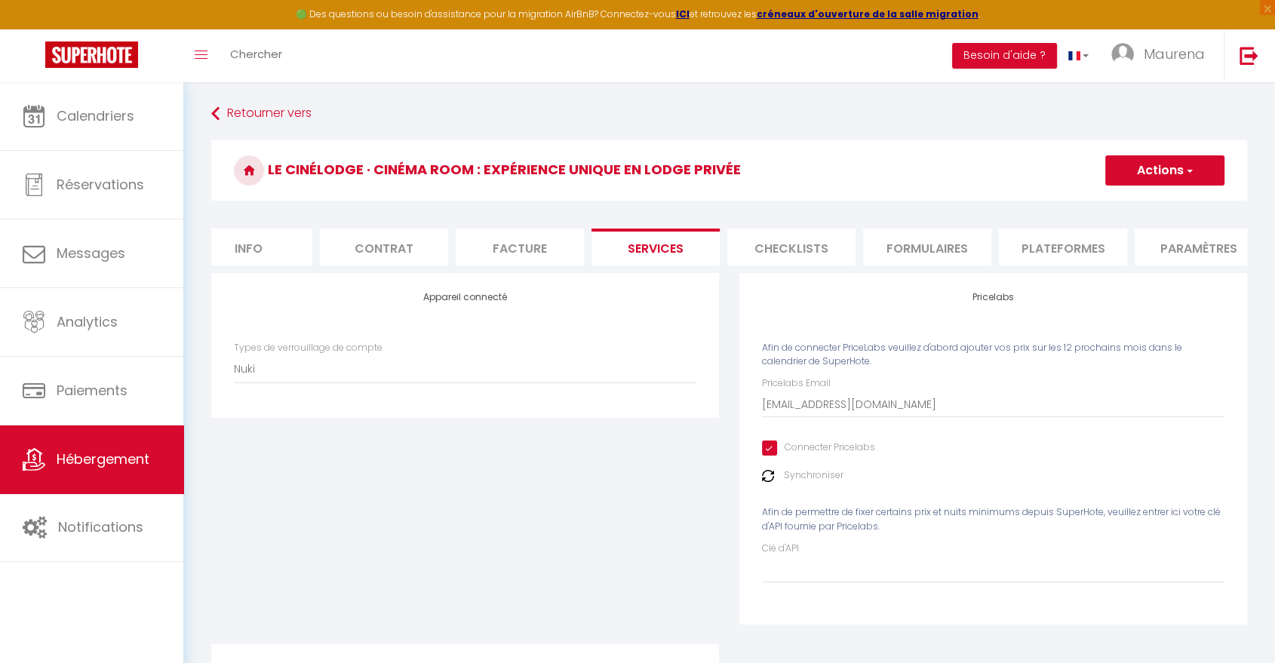
click at [808, 249] on li "Checklists" at bounding box center [791, 247] width 128 height 37
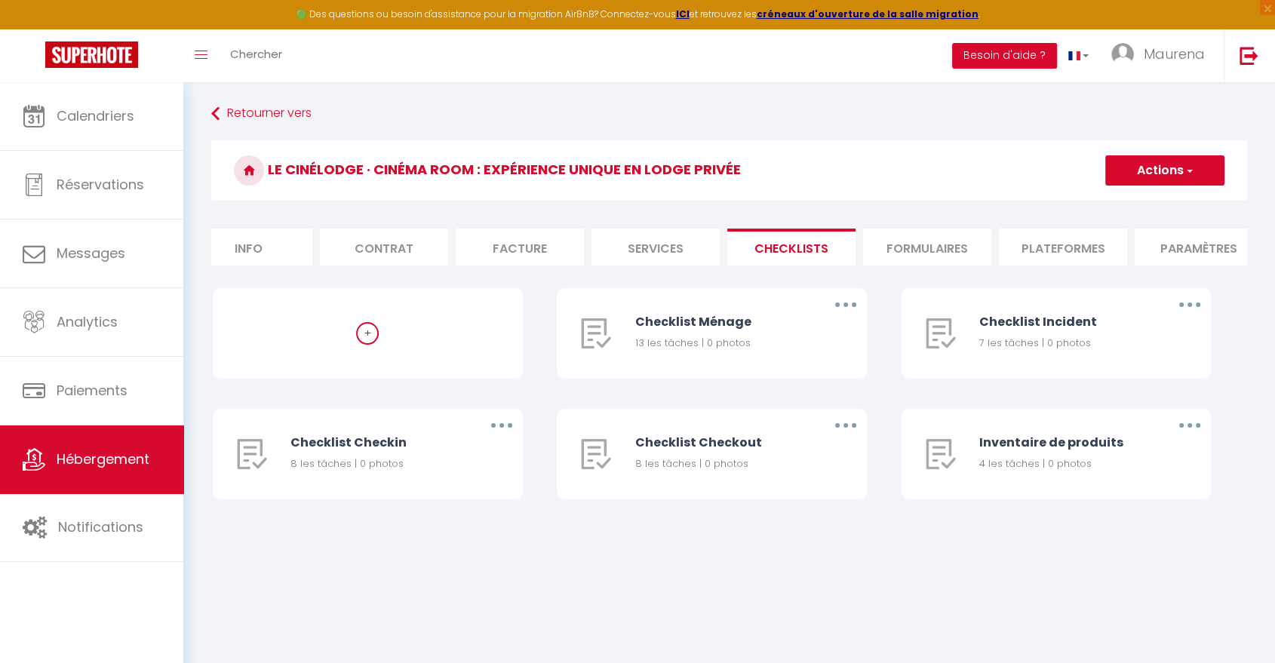
scroll to position [0, 322]
click at [1049, 247] on li "website" at bounding box center [1040, 247] width 128 height 37
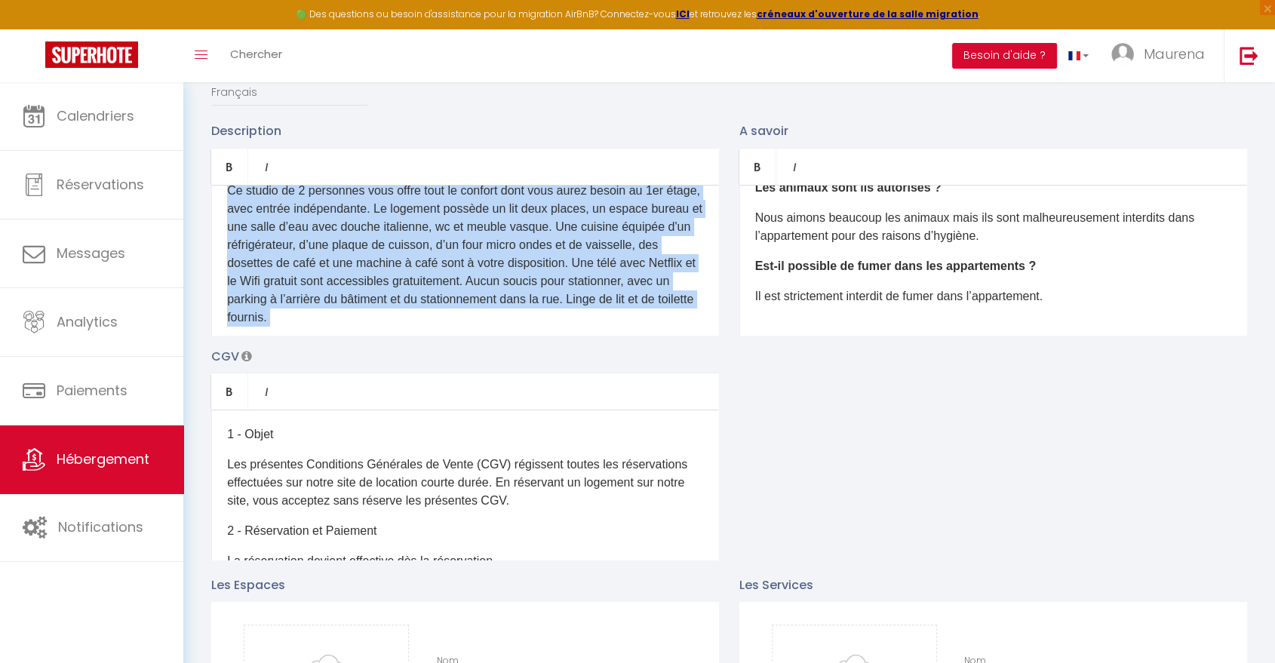
scroll to position [155, 0]
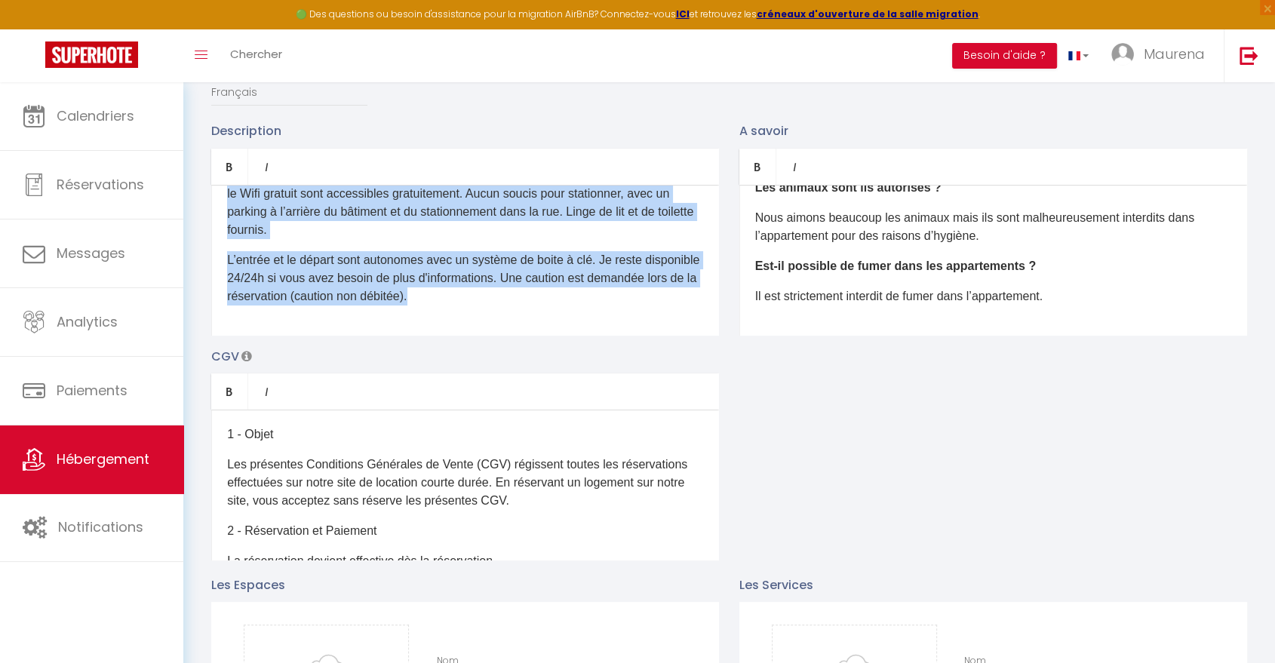
drag, startPoint x: 253, startPoint y: 231, endPoint x: 614, endPoint y: 353, distance: 380.9
click at [614, 353] on div "Description Bold Italic Rich text editor D'un accès aisé depuis les autoroutes,…" at bounding box center [729, 340] width 1056 height 438
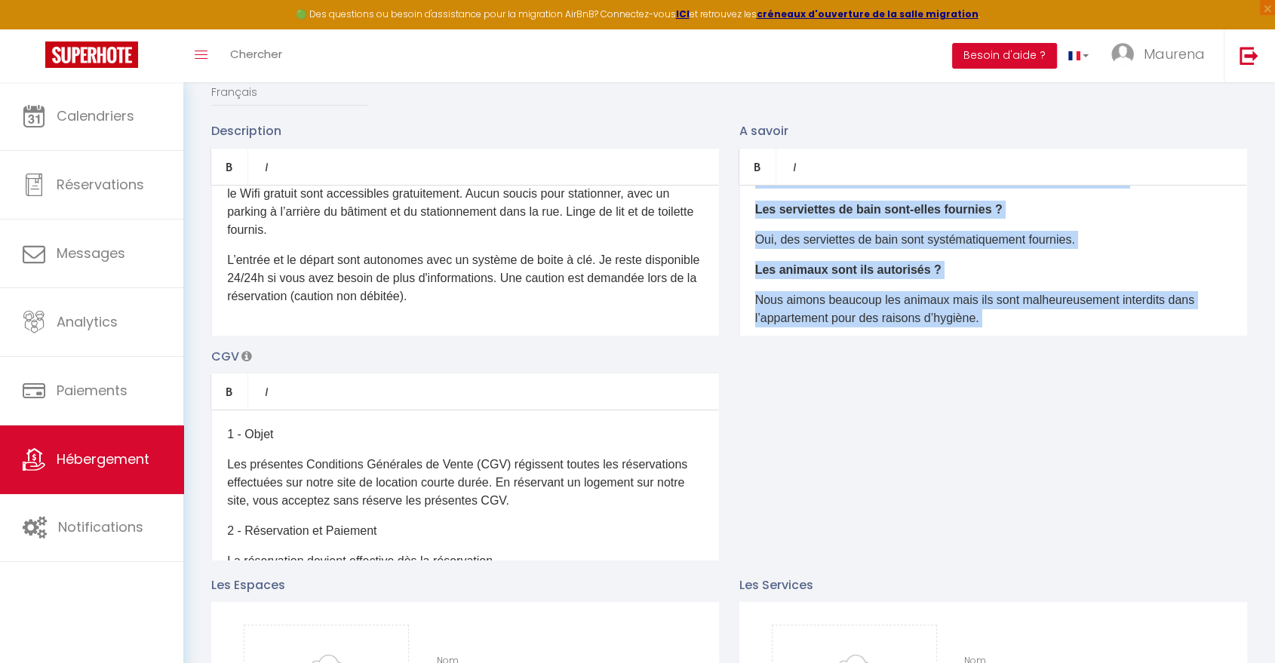
scroll to position [179, 0]
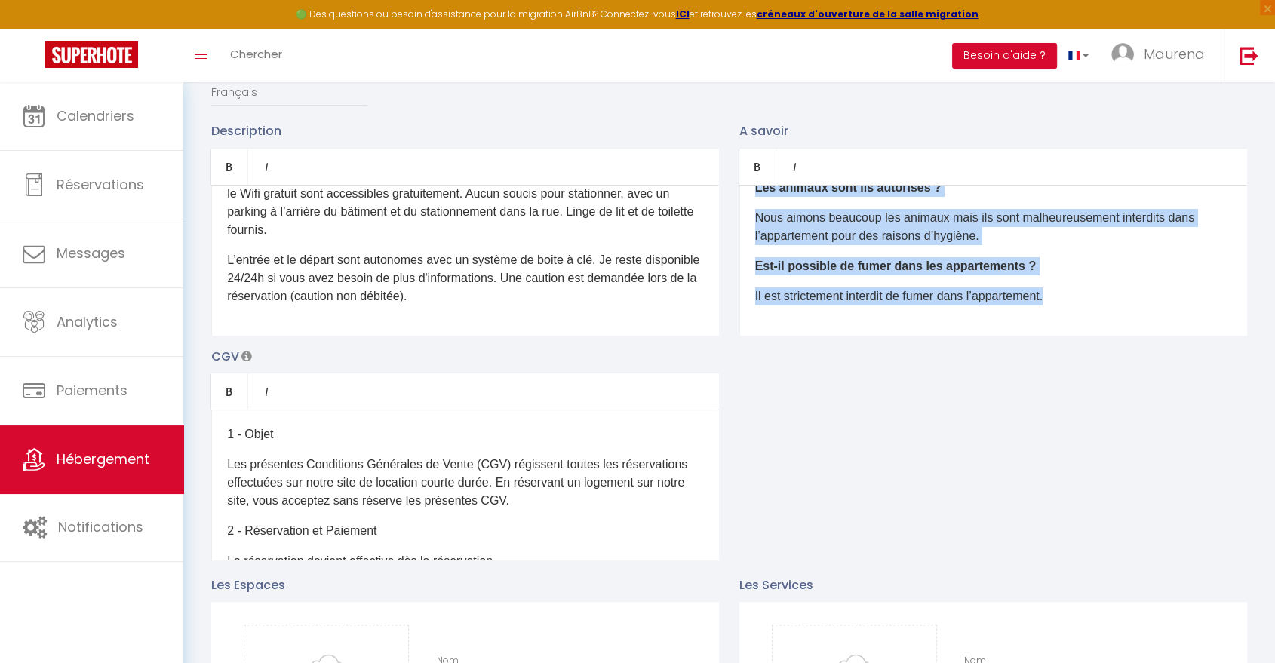
drag, startPoint x: 761, startPoint y: 222, endPoint x: 1096, endPoint y: 368, distance: 365.0
click at [1096, 368] on div "Description Bold Italic Rich text editor D'un accès aisé depuis les autoroutes,…" at bounding box center [729, 340] width 1056 height 438
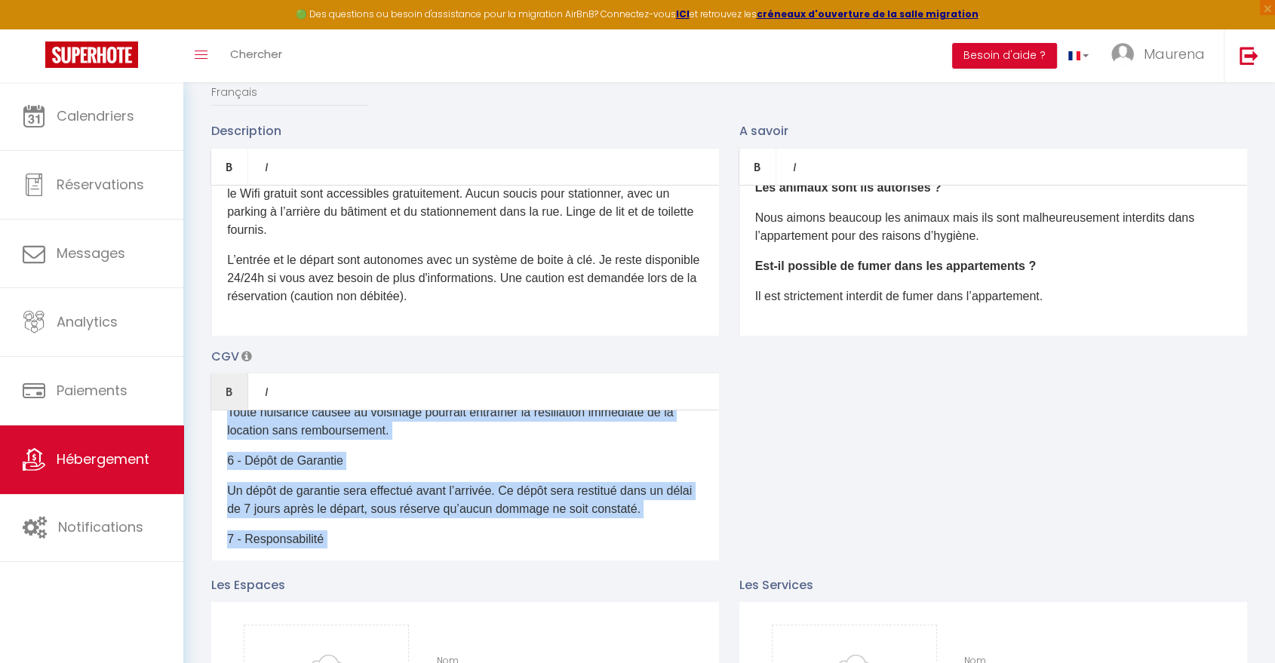
scroll to position [529, 0]
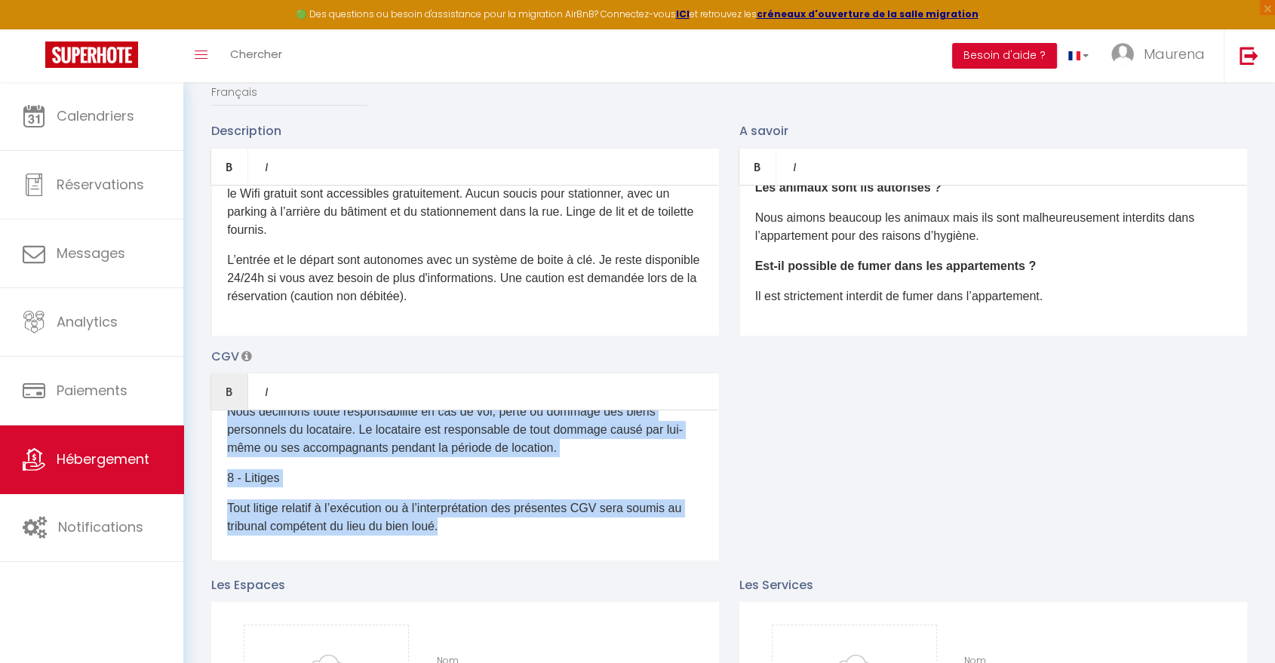
drag, startPoint x: 228, startPoint y: 444, endPoint x: 540, endPoint y: 586, distance: 342.4
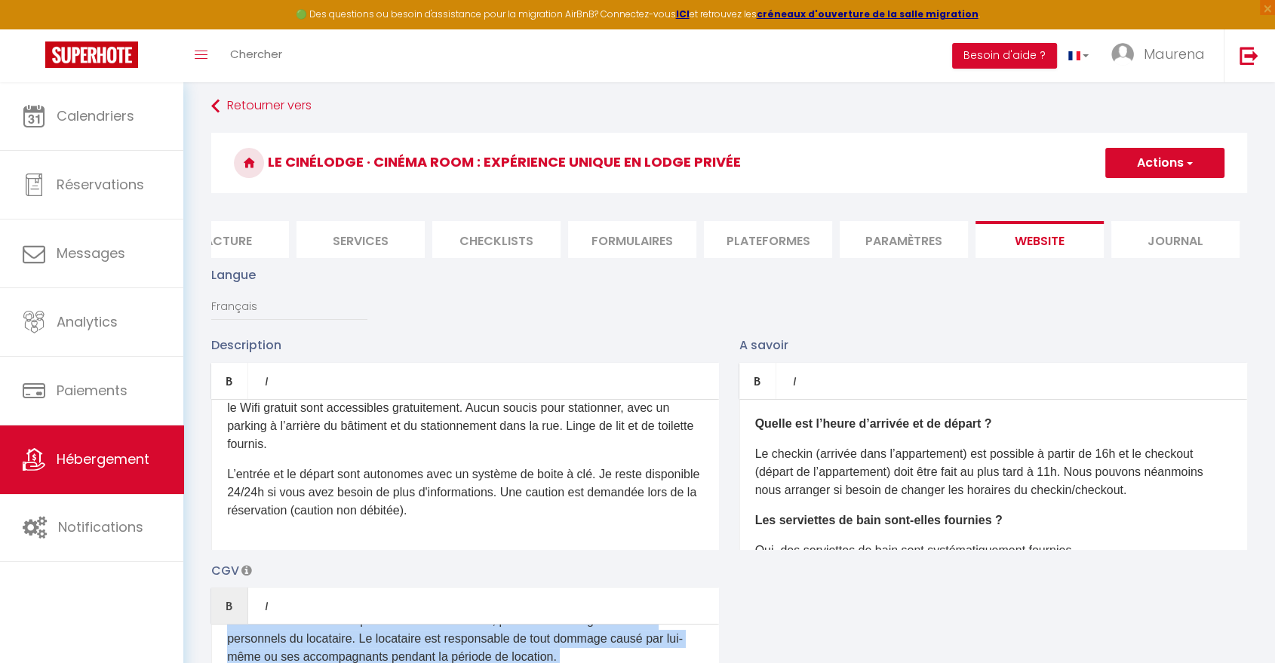
scroll to position [0, 0]
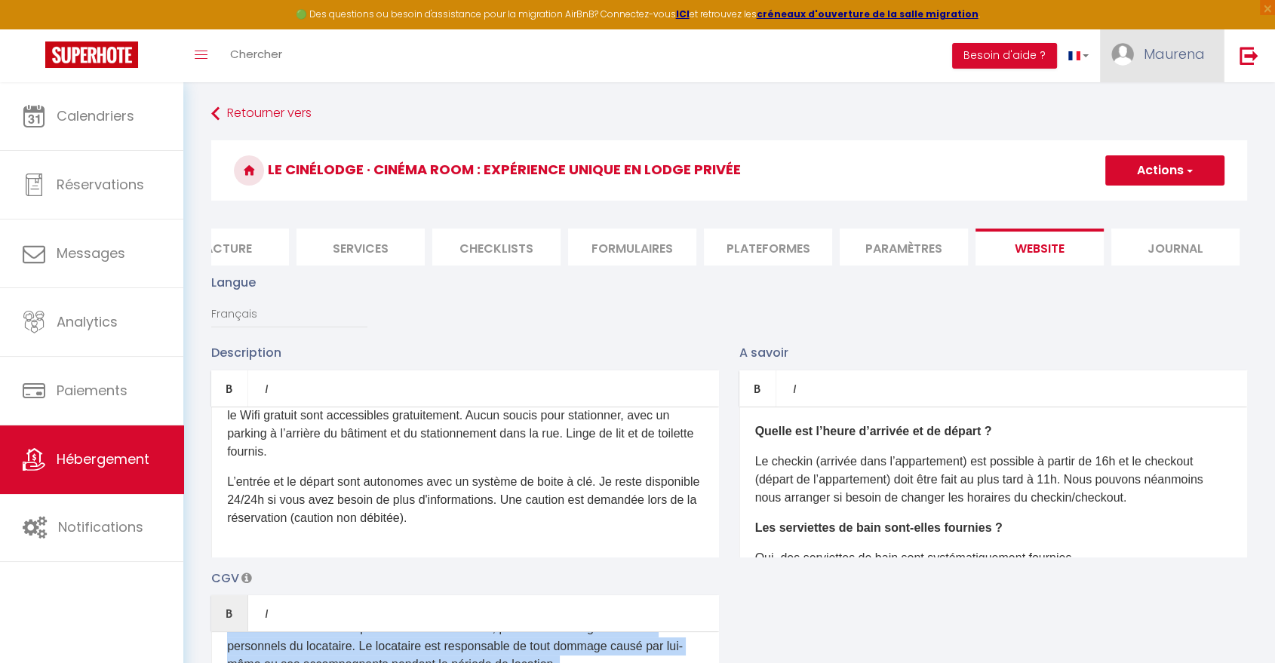
click at [1180, 65] on link "Maurena" at bounding box center [1162, 55] width 124 height 53
click at [1151, 109] on link "Paramètres" at bounding box center [1164, 105] width 112 height 26
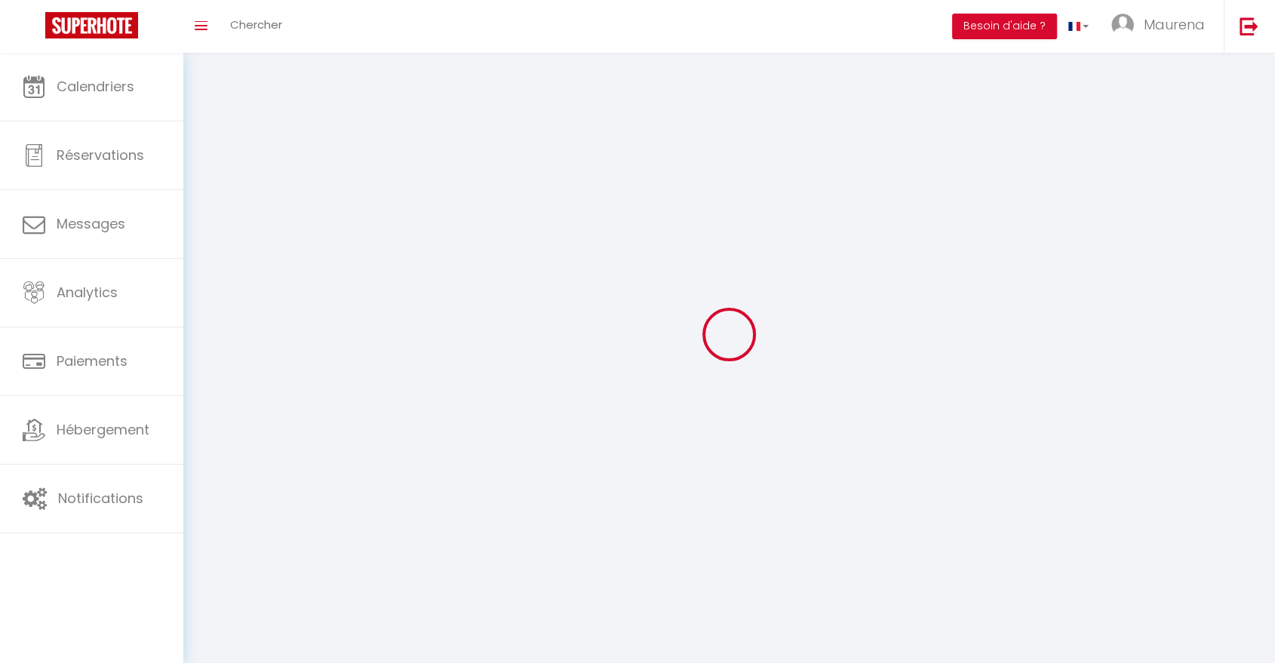
type input "Maurena"
type input "Grosset"
type input "[PHONE_NUMBER]"
type input "[STREET_ADDRESS][PERSON_NAME]"
type input "1202"
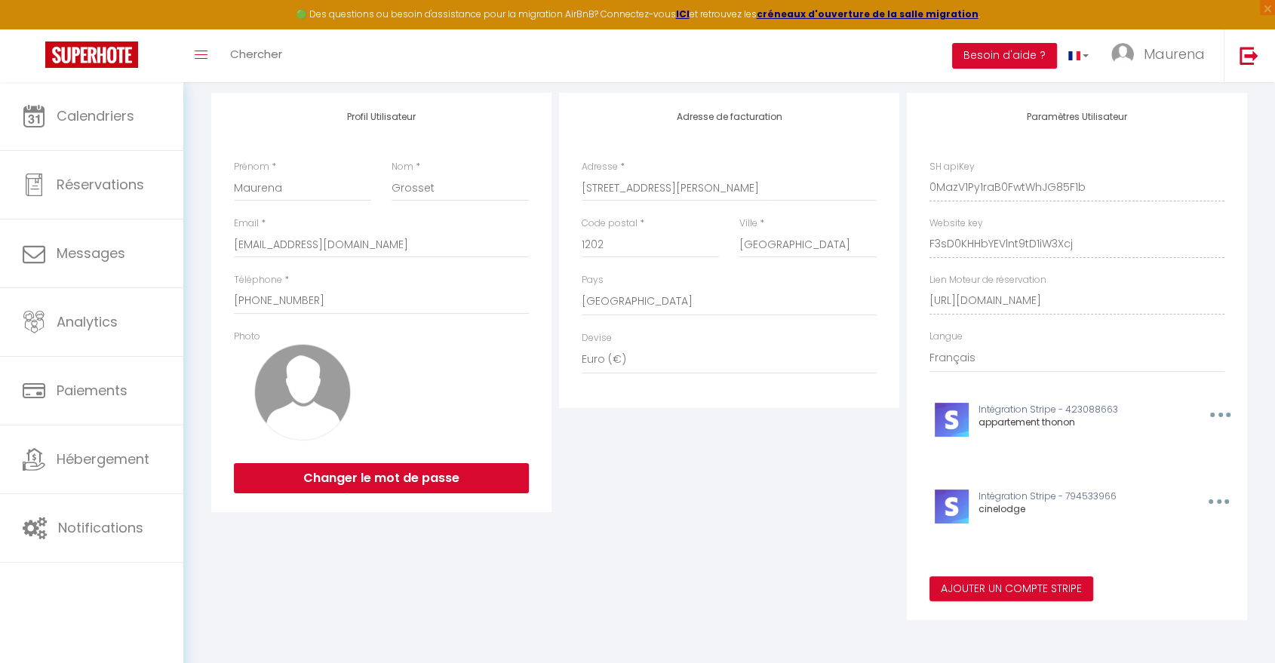
scroll to position [165, 0]
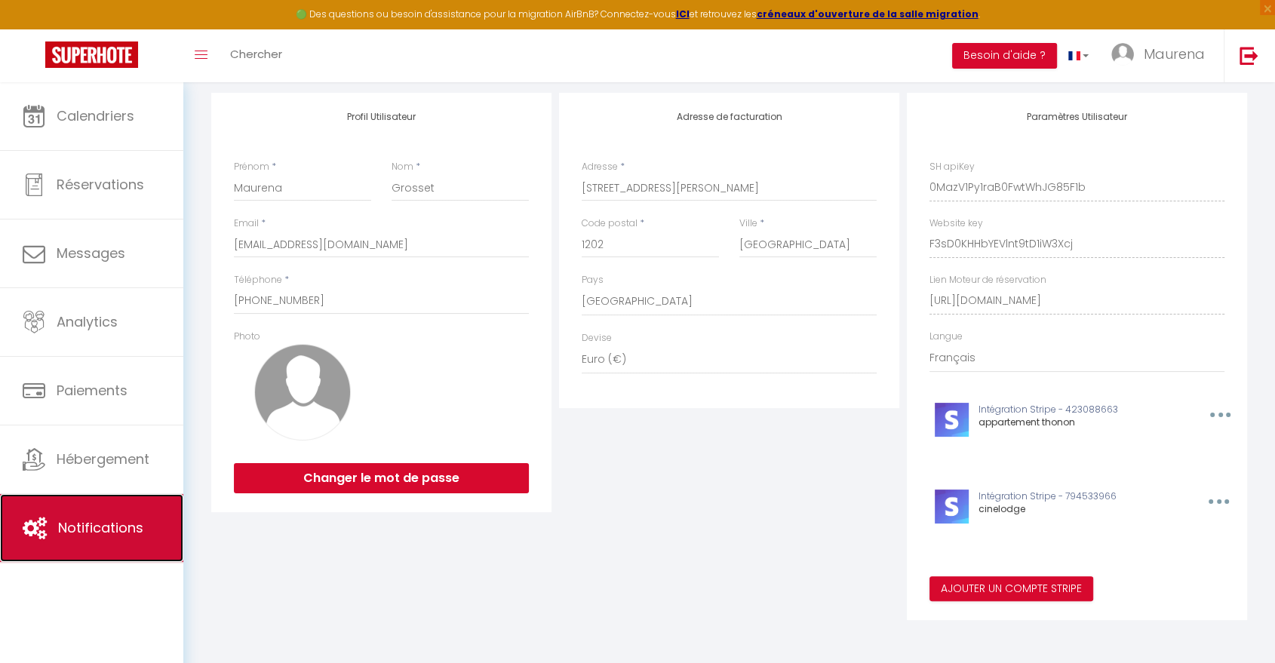
click at [127, 531] on span "Notifications" at bounding box center [100, 527] width 85 height 19
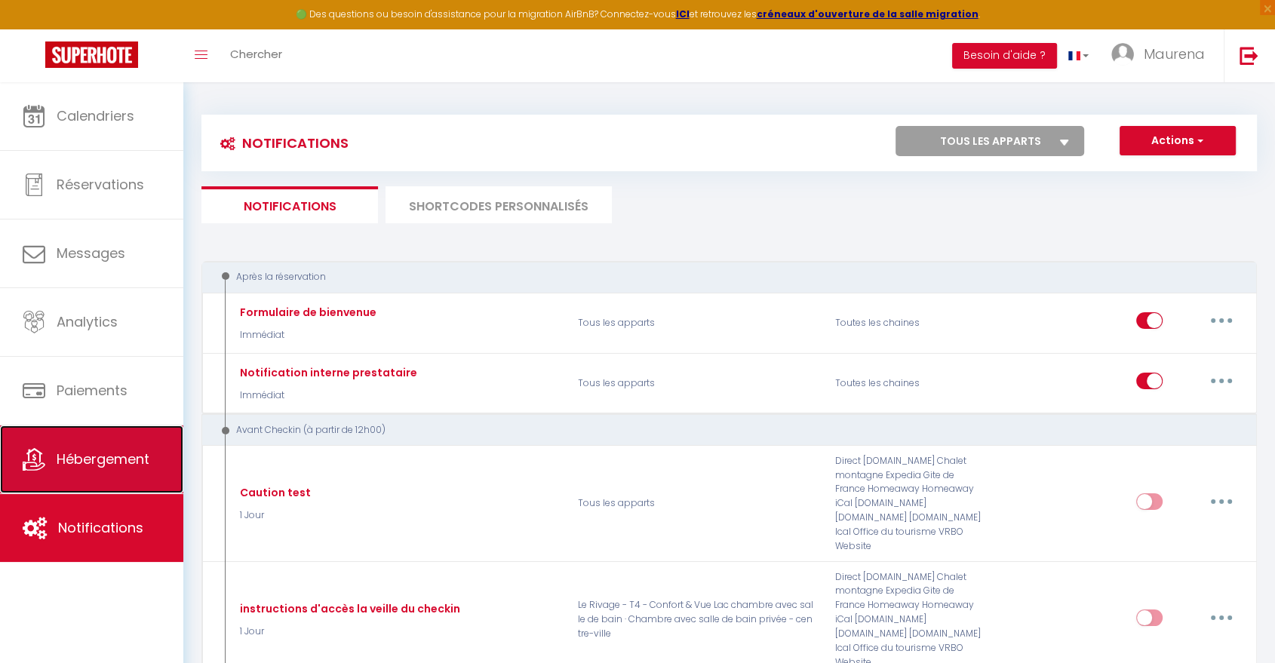
click at [78, 463] on span "Hébergement" at bounding box center [103, 459] width 93 height 19
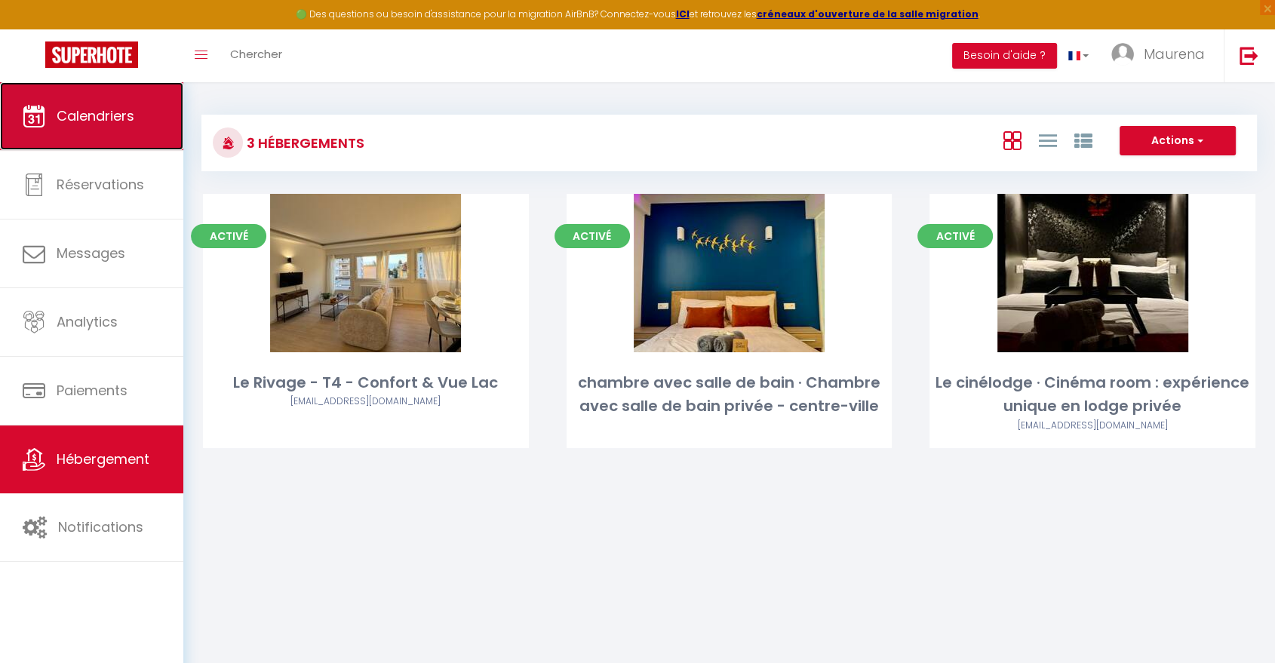
click at [91, 114] on span "Calendriers" at bounding box center [96, 115] width 78 height 19
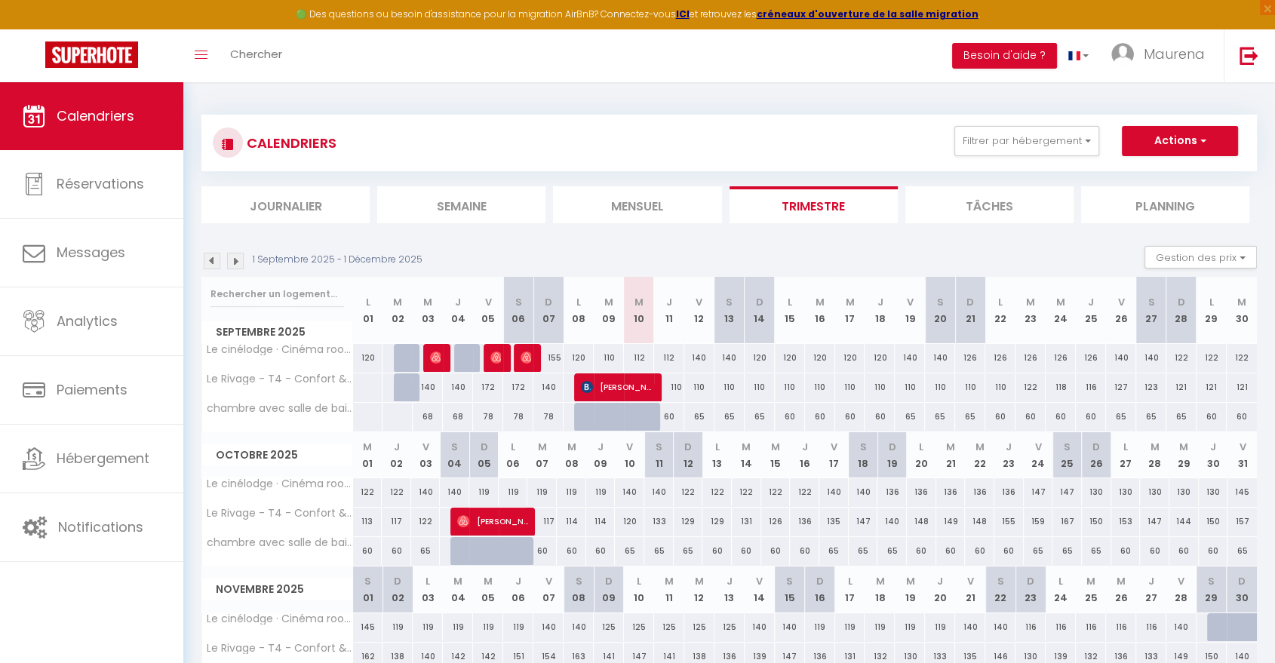
scroll to position [99, 0]
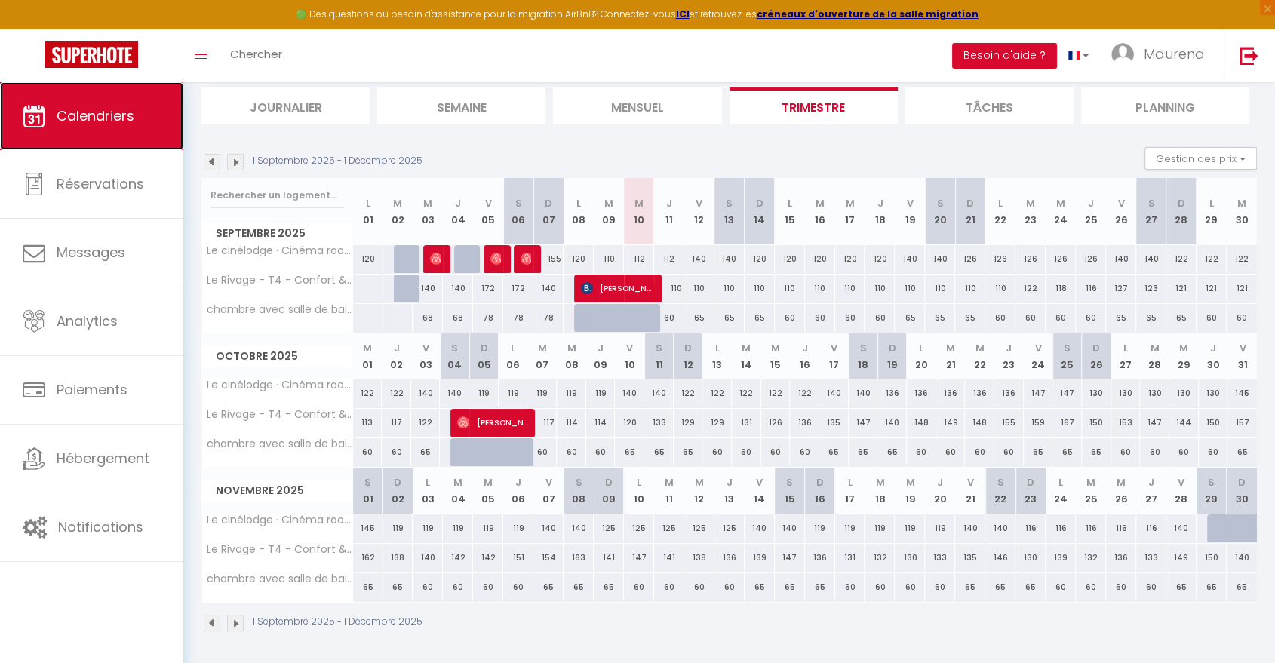
click at [123, 118] on span "Calendriers" at bounding box center [96, 115] width 78 height 19
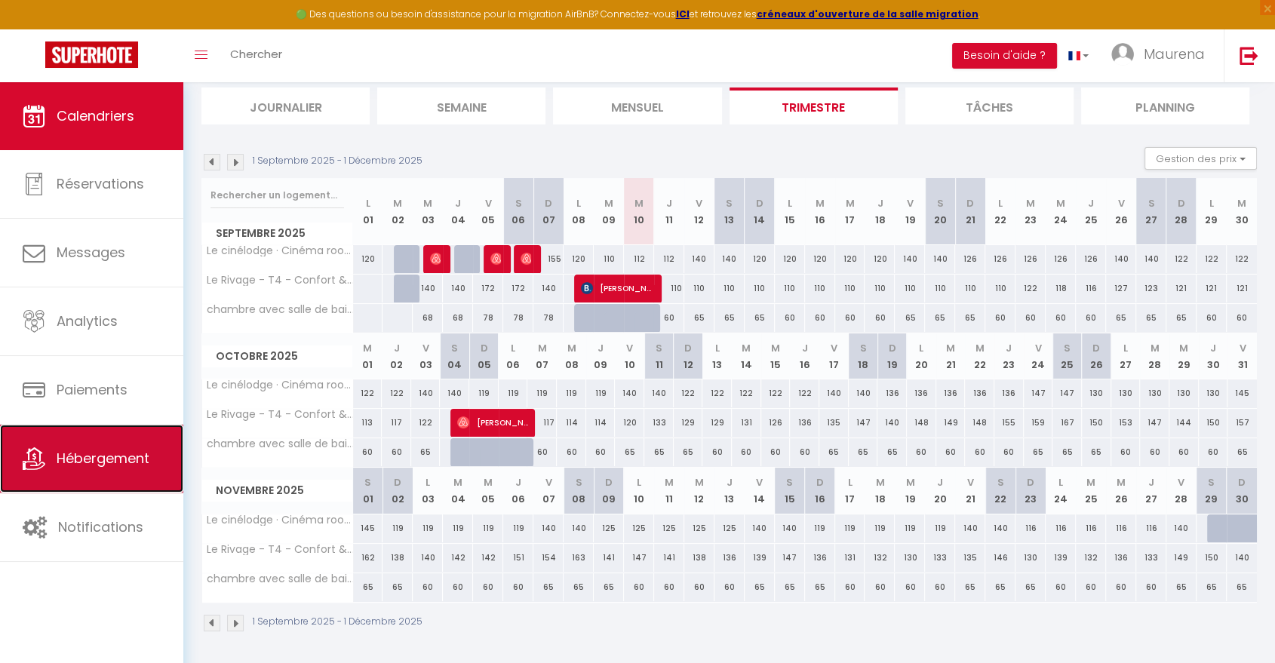
click at [121, 470] on link "Hébergement" at bounding box center [91, 459] width 183 height 68
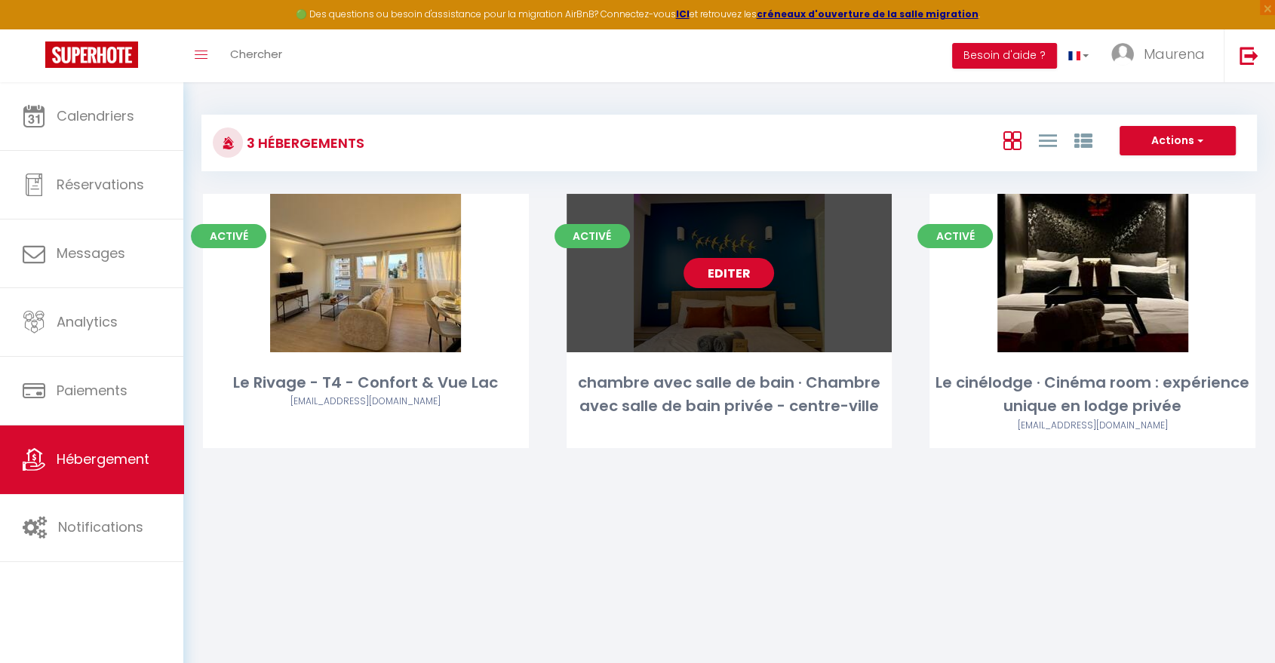
click at [740, 276] on link "Editer" at bounding box center [729, 273] width 91 height 30
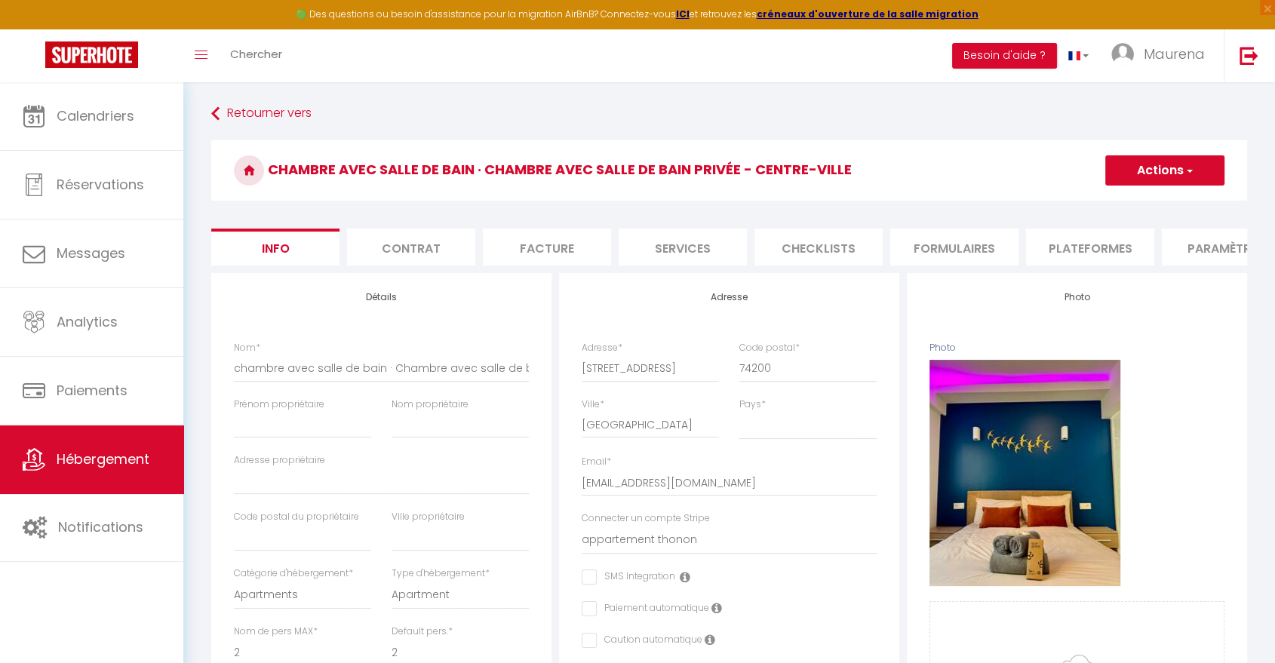
click at [1132, 174] on button "Actions" at bounding box center [1165, 170] width 119 height 30
click at [1108, 243] on link "Supprimer" at bounding box center [1143, 243] width 161 height 20
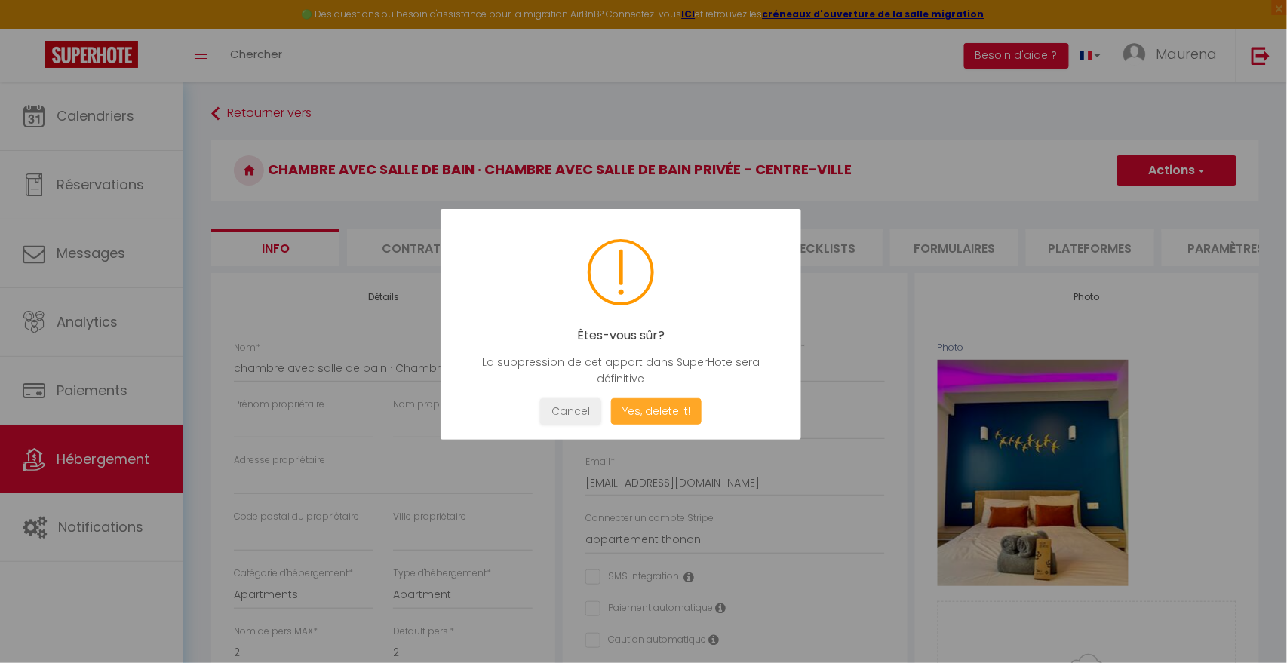
click at [649, 413] on button "Yes, delete it!" at bounding box center [656, 411] width 91 height 26
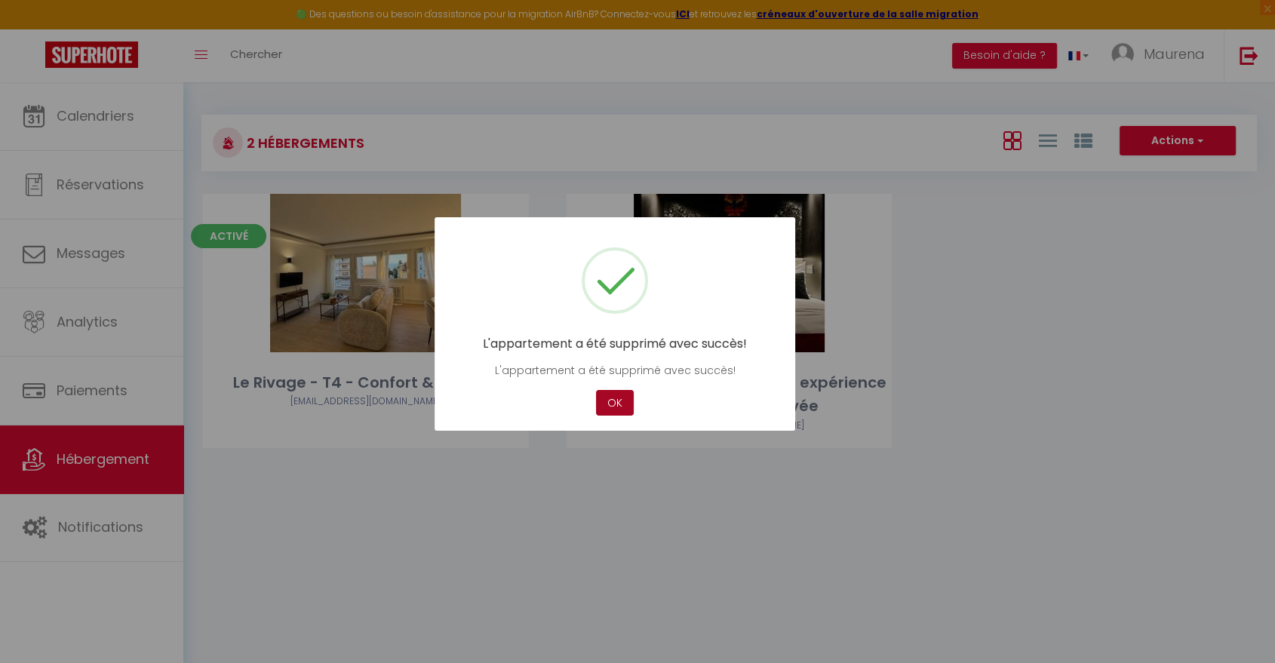
click at [618, 406] on button "OK" at bounding box center [615, 403] width 38 height 26
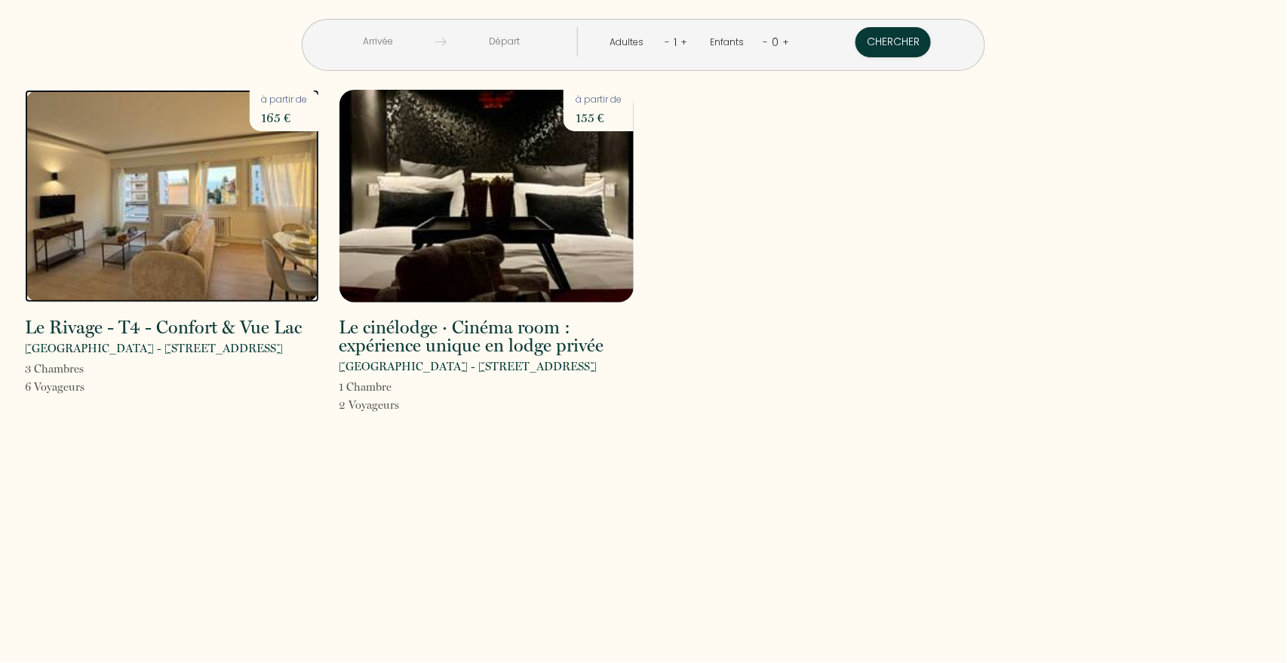
click at [140, 221] on img at bounding box center [172, 196] width 294 height 213
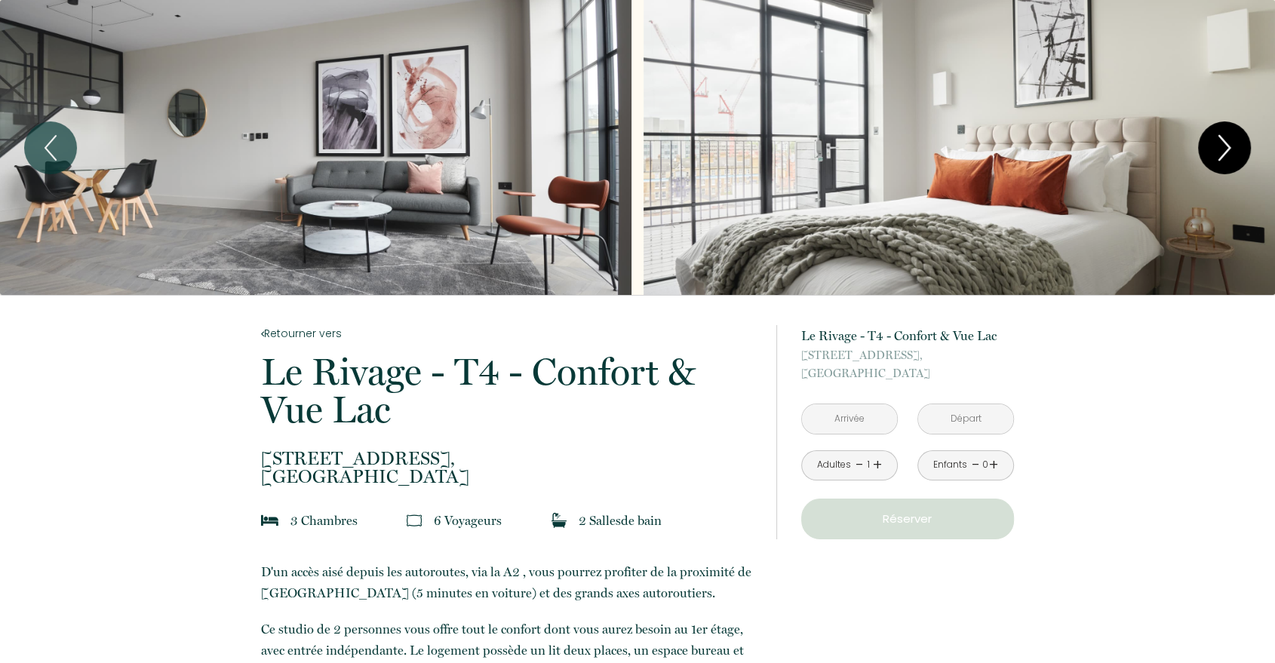
click at [1227, 137] on icon "Next" at bounding box center [1225, 147] width 32 height 45
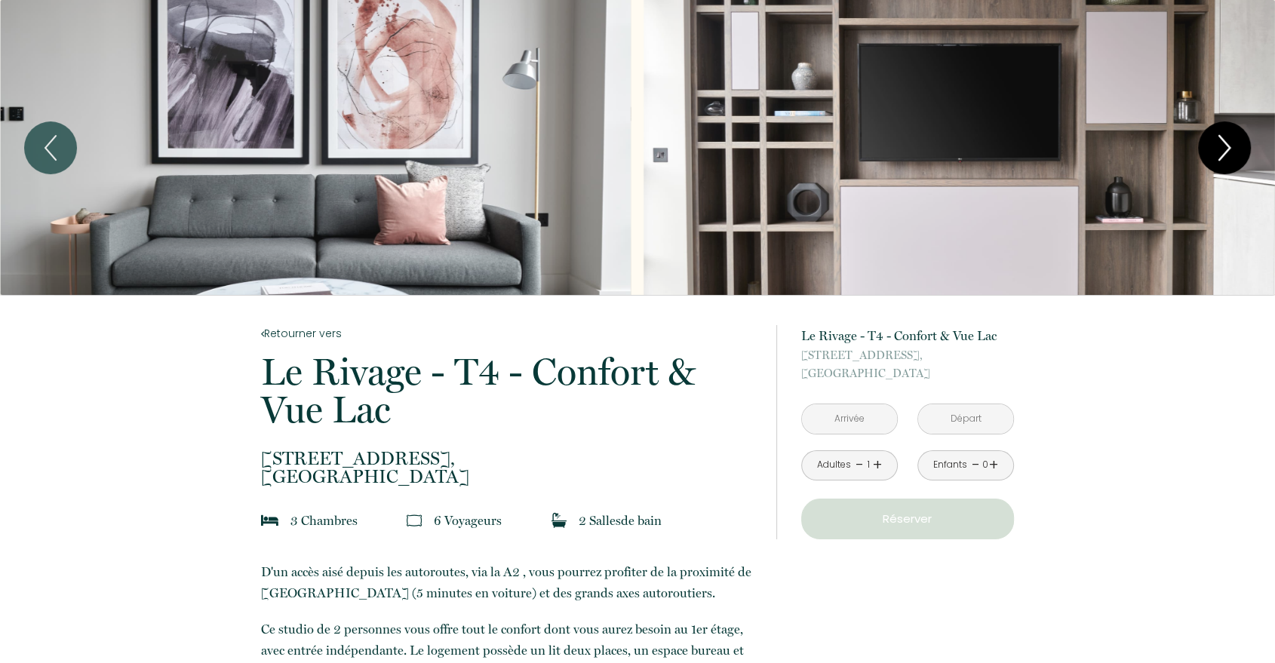
click at [1227, 137] on icon "Next" at bounding box center [1225, 147] width 32 height 45
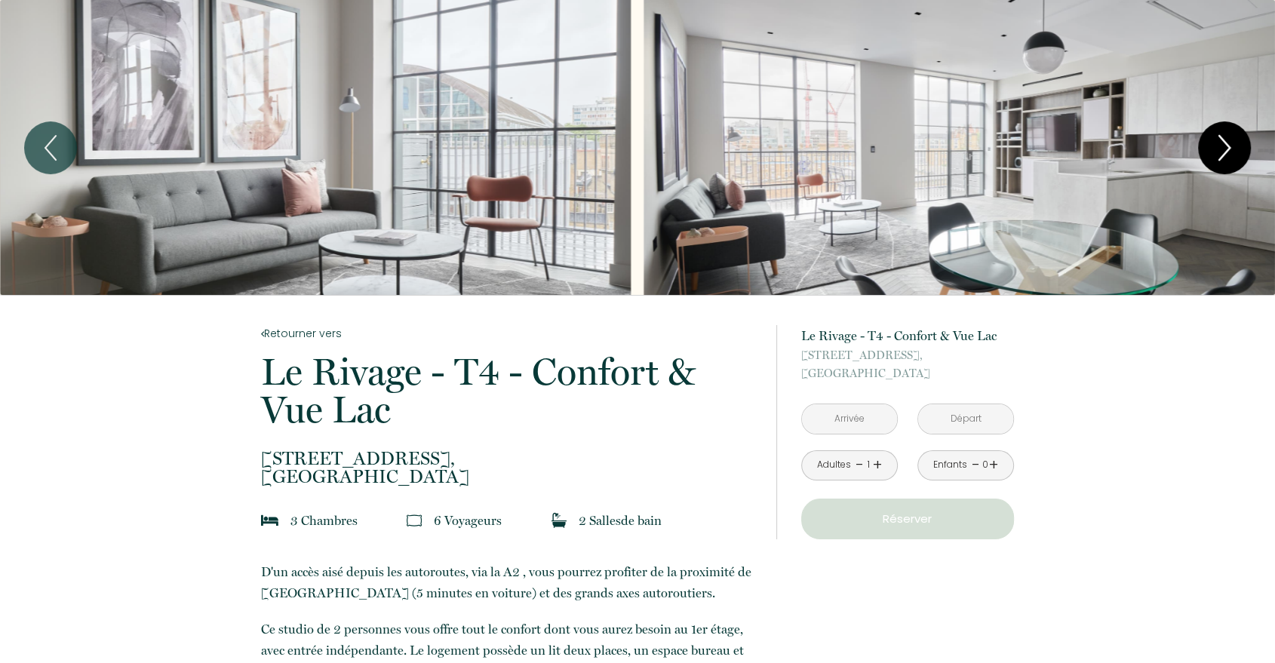
click at [1227, 137] on icon "Next" at bounding box center [1225, 147] width 32 height 45
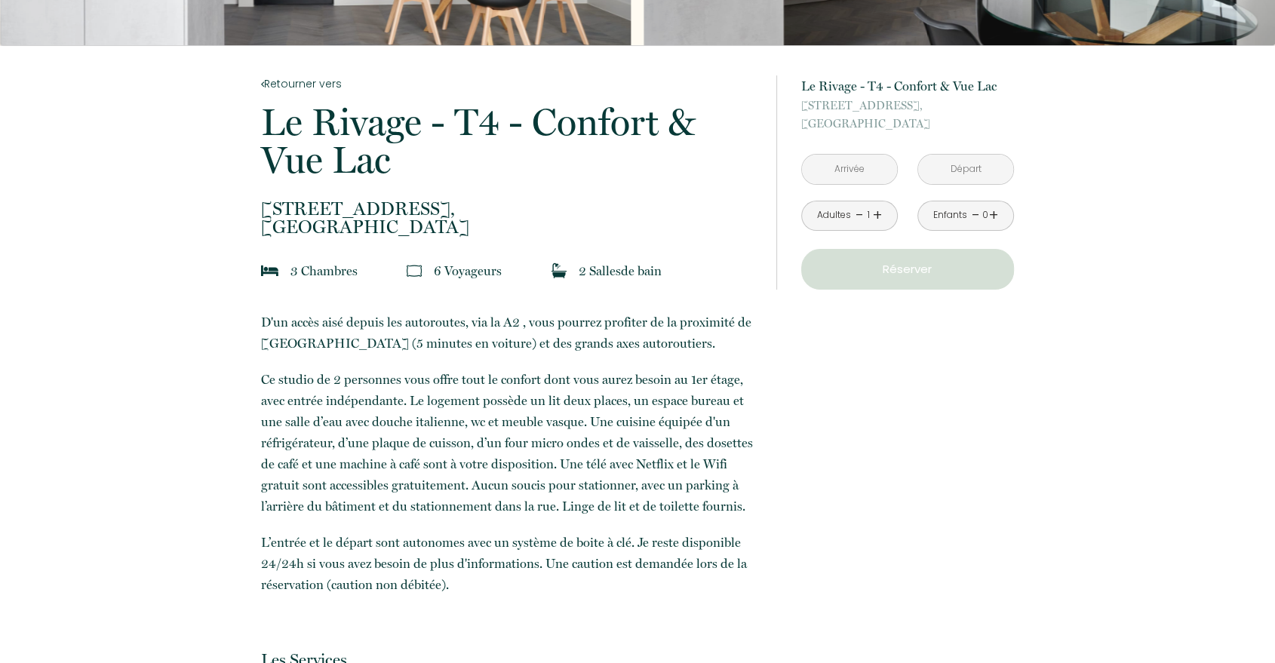
scroll to position [269, 0]
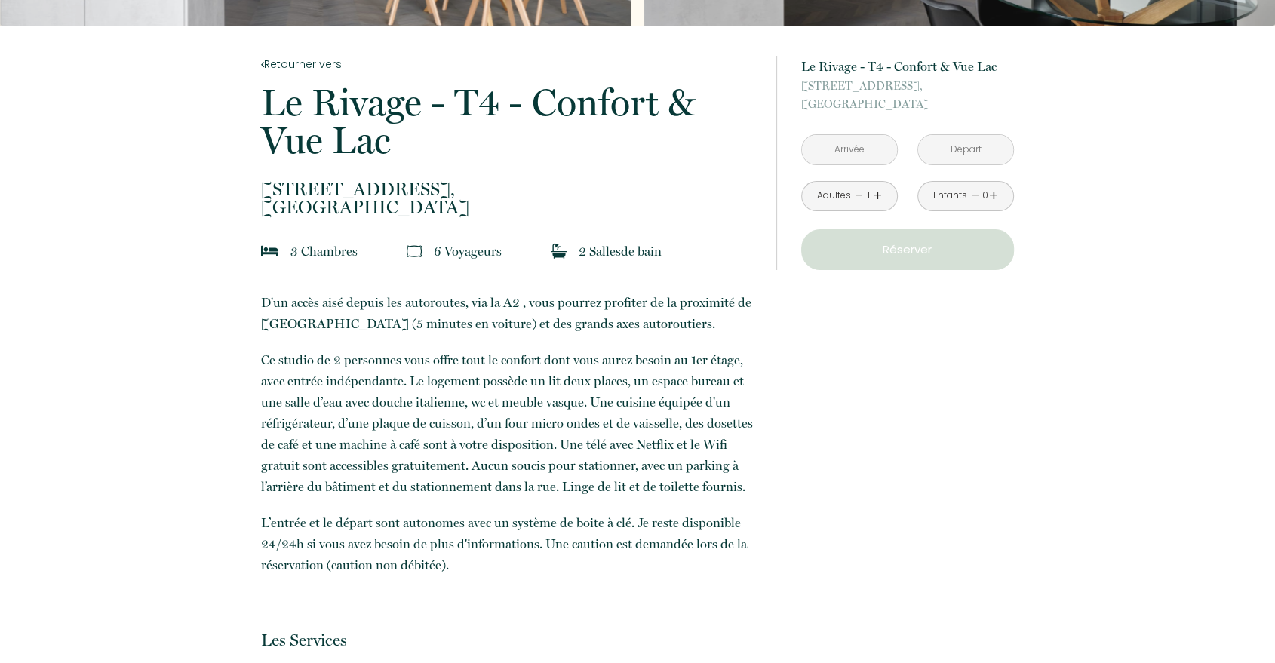
click at [869, 147] on input "text" at bounding box center [849, 149] width 95 height 29
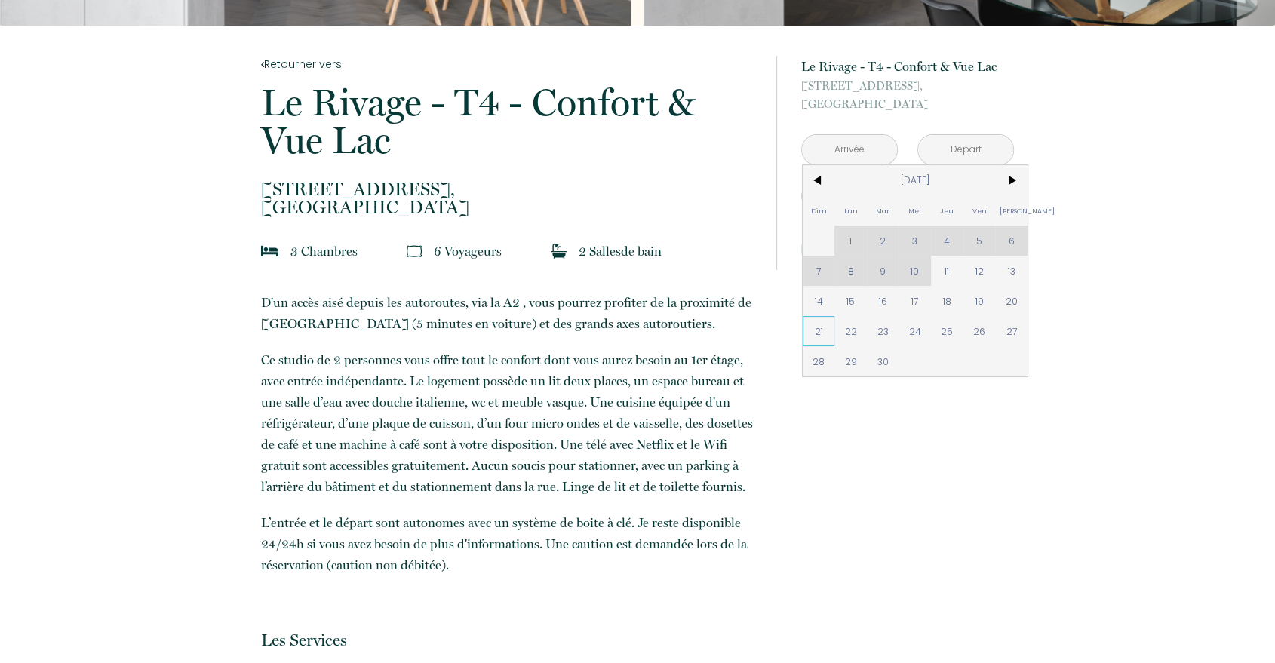
click at [813, 318] on span "21" at bounding box center [819, 331] width 32 height 30
type input "Dim 21 Sep 2025"
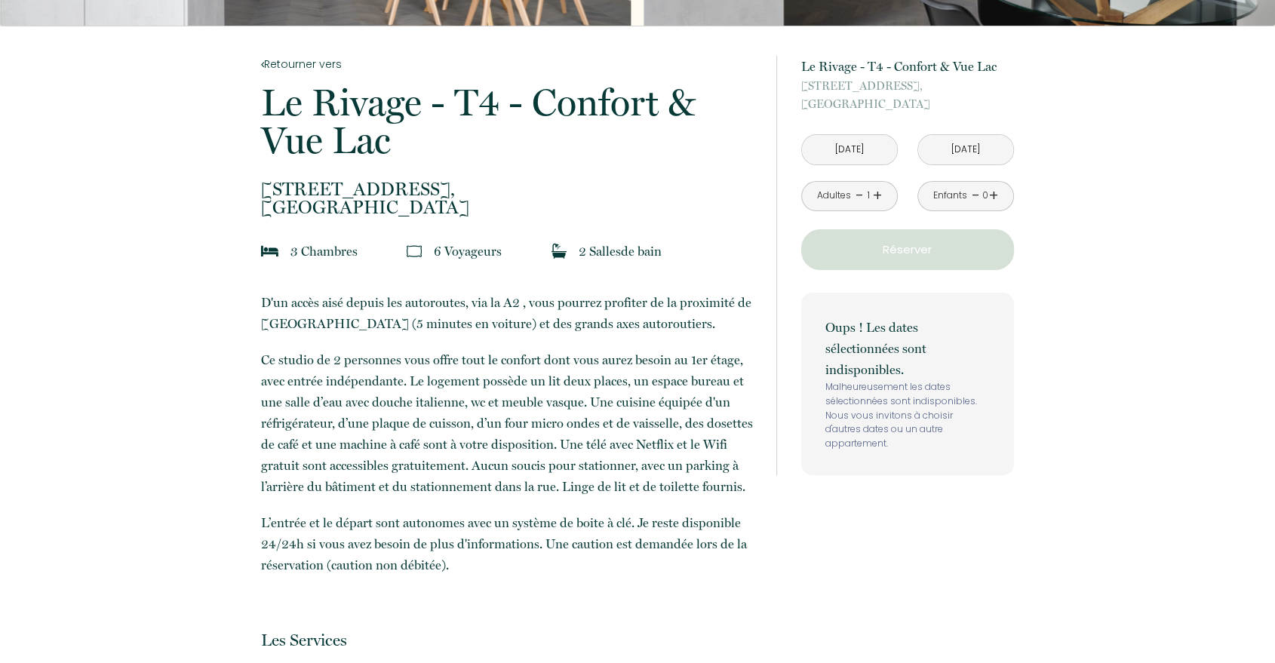
click at [954, 151] on input "Lun 22 Sep 2025" at bounding box center [965, 149] width 95 height 29
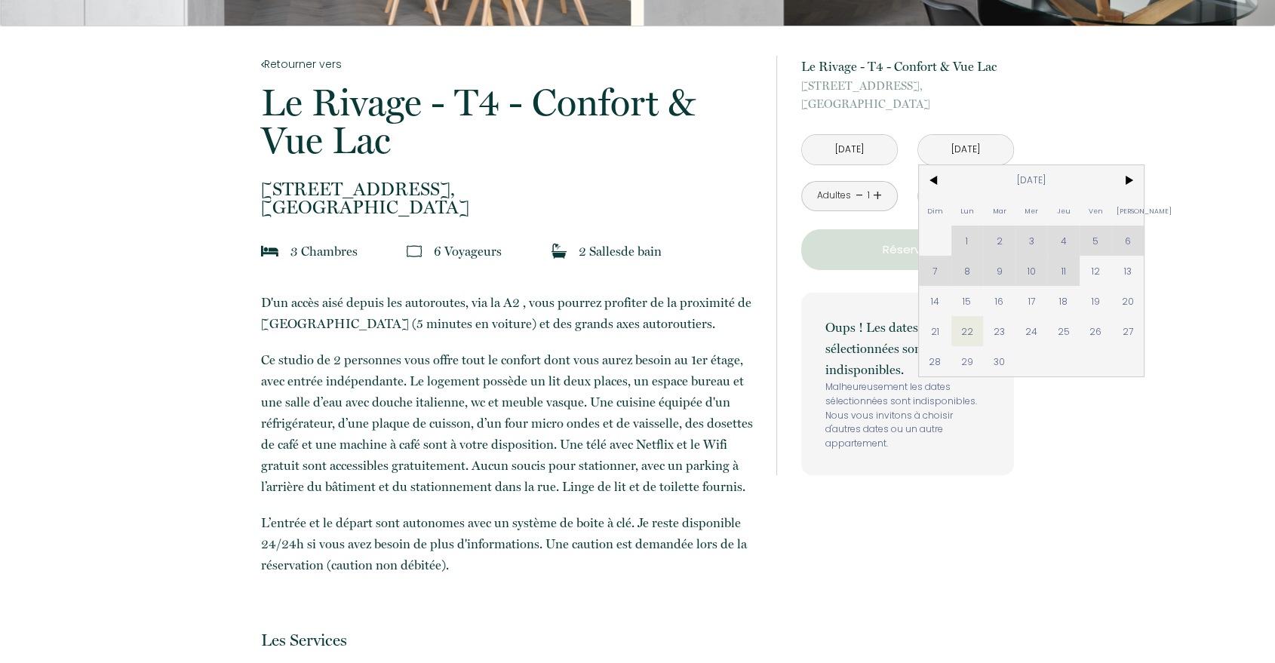
click at [963, 148] on input "Lun 22 Sep 2025" at bounding box center [965, 149] width 95 height 29
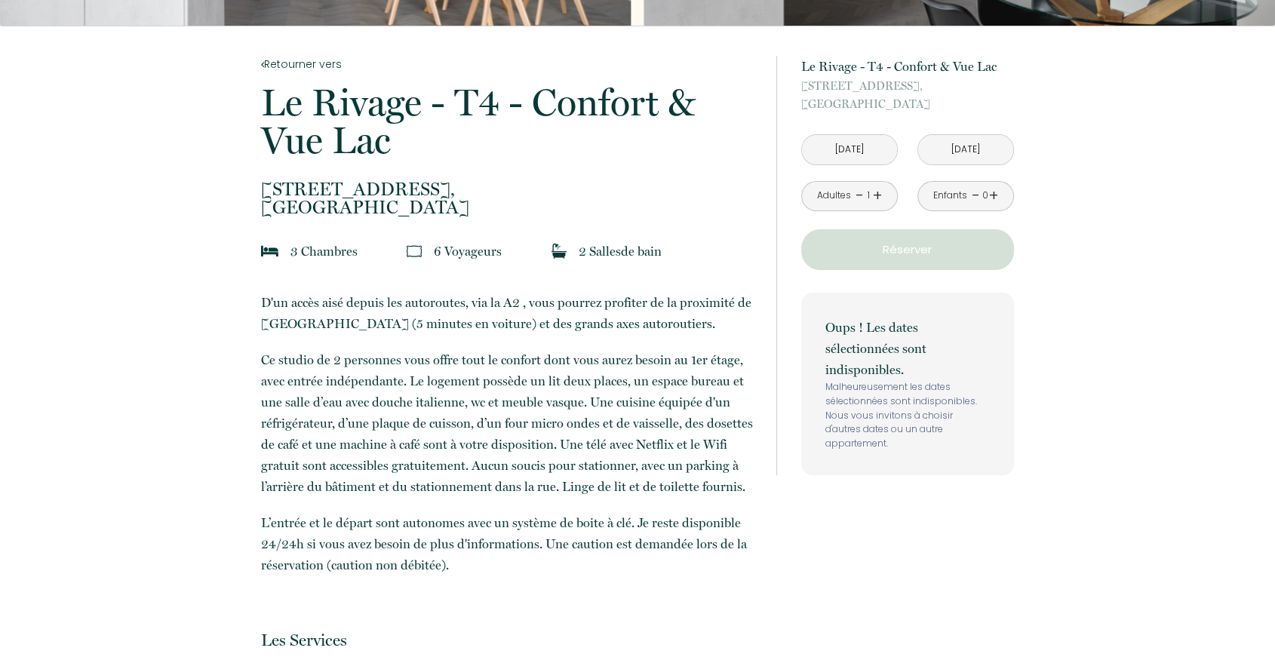
click at [957, 157] on input "Lun 22 Sep 2025" at bounding box center [965, 149] width 95 height 29
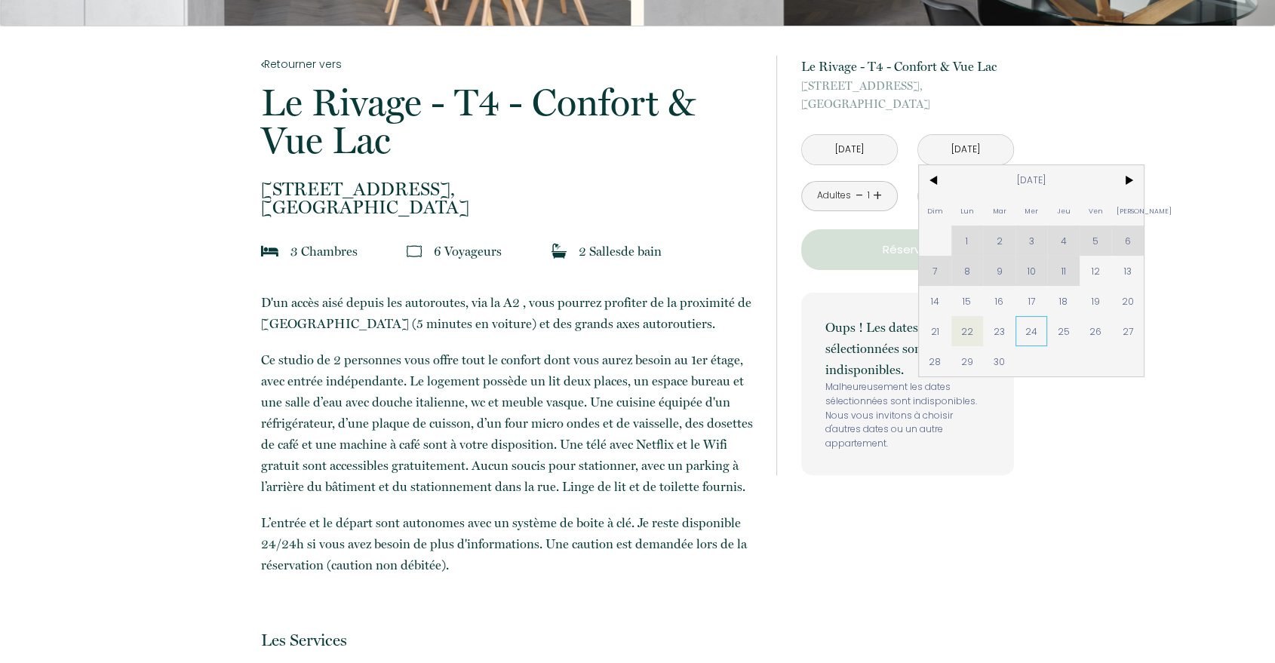
click at [1027, 331] on span "24" at bounding box center [1032, 331] width 32 height 30
type input "Mer 24 Sep 2025"
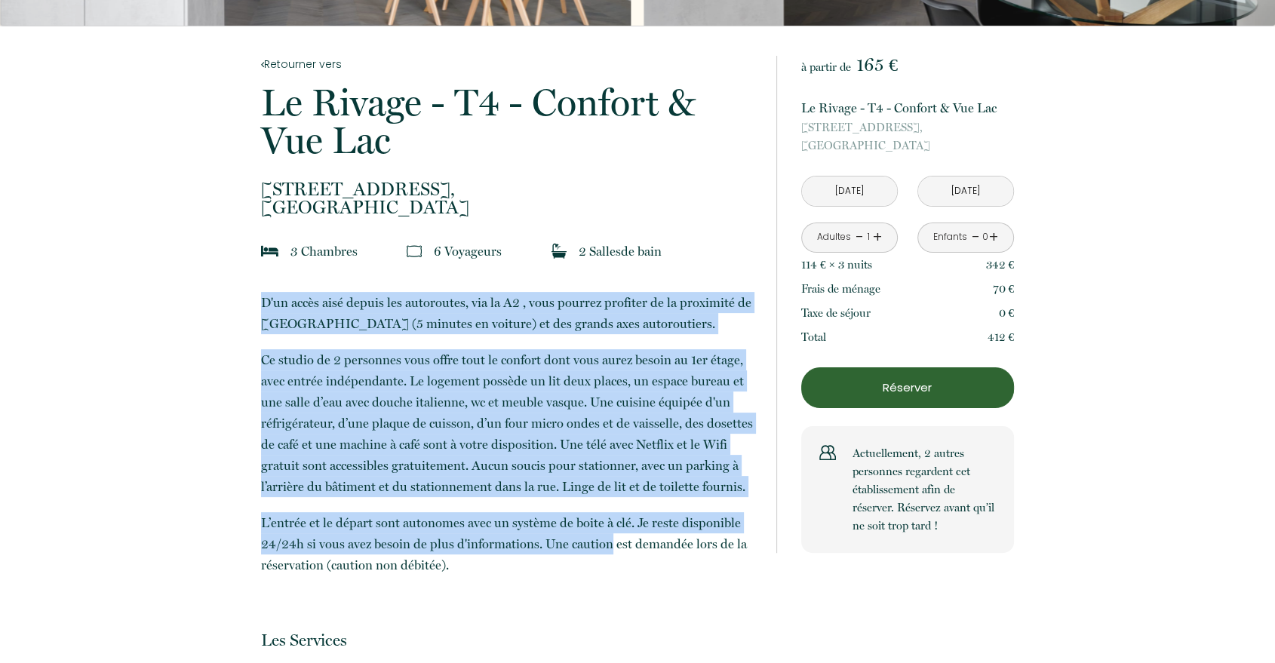
drag, startPoint x: 248, startPoint y: 309, endPoint x: 611, endPoint y: 535, distance: 427.4
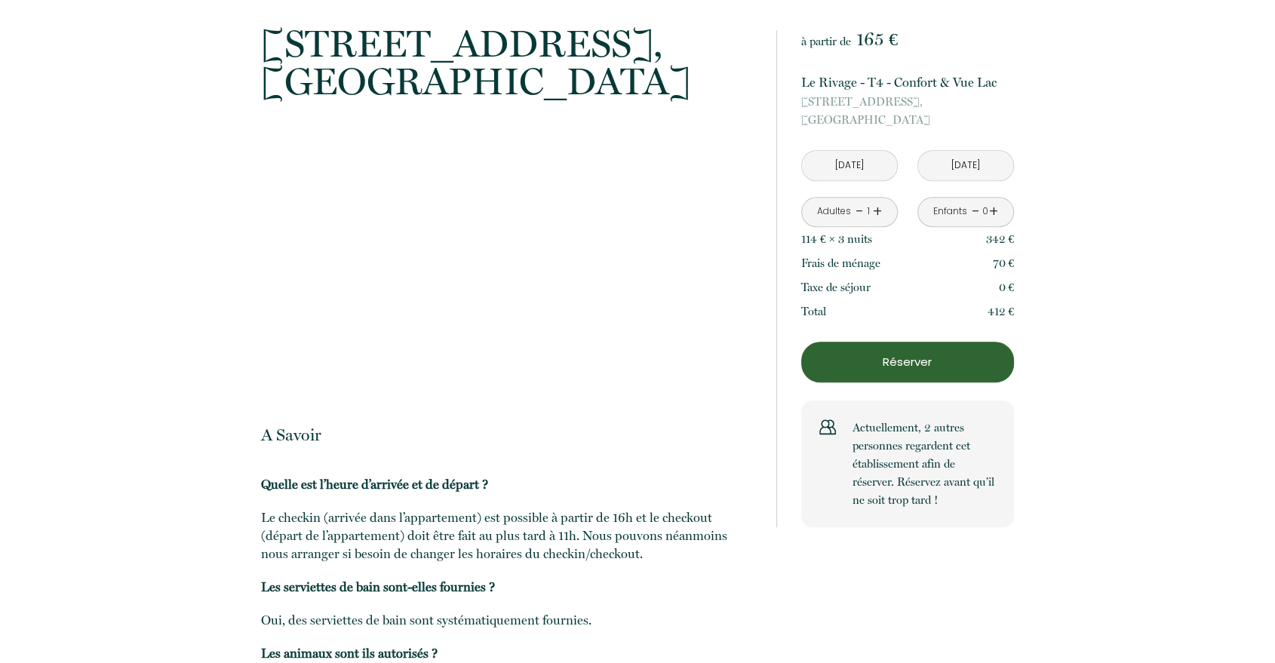
scroll to position [1546, 0]
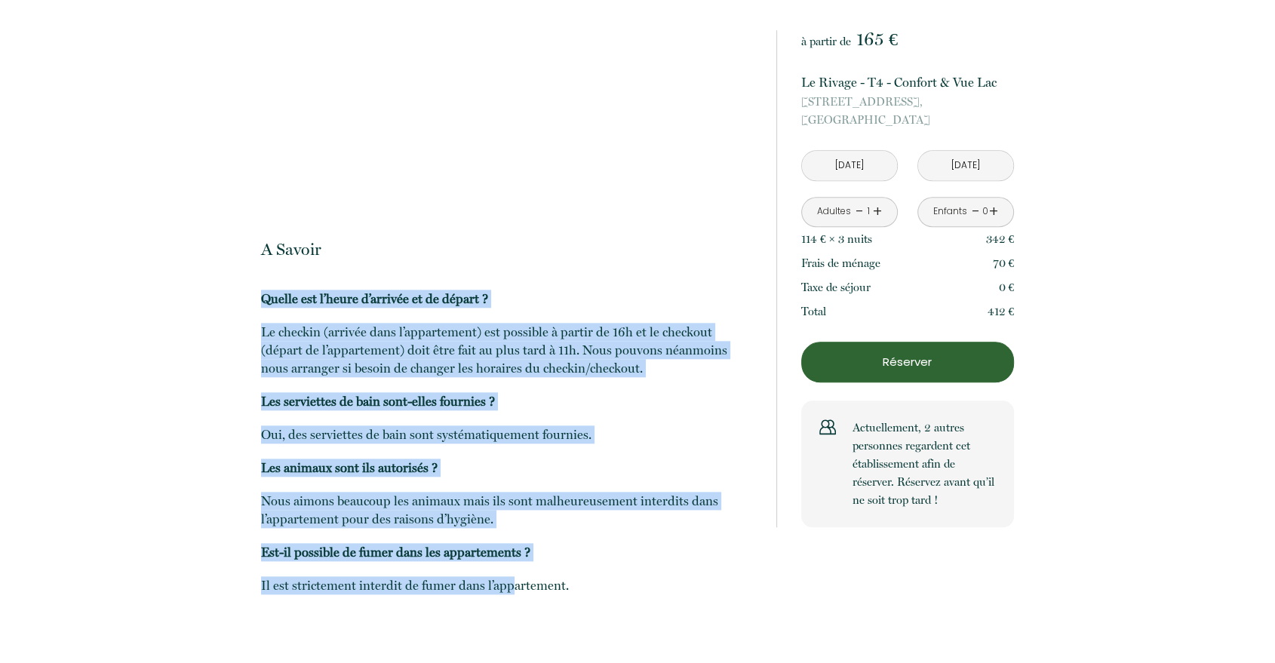
drag, startPoint x: 250, startPoint y: 292, endPoint x: 516, endPoint y: 589, distance: 398.6
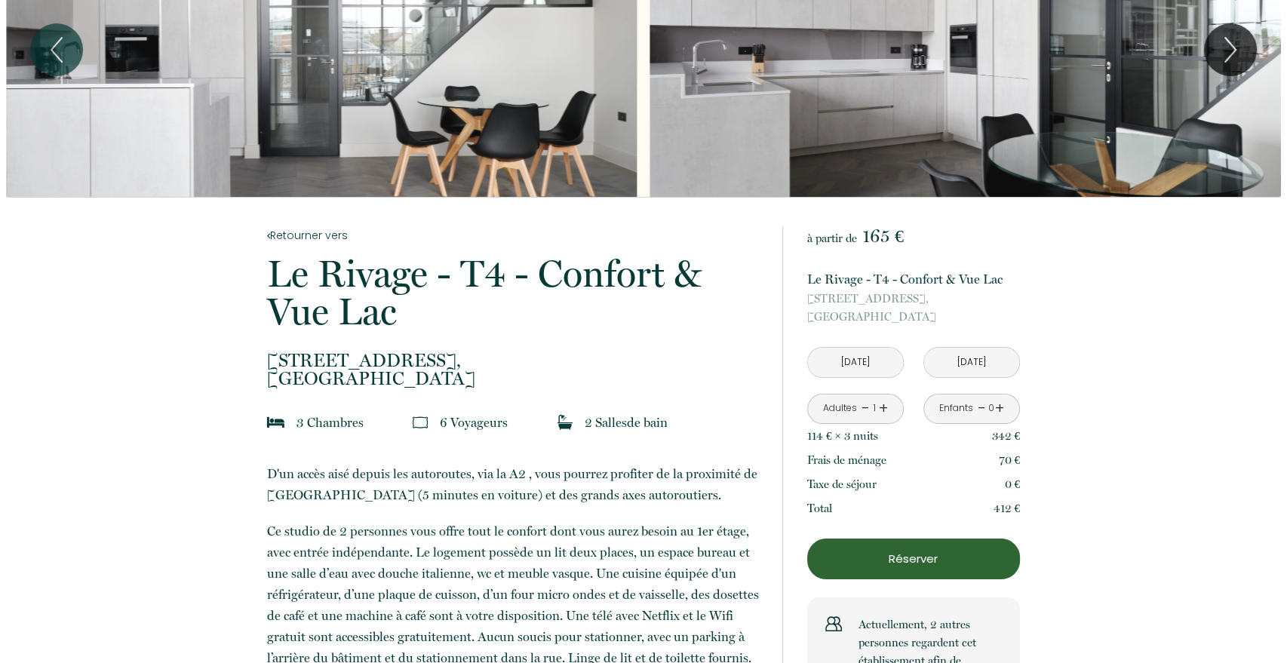
scroll to position [0, 0]
